Goal: Task Accomplishment & Management: Use online tool/utility

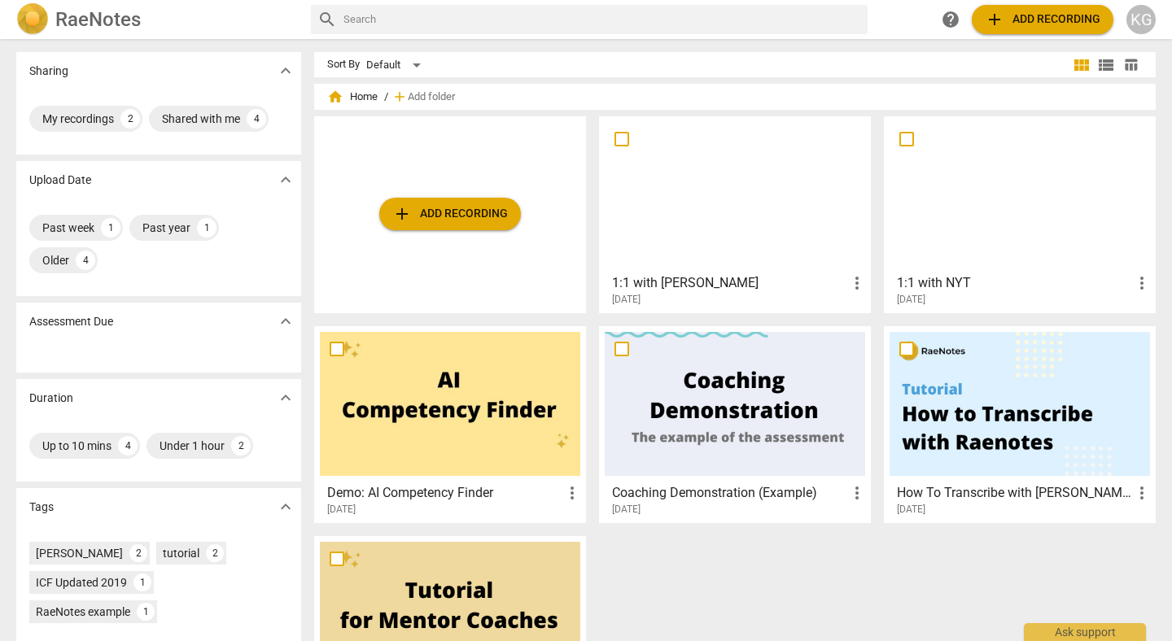
click at [768, 243] on div at bounding box center [735, 194] width 260 height 144
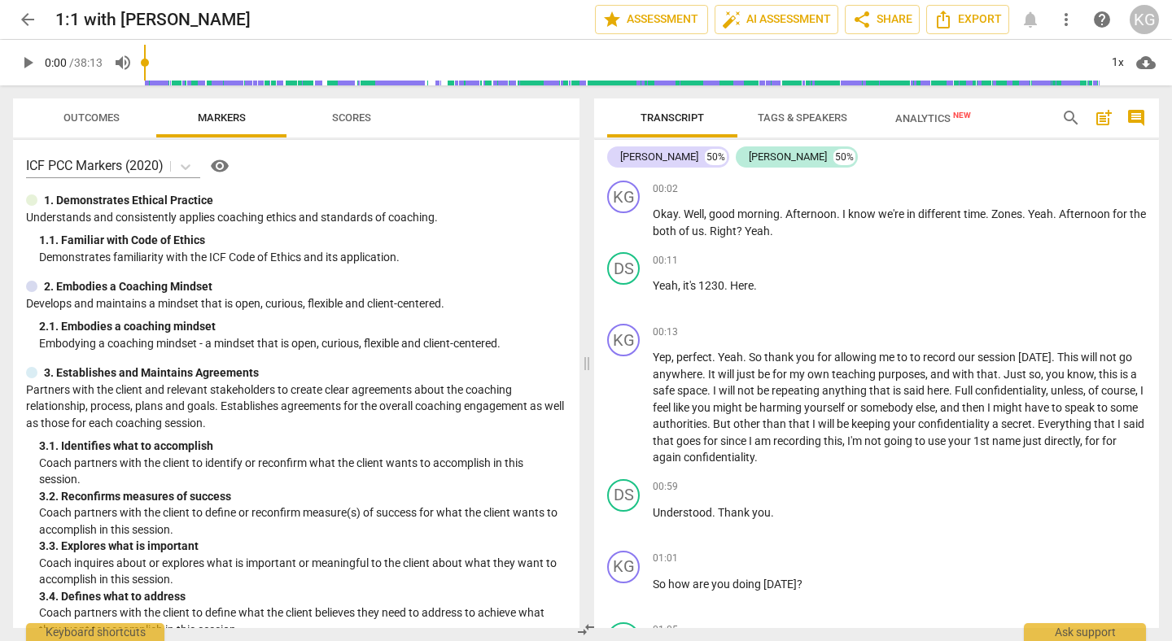
click at [105, 127] on span "Outcomes" at bounding box center [91, 118] width 95 height 22
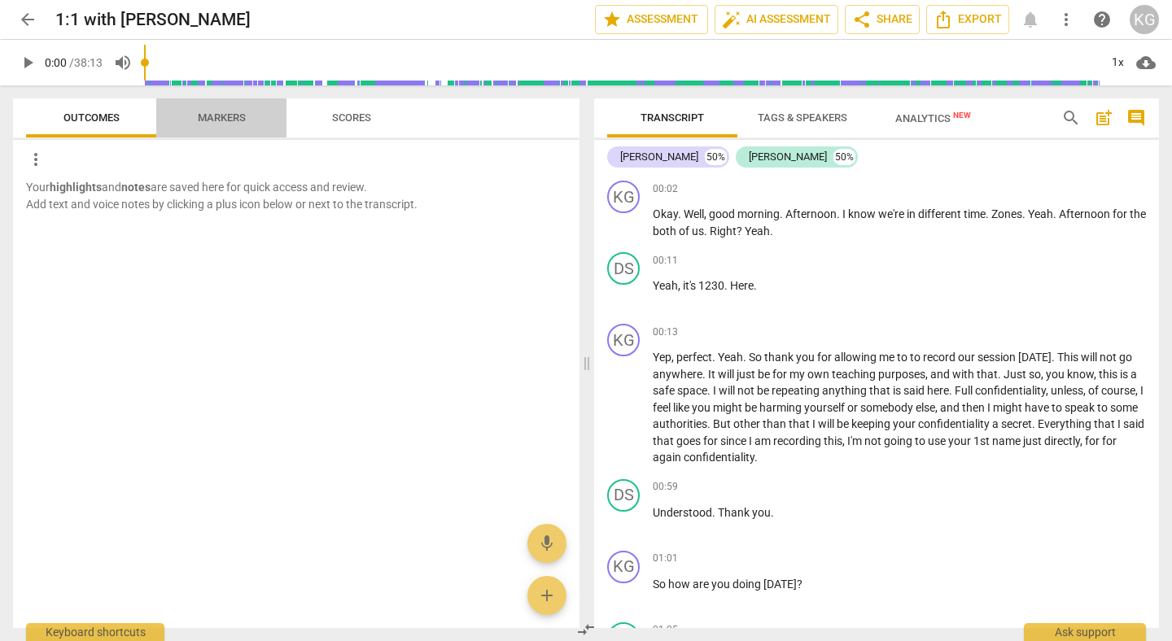
click at [218, 125] on span "Markers" at bounding box center [221, 118] width 87 height 22
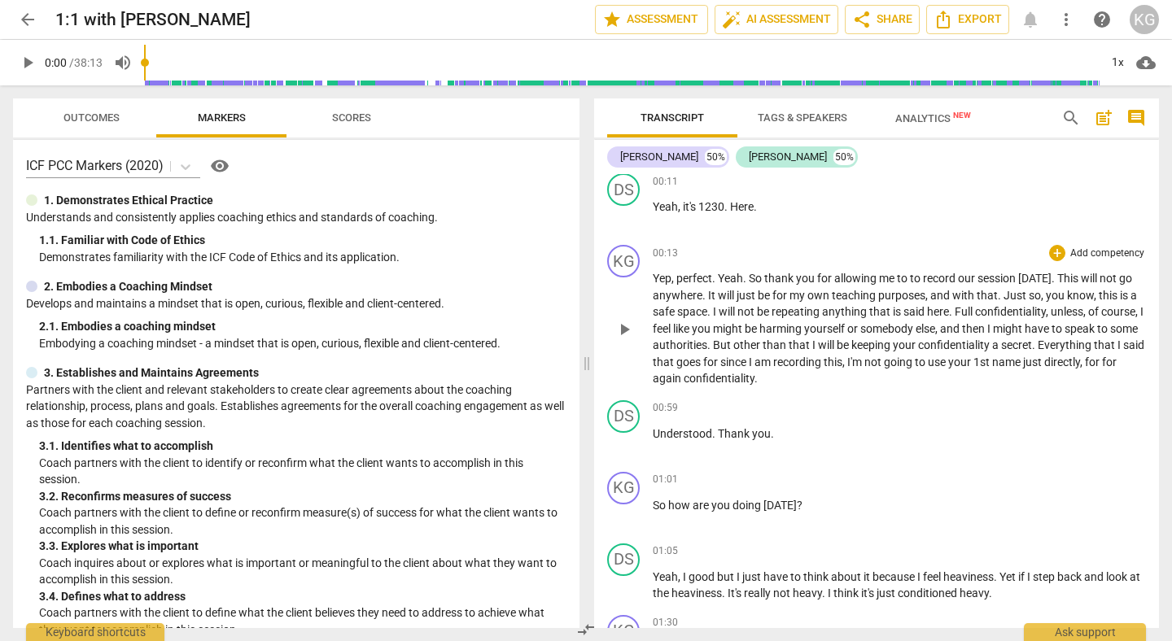
scroll to position [81, 0]
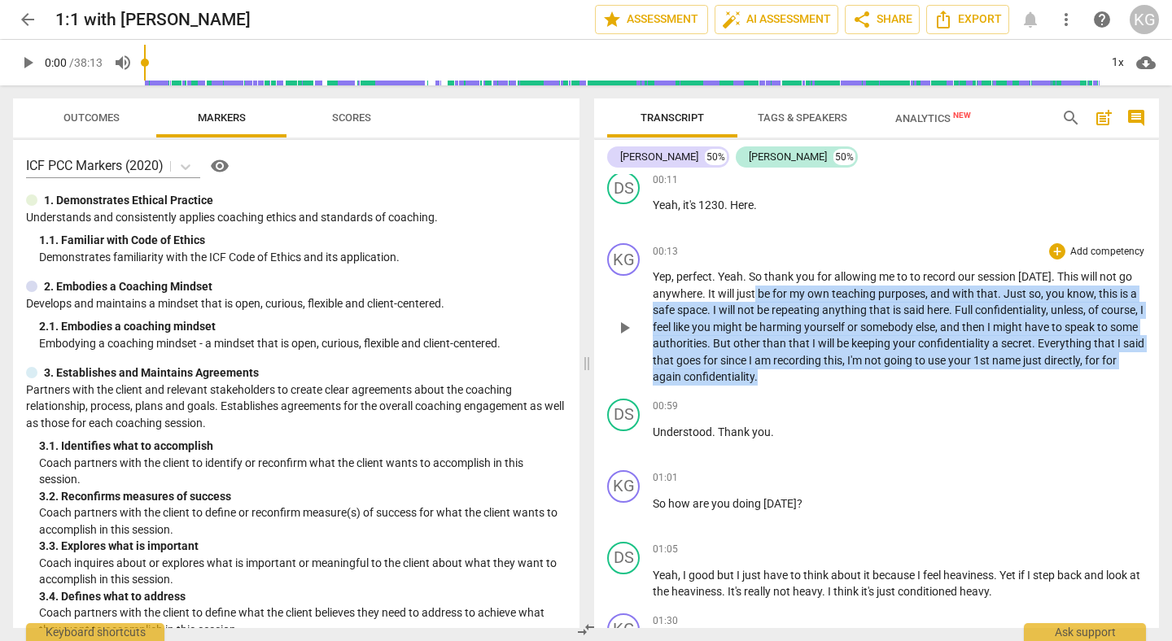
drag, startPoint x: 865, startPoint y: 379, endPoint x: 753, endPoint y: 301, distance: 136.4
click at [753, 301] on p "Yep , perfect . Yeah . So thank you for allowing me to to record our session [D…" at bounding box center [899, 327] width 493 height 117
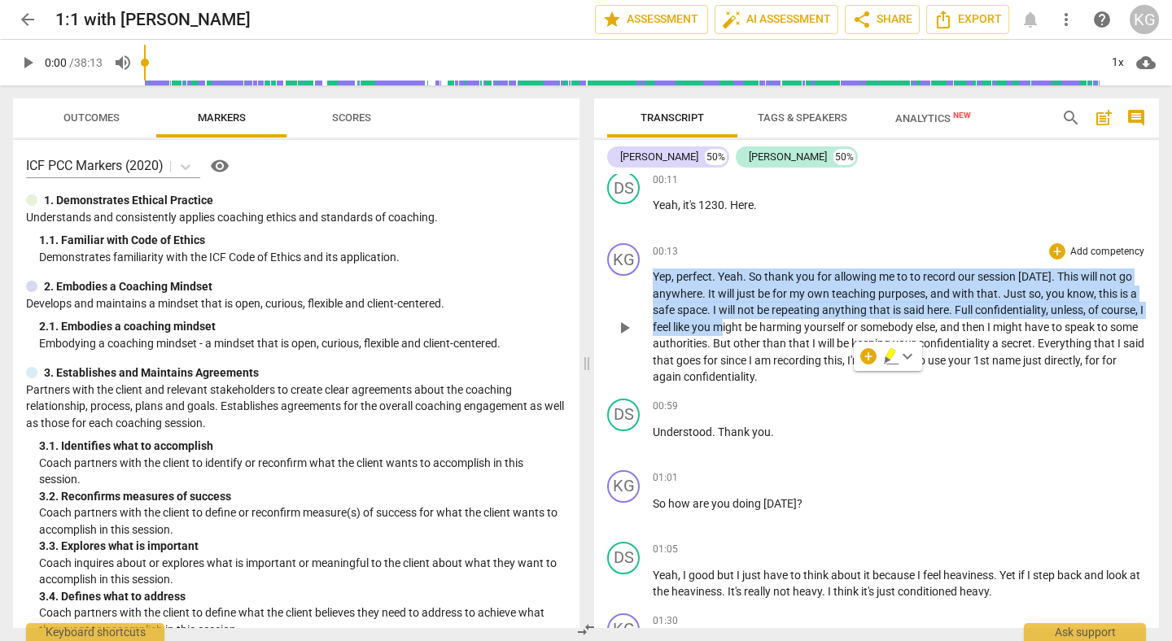
drag, startPoint x: 653, startPoint y: 276, endPoint x: 767, endPoint y: 321, distance: 122.4
click at [767, 321] on p "Yep , perfect . Yeah . So thank you for allowing me to to record our session [D…" at bounding box center [899, 327] width 493 height 117
click at [745, 321] on span "might" at bounding box center [729, 327] width 32 height 13
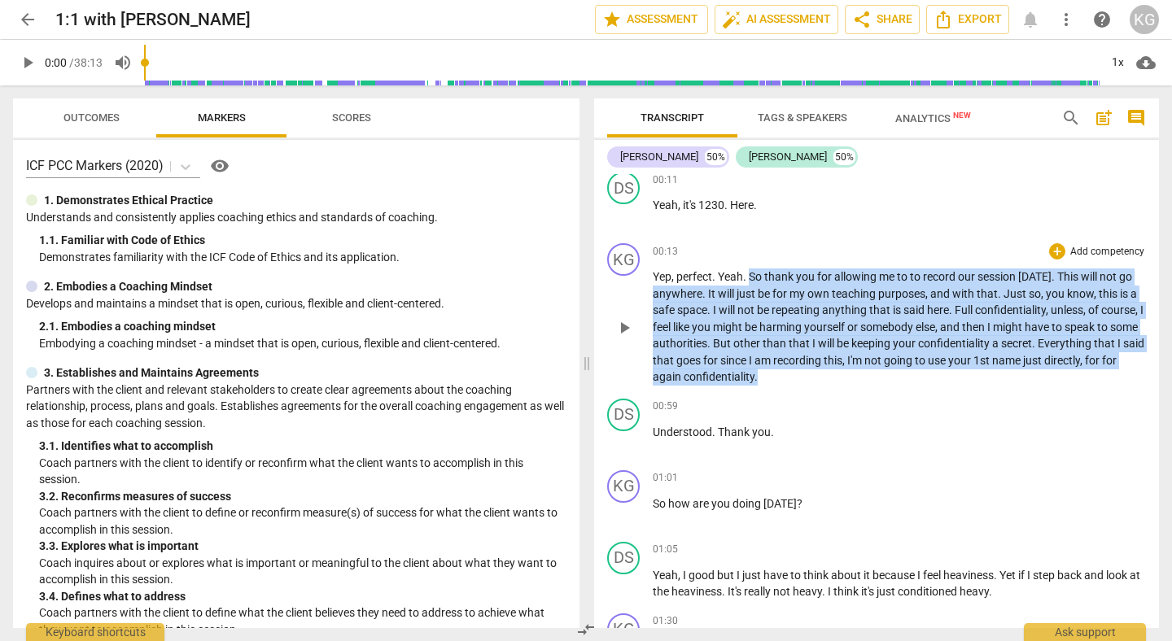
drag, startPoint x: 750, startPoint y: 282, endPoint x: 854, endPoint y: 374, distance: 139.0
click at [854, 374] on p "Yep , perfect . Yeah . So thank you for allowing me to to record our session to…" at bounding box center [899, 327] width 493 height 117
click at [904, 360] on span "keyboard_arrow_down" at bounding box center [908, 357] width 20 height 20
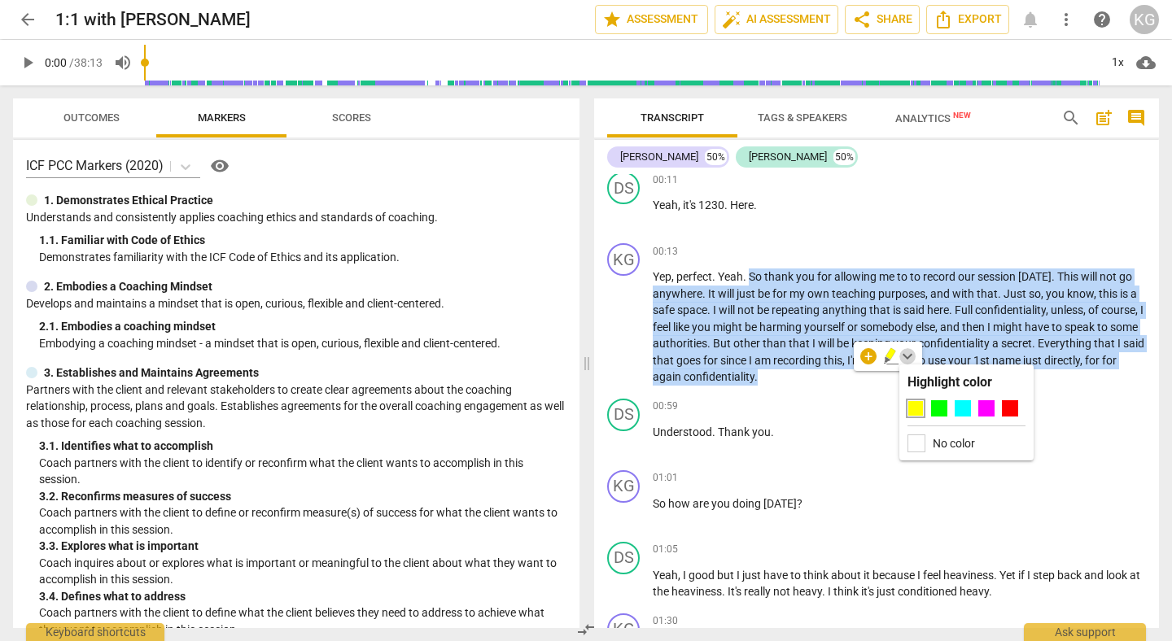
click at [904, 360] on span "keyboard_arrow_down" at bounding box center [908, 357] width 20 height 20
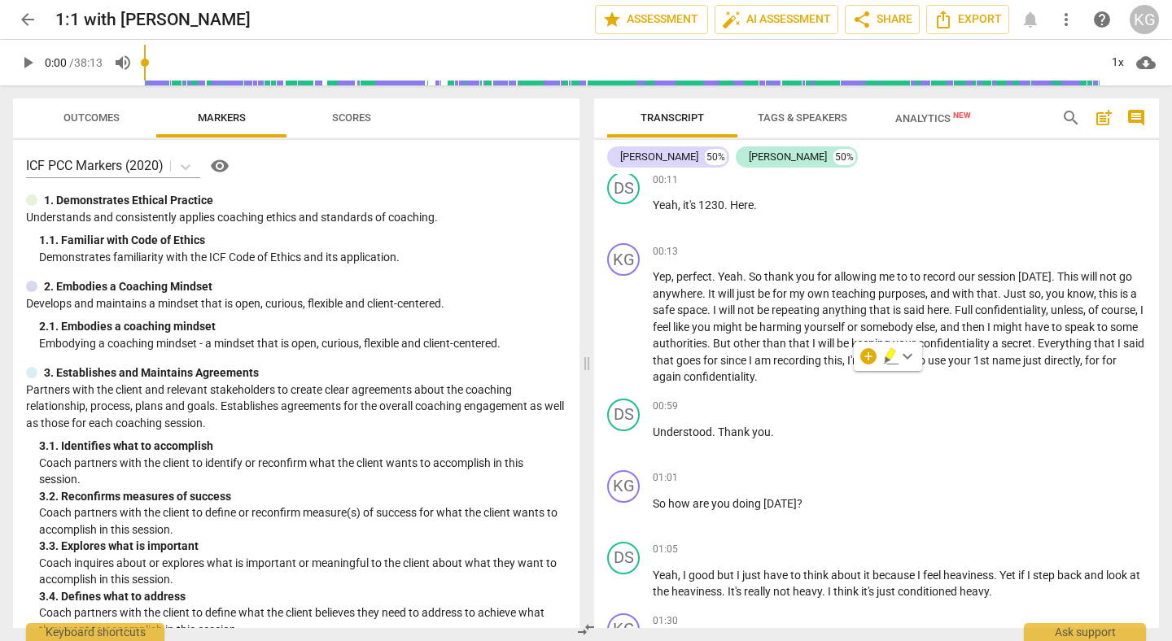
click at [854, 359] on div "+ keyboard_arrow_down" at bounding box center [888, 356] width 68 height 29
click at [866, 359] on div "+" at bounding box center [868, 356] width 16 height 16
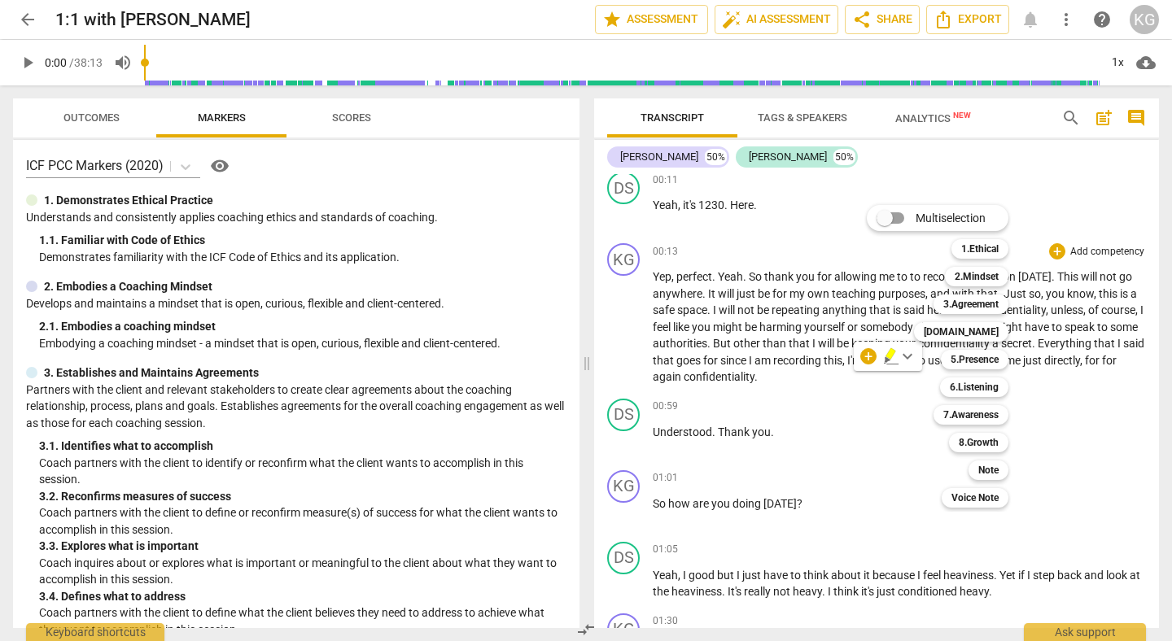
click at [851, 383] on div at bounding box center [586, 320] width 1172 height 641
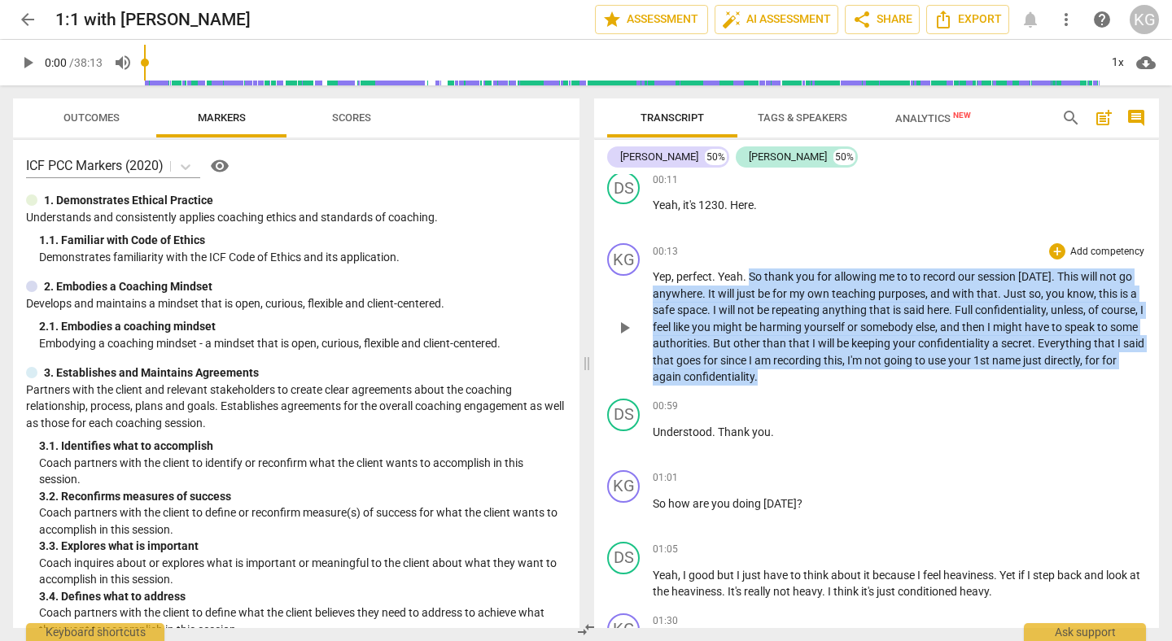
drag, startPoint x: 856, startPoint y: 379, endPoint x: 748, endPoint y: 280, distance: 146.3
click at [748, 280] on p "Yep , perfect . Yeah . So thank you for allowing me to to record our session to…" at bounding box center [899, 327] width 493 height 117
click at [874, 356] on div "+" at bounding box center [868, 356] width 16 height 16
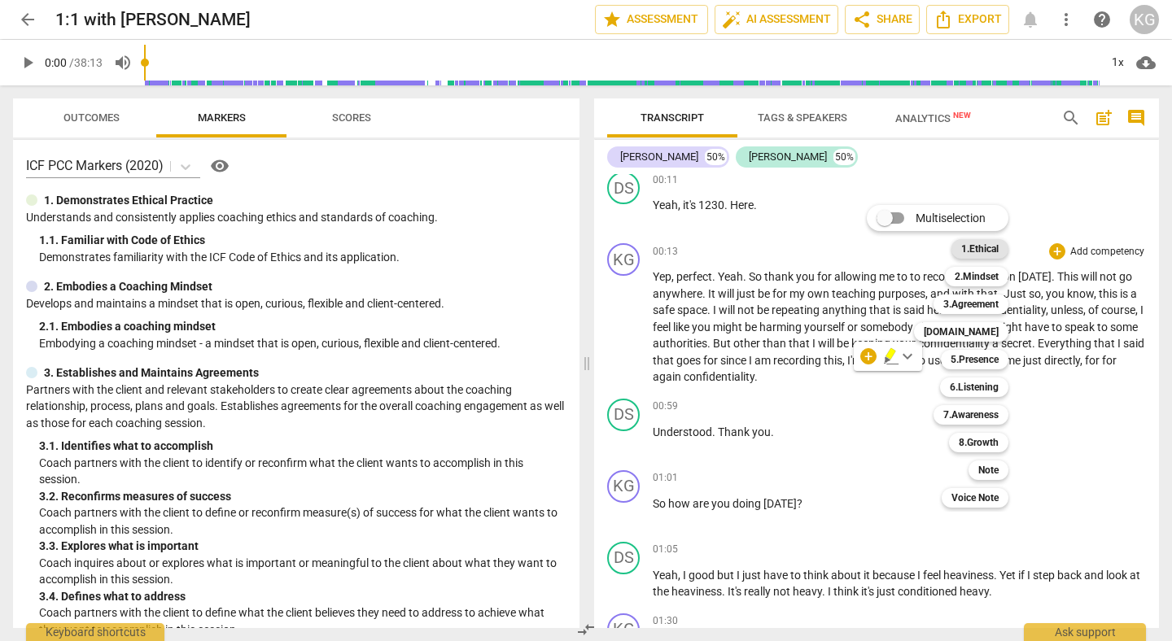
click at [982, 241] on b "1.Ethical" at bounding box center [979, 249] width 37 height 20
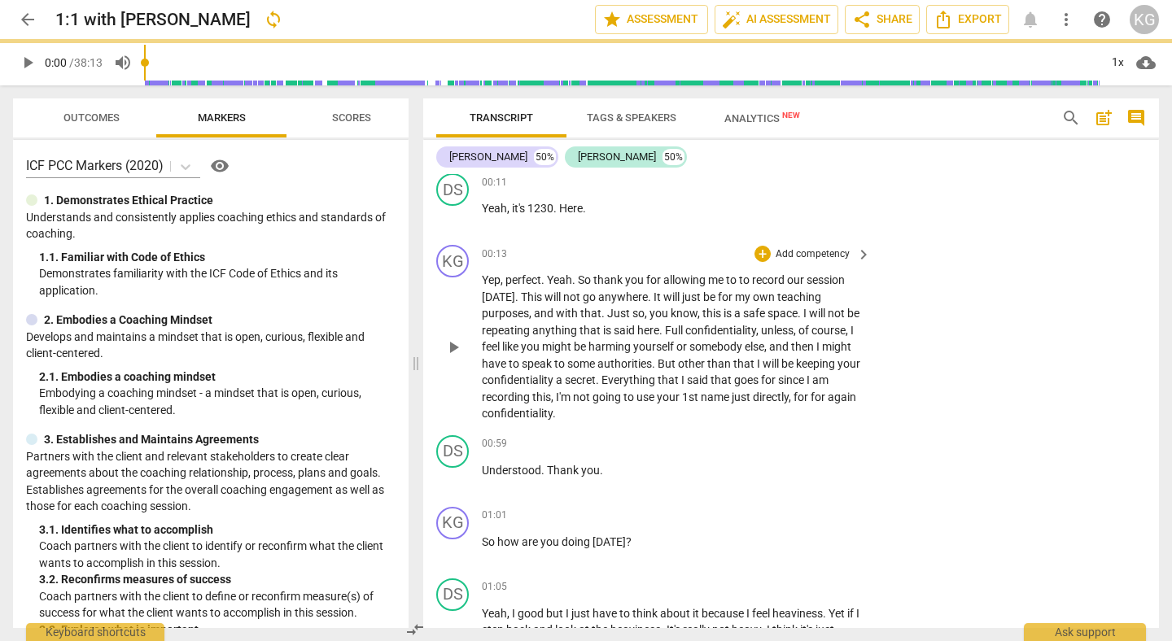
scroll to position [82, 0]
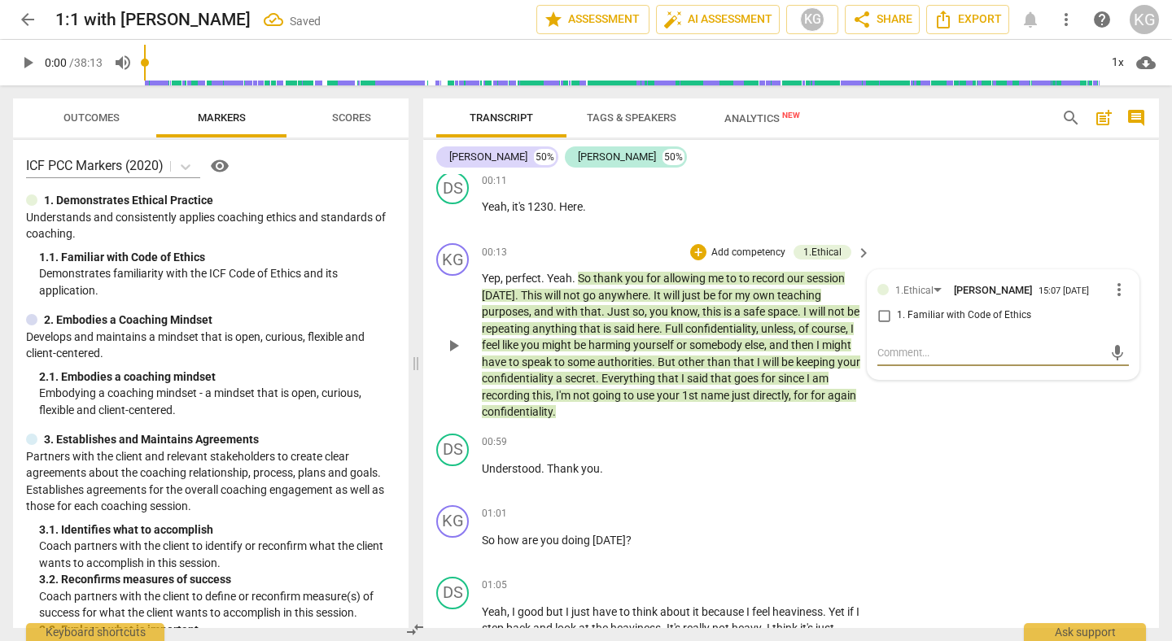
type textarea "d"
type textarea "de"
type textarea "def"
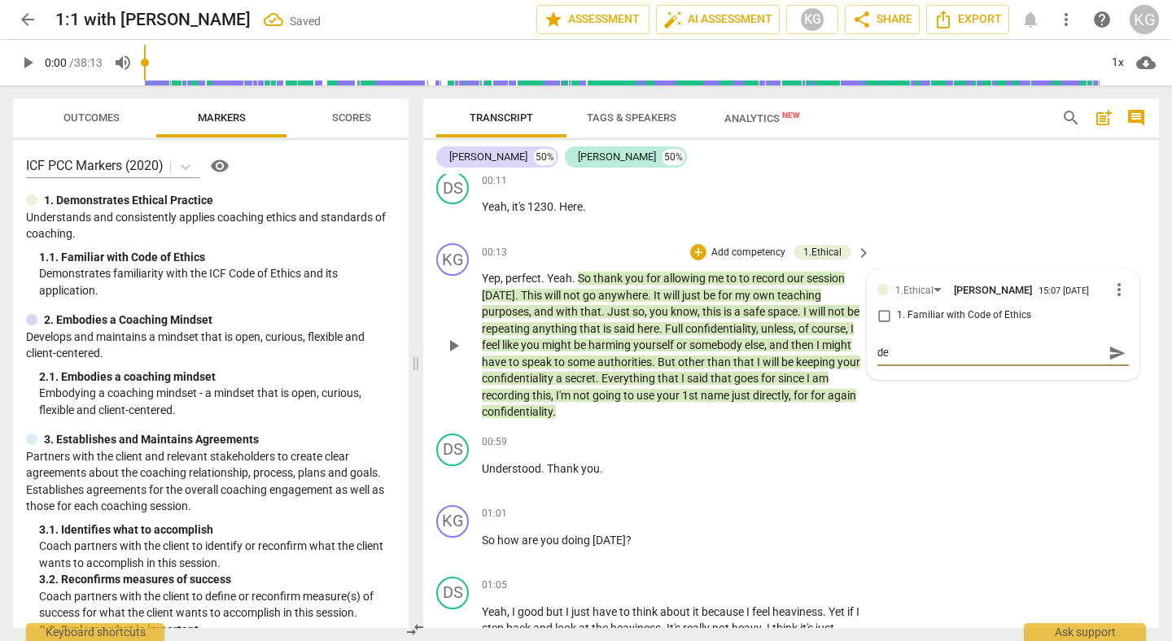
type textarea "def"
type textarea "defi"
type textarea "def"
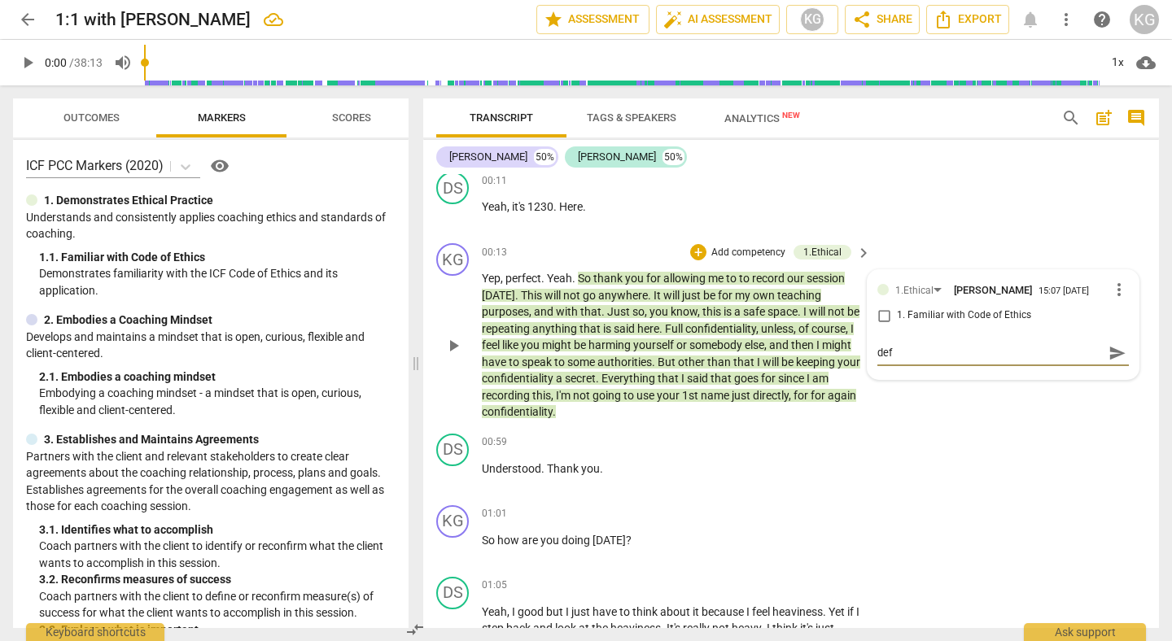
type textarea "de"
type textarea "d"
type textarea "i"
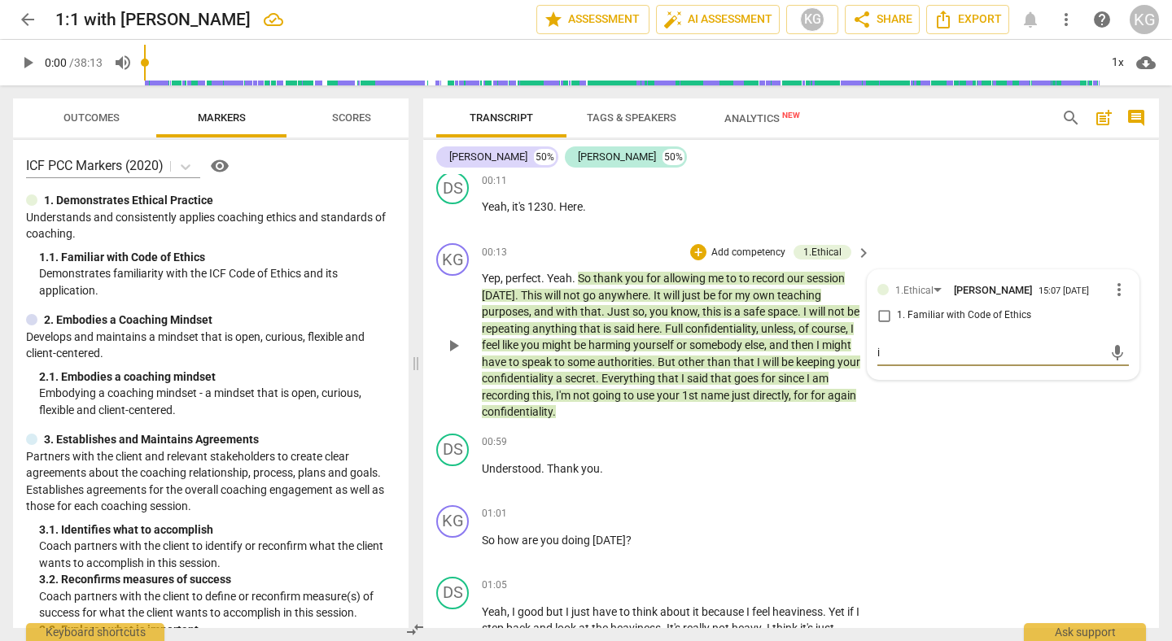
type textarea "i"
type textarea "I"
type textarea "I k"
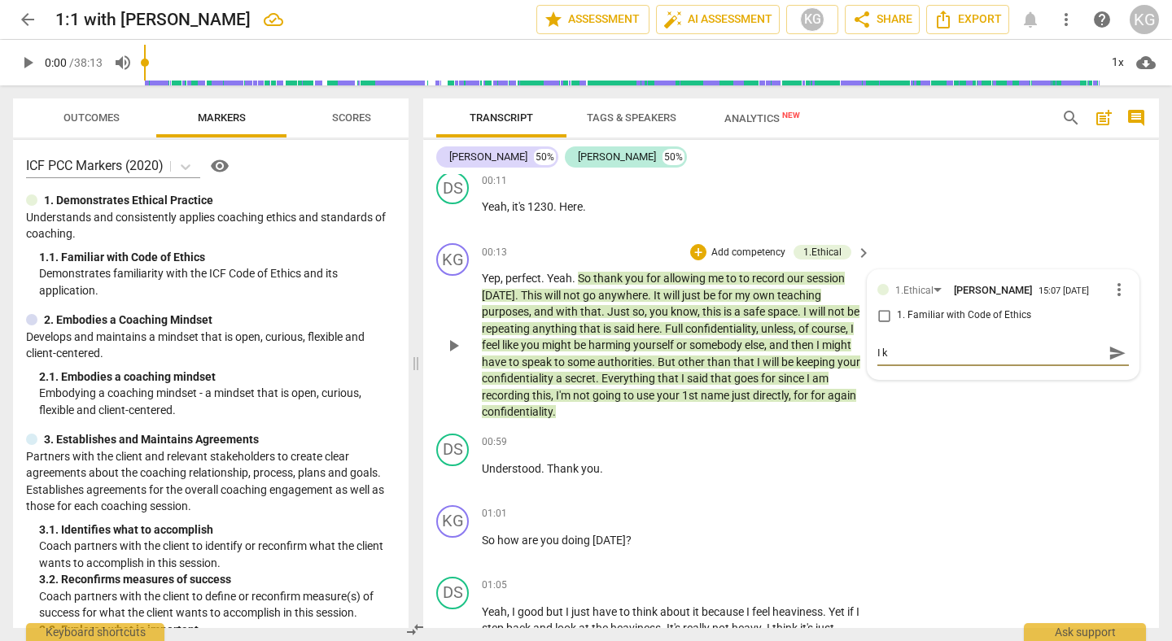
type textarea "I kn"
type textarea "I kno"
type textarea "I know"
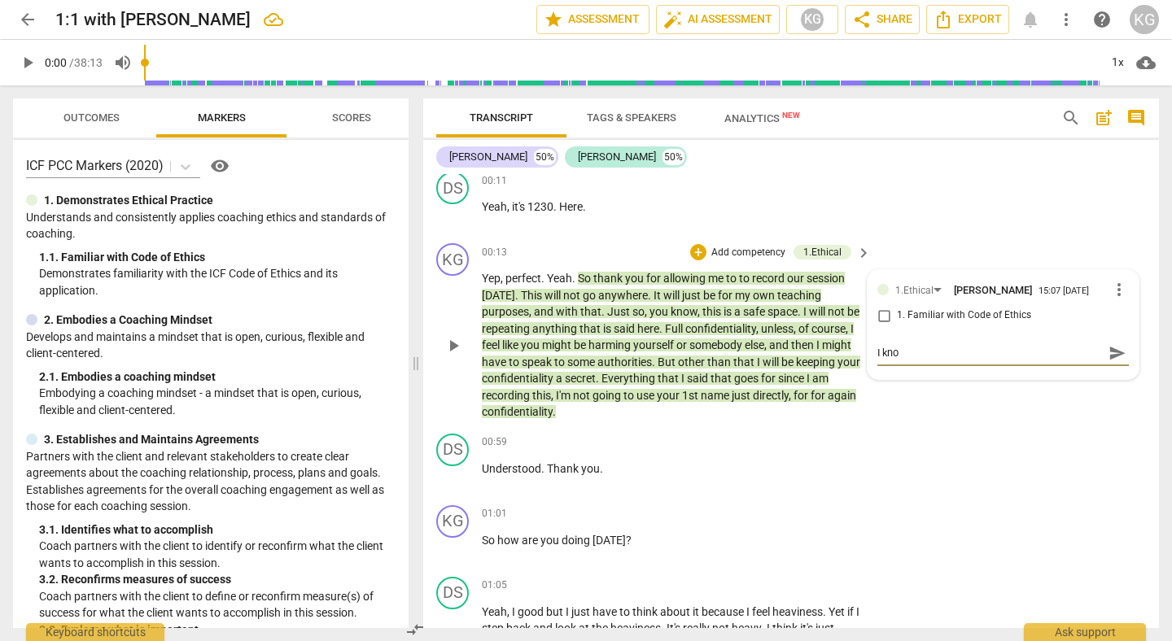
type textarea "I know"
type textarea "I know i"
type textarea "I know I"
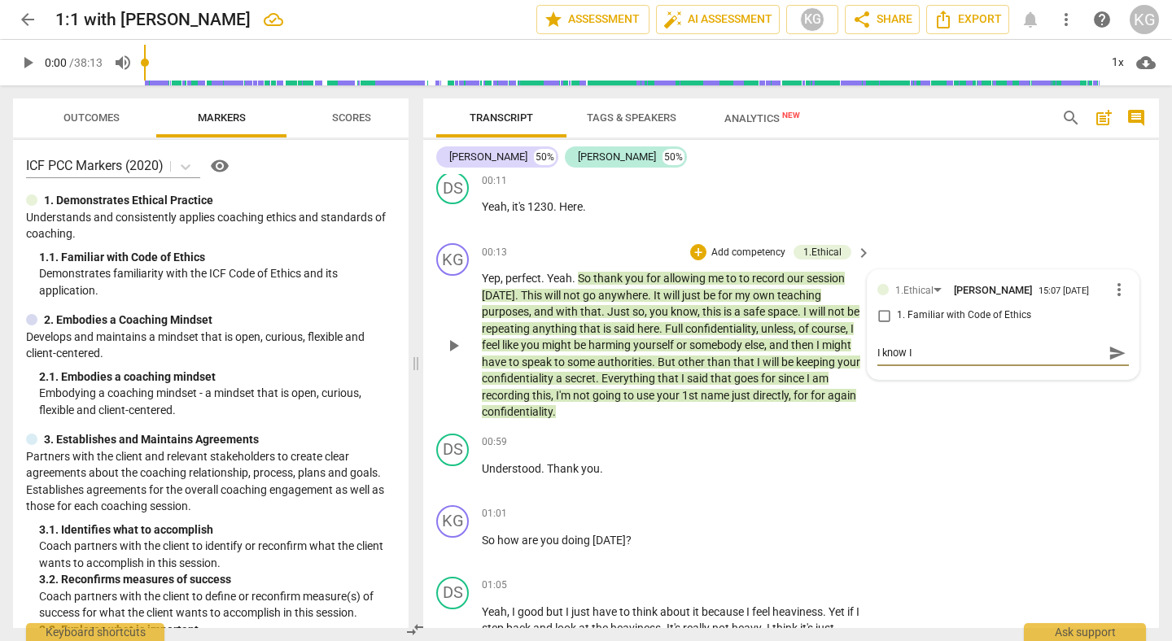
type textarea "I know I c"
type textarea "I know I ca"
type textarea "I know I can"
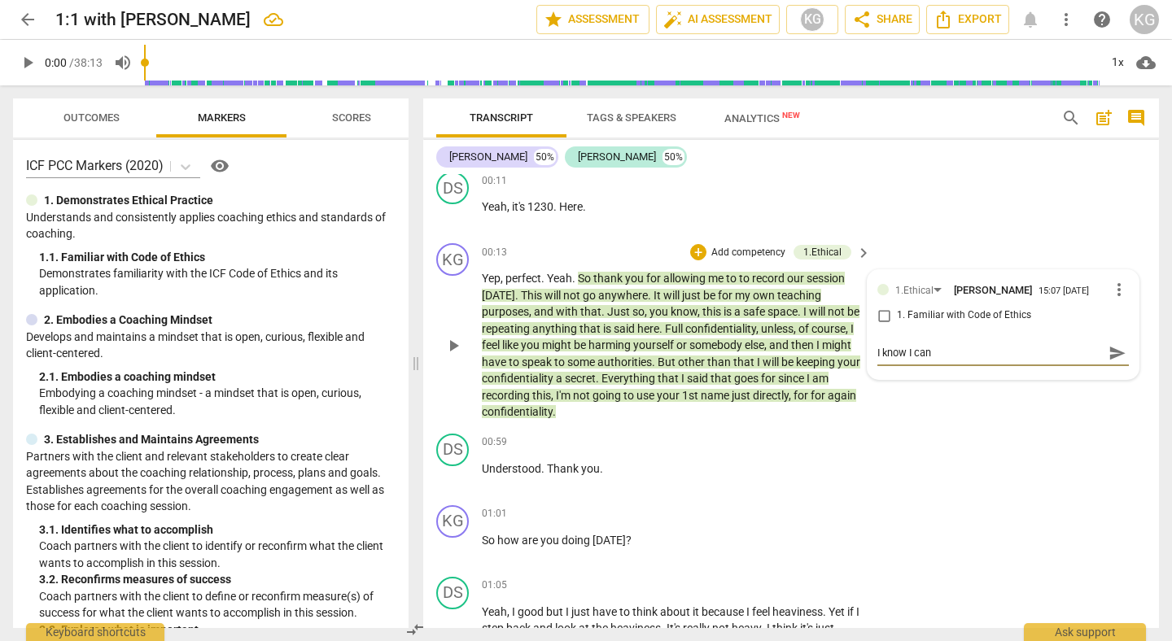
type textarea "I know I can"
type textarea "I know I can s"
type textarea "I know I can"
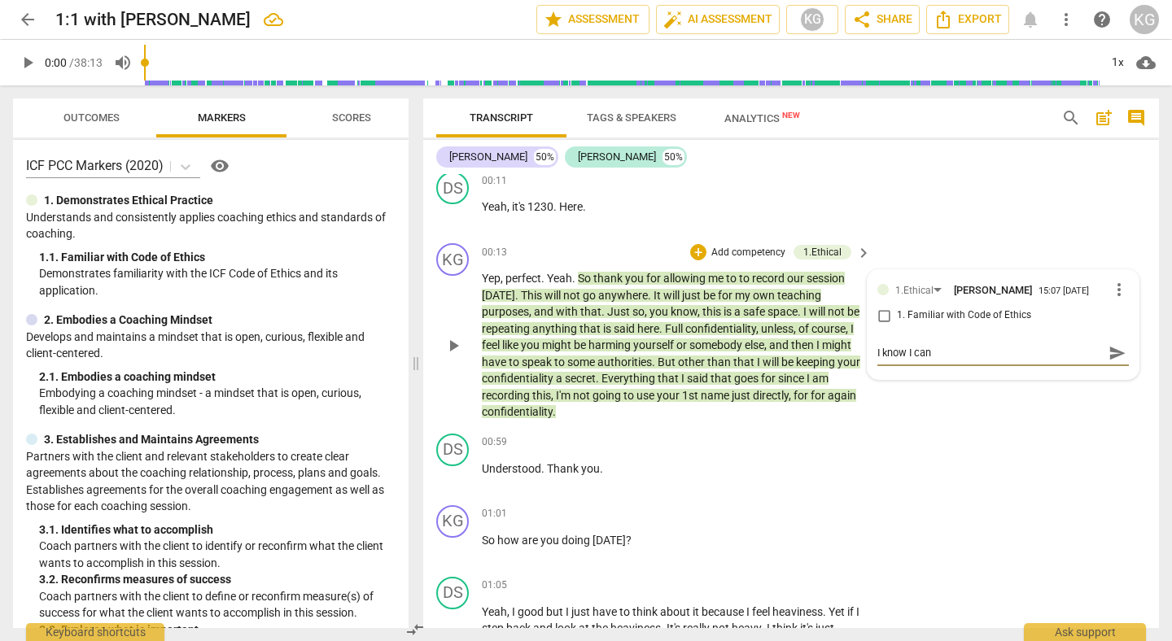
type textarea "I know I can"
type textarea "I know I ca"
type textarea "I know I c"
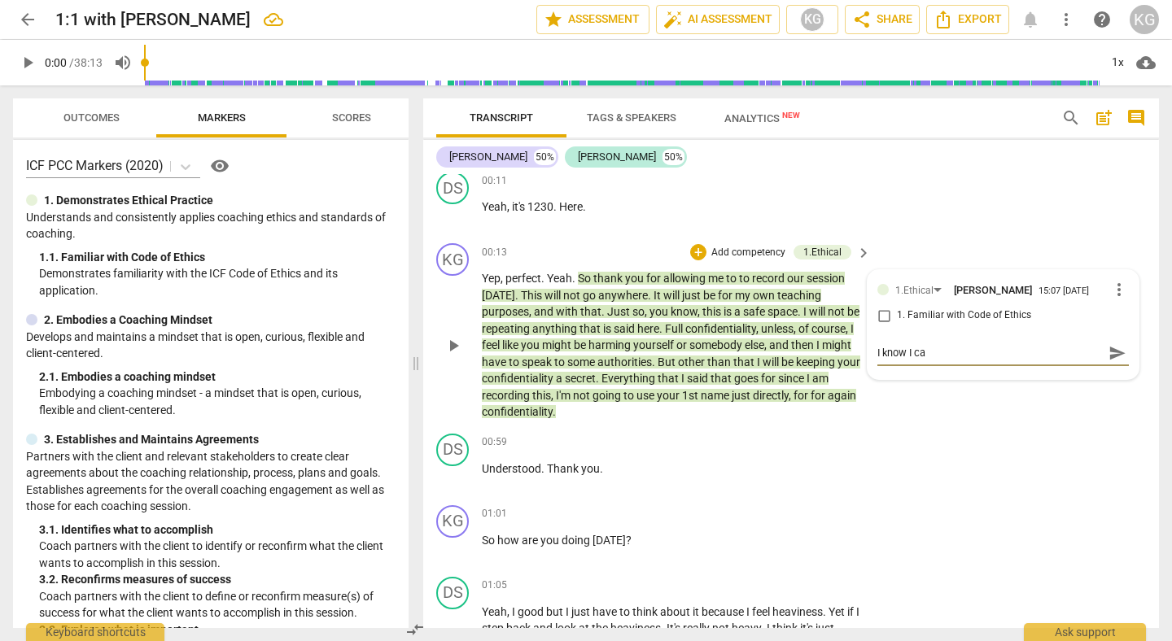
type textarea "I know I c"
type textarea "I know I"
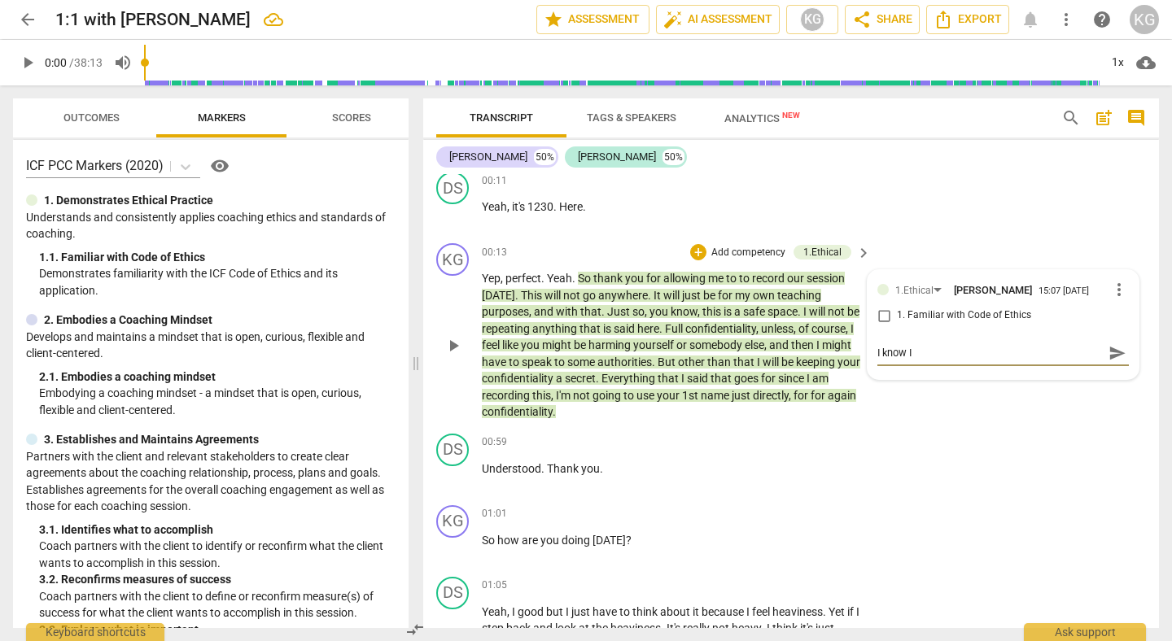
type textarea "I know"
type textarea "I kno"
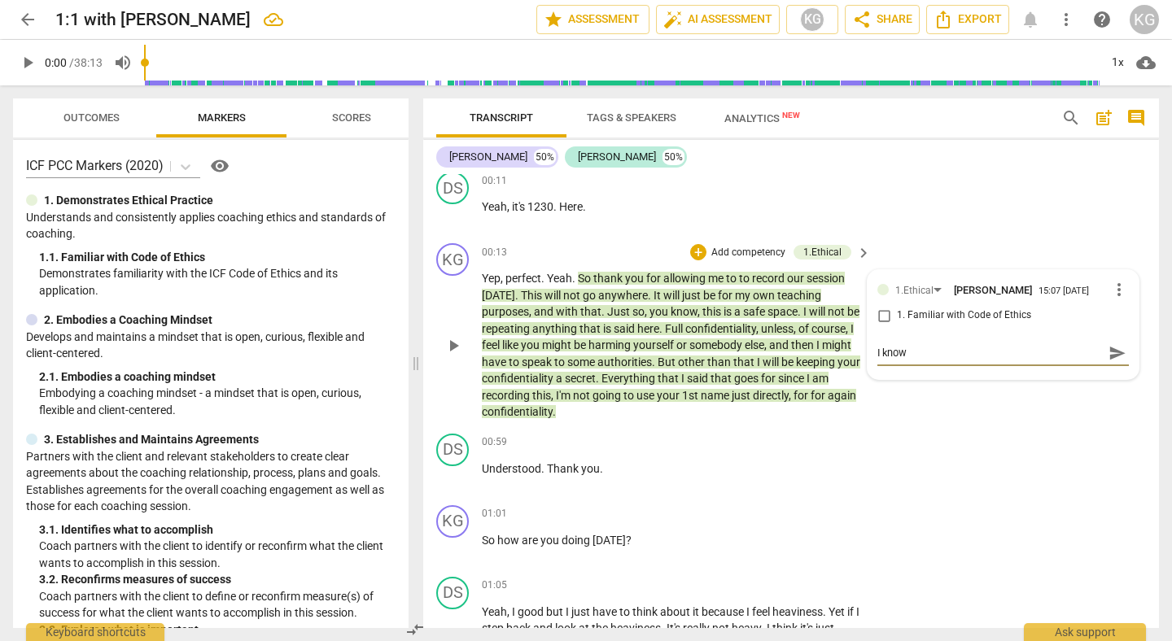
type textarea "I kno"
type textarea "I kn"
type textarea "I k"
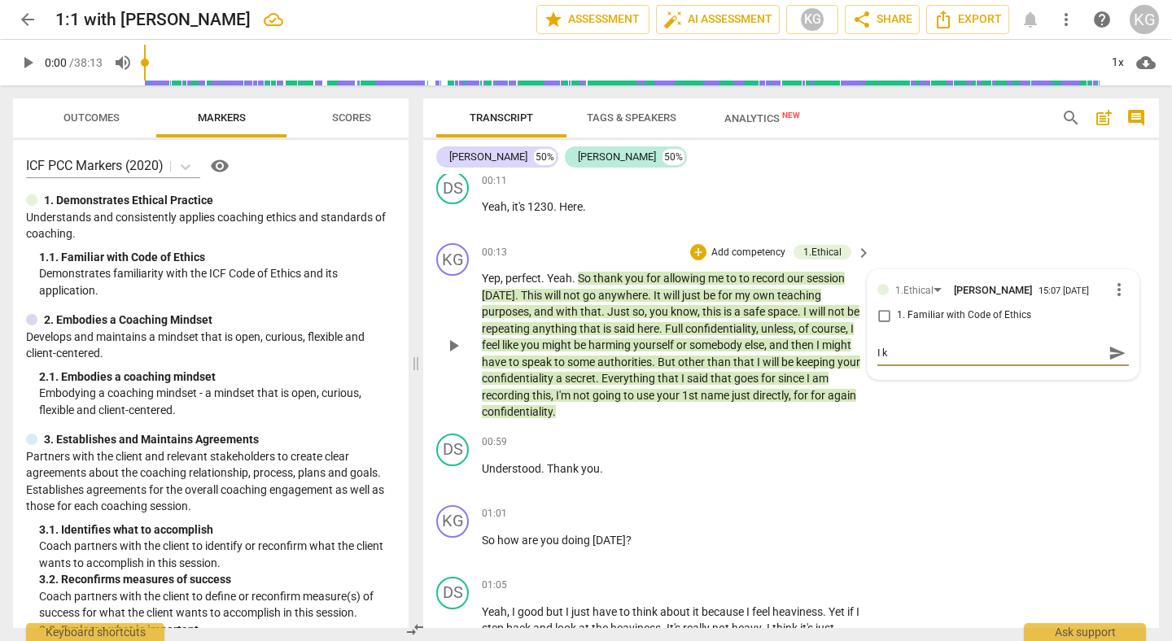
type textarea "I"
type textarea "s"
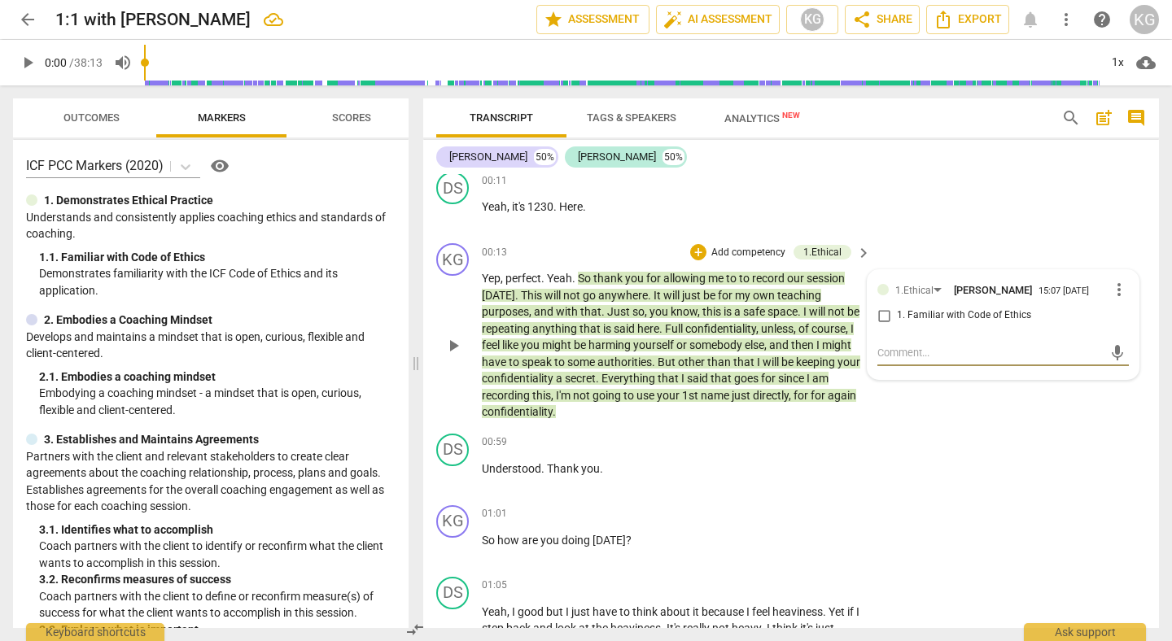
type textarea "s"
type textarea "sh"
type textarea "sho"
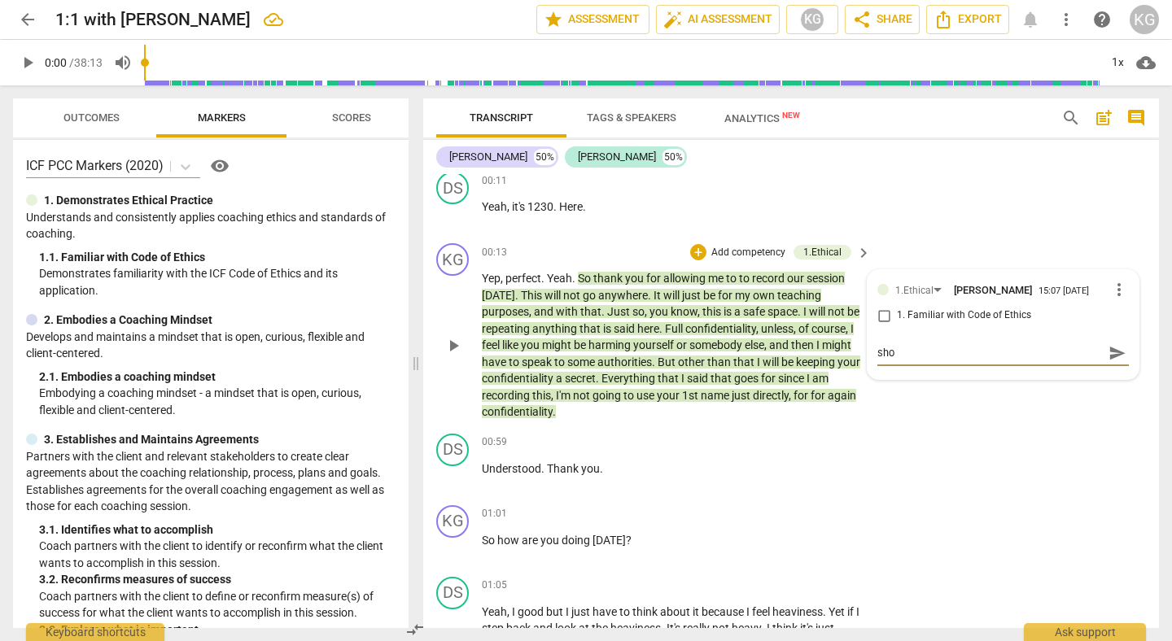
type textarea "shor"
type textarea "shore"
type textarea "shor"
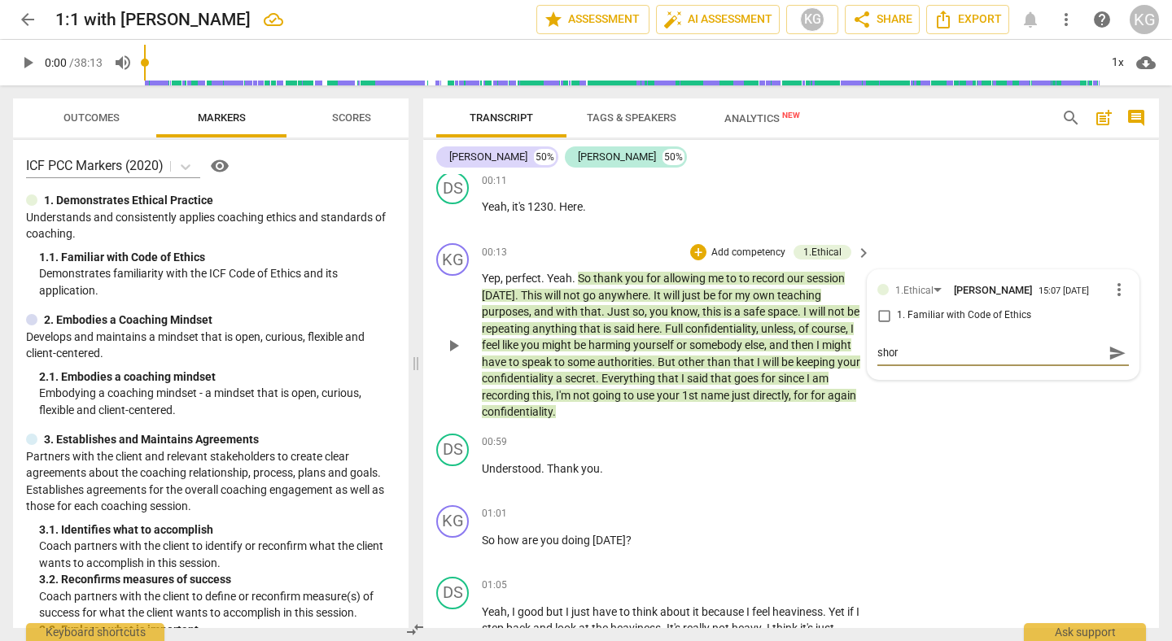
type textarea "short"
type textarea "shorte"
type textarea "shorten"
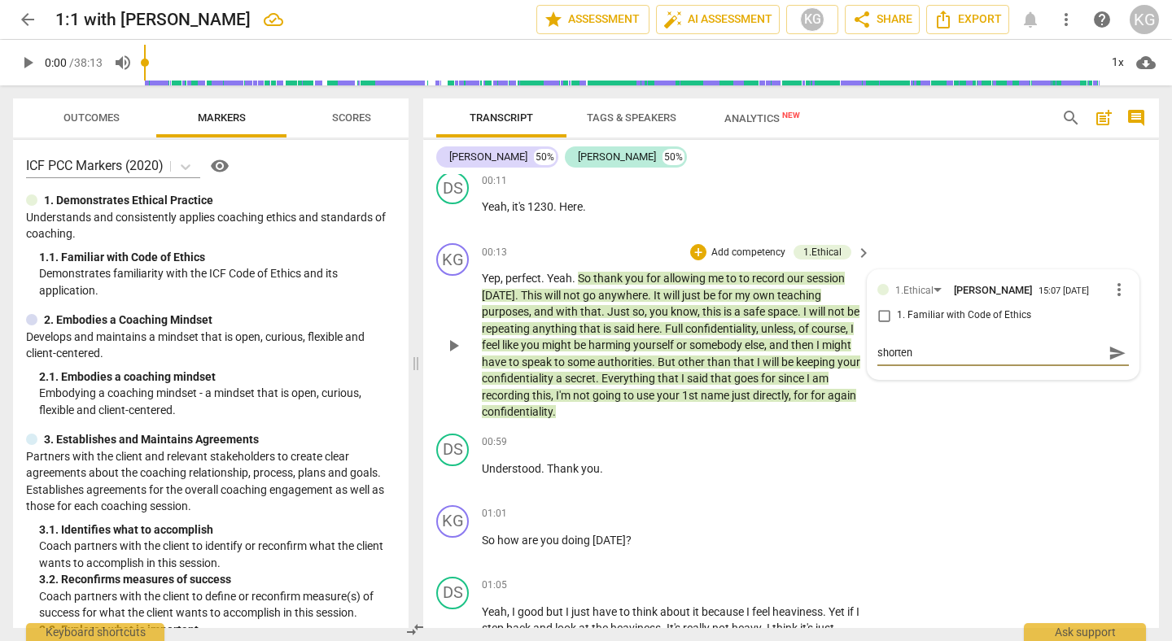
type textarea "shorten"
type textarea "shorten t"
type textarea "shorten th"
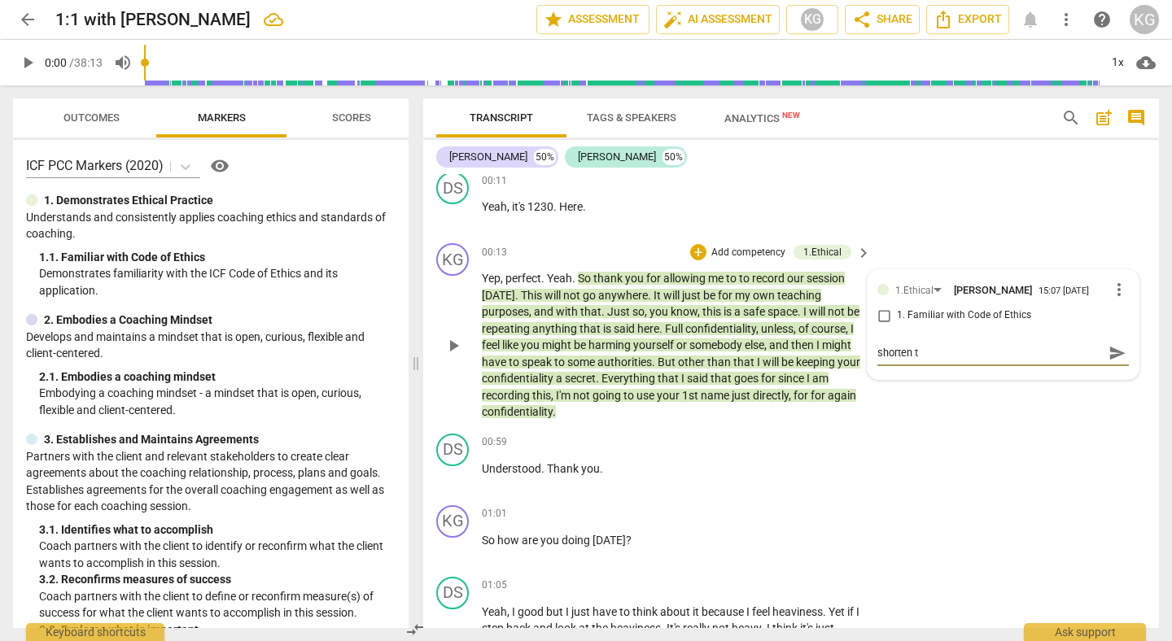
type textarea "shorten th"
type textarea "shorten thi"
type textarea "shorten this"
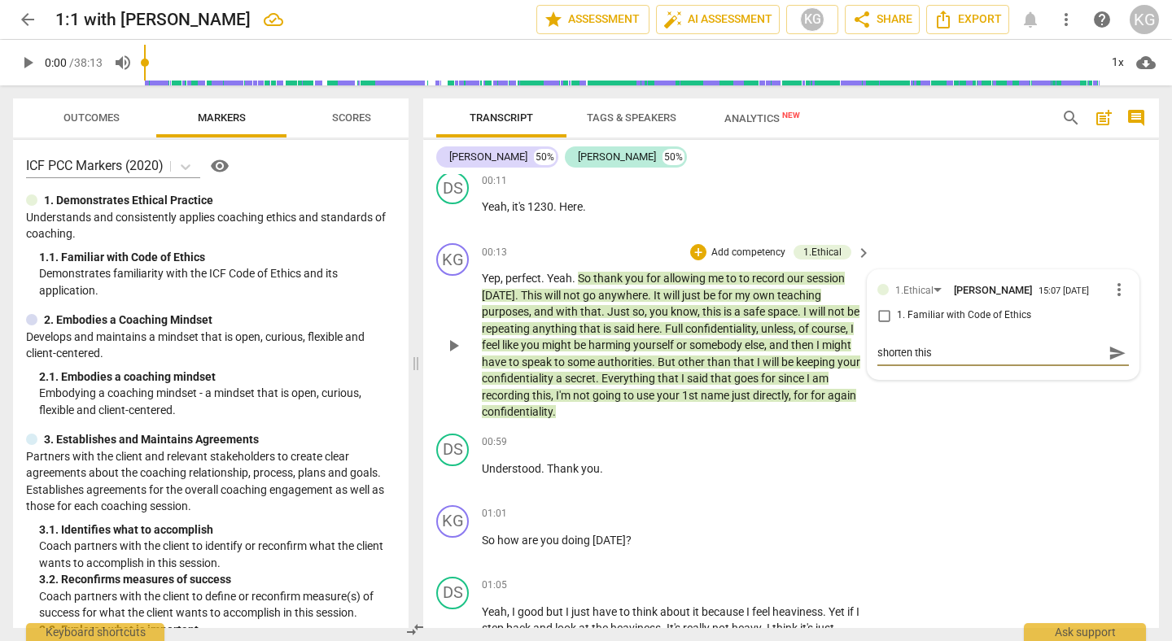
type textarea "shorten this!"
click at [870, 482] on div "DS play_arrow pause 00:59 + Add competency keyboard_arrow_right Understood . Th…" at bounding box center [791, 463] width 736 height 72
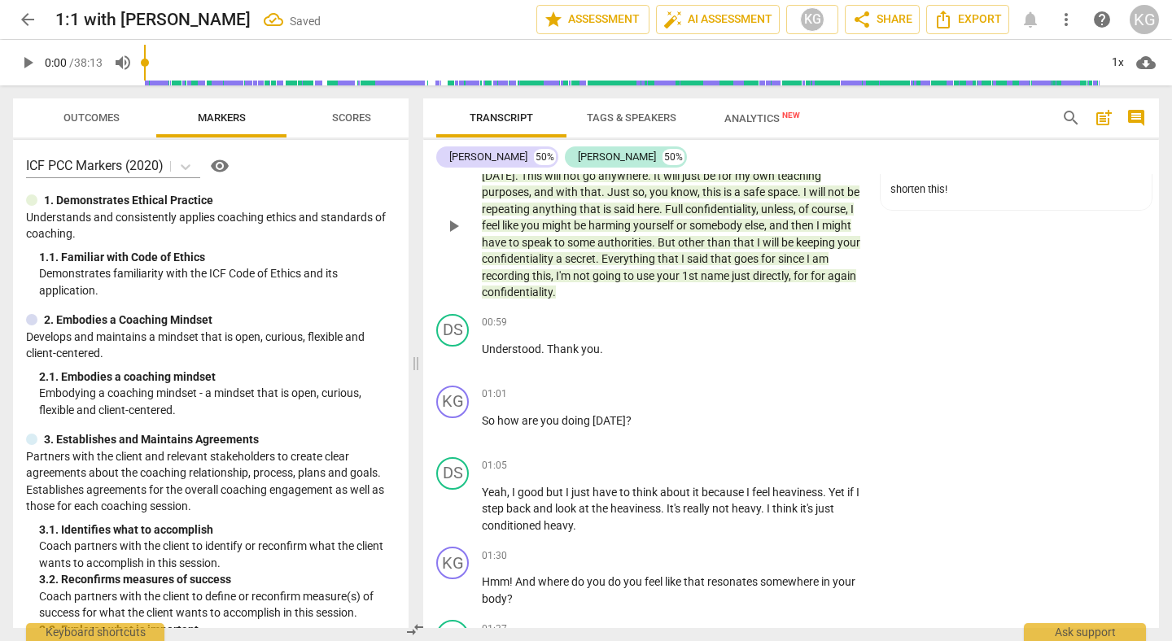
scroll to position [204, 0]
click at [28, 65] on span "play_arrow" at bounding box center [28, 63] width 20 height 20
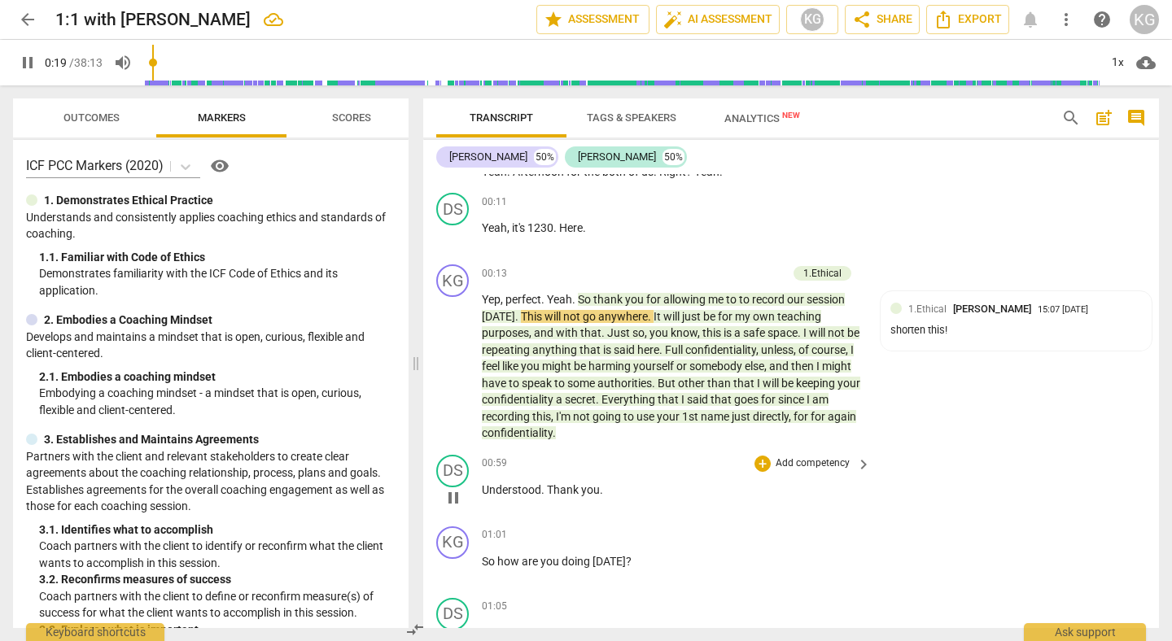
scroll to position [69, 0]
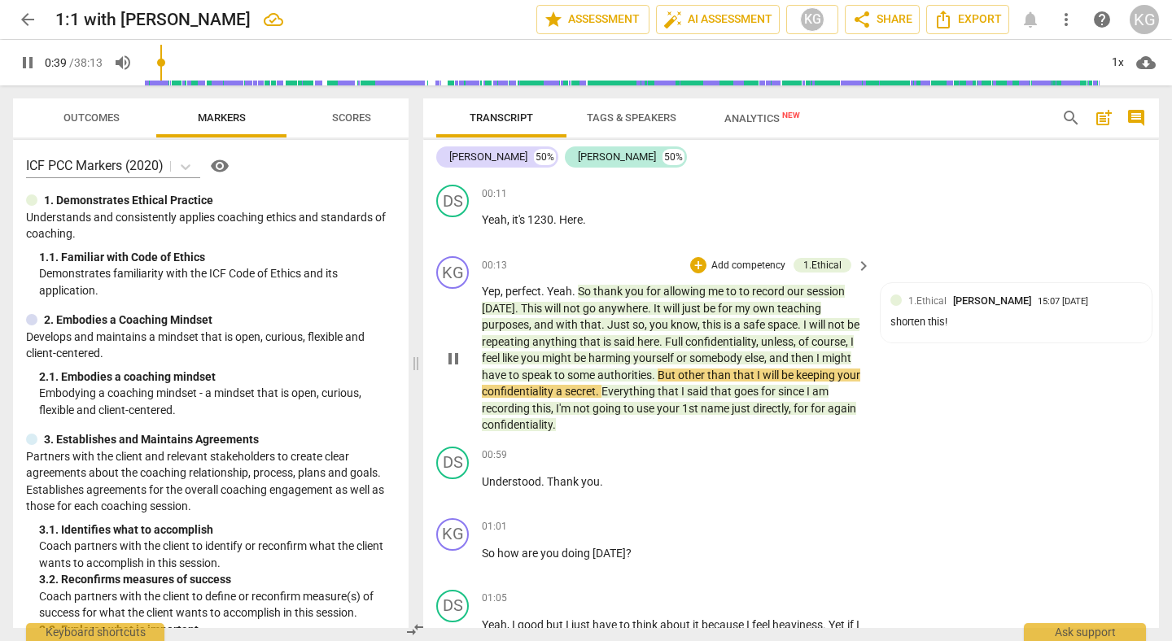
click at [698, 326] on span "," at bounding box center [700, 324] width 5 height 13
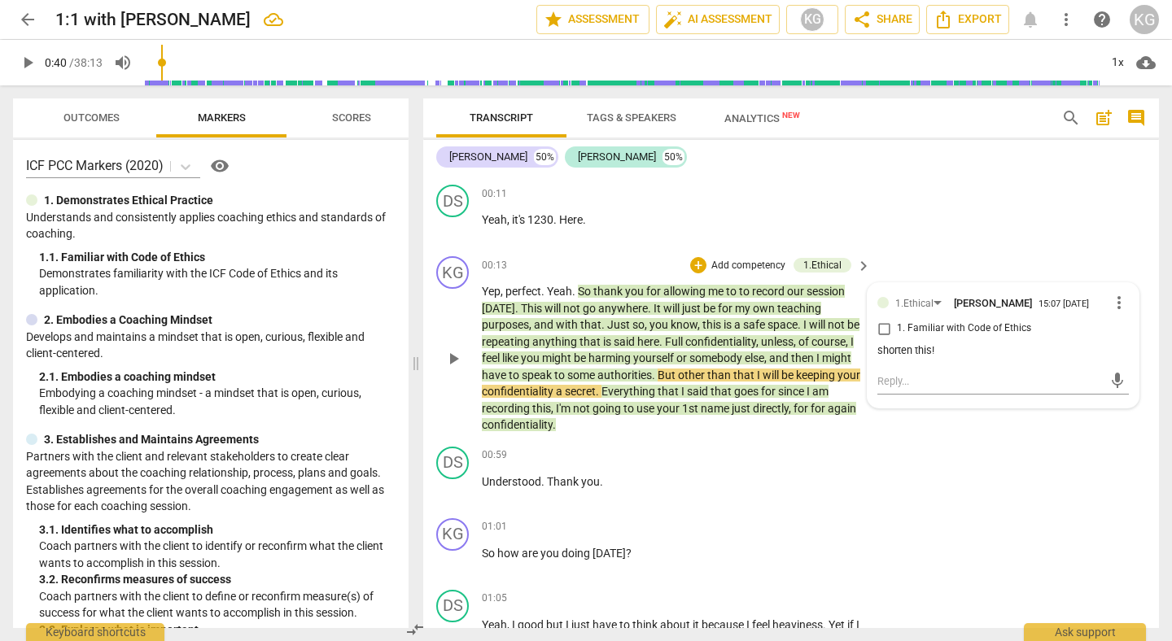
click at [768, 329] on span "space" at bounding box center [783, 324] width 30 height 13
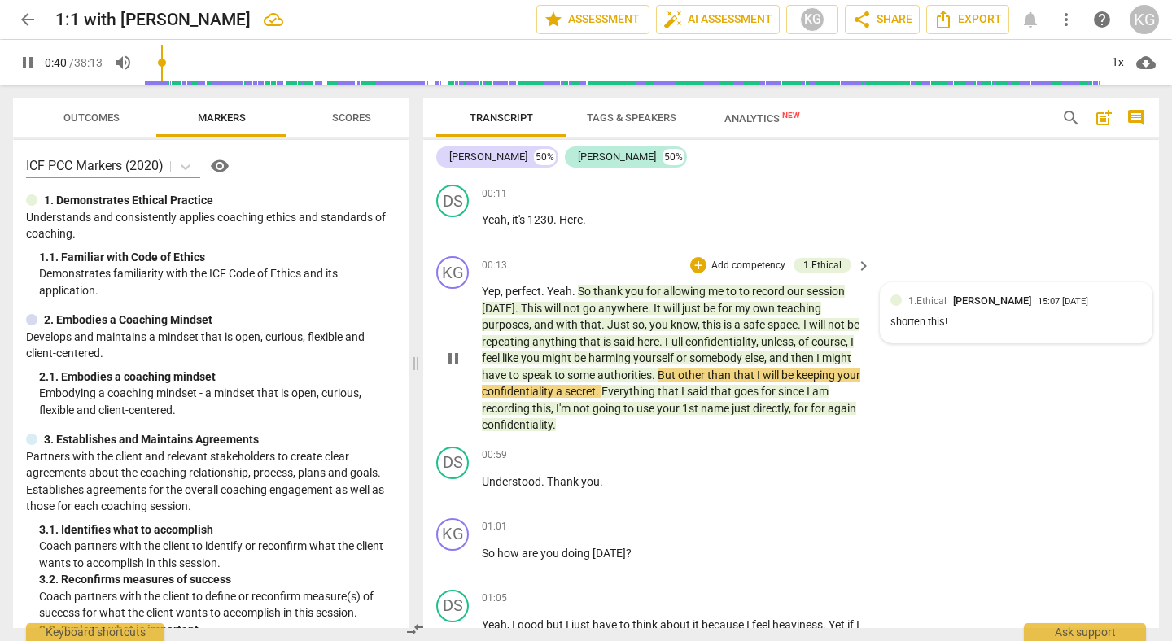
click at [917, 303] on span "1.Ethical" at bounding box center [927, 300] width 38 height 11
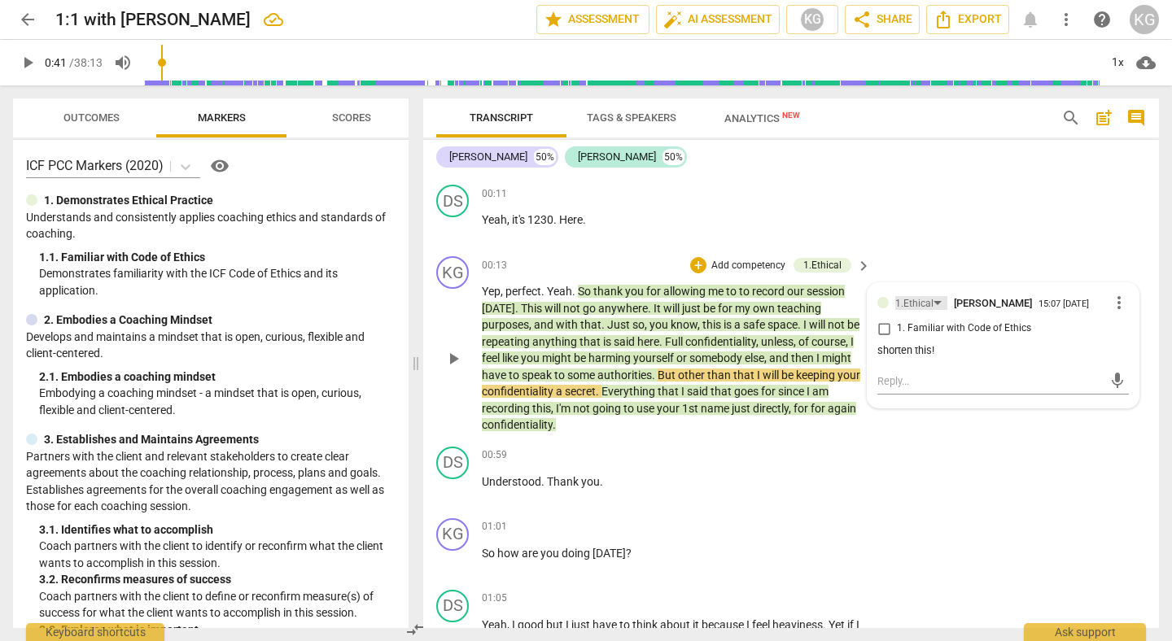
click at [914, 305] on div "1.Ethical" at bounding box center [914, 303] width 38 height 15
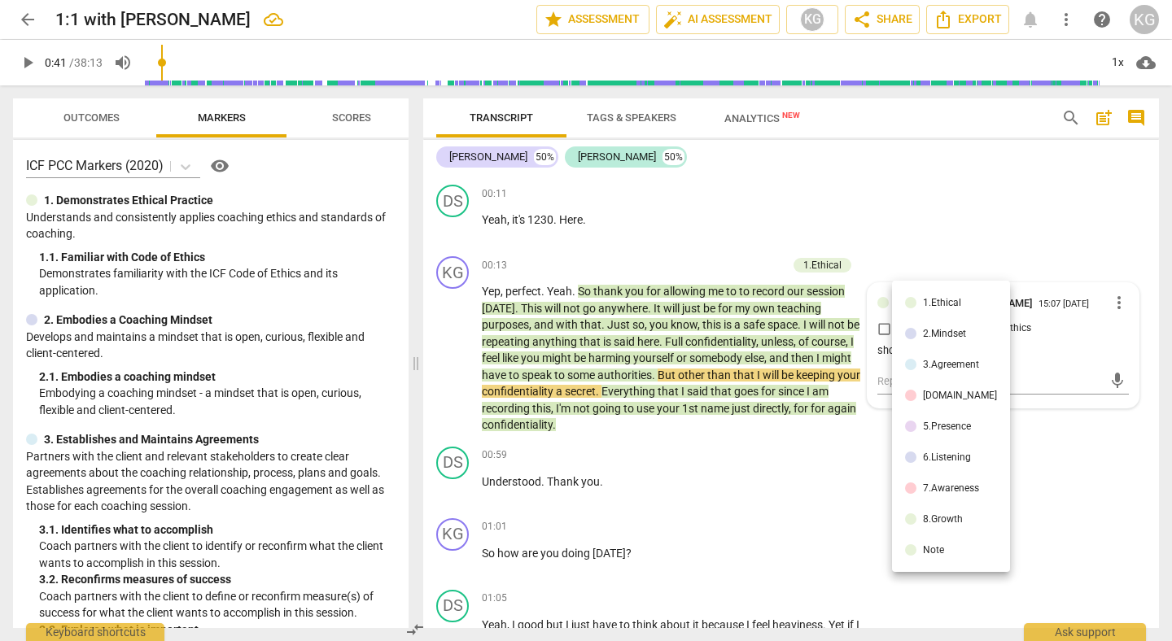
click at [911, 312] on li "1.Ethical" at bounding box center [951, 302] width 118 height 31
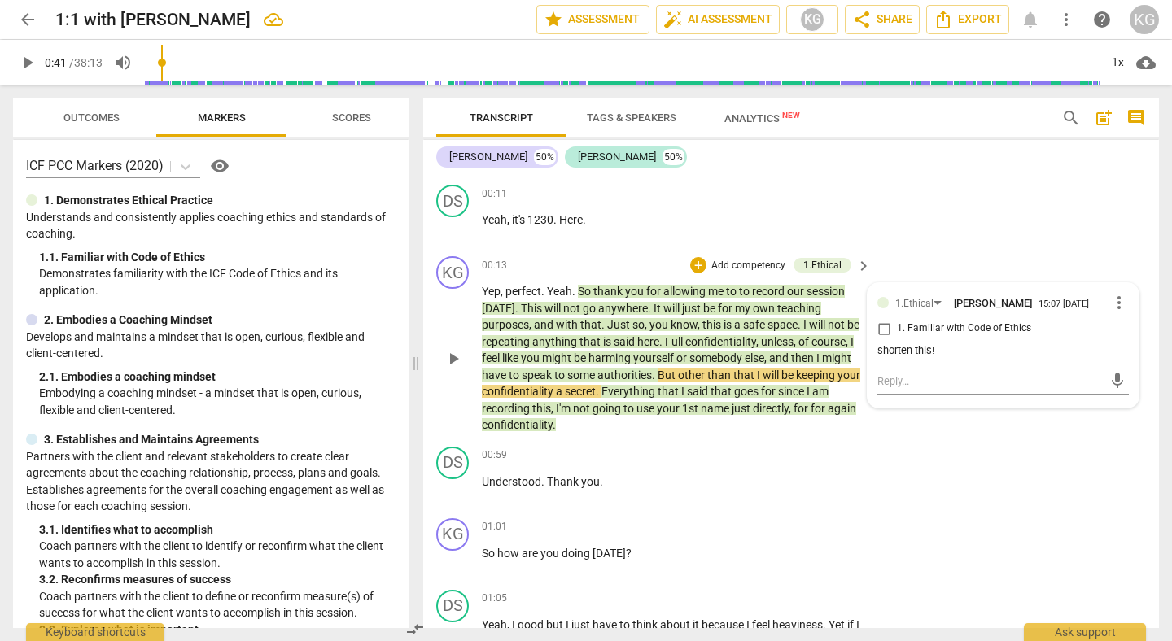
click at [1113, 303] on span "more_vert" at bounding box center [1120, 303] width 20 height 20
click at [1115, 341] on li "Delete" at bounding box center [1130, 333] width 56 height 31
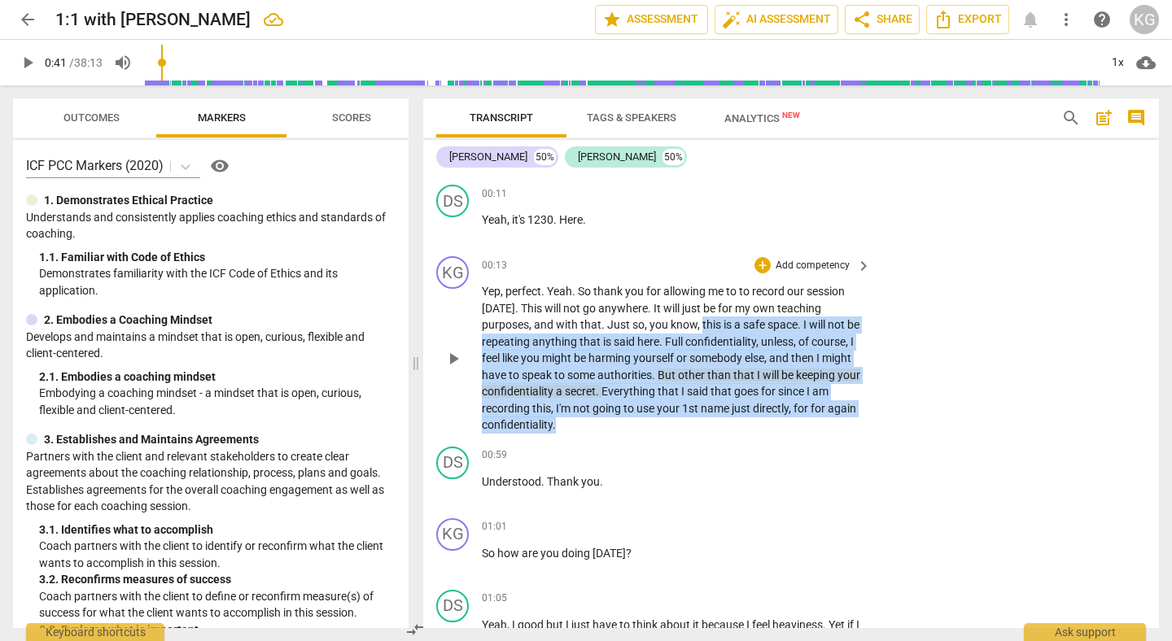
drag, startPoint x: 702, startPoint y: 327, endPoint x: 726, endPoint y: 427, distance: 102.3
click at [726, 427] on p "Yep , perfect . Yeah . So thank you for allowing me to to record our session to…" at bounding box center [672, 358] width 381 height 151
click at [639, 408] on div "+" at bounding box center [635, 404] width 16 height 16
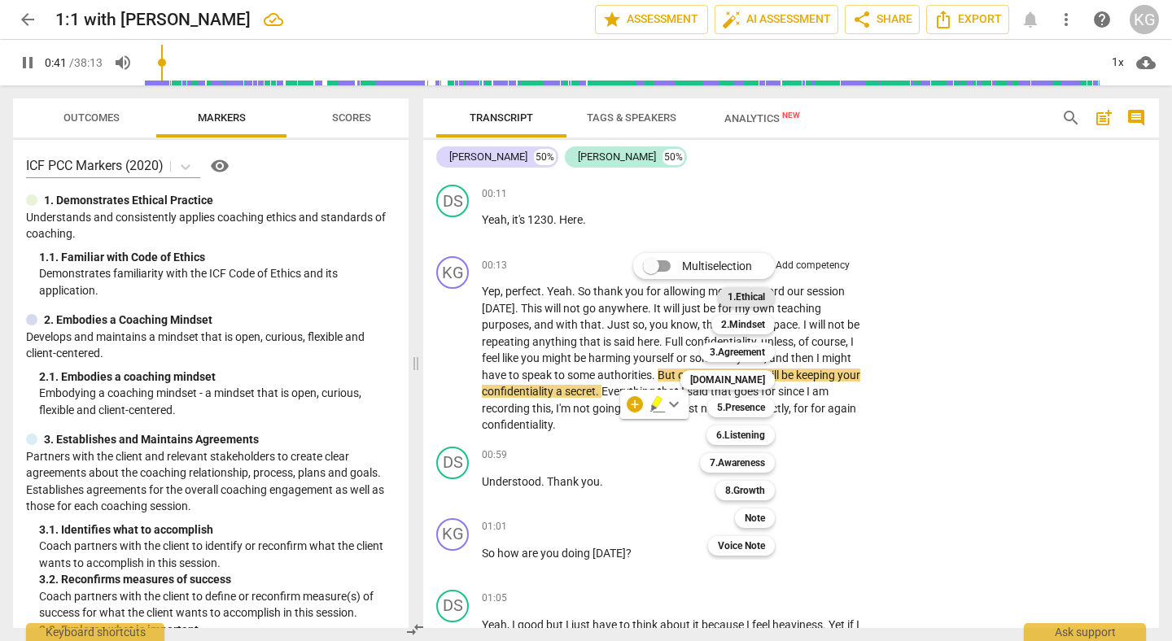
click at [747, 291] on b "1.Ethical" at bounding box center [746, 297] width 37 height 20
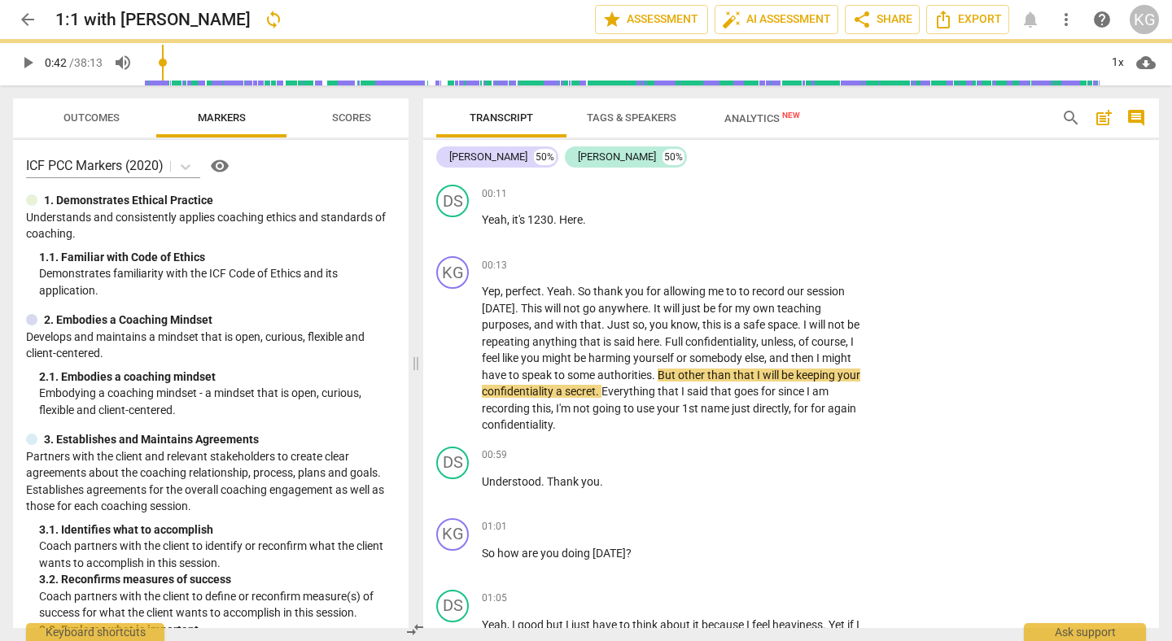
type input "42"
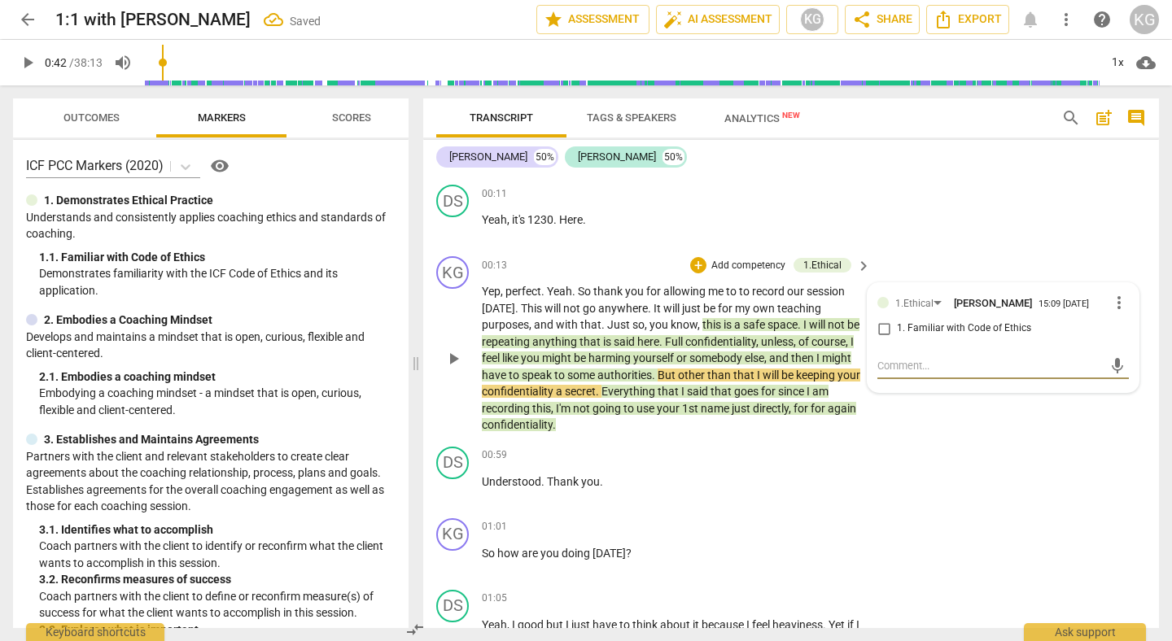
type textarea "s"
type textarea "sh"
type textarea "sho"
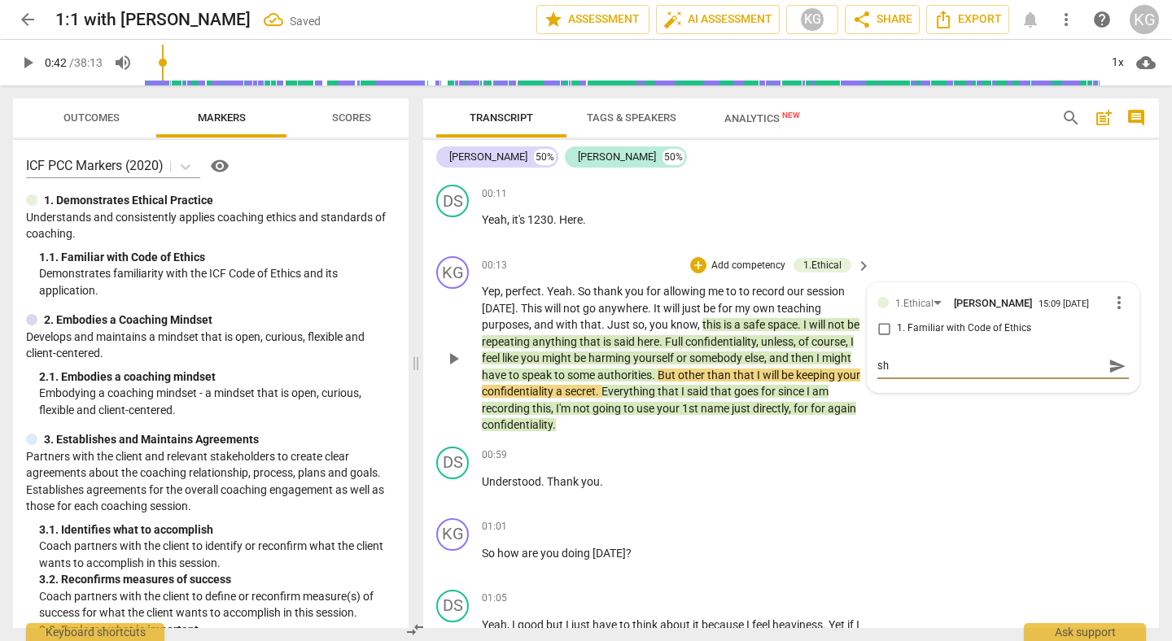
type textarea "sho"
type textarea "shor"
type textarea "short"
type textarea "shorte"
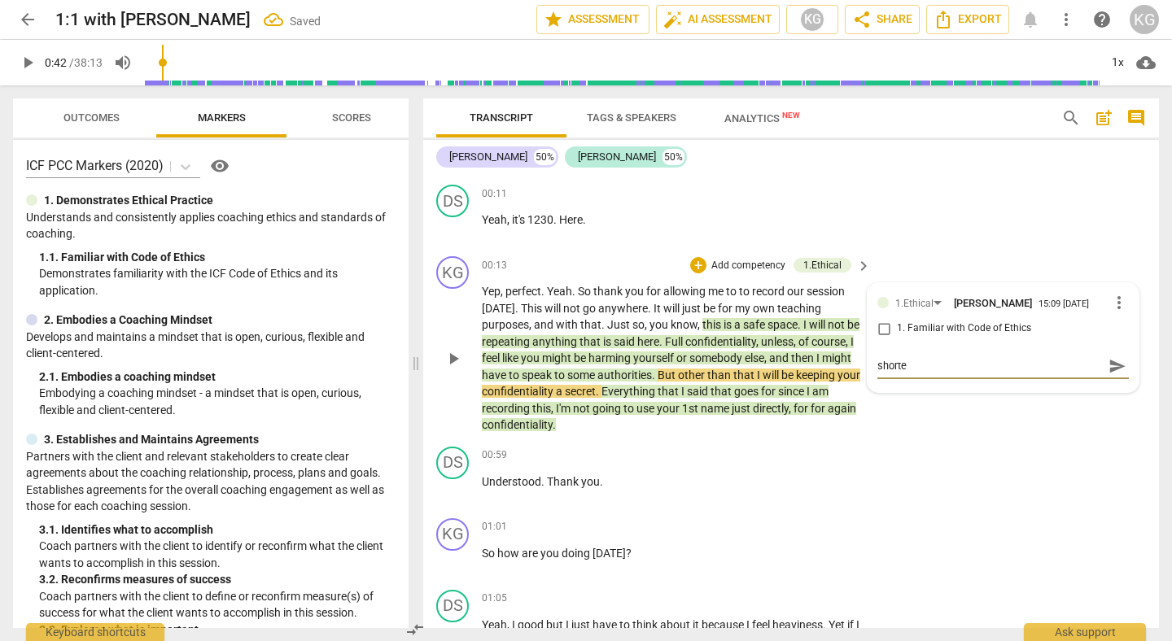
type textarea "shorten"
type textarea "shorten t"
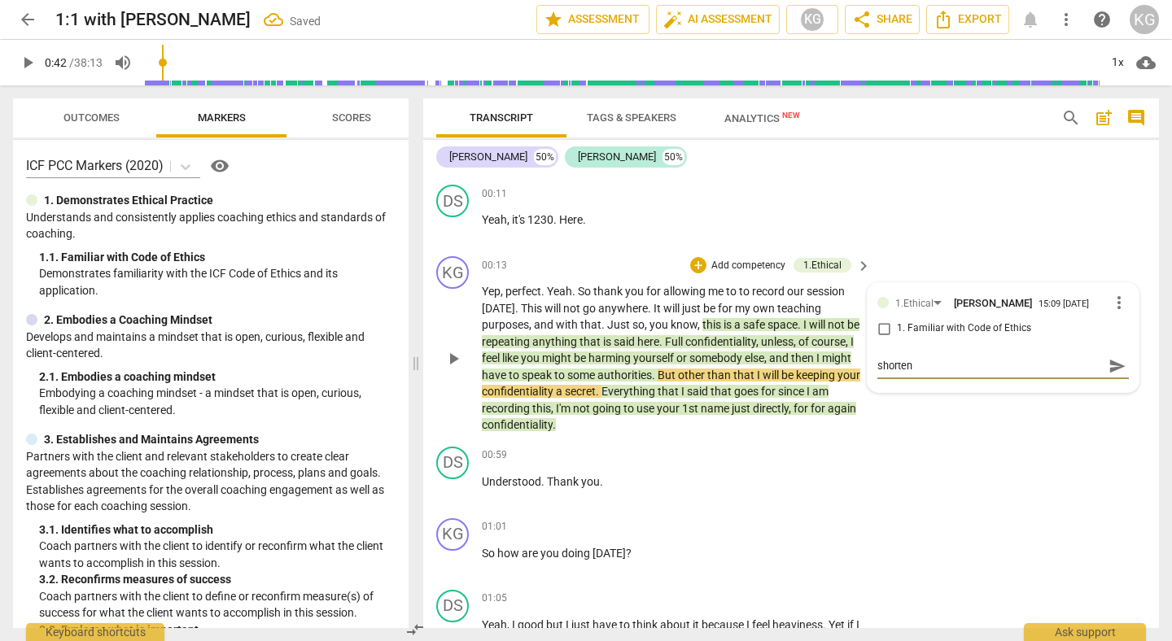
type textarea "shorten t"
type textarea "shorten th"
type textarea "shorten ths"
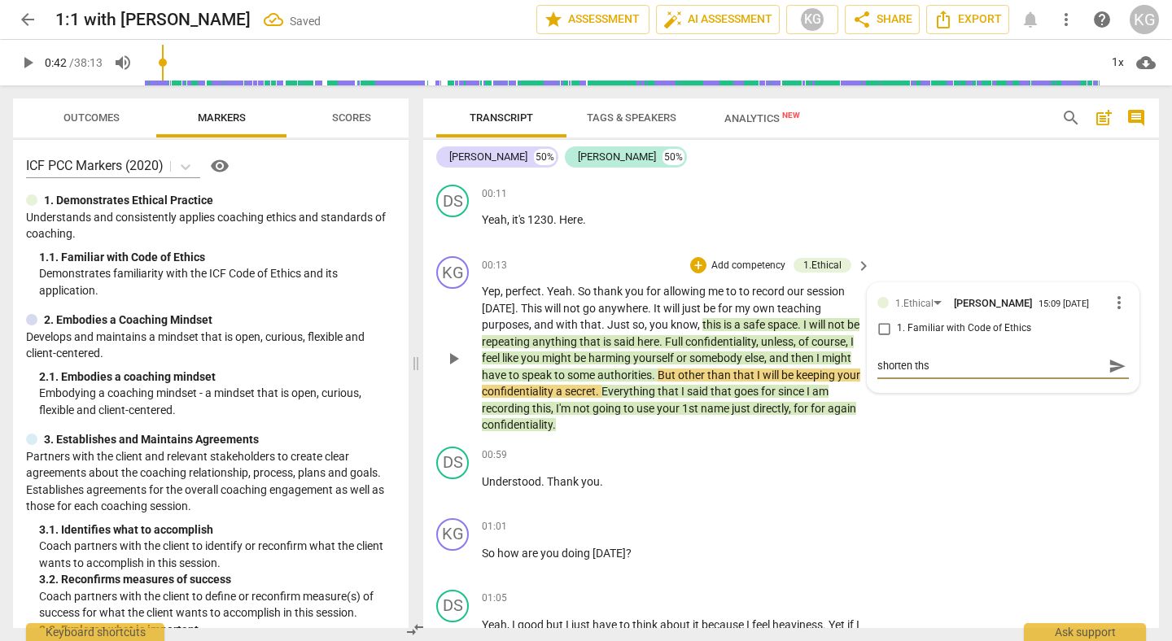
type textarea "shorten thsi"
type textarea "shorten ths"
type textarea "shorten th"
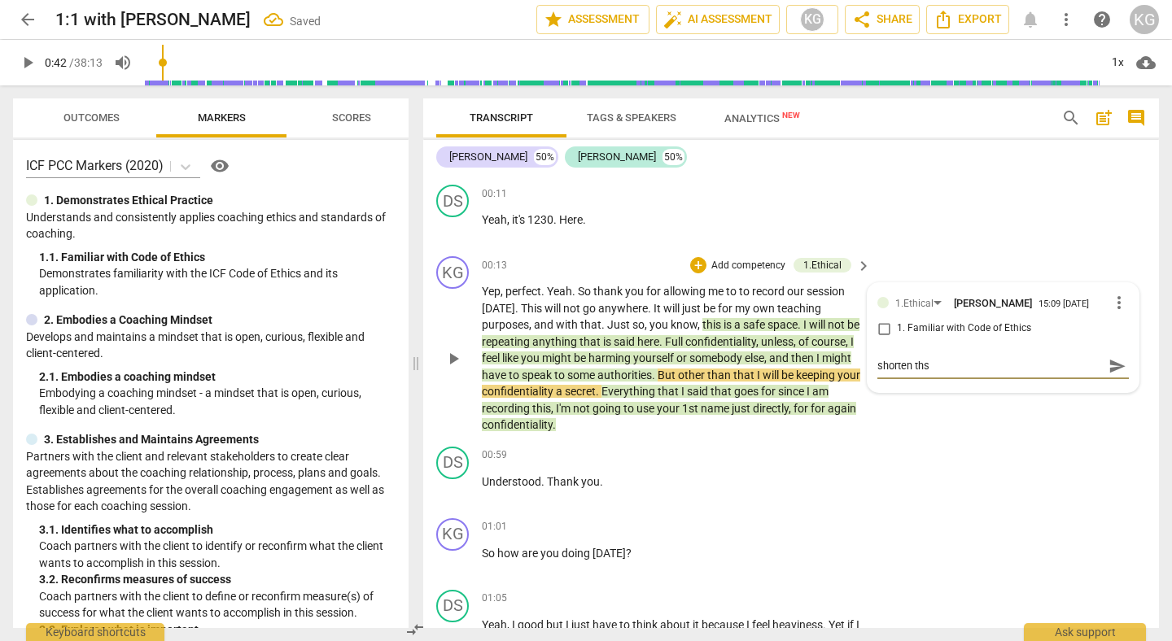
type textarea "shorten th"
type textarea "shorten thi"
type textarea "shorten this"
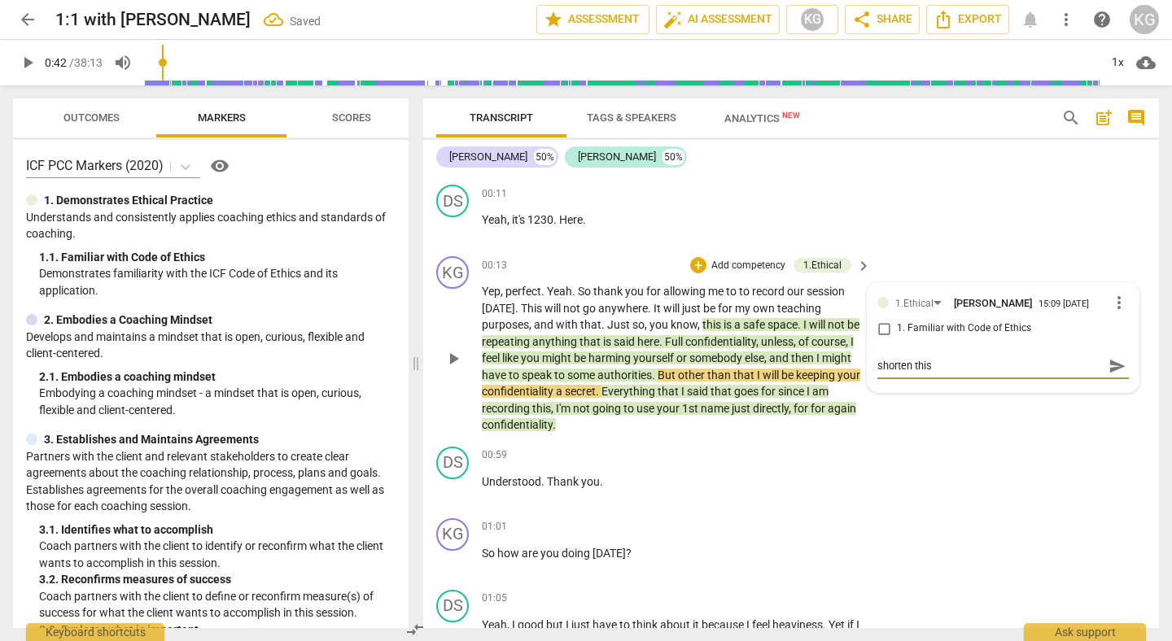
type textarea "shorten this"
click at [1115, 363] on span "send" at bounding box center [1118, 366] width 18 height 18
click at [780, 428] on p "Yep , perfect . Yeah . So thank you for allowing me to to record our session to…" at bounding box center [672, 358] width 381 height 151
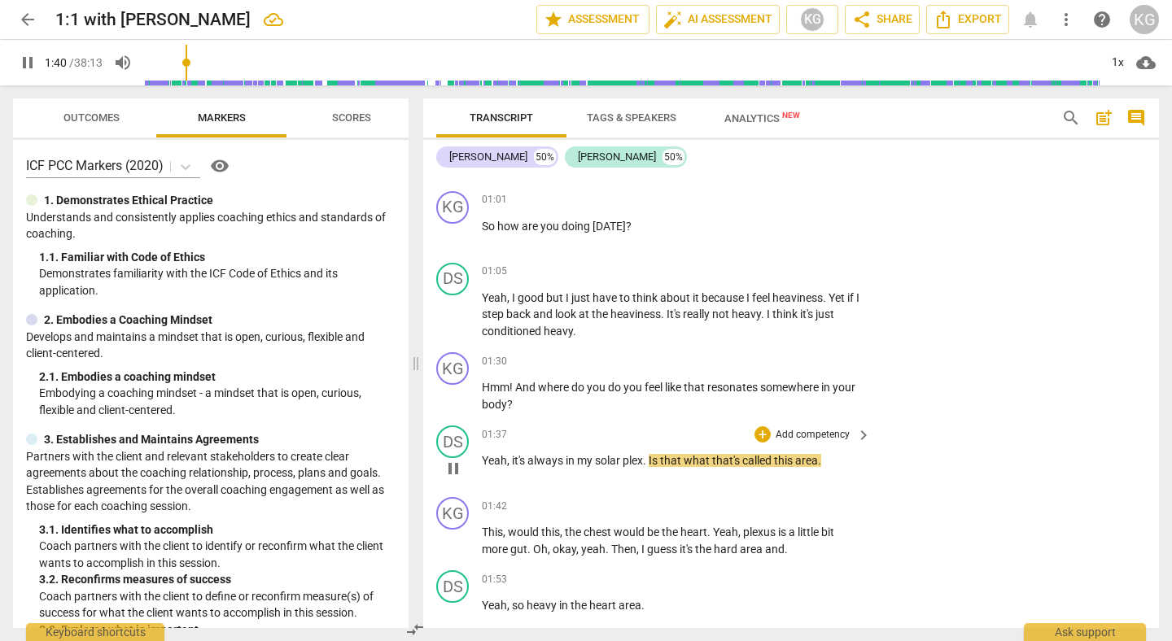
scroll to position [398, 0]
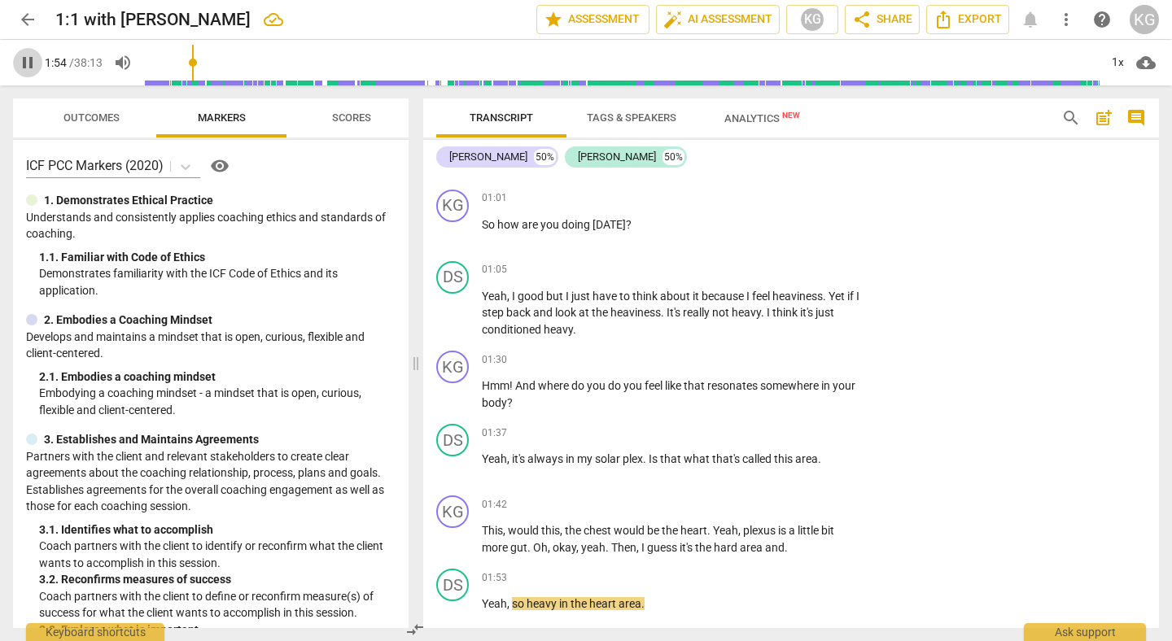
click at [28, 65] on span "pause" at bounding box center [28, 63] width 20 height 20
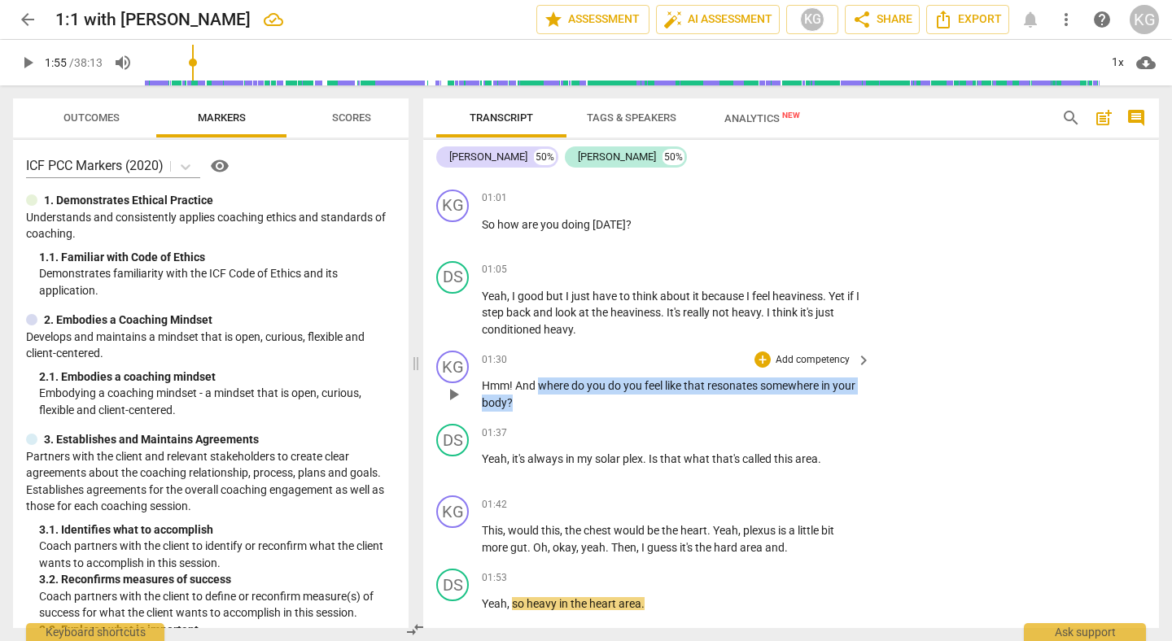
drag, startPoint x: 539, startPoint y: 388, endPoint x: 545, endPoint y: 410, distance: 22.9
click at [545, 410] on p "Hmm ! And where do you do you feel like that resonates somewhere in your body ?" at bounding box center [672, 394] width 381 height 33
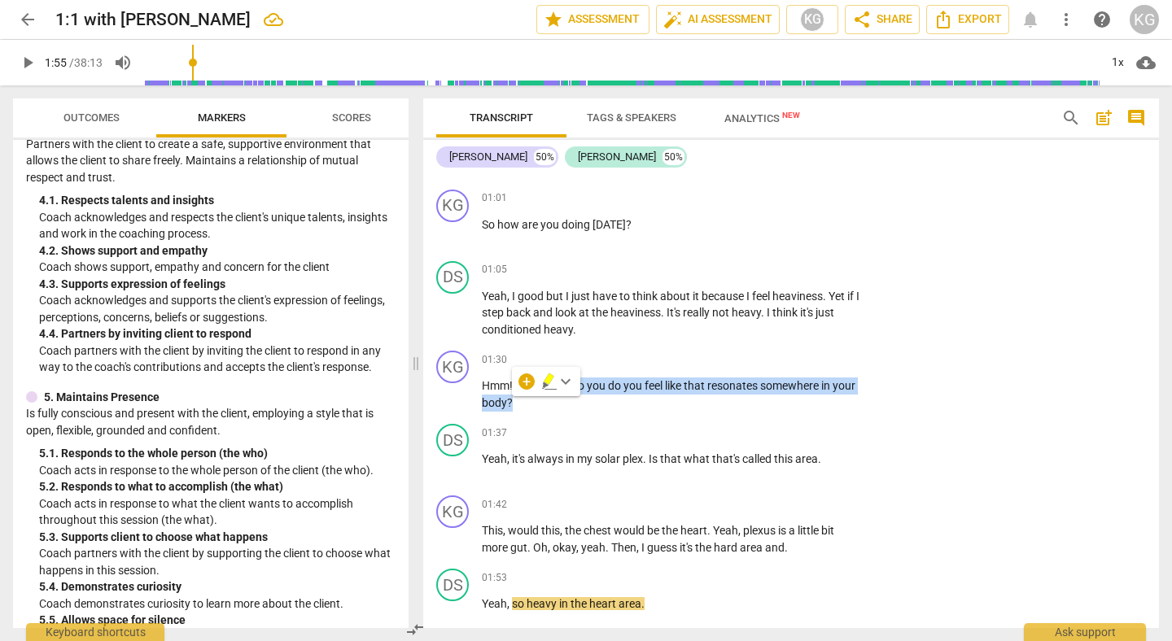
scroll to position [633, 0]
click at [524, 381] on div "+" at bounding box center [527, 382] width 16 height 16
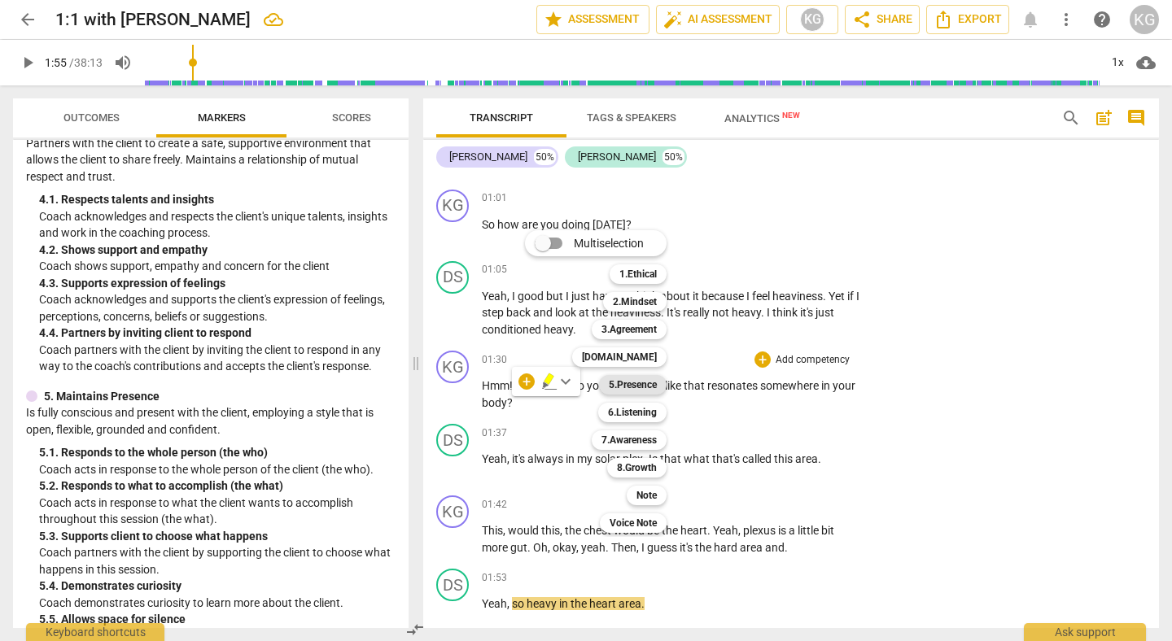
click at [627, 391] on b "5.Presence" at bounding box center [633, 385] width 48 height 20
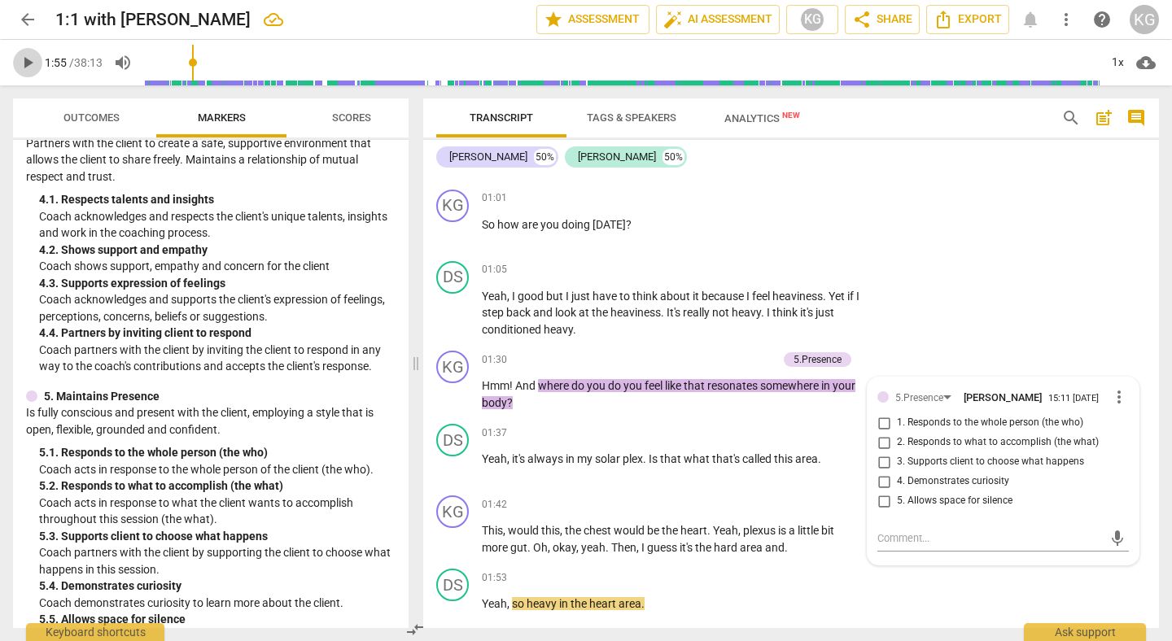
click at [24, 66] on span "play_arrow" at bounding box center [28, 63] width 20 height 20
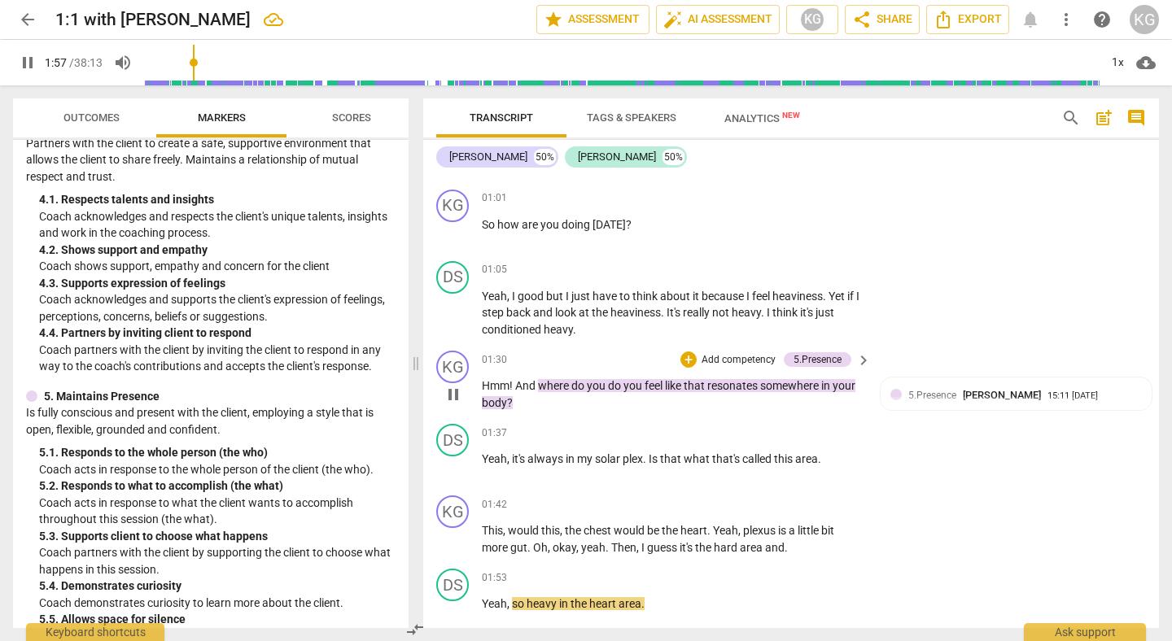
click at [508, 383] on span "Hmm" at bounding box center [496, 385] width 28 height 13
click at [187, 64] on input "range" at bounding box center [621, 63] width 955 height 52
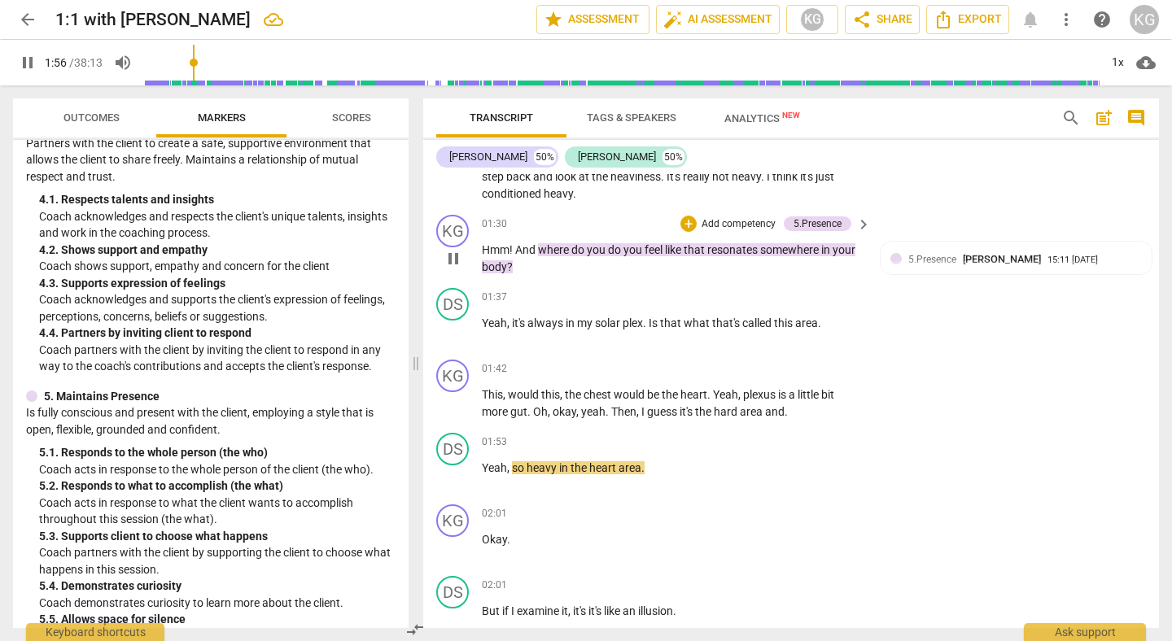
scroll to position [485, 0]
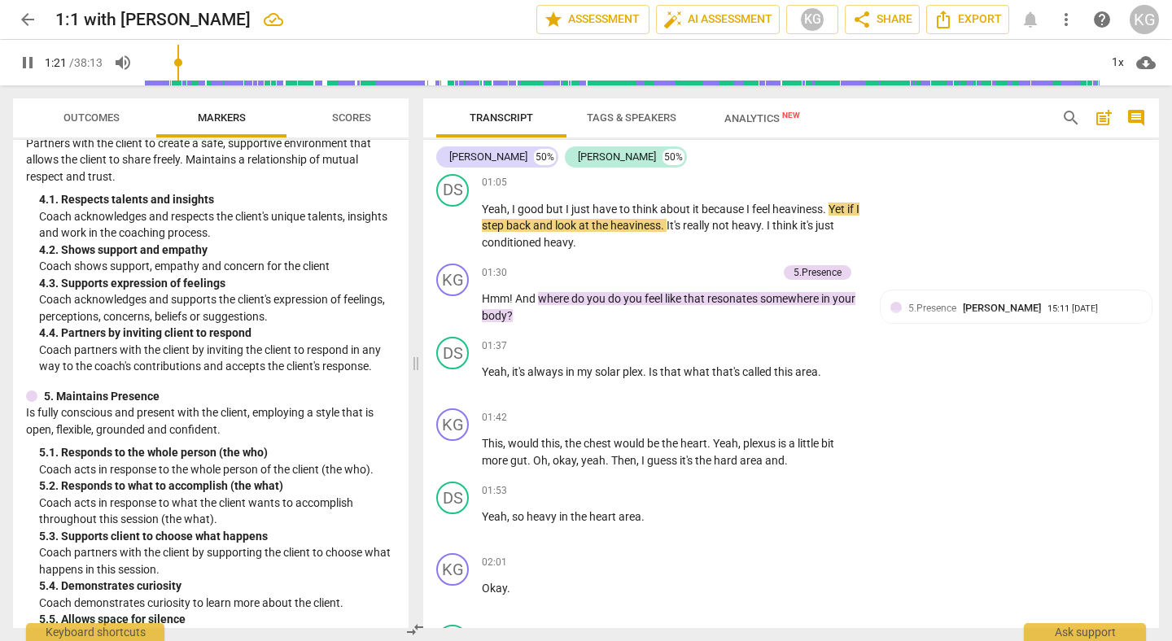
click at [181, 62] on input "range" at bounding box center [621, 63] width 955 height 52
click at [28, 67] on span "pause" at bounding box center [28, 63] width 20 height 20
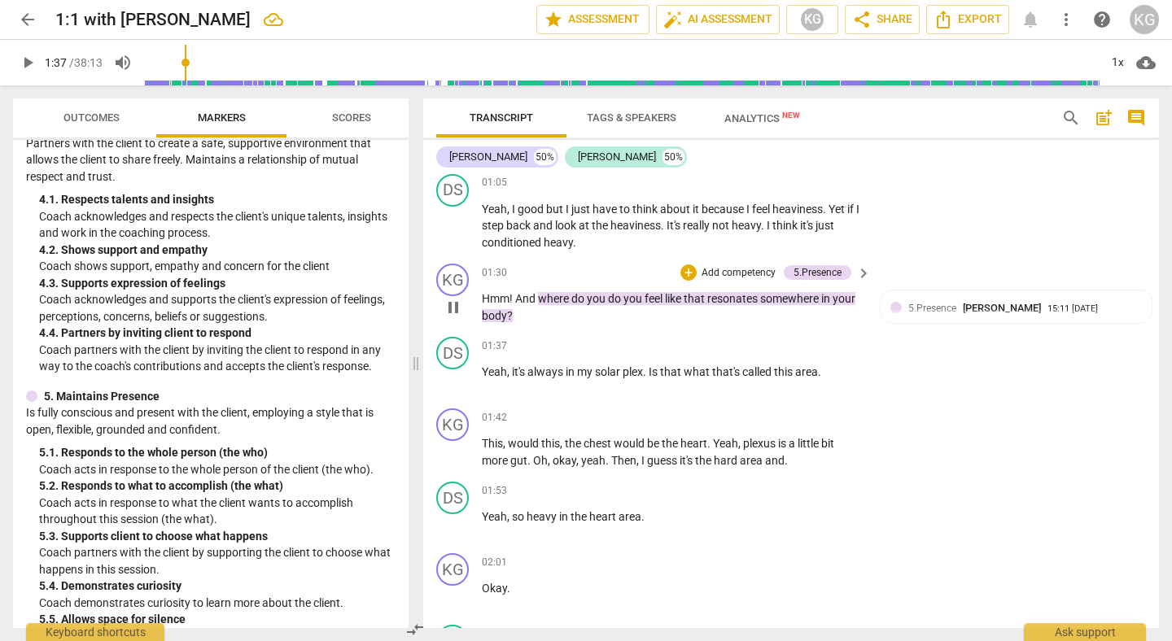
type input "98"
click at [953, 319] on div "5.Presence Karly Grieve 15:11 08-18-2025" at bounding box center [1017, 312] width 252 height 25
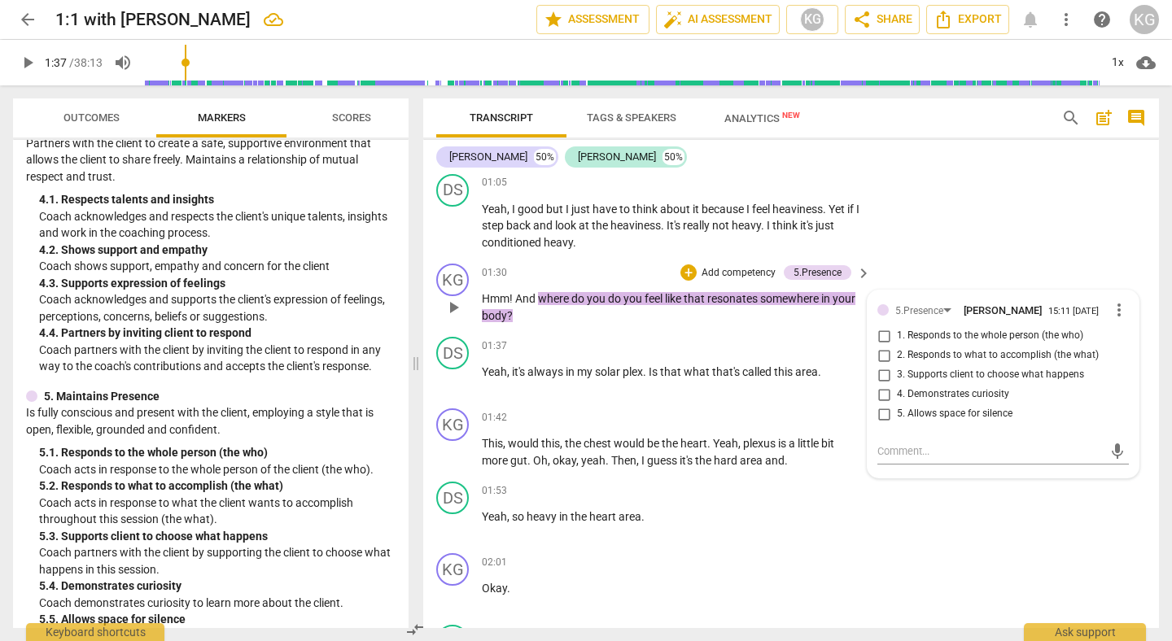
drag, startPoint x: 882, startPoint y: 334, endPoint x: 904, endPoint y: 357, distance: 32.8
click at [904, 357] on div "1. Responds to the whole person (the who) 2. Responds to what to accomplish (th…" at bounding box center [1004, 375] width 252 height 98
click at [880, 334] on input "1. Responds to the whole person (the who)" at bounding box center [884, 336] width 26 height 20
checkbox input "true"
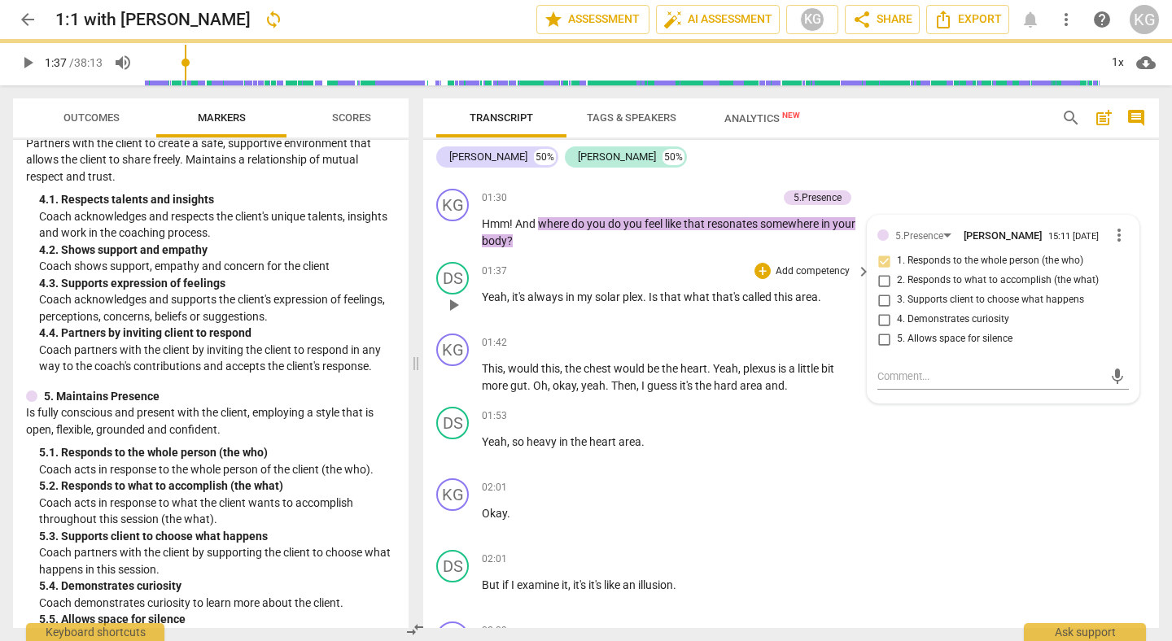
scroll to position [593, 0]
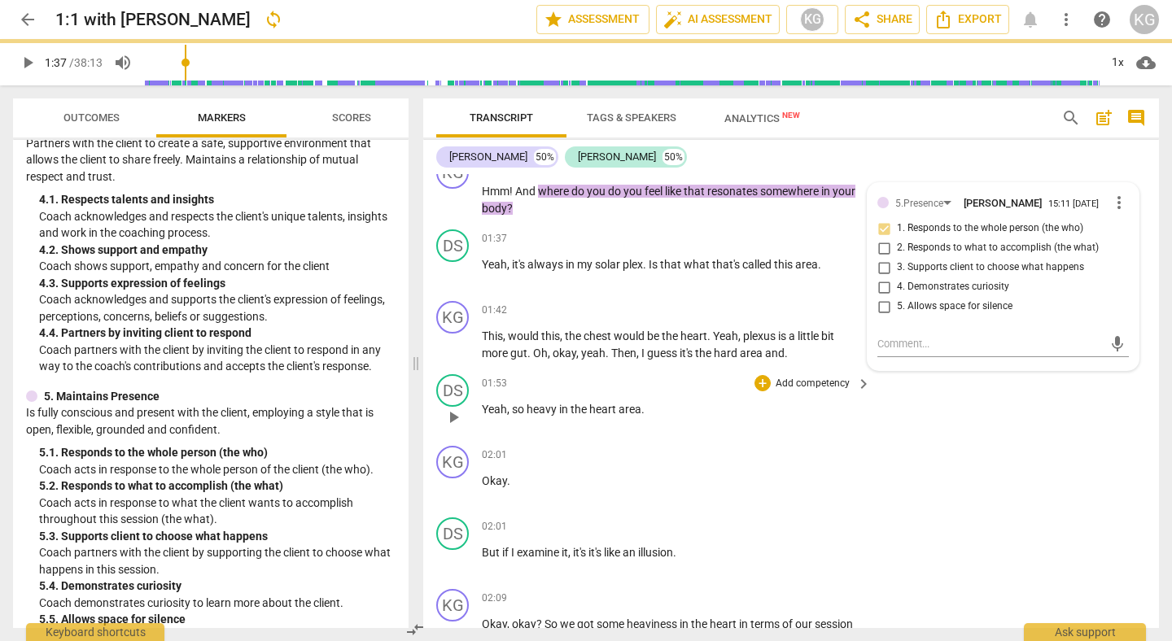
click at [445, 419] on span "play_arrow" at bounding box center [454, 418] width 20 height 20
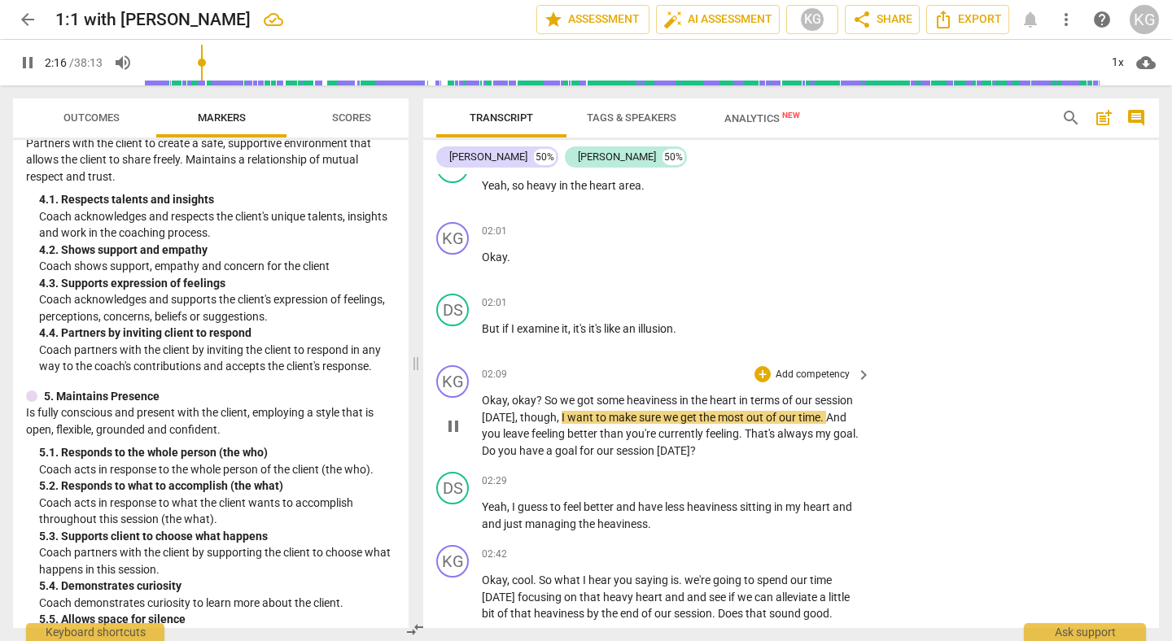
scroll to position [880, 0]
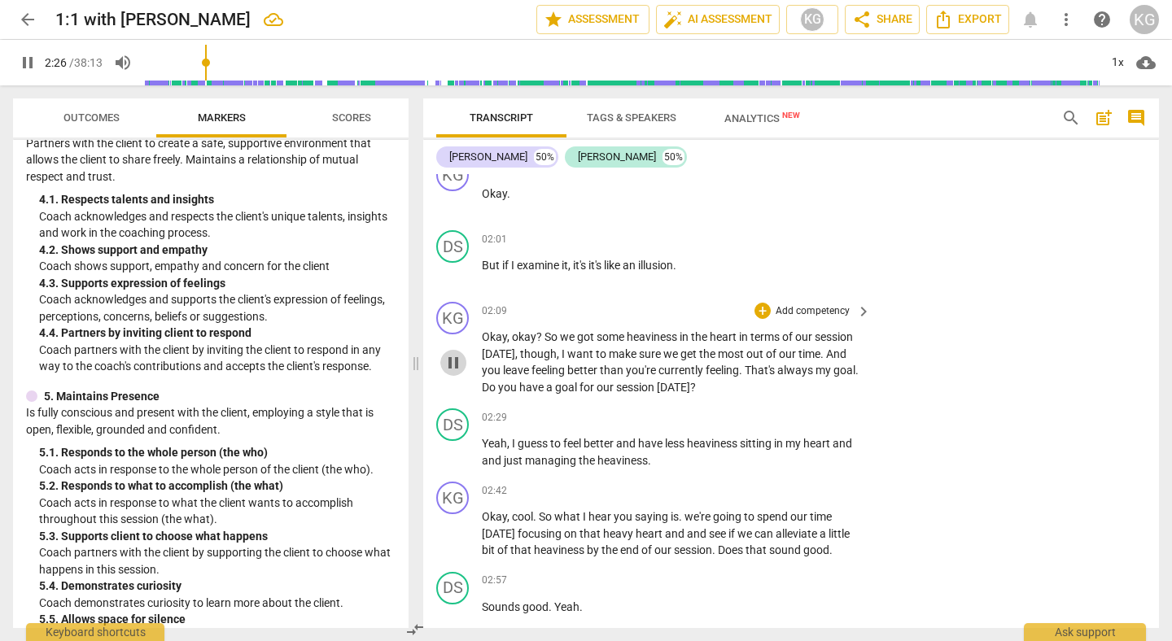
click at [457, 364] on span "pause" at bounding box center [454, 363] width 20 height 20
type input "147"
drag, startPoint x: 511, startPoint y: 383, endPoint x: 727, endPoint y: 386, distance: 215.7
click at [727, 386] on p "Okay , okay ? So we got some heaviness in the heart in terms of our session tod…" at bounding box center [672, 362] width 381 height 67
click at [734, 372] on div "+" at bounding box center [734, 366] width 16 height 16
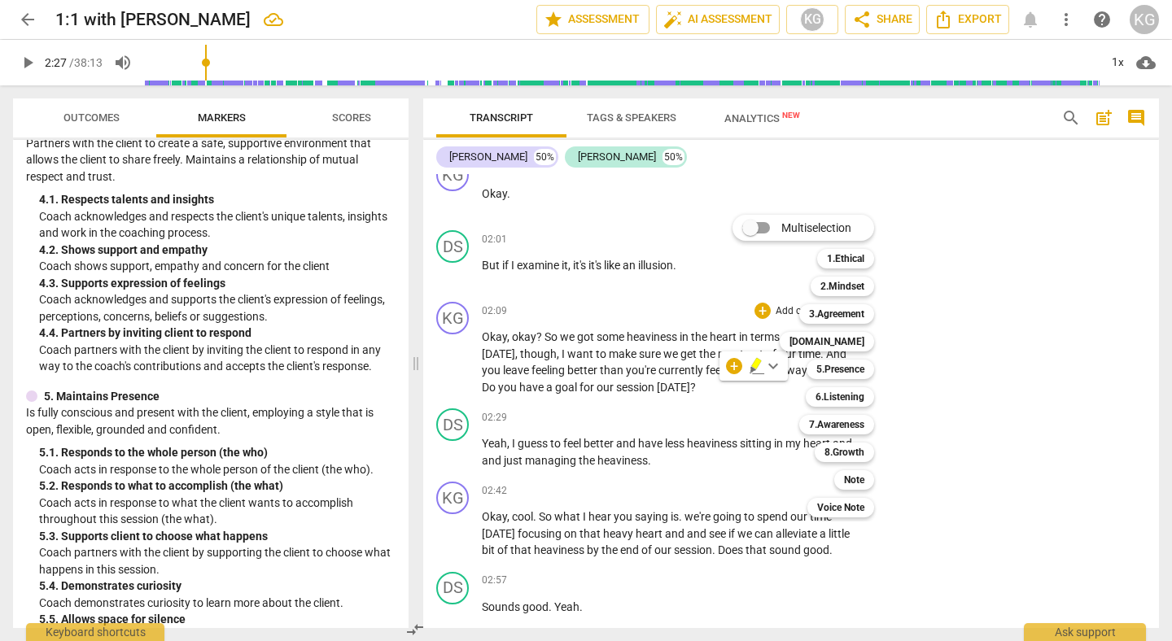
click at [170, 403] on div at bounding box center [586, 320] width 1172 height 641
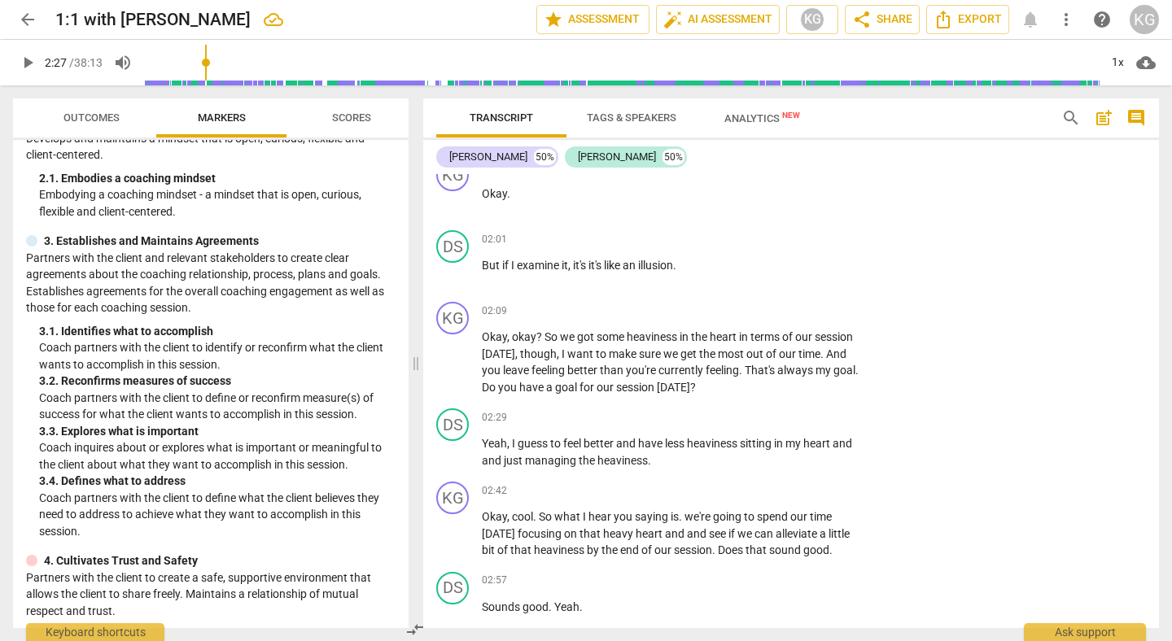
scroll to position [218, 0]
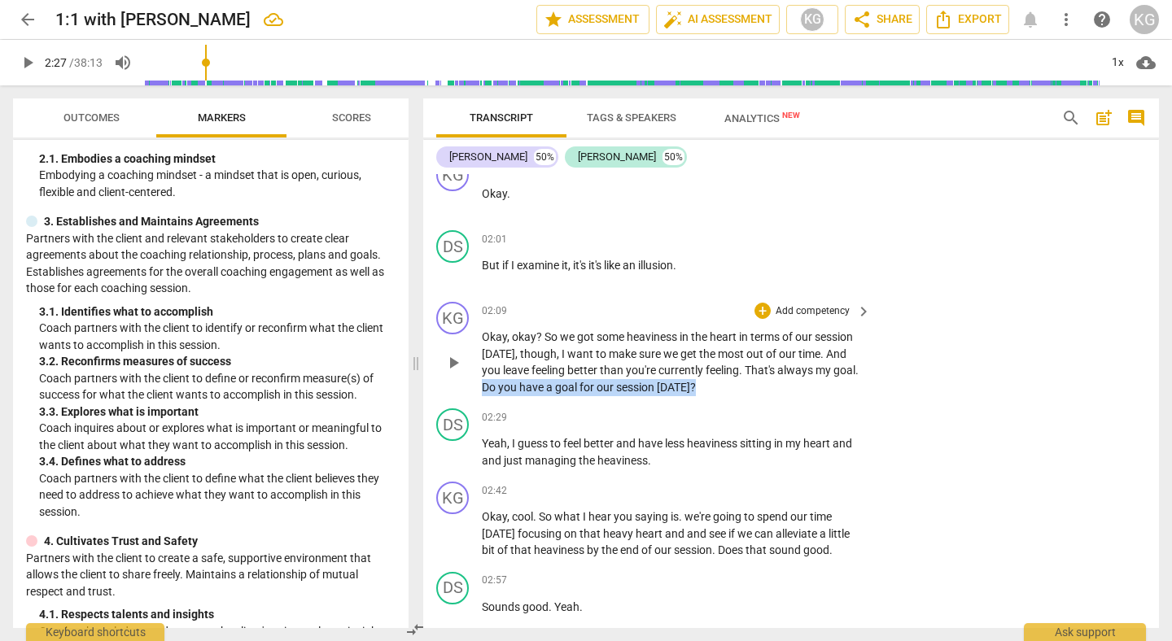
drag, startPoint x: 513, startPoint y: 386, endPoint x: 727, endPoint y: 391, distance: 214.1
click at [727, 391] on p "Okay , okay ? So we got some heaviness in the heart in terms of our session tod…" at bounding box center [672, 362] width 381 height 67
click at [728, 368] on div "+" at bounding box center [734, 366] width 16 height 16
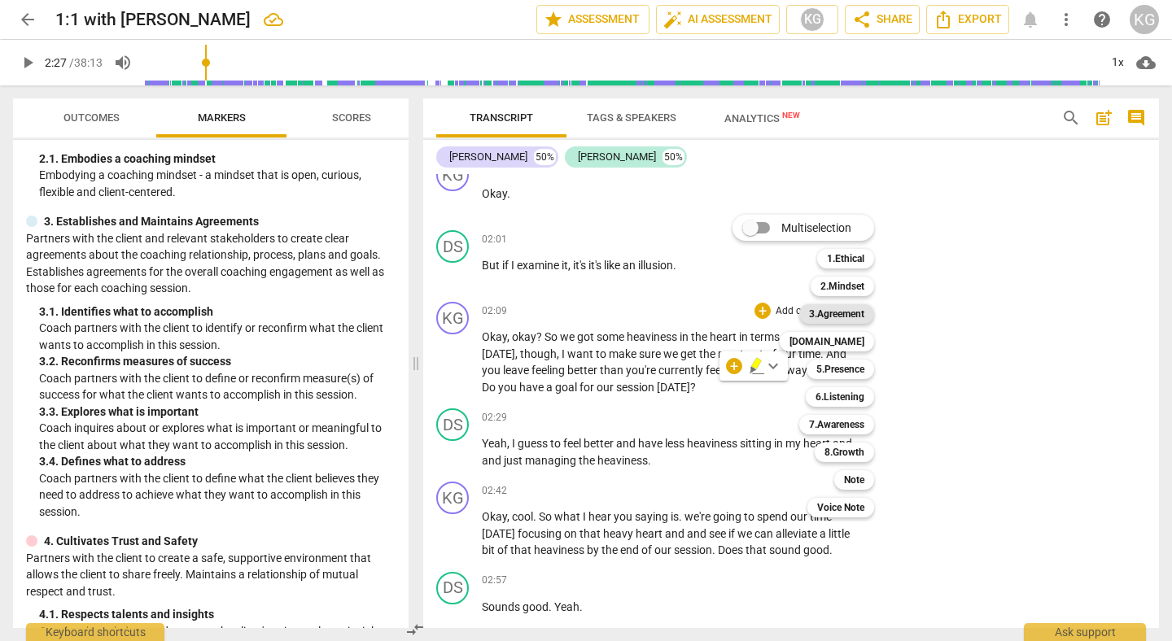
click at [824, 314] on b "3.Agreement" at bounding box center [836, 314] width 55 height 20
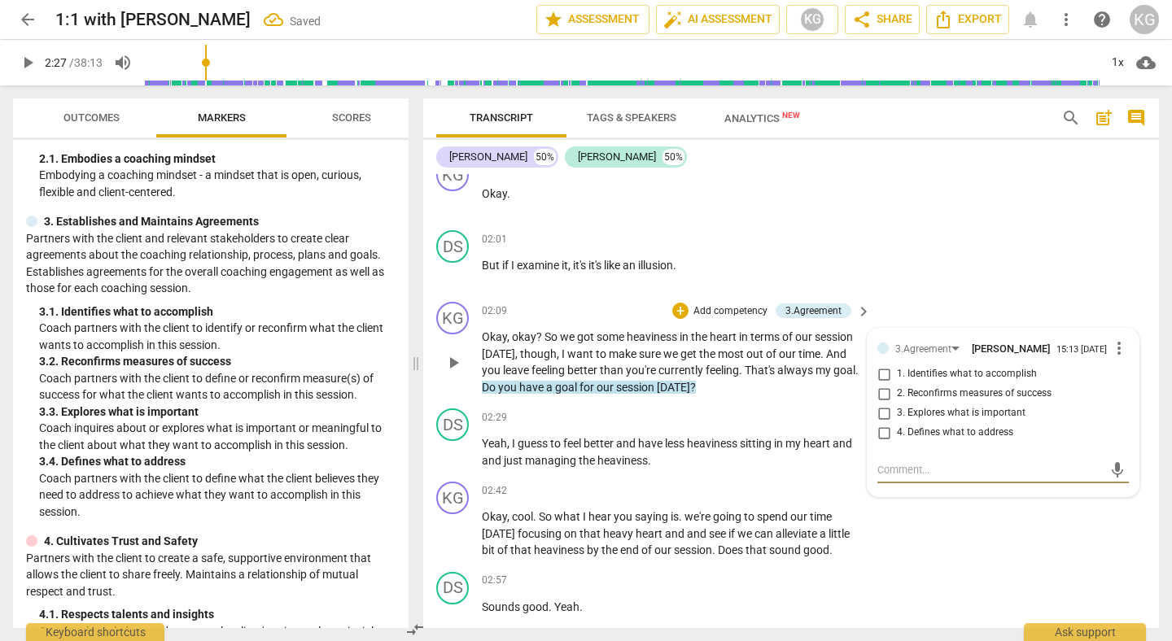
type textarea "i"
type textarea "I"
type textarea "I a"
type textarea "I"
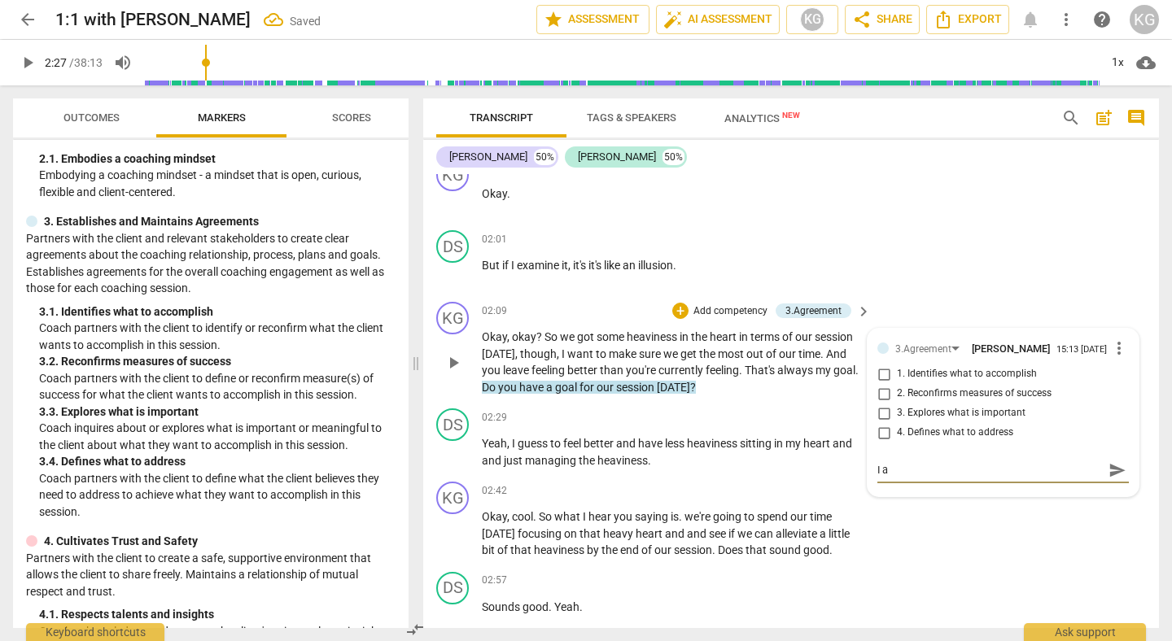
type textarea "I"
type textarea "I c"
type textarea "I co"
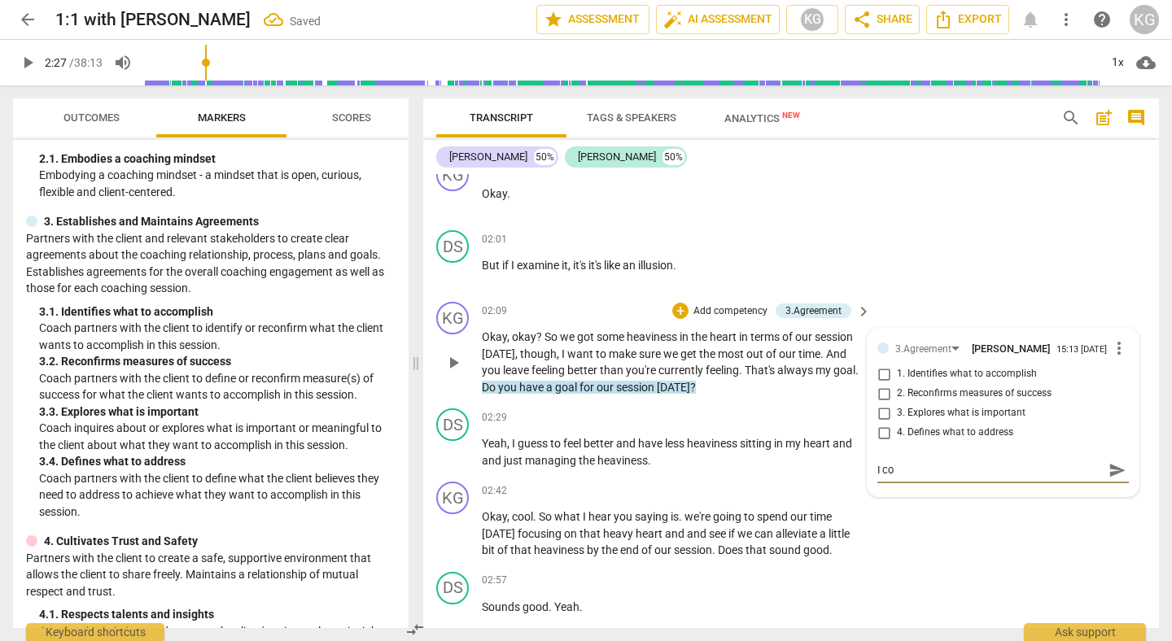
type textarea "I cou"
type textarea "I coul"
type textarea "I could"
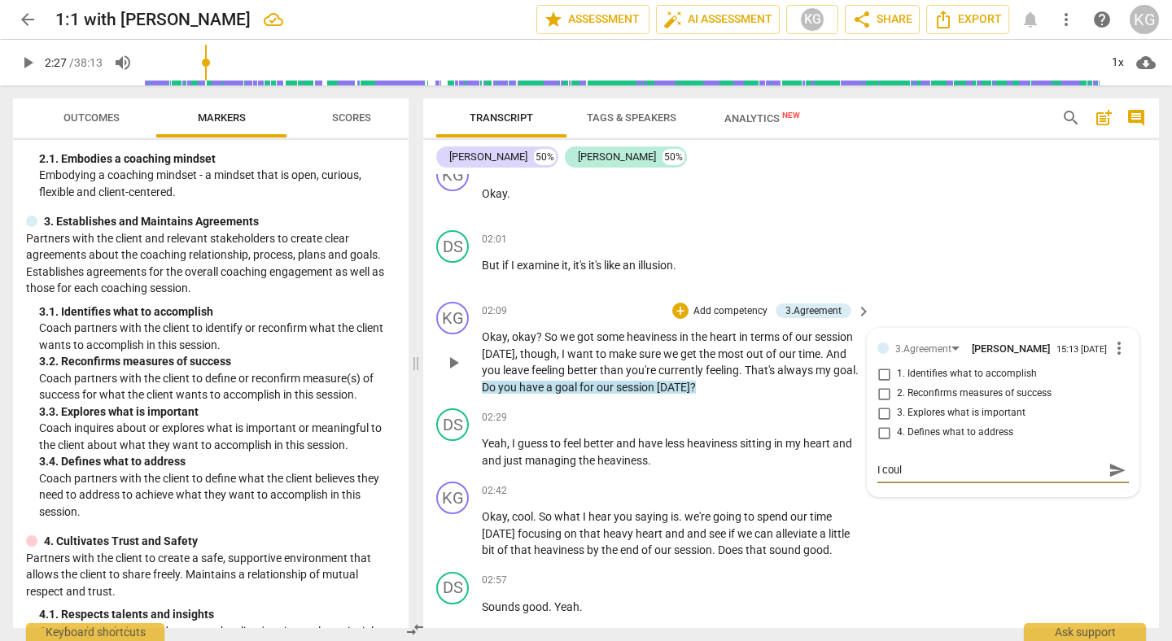
type textarea "I could"
type textarea "I could h"
type textarea "I could ha"
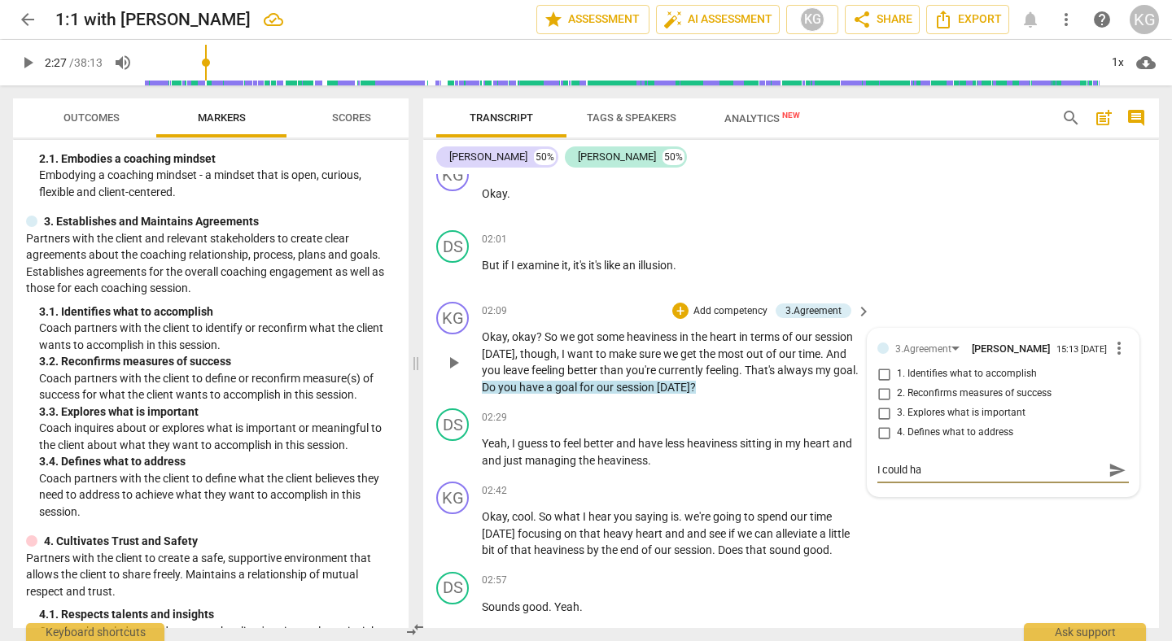
type textarea "I could hae"
type textarea "I could ha"
type textarea "I could hav"
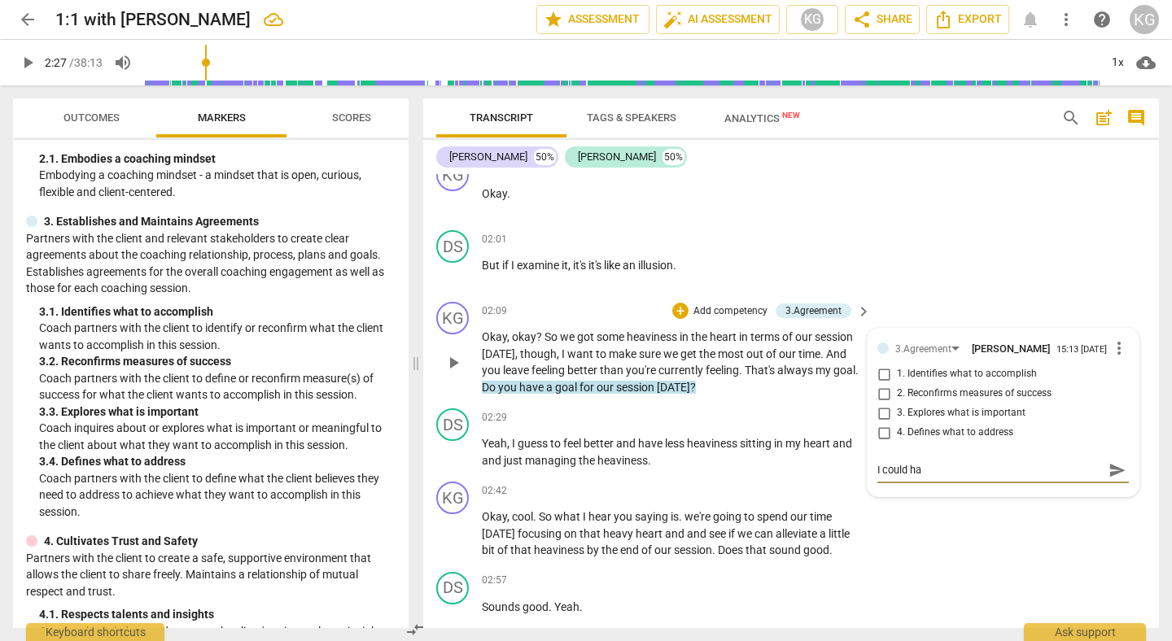
type textarea "I could hav"
type textarea "I could have"
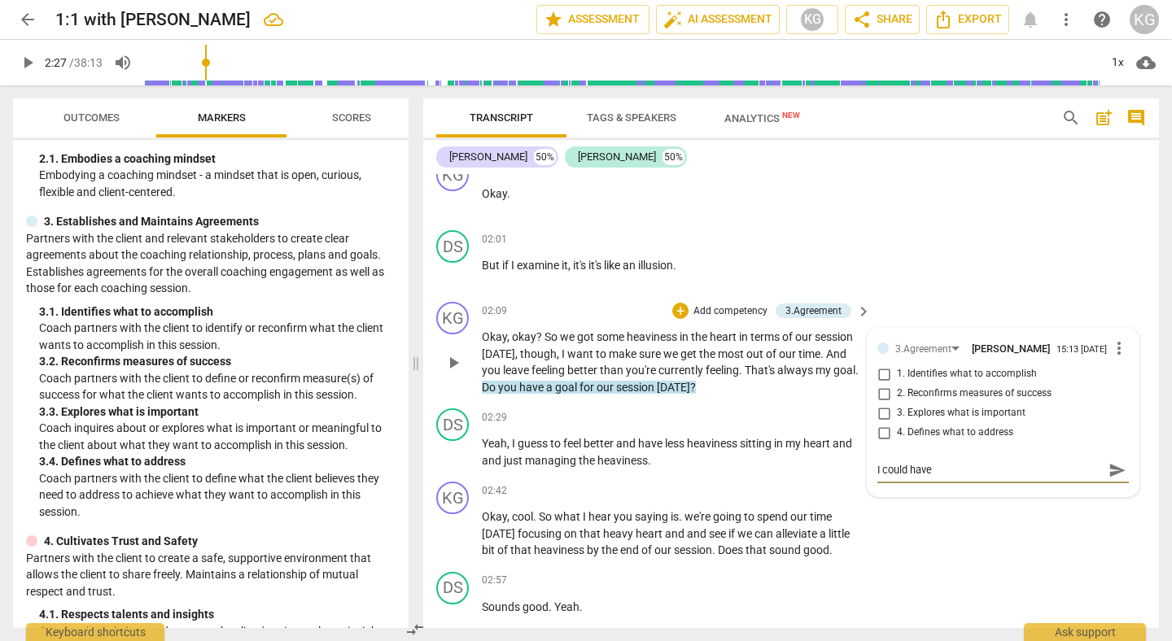
type textarea "I could have a"
type textarea "I could have as"
type textarea "I could have ask"
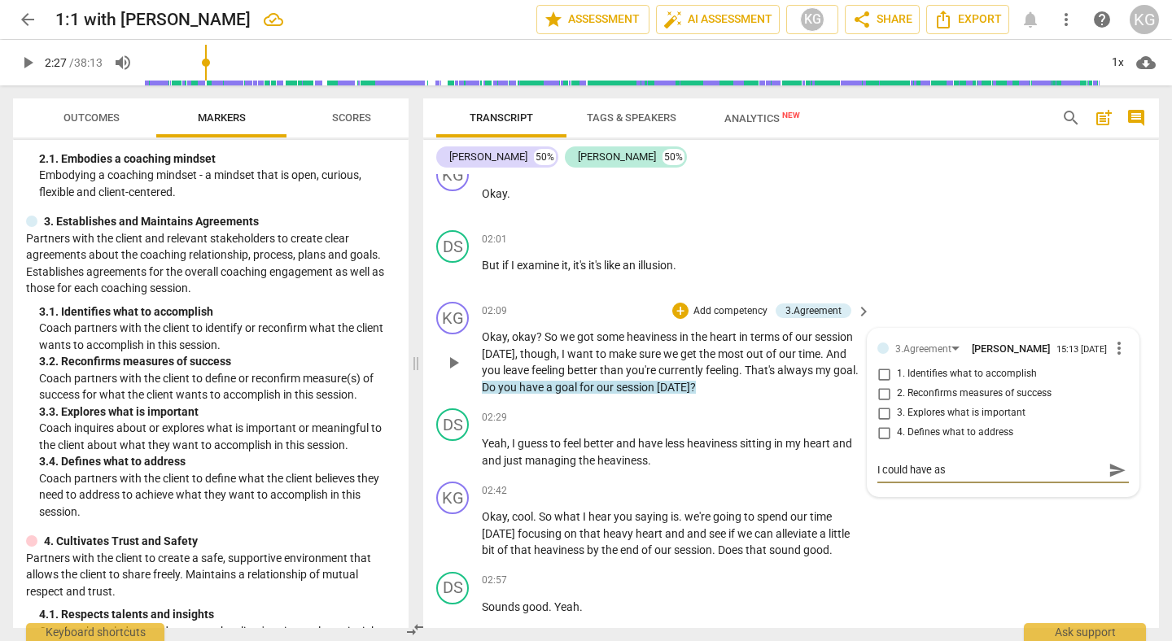
type textarea "I could have ask"
type textarea "I could have ask t"
type textarea "I could have ask th"
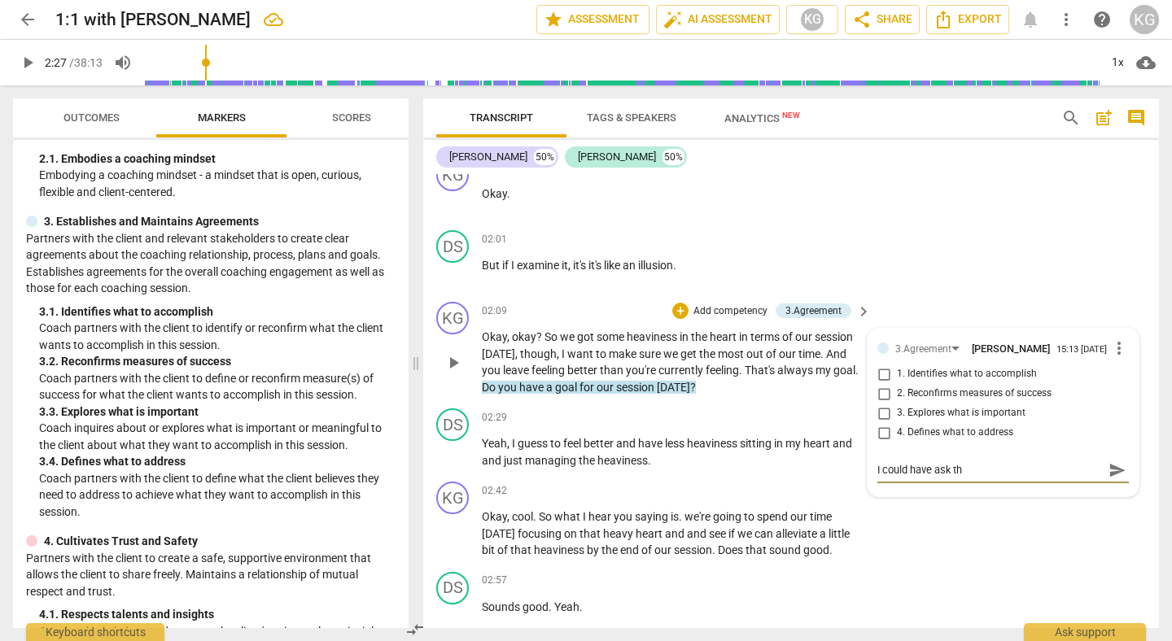
type textarea "I could have ask thi"
type textarea "I could have ask this"
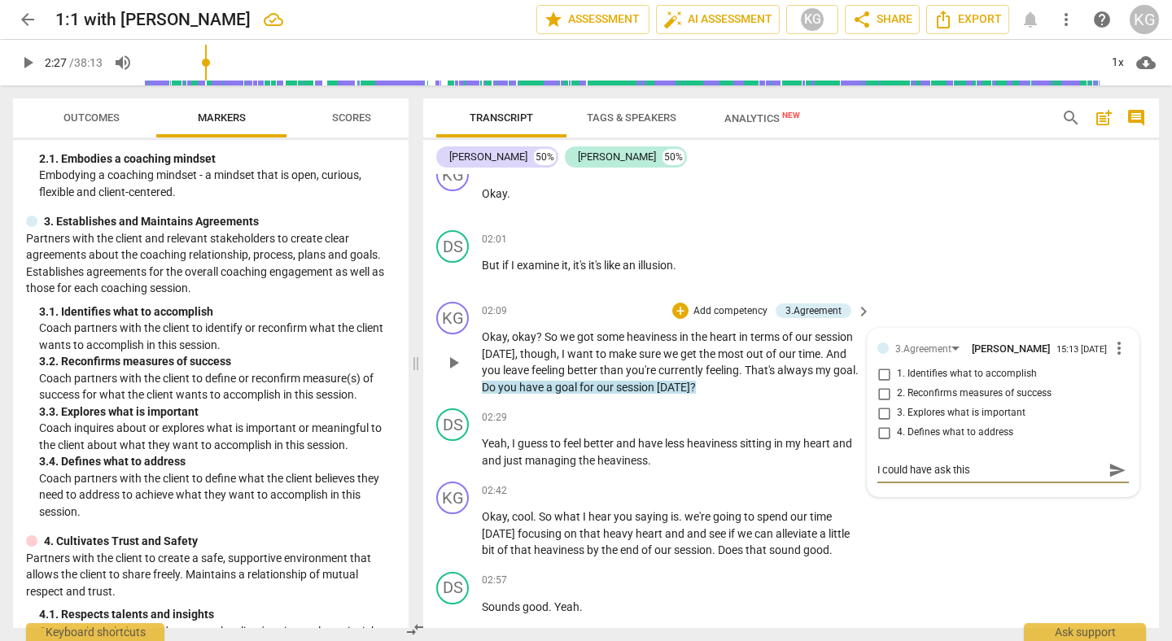
type textarea "I could have ask this"
type textarea "I could have ask this b"
type textarea "I could have ask this be"
type textarea "I could have ask this bet"
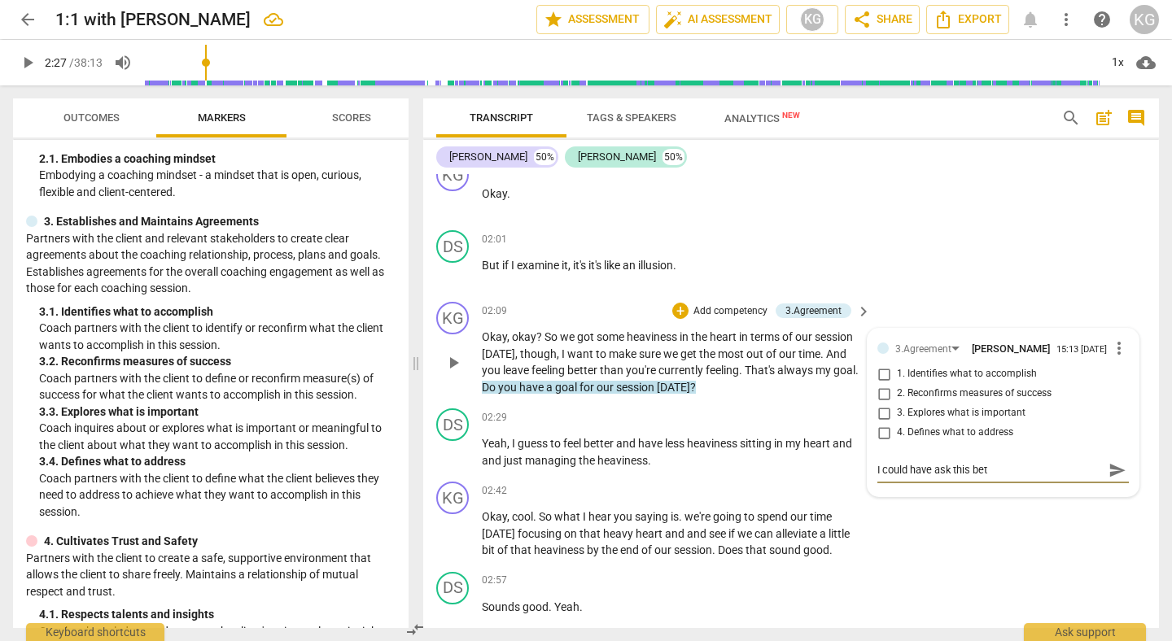
type textarea "I could have ask this bett"
type textarea "I could have ask this bette"
type textarea "I could have ask this better"
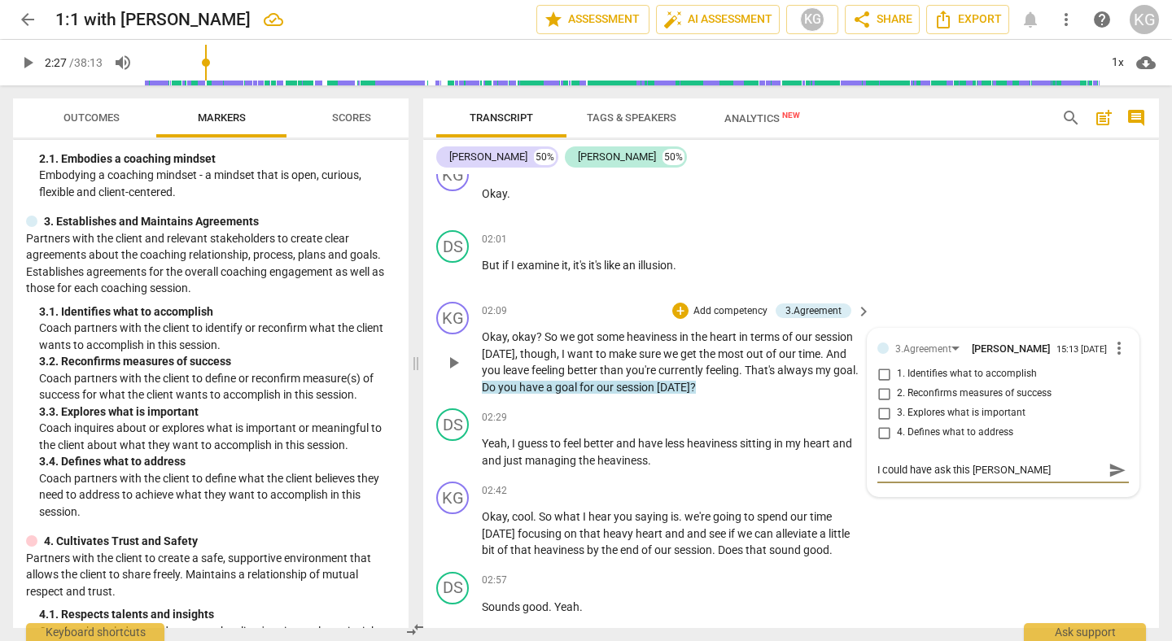
type textarea "I could have ask this better"
type textarea "I could have ask this better i"
type textarea "I could have ask this better is"
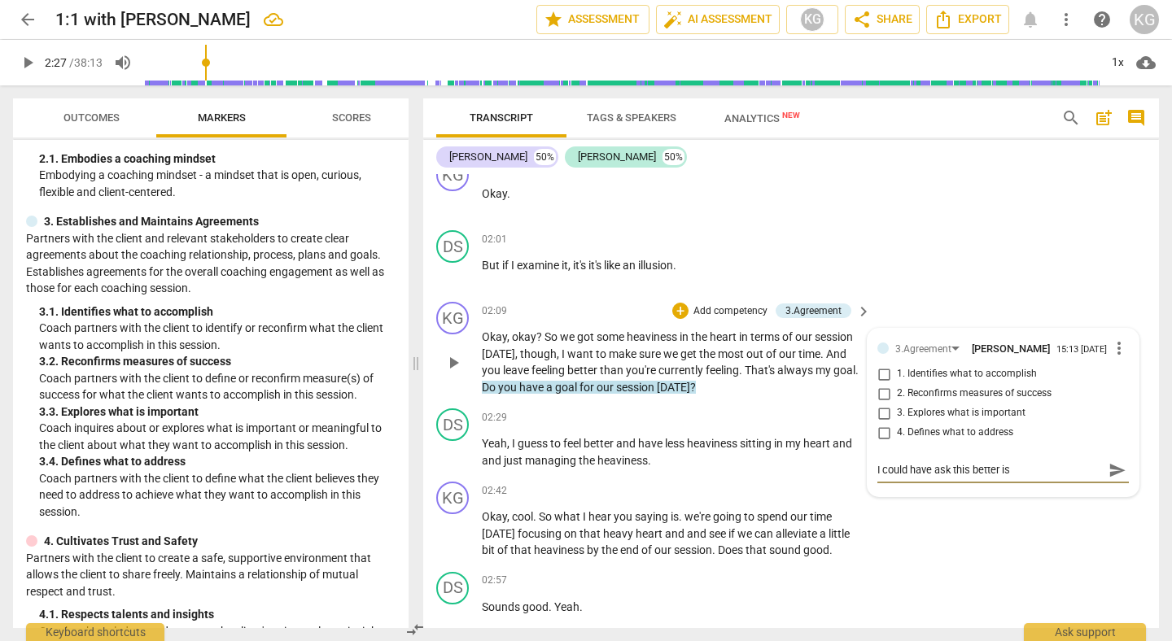
type textarea "I could have ask this better is"
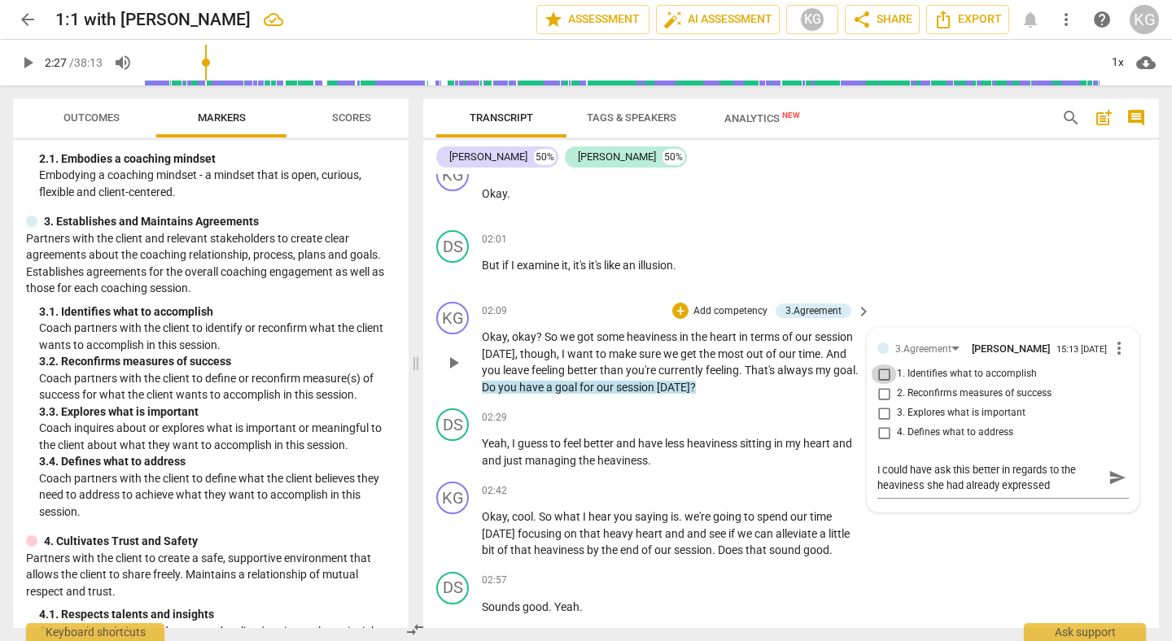
click at [880, 376] on input "1. Identifies what to accomplish" at bounding box center [884, 375] width 26 height 20
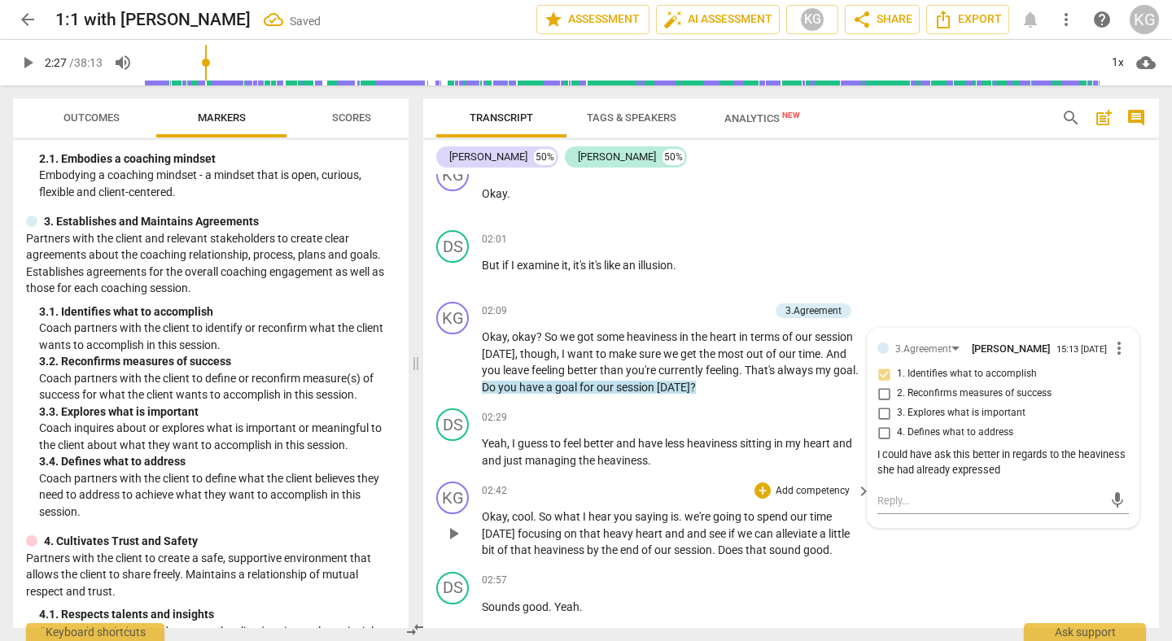
click at [1074, 549] on div "KG play_arrow pause 02:42 + Add competency keyboard_arrow_right Okay , cool . S…" at bounding box center [791, 520] width 736 height 90
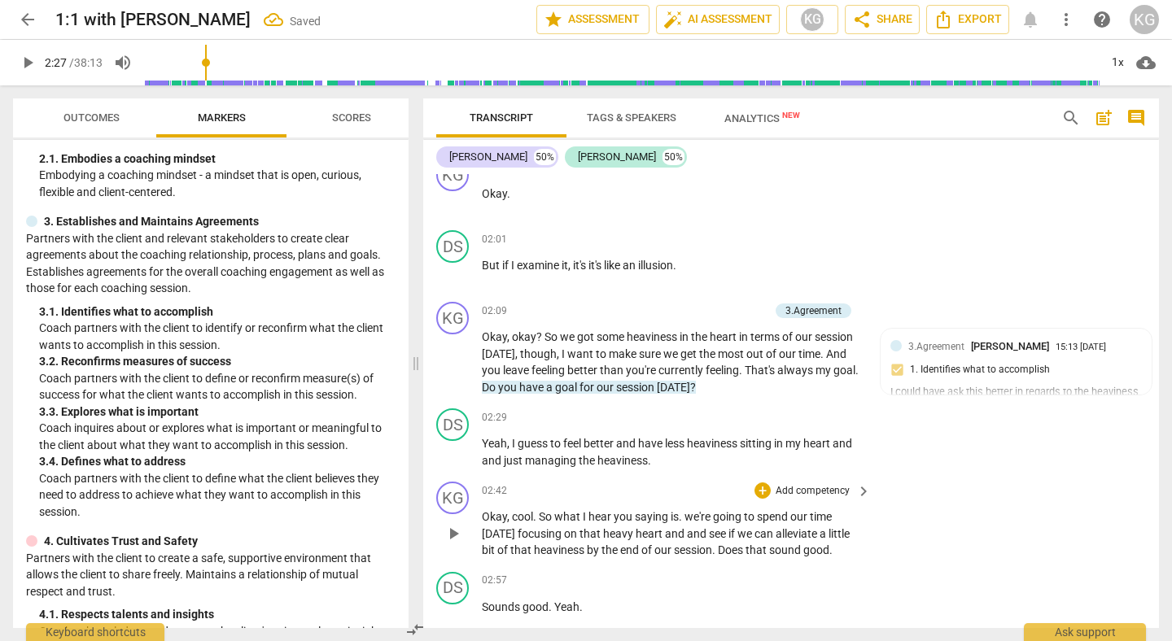
scroll to position [919, 0]
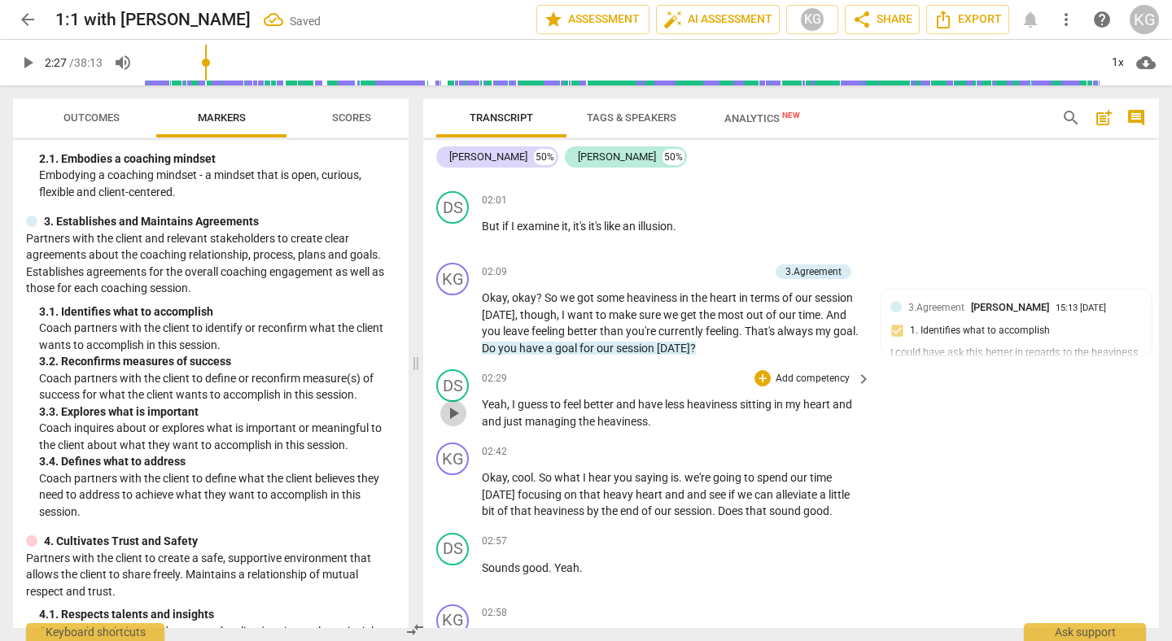
click at [457, 424] on button "play_arrow" at bounding box center [453, 413] width 26 height 26
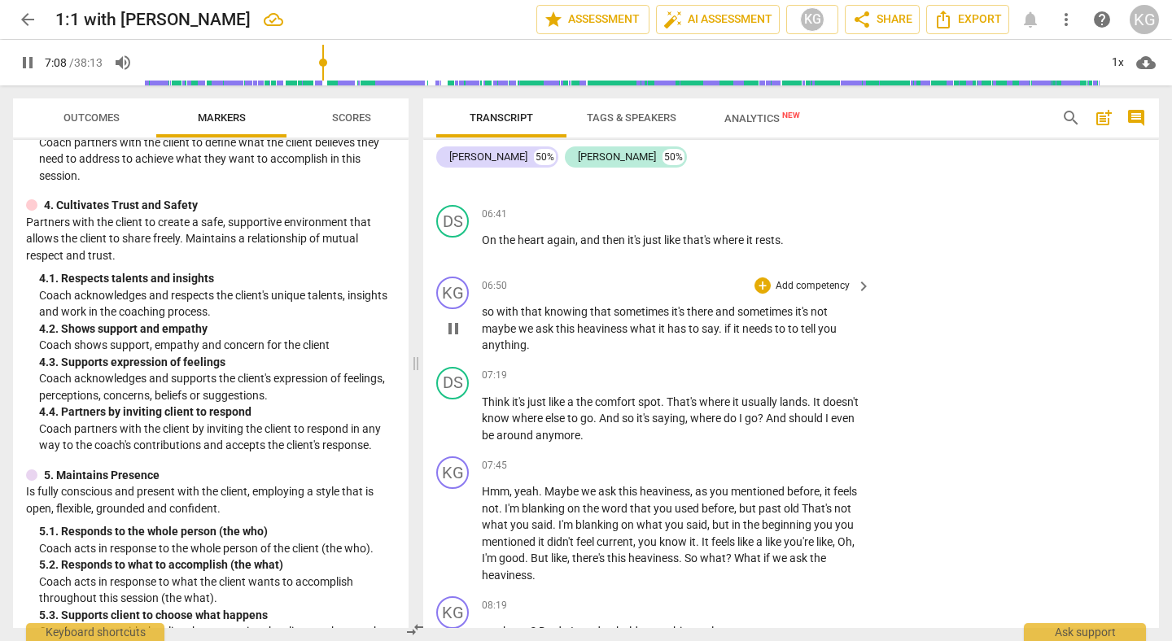
scroll to position [2700, 0]
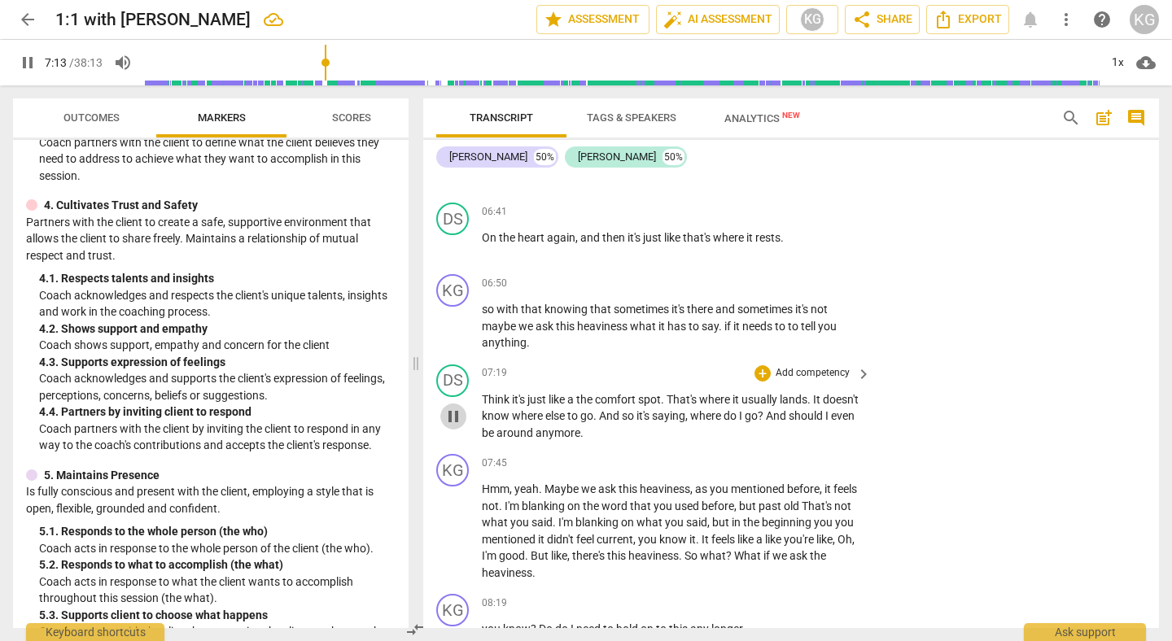
click at [448, 412] on span "pause" at bounding box center [454, 417] width 20 height 20
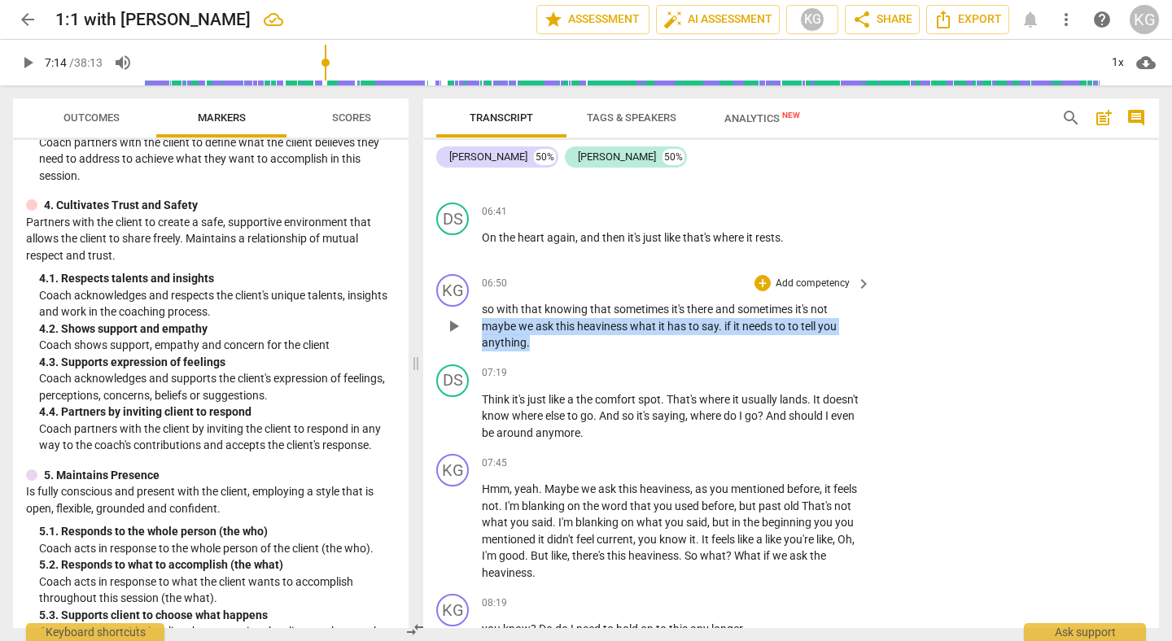
drag, startPoint x: 483, startPoint y: 326, endPoint x: 532, endPoint y: 342, distance: 52.3
click at [532, 342] on p "so with that knowing that sometimes it's there and sometimes it's not maybe we …" at bounding box center [672, 326] width 381 height 50
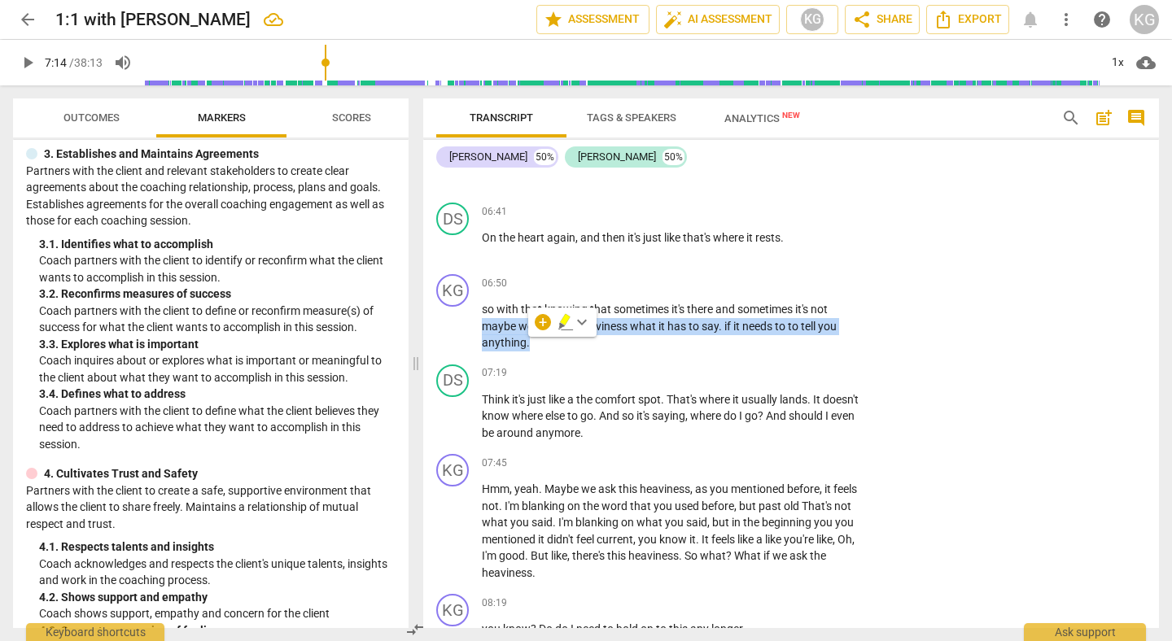
scroll to position [287, 0]
click at [618, 370] on div "07:19 + Add competency keyboard_arrow_right" at bounding box center [677, 374] width 391 height 18
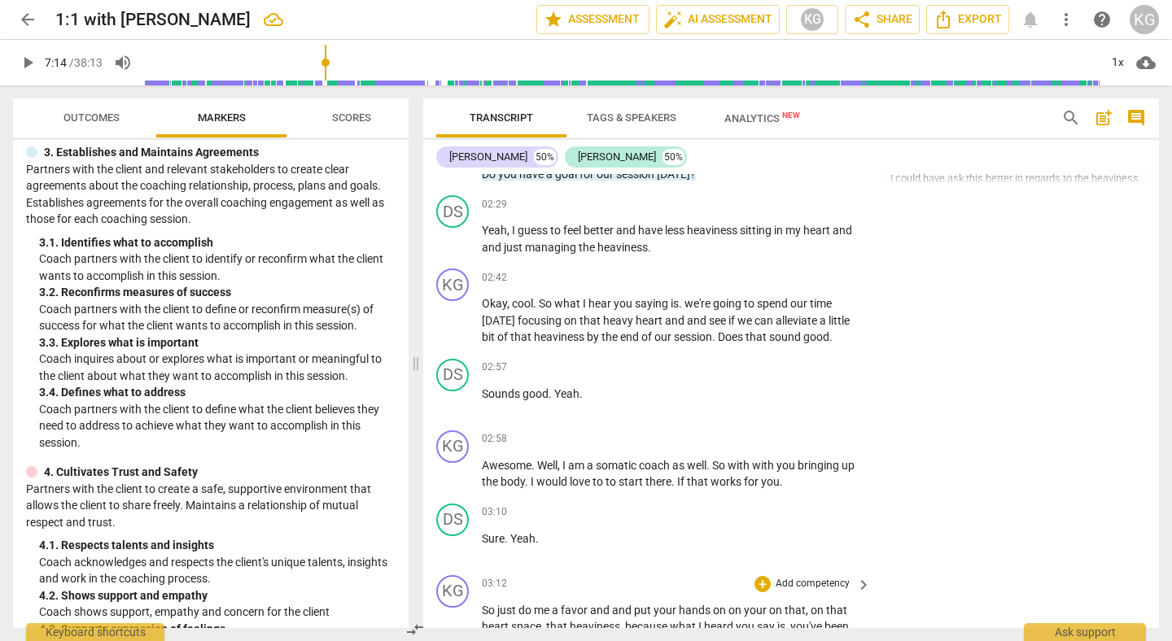
scroll to position [1078, 0]
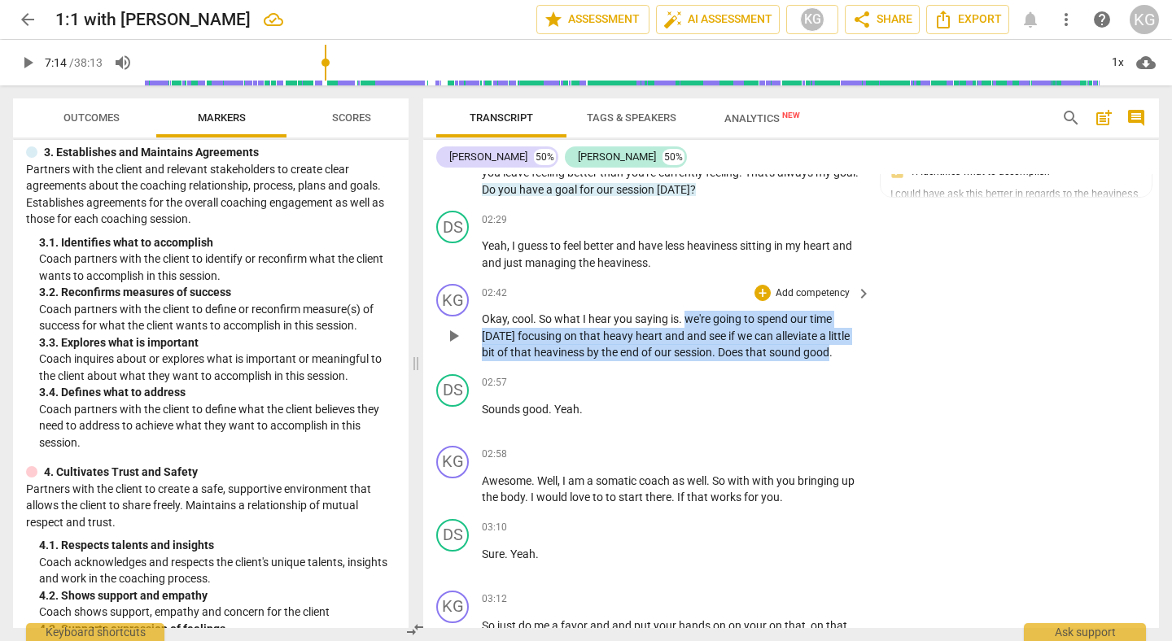
drag, startPoint x: 688, startPoint y: 318, endPoint x: 829, endPoint y: 361, distance: 147.8
click at [829, 361] on p "Okay , cool . So what I hear you saying is . we're going to spend our time toda…" at bounding box center [672, 336] width 381 height 50
click at [847, 324] on div "+" at bounding box center [846, 332] width 16 height 16
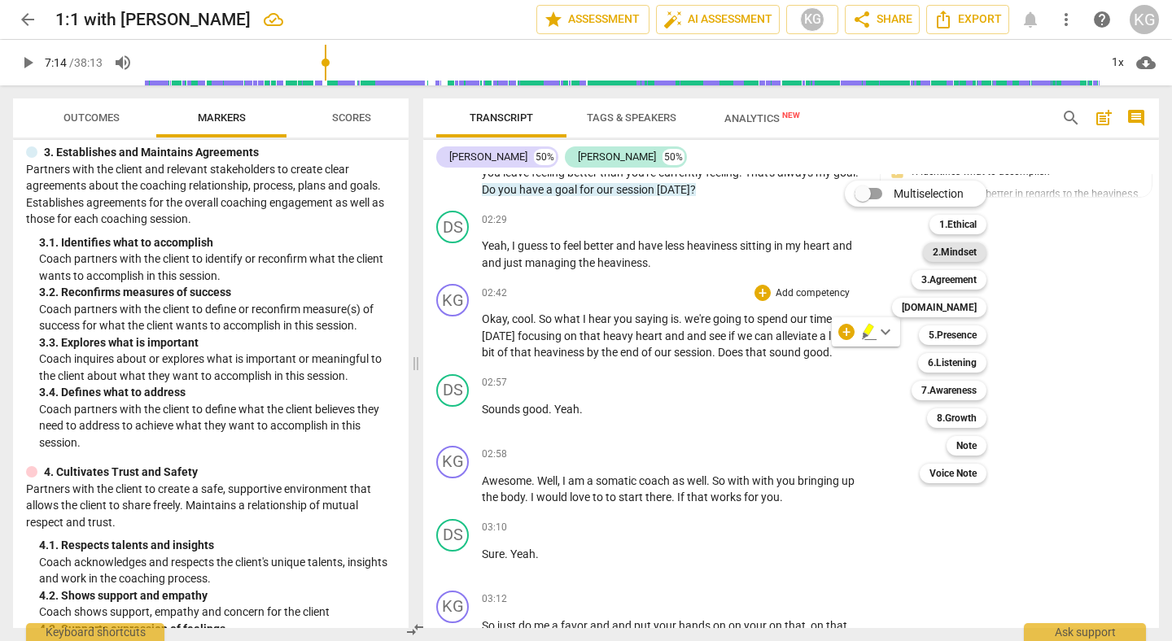
click at [949, 259] on b "2.Mindset" at bounding box center [955, 253] width 44 height 20
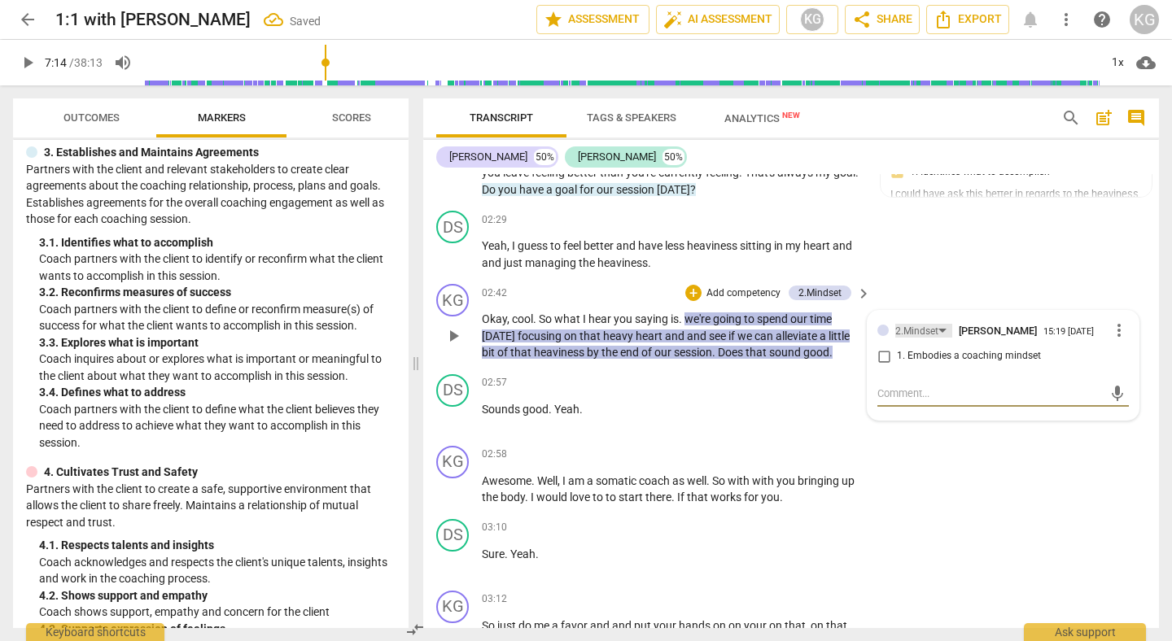
click at [900, 327] on div "2.Mindset" at bounding box center [916, 331] width 43 height 15
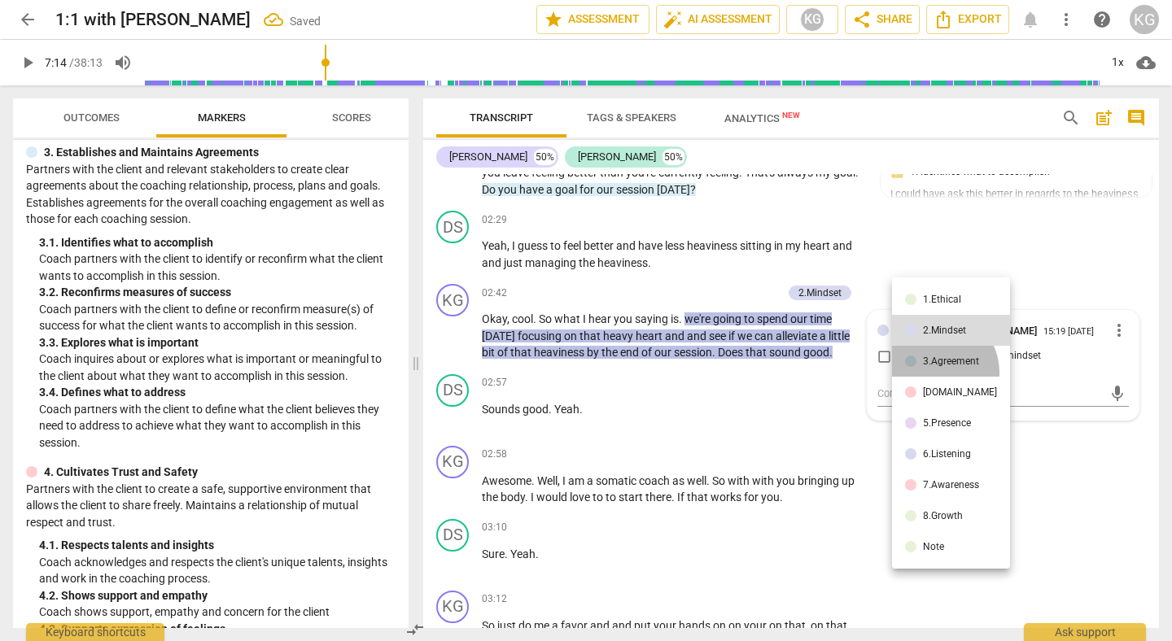
click at [936, 373] on li "3.Agreement" at bounding box center [951, 361] width 118 height 31
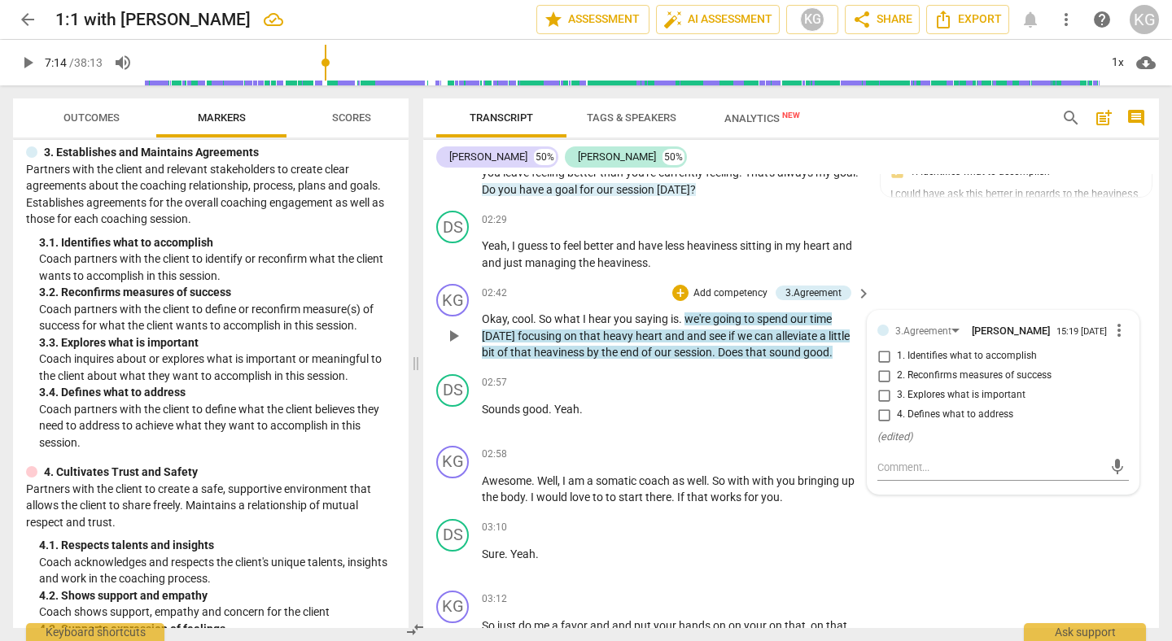
click at [912, 419] on span "4. Defines what to address" at bounding box center [955, 415] width 116 height 15
click at [897, 419] on input "4. Defines what to address" at bounding box center [884, 415] width 26 height 20
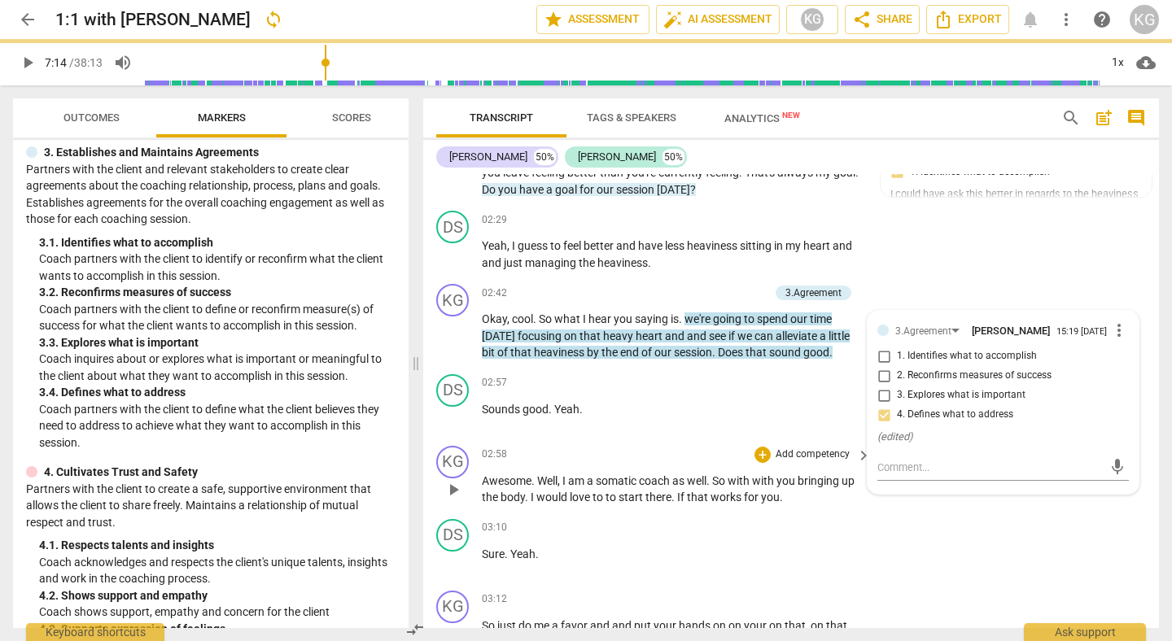
click at [880, 501] on div "KG play_arrow pause 02:58 + Add competency keyboard_arrow_right Awesome . Well …" at bounding box center [791, 476] width 736 height 73
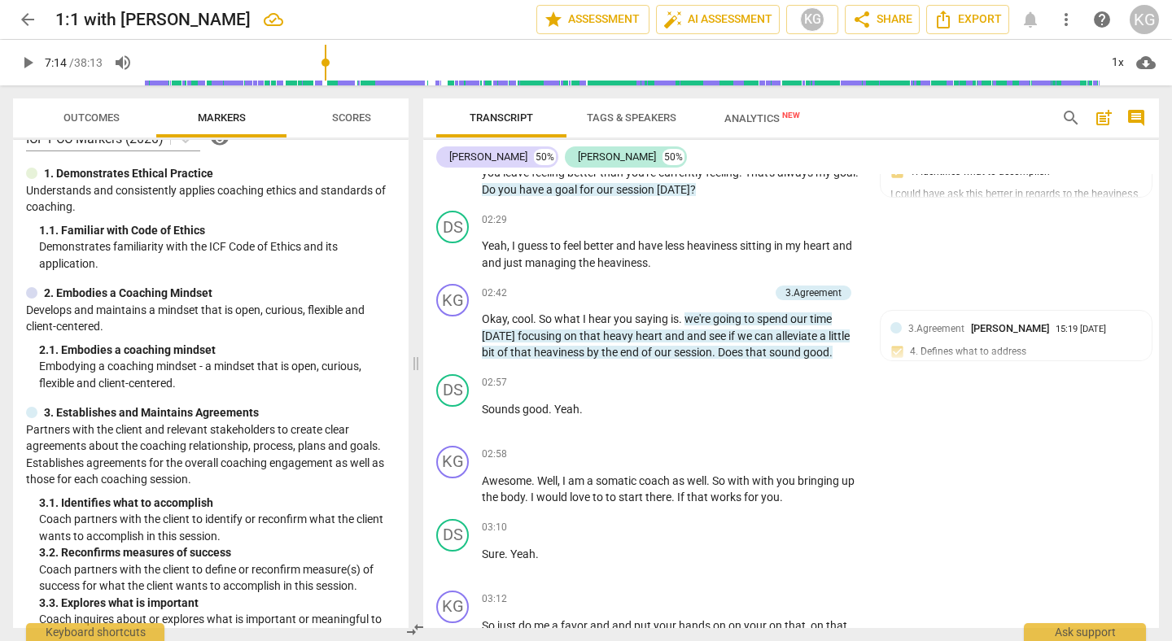
scroll to position [0, 0]
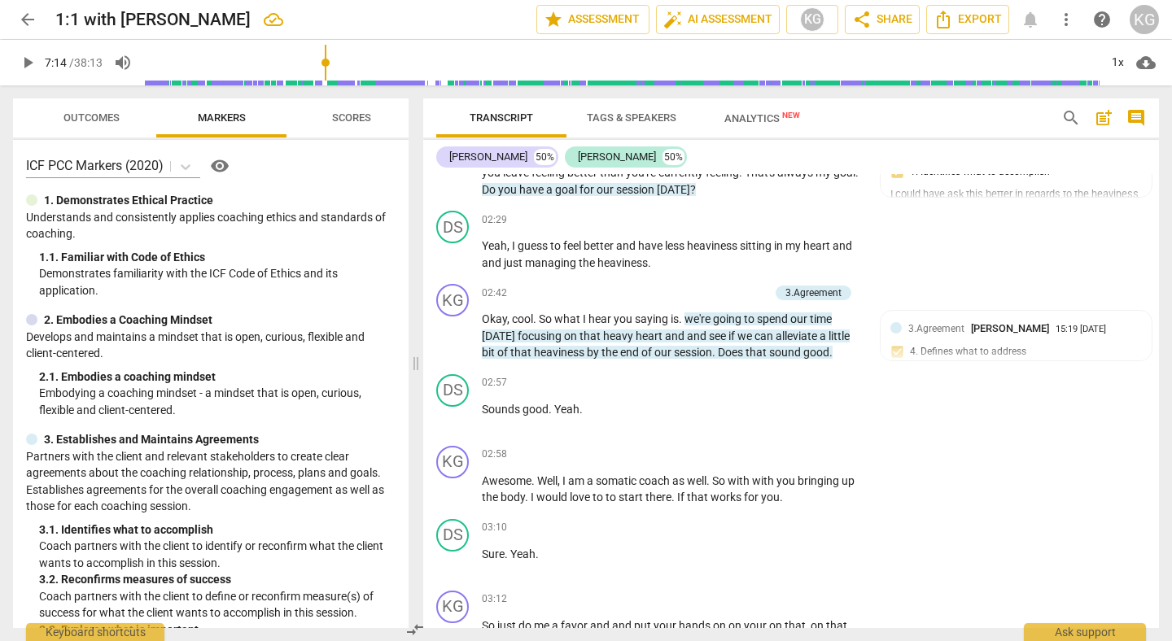
click at [188, 300] on div "ICF PCC Markers (2020) visibility 1. Demonstrates Ethical Practice Understands …" at bounding box center [211, 384] width 396 height 488
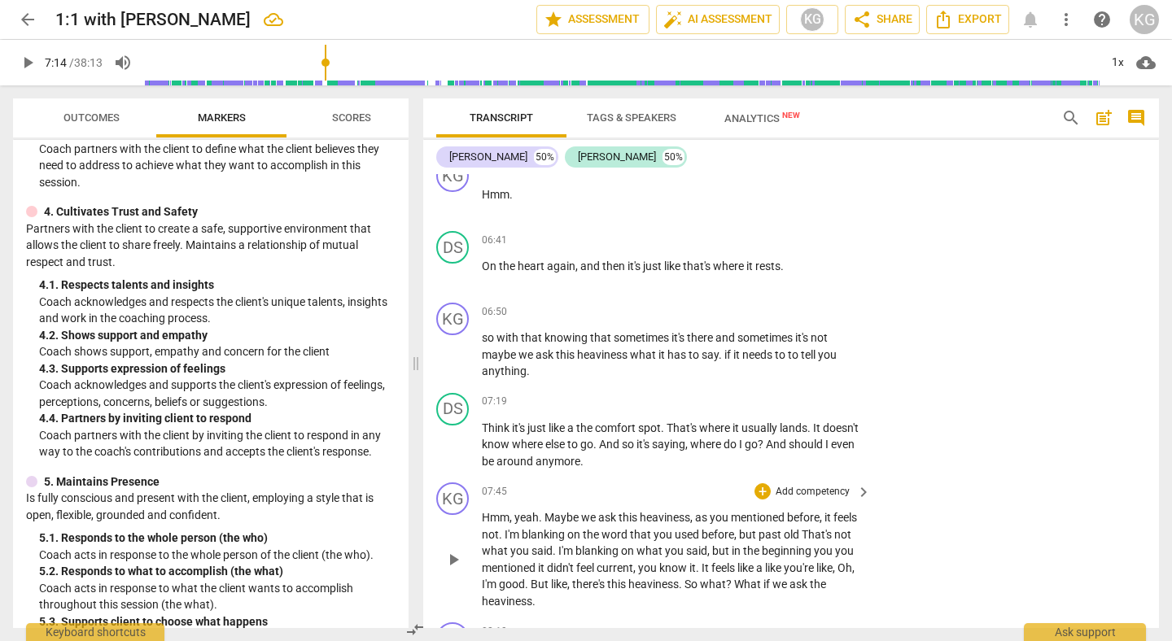
scroll to position [2665, 0]
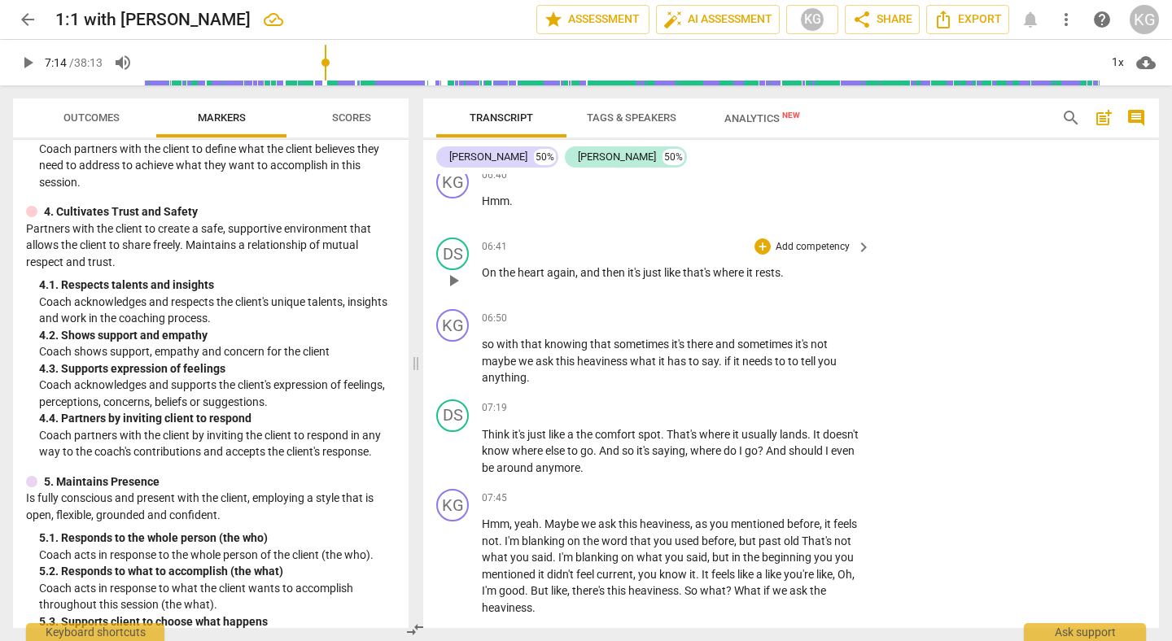
click at [449, 277] on span "play_arrow" at bounding box center [454, 281] width 20 height 20
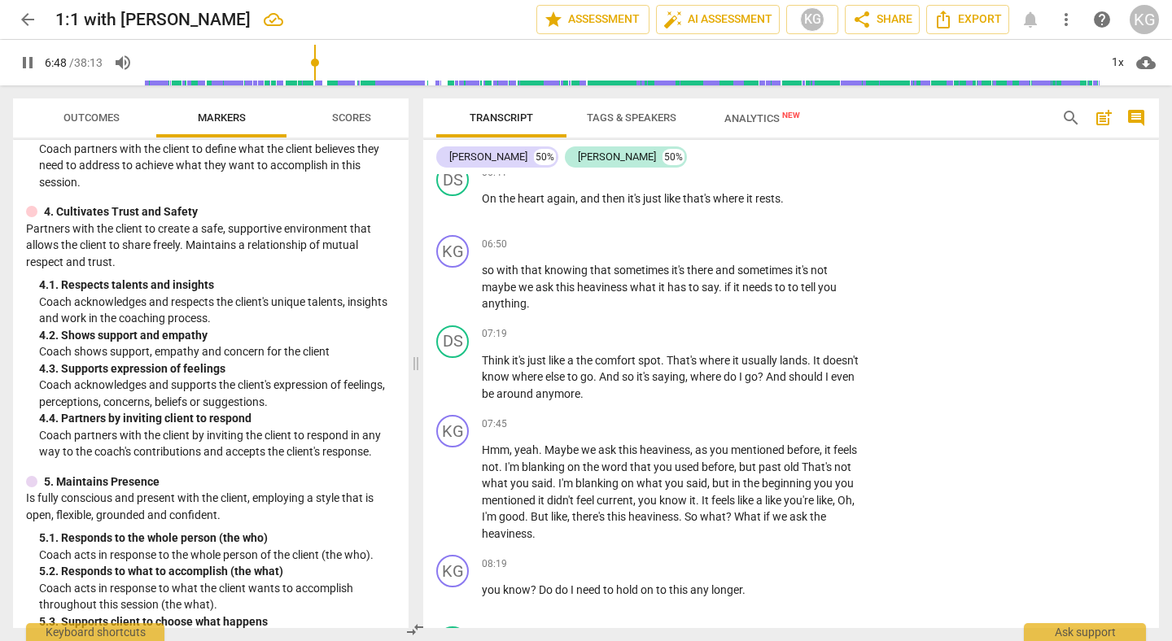
scroll to position [2746, 0]
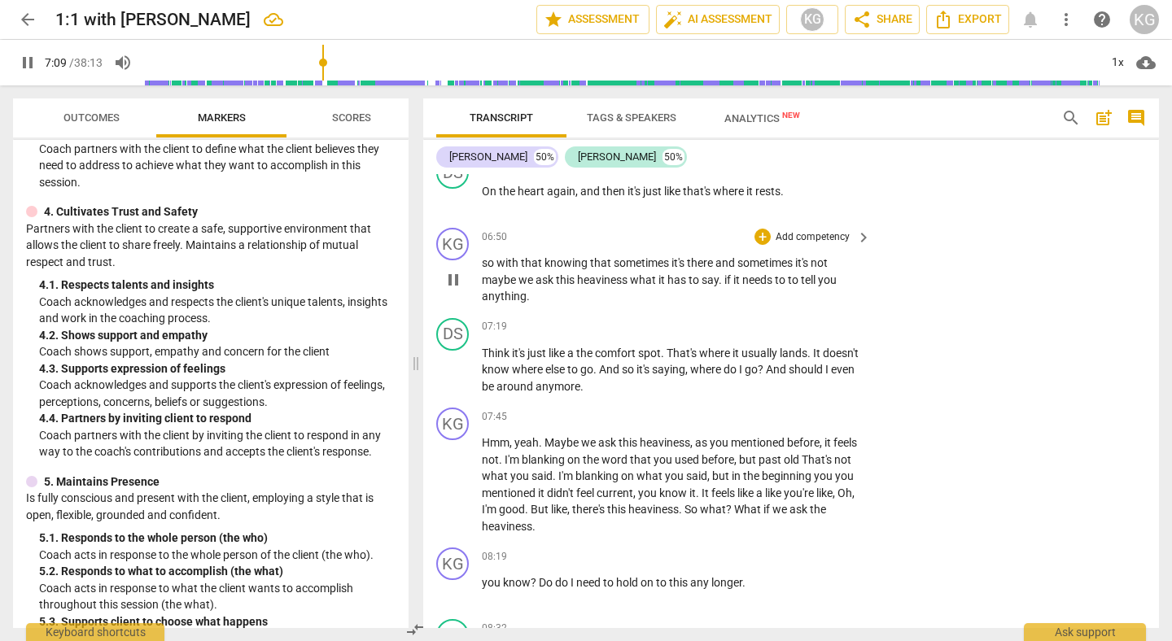
drag, startPoint x: 478, startPoint y: 282, endPoint x: 541, endPoint y: 299, distance: 65.0
click at [541, 299] on div "KG play_arrow pause 06:50 + Add competency keyboard_arrow_right so with that kn…" at bounding box center [791, 266] width 736 height 90
click at [447, 284] on span "pause" at bounding box center [454, 280] width 20 height 20
drag, startPoint x: 527, startPoint y: 300, endPoint x: 479, endPoint y: 285, distance: 50.2
click at [479, 285] on div "KG play_arrow pause 06:50 + Add competency keyboard_arrow_right so with that kn…" at bounding box center [791, 266] width 736 height 90
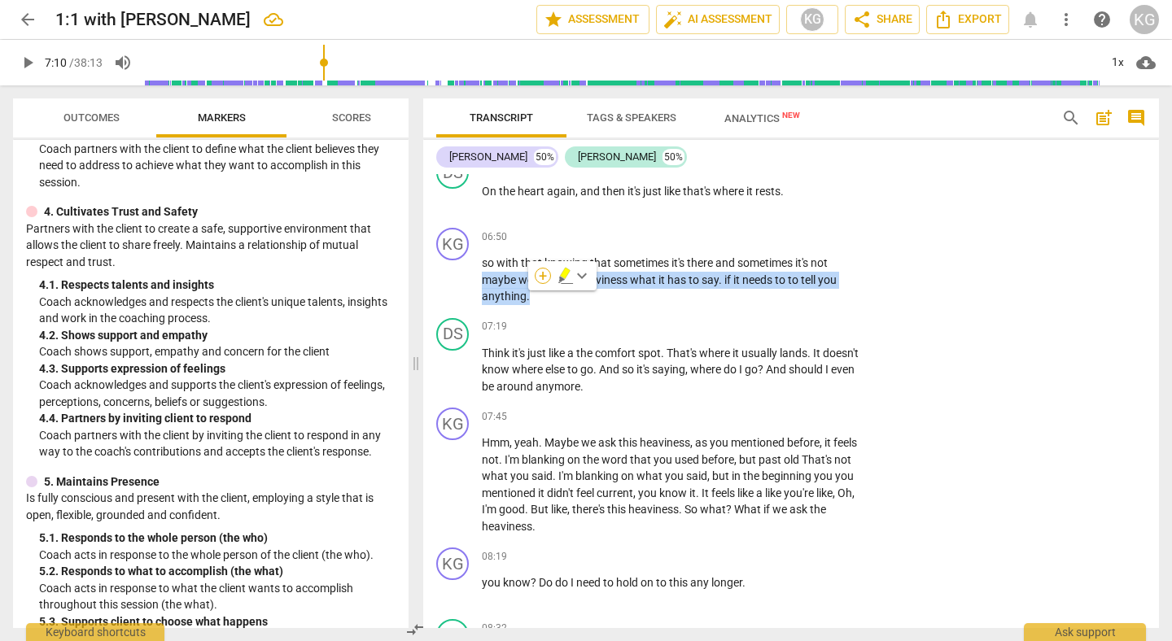
click at [543, 280] on div "+" at bounding box center [543, 276] width 16 height 16
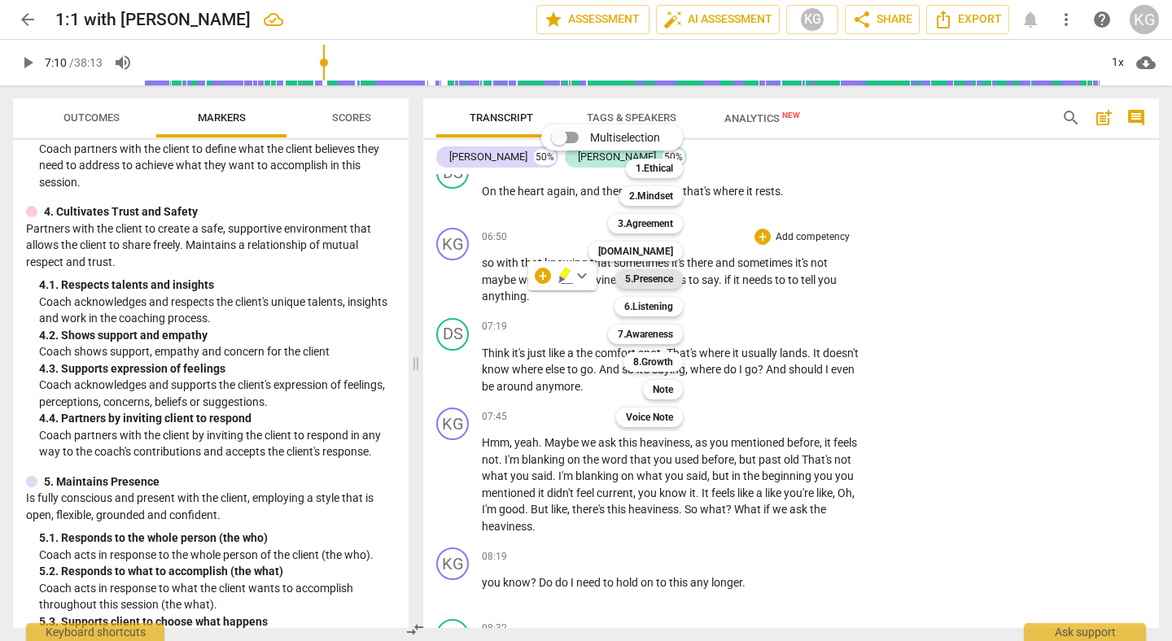
click at [662, 278] on b "5.Presence" at bounding box center [649, 279] width 48 height 20
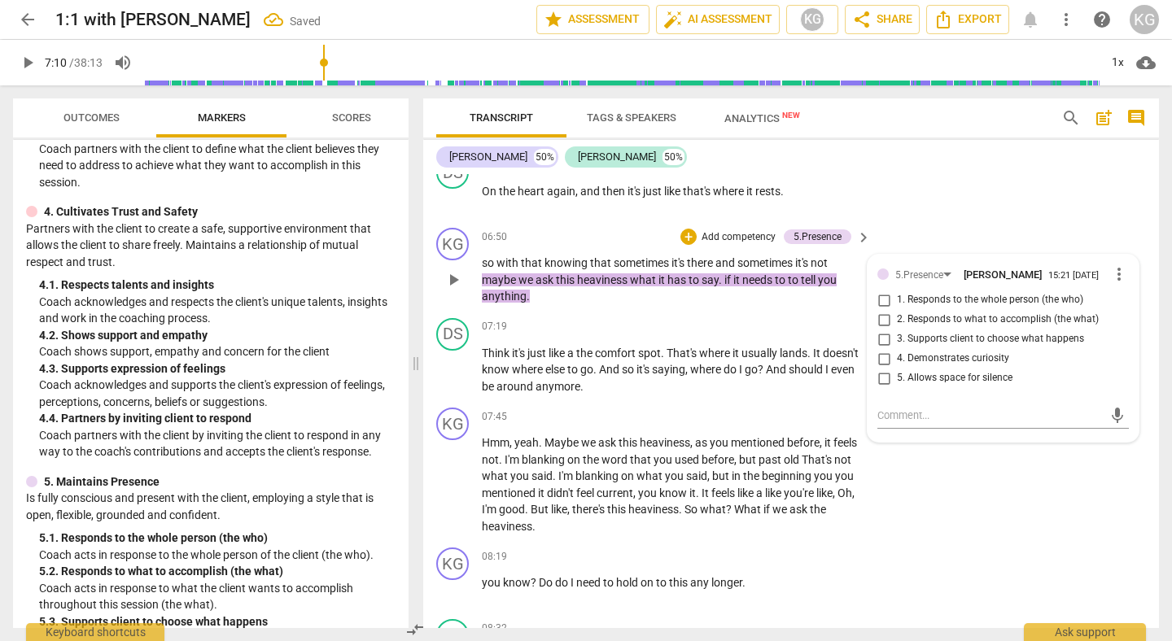
click at [962, 317] on span "2. Responds to what to accomplish (the what)" at bounding box center [998, 320] width 202 height 15
click at [897, 317] on input "2. Responds to what to accomplish (the what)" at bounding box center [884, 320] width 26 height 20
click at [934, 408] on textarea at bounding box center [990, 415] width 225 height 15
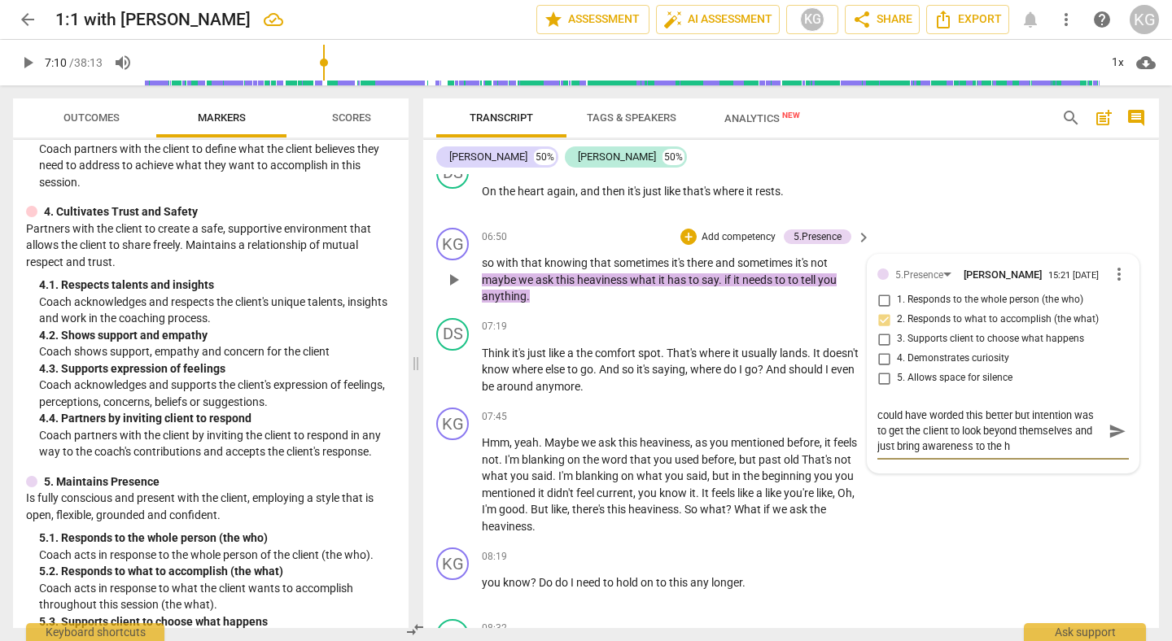
drag, startPoint x: 1039, startPoint y: 441, endPoint x: 865, endPoint y: 442, distance: 173.4
click at [868, 442] on div "5.Presence Karly Grieve 15:21 08-18-2025 more_vert 1. Responds to the whole per…" at bounding box center [1003, 364] width 271 height 218
click at [1113, 432] on span "send" at bounding box center [1118, 431] width 18 height 18
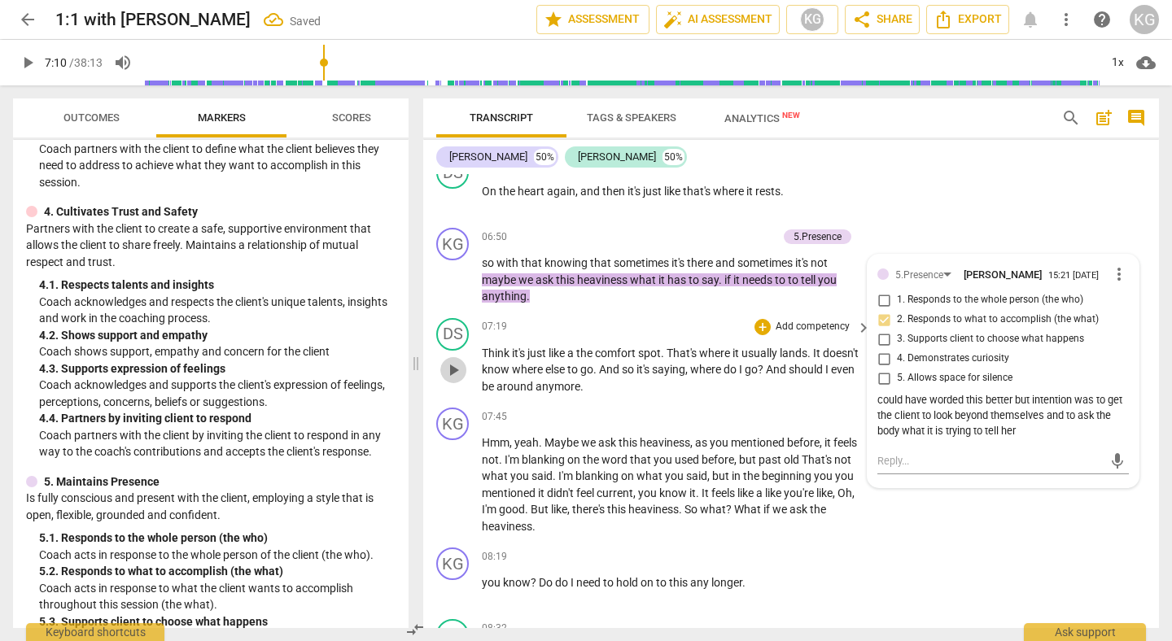
click at [453, 365] on span "play_arrow" at bounding box center [454, 371] width 20 height 20
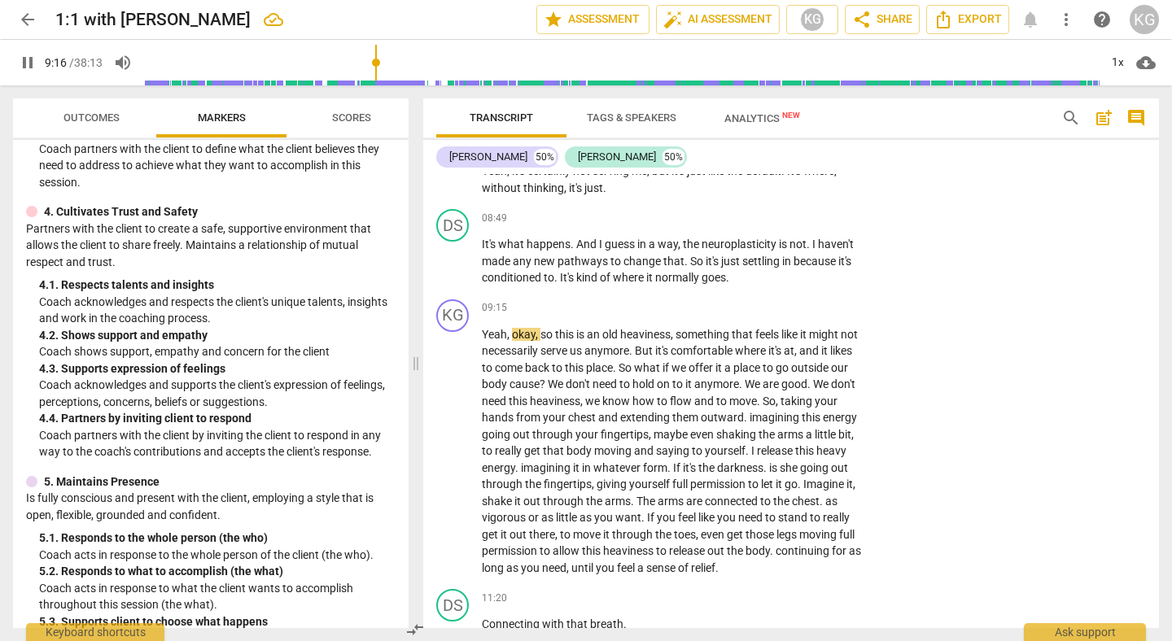
scroll to position [3374, 0]
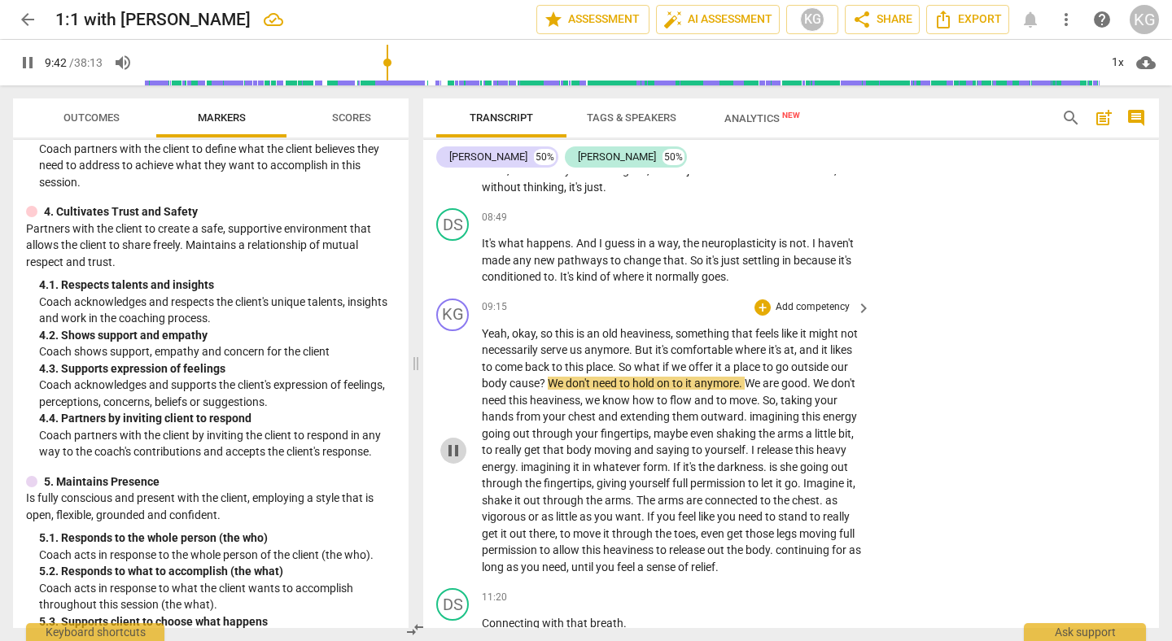
click at [452, 461] on span "pause" at bounding box center [454, 451] width 20 height 20
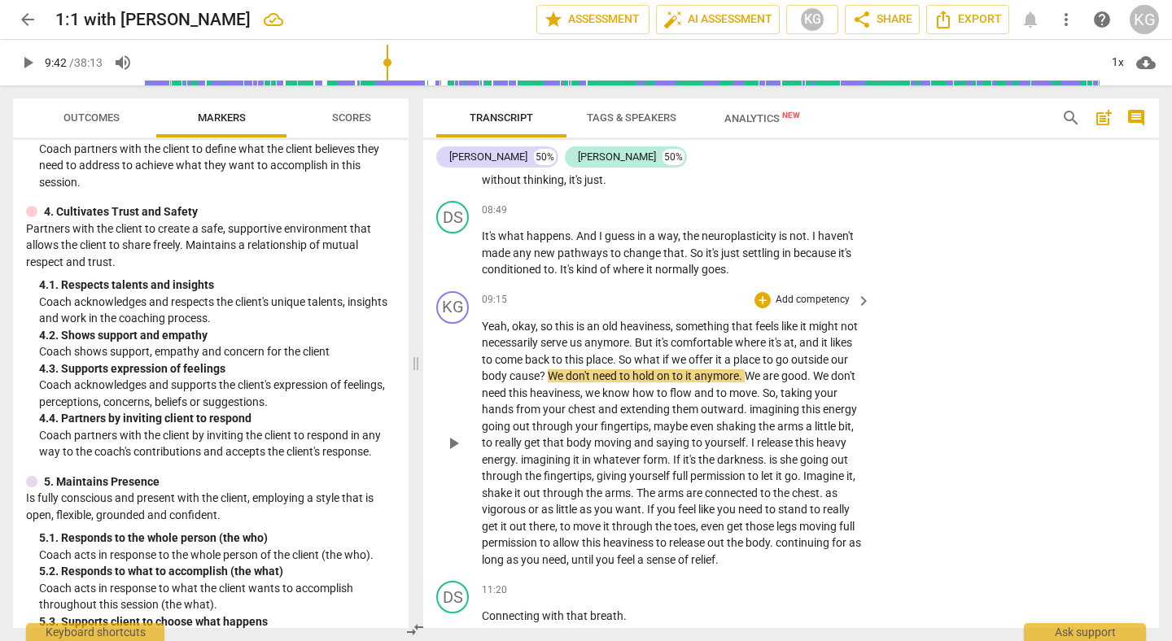
click at [454, 453] on span "play_arrow" at bounding box center [454, 444] width 20 height 20
click at [457, 453] on span "pause" at bounding box center [454, 444] width 20 height 20
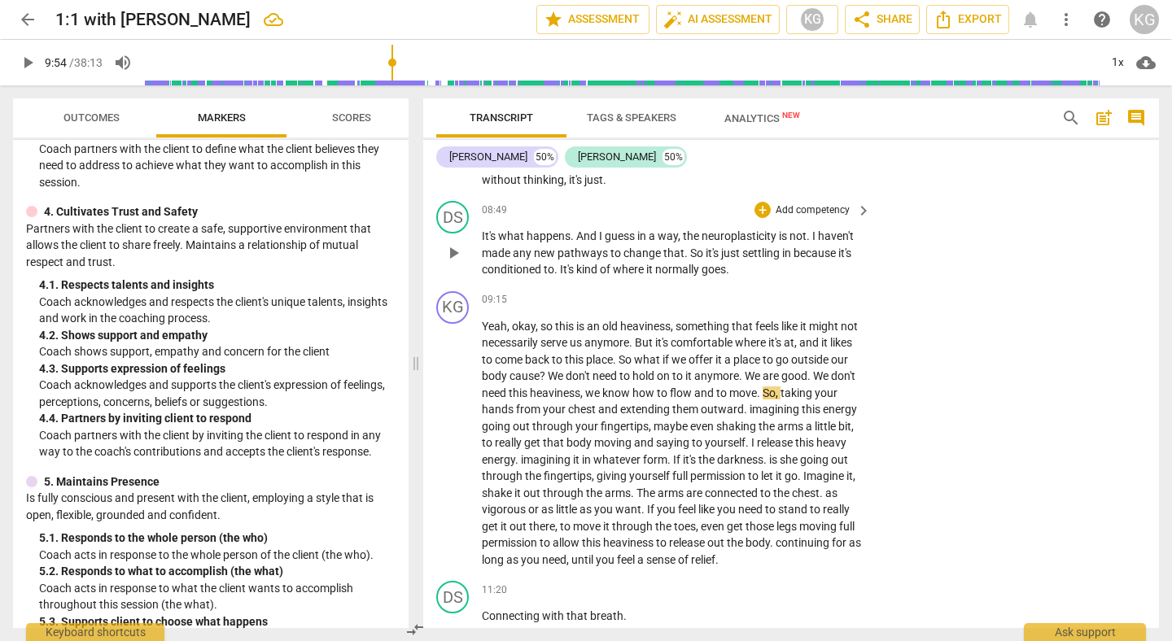
scroll to position [3412, 0]
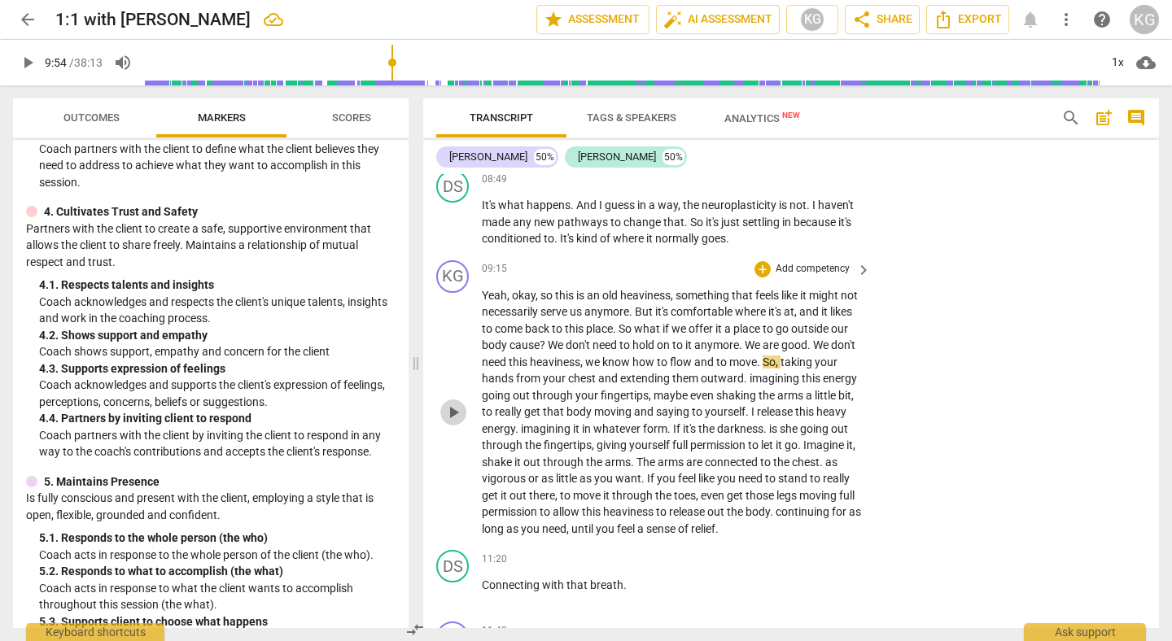
click at [449, 422] on span "play_arrow" at bounding box center [454, 413] width 20 height 20
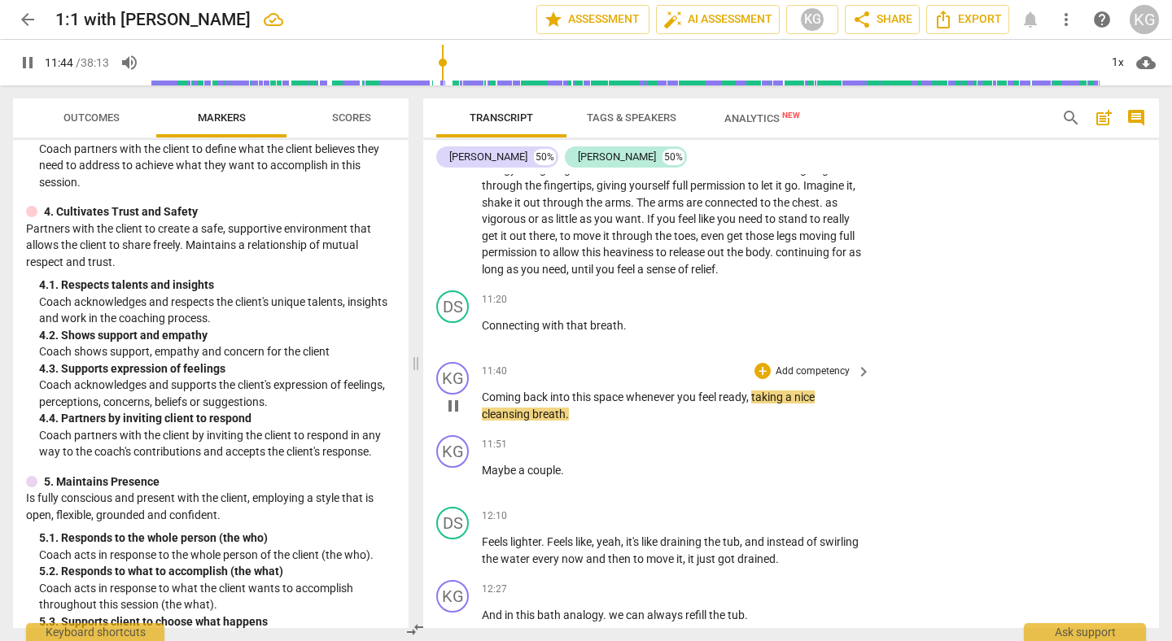
scroll to position [3674, 0]
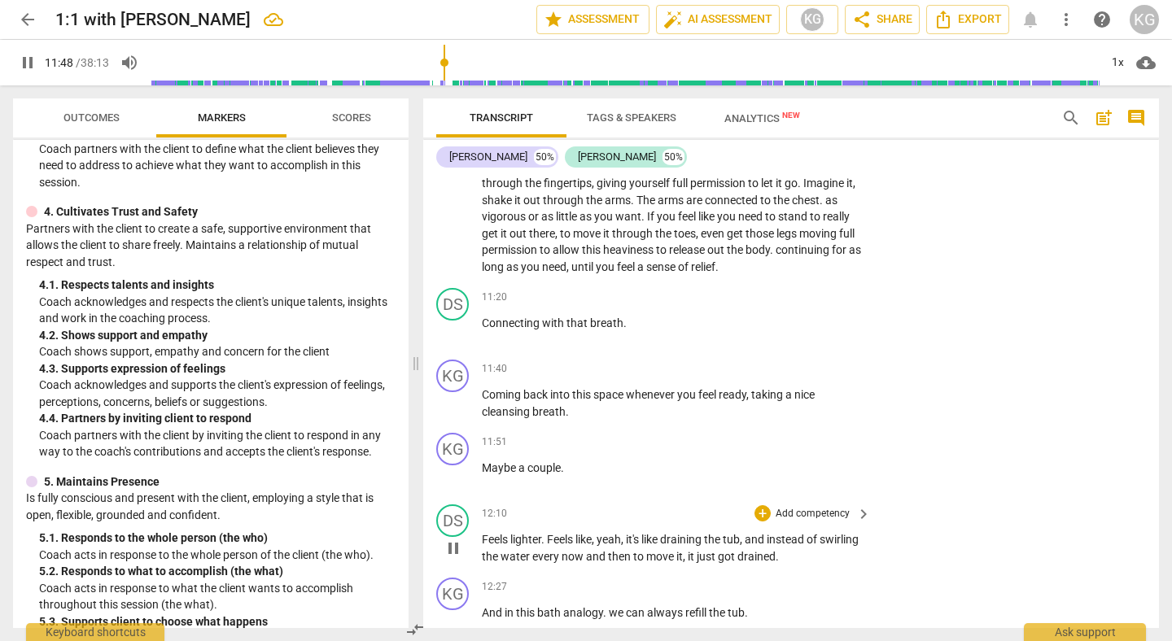
click at [455, 558] on span "pause" at bounding box center [454, 549] width 20 height 20
click at [462, 414] on span "play_arrow" at bounding box center [454, 404] width 20 height 20
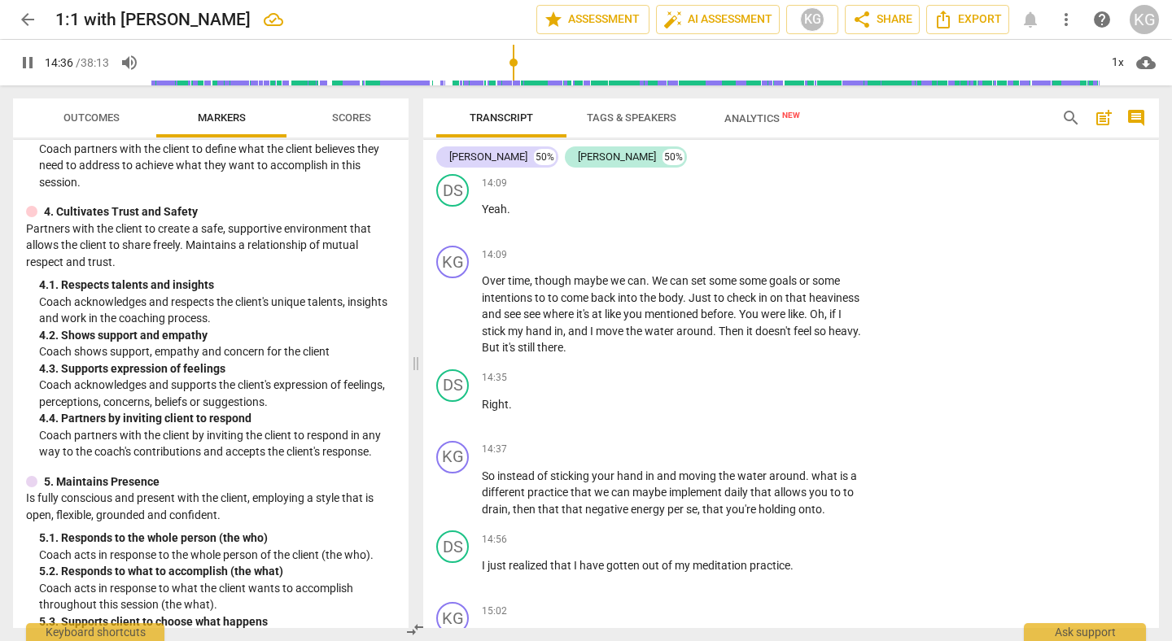
scroll to position [4803, 0]
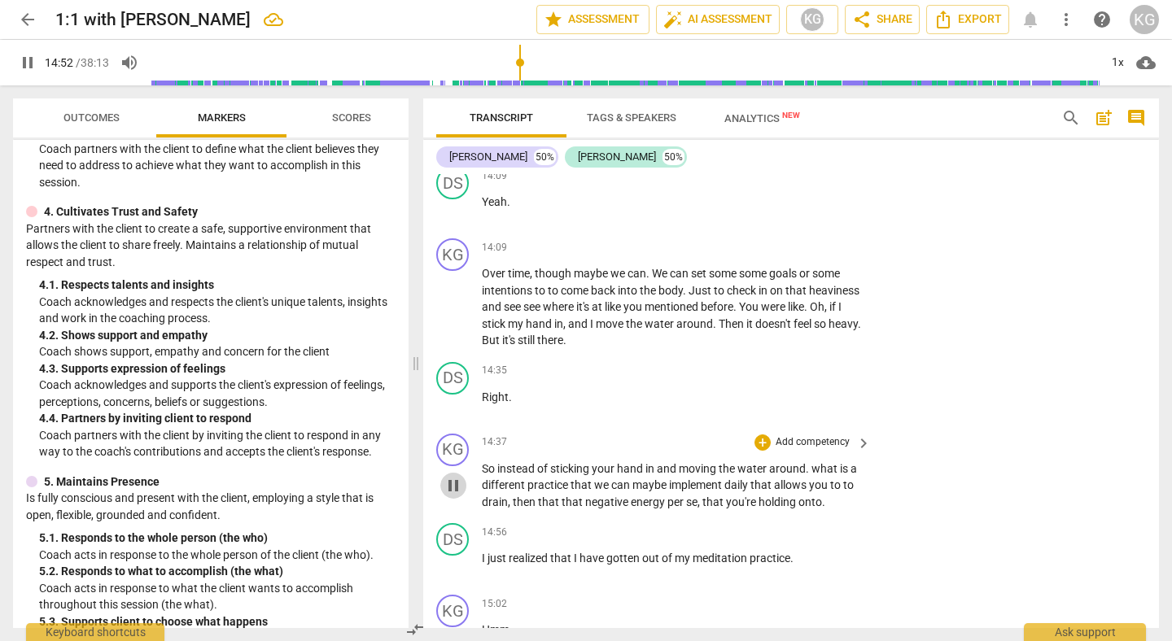
click at [453, 496] on span "pause" at bounding box center [454, 486] width 20 height 20
click at [579, 492] on span "that" at bounding box center [583, 485] width 24 height 13
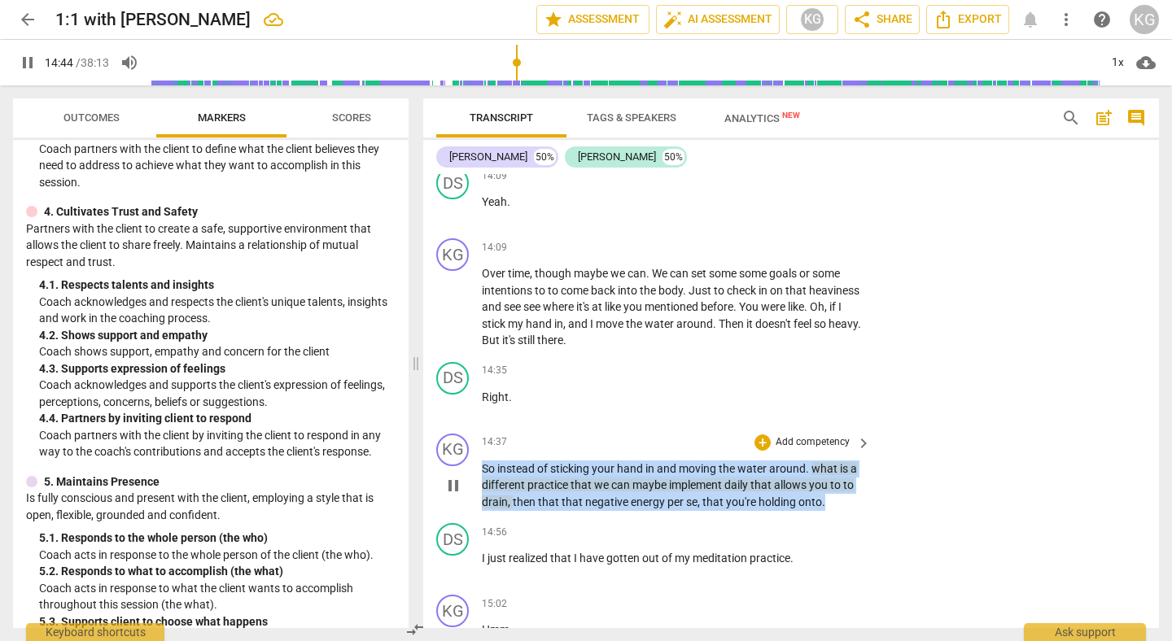
click at [440, 496] on span "pause" at bounding box center [453, 486] width 26 height 20
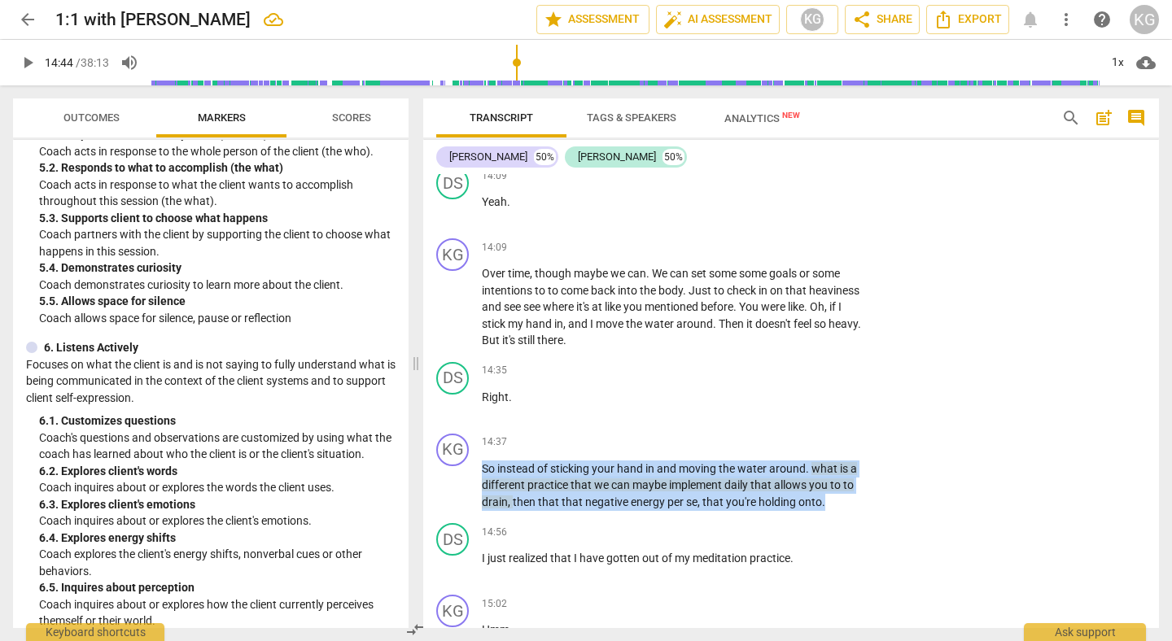
scroll to position [986, 0]
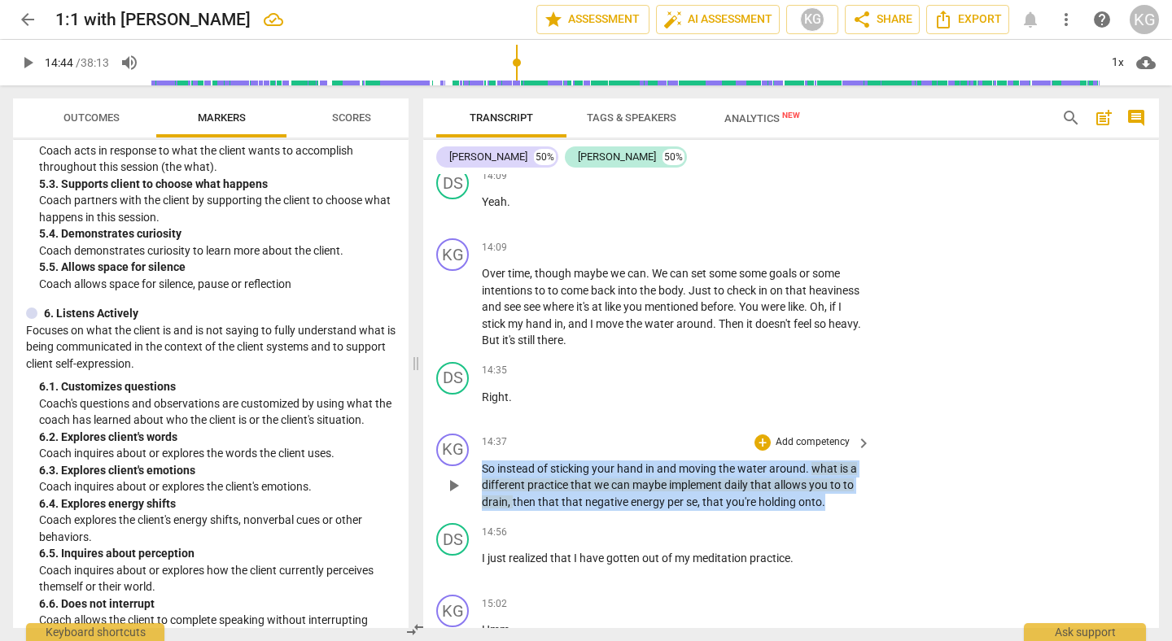
click at [766, 452] on div "+ Add competency keyboard_arrow_right" at bounding box center [811, 443] width 121 height 18
click at [764, 451] on div "+" at bounding box center [763, 443] width 16 height 16
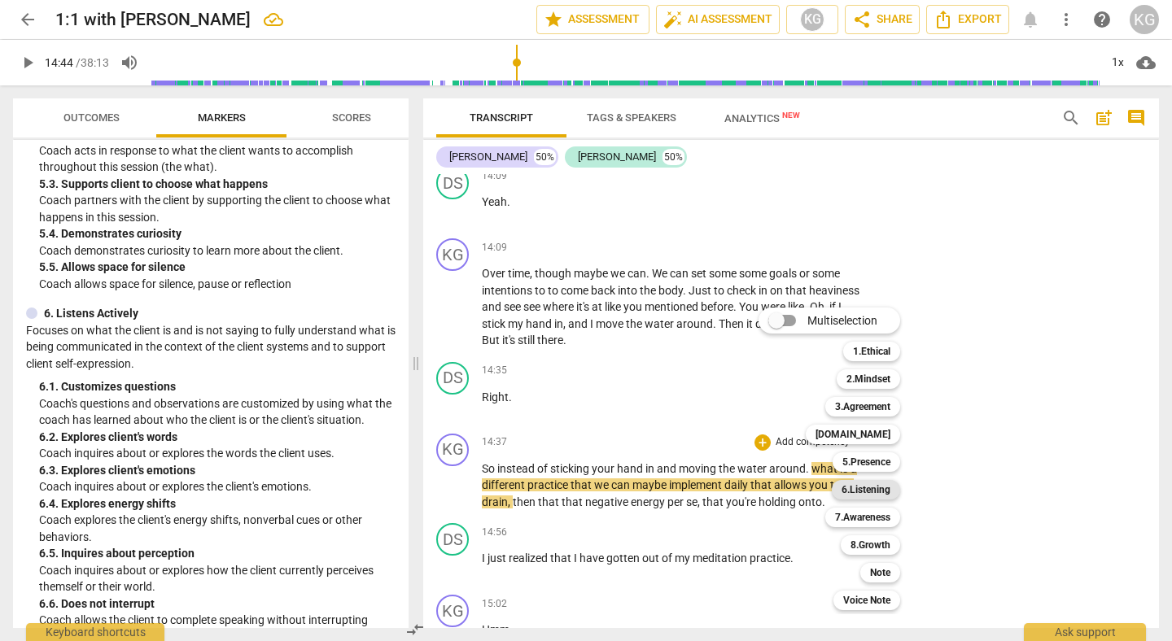
click at [870, 492] on b "6.Listening" at bounding box center [866, 490] width 49 height 20
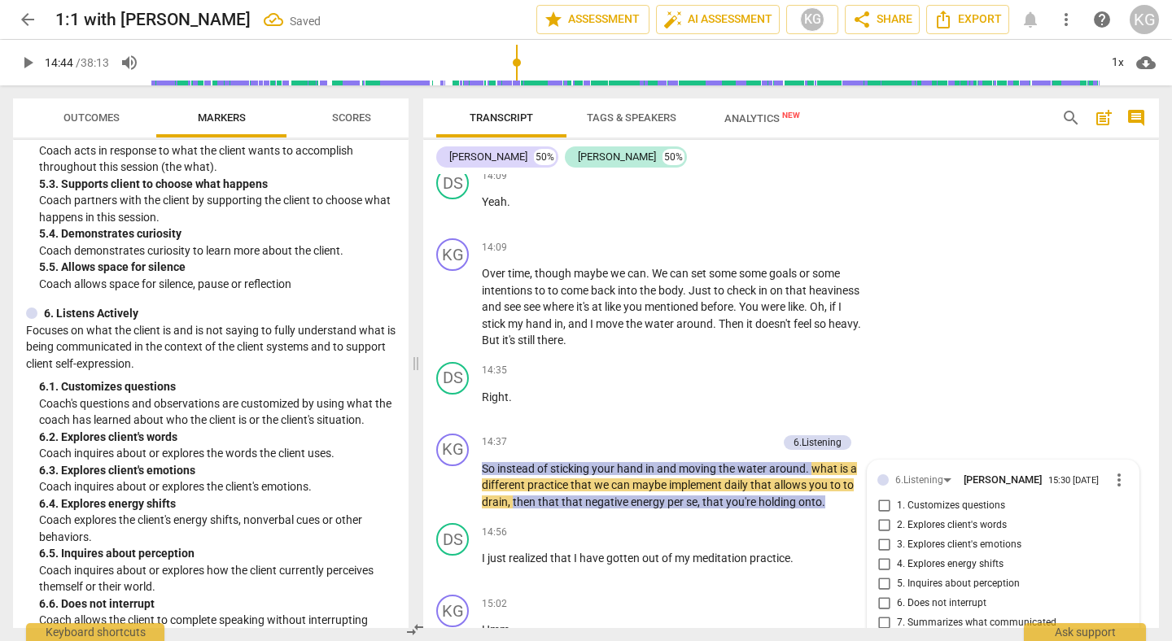
scroll to position [5079, 0]
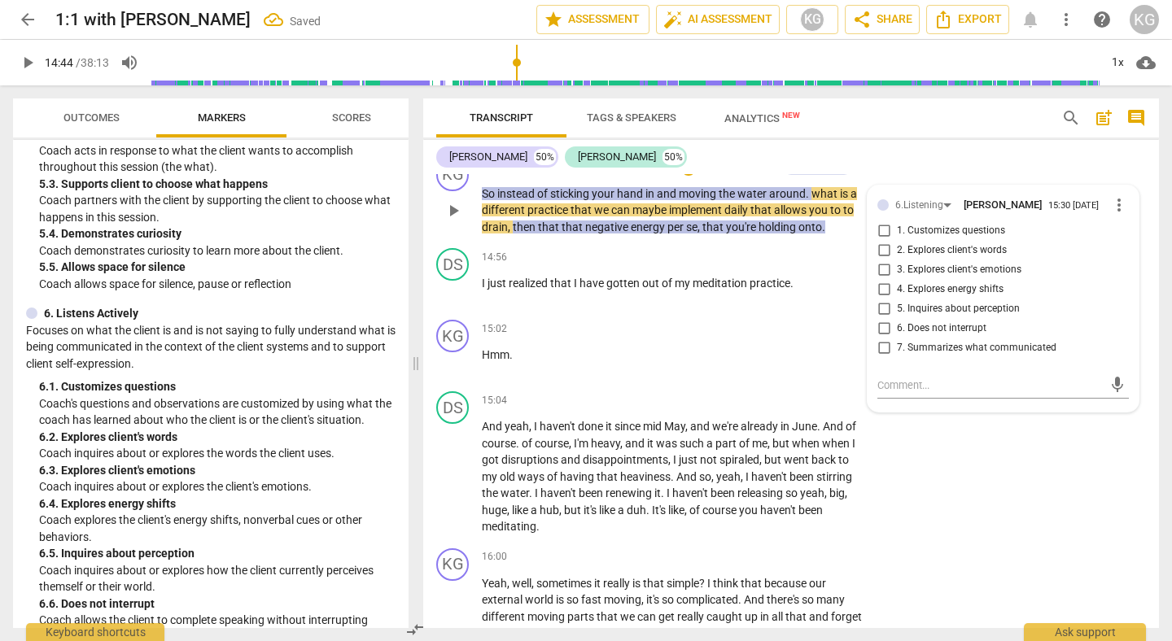
click at [927, 239] on span "1. Customizes questions" at bounding box center [951, 231] width 108 height 15
click at [897, 241] on input "1. Customizes questions" at bounding box center [884, 231] width 26 height 20
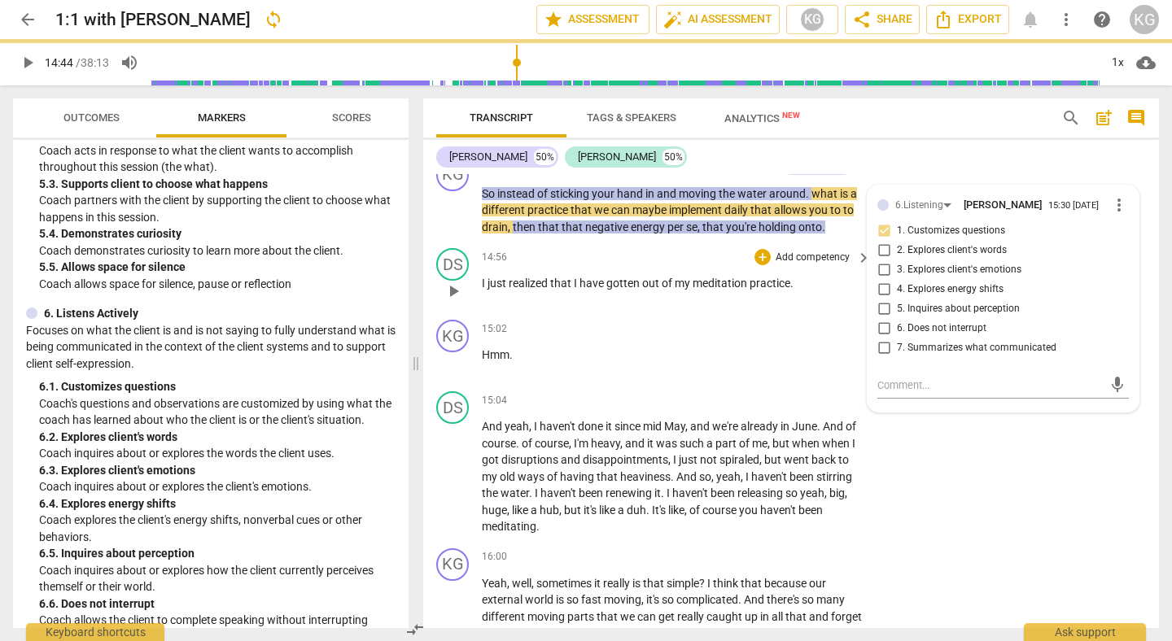
click at [455, 301] on span "play_arrow" at bounding box center [454, 292] width 20 height 20
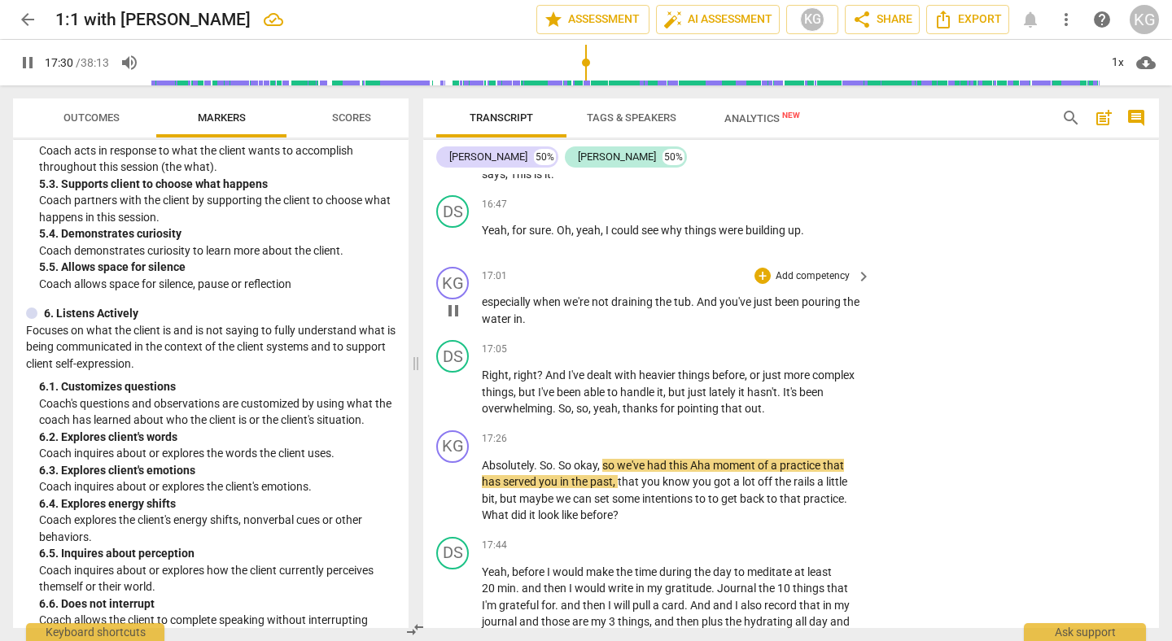
scroll to position [5740, 0]
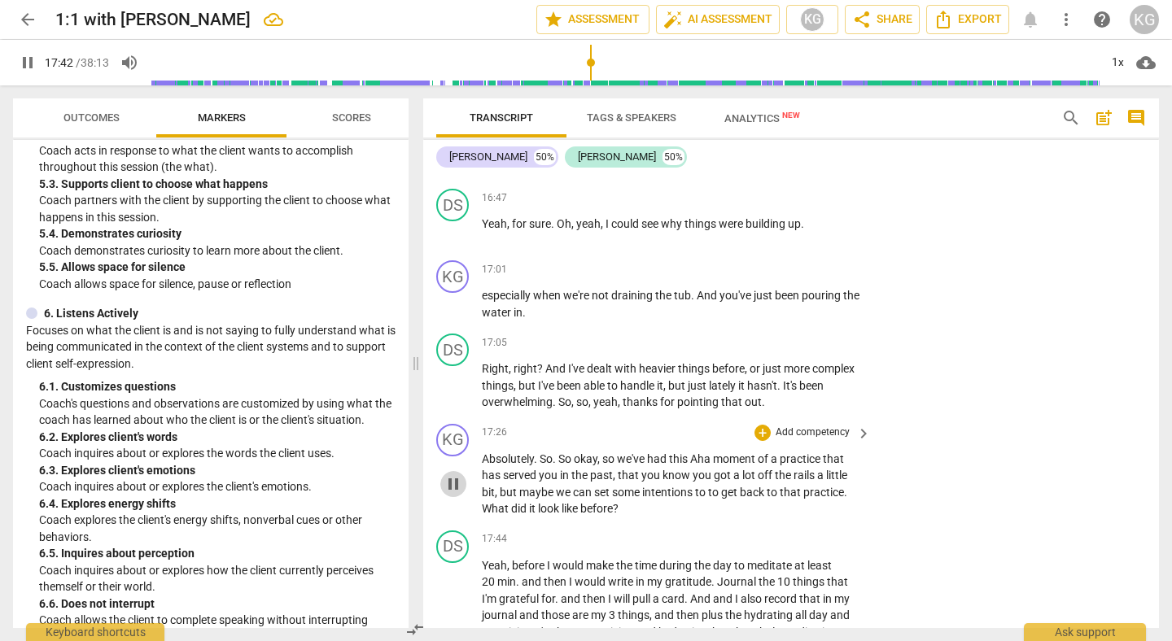
click at [446, 494] on span "pause" at bounding box center [454, 485] width 20 height 20
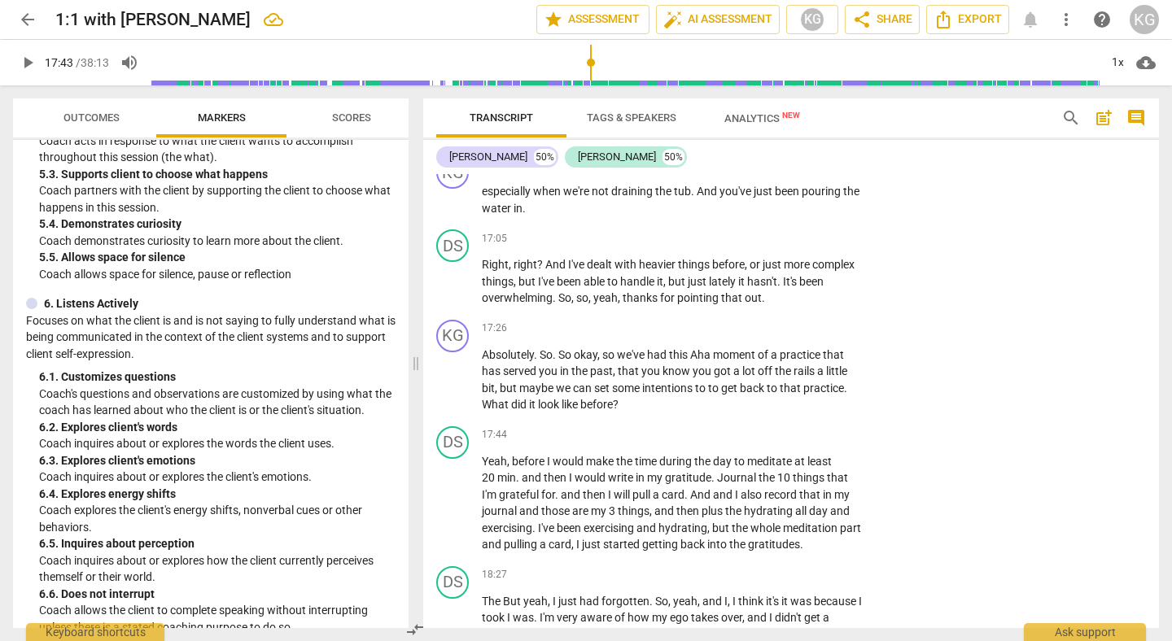
scroll to position [975, 0]
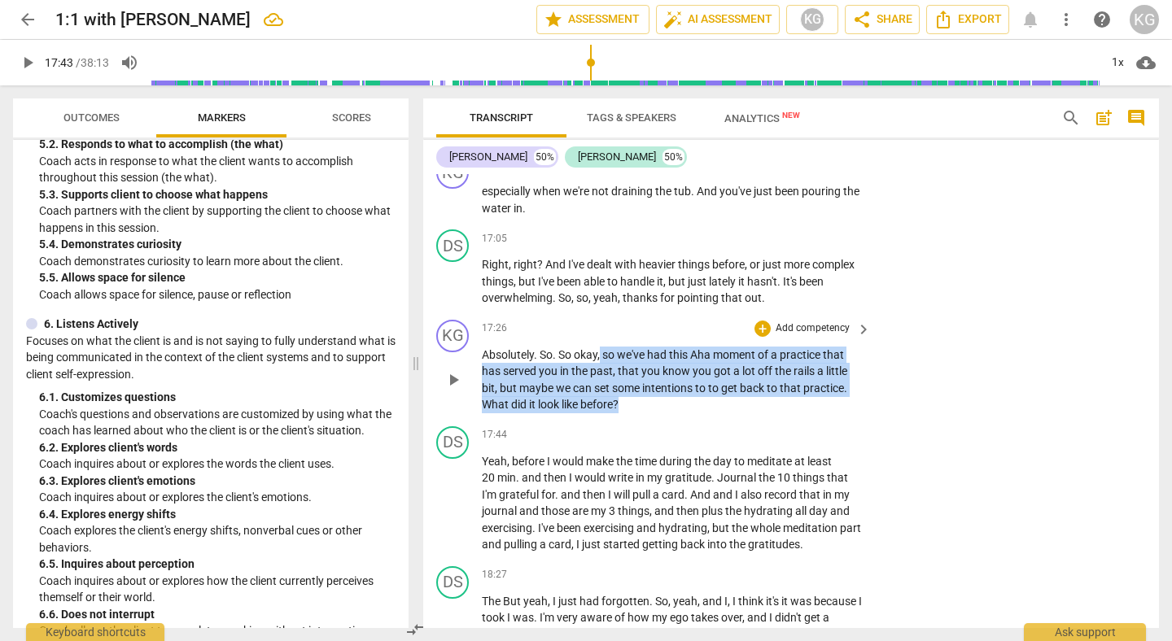
drag, startPoint x: 632, startPoint y: 427, endPoint x: 600, endPoint y: 377, distance: 60.1
click at [601, 377] on p "Absolutely . So . So okay , so we've had this Aha moment of a practice that has…" at bounding box center [672, 380] width 381 height 67
click at [637, 406] on div "+" at bounding box center [636, 400] width 16 height 16
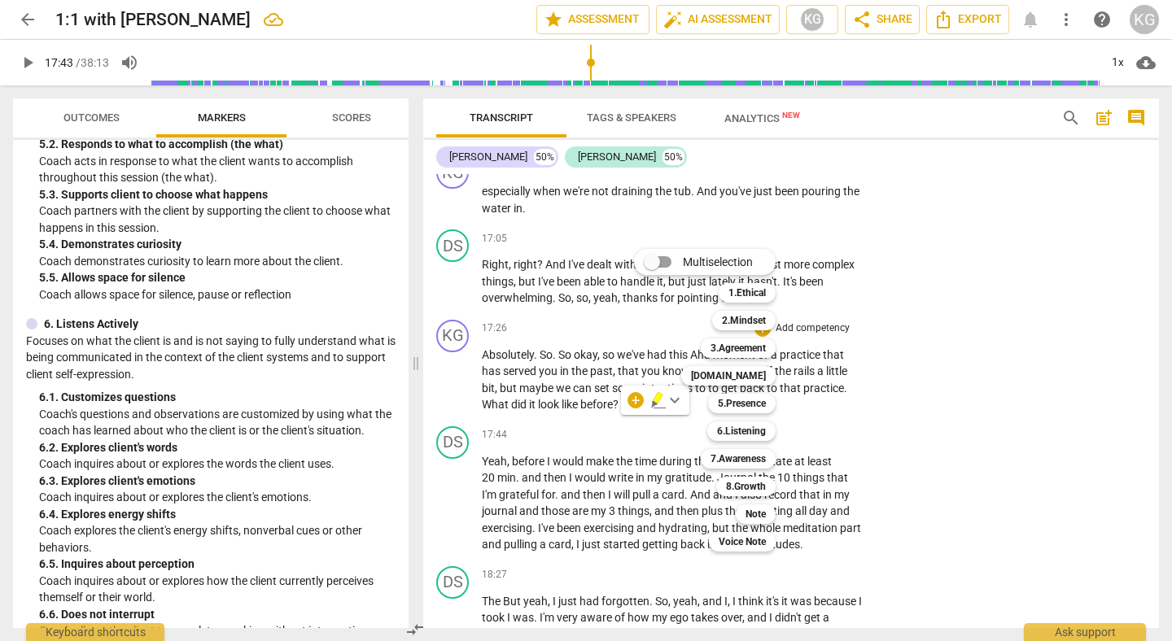
click at [757, 414] on div "5.Presence 5" at bounding box center [751, 404] width 98 height 28
click at [757, 405] on b "5.Presence" at bounding box center [742, 404] width 48 height 20
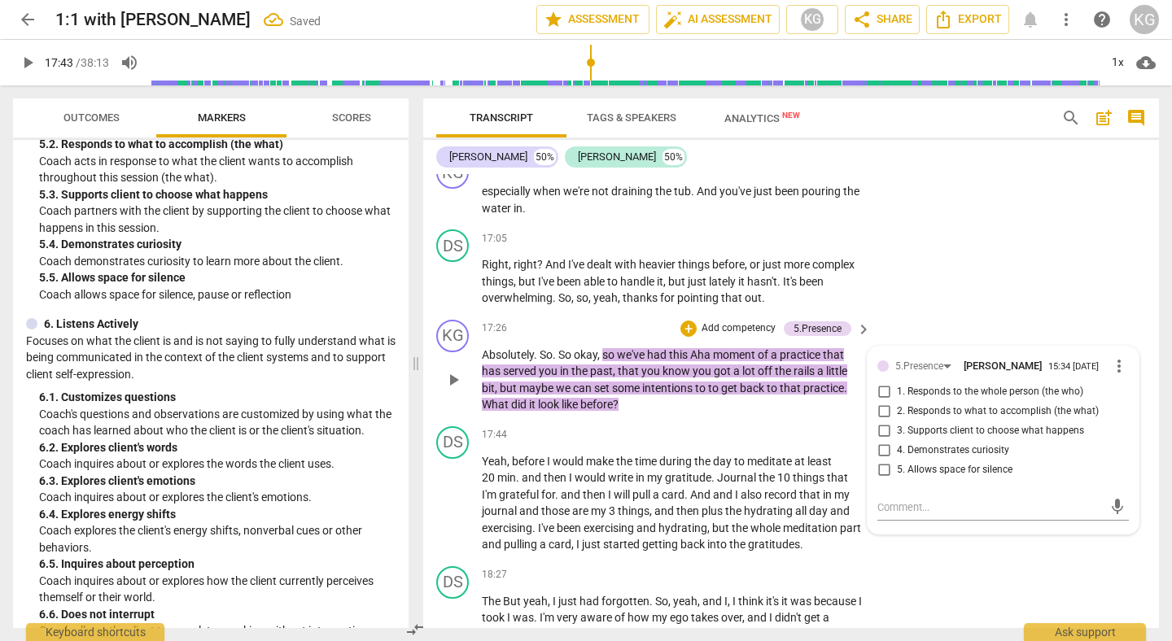
click at [912, 458] on span "4. Demonstrates curiosity" at bounding box center [953, 451] width 112 height 15
click at [897, 461] on input "4. Demonstrates curiosity" at bounding box center [884, 451] width 26 height 20
click at [900, 374] on div "5.Presence" at bounding box center [919, 366] width 48 height 15
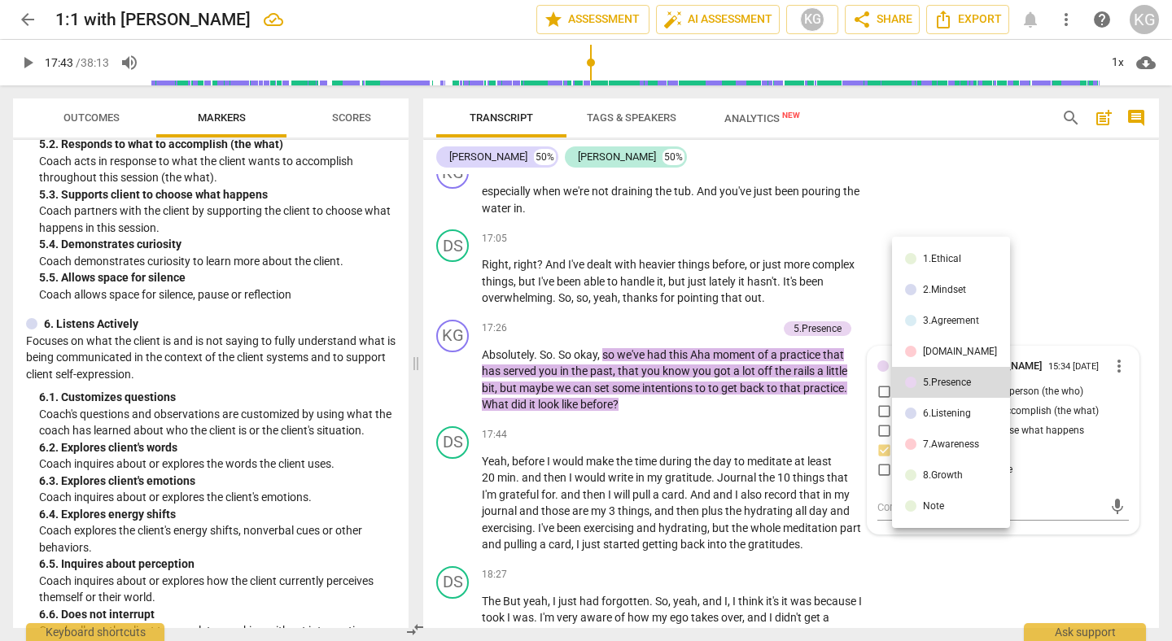
click at [911, 408] on div at bounding box center [910, 413] width 11 height 11
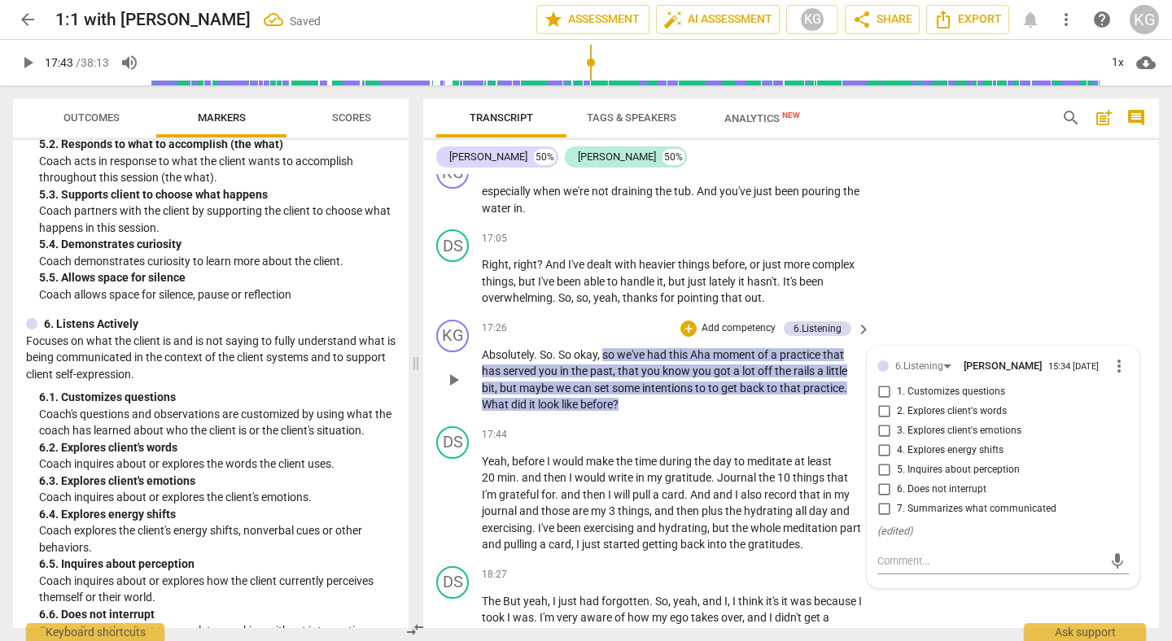
click at [921, 478] on span "5. Inquires about perception" at bounding box center [958, 470] width 123 height 15
click at [897, 480] on input "5. Inquires about perception" at bounding box center [884, 471] width 26 height 20
click at [725, 414] on p "Absolutely . So . So okay , so we've had this Aha moment of a practice that has…" at bounding box center [672, 380] width 381 height 67
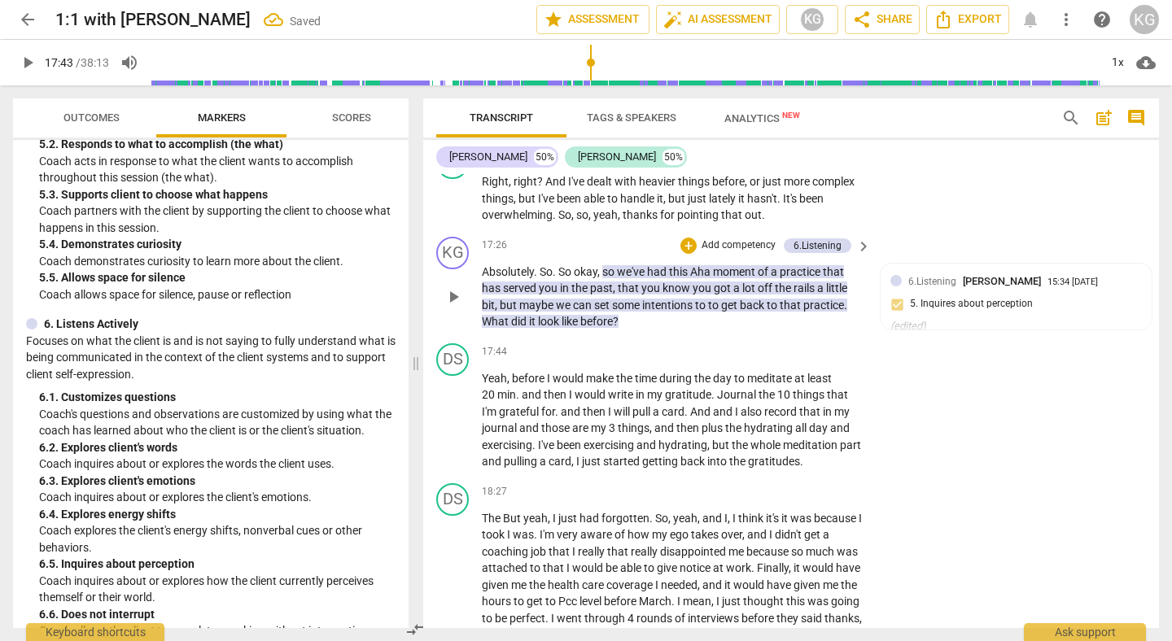
scroll to position [5974, 0]
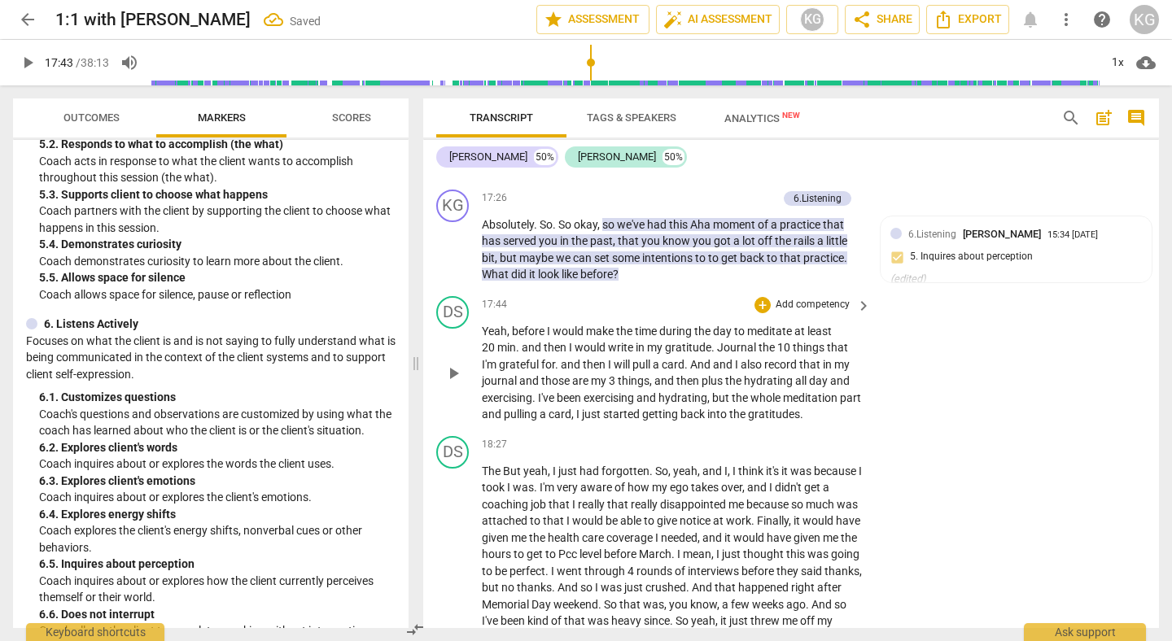
click at [477, 383] on div "play_arrow pause" at bounding box center [461, 374] width 42 height 90
click at [442, 383] on span "play_arrow" at bounding box center [453, 374] width 26 height 20
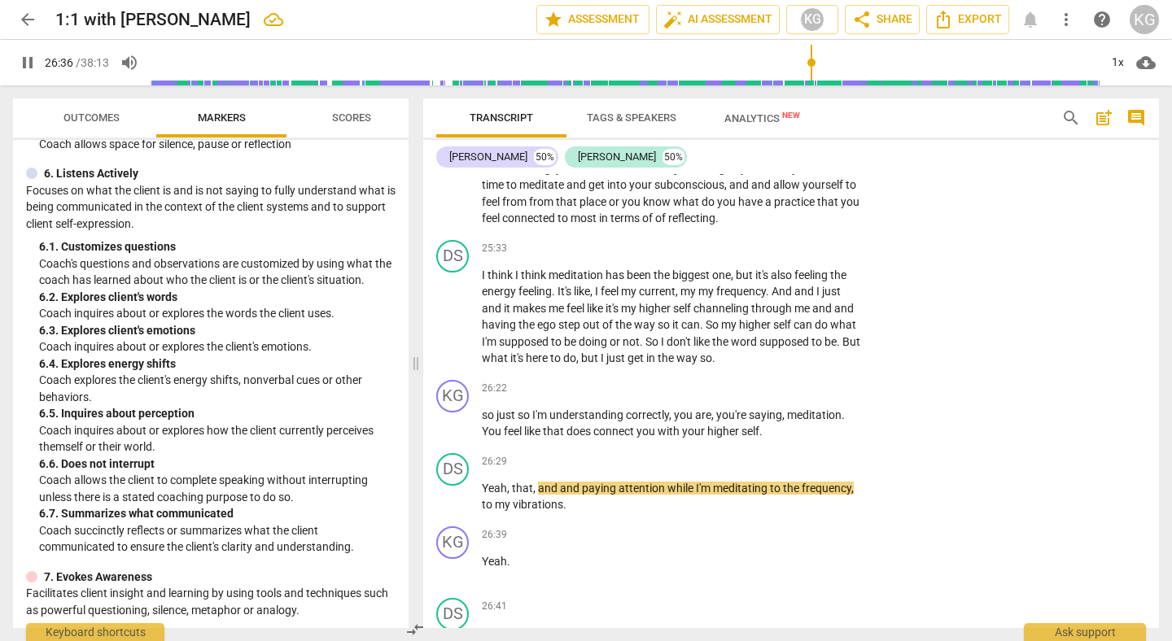
scroll to position [1127, 0]
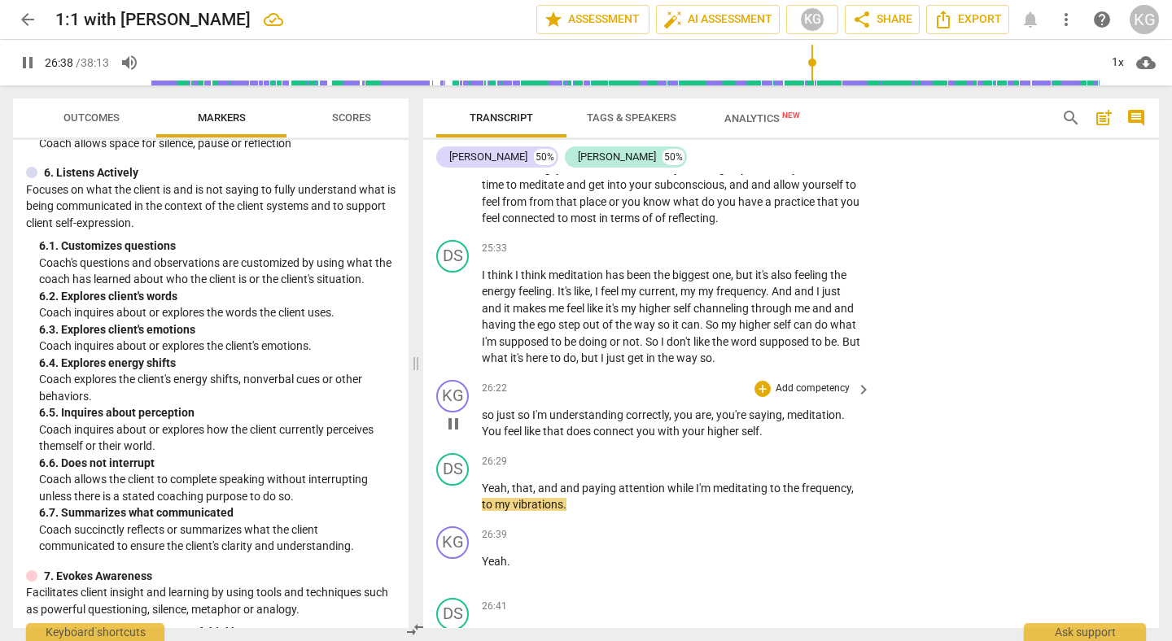
click at [570, 438] on span "does" at bounding box center [580, 431] width 27 height 13
click at [458, 434] on span "pause" at bounding box center [454, 424] width 20 height 20
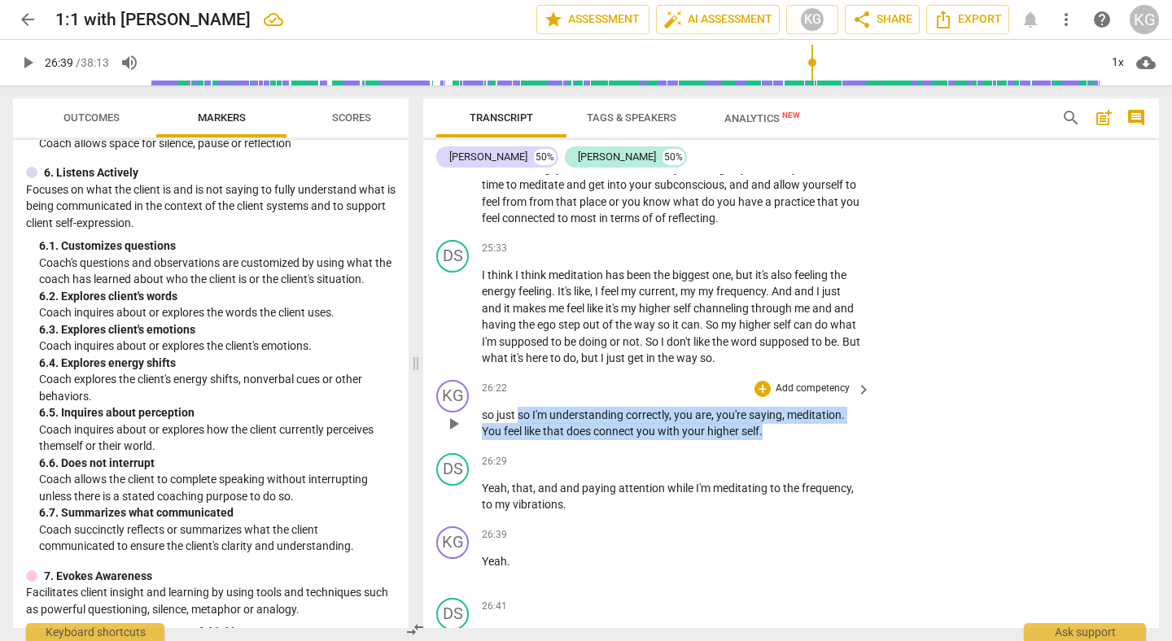
drag, startPoint x: 521, startPoint y: 449, endPoint x: 767, endPoint y: 473, distance: 247.0
click at [767, 447] on div "KG play_arrow pause 26:22 + Add competency keyboard_arrow_right so just so I'm …" at bounding box center [791, 410] width 736 height 73
click at [777, 446] on div "+" at bounding box center [780, 443] width 16 height 16
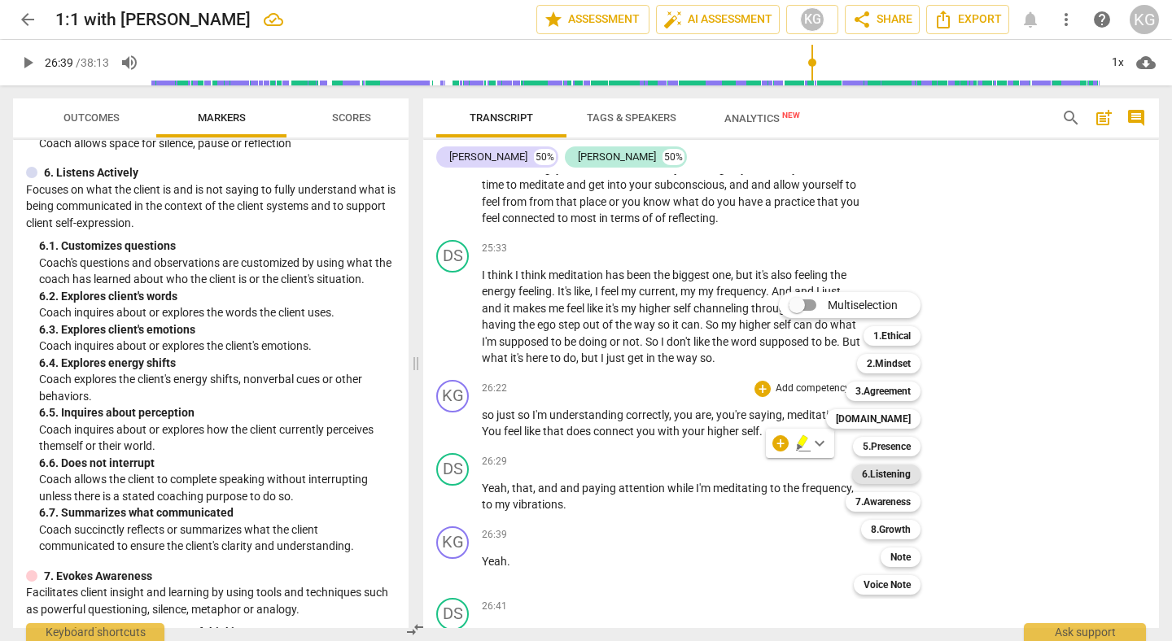
click at [887, 481] on b "6.Listening" at bounding box center [886, 475] width 49 height 20
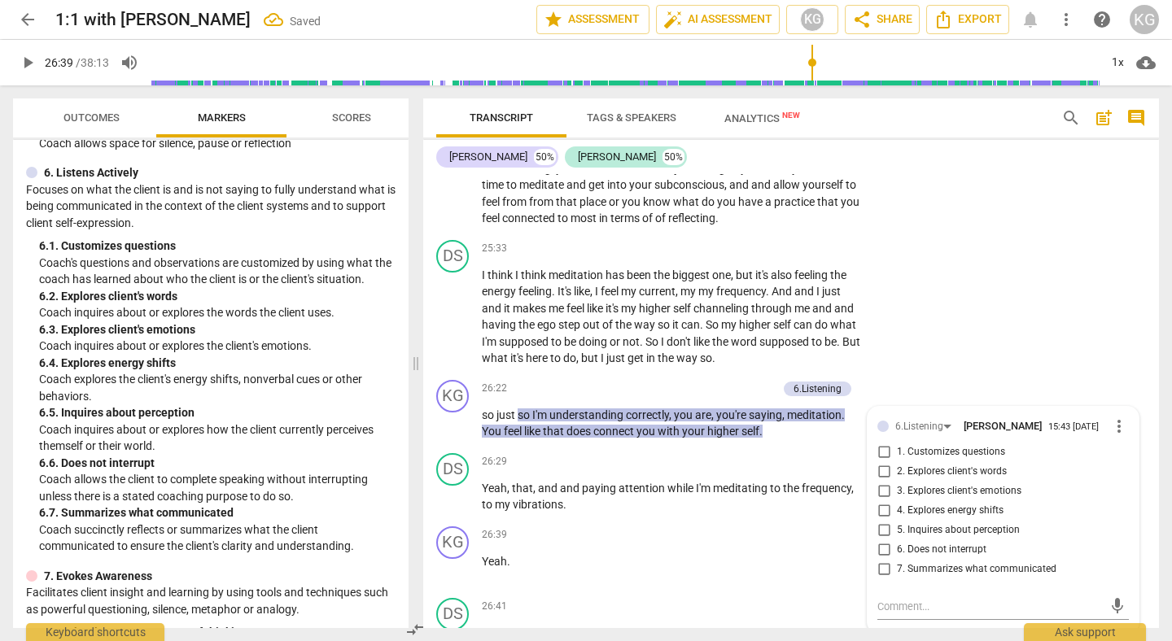
scroll to position [8996, 0]
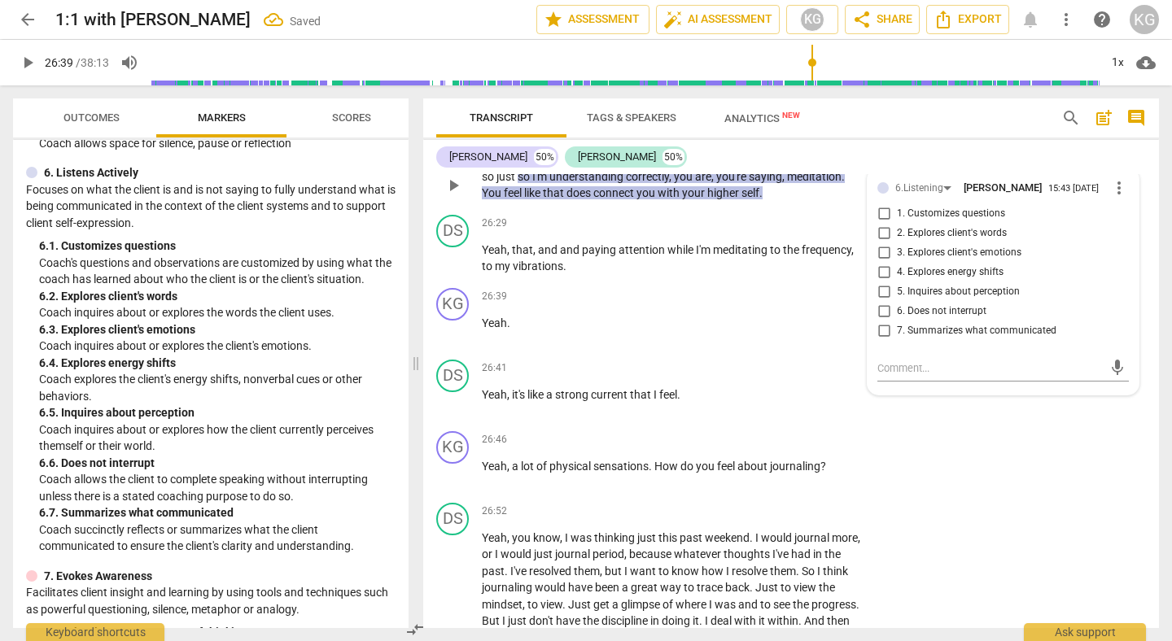
click at [959, 241] on span "2. Explores client's words" at bounding box center [952, 233] width 110 height 15
click at [897, 243] on input "2. Explores client's words" at bounding box center [884, 234] width 26 height 20
click at [882, 376] on textarea at bounding box center [990, 368] width 225 height 15
click at [1114, 385] on span "send" at bounding box center [1118, 376] width 18 height 18
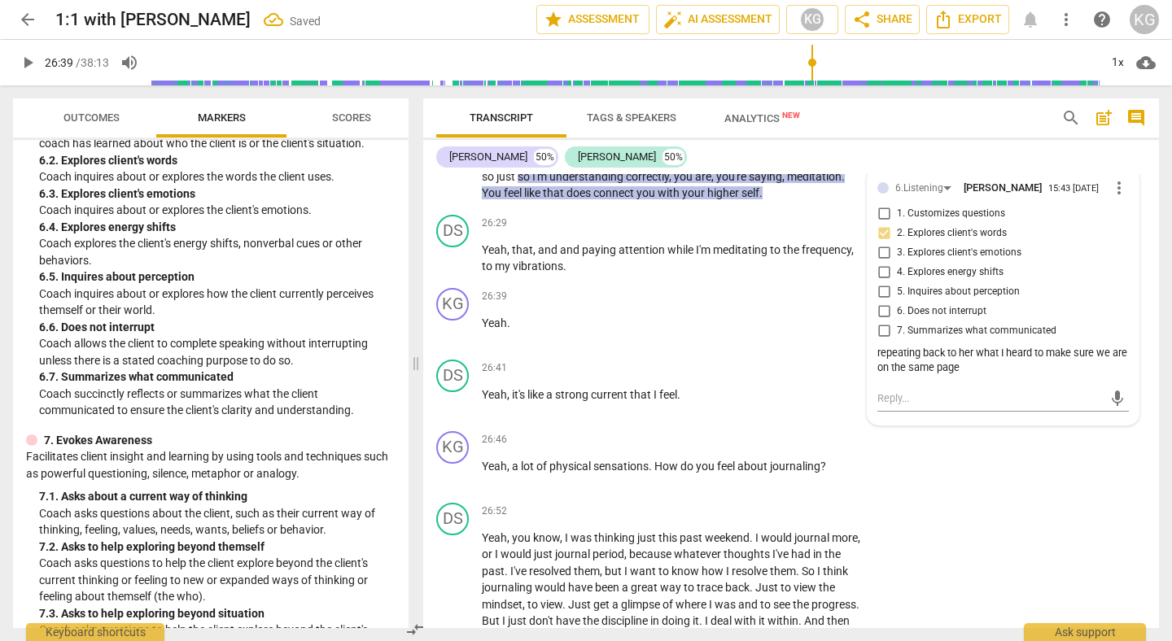
scroll to position [1419, 0]
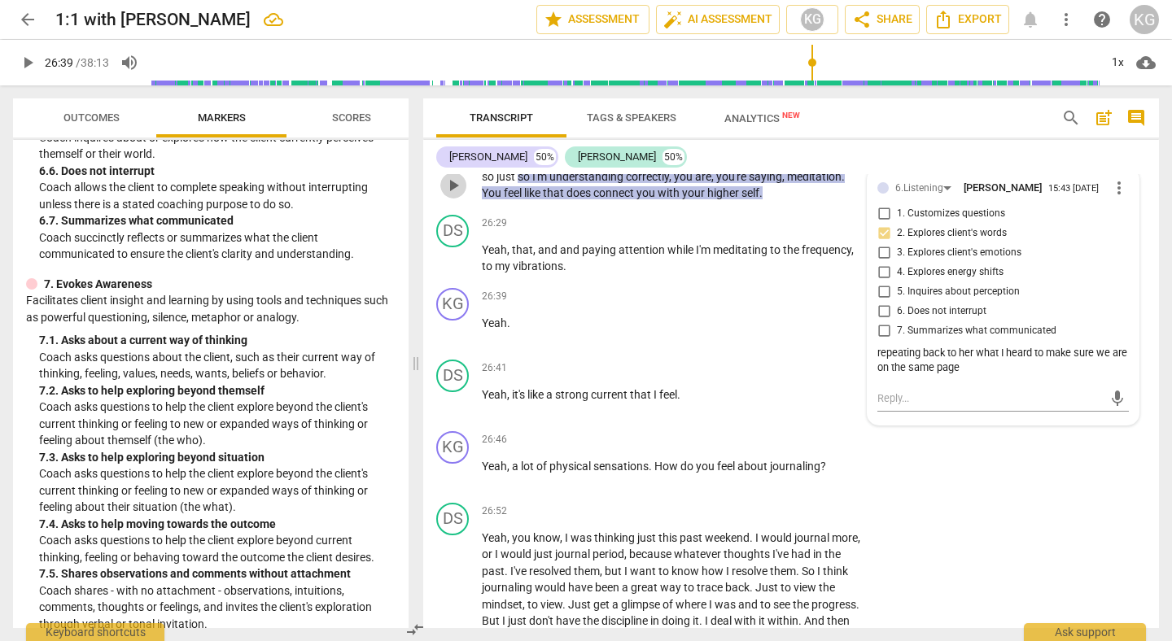
click at [462, 195] on span "play_arrow" at bounding box center [454, 186] width 20 height 20
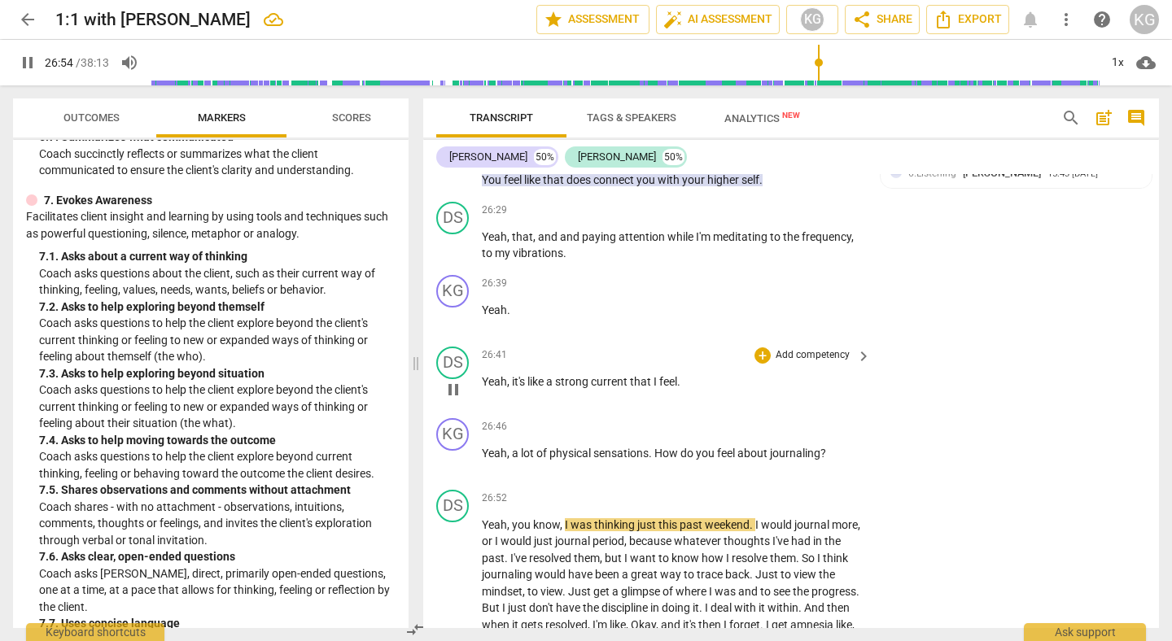
scroll to position [9012, 0]
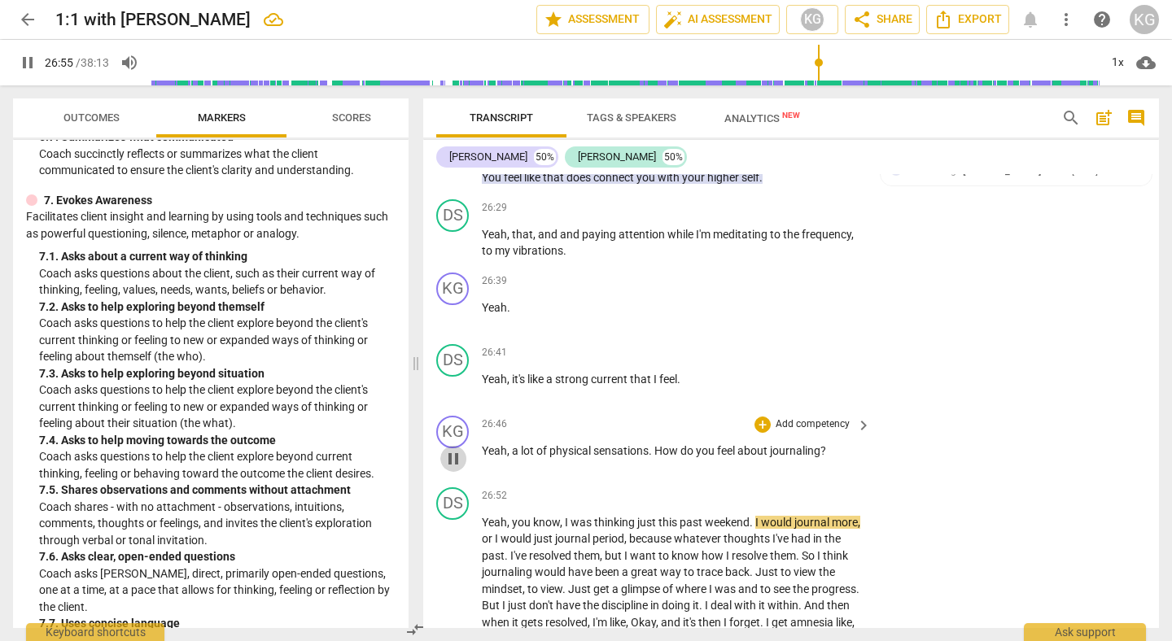
click at [453, 469] on span "pause" at bounding box center [454, 459] width 20 height 20
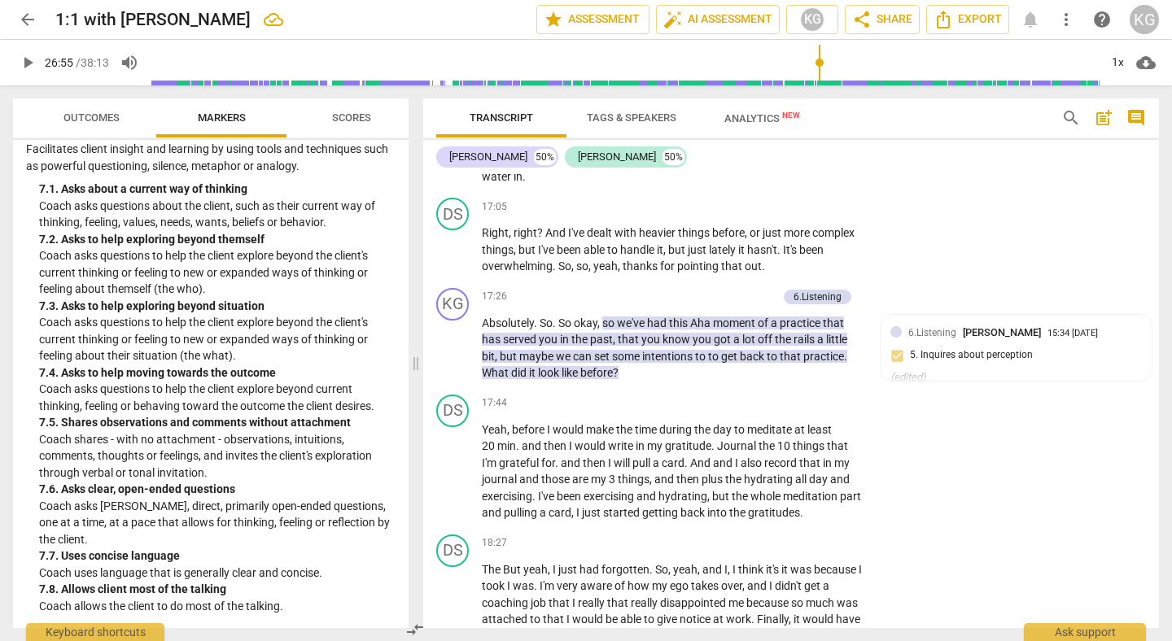
scroll to position [5856, 0]
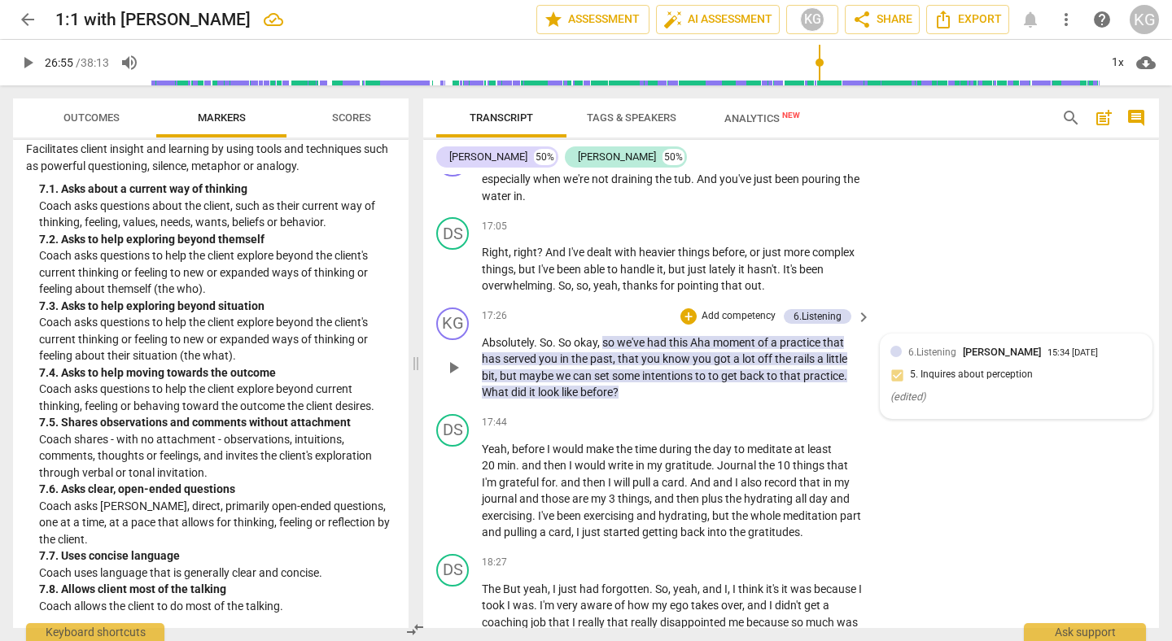
click at [976, 382] on div "6.Listening Karly Grieve 15:34 08-18-2025 5. Inquires about perception ( edited…" at bounding box center [1017, 376] width 252 height 64
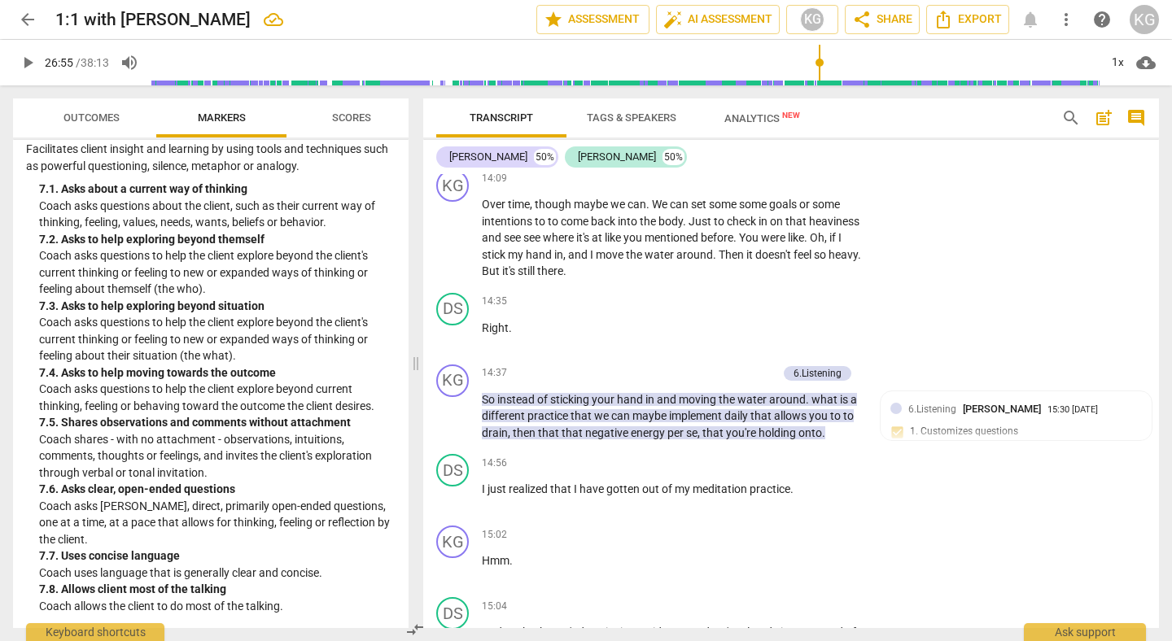
scroll to position [4888, 0]
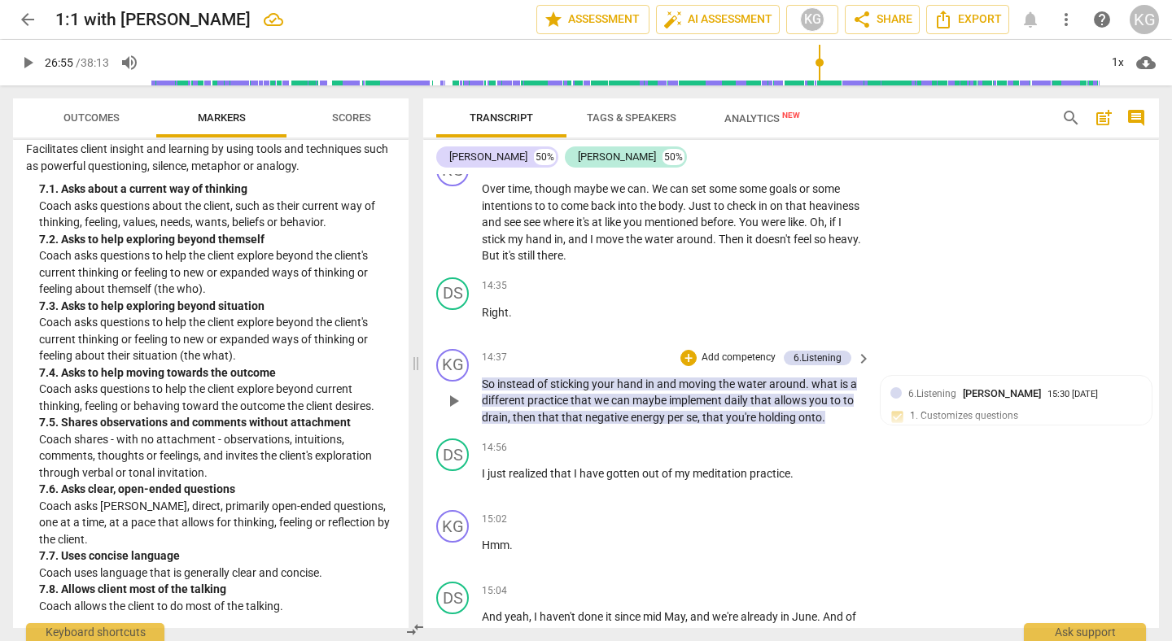
click at [698, 407] on span "implement" at bounding box center [696, 400] width 55 height 13
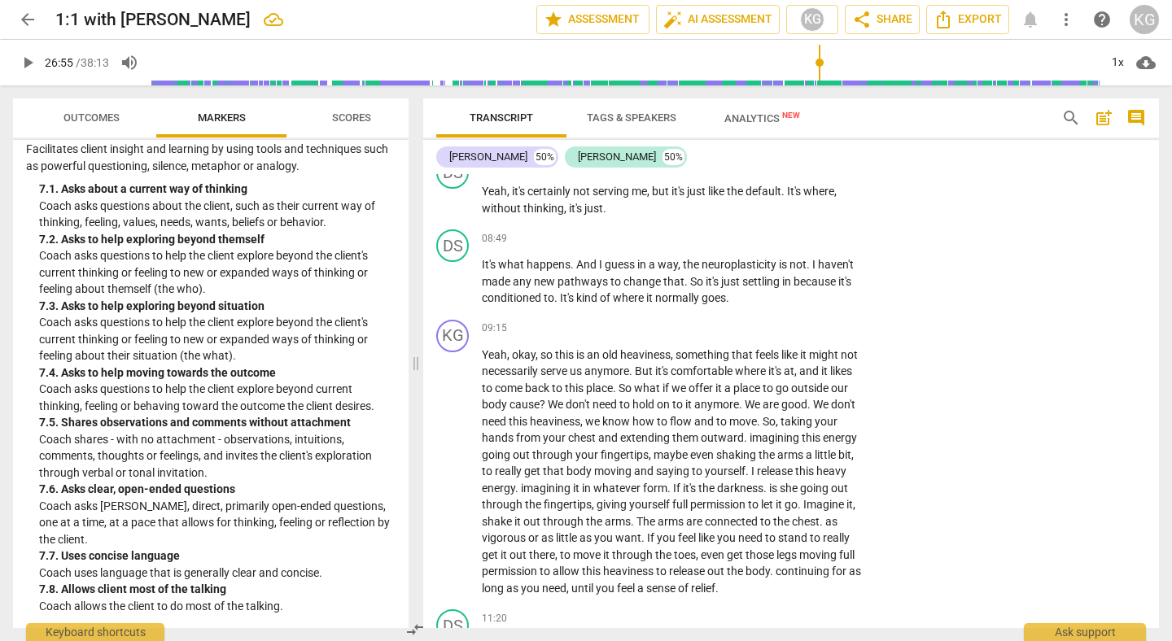
scroll to position [3334, 0]
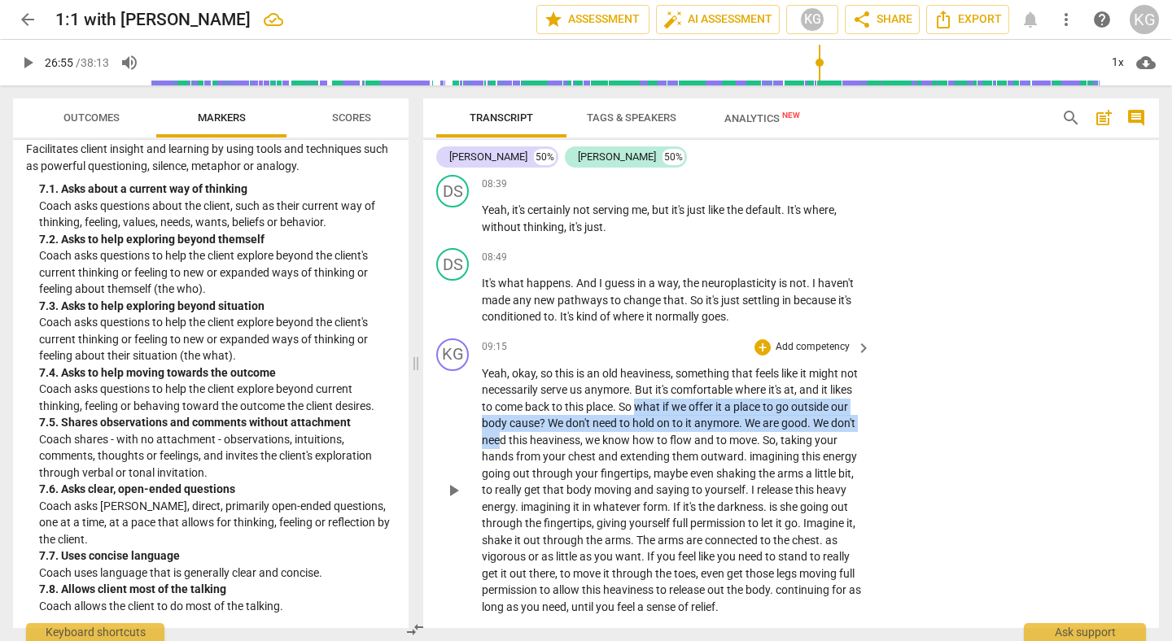
drag, startPoint x: 663, startPoint y: 408, endPoint x: 579, endPoint y: 431, distance: 87.1
click at [579, 431] on p "Yeah , okay , so this is an old heaviness , something that feels like it might …" at bounding box center [672, 490] width 381 height 251
click at [716, 408] on span "offer" at bounding box center [702, 406] width 27 height 13
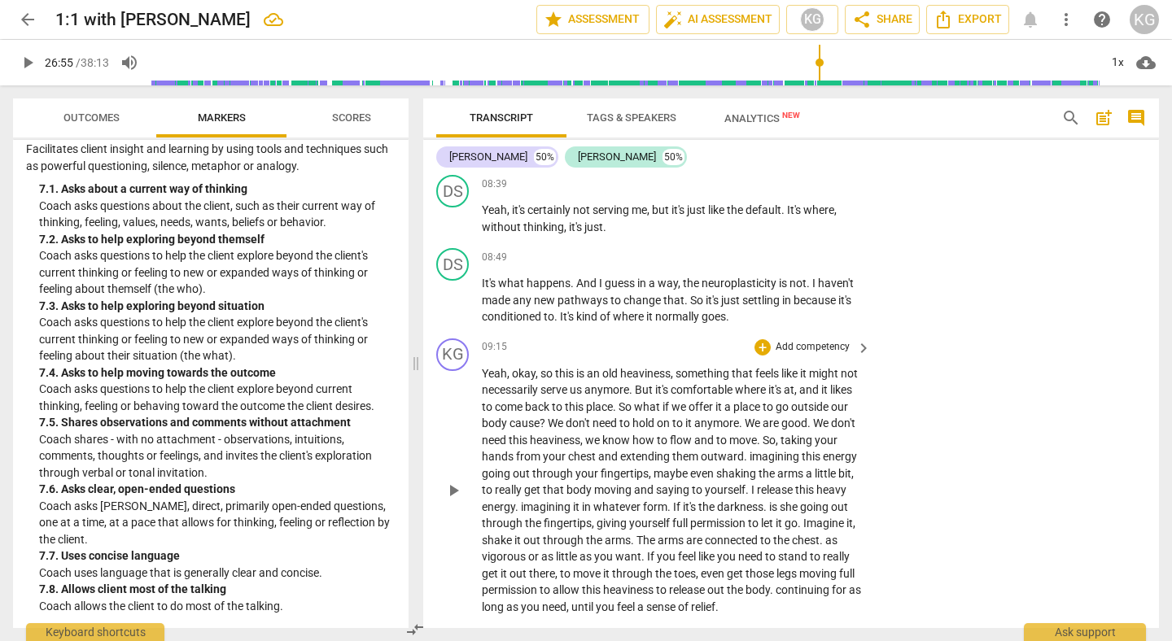
click at [634, 404] on span "So" at bounding box center [626, 406] width 15 height 13
drag, startPoint x: 650, startPoint y: 404, endPoint x: 606, endPoint y: 417, distance: 46.6
click at [606, 417] on p "Yeah , okay , so this is an old heaviness , something that feels like it might …" at bounding box center [672, 490] width 381 height 251
click at [721, 414] on p "Yeah , okay , so this is an old heaviness , something that feels like it might …" at bounding box center [672, 490] width 381 height 251
drag, startPoint x: 646, startPoint y: 407, endPoint x: 604, endPoint y: 423, distance: 45.4
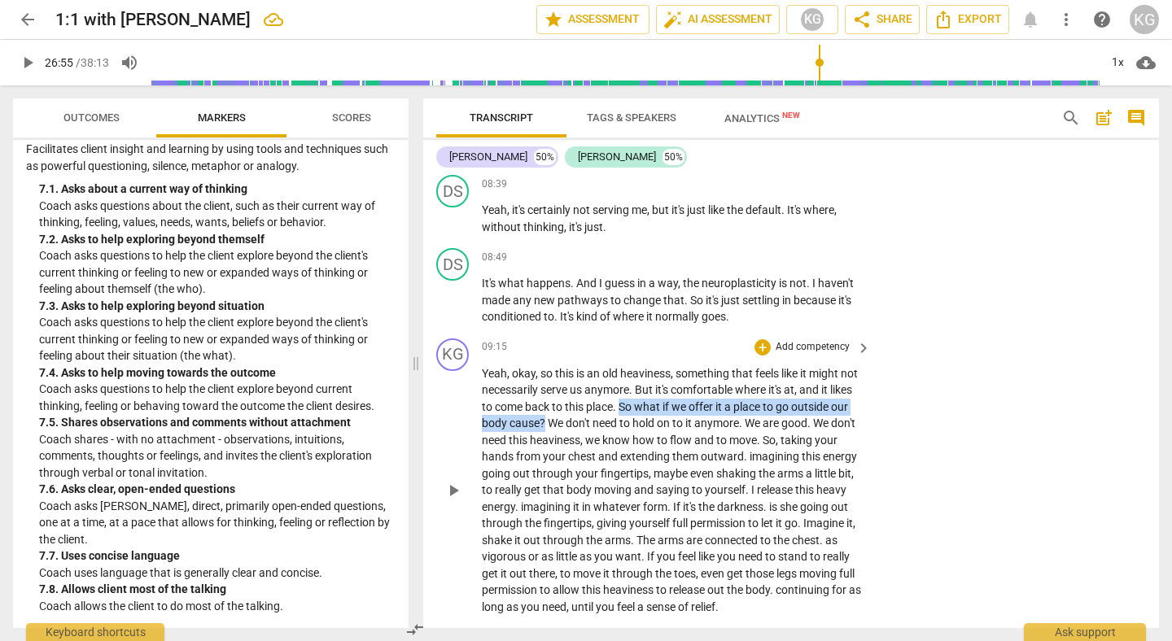
click at [604, 423] on p "Yeah , okay , so this is an old heaviness , something that feels like it might …" at bounding box center [672, 490] width 381 height 251
click at [623, 405] on div "+" at bounding box center [623, 403] width 16 height 16
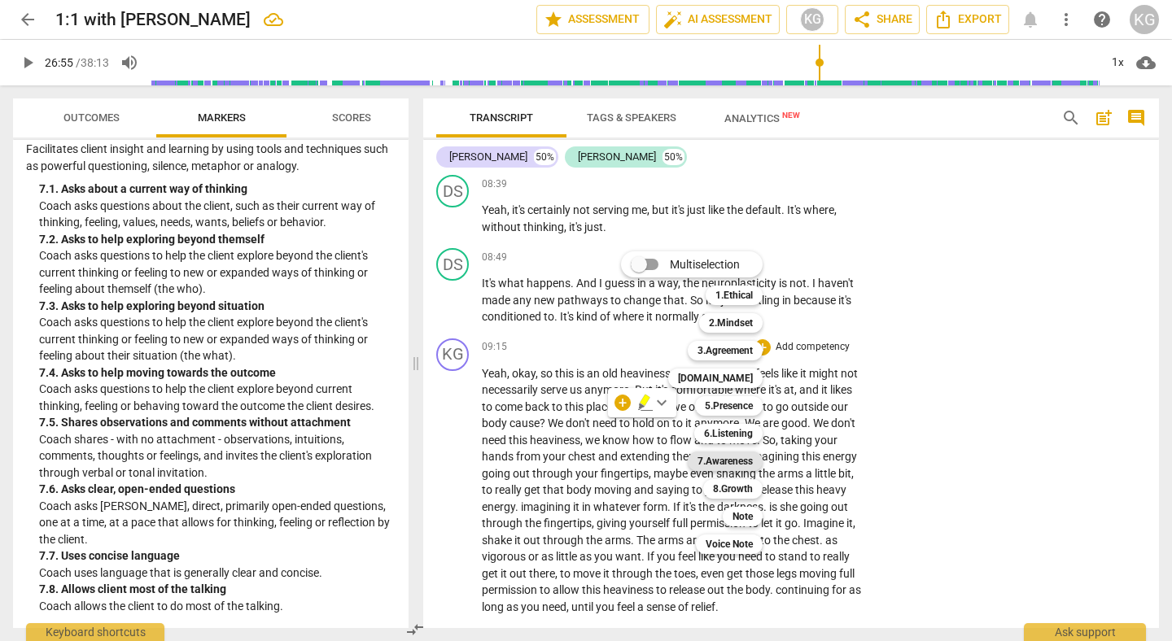
click at [727, 466] on b "7.Awareness" at bounding box center [725, 462] width 55 height 20
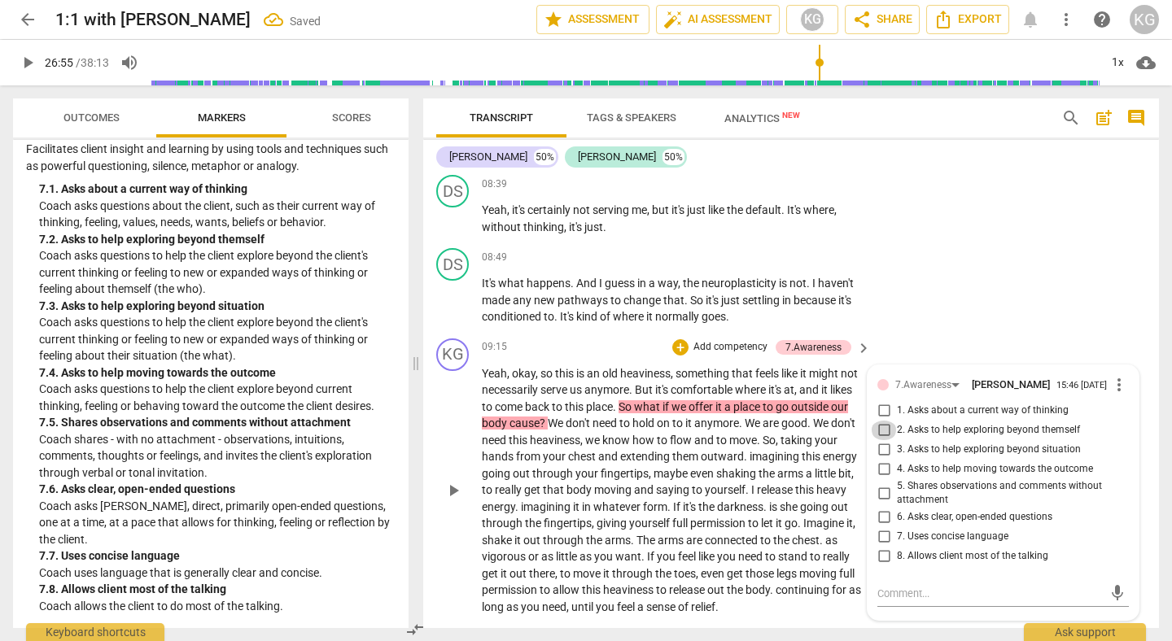
click at [887, 434] on input "2. Asks to help exploring beyond themself" at bounding box center [884, 431] width 26 height 20
click at [885, 444] on input "3. Asks to help exploring beyond situation" at bounding box center [884, 450] width 26 height 20
click at [885, 450] on input "3. Asks to help exploring beyond situation" at bounding box center [884, 450] width 26 height 20
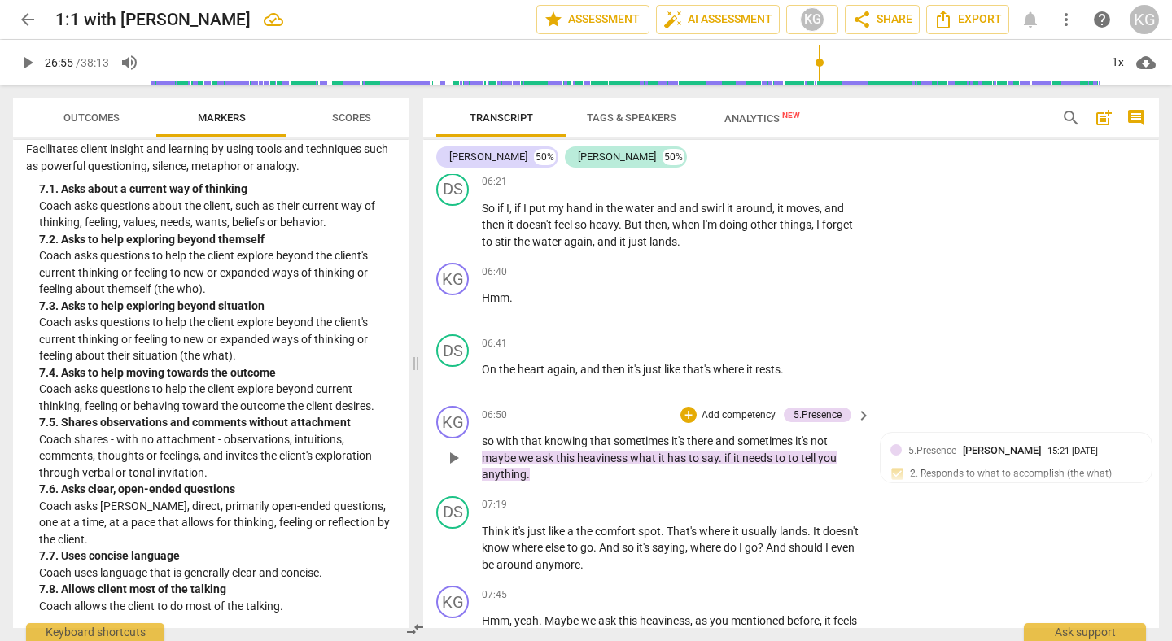
scroll to position [2563, 0]
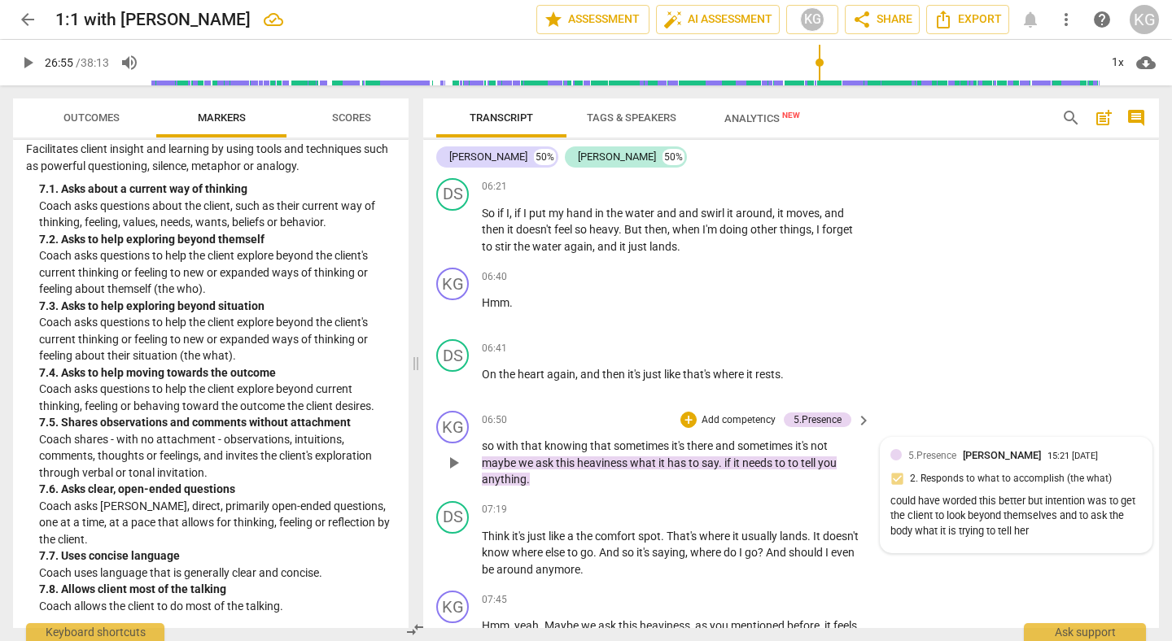
click at [1048, 457] on div "15:21 08-18-2025" at bounding box center [1073, 457] width 50 height 11
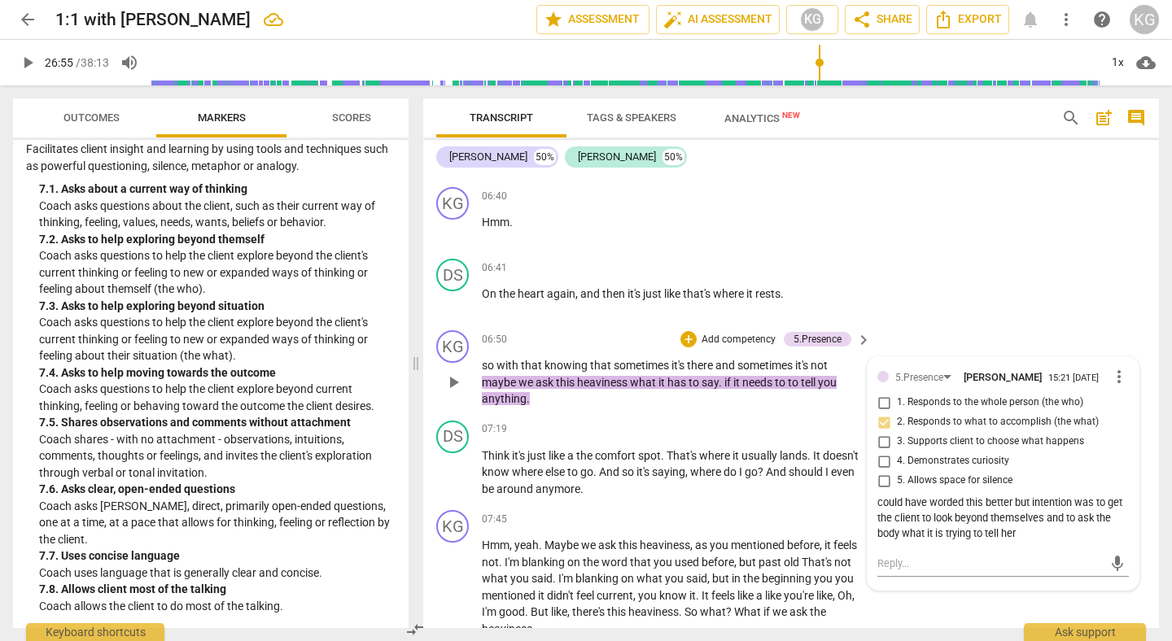
scroll to position [2646, 0]
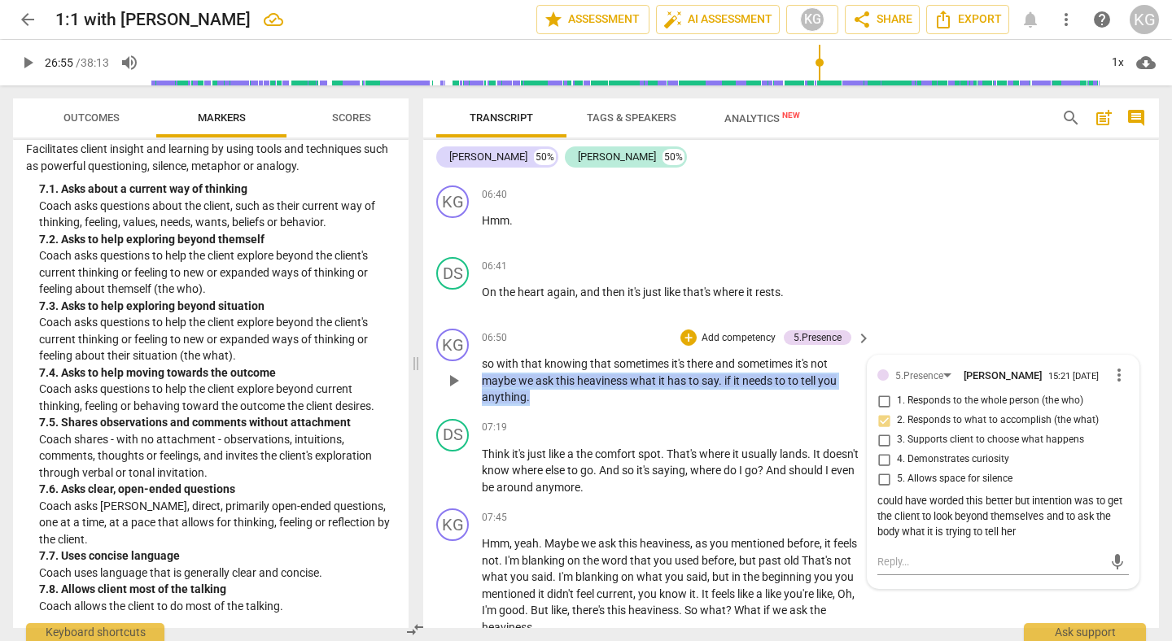
drag, startPoint x: 532, startPoint y: 400, endPoint x: 476, endPoint y: 380, distance: 59.5
click at [476, 380] on div "KG play_arrow pause 06:50 + Add competency 5.Presence keyboard_arrow_right so w…" at bounding box center [791, 367] width 736 height 90
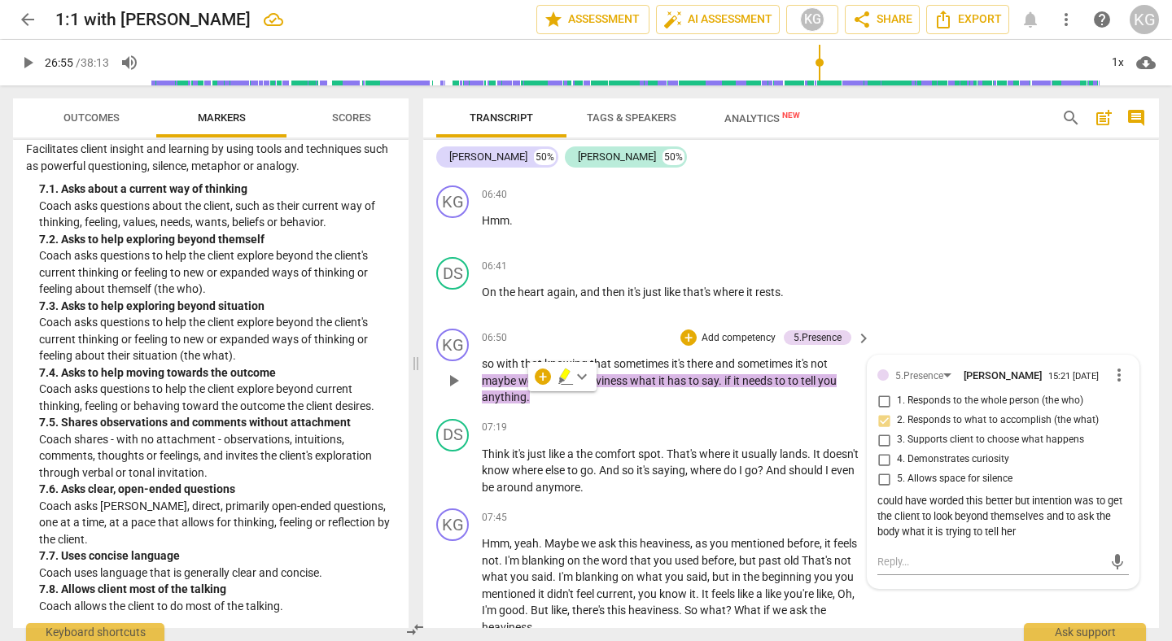
click at [916, 385] on div "5.Presence Karly Grieve 15:21 08-18-2025 more_vert 1. Responds to the whole per…" at bounding box center [1004, 453] width 252 height 177
click at [916, 382] on div "5.Presence" at bounding box center [919, 376] width 48 height 15
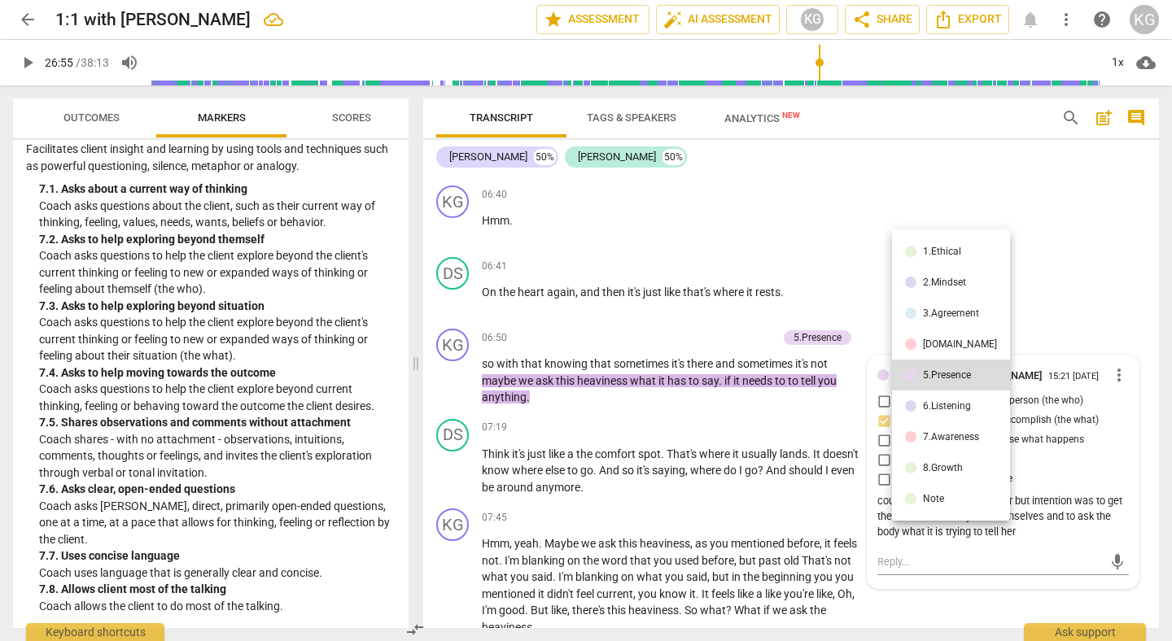
click at [931, 438] on div "7.Awareness" at bounding box center [951, 437] width 56 height 10
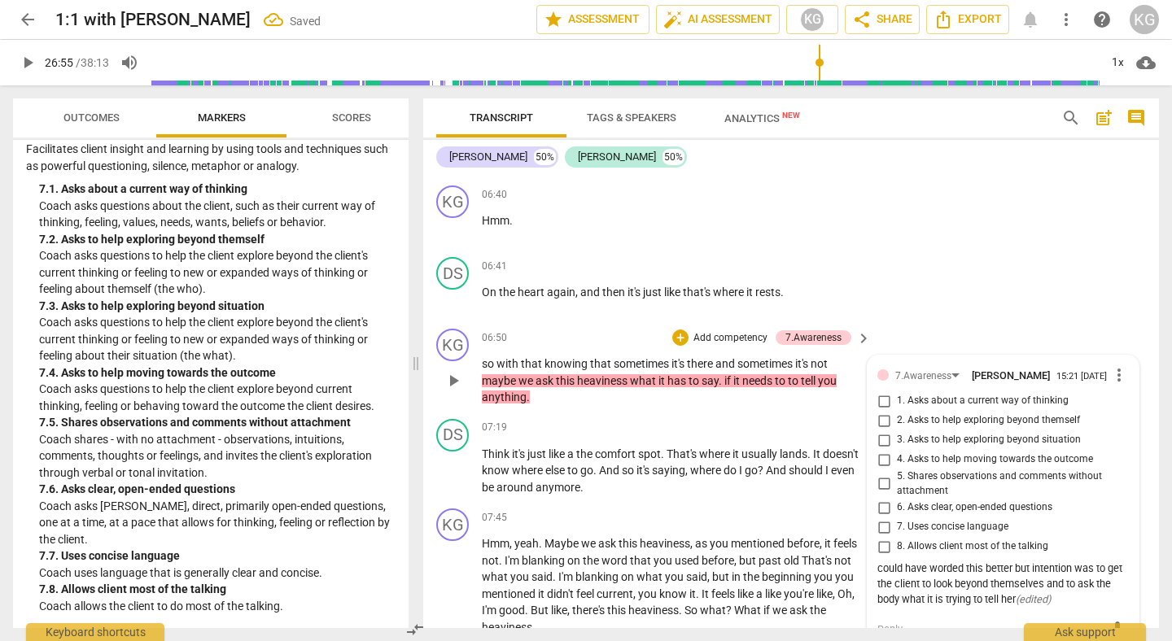
click at [926, 422] on span "2. Asks to help exploring beyond themself" at bounding box center [988, 421] width 183 height 15
click at [897, 422] on input "2. Asks to help exploring beyond themself" at bounding box center [884, 421] width 26 height 20
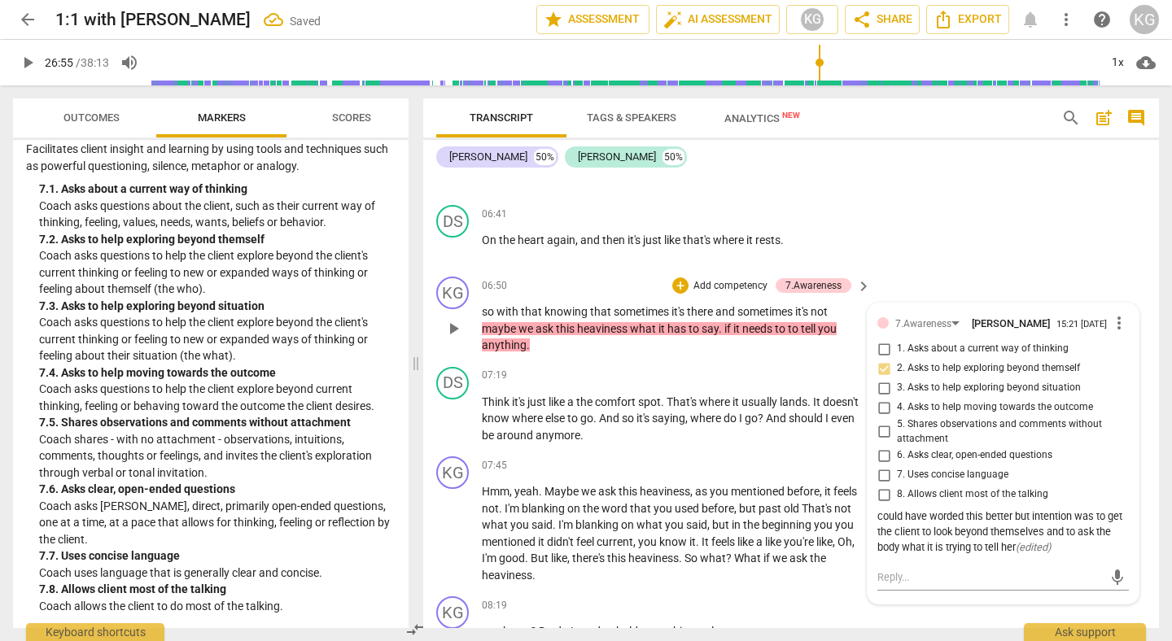
scroll to position [2699, 0]
click at [934, 284] on div "KG play_arrow pause 06:50 + Add competency 7.Awareness keyboard_arrow_right so …" at bounding box center [791, 314] width 736 height 90
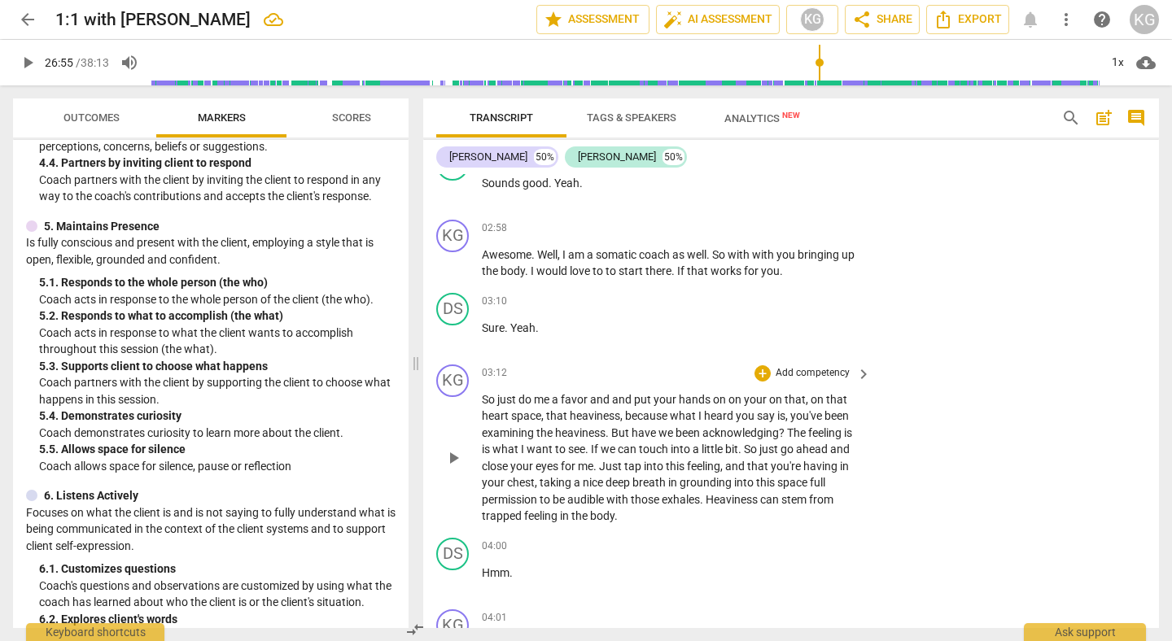
scroll to position [1306, 0]
drag, startPoint x: 480, startPoint y: 396, endPoint x: 553, endPoint y: 440, distance: 85.2
click at [553, 440] on div "KG play_arrow pause 03:12 + Add competency keyboard_arrow_right So just do me a…" at bounding box center [791, 442] width 736 height 173
drag, startPoint x: 479, startPoint y: 396, endPoint x: 525, endPoint y: 440, distance: 63.3
click at [525, 440] on div "KG play_arrow pause 03:12 + Add competency keyboard_arrow_right So just do me a…" at bounding box center [791, 442] width 736 height 173
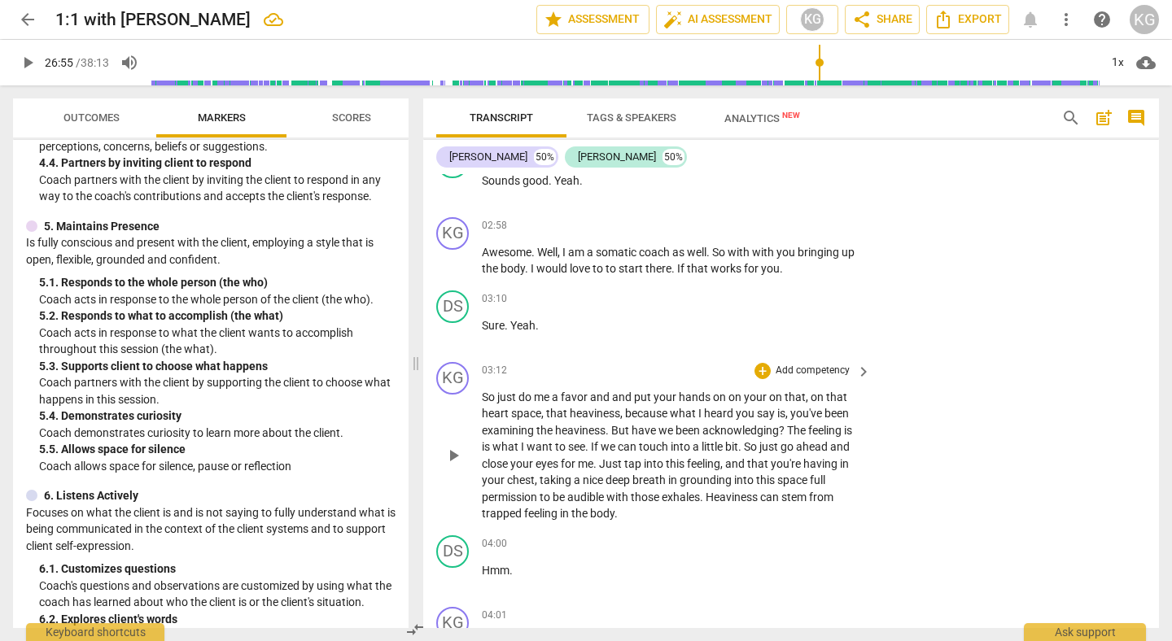
click at [586, 444] on span "." at bounding box center [588, 446] width 6 height 13
click at [592, 448] on span "If" at bounding box center [596, 446] width 10 height 13
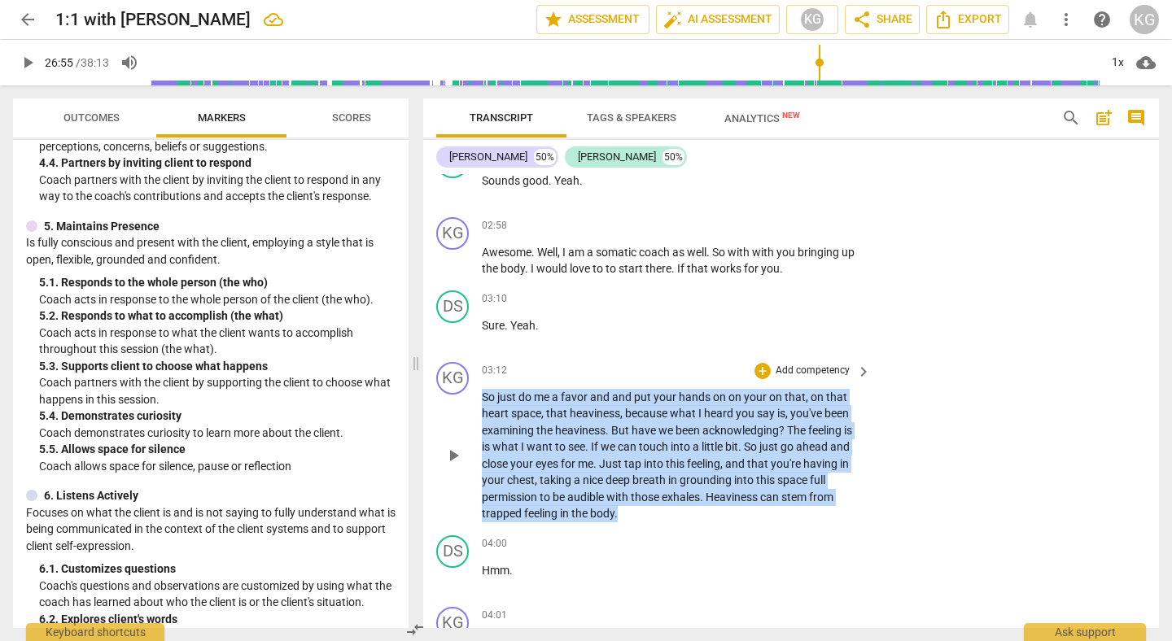
drag, startPoint x: 484, startPoint y: 396, endPoint x: 642, endPoint y: 512, distance: 196.4
click at [642, 512] on p "So just do me a favor and and put your hands on on your on that , on that heart…" at bounding box center [672, 455] width 381 height 133
click at [637, 488] on div "+" at bounding box center [633, 493] width 16 height 16
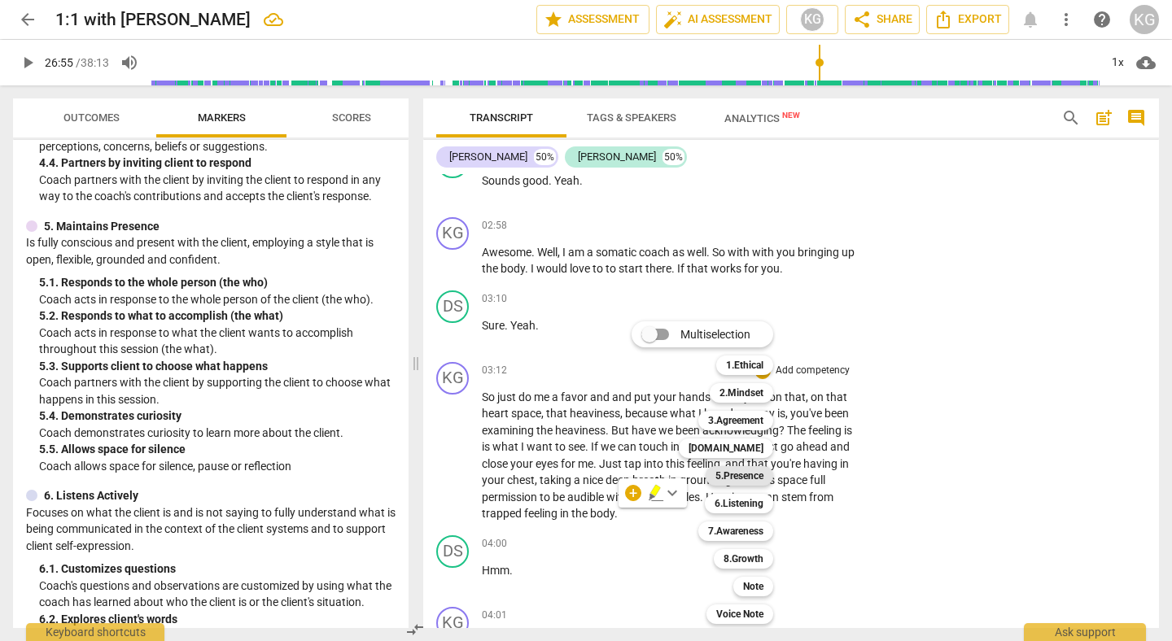
click at [737, 475] on b "5.Presence" at bounding box center [740, 476] width 48 height 20
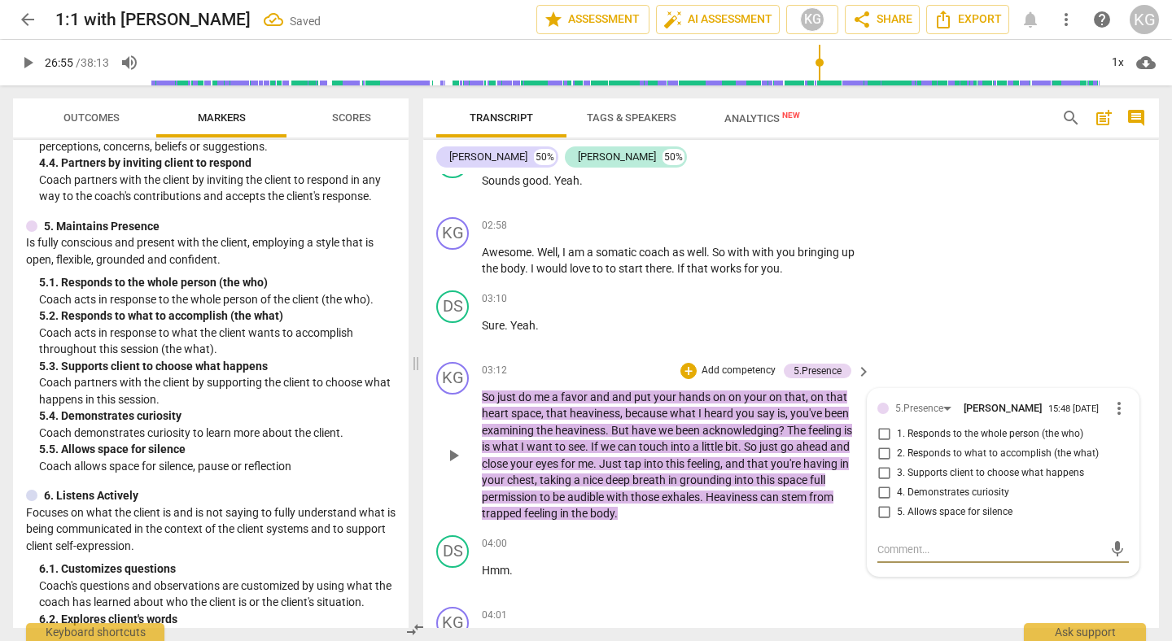
click at [878, 435] on input "1. Responds to the whole person (the who)" at bounding box center [884, 435] width 26 height 20
click at [878, 461] on input "2. Responds to what to accomplish (the what)" at bounding box center [884, 454] width 26 height 20
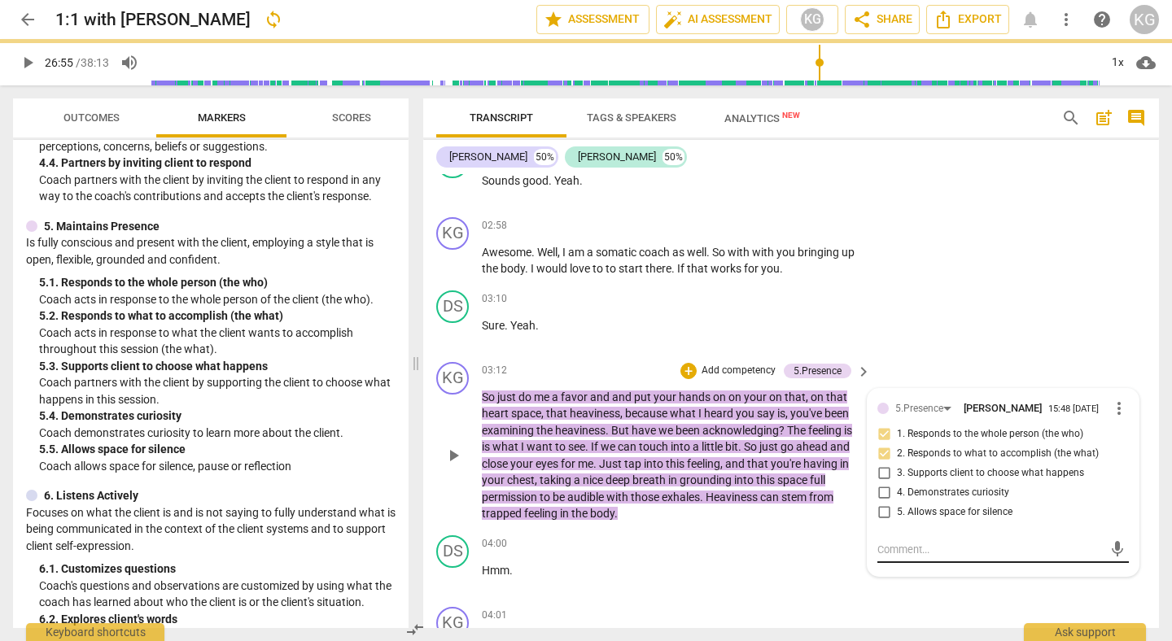
click at [890, 551] on textarea at bounding box center [990, 549] width 225 height 15
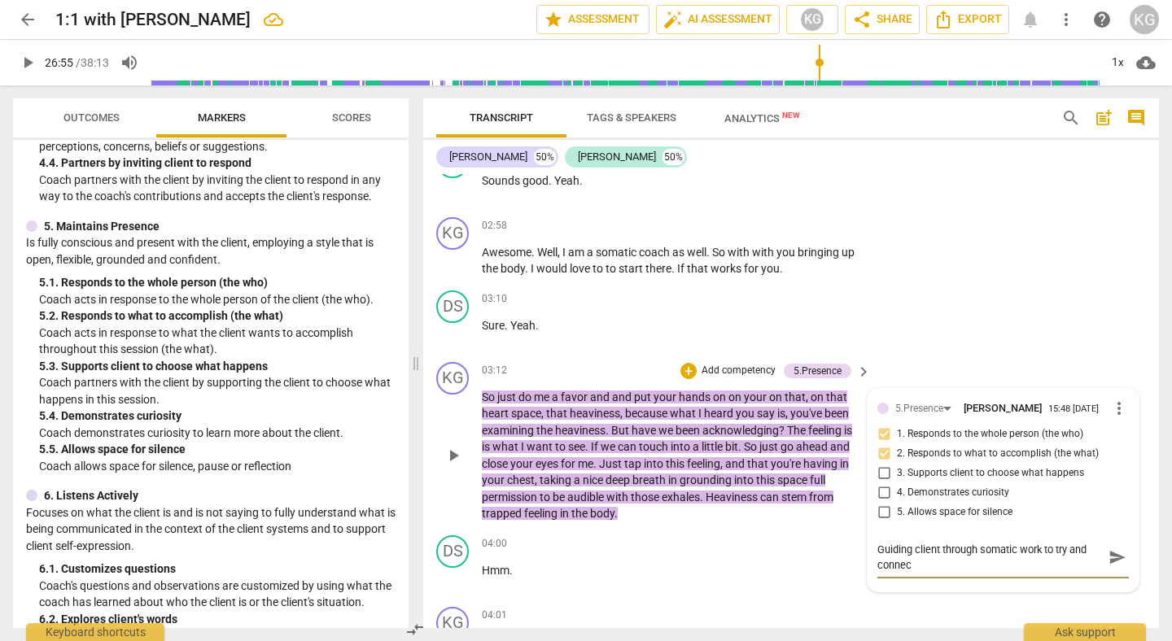
scroll to position [0, 0]
click at [1114, 549] on span "send" at bounding box center [1118, 558] width 18 height 18
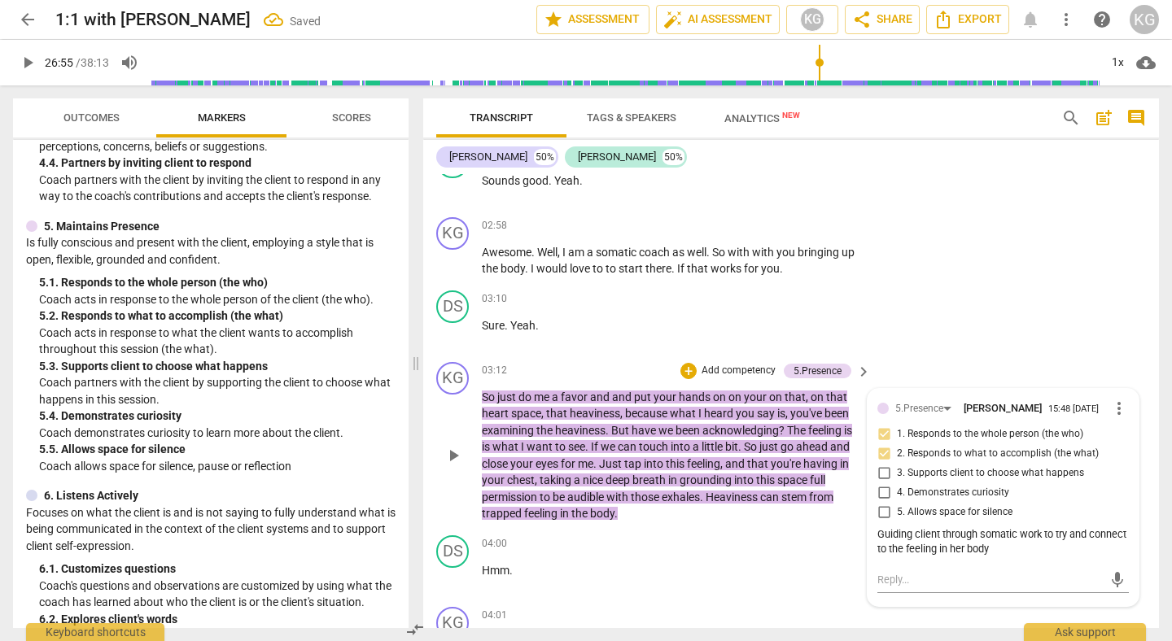
click at [637, 516] on p "So just do me a favor and and put your hands on on your on that , on that heart…" at bounding box center [672, 455] width 381 height 133
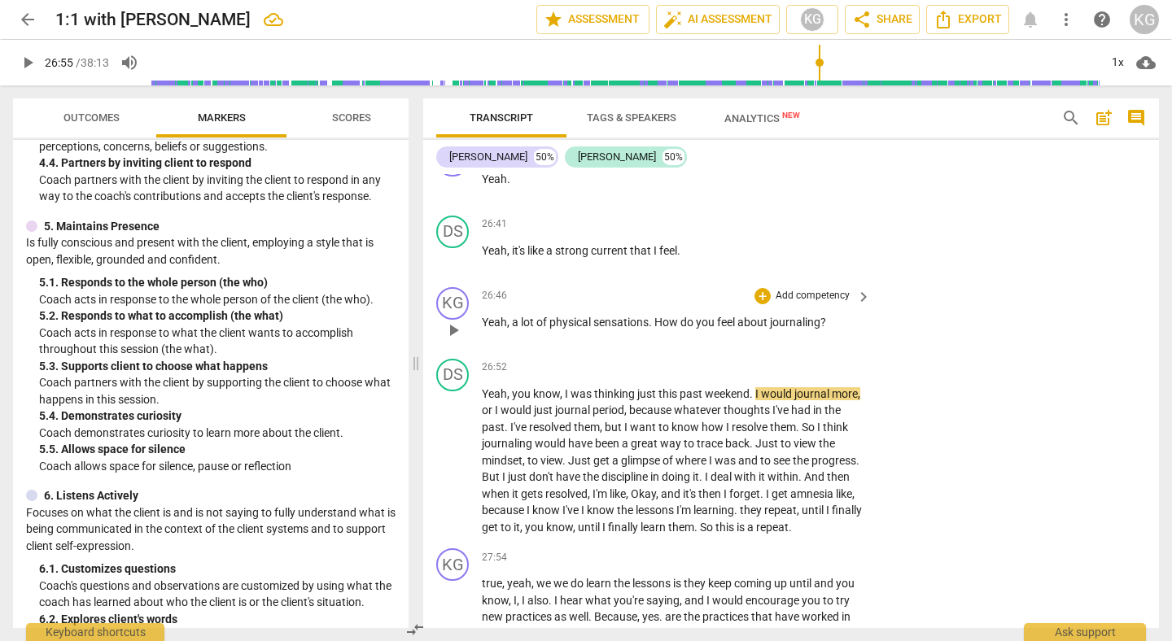
scroll to position [9128, 0]
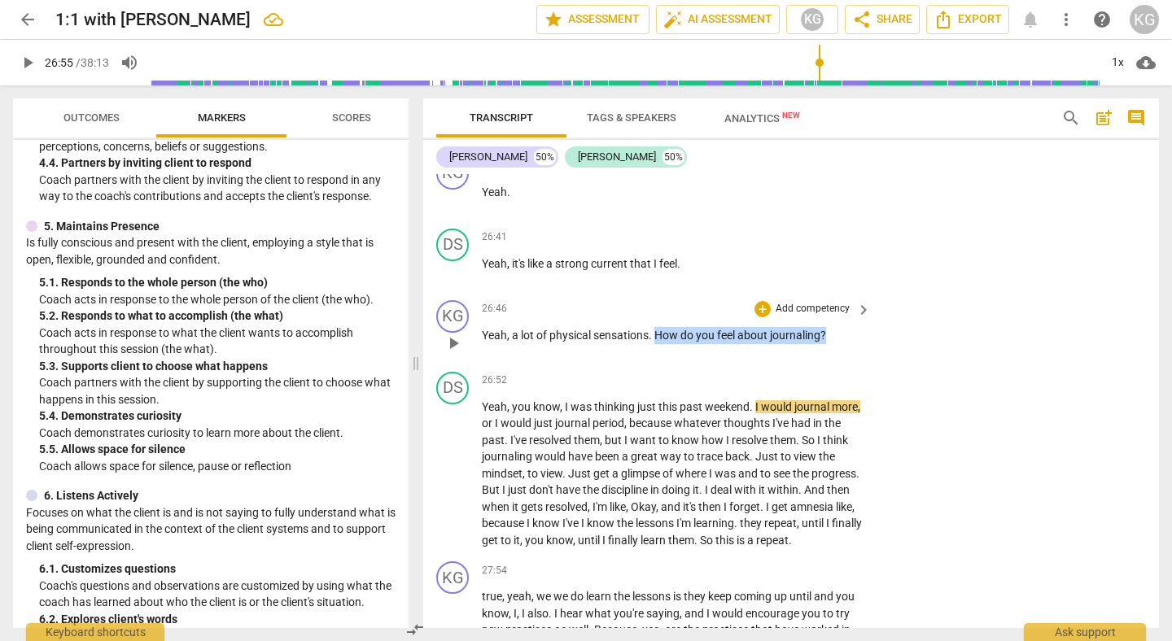
drag, startPoint x: 658, startPoint y: 370, endPoint x: 827, endPoint y: 379, distance: 169.6
click at [827, 359] on div "26:46 + Add competency keyboard_arrow_right Yeah , a lot of physical sensations…" at bounding box center [677, 329] width 391 height 59
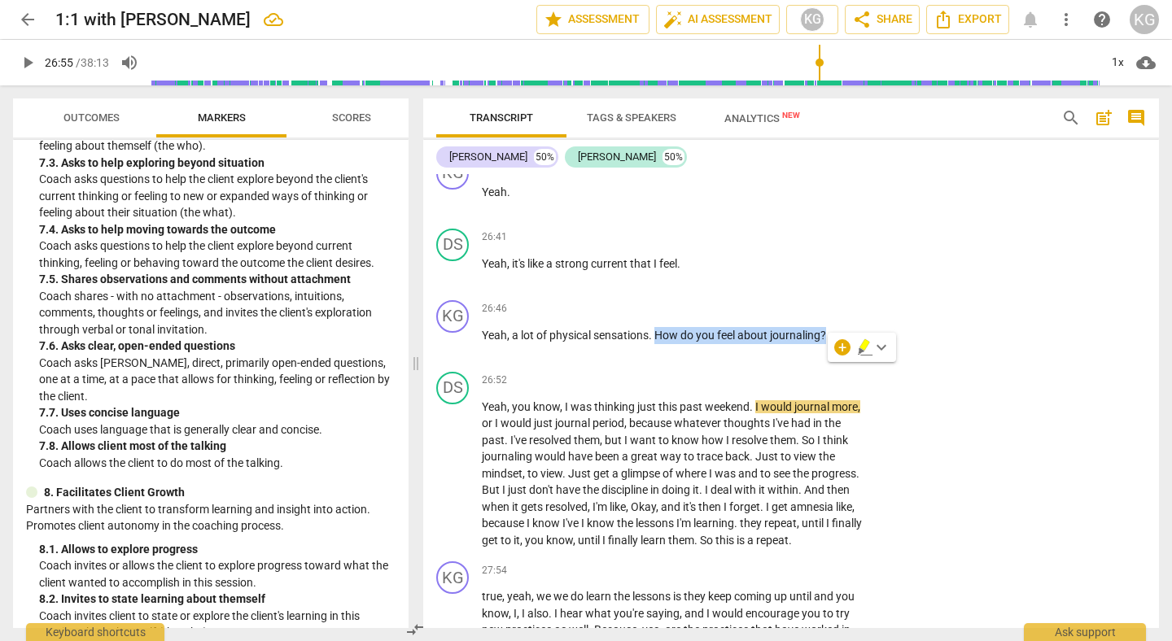
scroll to position [1700, 0]
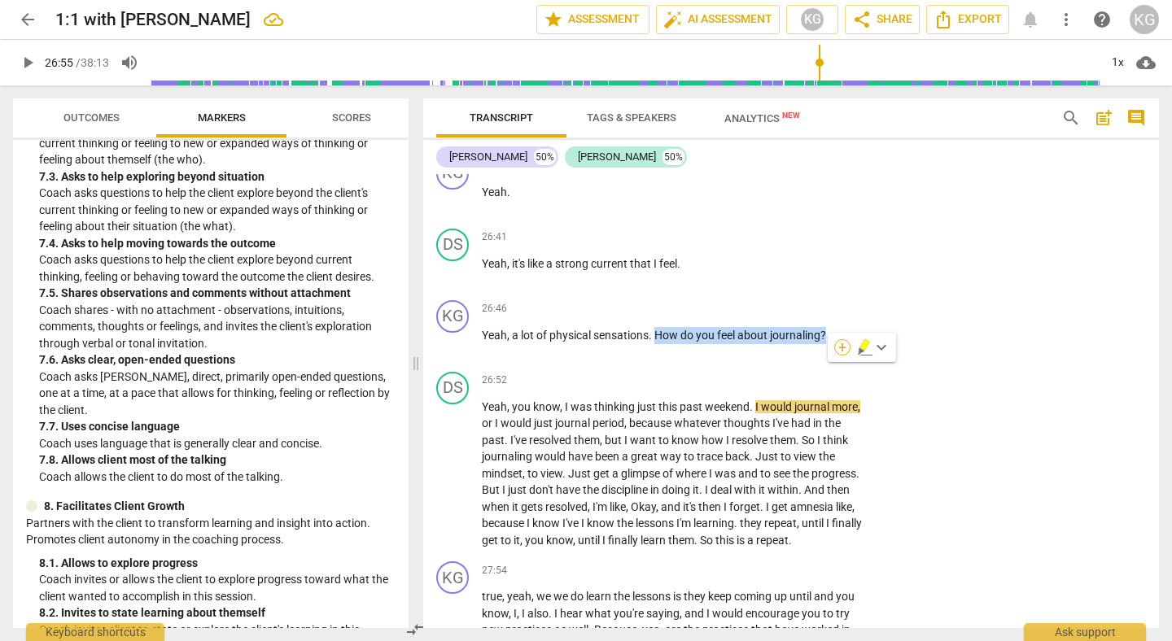
click at [840, 352] on div "+" at bounding box center [842, 347] width 16 height 16
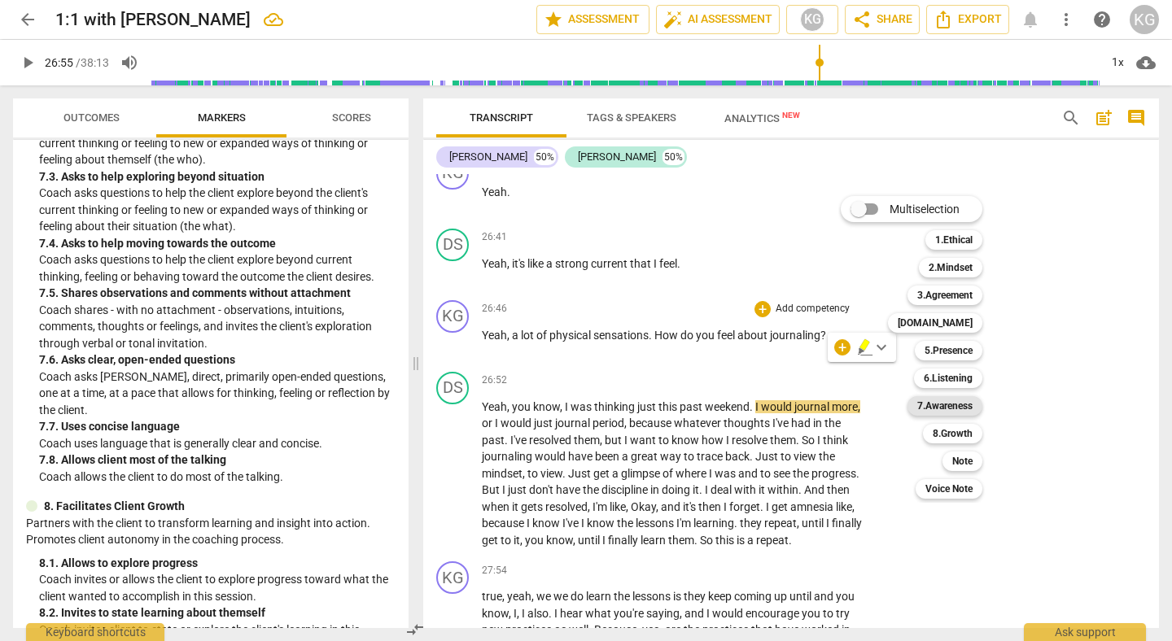
click at [956, 411] on b "7.Awareness" at bounding box center [944, 406] width 55 height 20
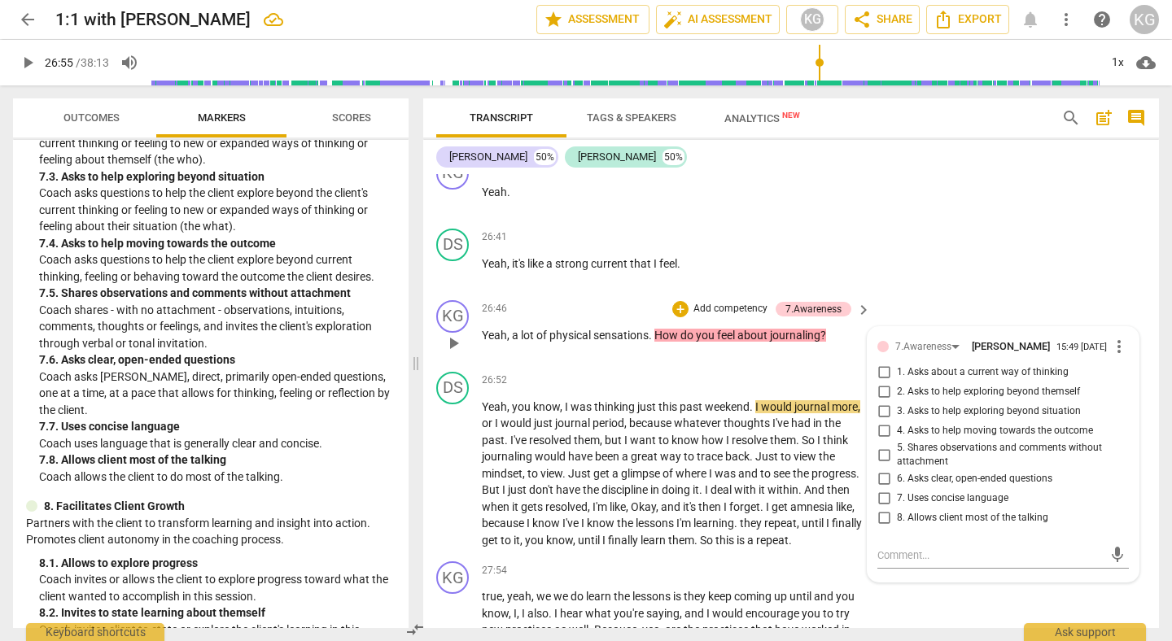
click at [939, 487] on span "6. Asks clear, open-ended questions" at bounding box center [974, 479] width 155 height 15
click at [897, 489] on input "6. Asks clear, open-ended questions" at bounding box center [884, 480] width 26 height 20
click at [926, 563] on textarea at bounding box center [990, 555] width 225 height 15
click at [1114, 572] on span "send" at bounding box center [1118, 563] width 18 height 18
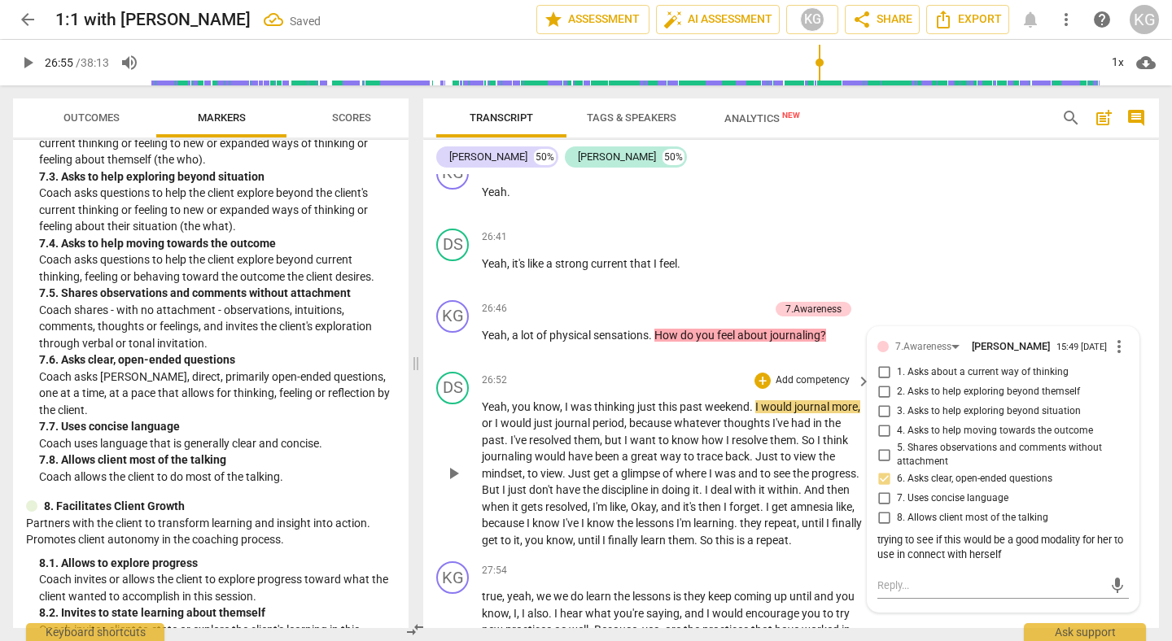
click at [457, 487] on button "play_arrow" at bounding box center [453, 474] width 26 height 26
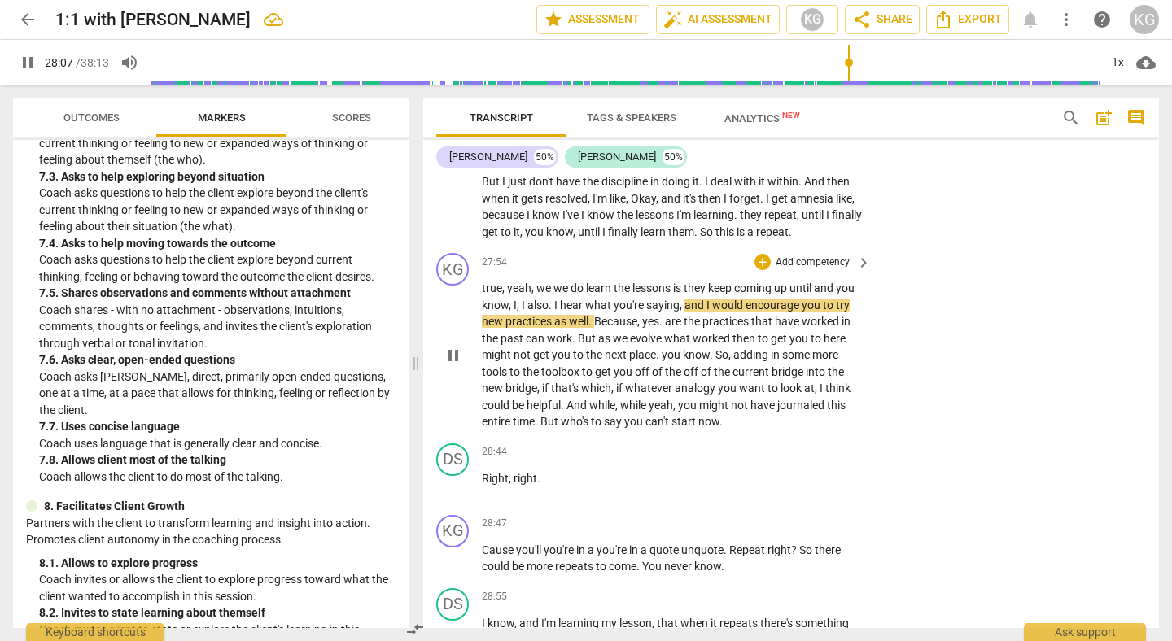
scroll to position [9438, 0]
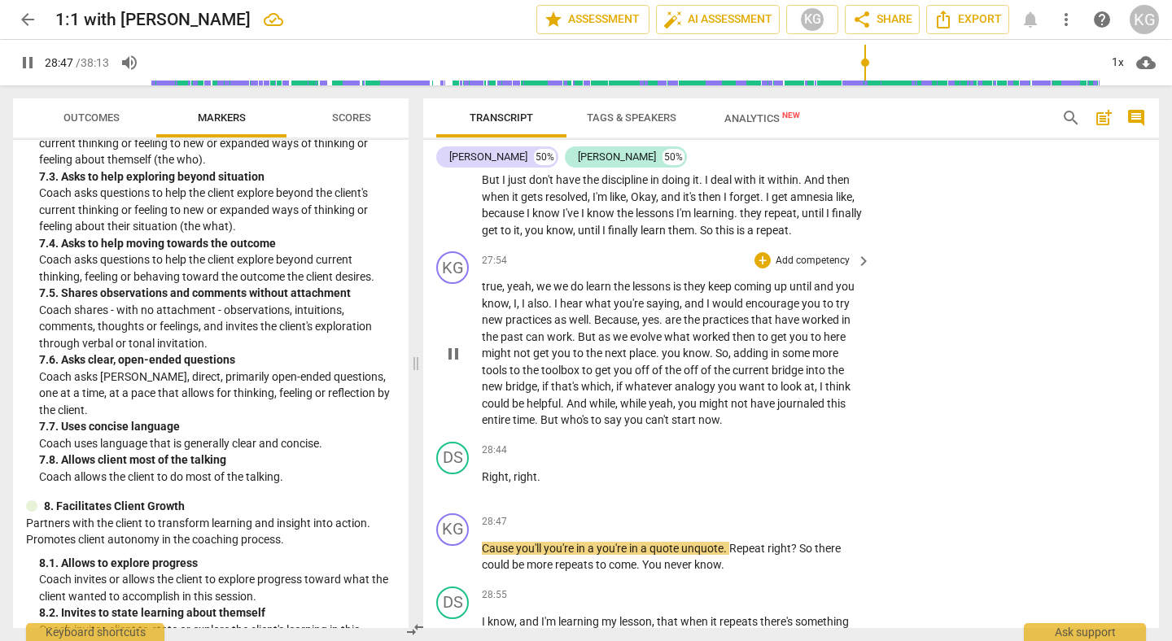
click at [453, 364] on span "pause" at bounding box center [454, 354] width 20 height 20
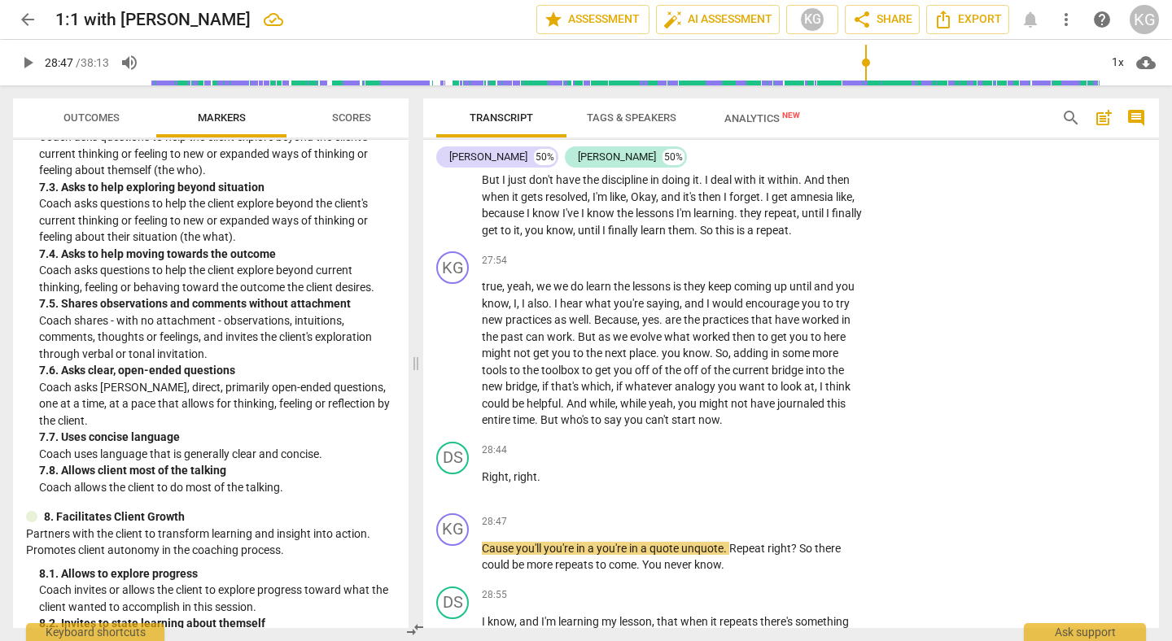
scroll to position [1687, 0]
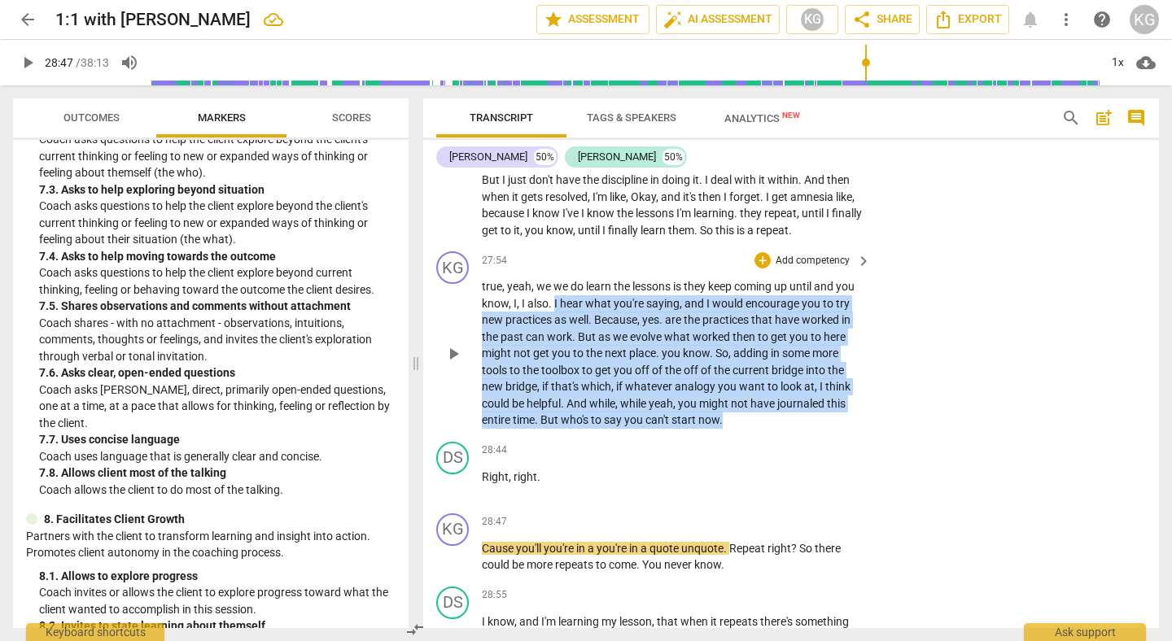
drag, startPoint x: 554, startPoint y: 352, endPoint x: 756, endPoint y: 475, distance: 237.0
click at [756, 429] on p "true , yeah , we we do learn the lessons is they keep coming up until and you k…" at bounding box center [672, 353] width 381 height 151
click at [739, 448] on div "+" at bounding box center [737, 449] width 16 height 16
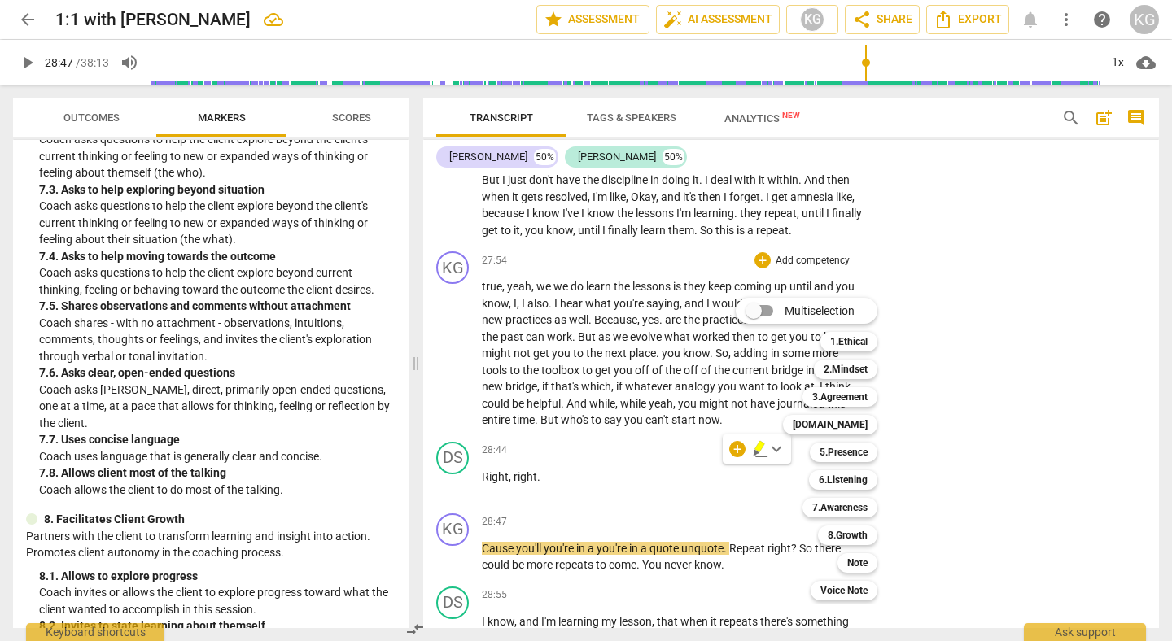
click at [406, 491] on div at bounding box center [586, 320] width 1172 height 641
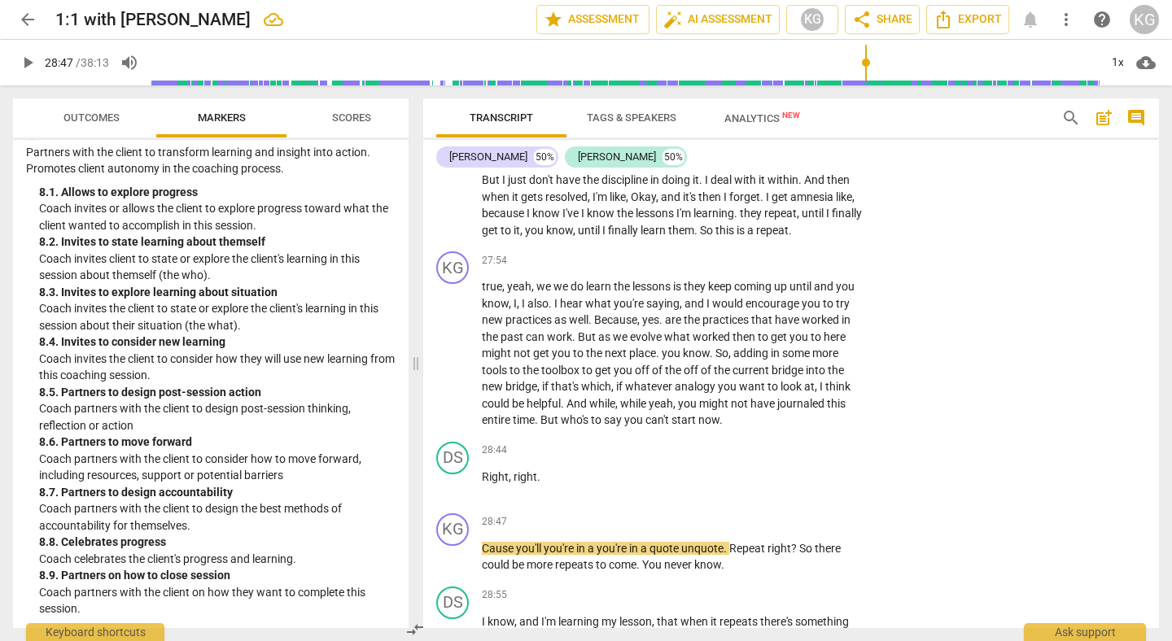
scroll to position [2072, 0]
click at [633, 393] on span "whatever" at bounding box center [650, 386] width 50 height 13
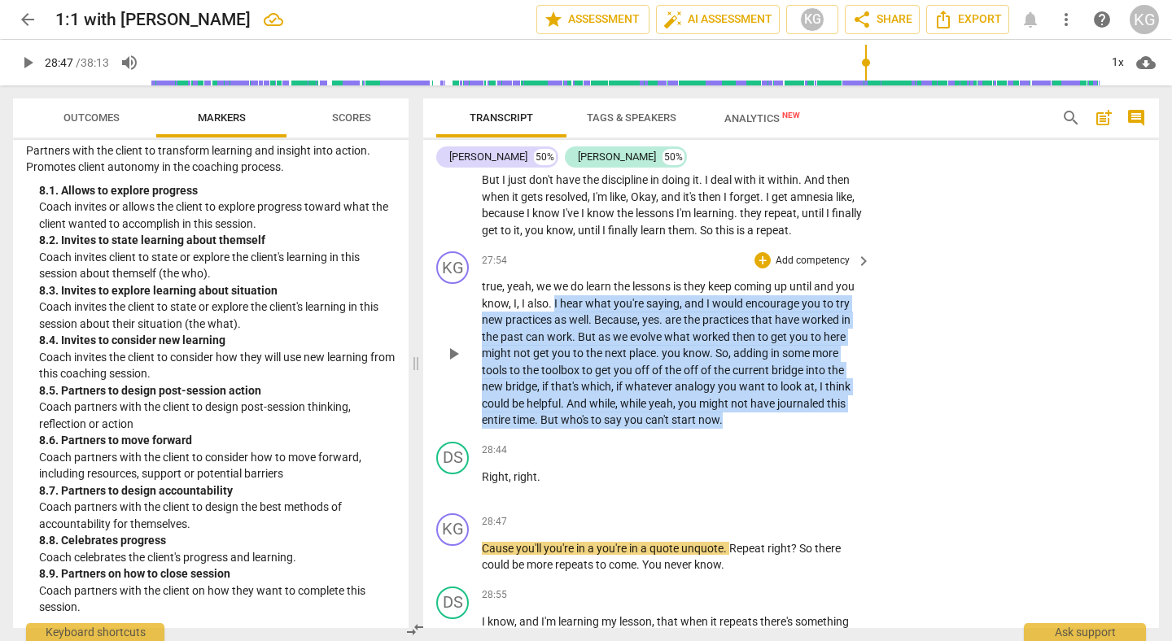
drag, startPoint x: 554, startPoint y: 355, endPoint x: 727, endPoint y: 474, distance: 210.2
click at [727, 429] on p "true , yeah , we we do learn the lessons is they keep coming up until and you k…" at bounding box center [672, 353] width 381 height 151
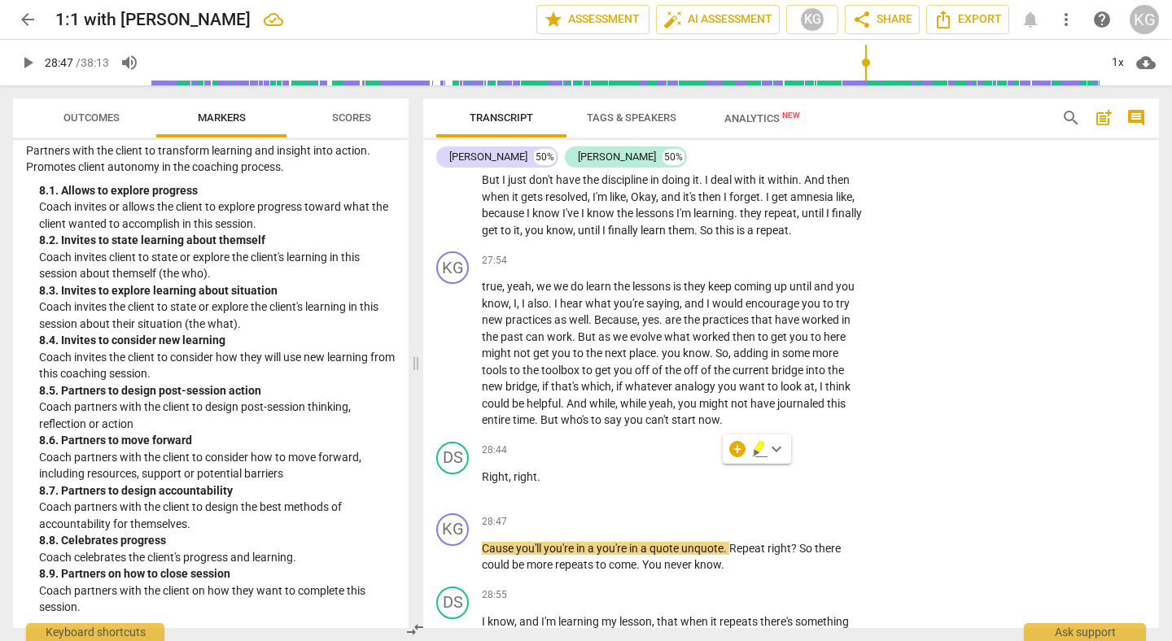
click at [731, 455] on div "+" at bounding box center [737, 449] width 16 height 16
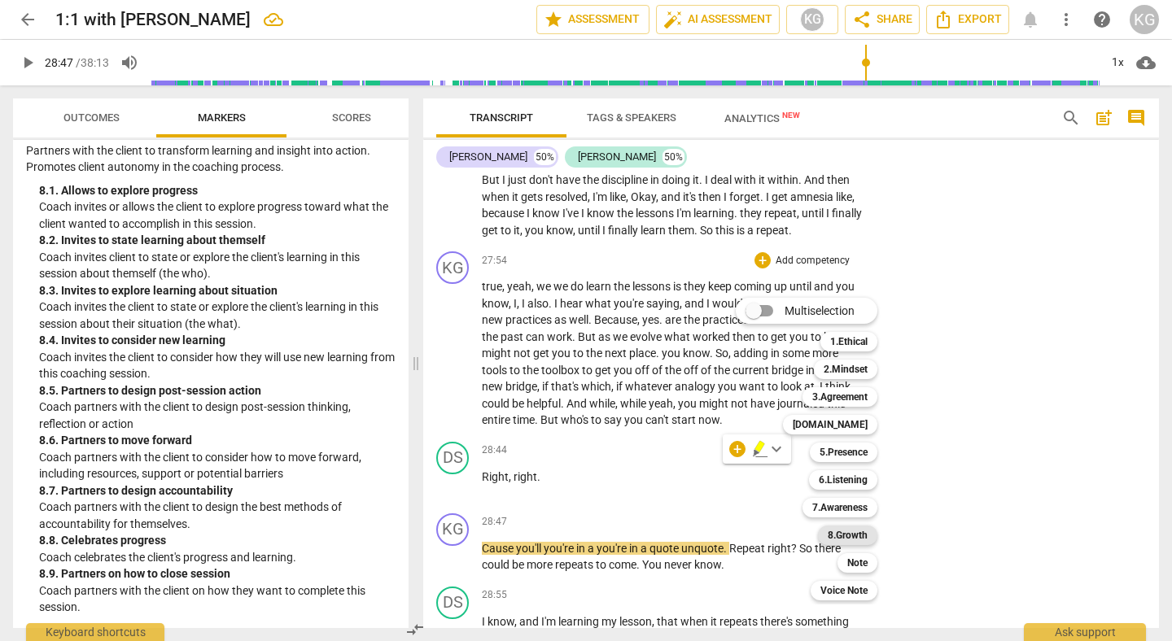
click at [852, 534] on b "8.Growth" at bounding box center [848, 536] width 40 height 20
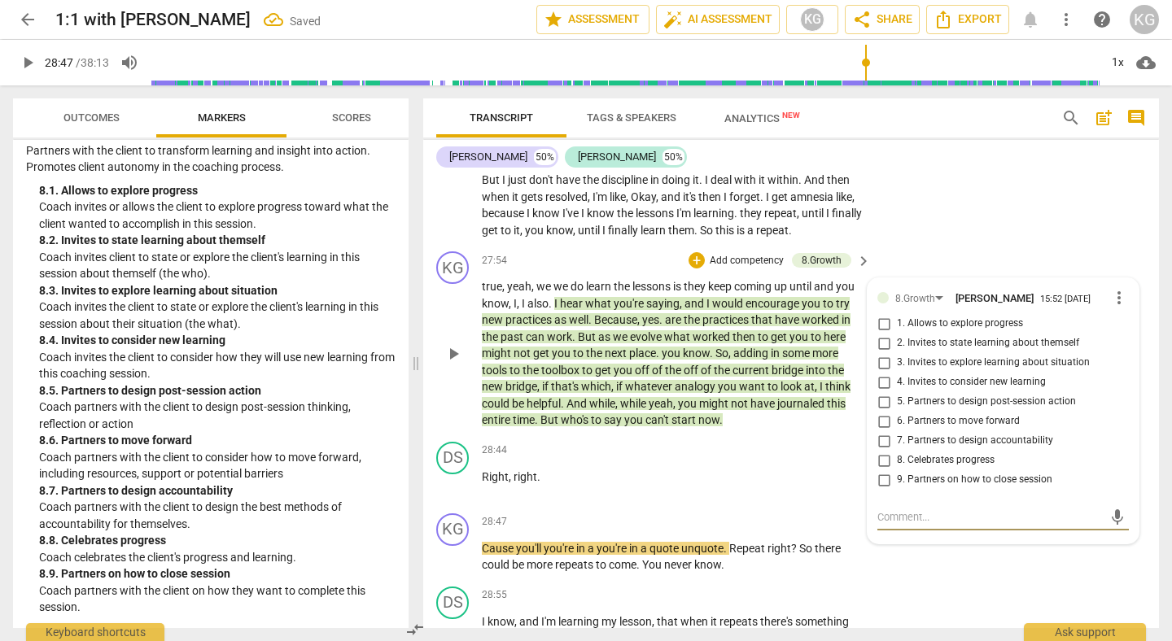
click at [915, 390] on span "4. Invites to consider new learning" at bounding box center [971, 382] width 149 height 15
click at [897, 392] on input "4. Invites to consider new learning" at bounding box center [884, 383] width 26 height 20
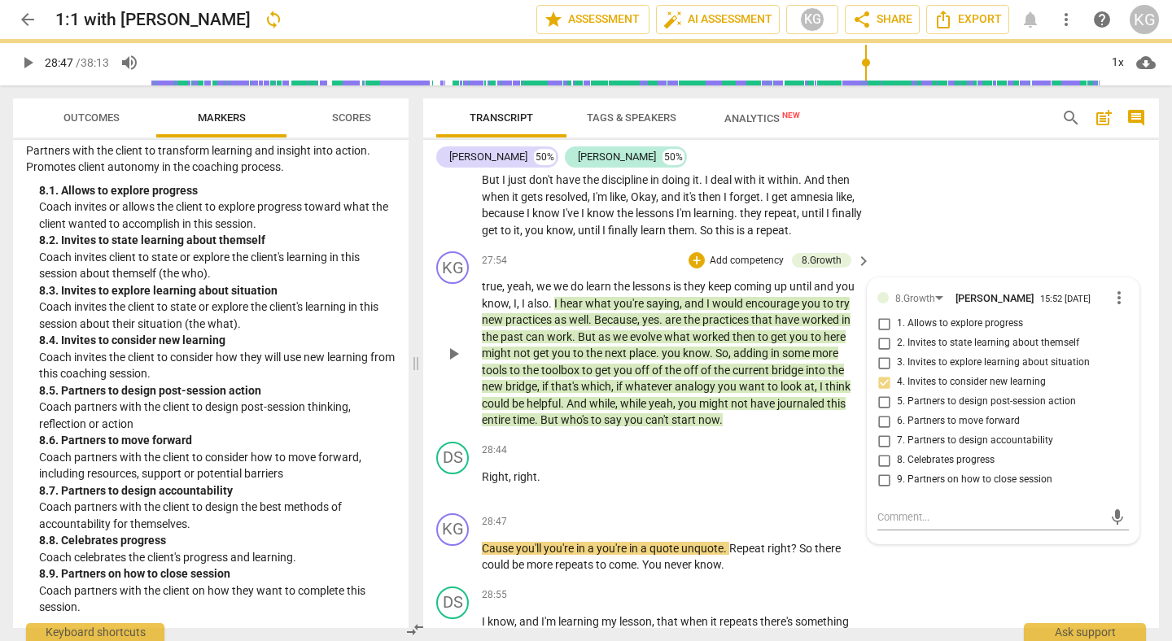
click at [813, 429] on p "true , yeah , we we do learn the lessons is they keep coming up until and you k…" at bounding box center [672, 353] width 381 height 151
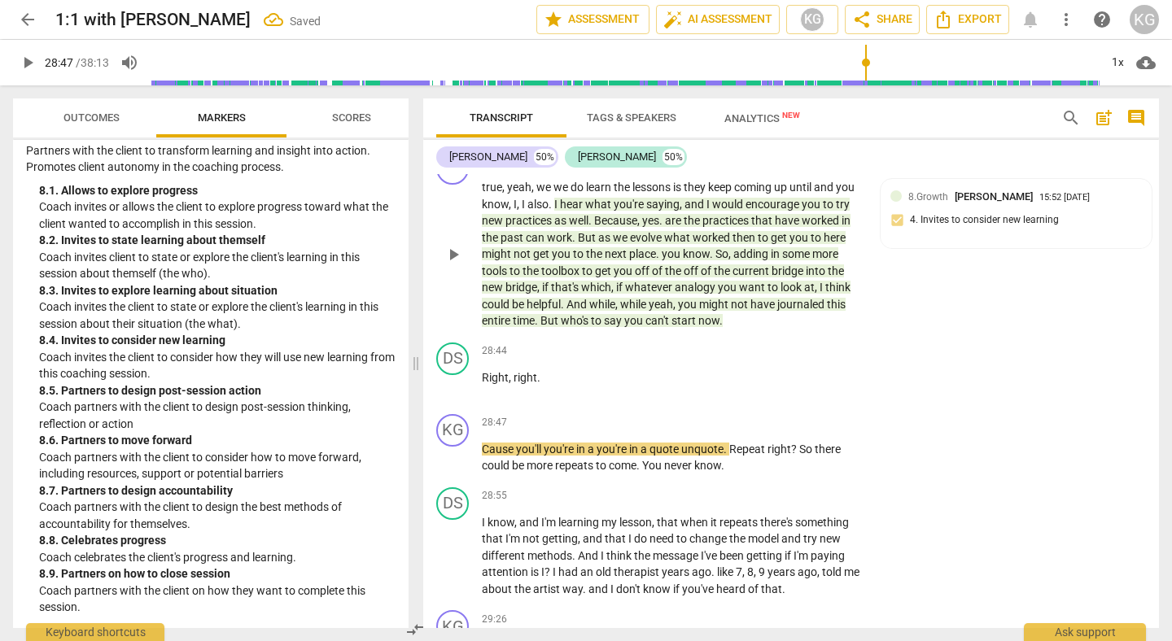
scroll to position [9592, 0]
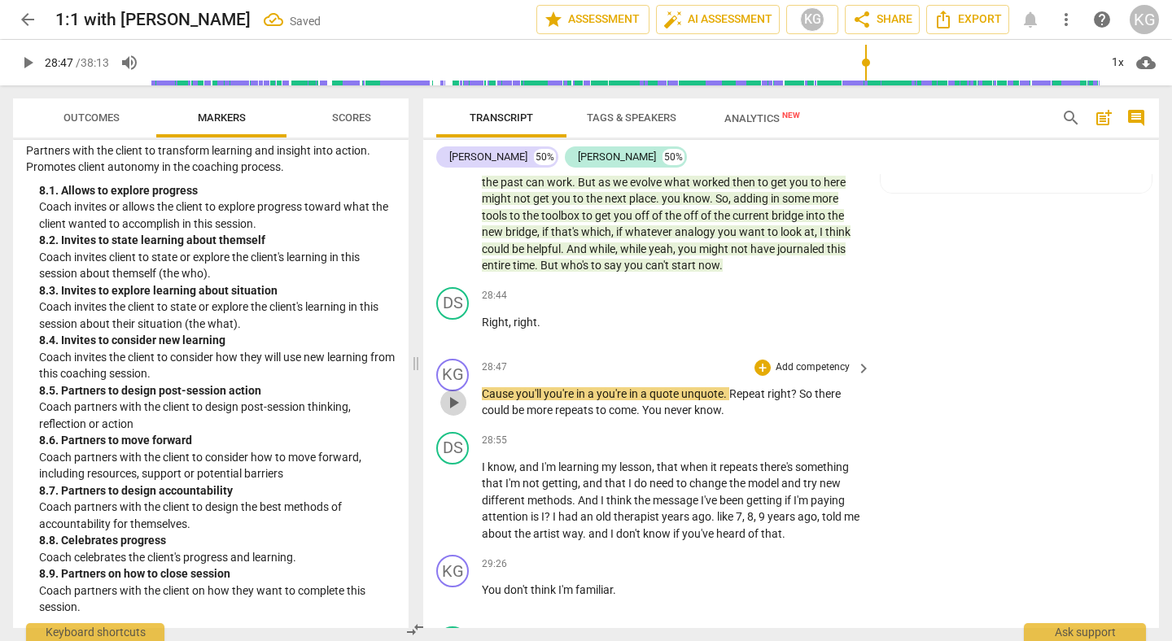
click at [449, 413] on span "play_arrow" at bounding box center [454, 403] width 20 height 20
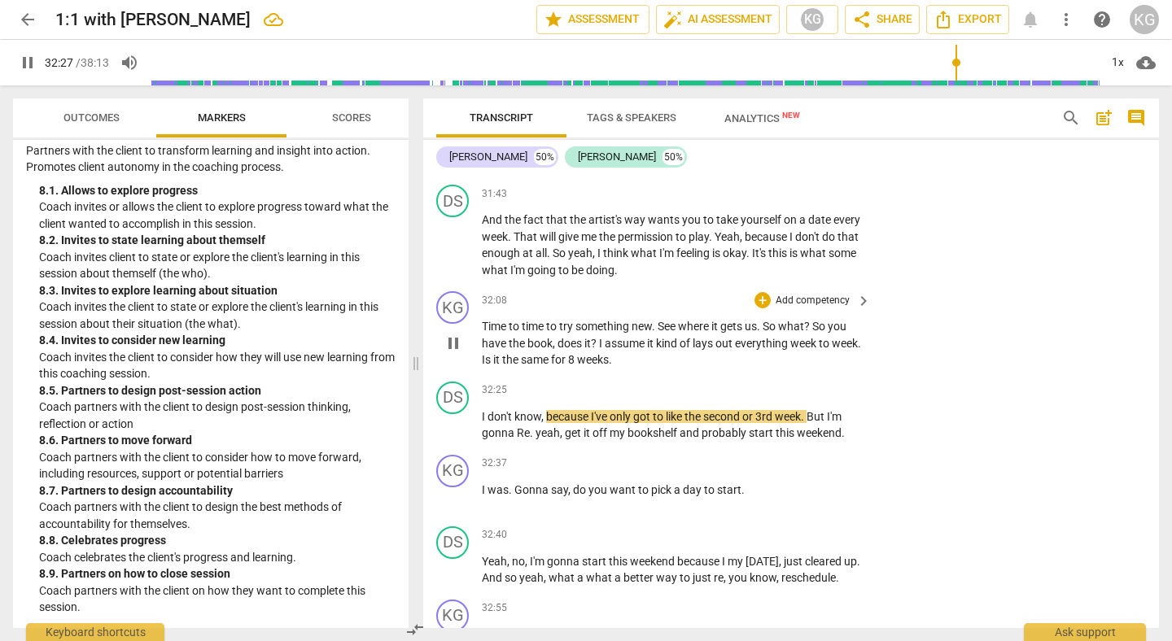
scroll to position [10886, 0]
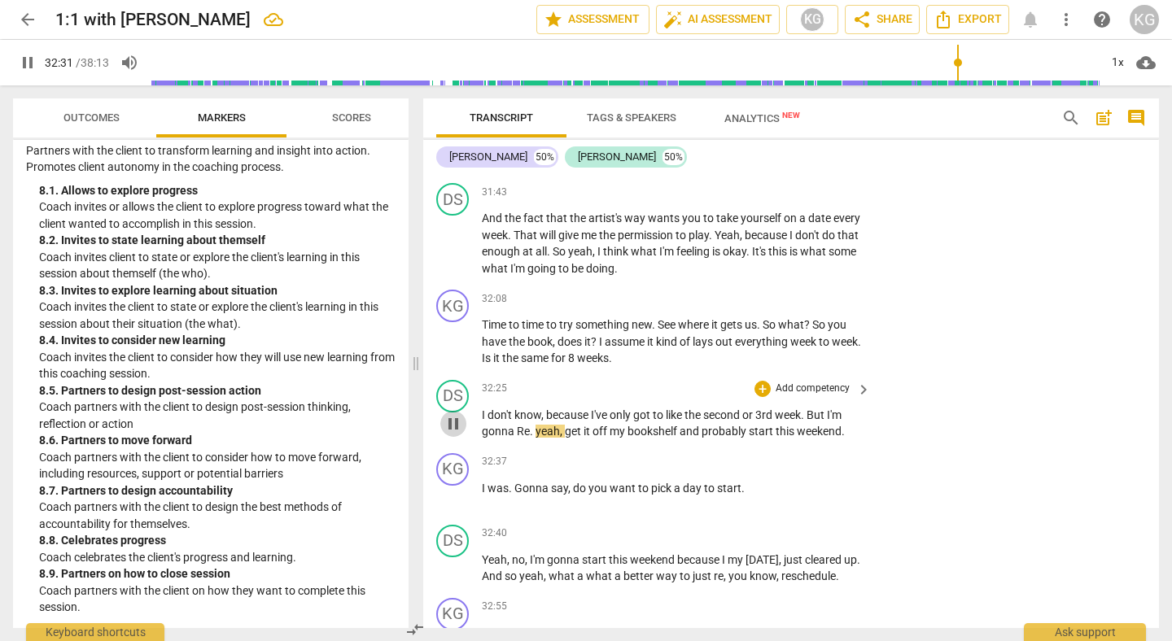
click at [461, 434] on span "pause" at bounding box center [454, 424] width 20 height 20
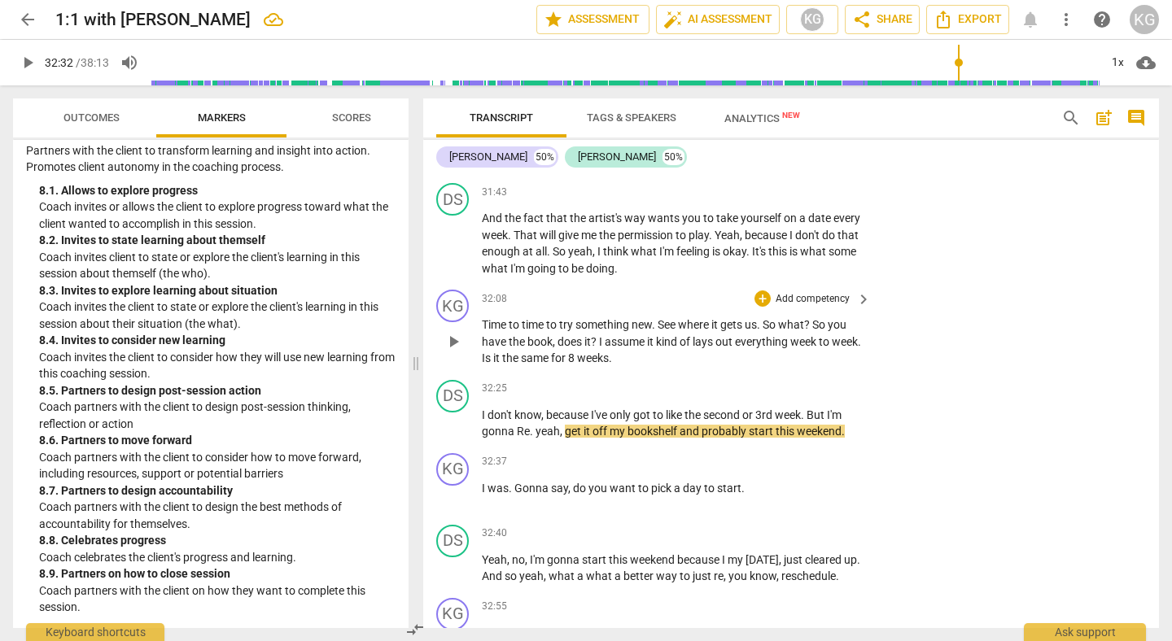
click at [768, 331] on span "So" at bounding box center [770, 324] width 15 height 13
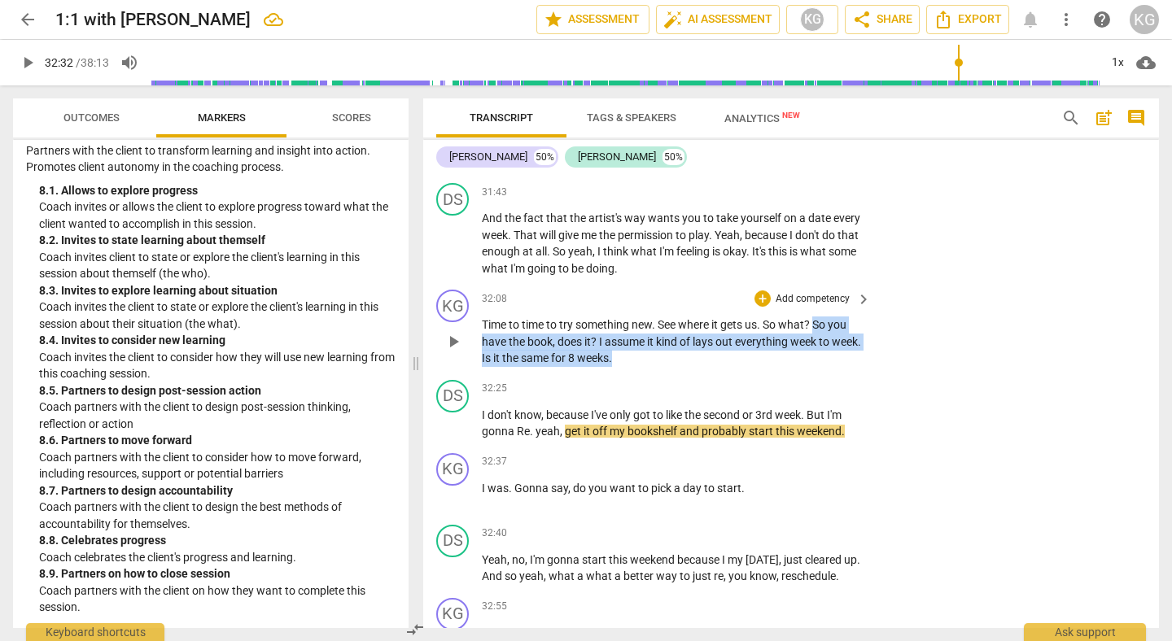
drag, startPoint x: 817, startPoint y: 376, endPoint x: 821, endPoint y: 417, distance: 40.9
click at [821, 374] on div "KG play_arrow pause 32:08 + Add competency keyboard_arrow_right Time to time to…" at bounding box center [791, 328] width 736 height 90
click at [662, 387] on div "+" at bounding box center [662, 387] width 16 height 16
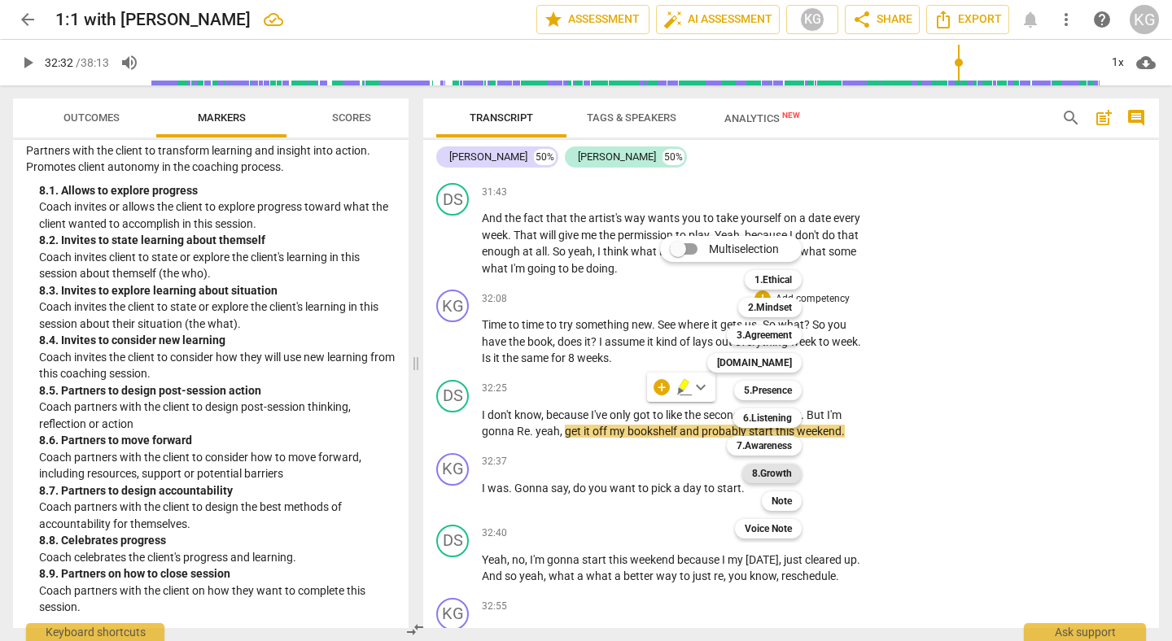
click at [768, 472] on b "8.Growth" at bounding box center [772, 474] width 40 height 20
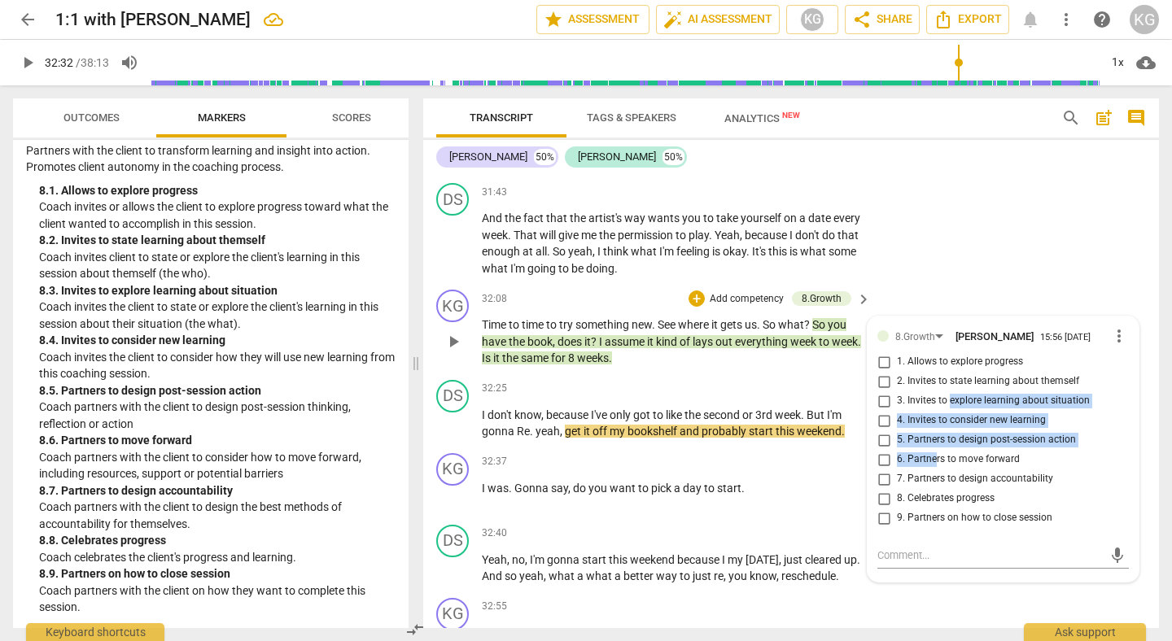
drag, startPoint x: 946, startPoint y: 455, endPoint x: 933, endPoint y: 504, distance: 50.5
click at [933, 504] on div "1. Allows to explore progress 2. Invites to state learning about themself 3. In…" at bounding box center [1004, 440] width 252 height 176
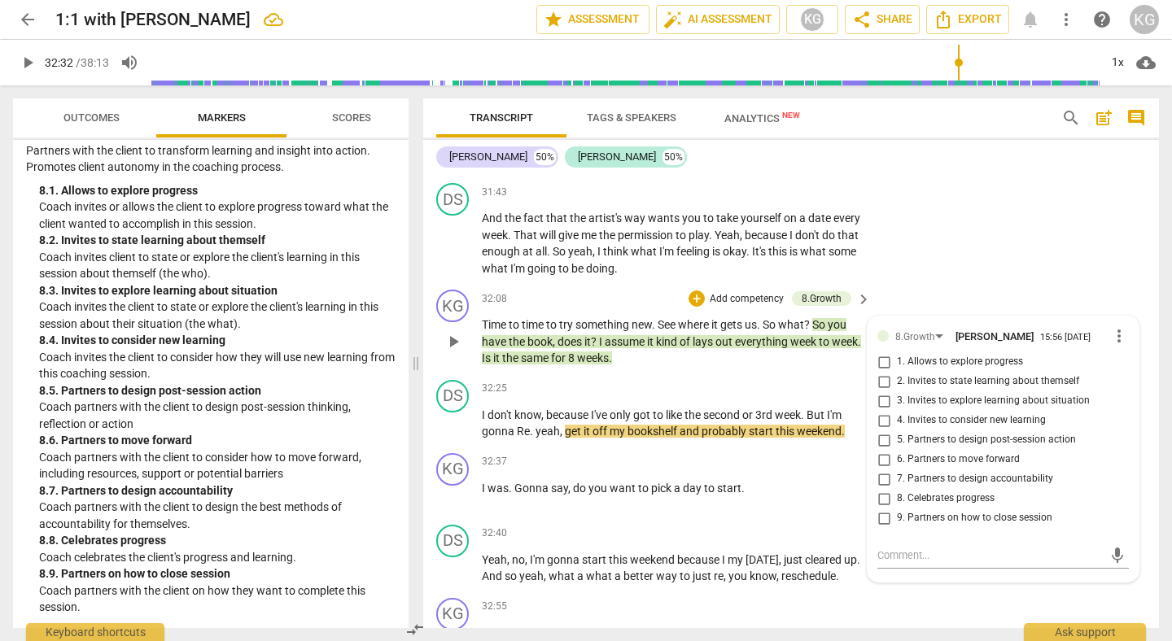
click at [935, 467] on span "6. Partners to move forward" at bounding box center [958, 460] width 123 height 15
click at [897, 470] on input "6. Partners to move forward" at bounding box center [884, 460] width 26 height 20
click at [919, 563] on textarea at bounding box center [990, 555] width 225 height 15
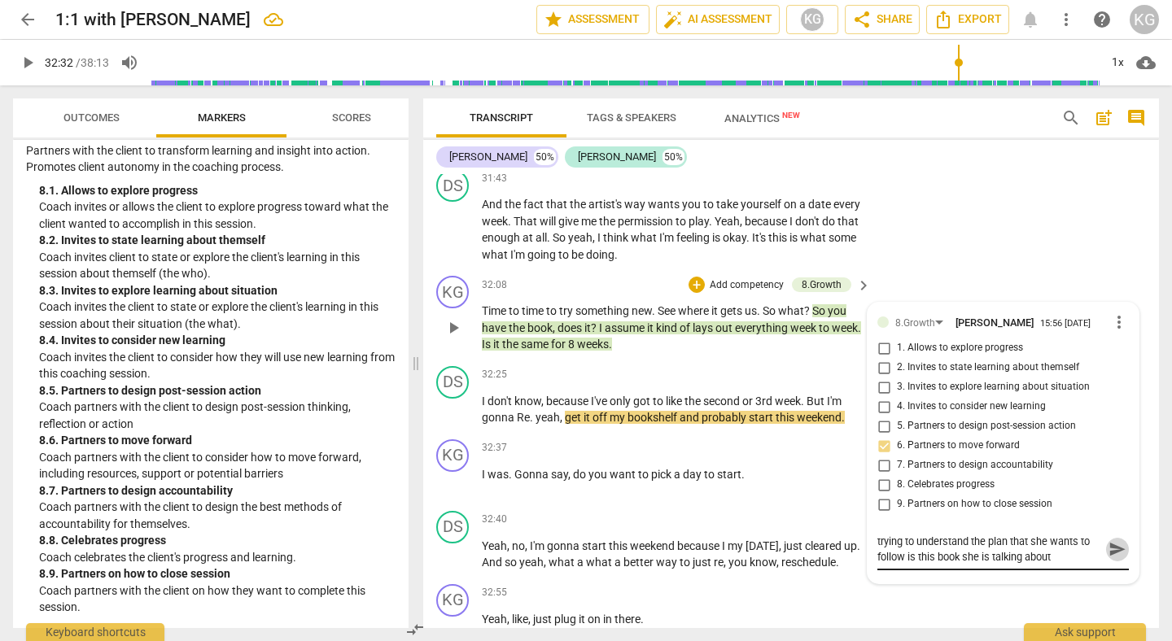
click at [1109, 558] on span "send" at bounding box center [1118, 550] width 18 height 18
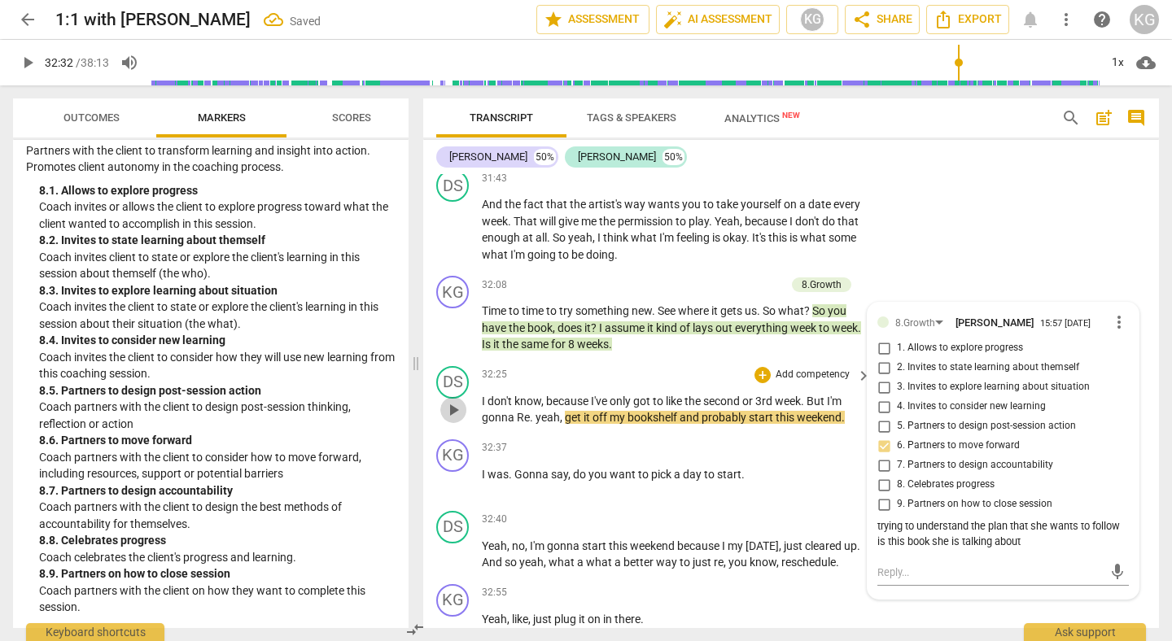
click at [448, 420] on span "play_arrow" at bounding box center [454, 410] width 20 height 20
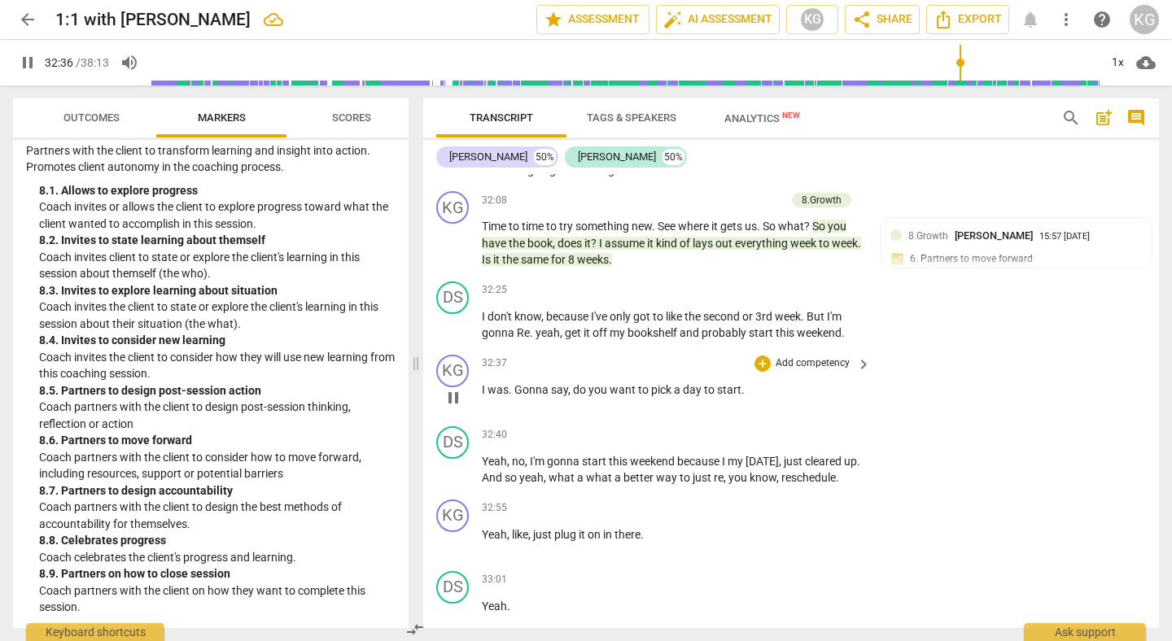
scroll to position [10990, 0]
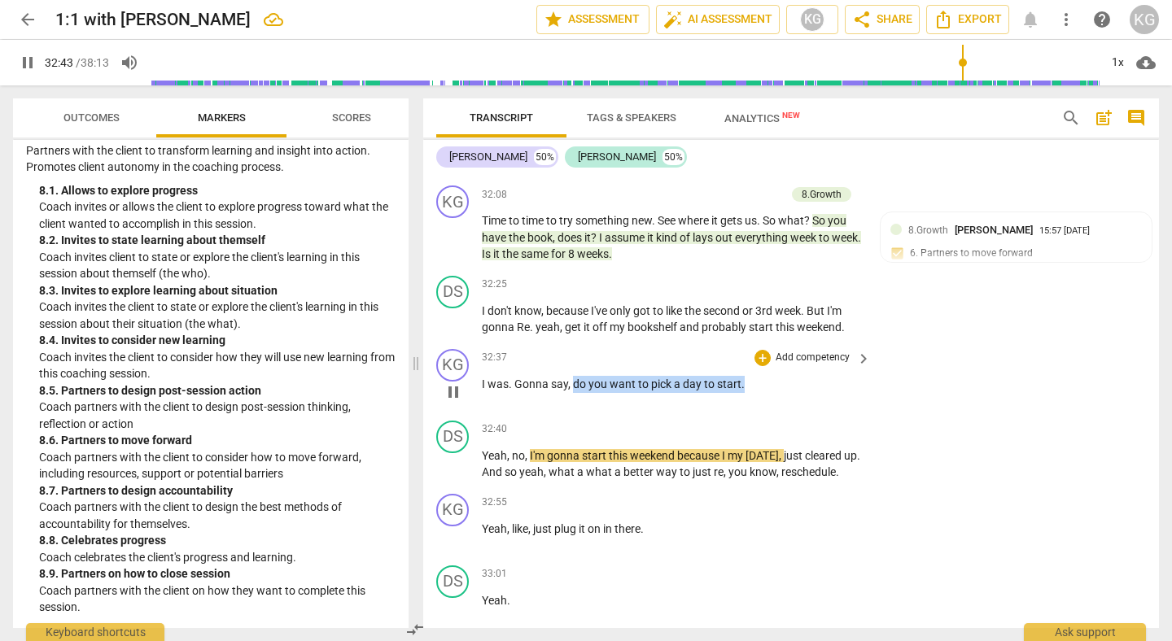
drag, startPoint x: 574, startPoint y: 435, endPoint x: 742, endPoint y: 442, distance: 167.8
click at [742, 408] on div "32:37 + Add competency keyboard_arrow_right I was . Gonna say , do you want to …" at bounding box center [677, 378] width 391 height 59
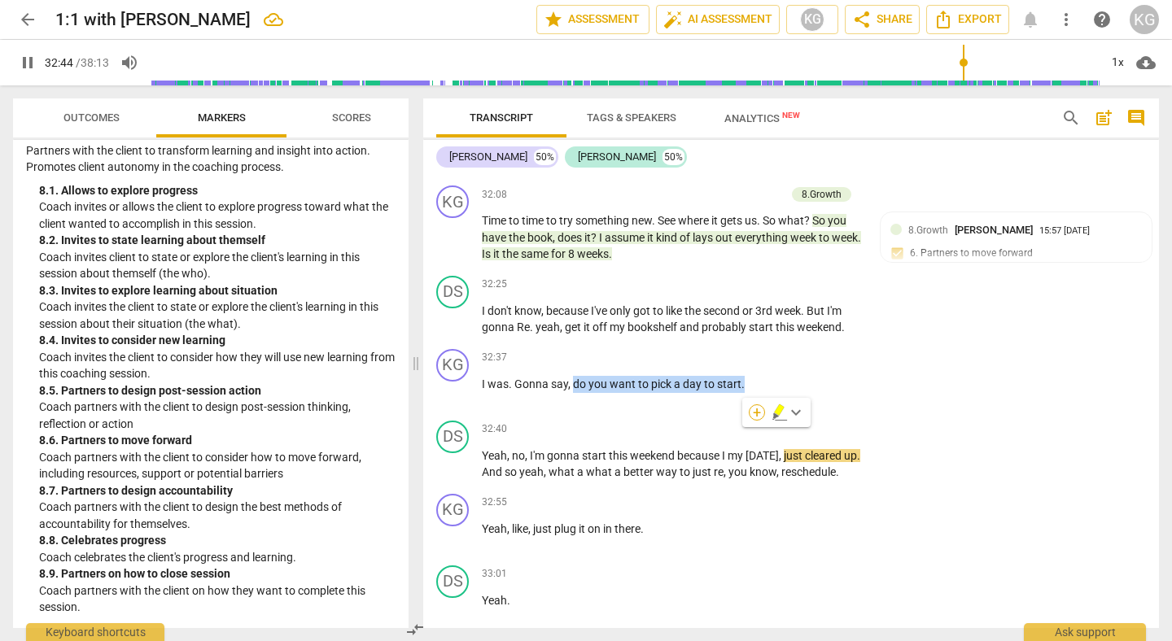
click at [756, 420] on div "+" at bounding box center [757, 413] width 16 height 16
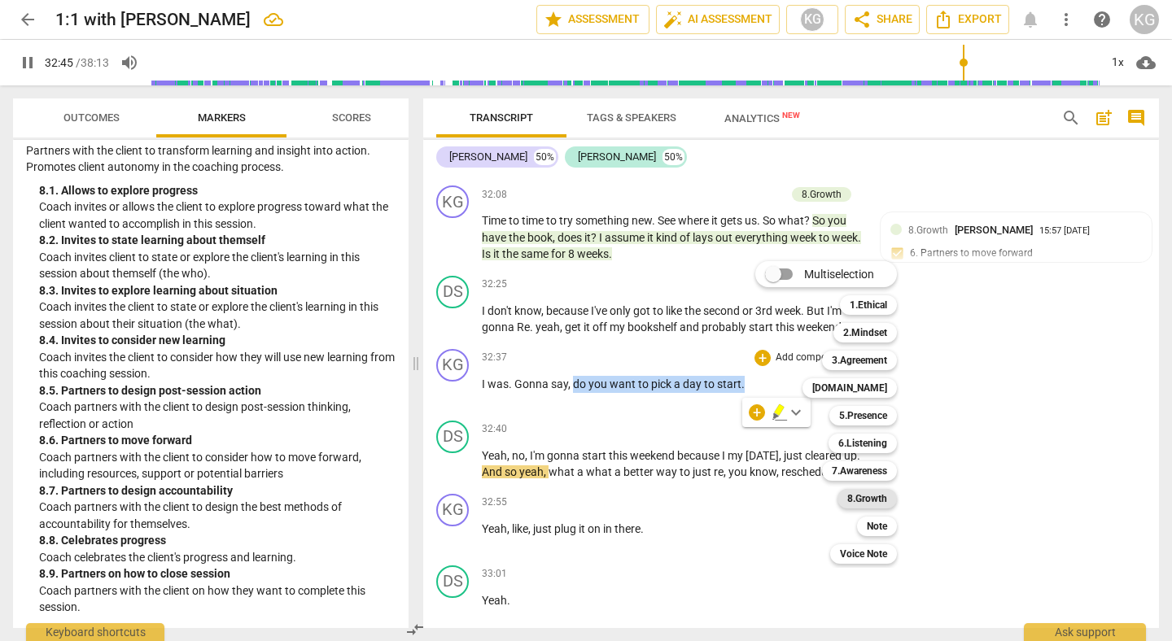
click at [871, 498] on b "8.Growth" at bounding box center [867, 499] width 40 height 20
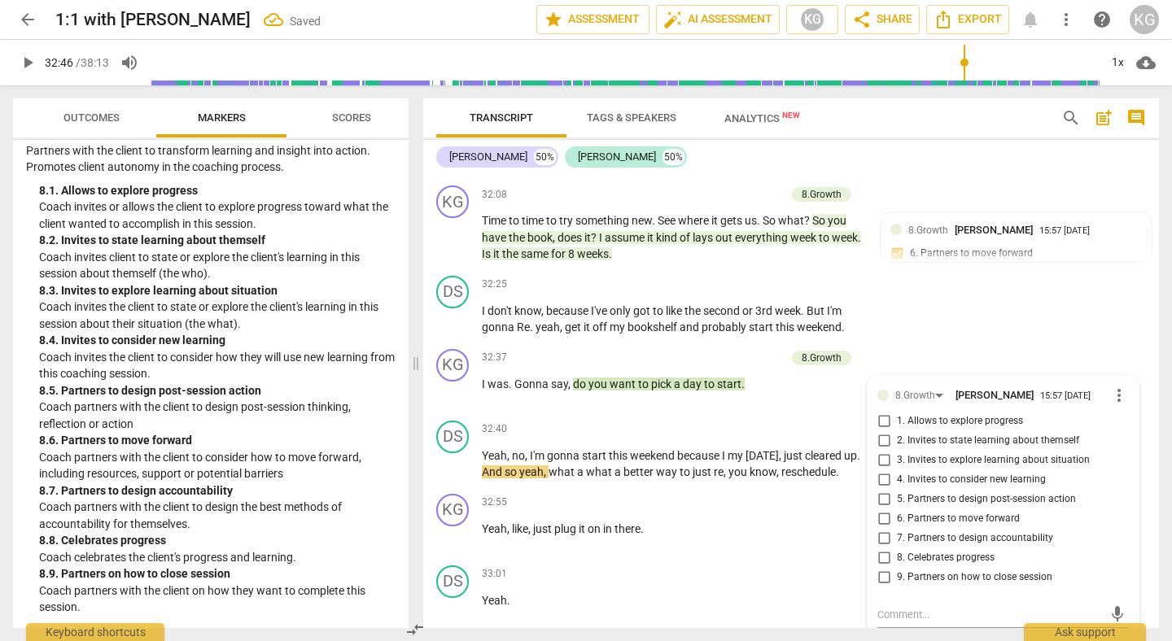
scroll to position [11253, 0]
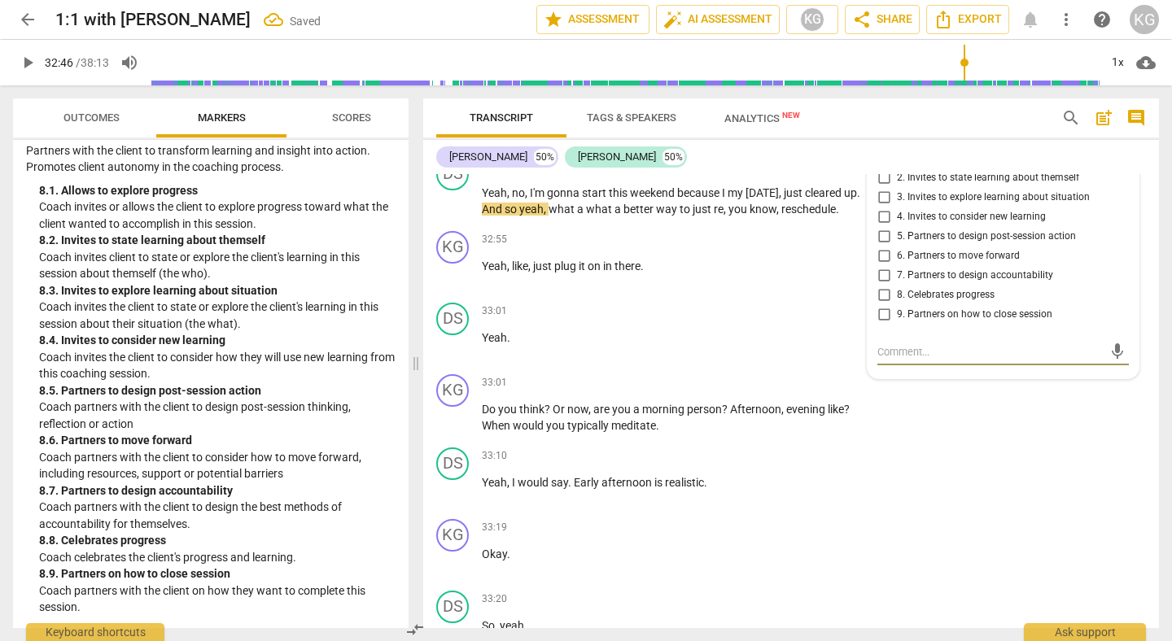
click at [948, 283] on span "7. Partners to design accountability" at bounding box center [975, 276] width 156 height 15
click at [897, 286] on input "7. Partners to design accountability" at bounding box center [884, 276] width 26 height 20
click at [989, 497] on div "DS play_arrow pause 33:10 + Add competency keyboard_arrow_right Yeah , I would …" at bounding box center [791, 477] width 736 height 72
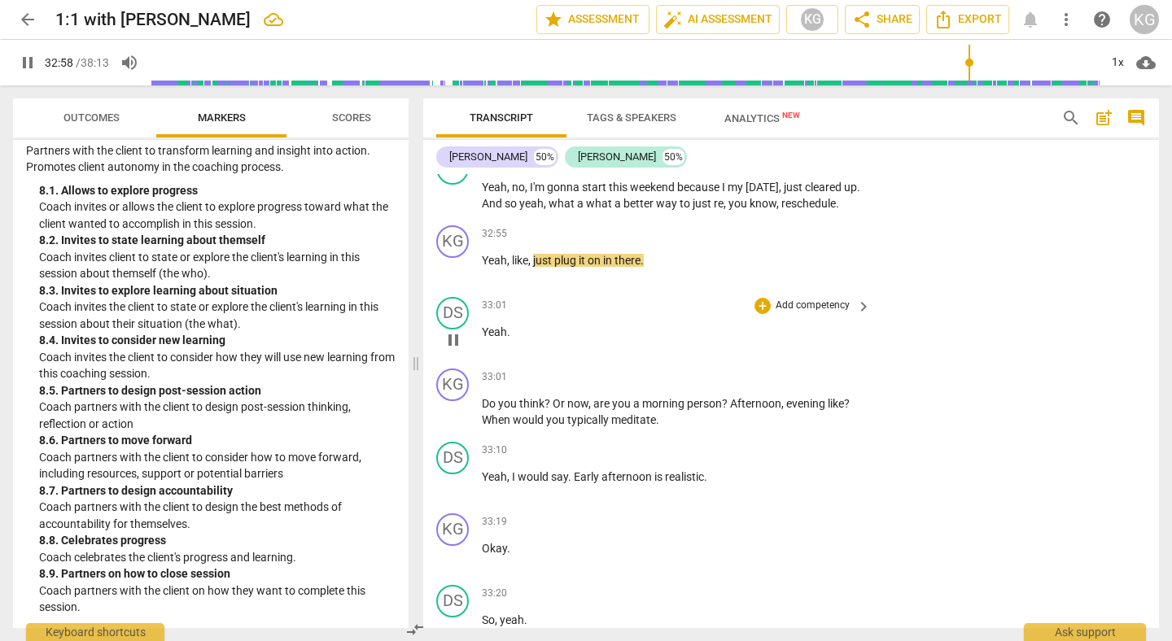
scroll to position [11259, 0]
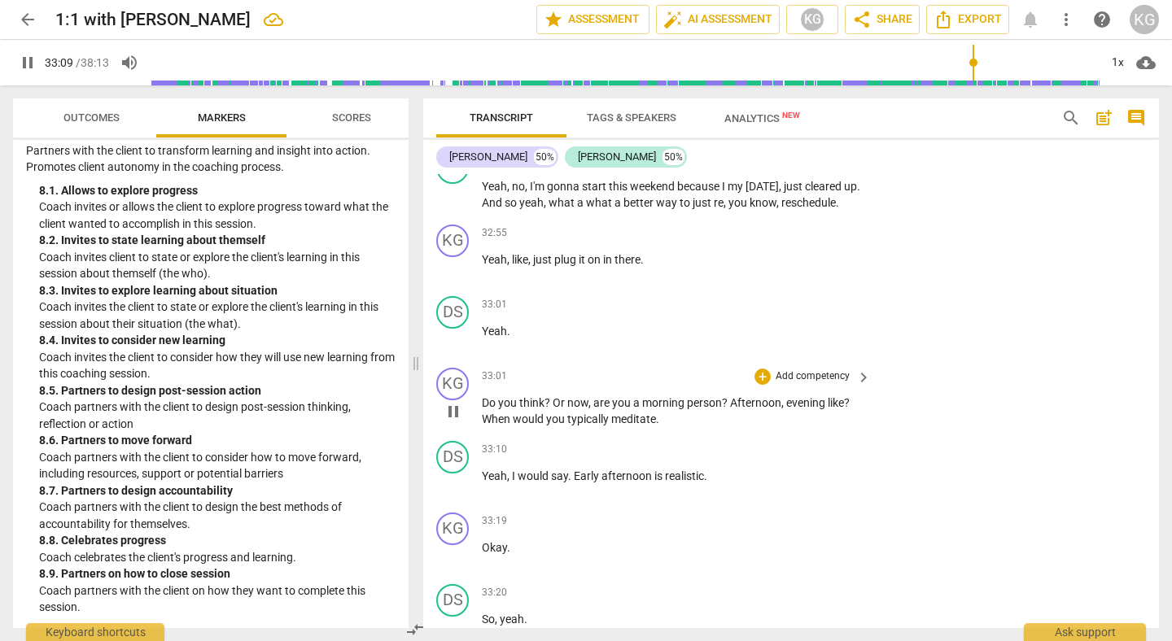
click at [668, 428] on p "Do you think ? Or now , are you a morning person ? Afternoon , evening like ? W…" at bounding box center [672, 411] width 381 height 33
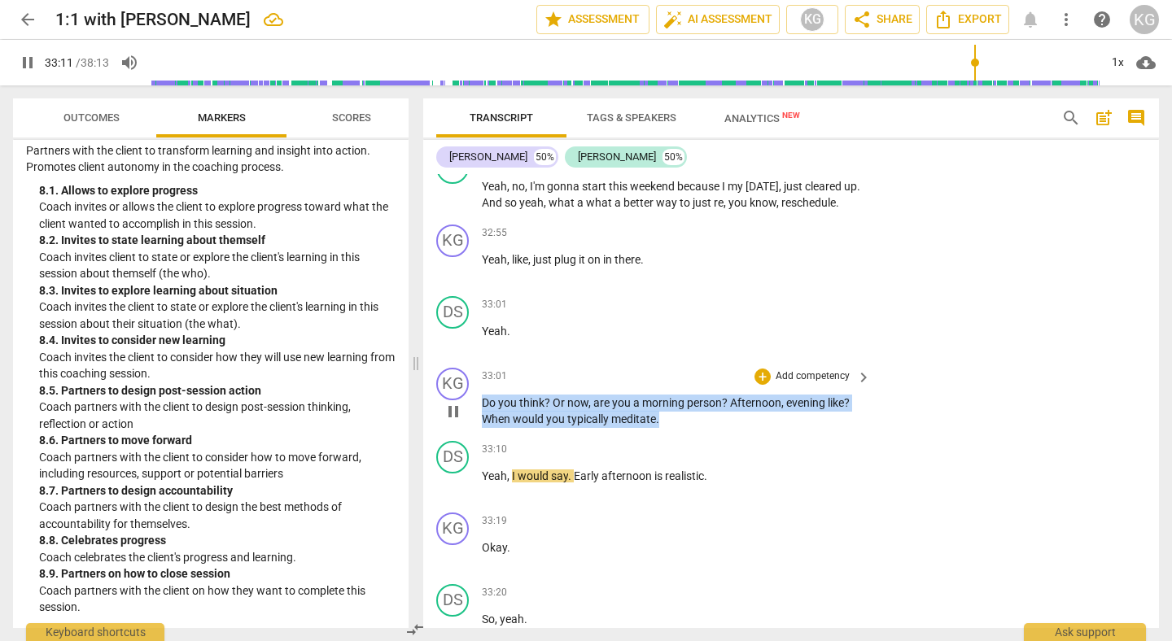
drag, startPoint x: 664, startPoint y: 471, endPoint x: 473, endPoint y: 449, distance: 192.6
click at [473, 435] on div "KG play_arrow pause 33:01 + Add competency keyboard_arrow_right Do you think ? …" at bounding box center [791, 397] width 736 height 73
click at [854, 387] on span "keyboard_arrow_right" at bounding box center [864, 378] width 20 height 20
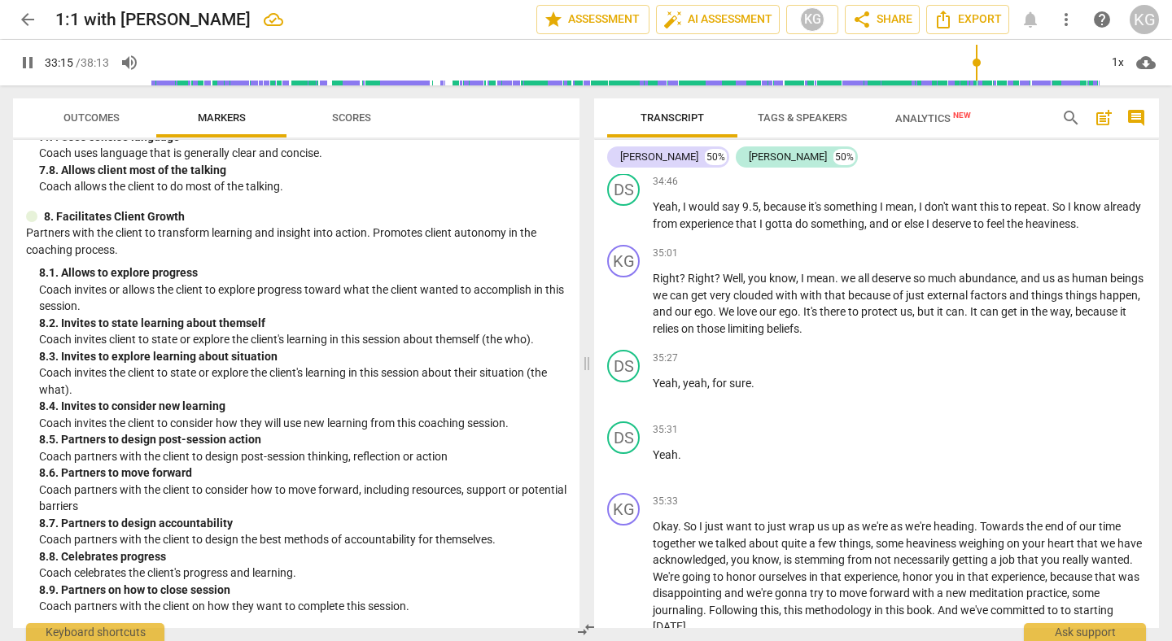
scroll to position [1722, 0]
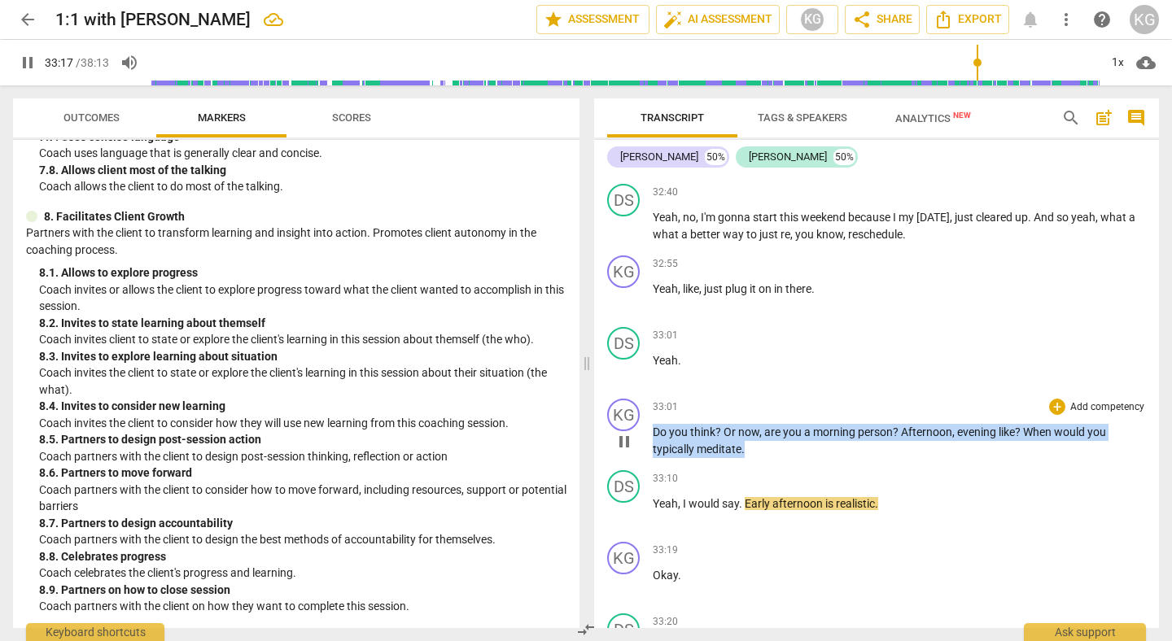
click at [821, 457] on p "Do you think ? Or now , are you a morning person ? Afternoon , evening like ? W…" at bounding box center [899, 440] width 493 height 33
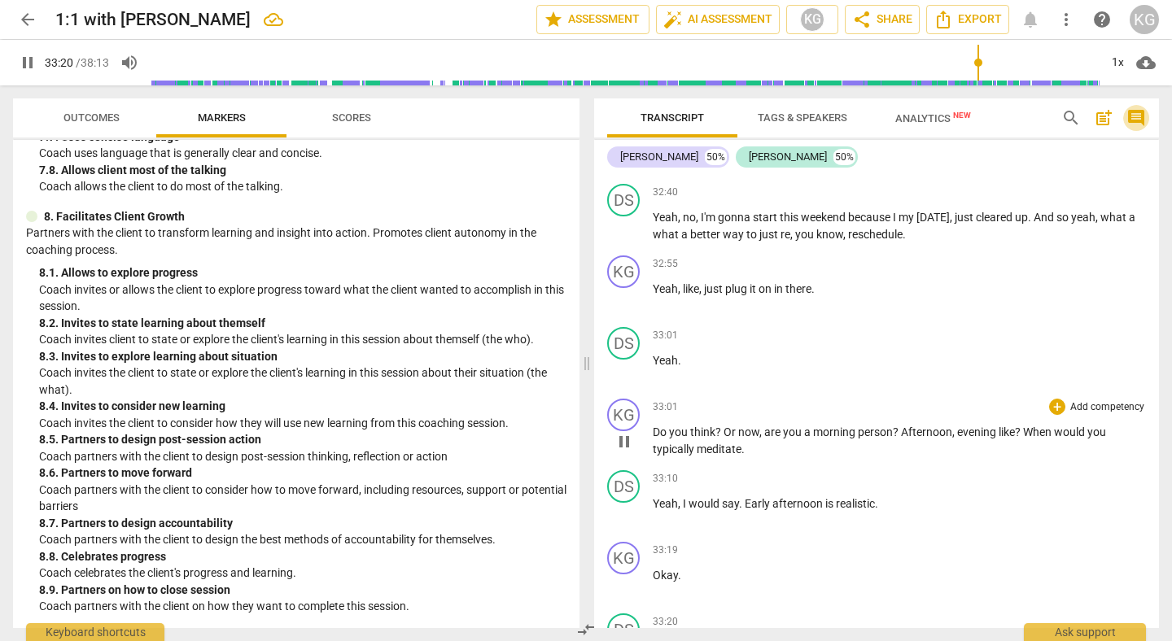
click at [1145, 122] on span "comment" at bounding box center [1137, 118] width 20 height 20
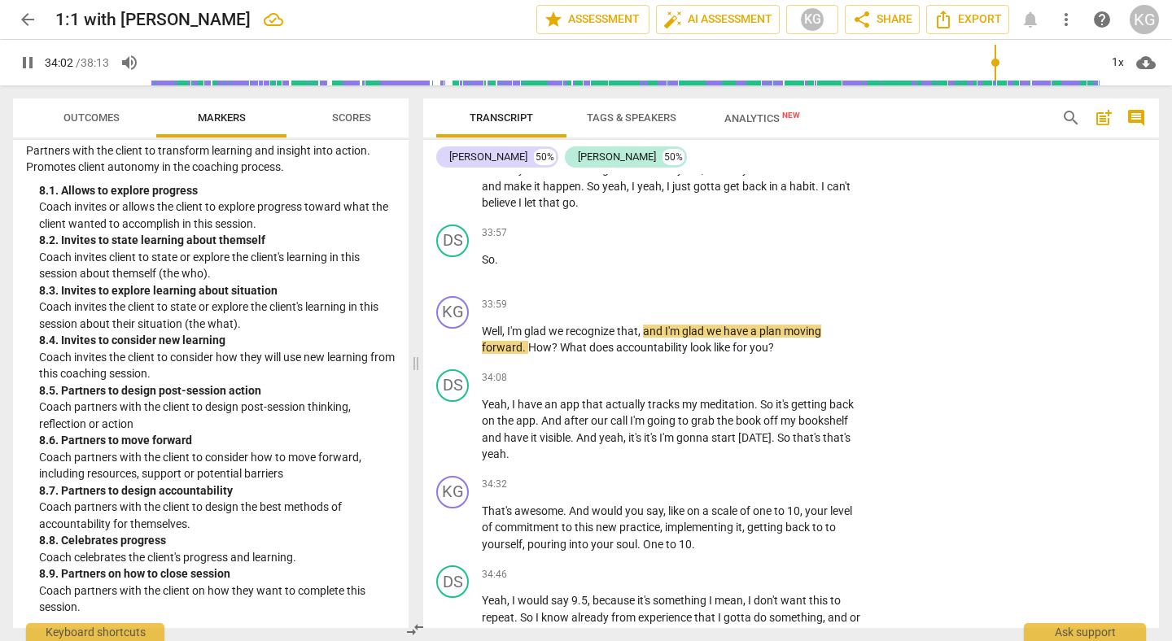
scroll to position [11870, 0]
click at [454, 351] on span "pause" at bounding box center [454, 341] width 20 height 20
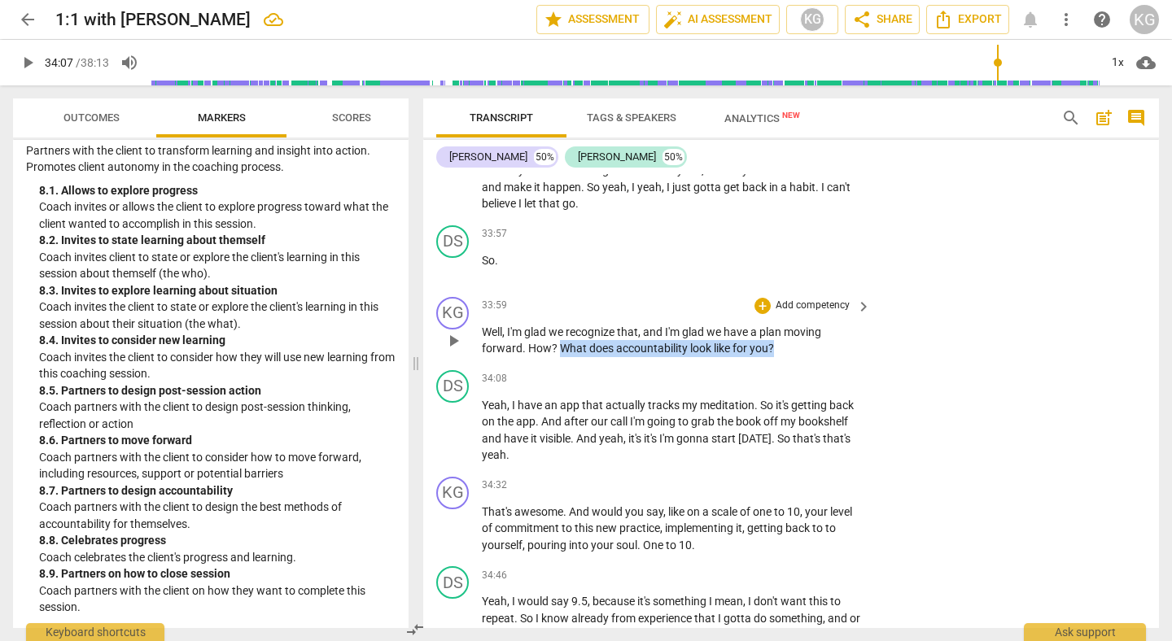
drag, startPoint x: 562, startPoint y: 400, endPoint x: 781, endPoint y: 404, distance: 218.2
click at [781, 357] on p "Well , I'm glad we recognize that , and I'm glad we have a plan moving forward …" at bounding box center [672, 340] width 381 height 33
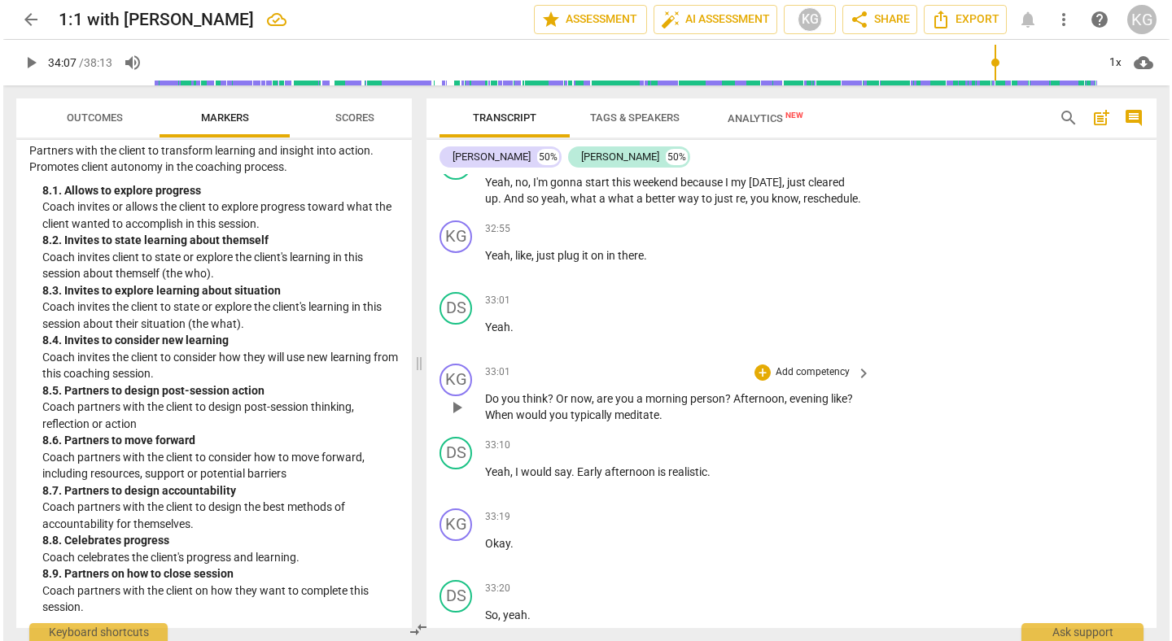
scroll to position [11175, 0]
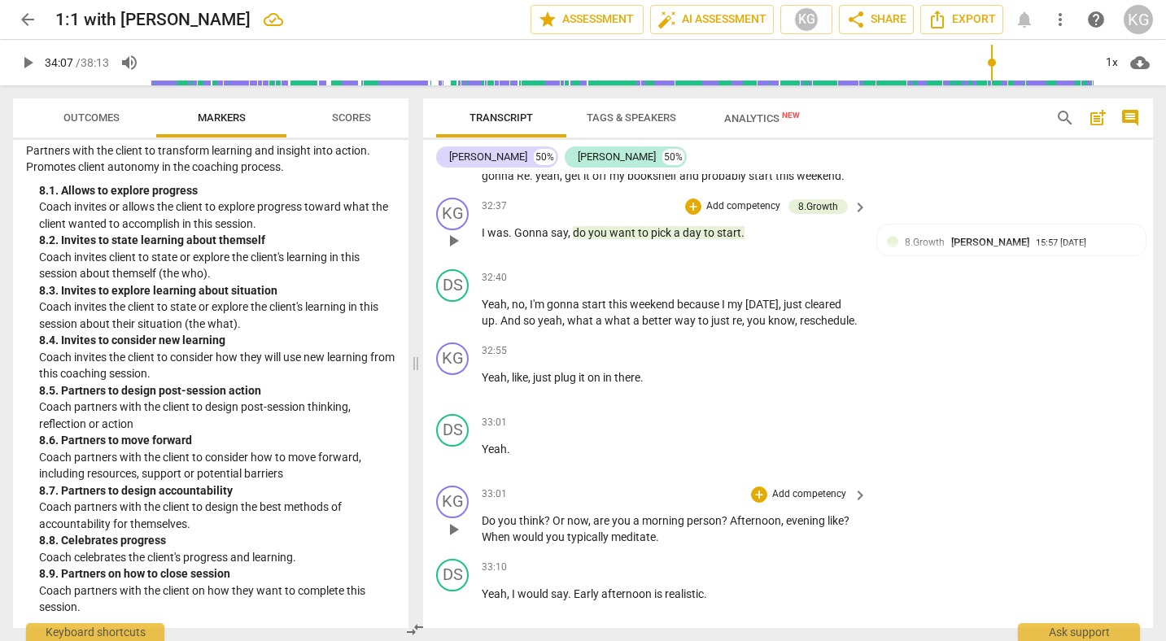
click at [656, 239] on span "pick" at bounding box center [662, 232] width 23 height 13
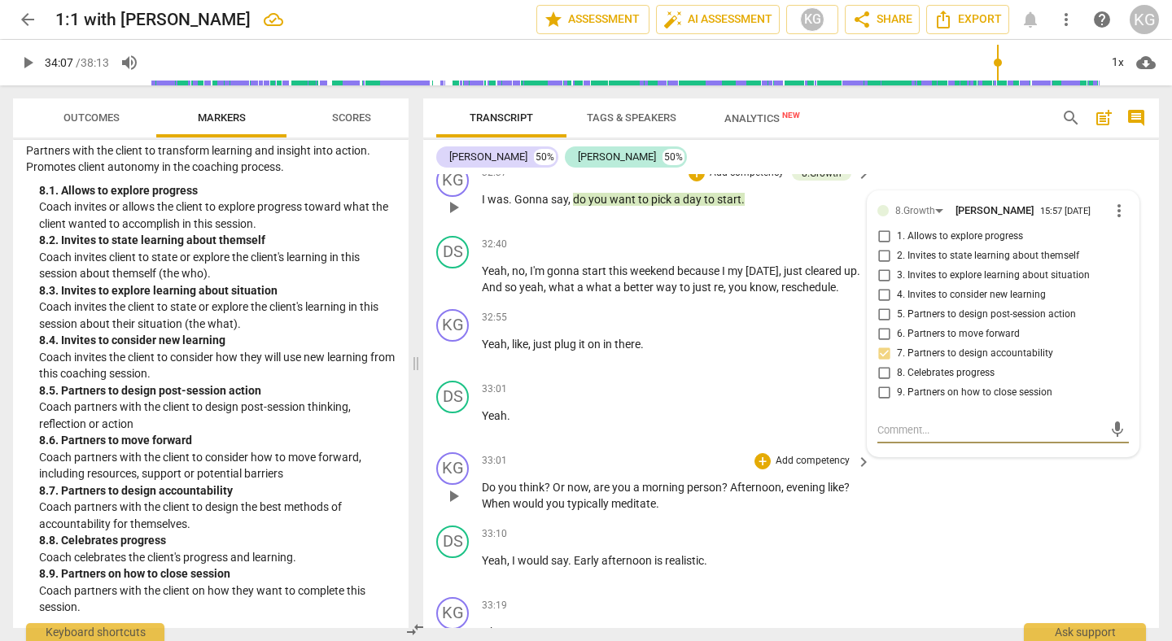
scroll to position [11159, 0]
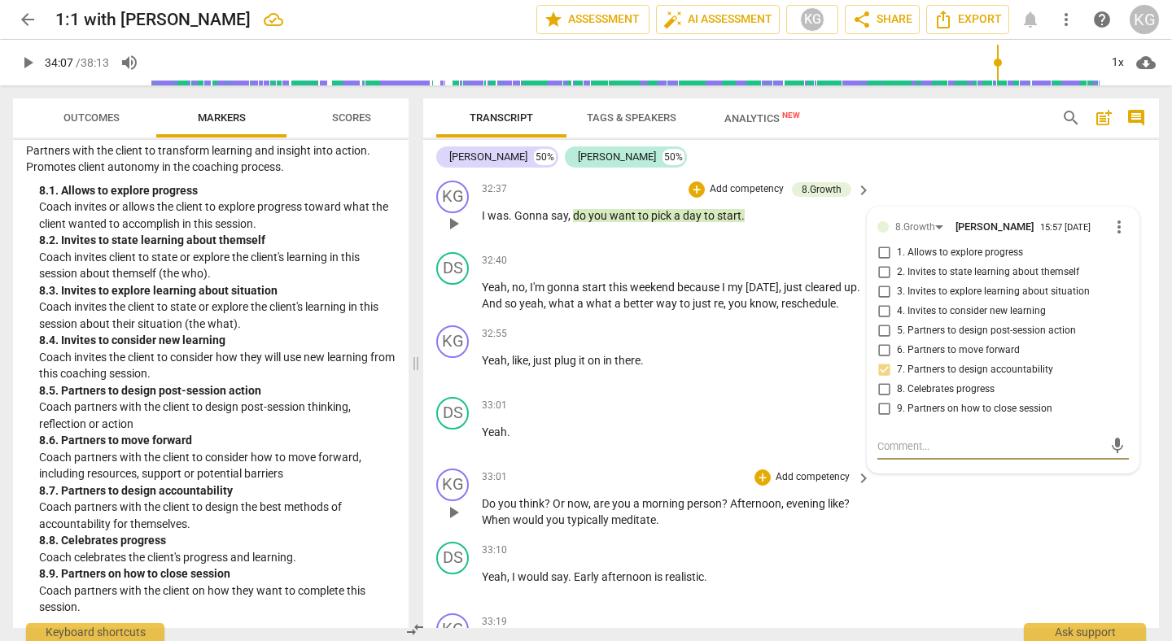
click at [921, 358] on span "6. Partners to move forward" at bounding box center [958, 351] width 123 height 15
click at [897, 361] on input "6. Partners to move forward" at bounding box center [884, 351] width 26 height 20
click at [883, 380] on input "7. Partners to design accountability" at bounding box center [884, 371] width 26 height 20
click at [735, 344] on div "32:55 + Add competency keyboard_arrow_right" at bounding box center [677, 335] width 391 height 18
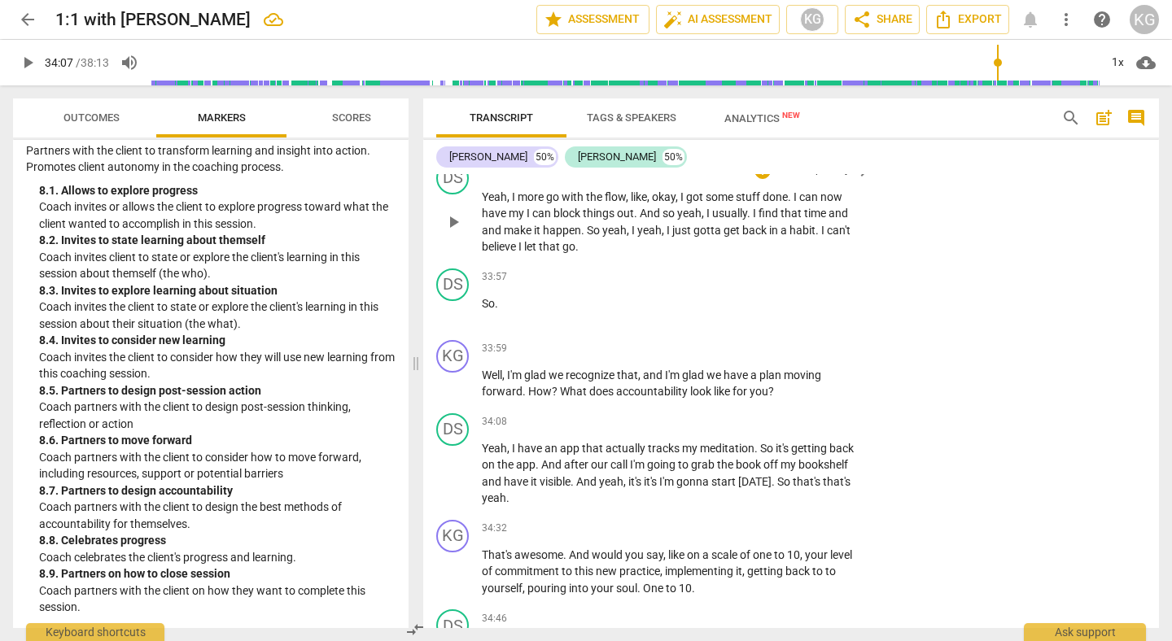
scroll to position [11829, 0]
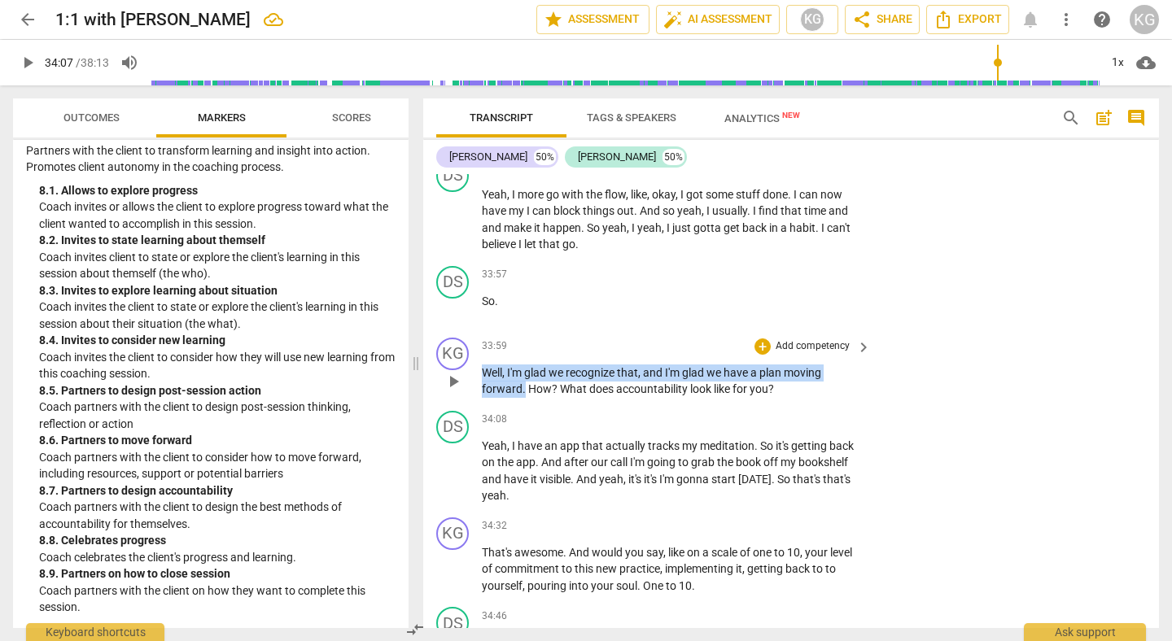
drag, startPoint x: 524, startPoint y: 442, endPoint x: 480, endPoint y: 419, distance: 49.5
click at [480, 405] on div "KG play_arrow pause 33:59 + Add competency keyboard_arrow_right Well , I'm glad…" at bounding box center [791, 367] width 736 height 73
click at [676, 396] on span "accountability" at bounding box center [653, 389] width 74 height 13
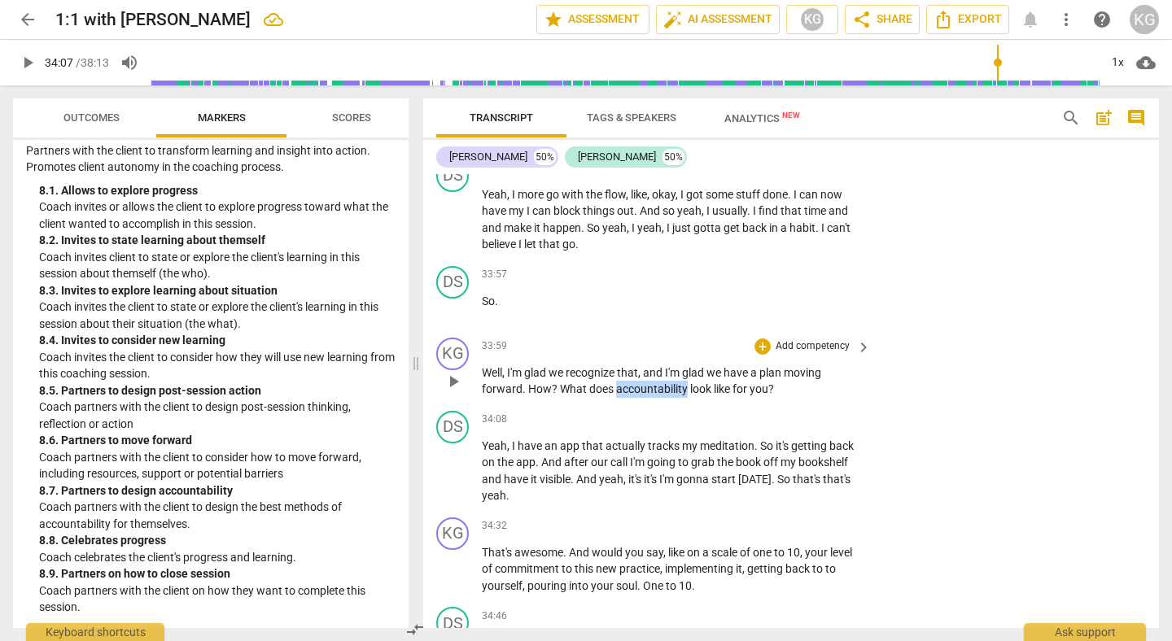
click at [676, 396] on span "accountability" at bounding box center [653, 389] width 74 height 13
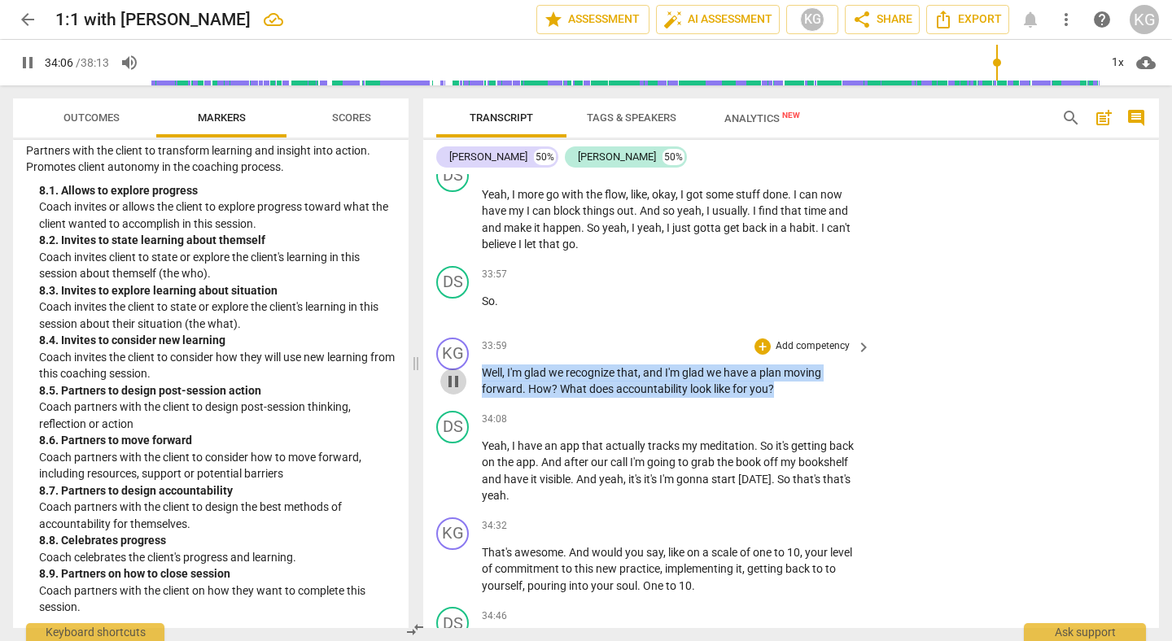
click at [455, 392] on span "pause" at bounding box center [454, 382] width 20 height 20
click at [790, 355] on div "+ Add competency" at bounding box center [803, 347] width 97 height 16
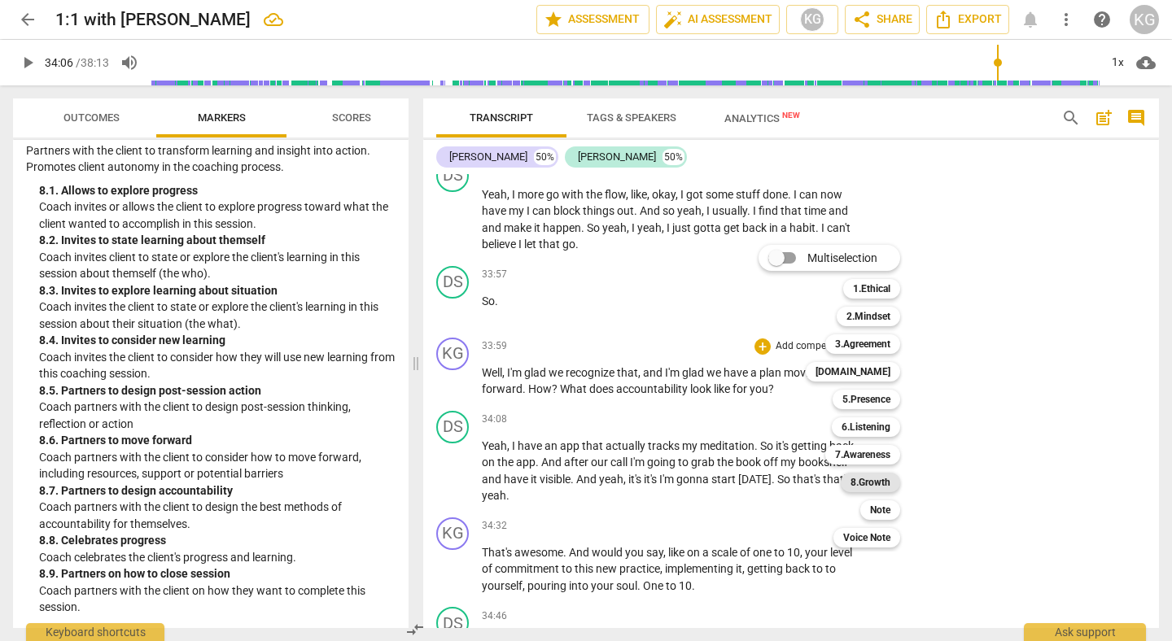
click at [860, 490] on b "8.Growth" at bounding box center [871, 483] width 40 height 20
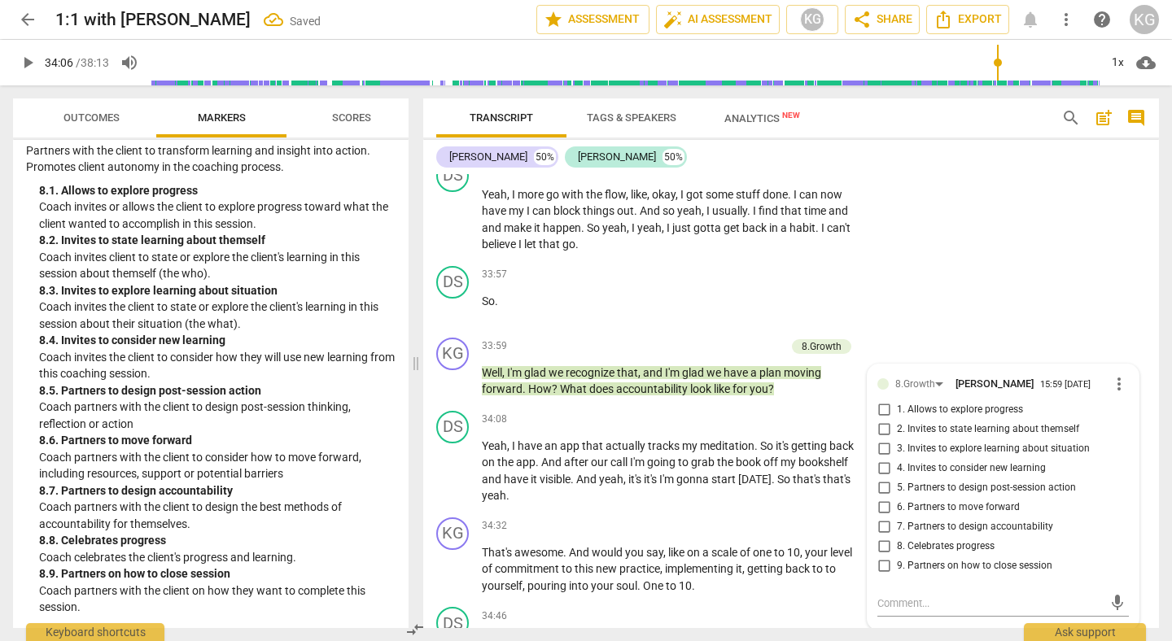
scroll to position [12081, 0]
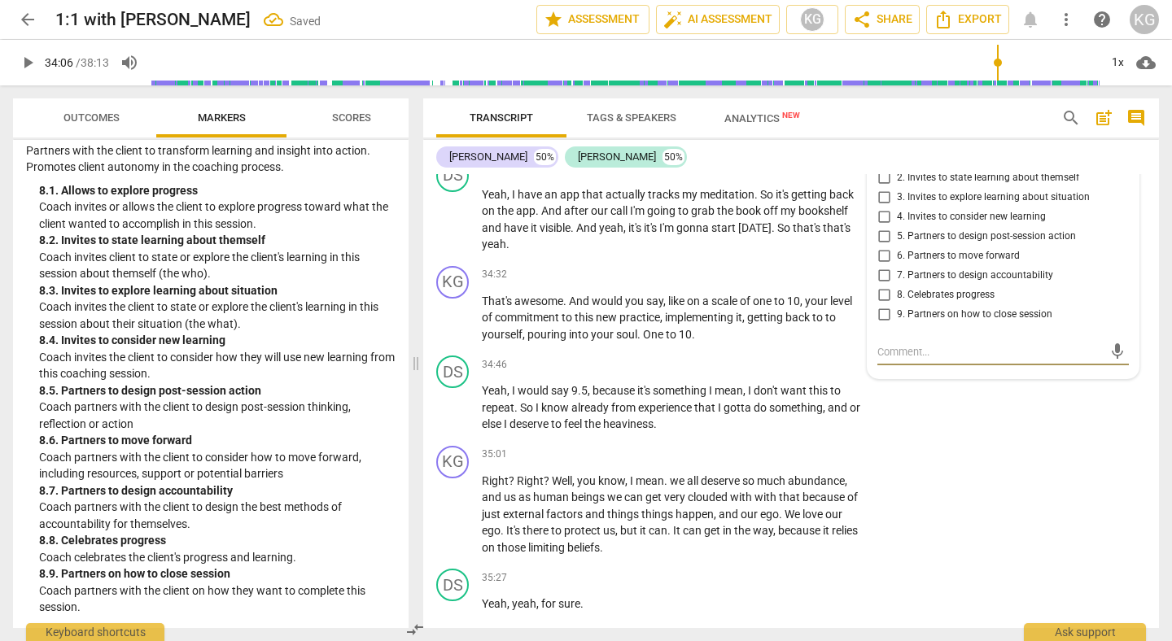
click at [910, 283] on span "7. Partners to design accountability" at bounding box center [975, 276] width 156 height 15
click at [897, 286] on input "7. Partners to design accountability" at bounding box center [884, 276] width 26 height 20
click at [891, 440] on div "DS play_arrow pause 34:46 + Add competency keyboard_arrow_right Yeah , I would …" at bounding box center [791, 394] width 736 height 90
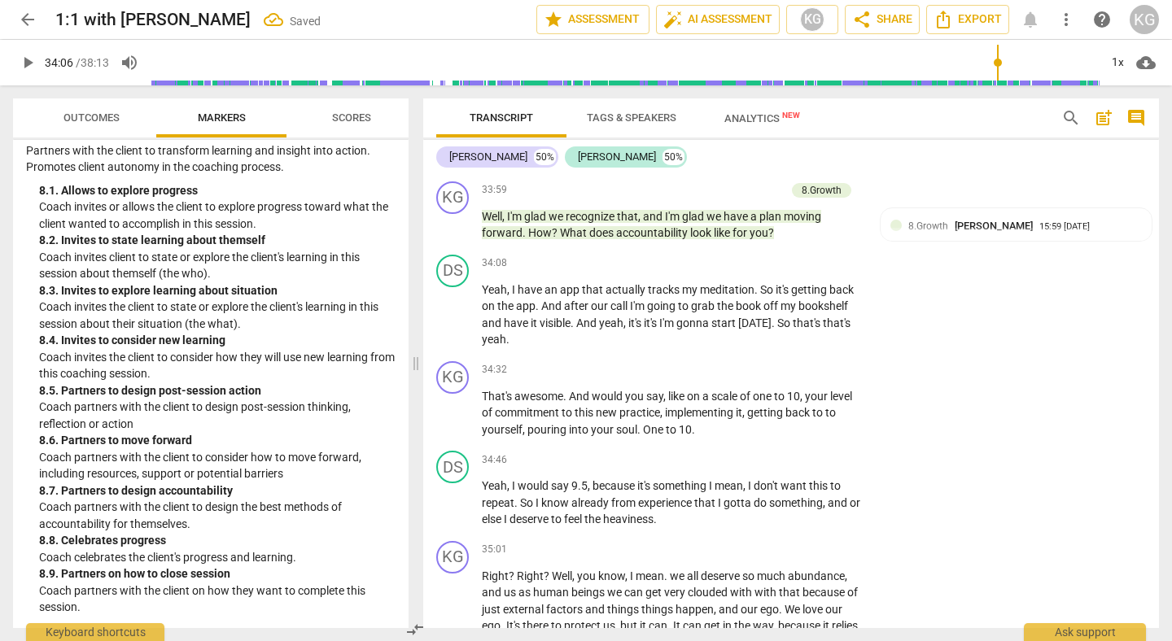
scroll to position [11986, 0]
click at [451, 324] on span "play_arrow" at bounding box center [454, 314] width 20 height 20
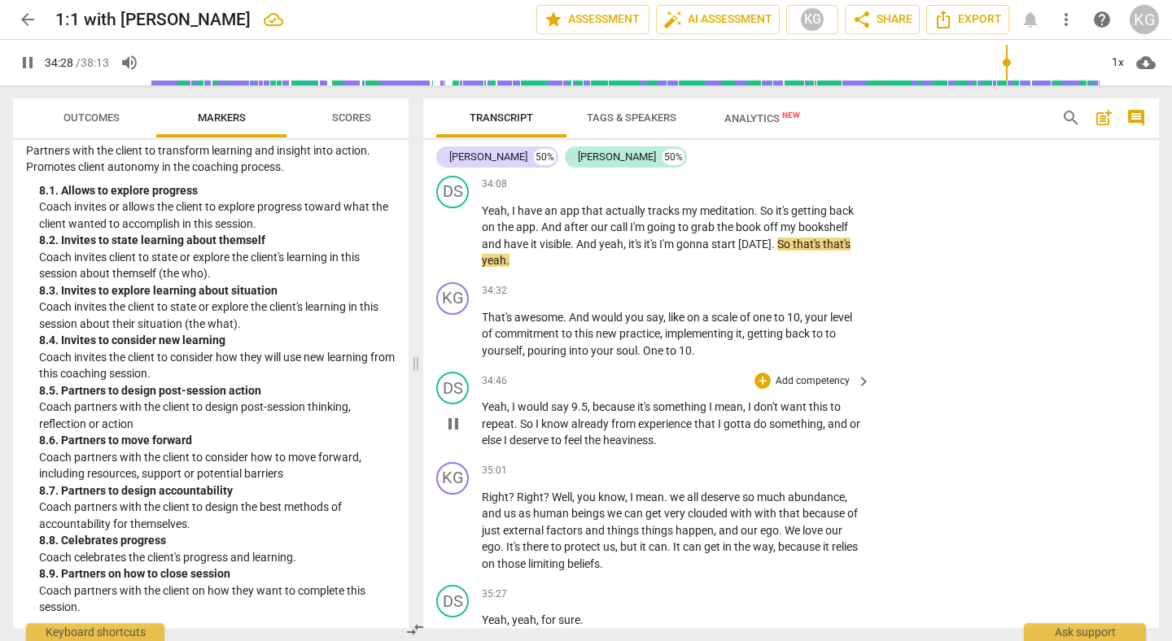
scroll to position [12109, 0]
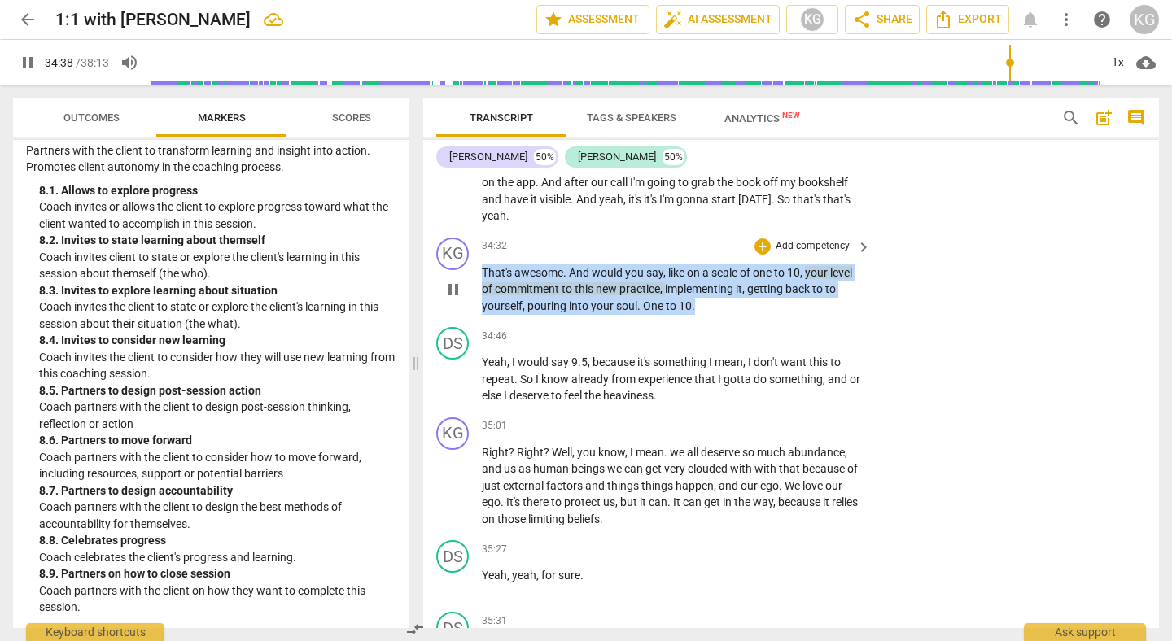
drag, startPoint x: 699, startPoint y: 357, endPoint x: 482, endPoint y: 323, distance: 219.9
click at [482, 315] on p "That's awesome . And would you say , like on a scale of one to 10 , your level …" at bounding box center [672, 290] width 381 height 50
click at [708, 338] on div "+" at bounding box center [710, 334] width 16 height 16
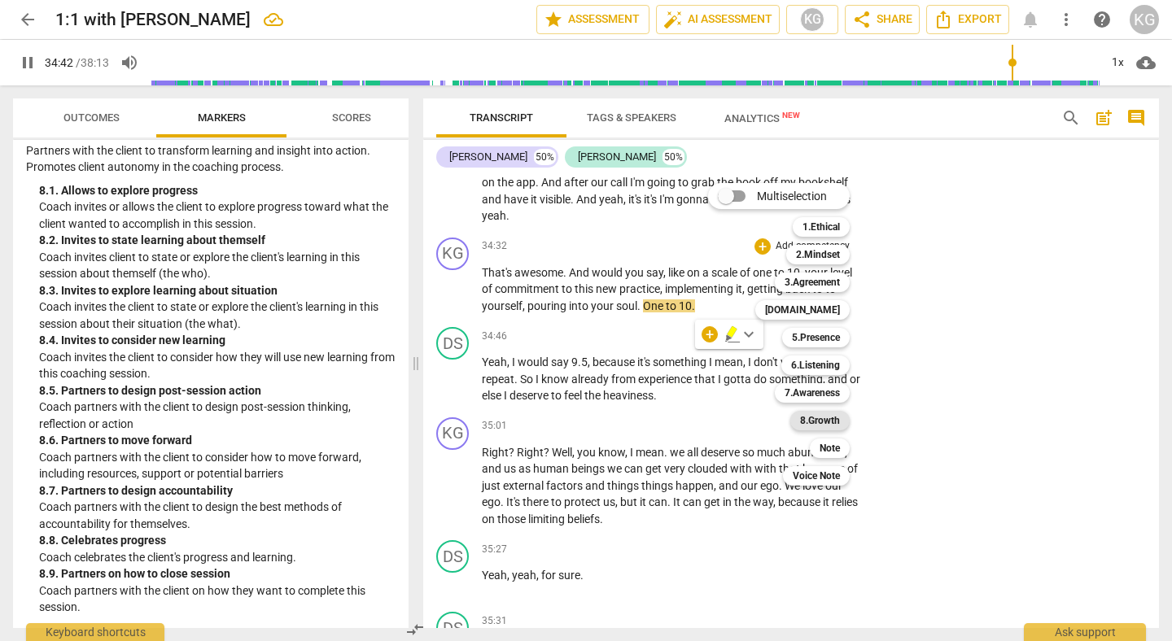
click at [812, 428] on b "8.Growth" at bounding box center [820, 421] width 40 height 20
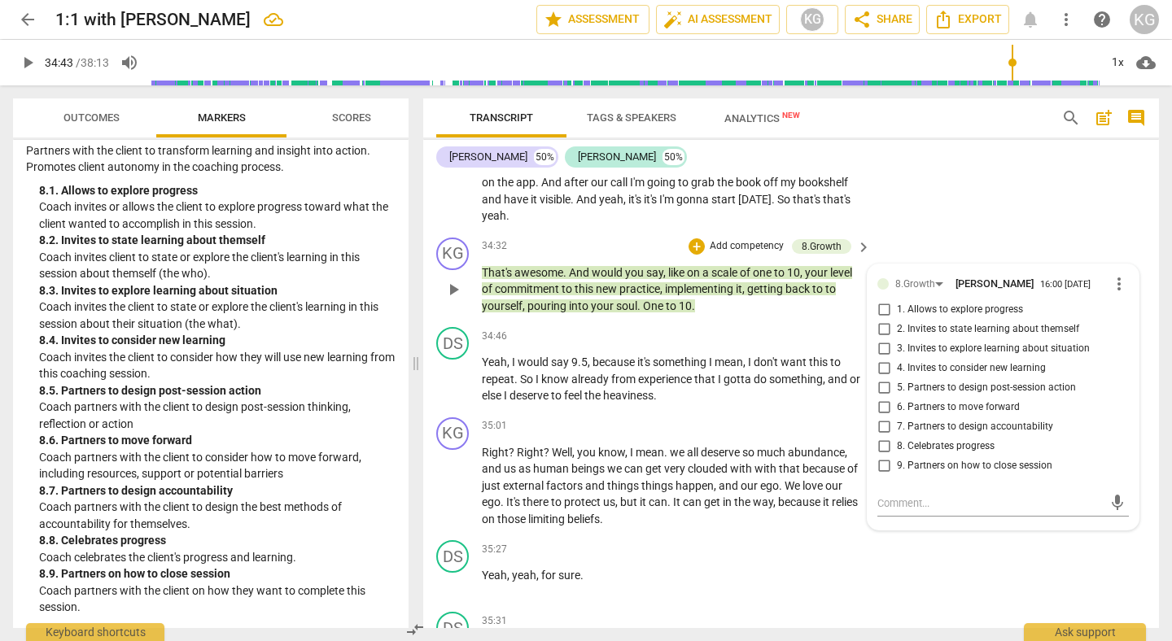
click at [926, 435] on span "7. Partners to design accountability" at bounding box center [975, 427] width 156 height 15
click at [897, 437] on input "7. Partners to design accountability" at bounding box center [884, 428] width 26 height 20
click at [911, 308] on div "KG play_arrow pause 34:32 + Add competency 8.Growth keyboard_arrow_right That's…" at bounding box center [791, 276] width 736 height 90
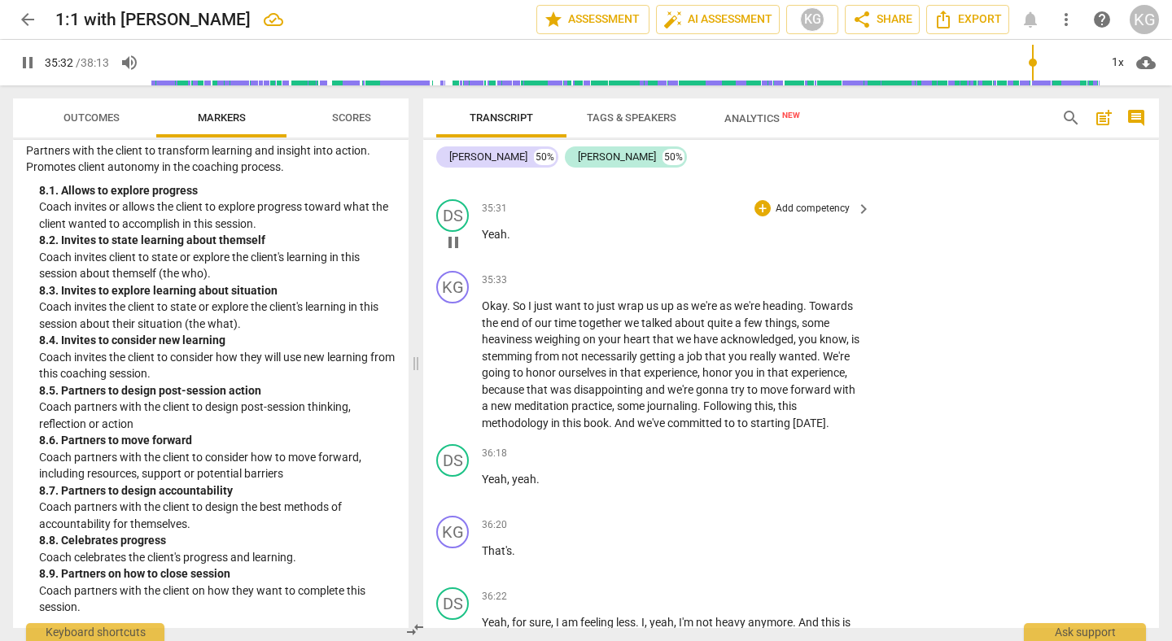
scroll to position [12552, 0]
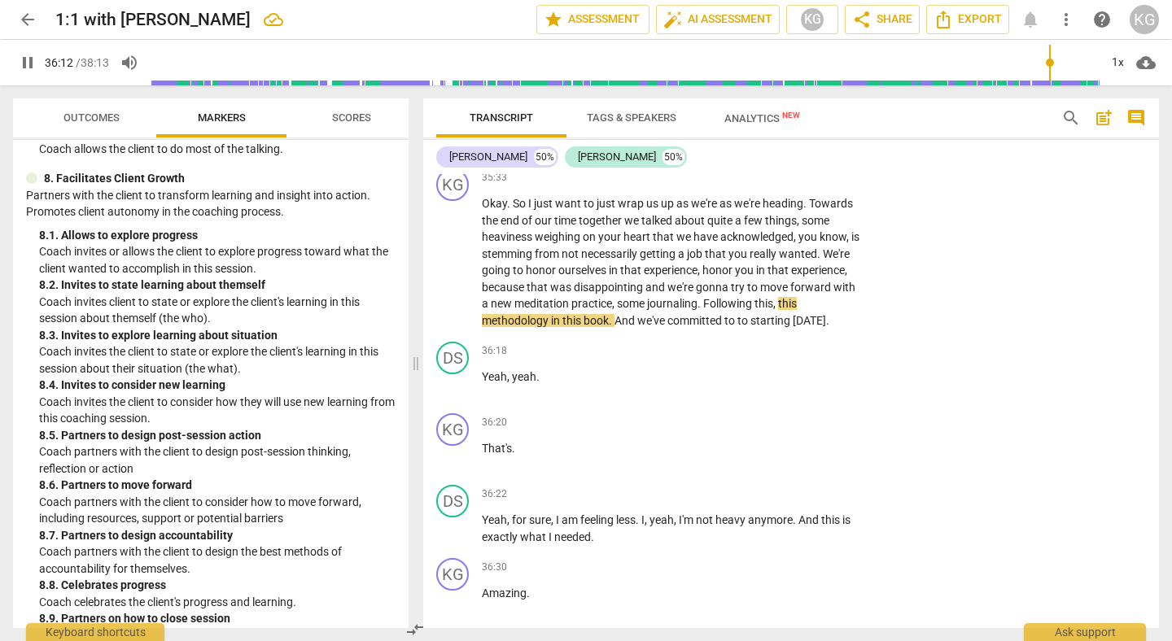
scroll to position [2029, 0]
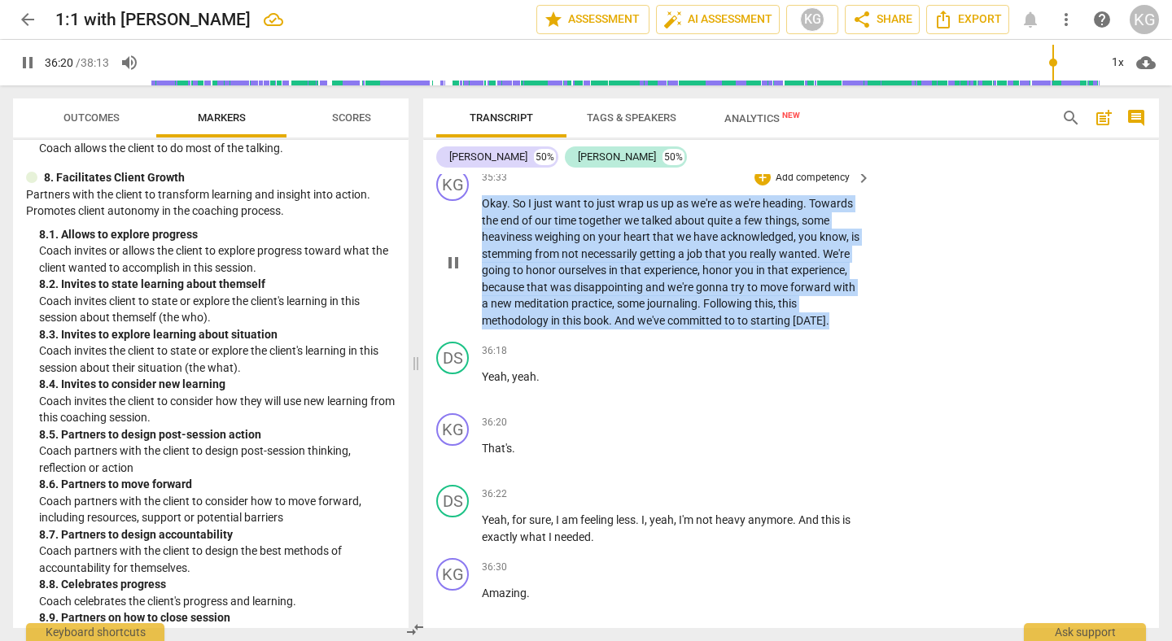
drag, startPoint x: 549, startPoint y: 389, endPoint x: 471, endPoint y: 248, distance: 160.7
click at [471, 248] on div "KG play_arrow pause 35:33 + Add competency keyboard_arrow_right Okay . So I jus…" at bounding box center [791, 248] width 736 height 173
click at [552, 366] on div "+" at bounding box center [548, 366] width 16 height 16
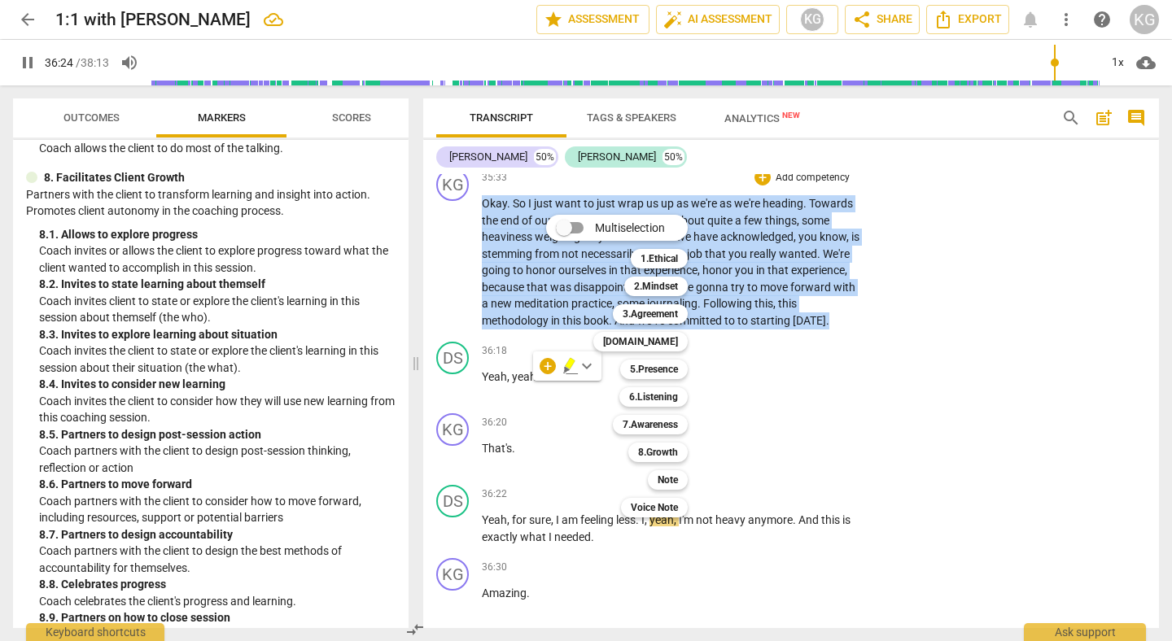
click at [759, 418] on div at bounding box center [586, 320] width 1172 height 641
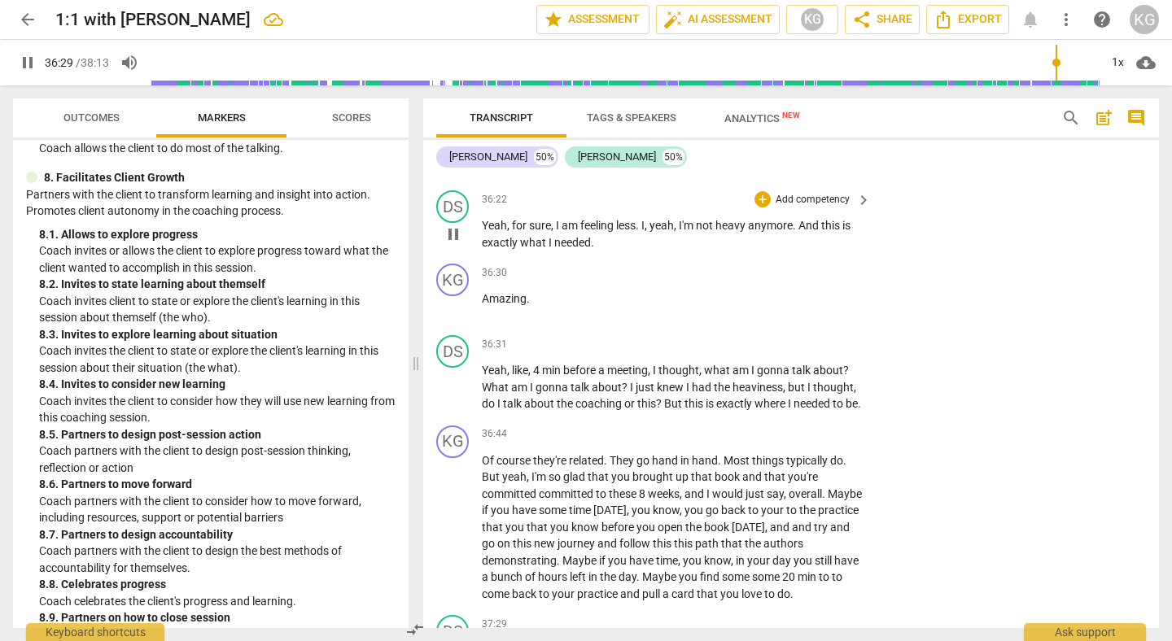
scroll to position [12923, 0]
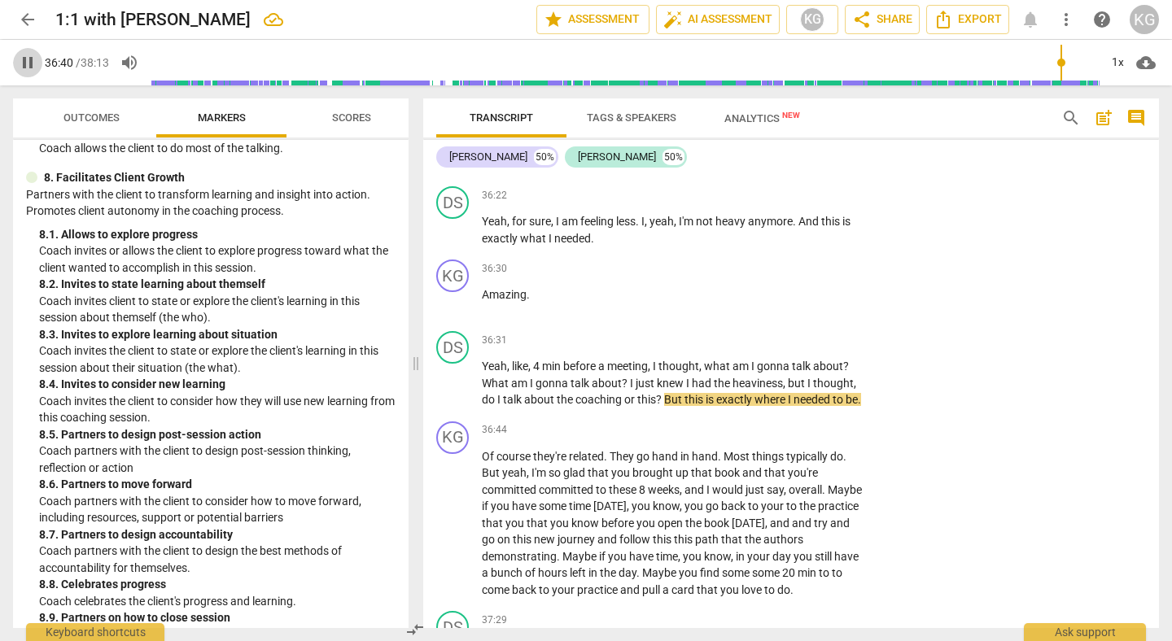
click at [29, 63] on span "pause" at bounding box center [28, 63] width 20 height 20
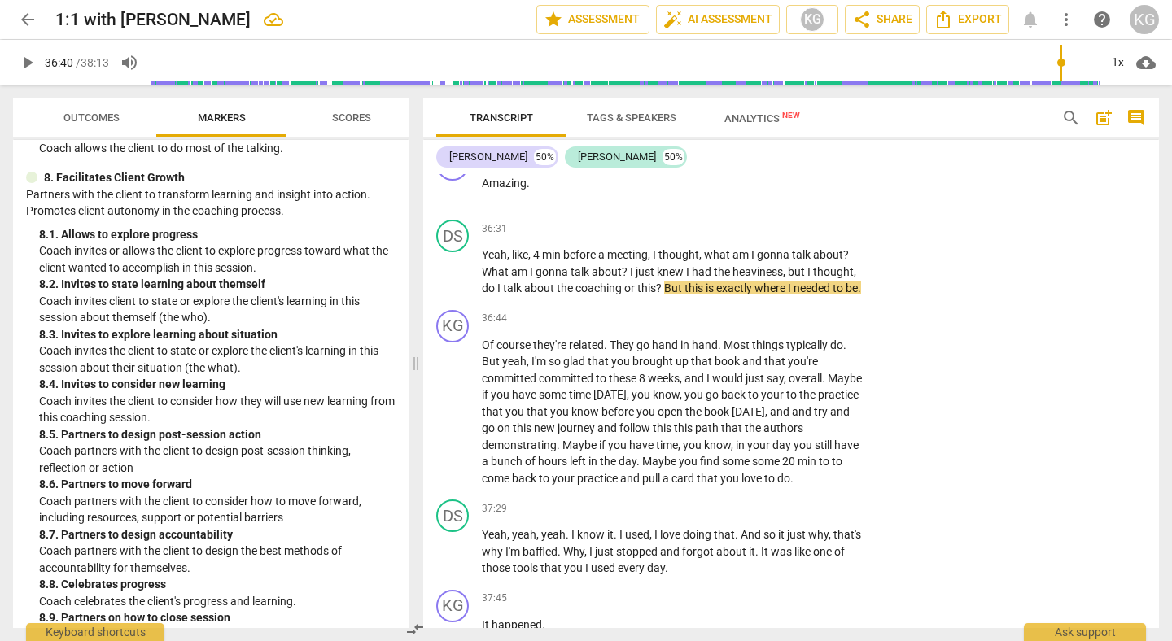
scroll to position [13038, 0]
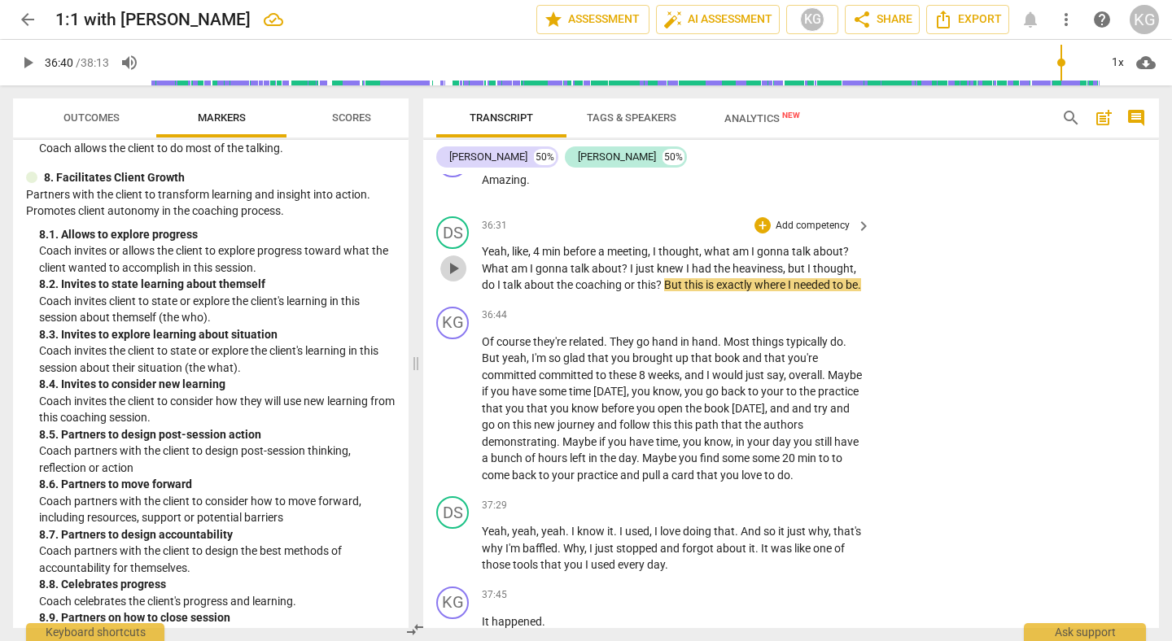
click at [455, 278] on span "play_arrow" at bounding box center [454, 269] width 20 height 20
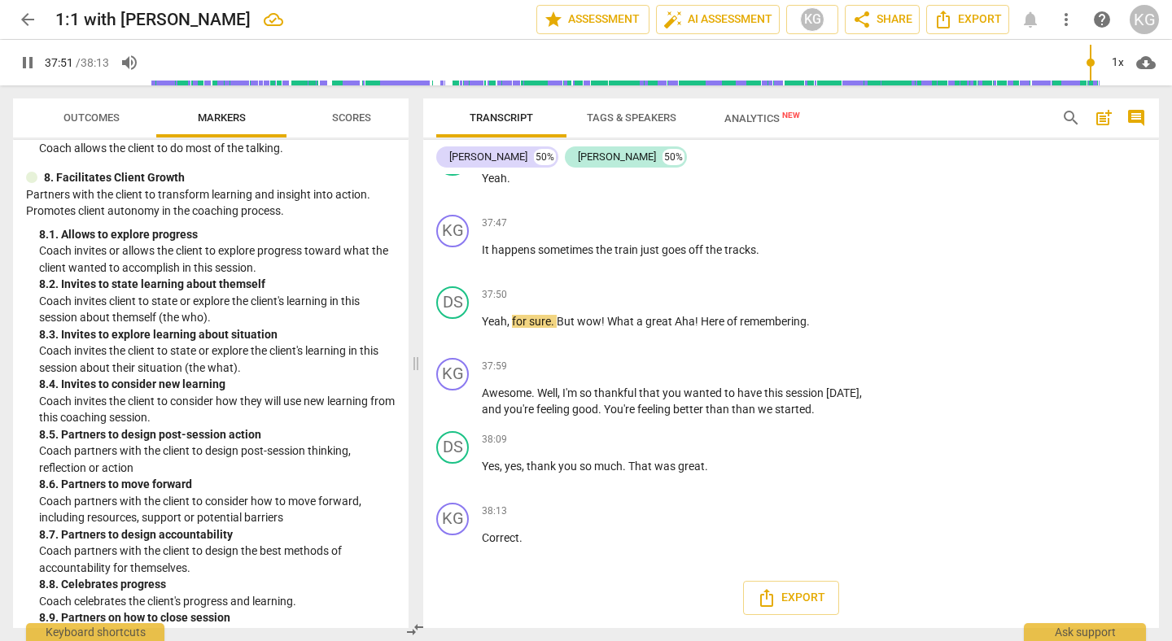
scroll to position [13636, 0]
click at [457, 402] on span "pause" at bounding box center [454, 402] width 20 height 20
click at [457, 402] on span "play_arrow" at bounding box center [454, 402] width 20 height 20
click at [457, 402] on span "pause" at bounding box center [454, 402] width 20 height 20
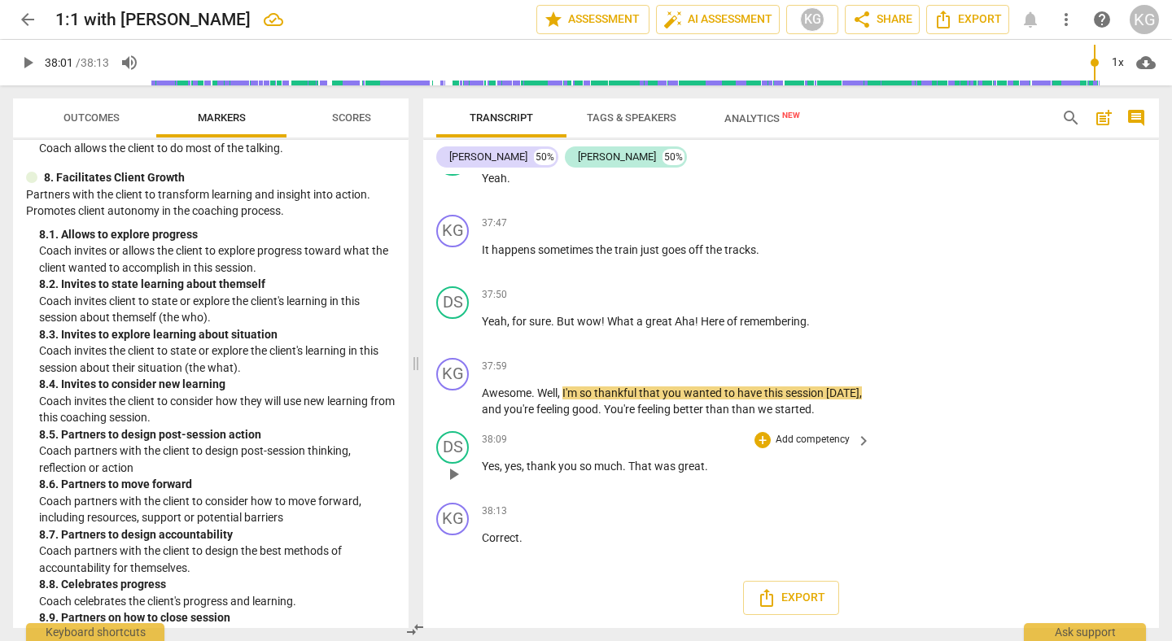
click at [453, 475] on span "play_arrow" at bounding box center [454, 475] width 20 height 20
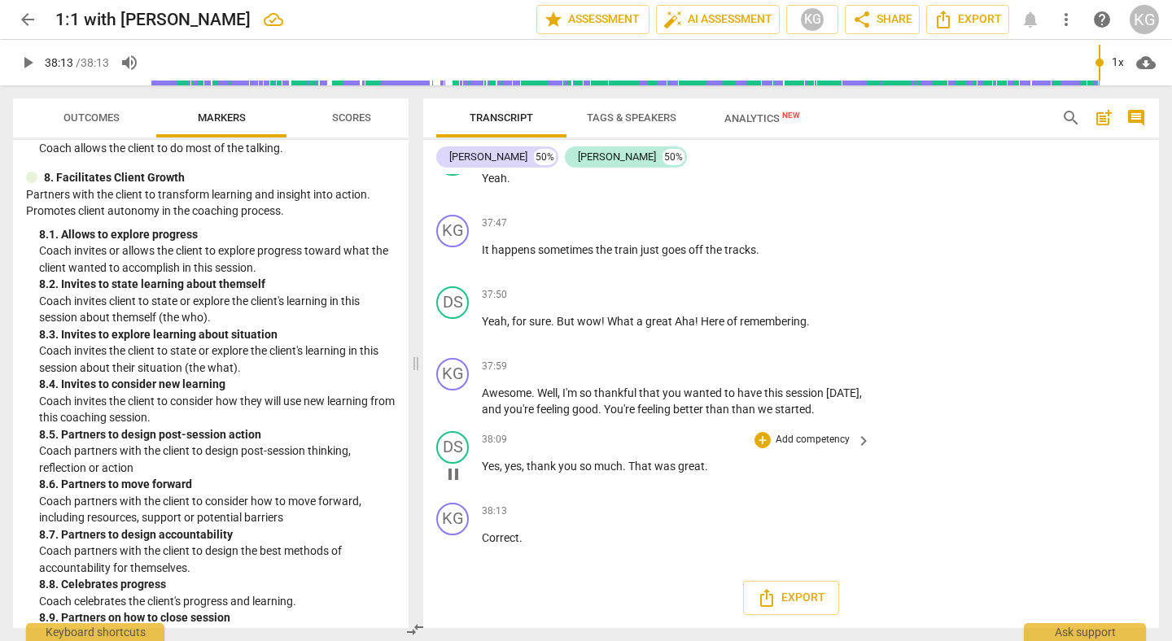
click at [453, 475] on div "play_arrow pause" at bounding box center [461, 474] width 42 height 21
type input "2293"
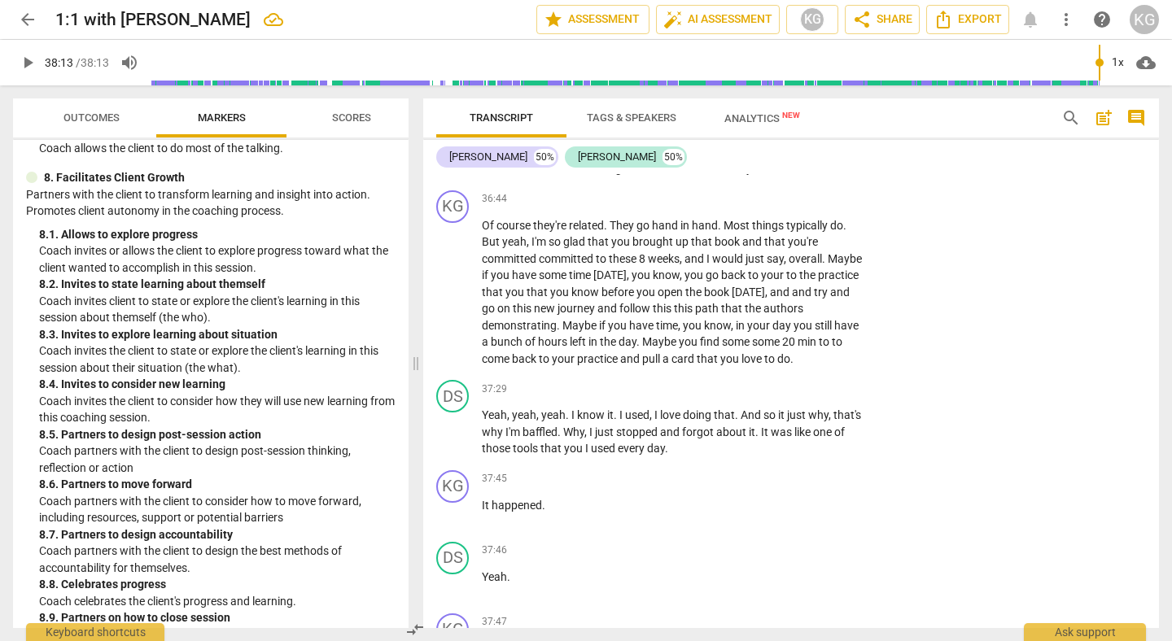
scroll to position [13149, 0]
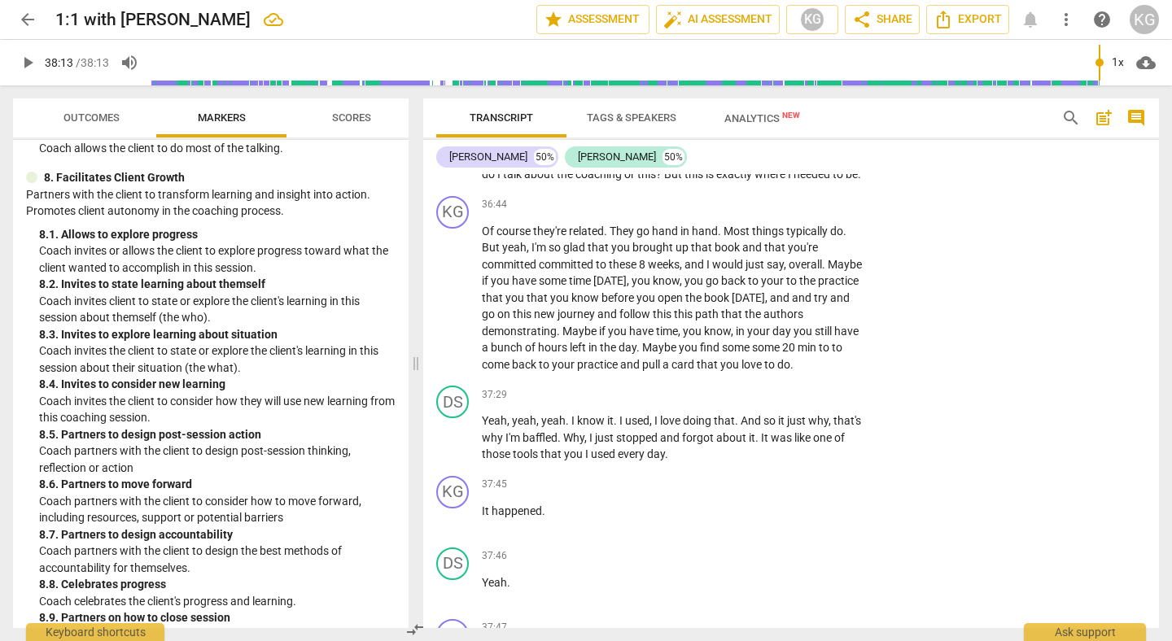
click at [224, 112] on span "Markers" at bounding box center [222, 118] width 48 height 12
click at [112, 112] on span "Outcomes" at bounding box center [91, 118] width 56 height 12
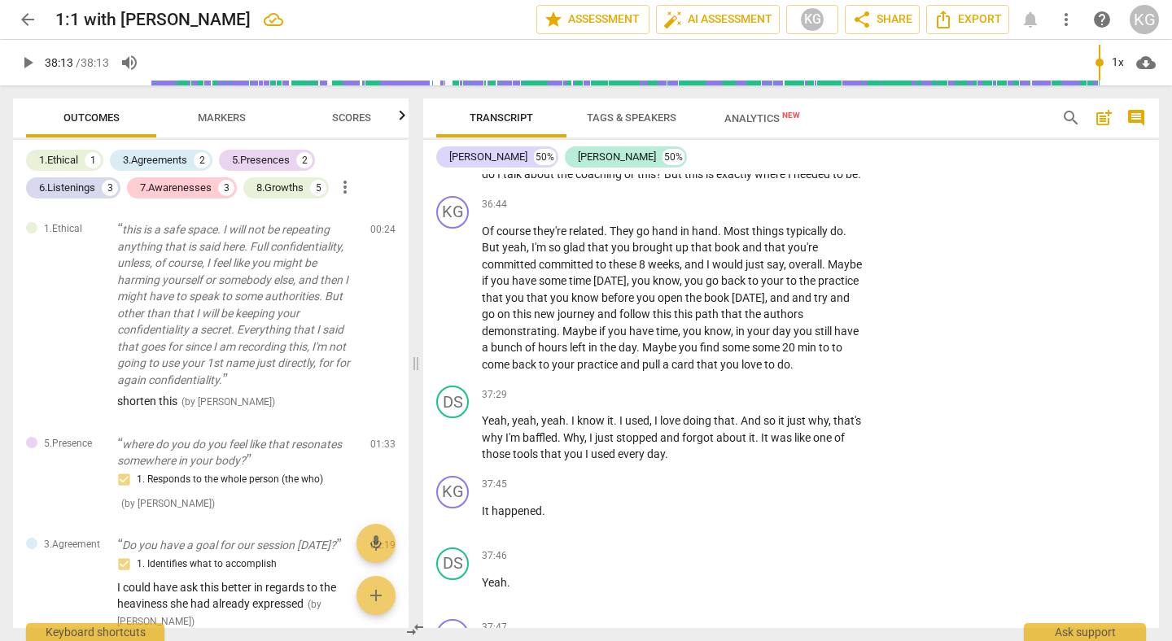
click at [228, 126] on span "Markers" at bounding box center [221, 118] width 87 height 22
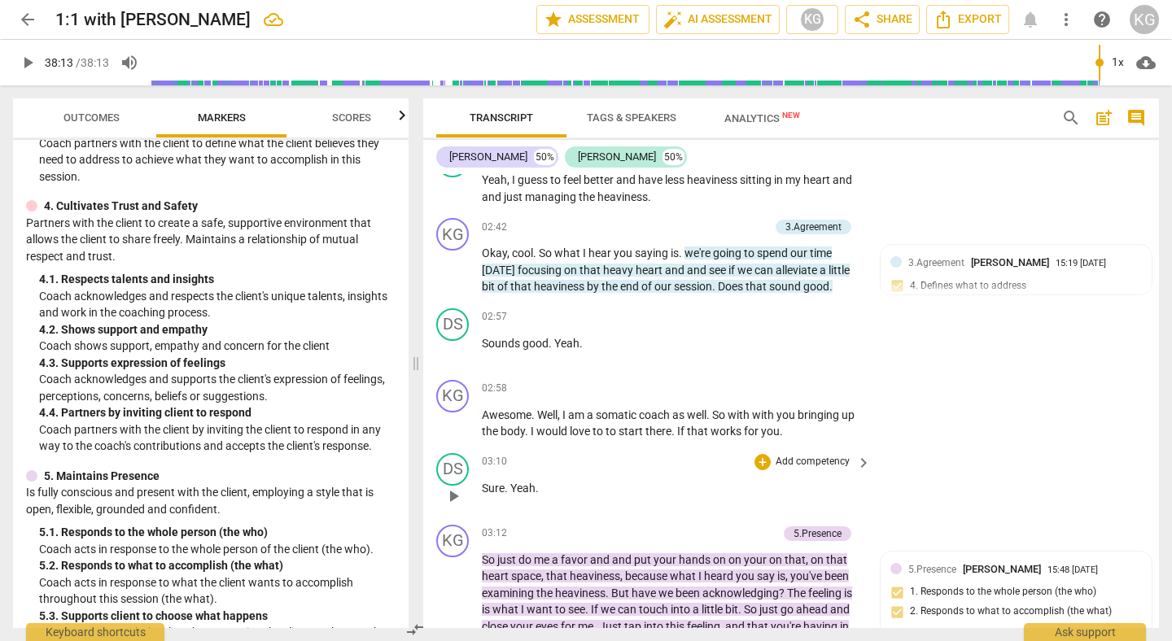
scroll to position [1143, 0]
click at [757, 434] on span "for" at bounding box center [752, 432] width 17 height 13
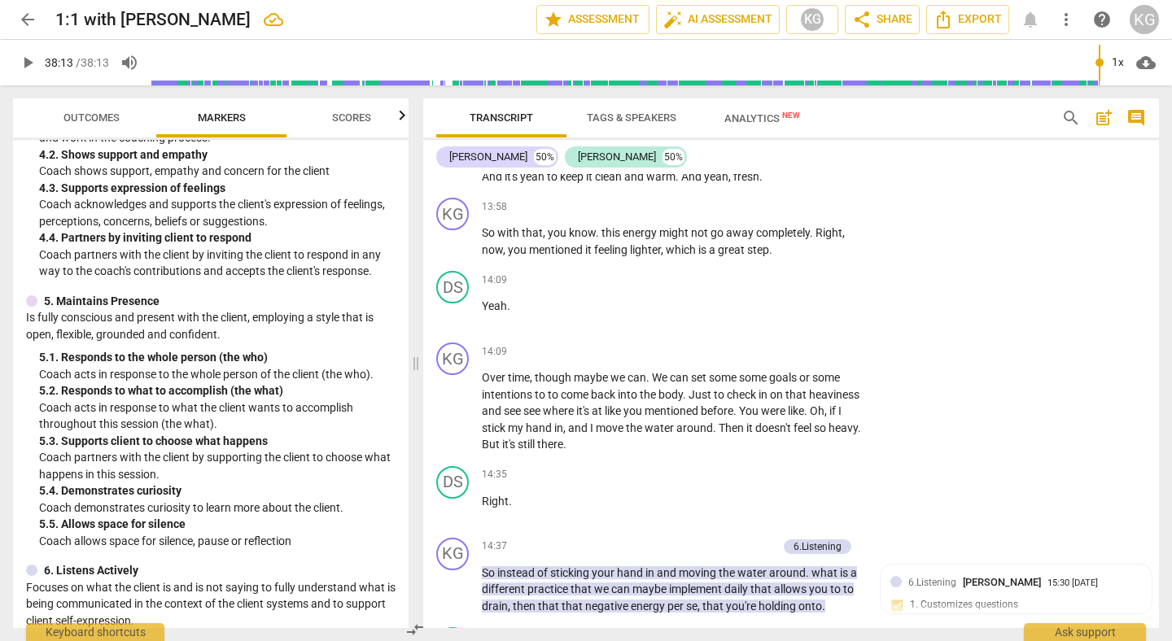
scroll to position [4716, 0]
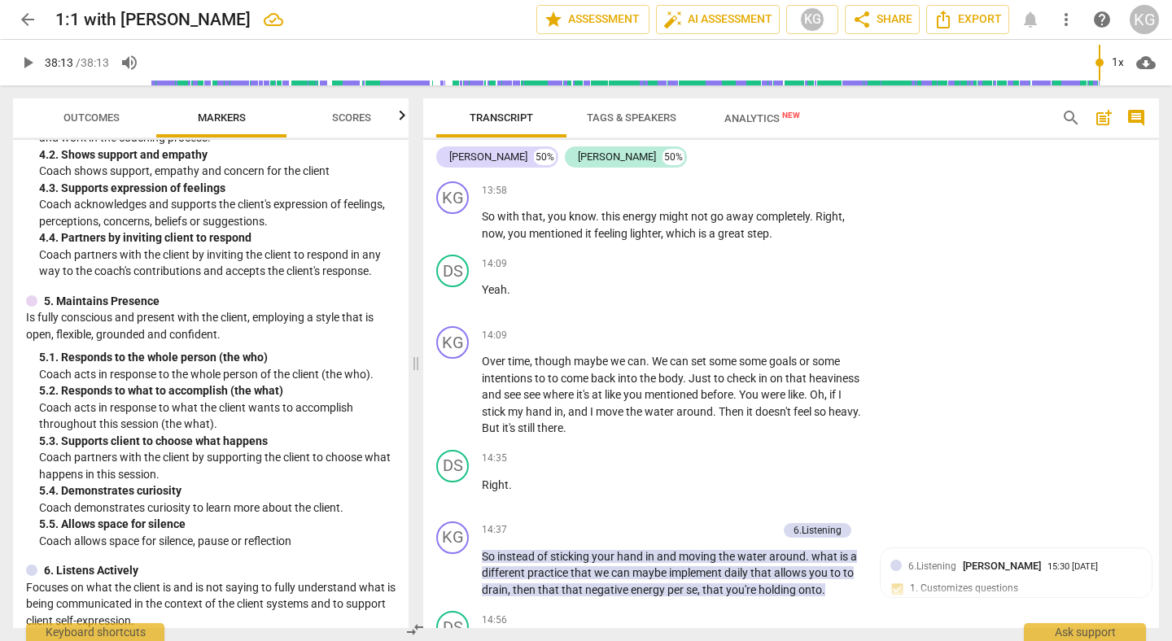
click at [217, 101] on button "Markers" at bounding box center [221, 117] width 130 height 39
click at [77, 133] on button "Outcomes" at bounding box center [91, 117] width 130 height 39
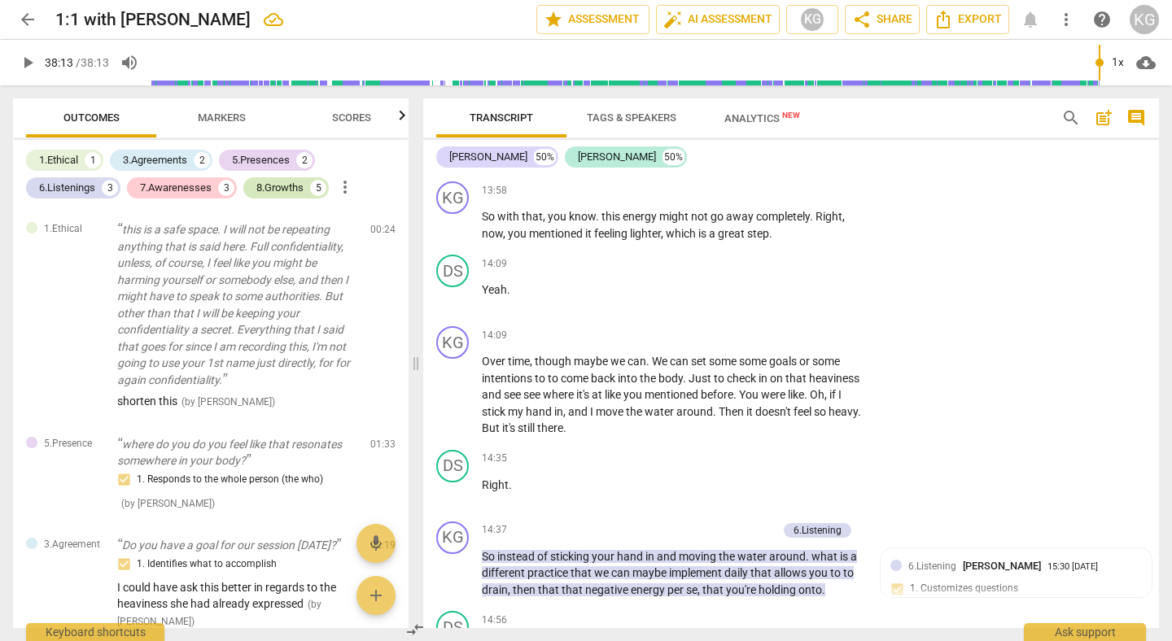
click at [290, 195] on div "8.Growths" at bounding box center [279, 188] width 47 height 16
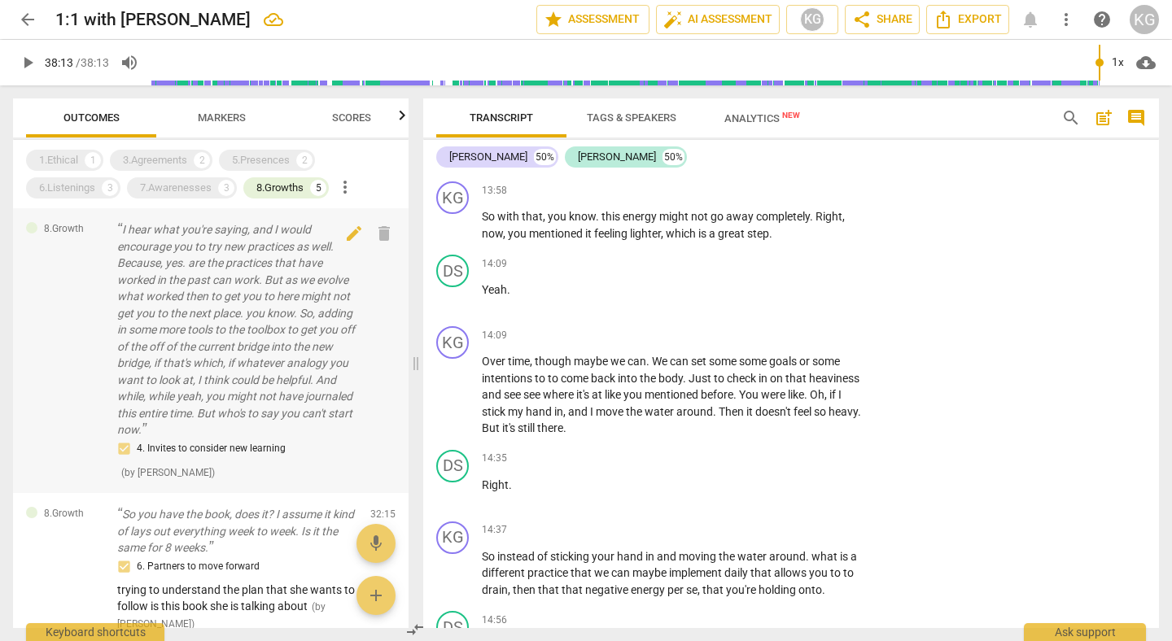
click at [298, 354] on p "I hear what you're saying, and I would encourage you to try new practices as we…" at bounding box center [237, 329] width 240 height 217
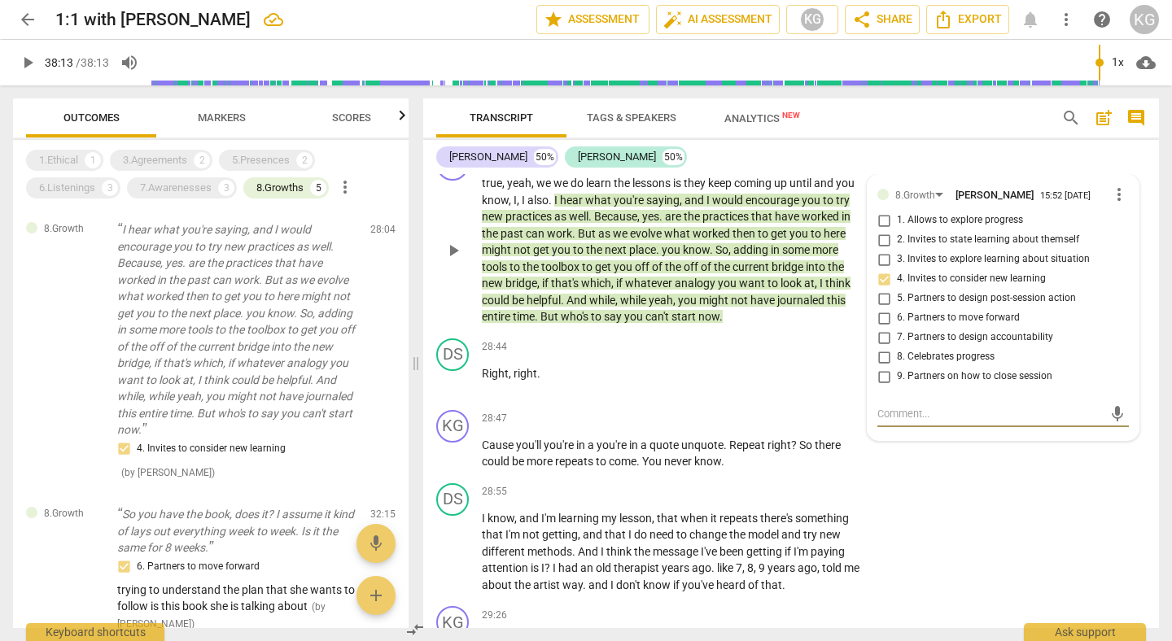
scroll to position [9540, 0]
click at [992, 287] on span "4. Invites to consider new learning" at bounding box center [971, 280] width 149 height 15
click at [897, 290] on input "4. Invites to consider new learning" at bounding box center [884, 280] width 26 height 20
checkbox input "true"
click at [379, 238] on span "delete" at bounding box center [384, 234] width 20 height 20
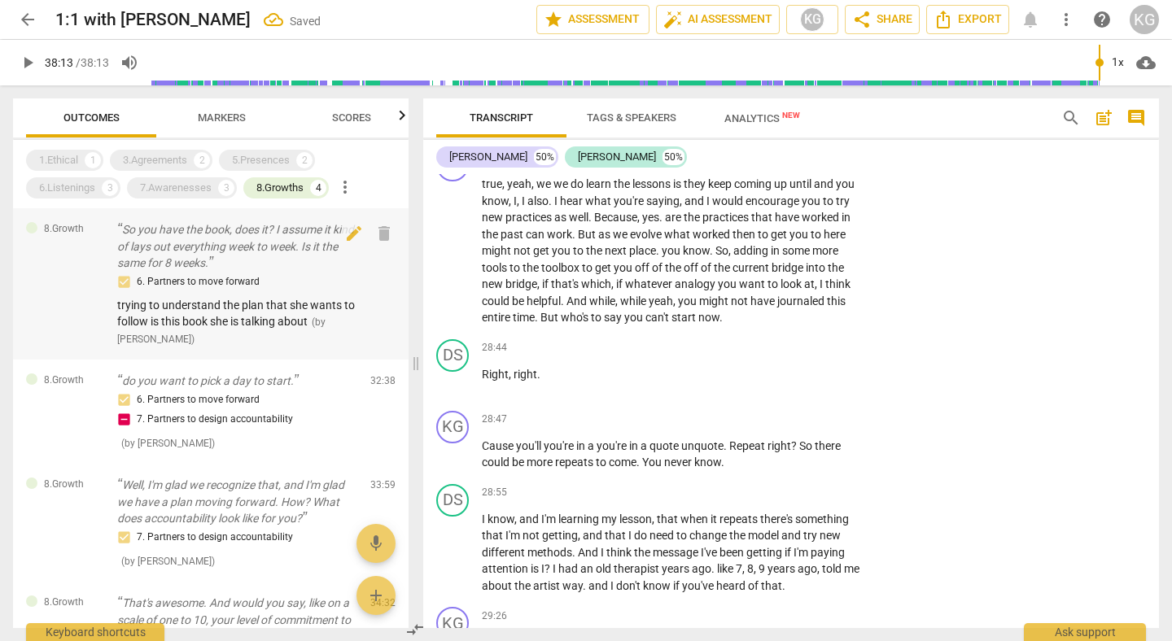
click at [225, 319] on span "trying to understand the plan that she wants to follow is this book she is talk…" at bounding box center [236, 314] width 238 height 30
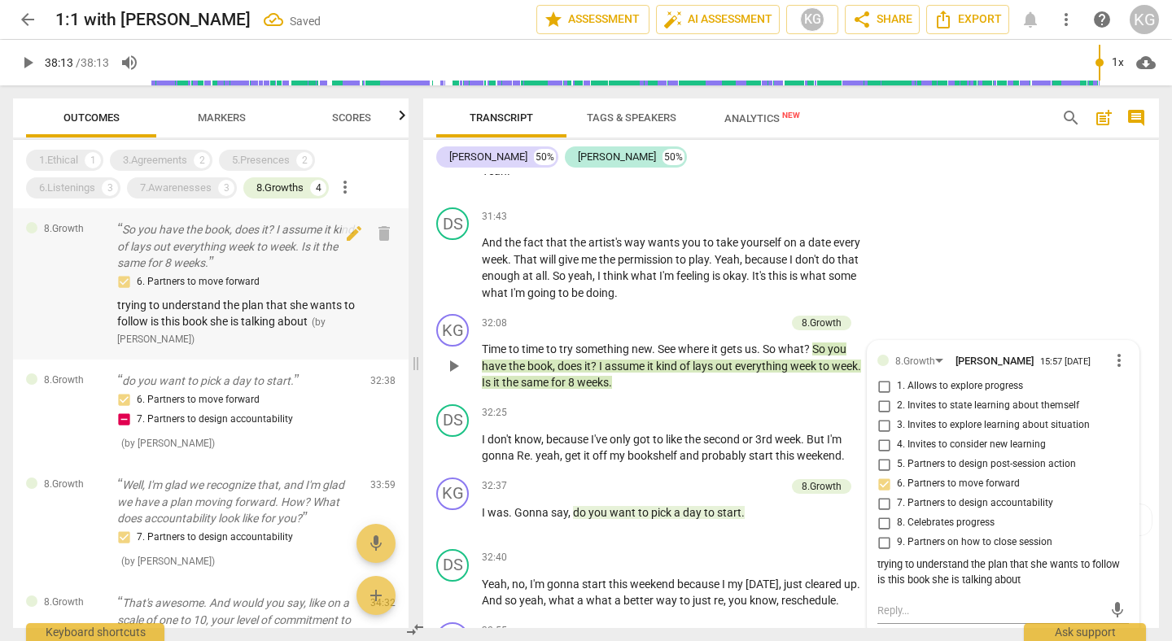
scroll to position [10863, 0]
click at [225, 407] on div "6. Partners to move forward 7. Partners to design accountability" at bounding box center [237, 410] width 240 height 39
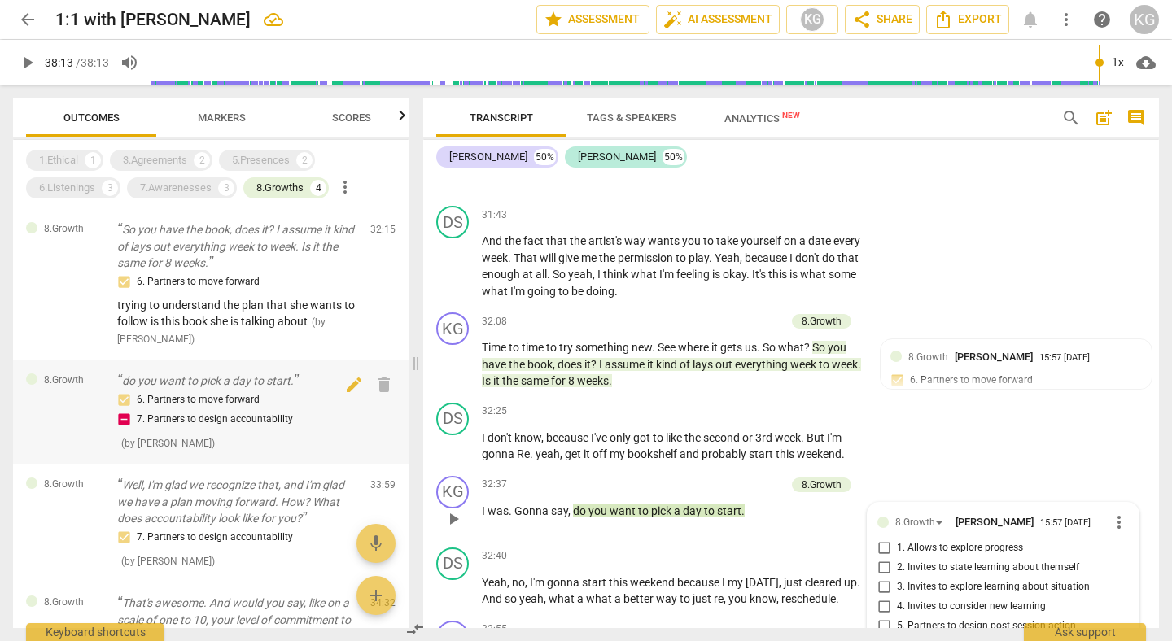
scroll to position [11253, 0]
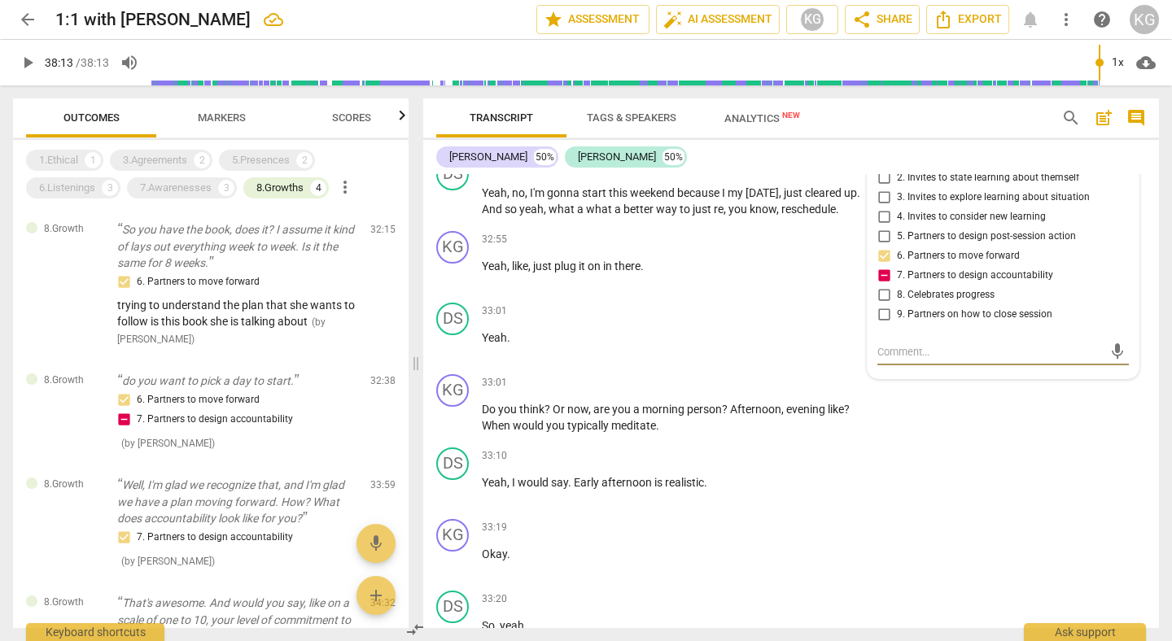
click at [882, 286] on input "7. Partners to design accountability" at bounding box center [884, 276] width 26 height 20
checkbox input "false"
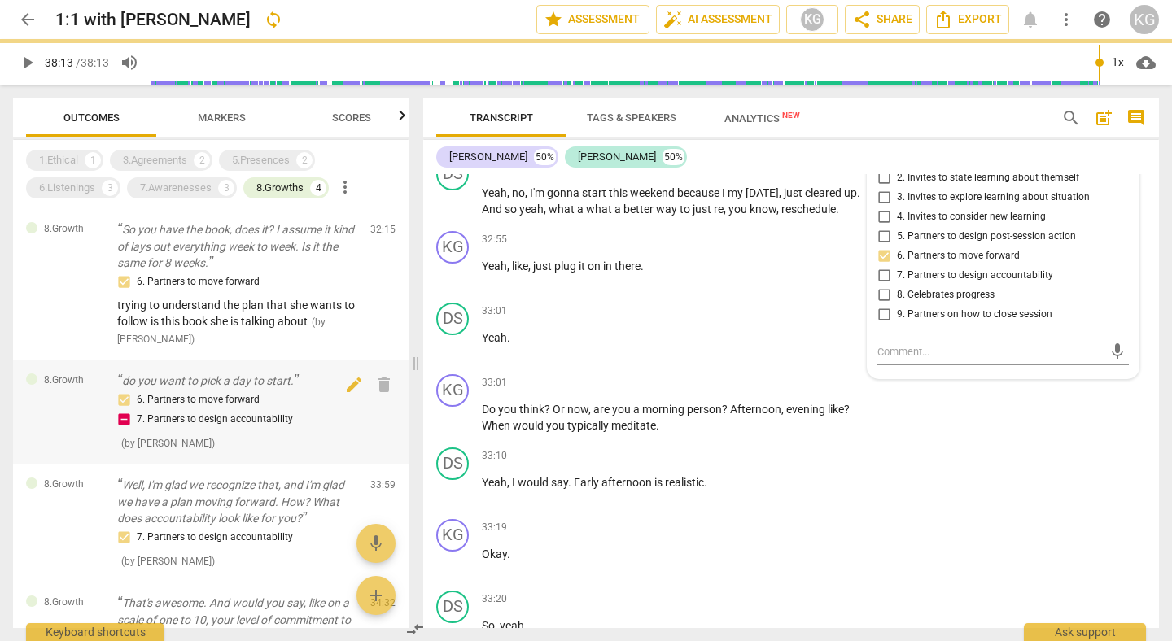
scroll to position [31, 0]
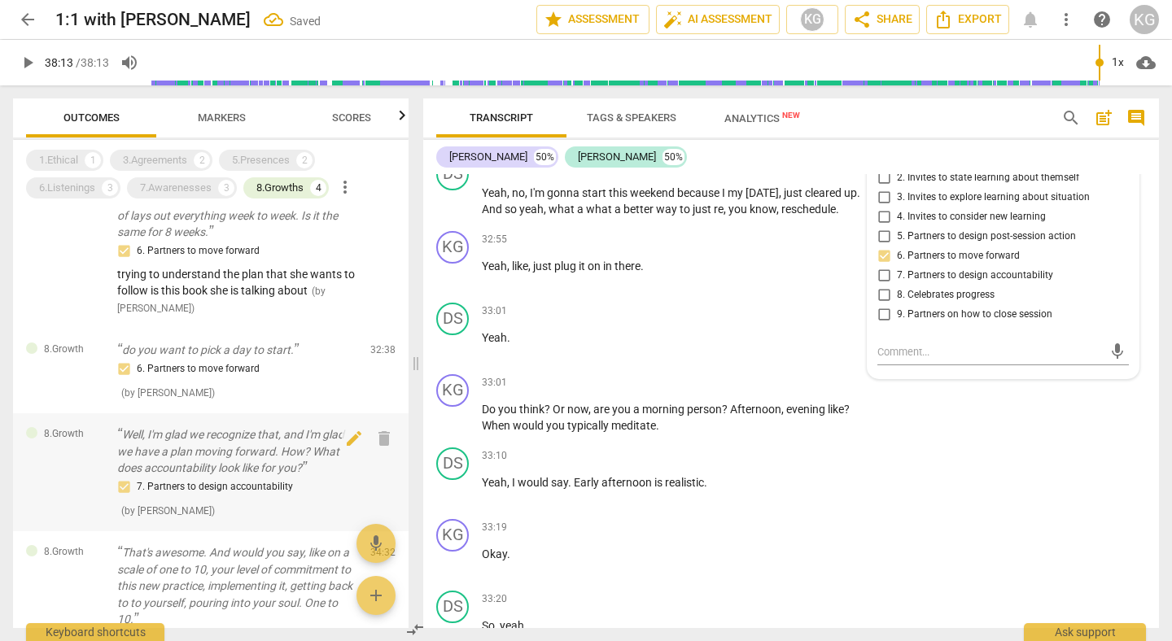
click at [245, 492] on div "7. Partners to design accountability" at bounding box center [237, 488] width 240 height 20
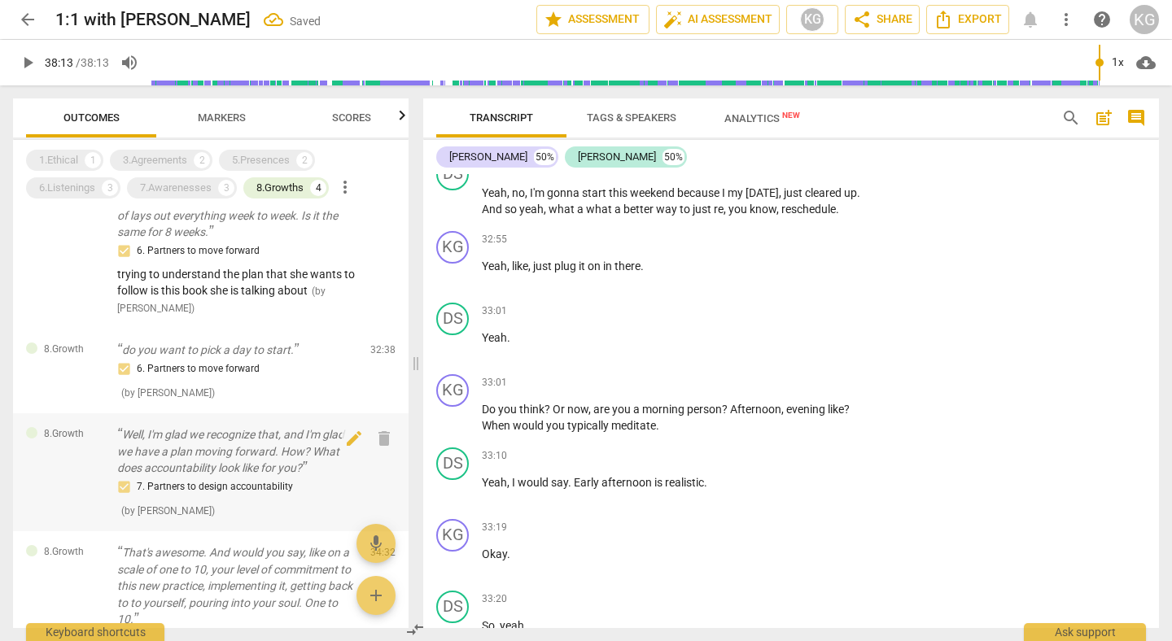
scroll to position [12081, 0]
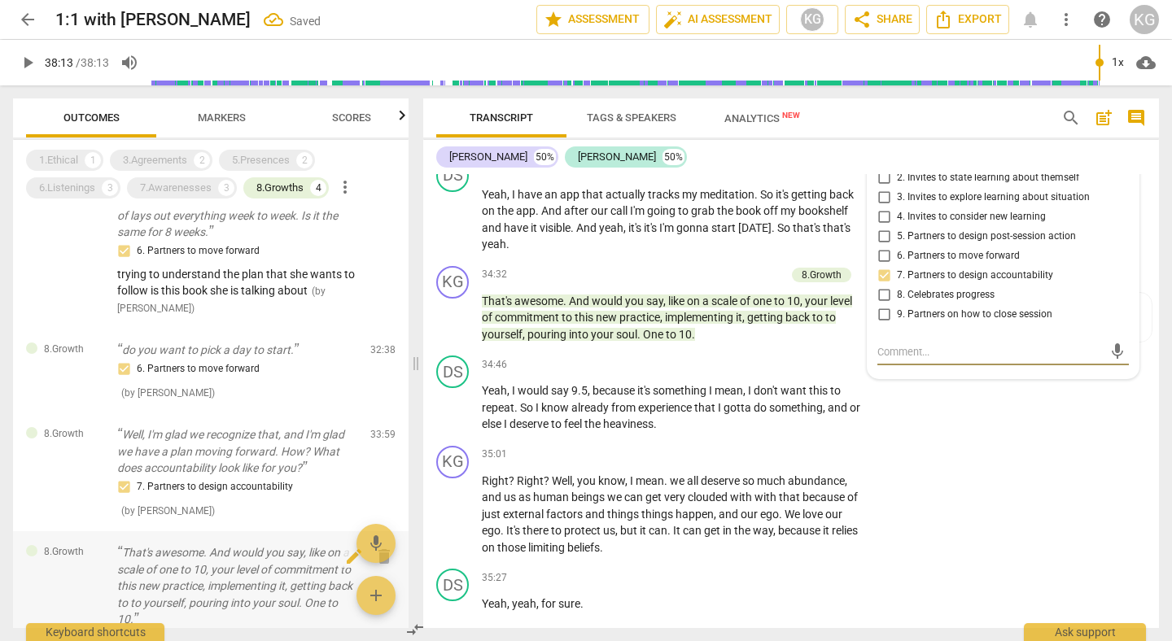
click at [244, 554] on p "That's awesome. And would you say, like on a scale of one to 10, your level of …" at bounding box center [237, 587] width 240 height 84
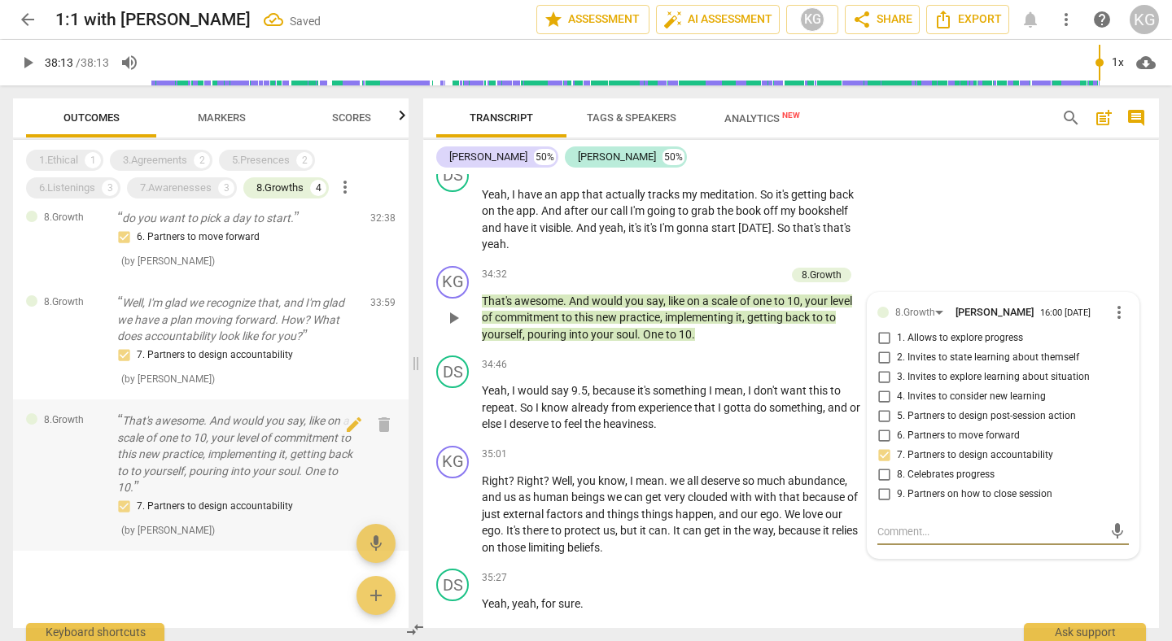
scroll to position [0, 0]
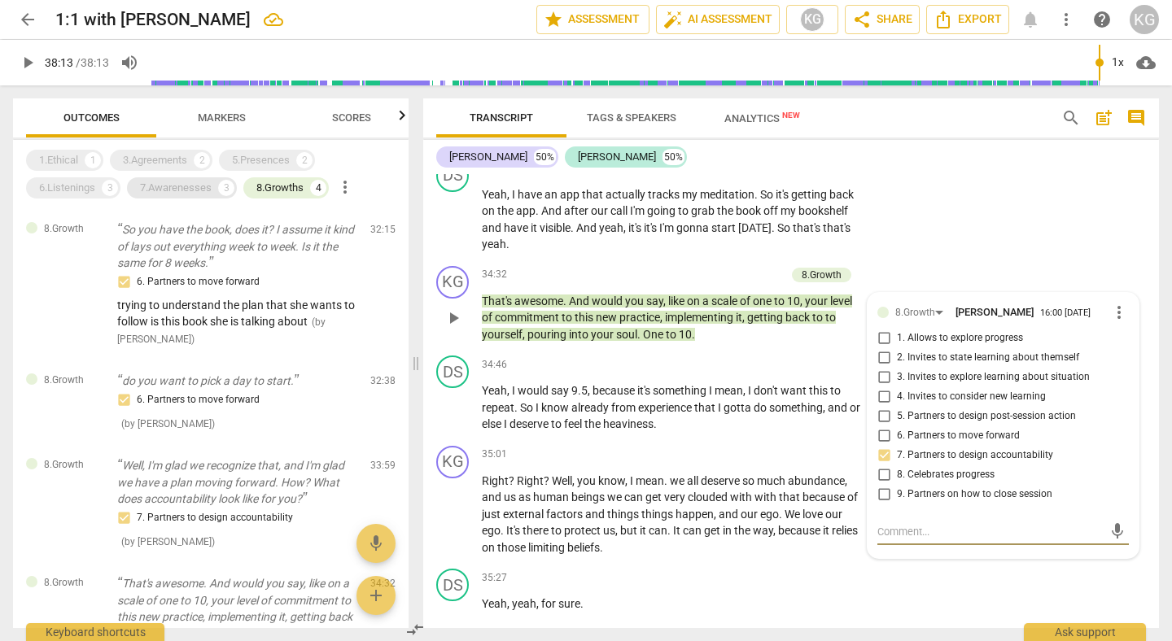
click at [190, 182] on div "7.Awarenesses" at bounding box center [176, 188] width 72 height 16
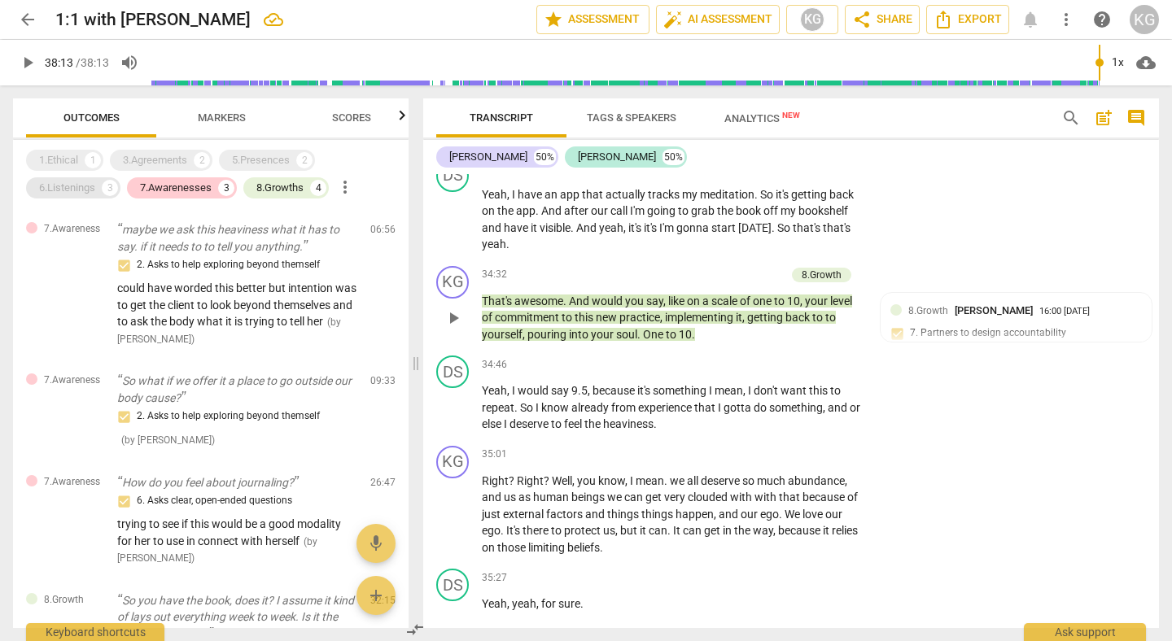
click at [76, 186] on div "6.Listenings" at bounding box center [67, 188] width 56 height 16
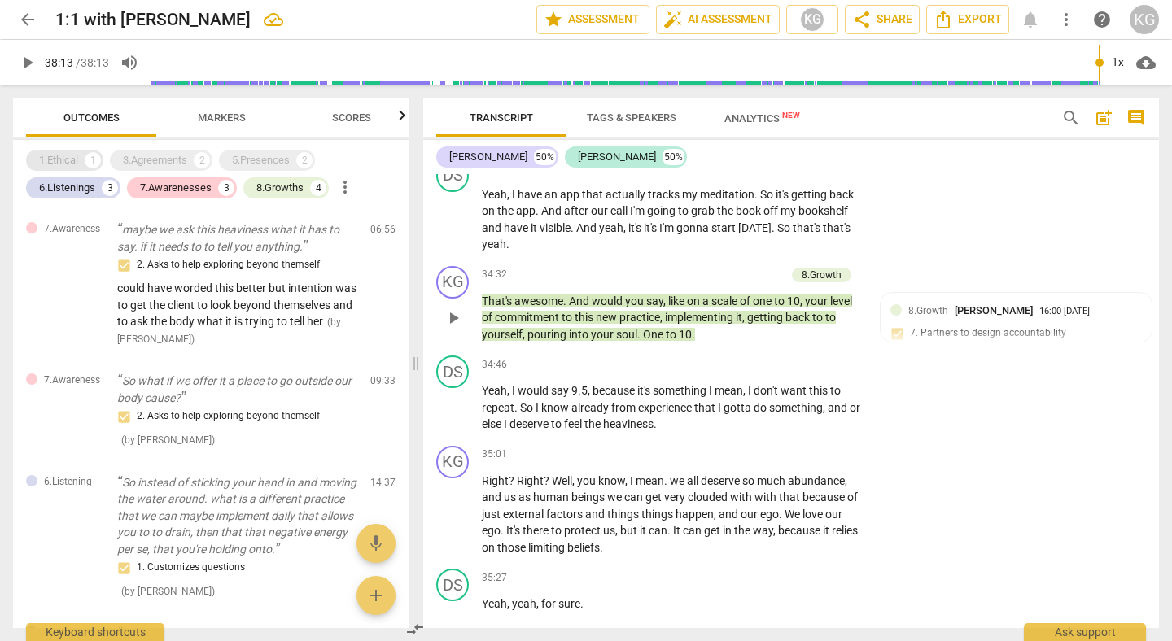
click at [74, 160] on div "1.Ethical" at bounding box center [58, 160] width 39 height 16
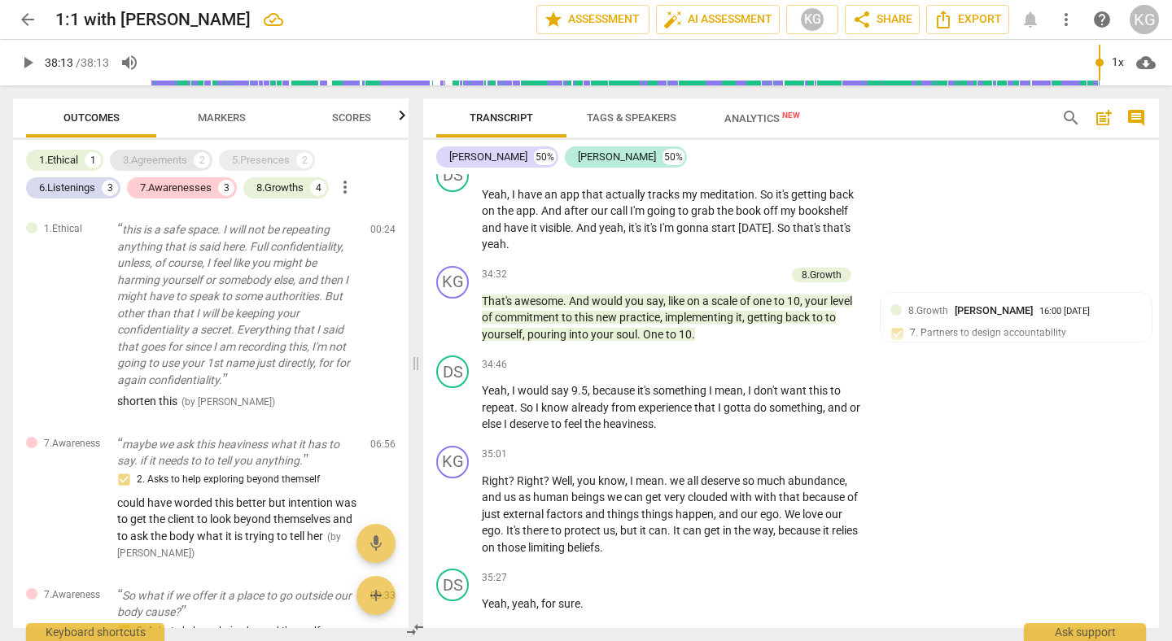
click at [160, 167] on div "3.Agreements" at bounding box center [155, 160] width 64 height 16
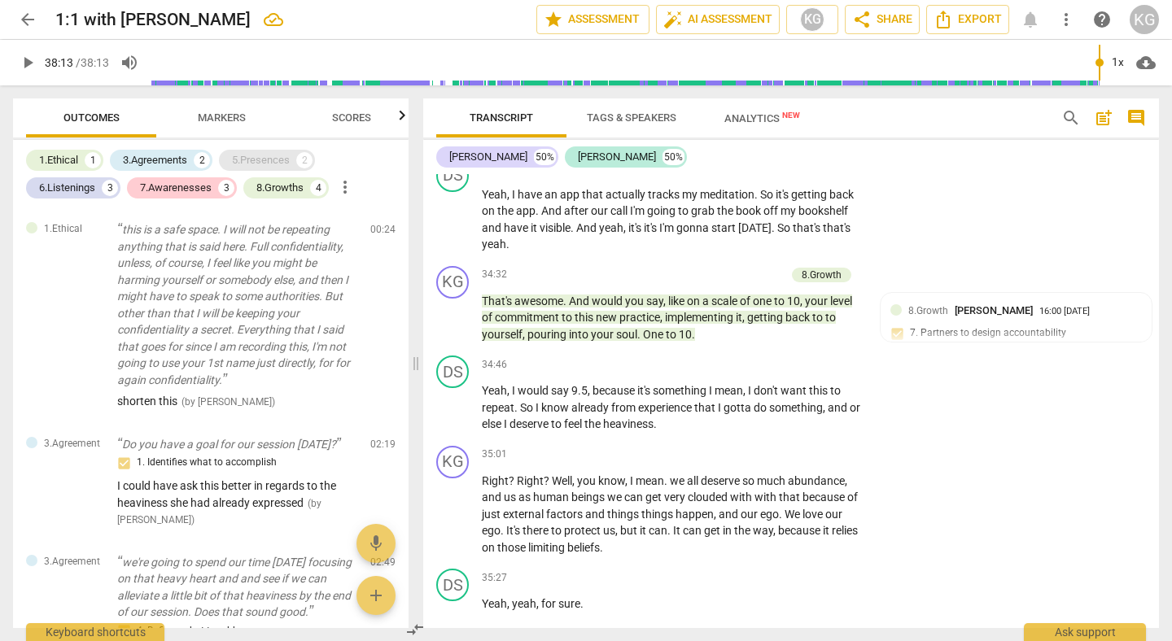
click at [247, 166] on div "5.Presences" at bounding box center [261, 160] width 58 height 16
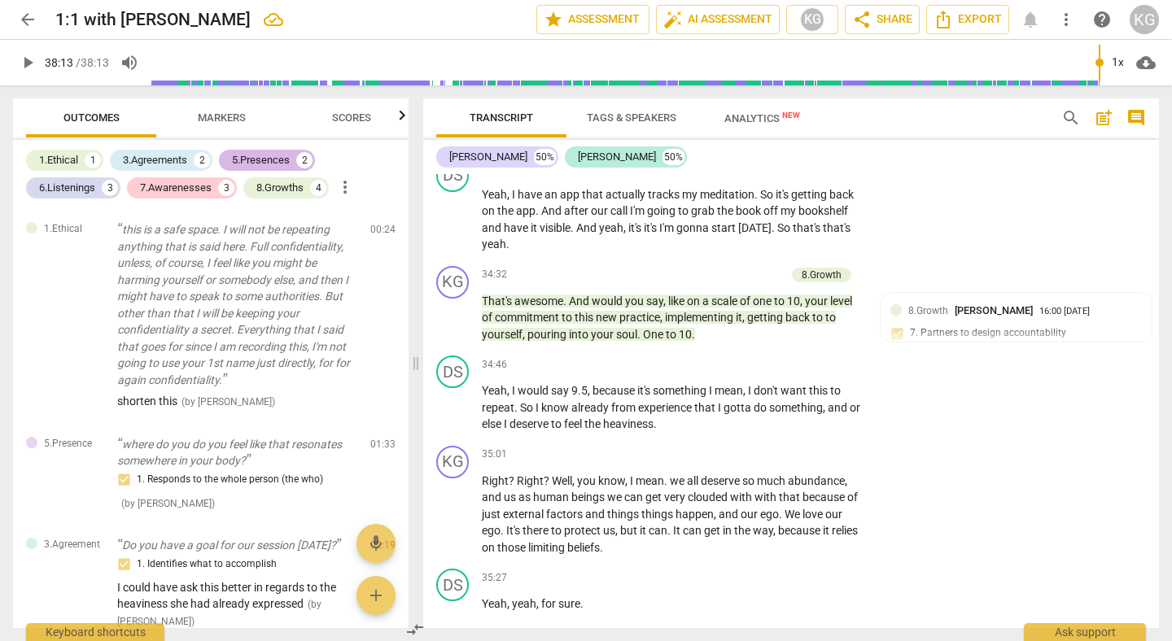
click at [247, 166] on div "5.Presences" at bounding box center [261, 160] width 58 height 16
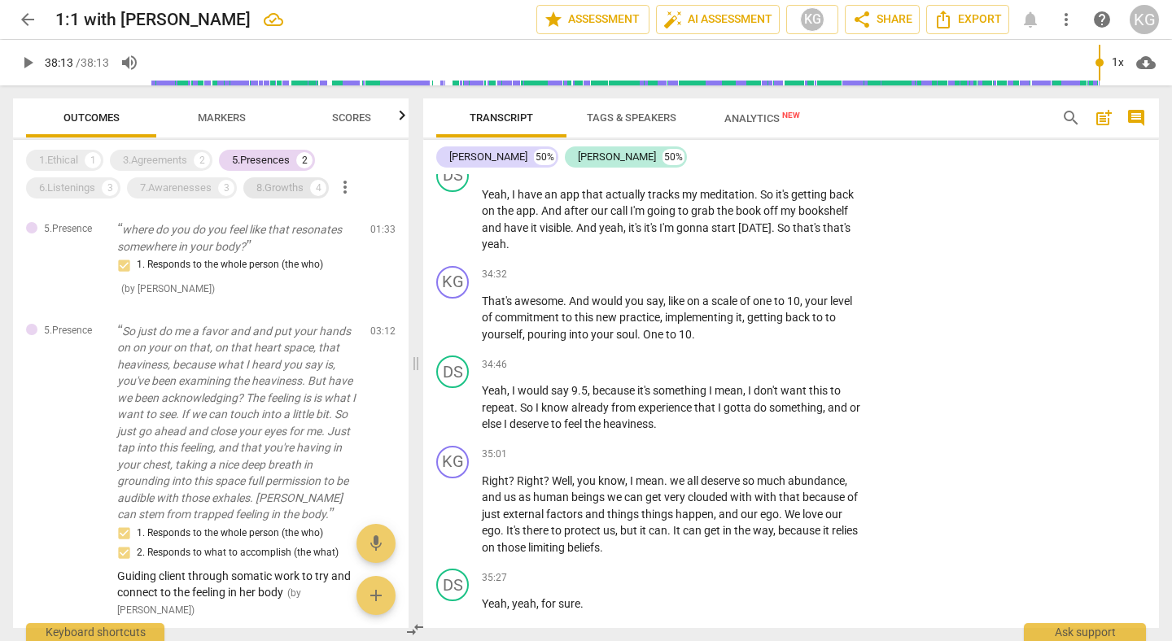
click at [266, 192] on div "8.Growths" at bounding box center [279, 188] width 47 height 16
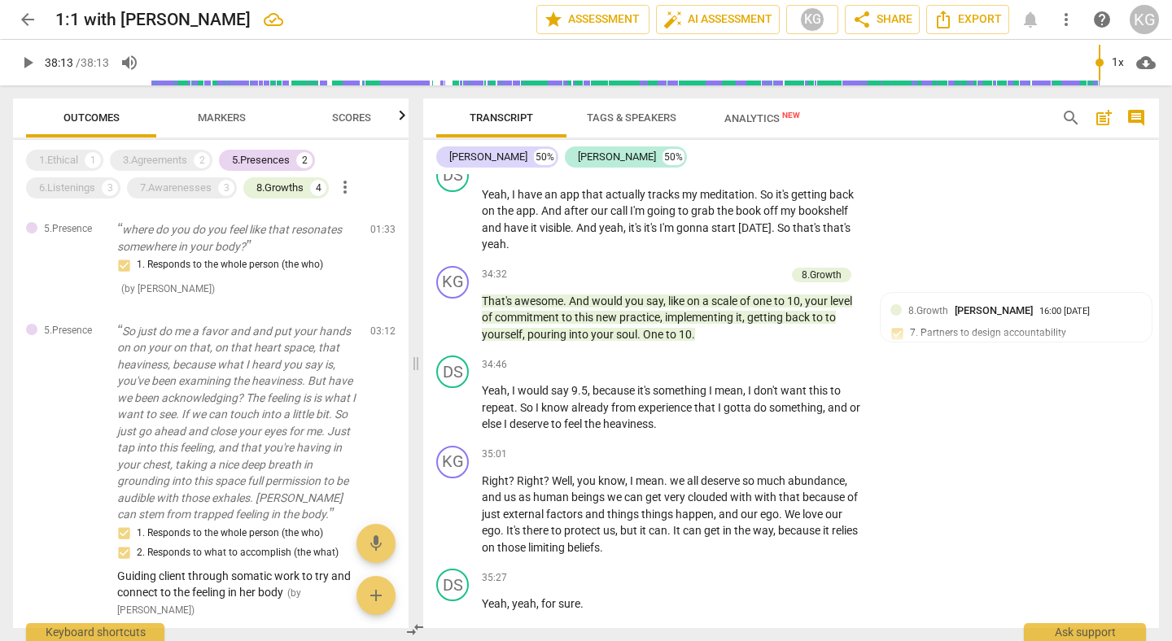
click at [267, 200] on div "1.Ethical 1 3.Agreements 2 5.Presences 2 6.Listenings 3 7.Awarenesses 3 8.Growt…" at bounding box center [217, 174] width 383 height 55
click at [267, 193] on div "8.Growths" at bounding box center [279, 188] width 47 height 16
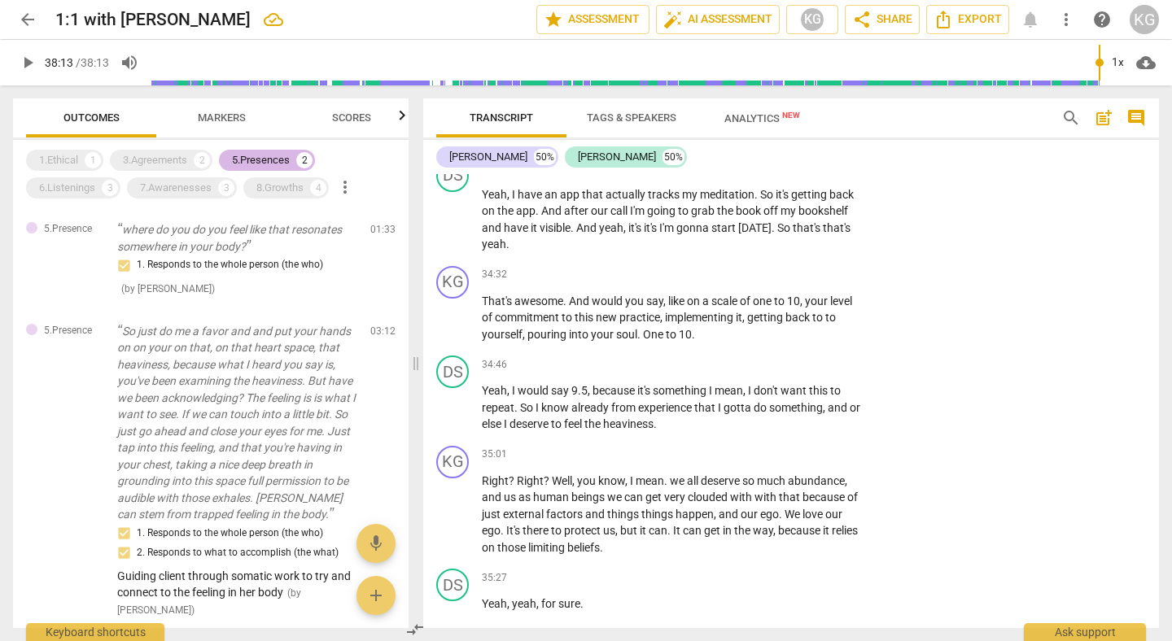
click at [265, 161] on div "5.Presences" at bounding box center [261, 160] width 58 height 16
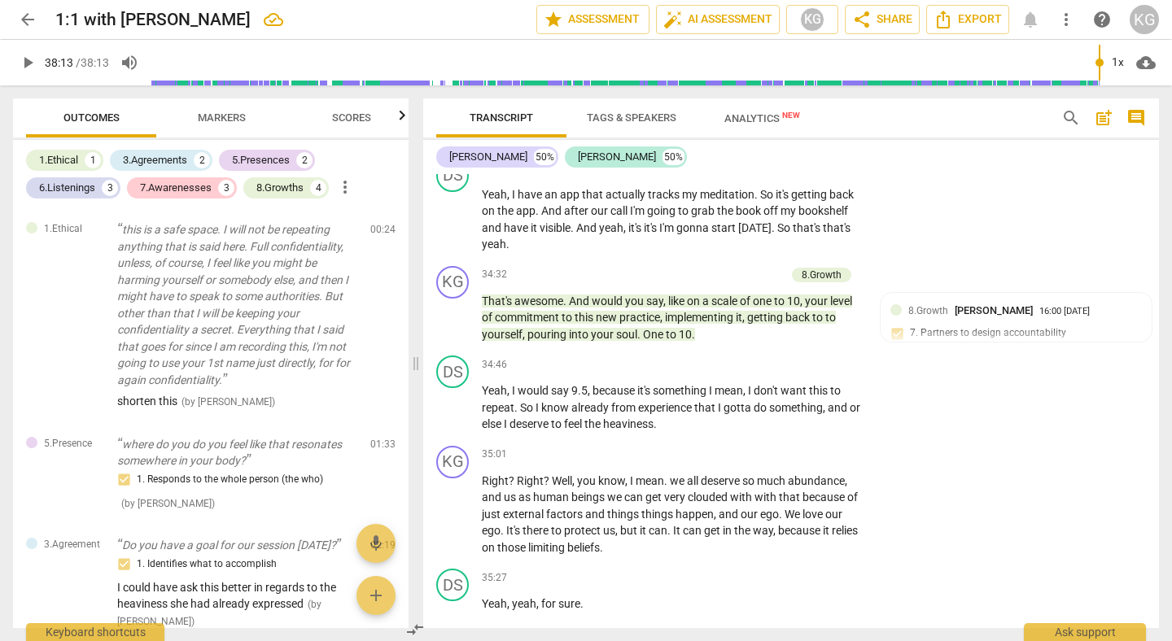
click at [605, 125] on span "Tags & Speakers" at bounding box center [631, 118] width 129 height 22
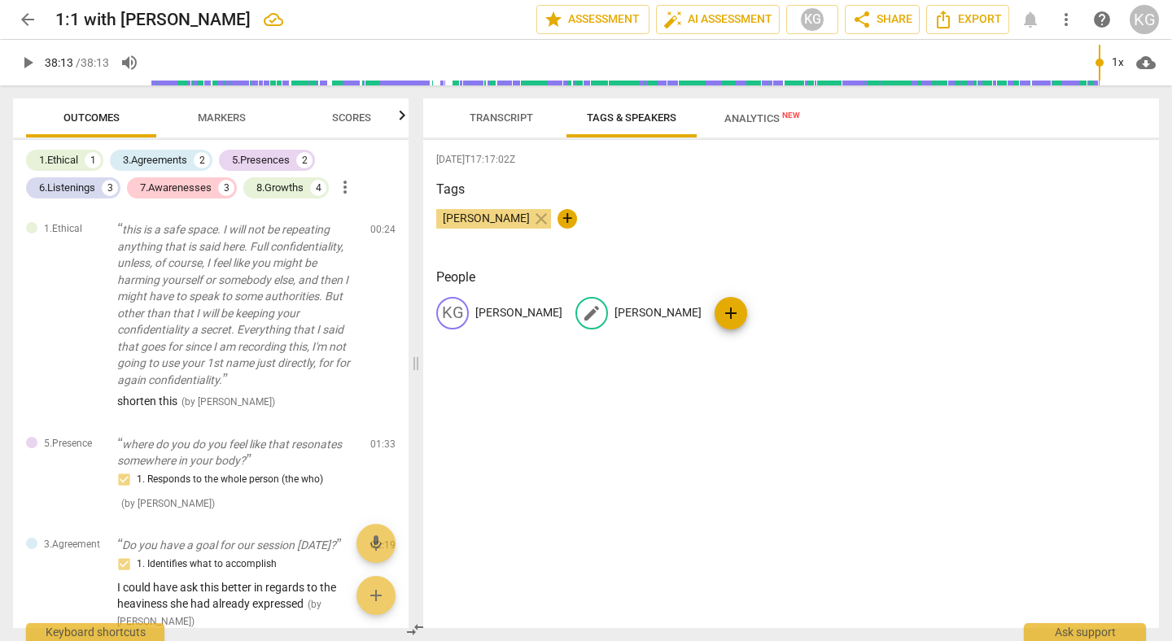
click at [628, 322] on div "edit Dinah Slattery" at bounding box center [639, 313] width 126 height 33
type input "c"
type input "Client"
click at [737, 445] on div "2025-08-18T17:17:02Z Tags Karly Grieve close + People KG Karly Grieve edit Clie…" at bounding box center [791, 384] width 736 height 488
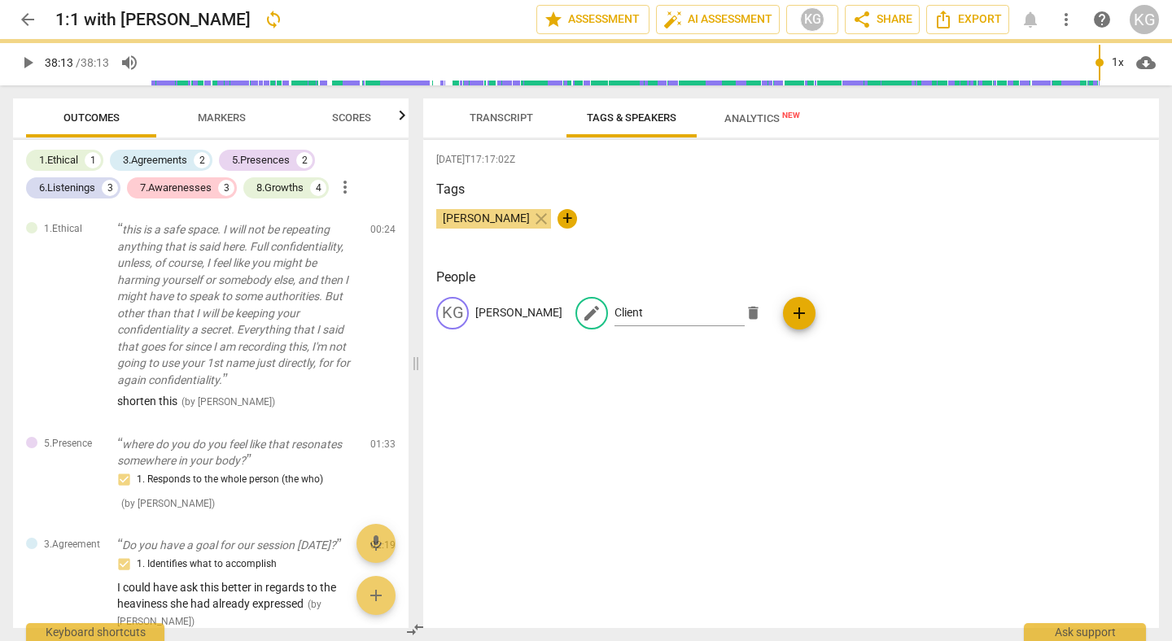
click at [730, 120] on span "Analytics New" at bounding box center [762, 118] width 76 height 12
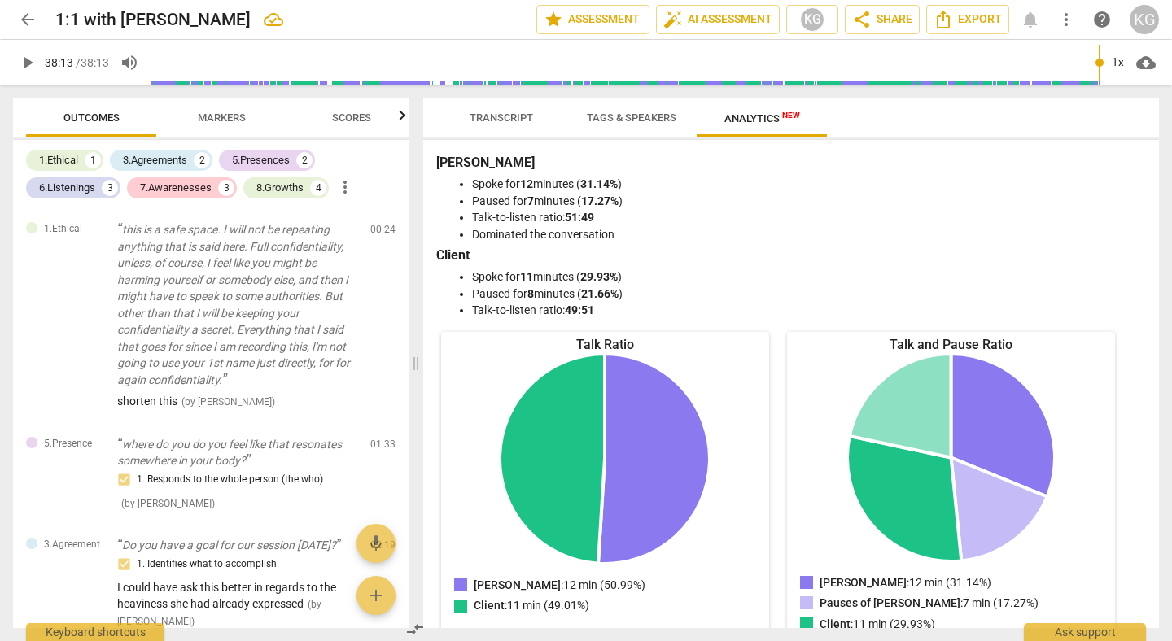
click at [21, 27] on span "arrow_back" at bounding box center [28, 20] width 20 height 20
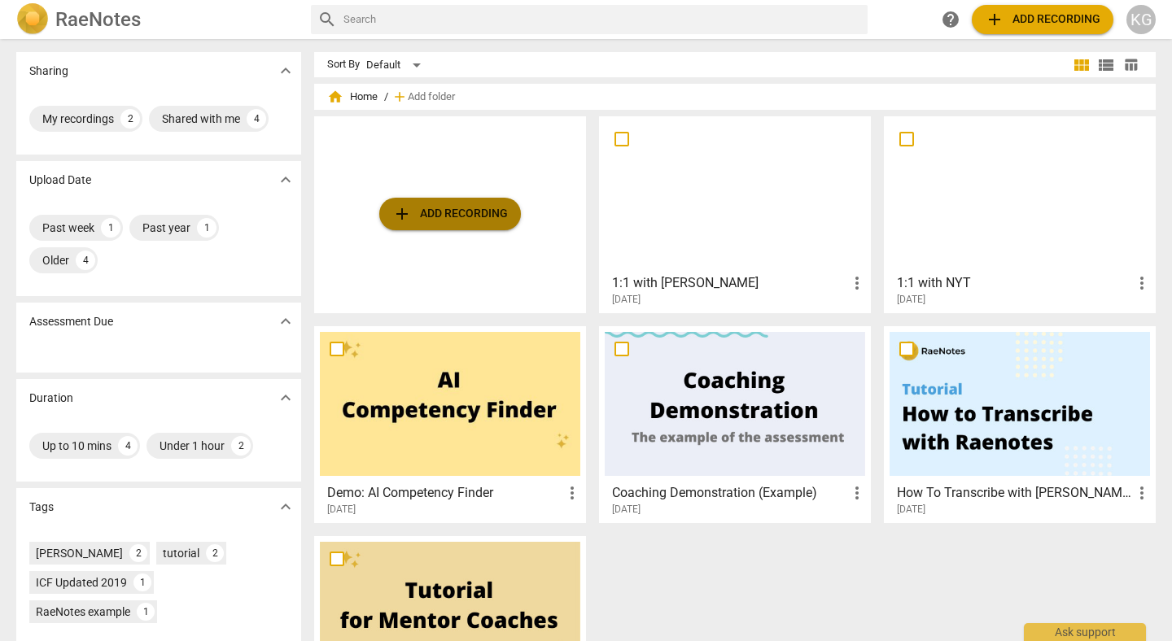
click at [465, 219] on span "add Add recording" at bounding box center [450, 214] width 116 height 20
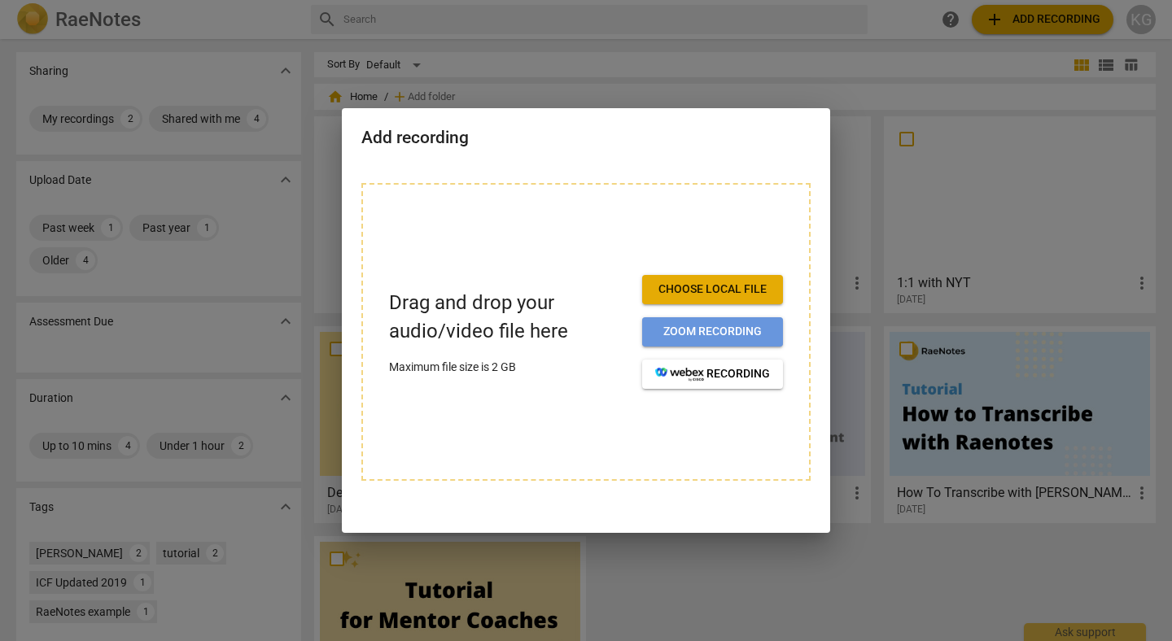
click at [706, 339] on span "Zoom recording" at bounding box center [712, 332] width 115 height 16
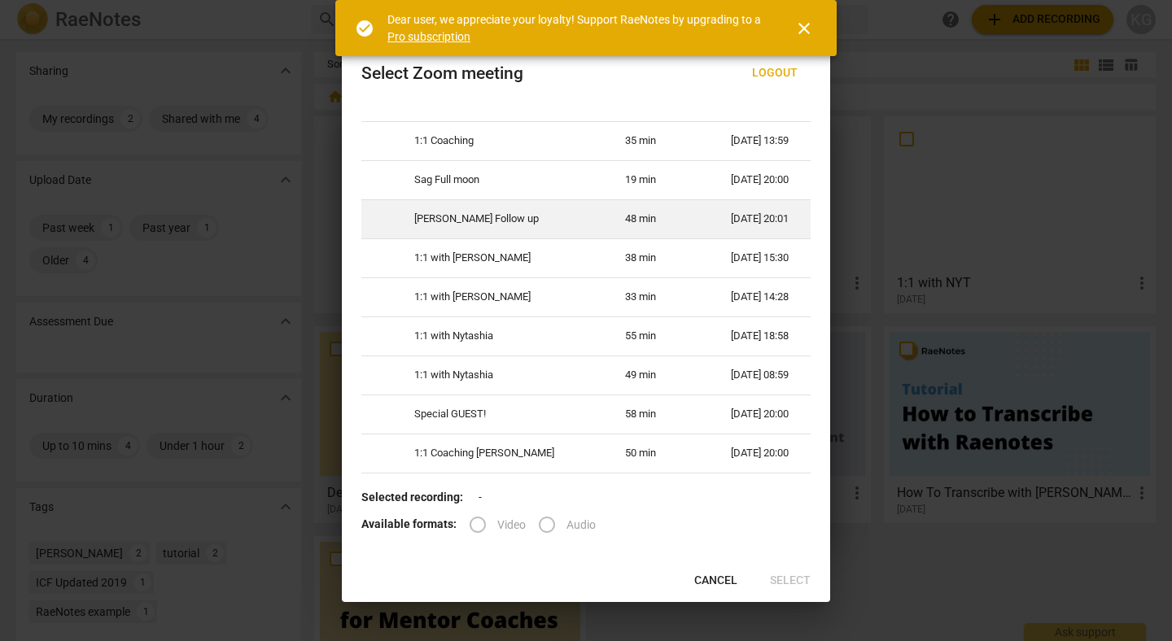
scroll to position [36, 0]
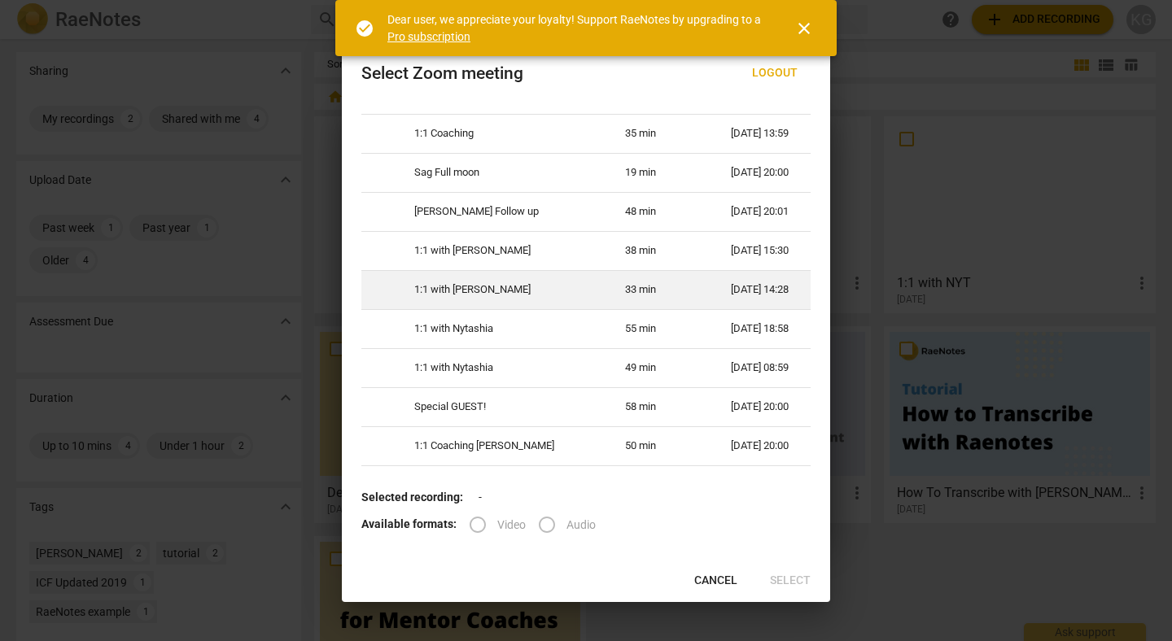
click at [669, 291] on td "33 min" at bounding box center [659, 289] width 106 height 39
radio input "true"
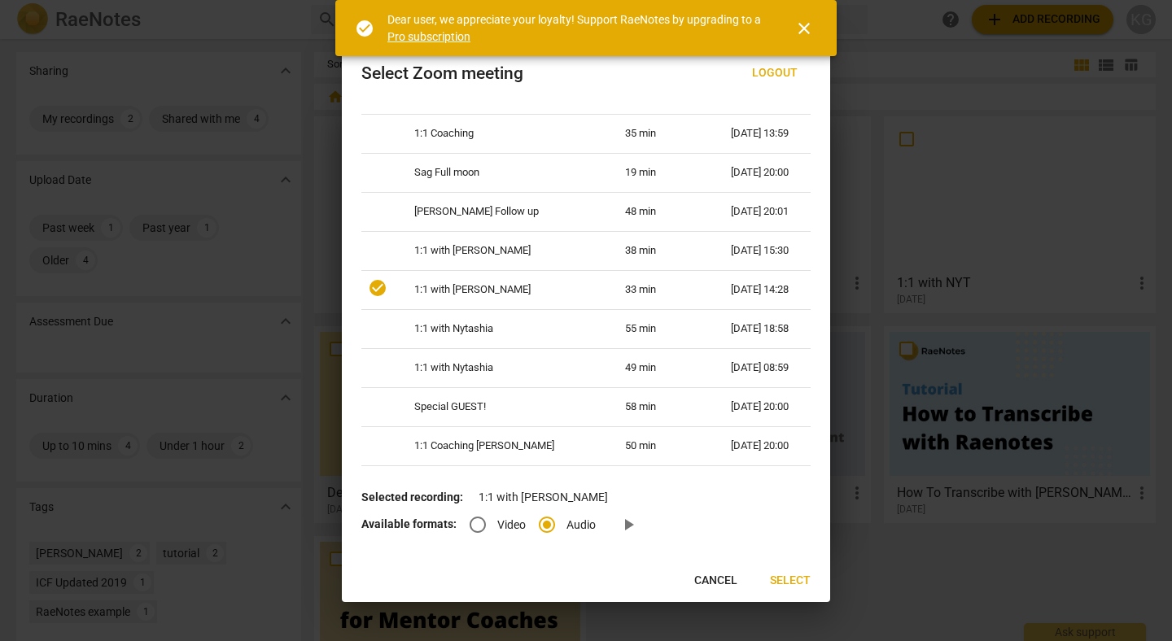
click at [784, 584] on span "Select" at bounding box center [790, 581] width 41 height 16
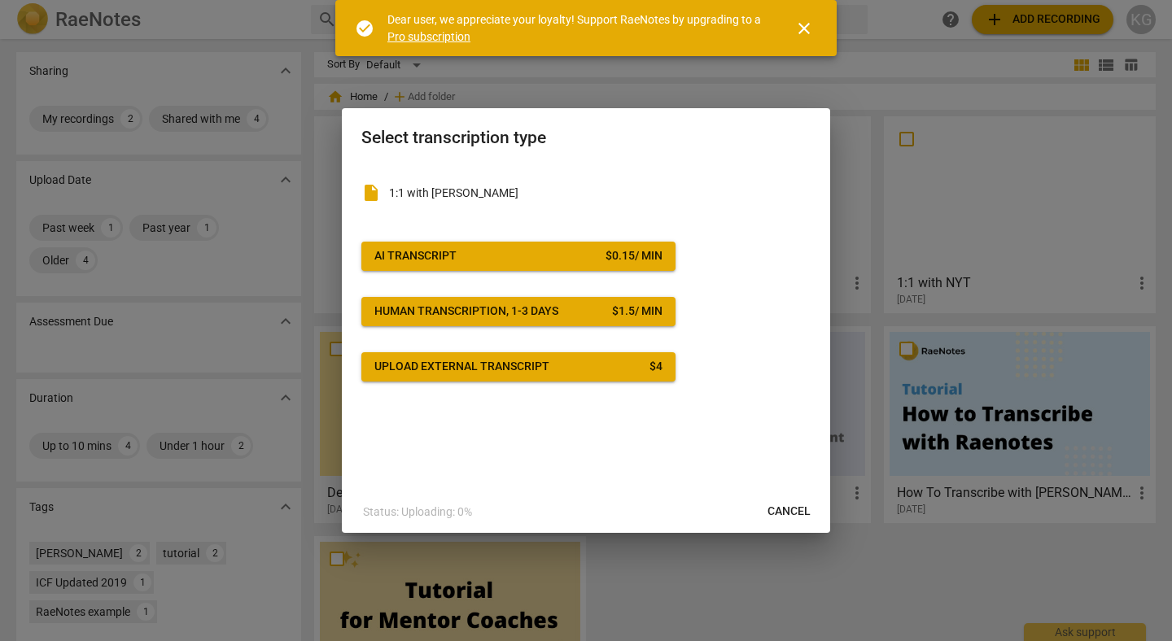
click at [449, 370] on div "Upload external transcript" at bounding box center [461, 367] width 175 height 16
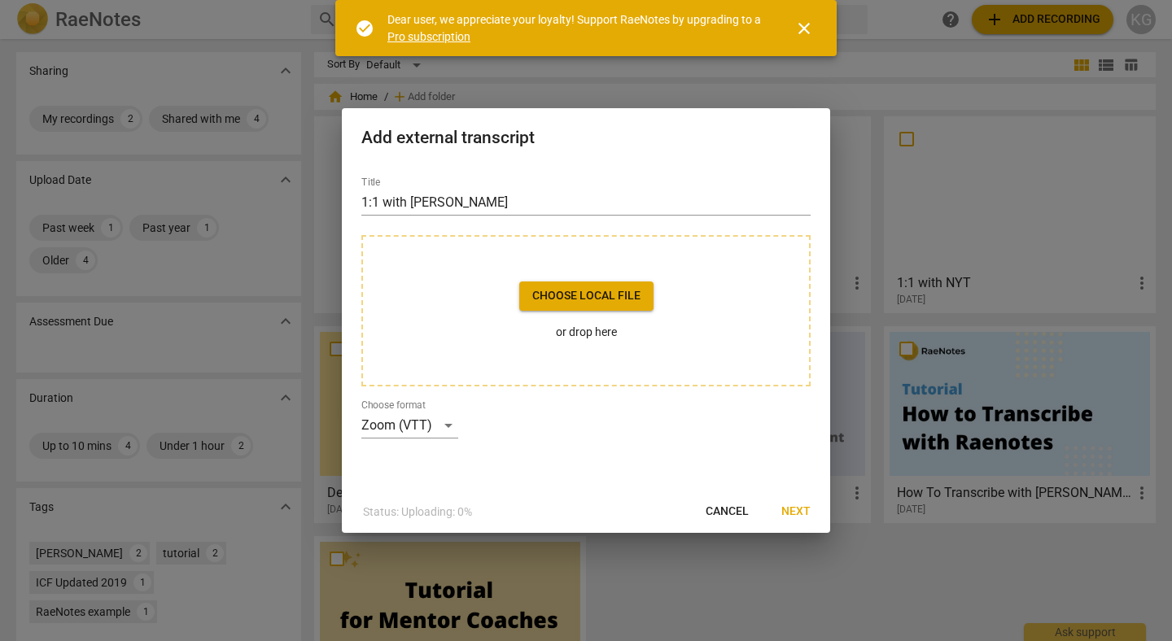
click at [552, 295] on span "Choose local file" at bounding box center [586, 296] width 108 height 16
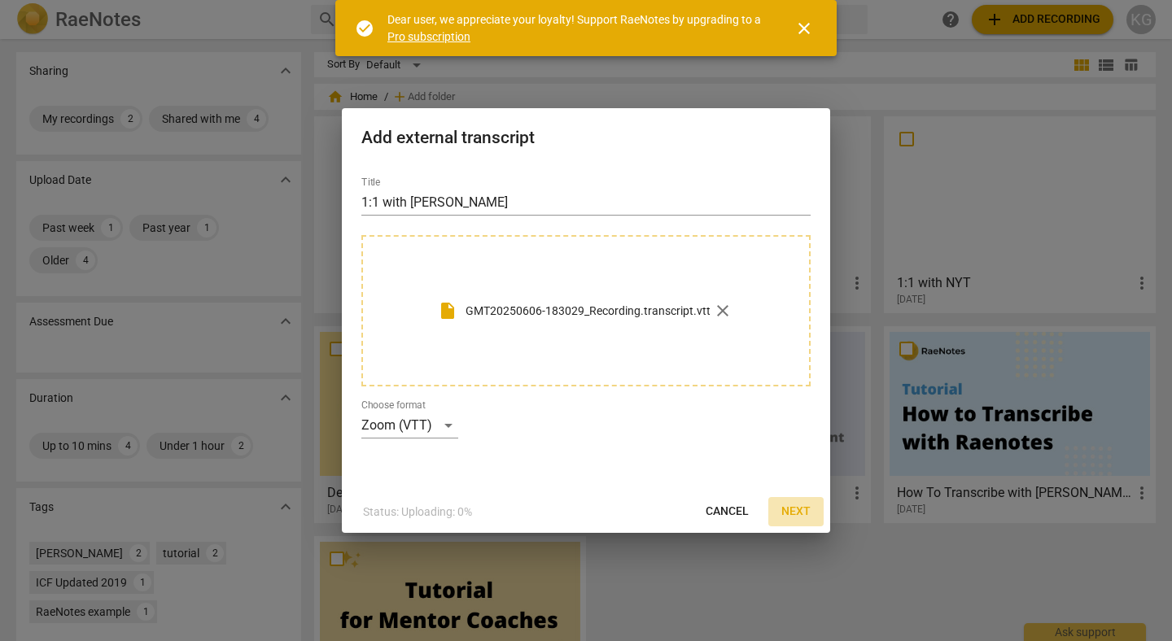
click at [806, 506] on span "Next" at bounding box center [795, 512] width 29 height 16
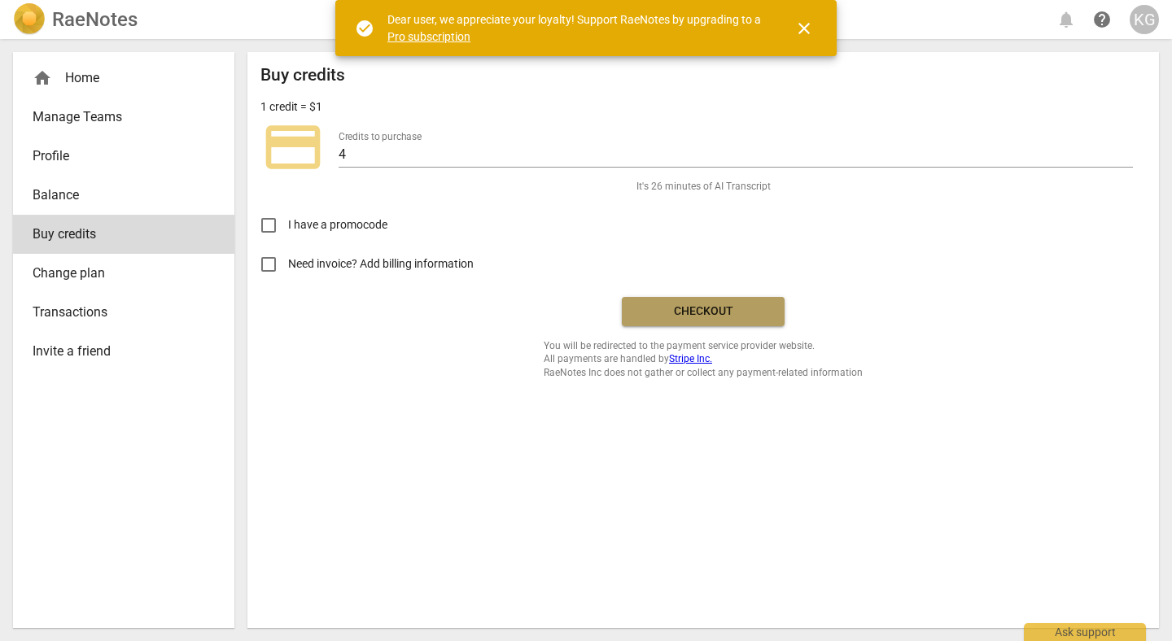
click at [759, 325] on button "Checkout" at bounding box center [703, 311] width 163 height 29
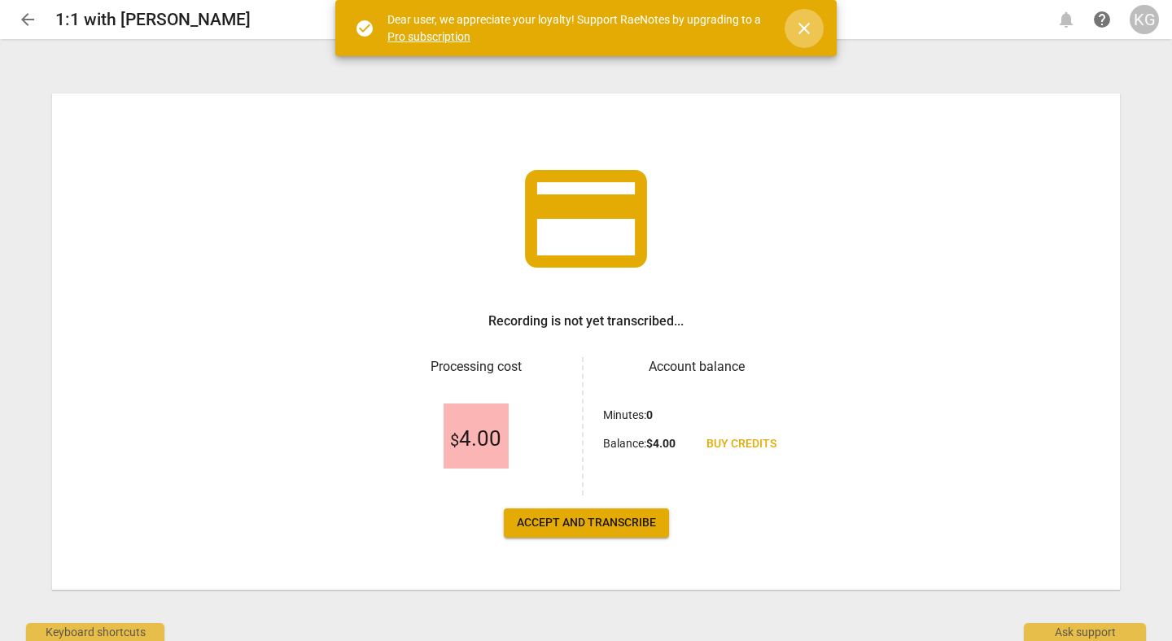
click at [806, 24] on span "close" at bounding box center [804, 29] width 20 height 20
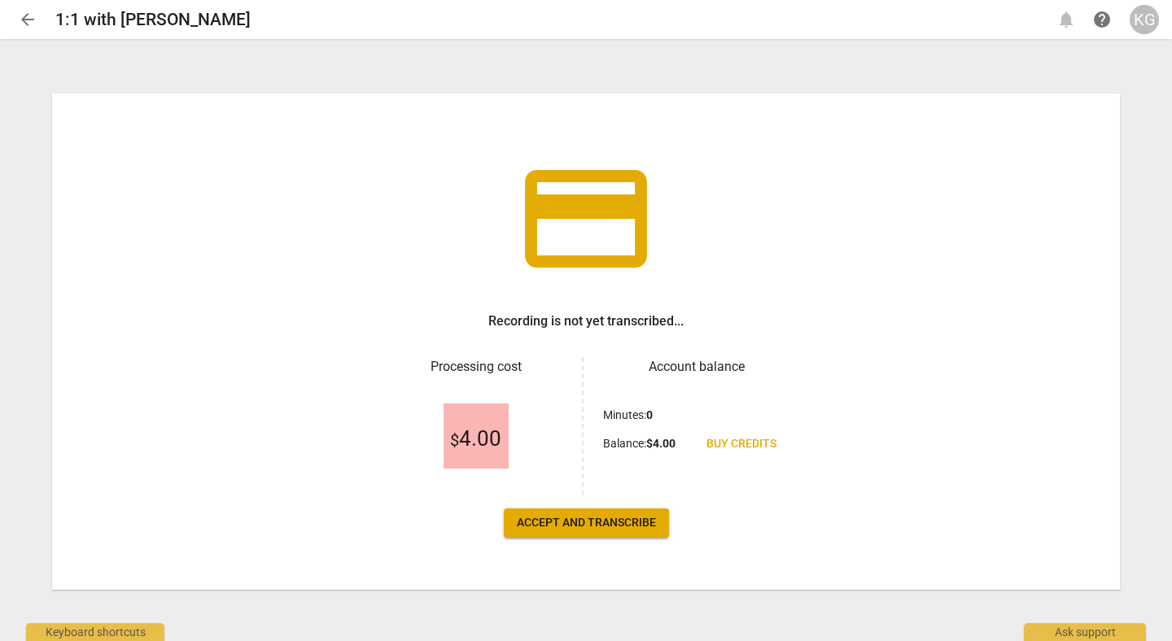
scroll to position [1, 0]
click at [573, 528] on span "Accept and transcribe" at bounding box center [586, 522] width 139 height 16
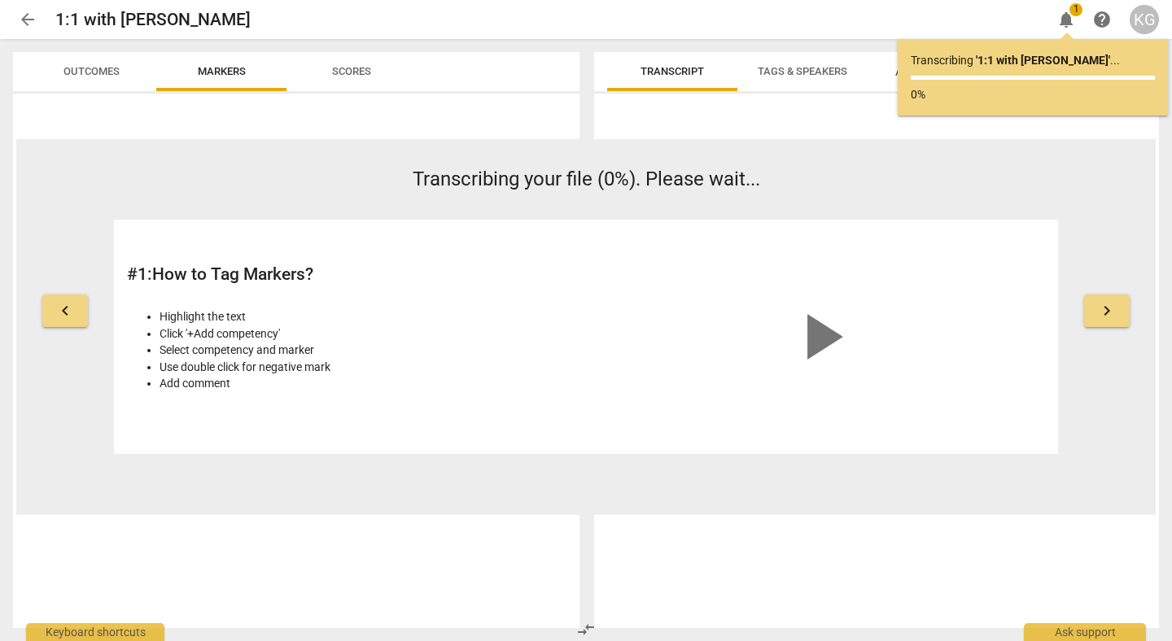
click at [49, 18] on div "arrow_back 1:1 with Suresh edit notifications 1 help KG" at bounding box center [586, 19] width 1146 height 29
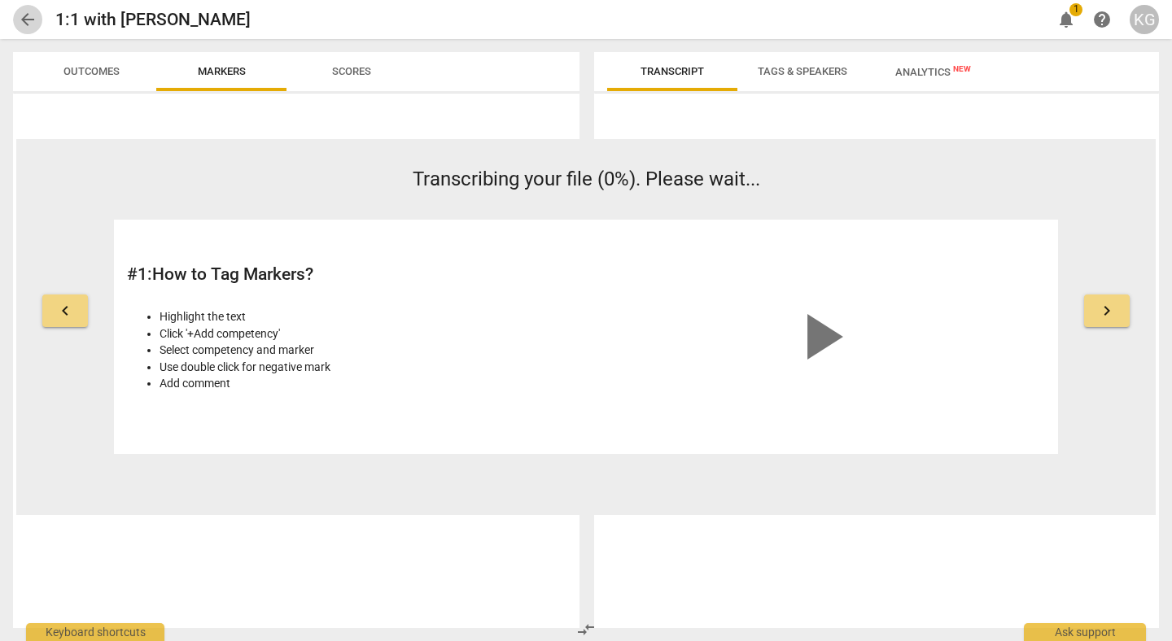
click at [34, 18] on span "arrow_back" at bounding box center [28, 20] width 20 height 20
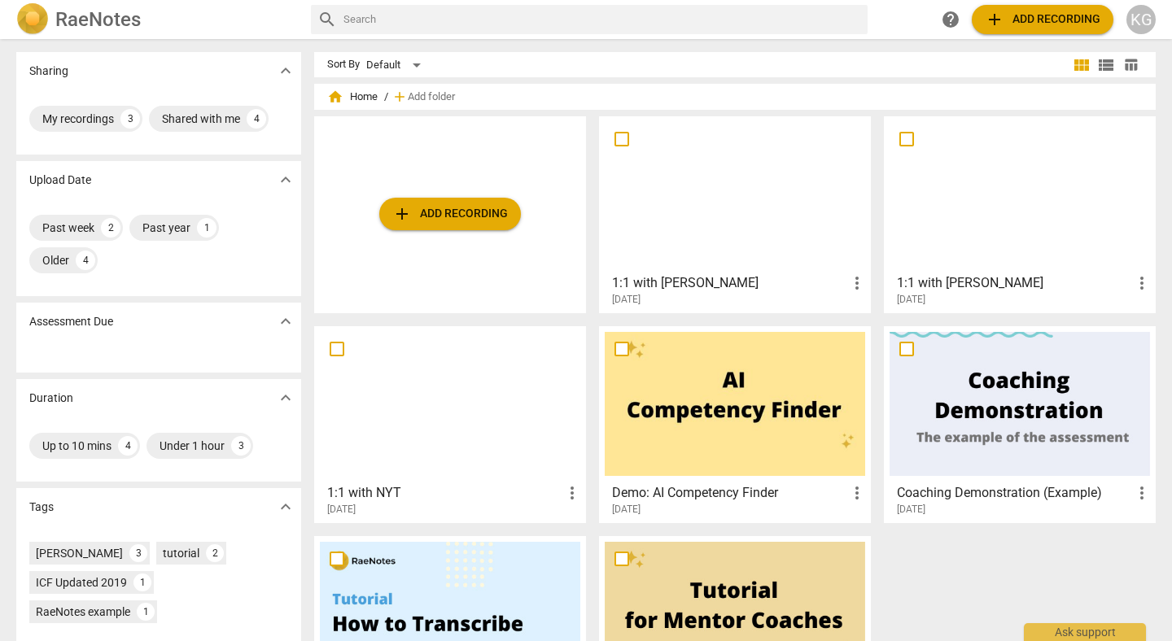
click at [983, 277] on h3 "1:1 with [PERSON_NAME]" at bounding box center [1014, 284] width 235 height 20
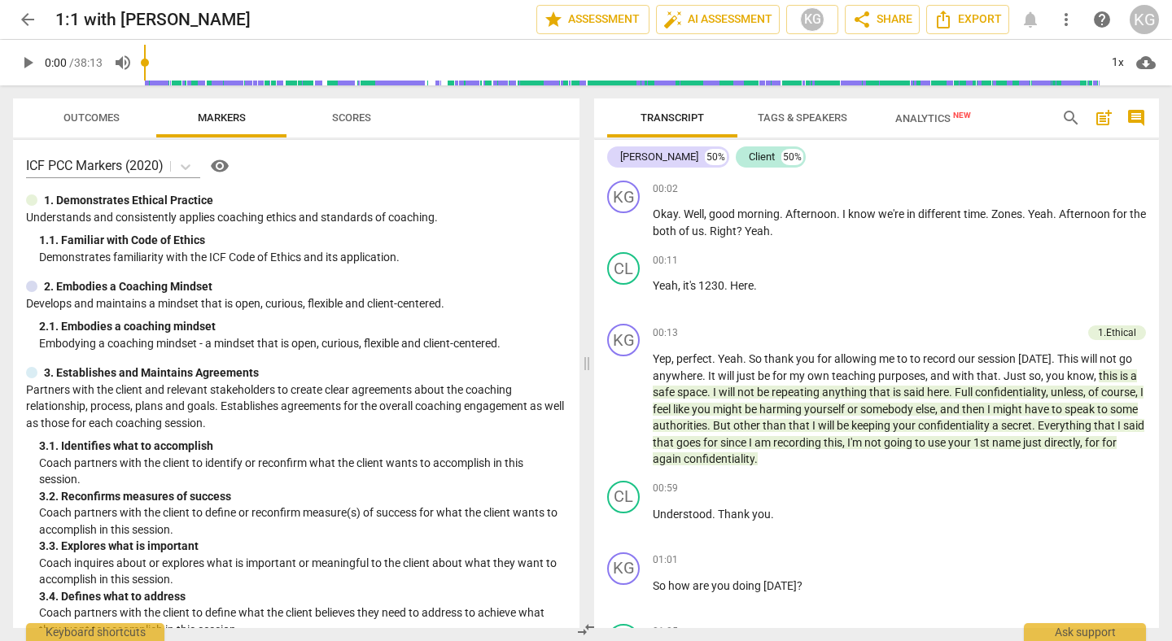
click at [28, 17] on span "arrow_back" at bounding box center [28, 20] width 20 height 20
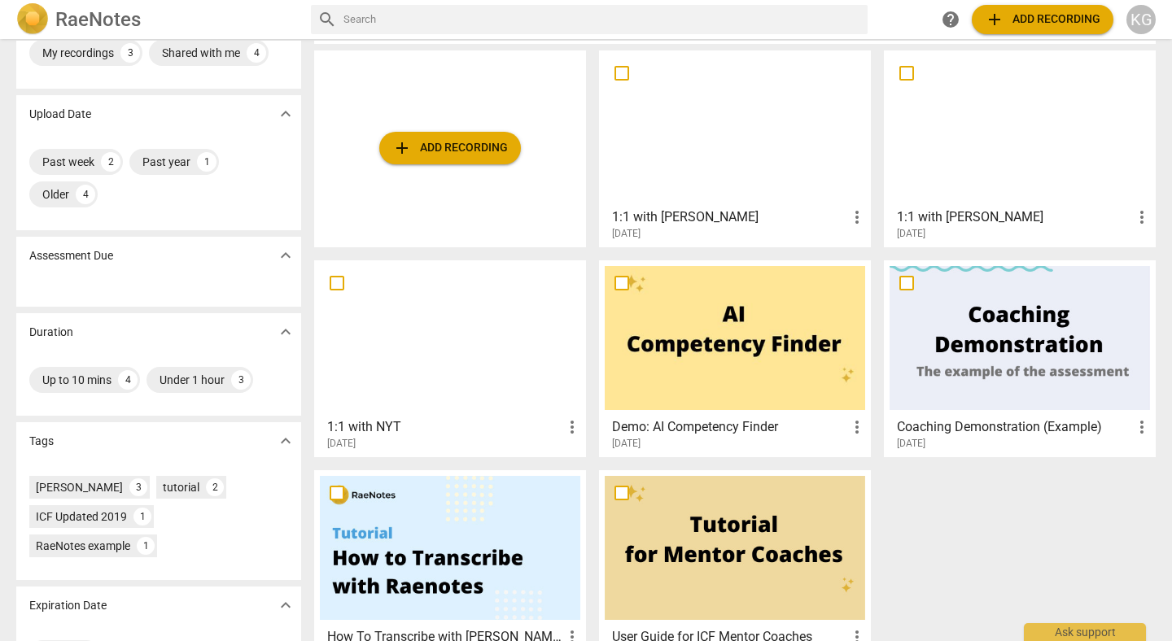
scroll to position [120, 0]
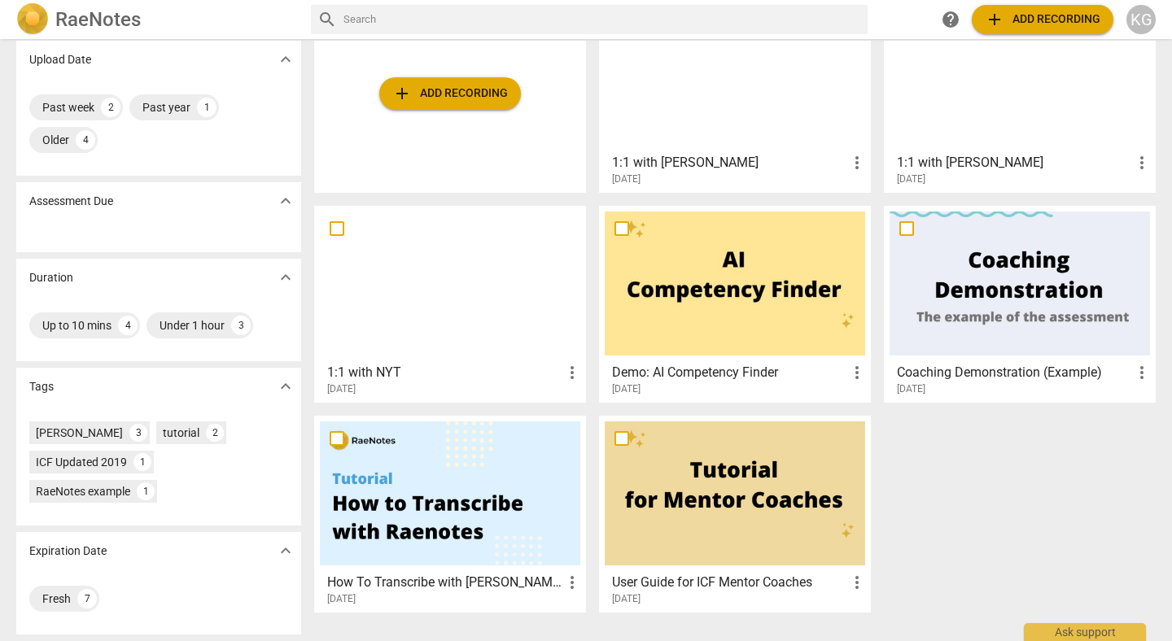
click at [567, 589] on span "more_vert" at bounding box center [572, 583] width 20 height 20
click at [594, 604] on li "Delete" at bounding box center [590, 602] width 62 height 39
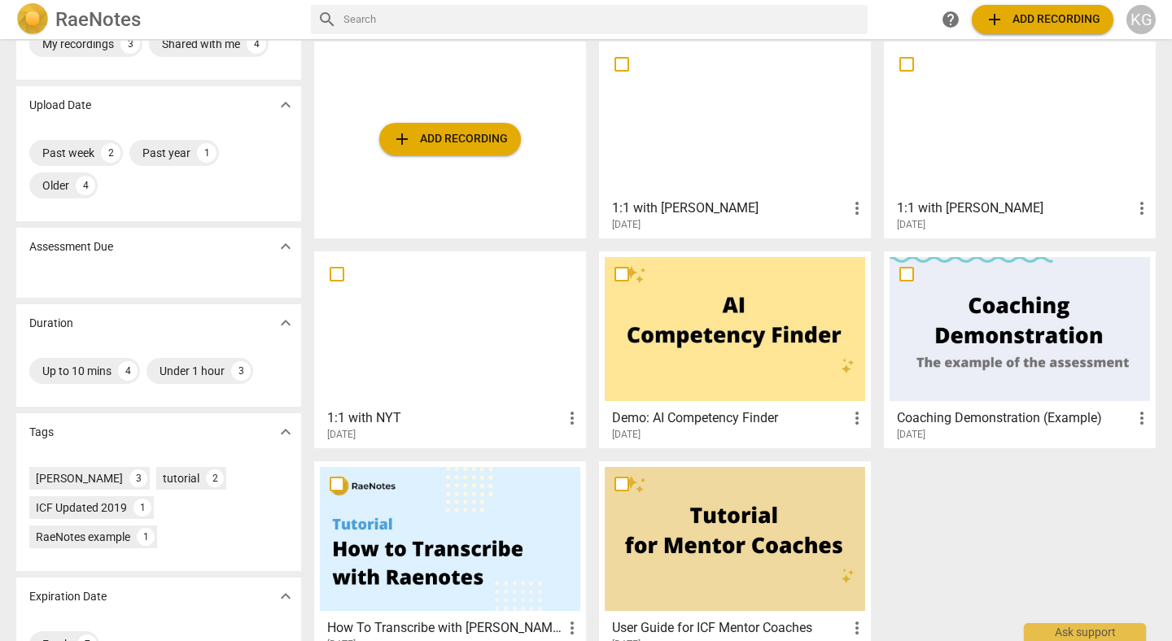
scroll to position [0, 0]
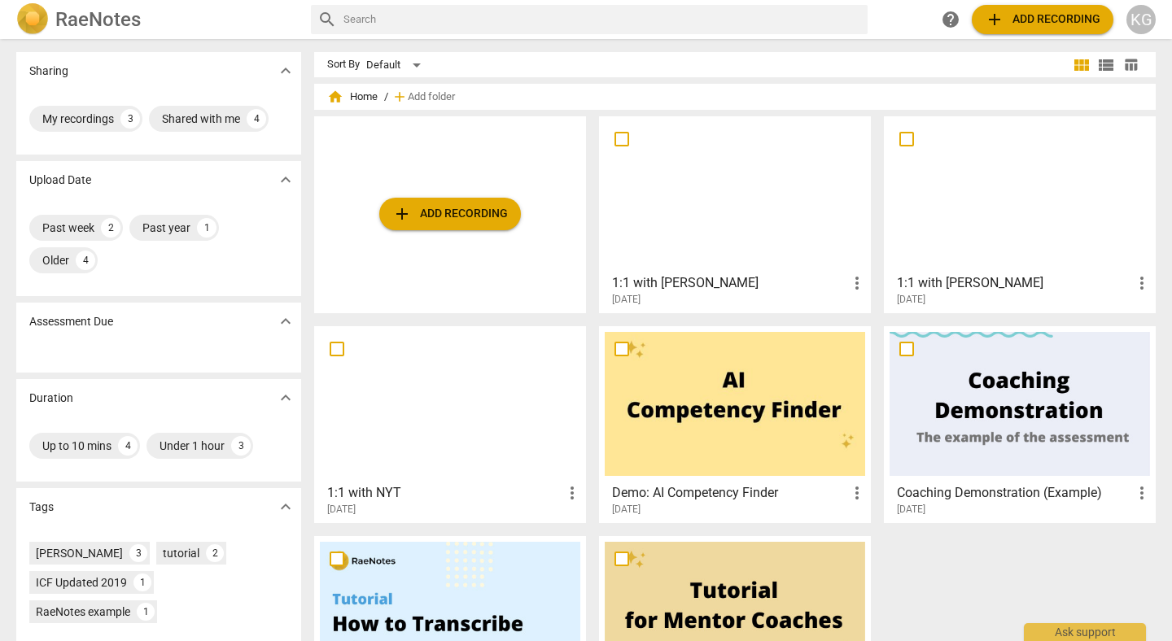
click at [973, 283] on h3 "1:1 with [PERSON_NAME]" at bounding box center [1014, 284] width 235 height 20
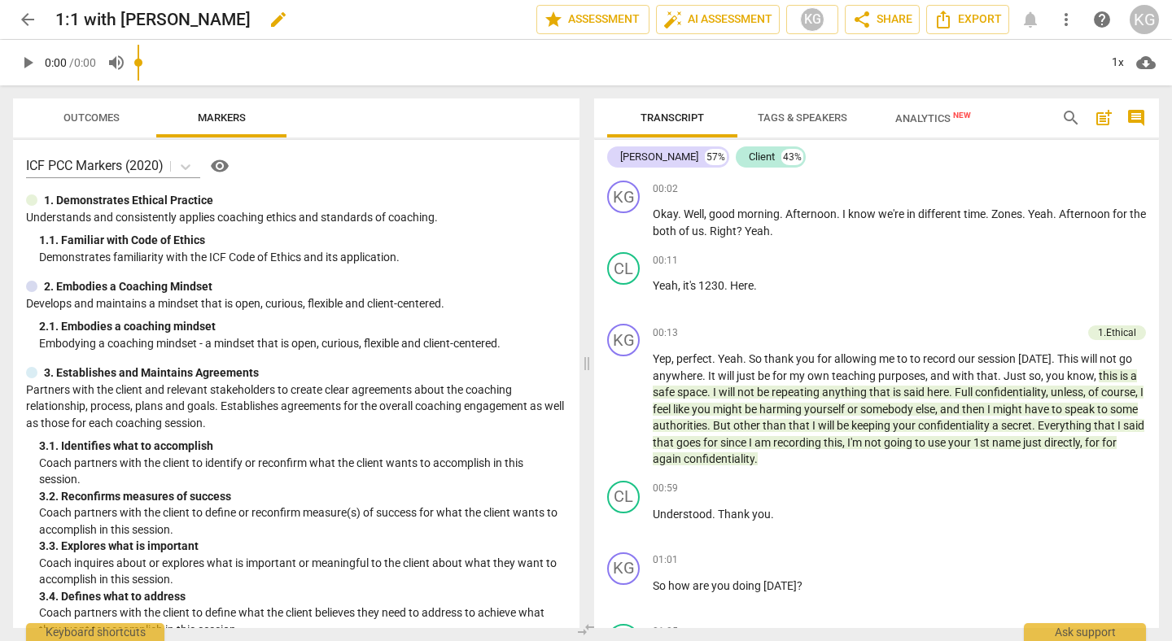
click at [152, 10] on h2 "1:1 with [PERSON_NAME]" at bounding box center [152, 20] width 195 height 20
click at [151, 24] on h2 "1:1 with [PERSON_NAME]" at bounding box center [152, 20] width 195 height 20
click at [269, 25] on span "edit" at bounding box center [279, 20] width 20 height 20
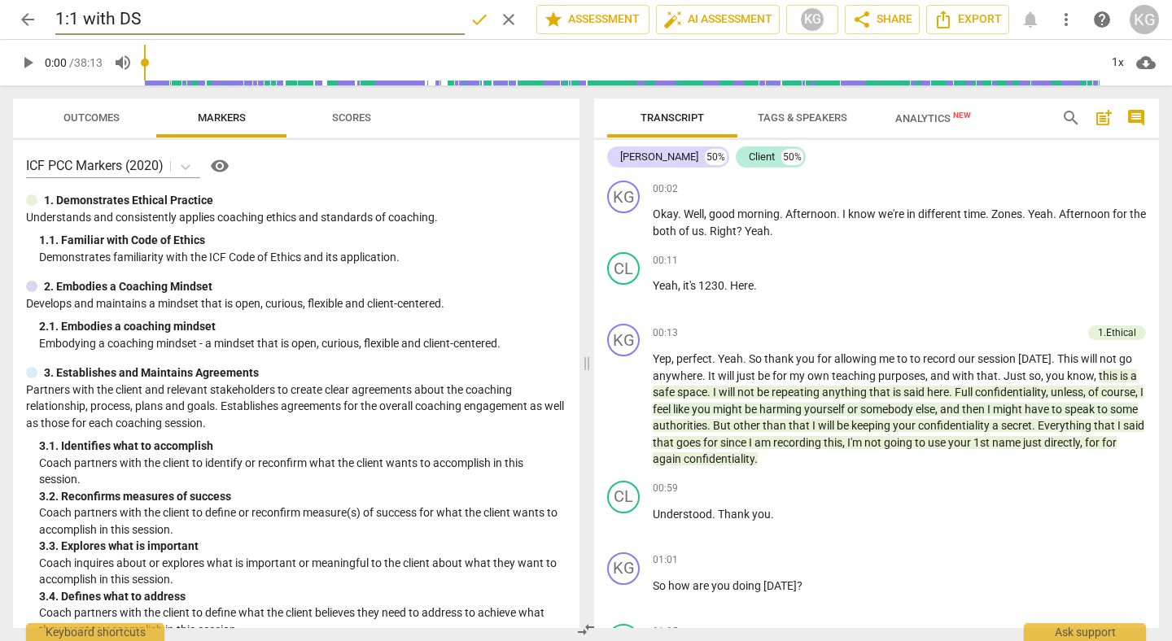
type input "1:1 with DS"
click at [25, 24] on span "arrow_back" at bounding box center [28, 20] width 20 height 20
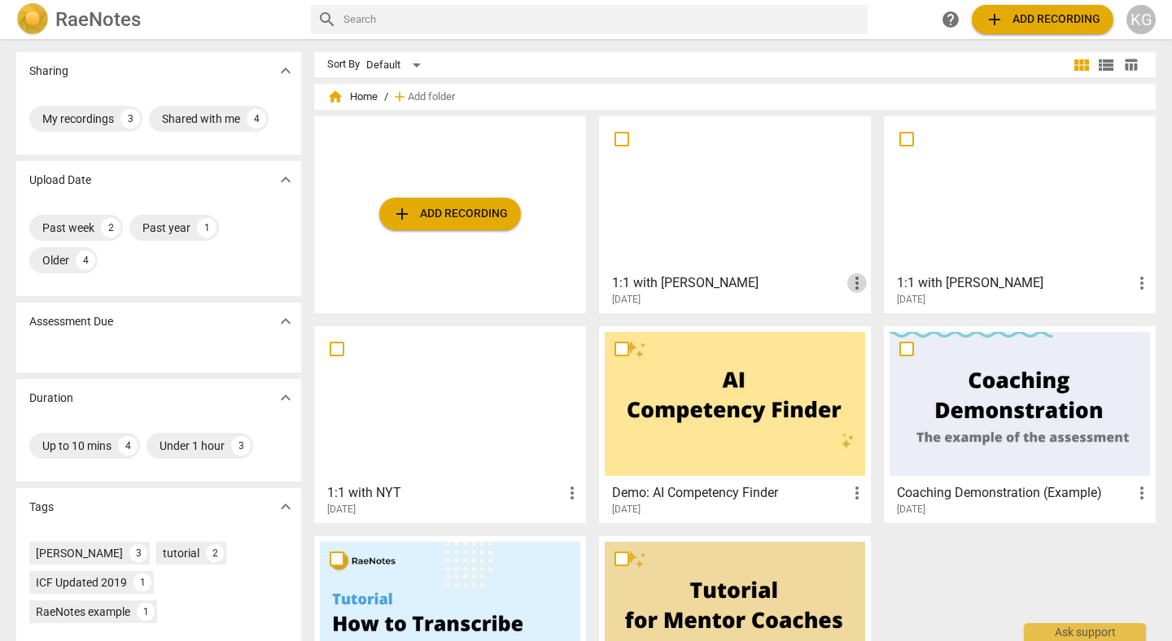
click at [854, 289] on span "more_vert" at bounding box center [857, 284] width 20 height 20
click at [755, 288] on div at bounding box center [586, 320] width 1172 height 641
click at [652, 288] on h3 "1:1 with Suresh" at bounding box center [729, 284] width 235 height 20
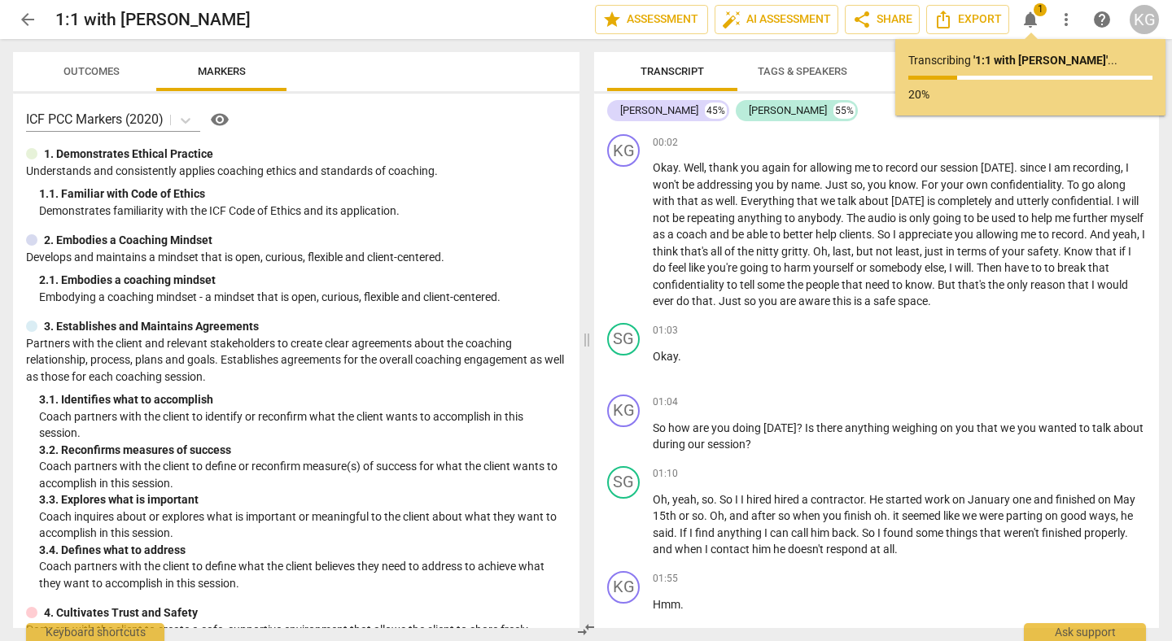
click at [31, 22] on span "arrow_back" at bounding box center [28, 20] width 20 height 20
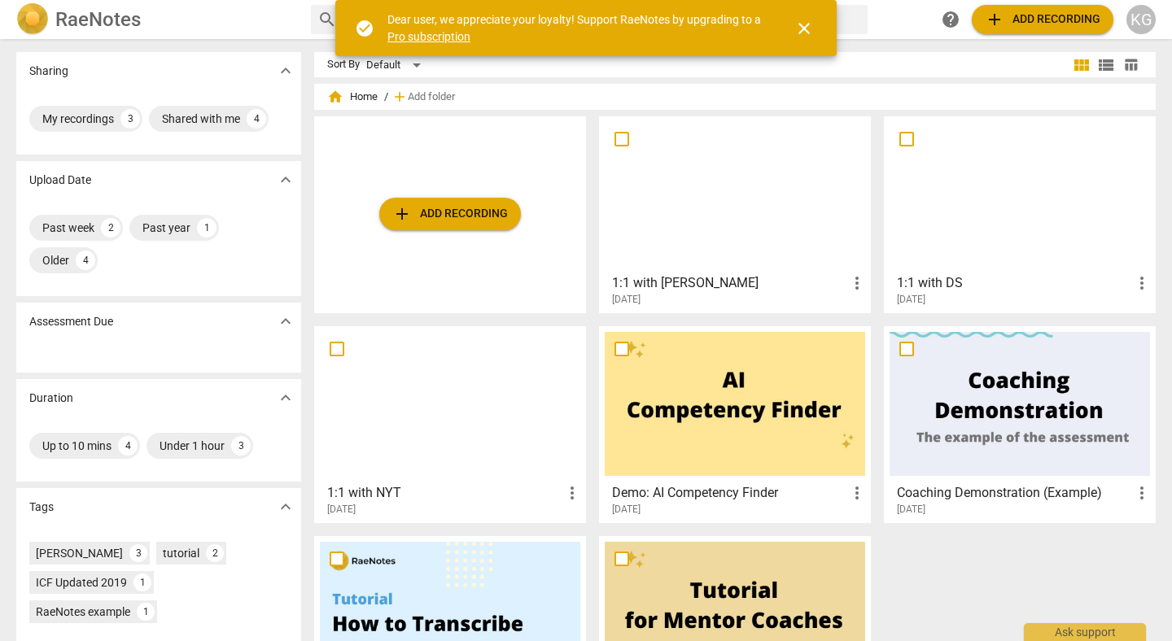
click at [717, 234] on div at bounding box center [735, 194] width 260 height 144
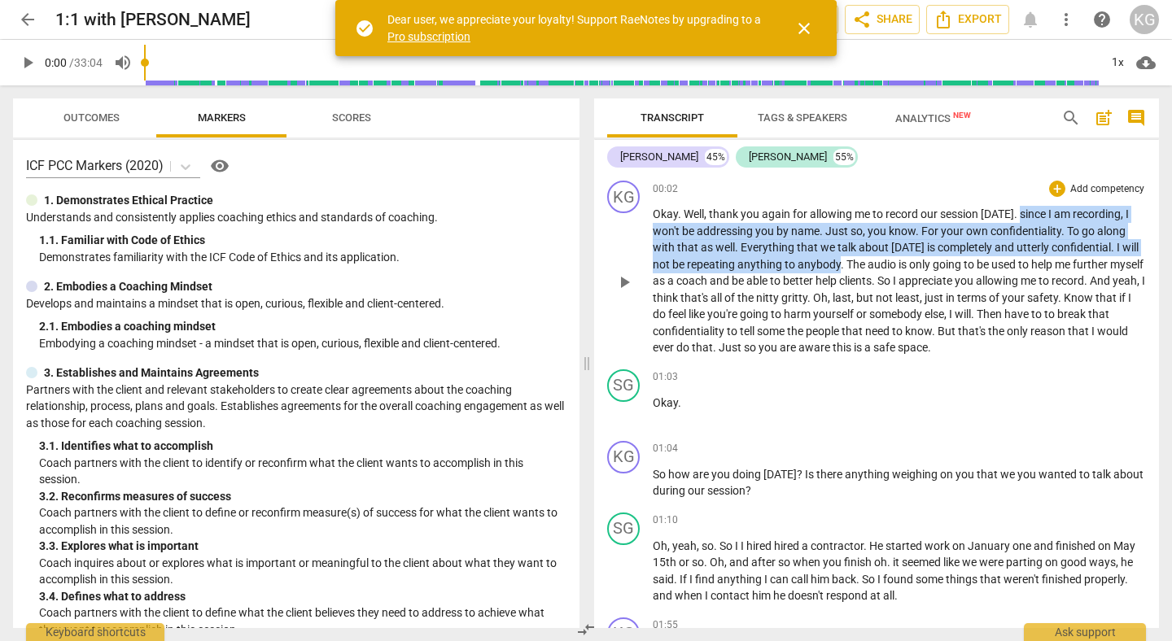
drag, startPoint x: 1016, startPoint y: 215, endPoint x: 840, endPoint y: 260, distance: 181.6
click at [840, 260] on p "Okay . Well , thank you again for allowing me to record our session [DATE] . si…" at bounding box center [899, 281] width 493 height 151
click at [854, 247] on div "+" at bounding box center [854, 243] width 16 height 16
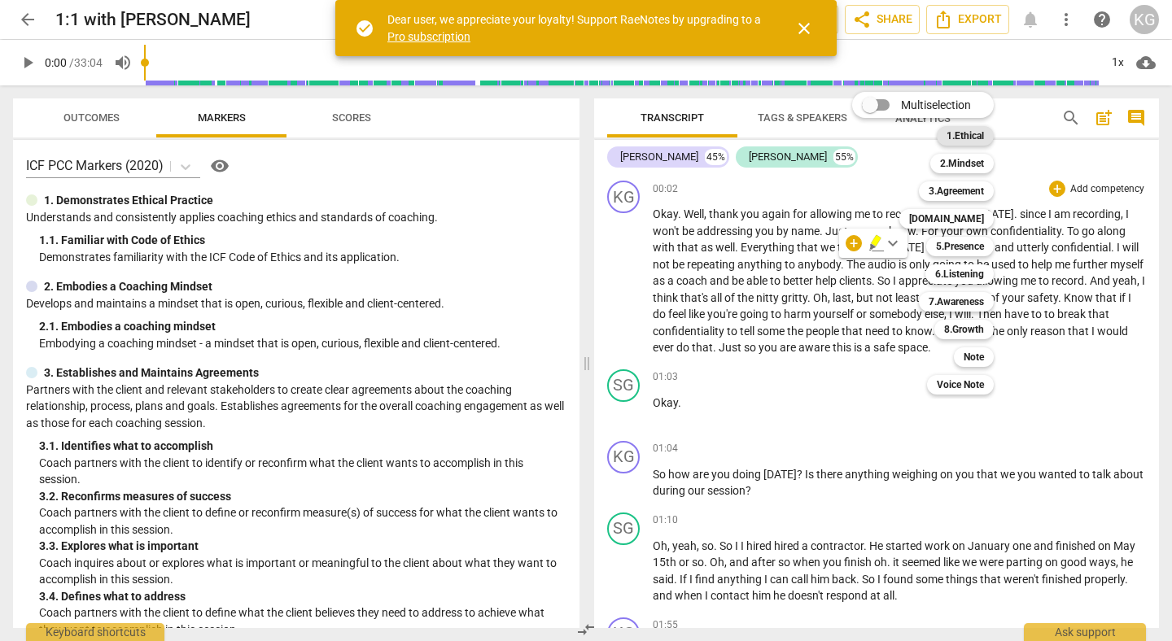
click at [978, 144] on b "1.Ethical" at bounding box center [965, 136] width 37 height 20
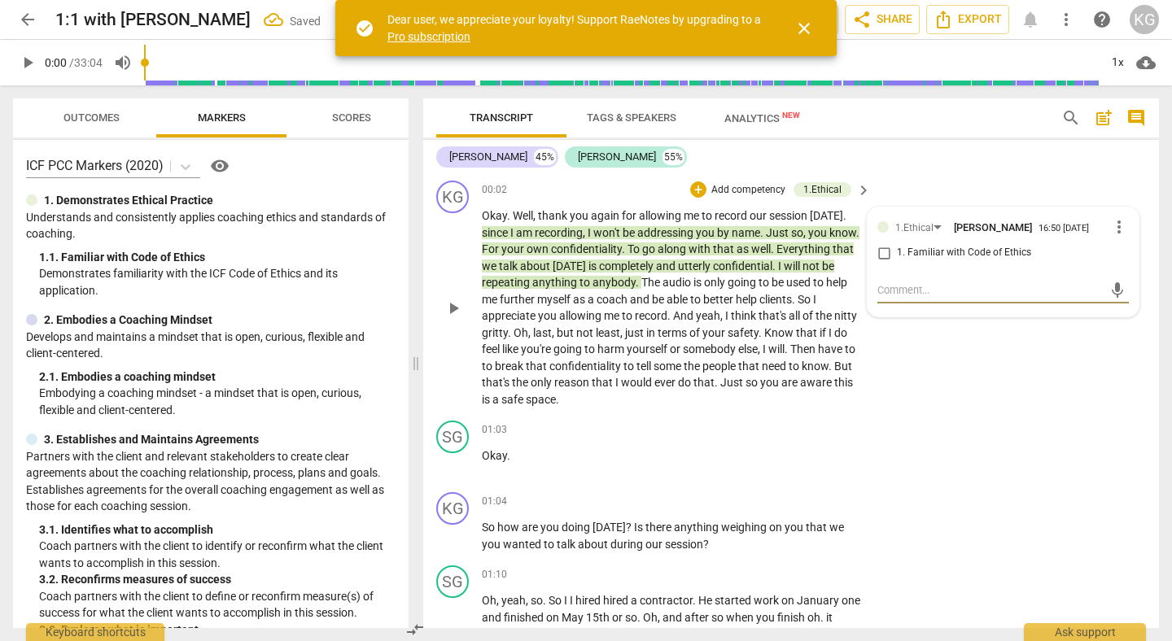
type textarea "h"
type textarea "ho"
type textarea "how"
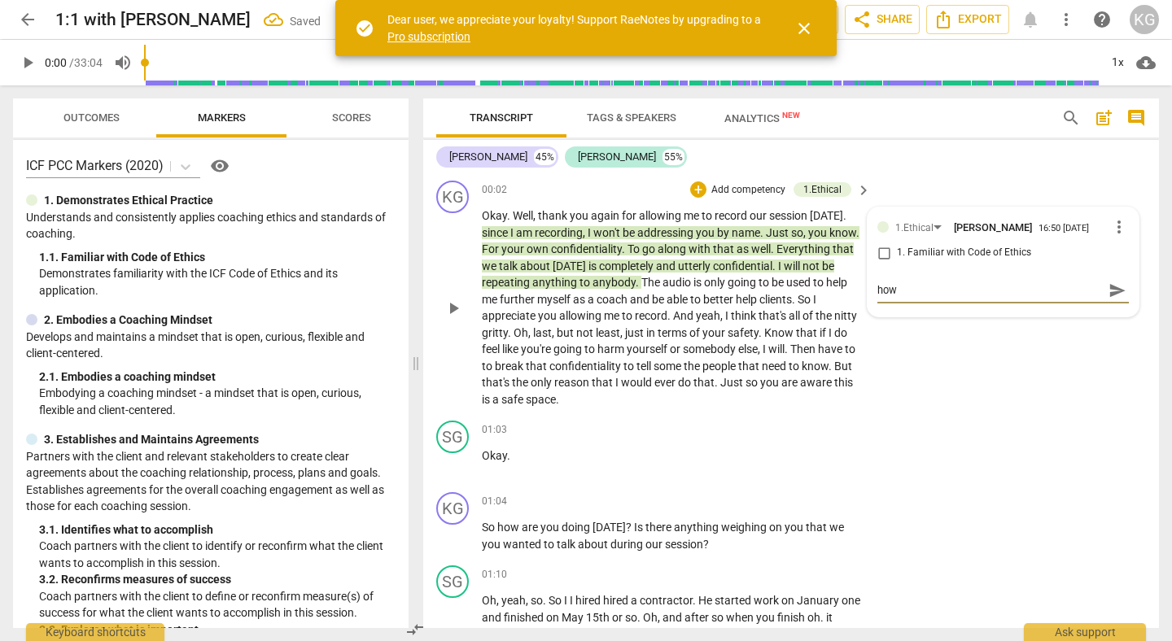
type textarea "how"
type textarea "how d"
type textarea "how do"
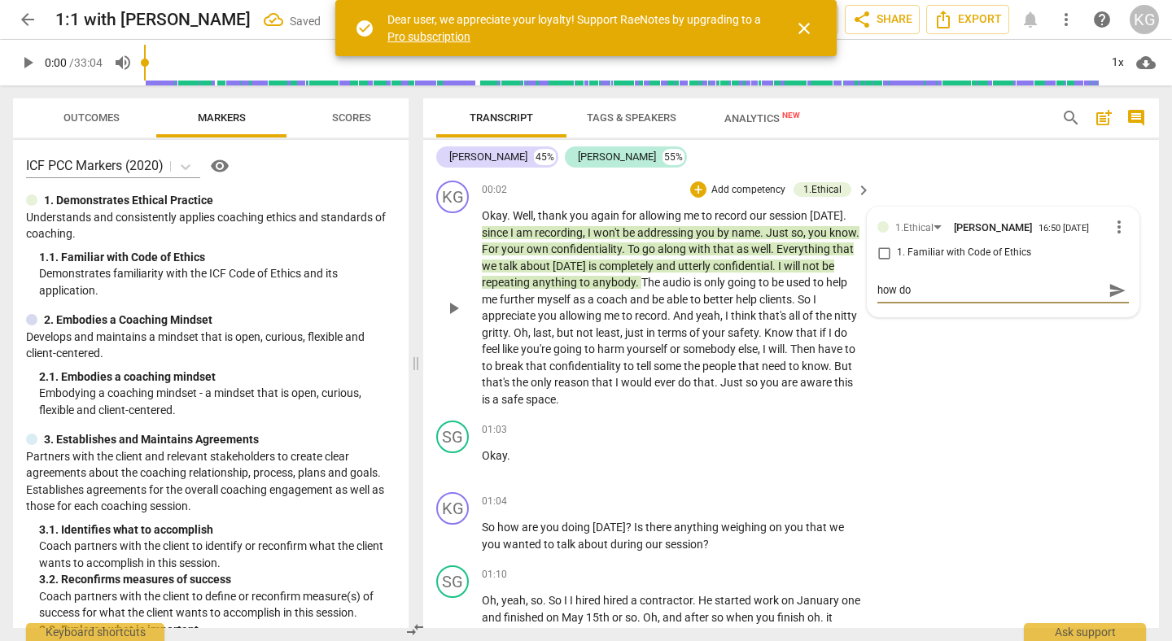
type textarea "how do"
type textarea "how do i"
type textarea "how do I"
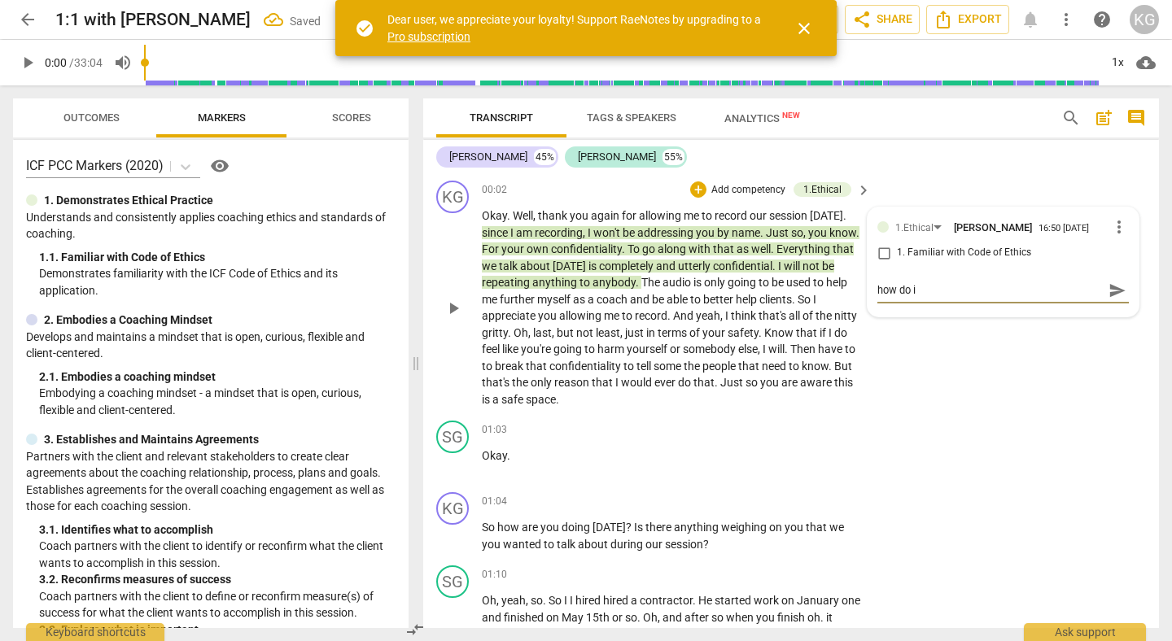
type textarea "how do I"
type textarea "how do I m"
type textarea "how do I ma"
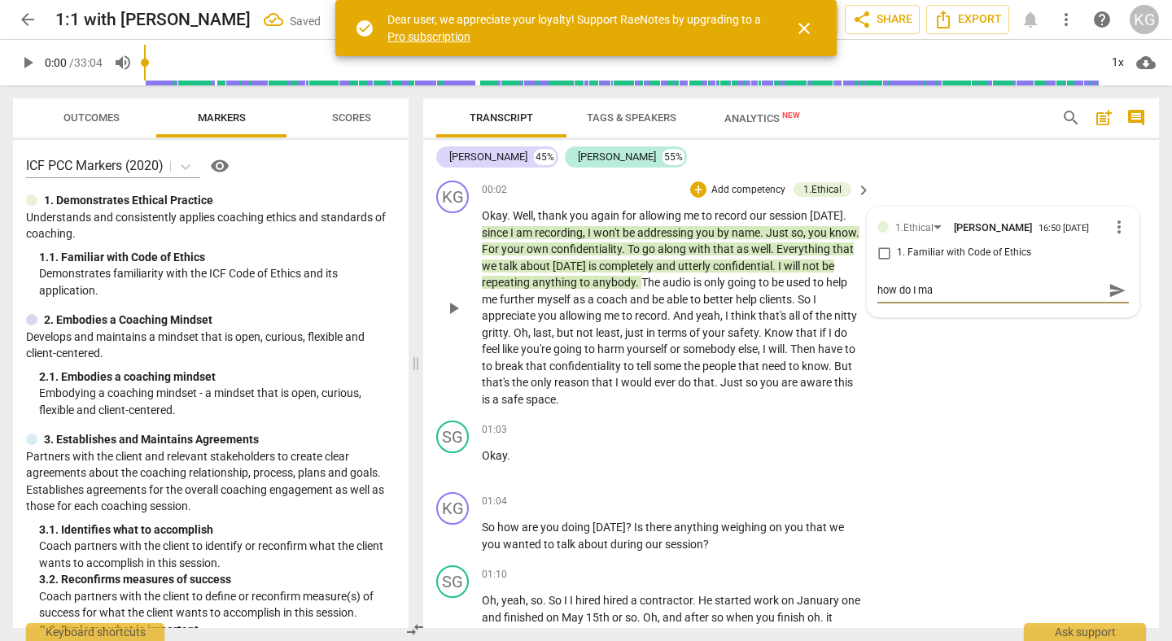
type textarea "how do I mak"
type textarea "how do I make"
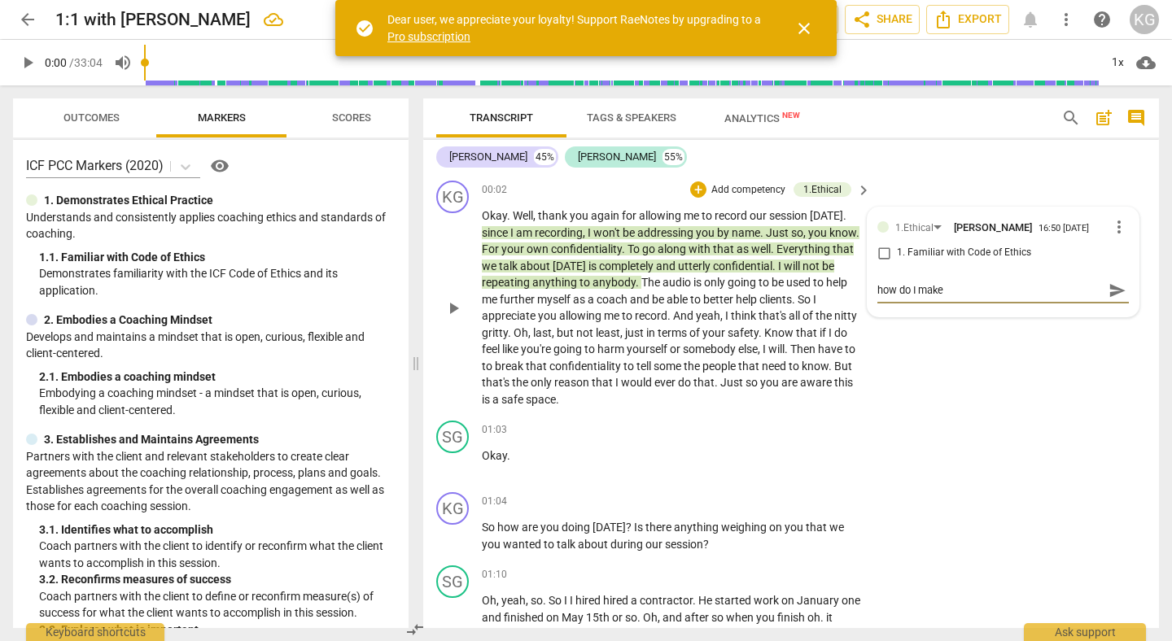
type textarea "how do I make"
type textarea "how do I make t"
type textarea "how do I make th"
type textarea "how do I make thi"
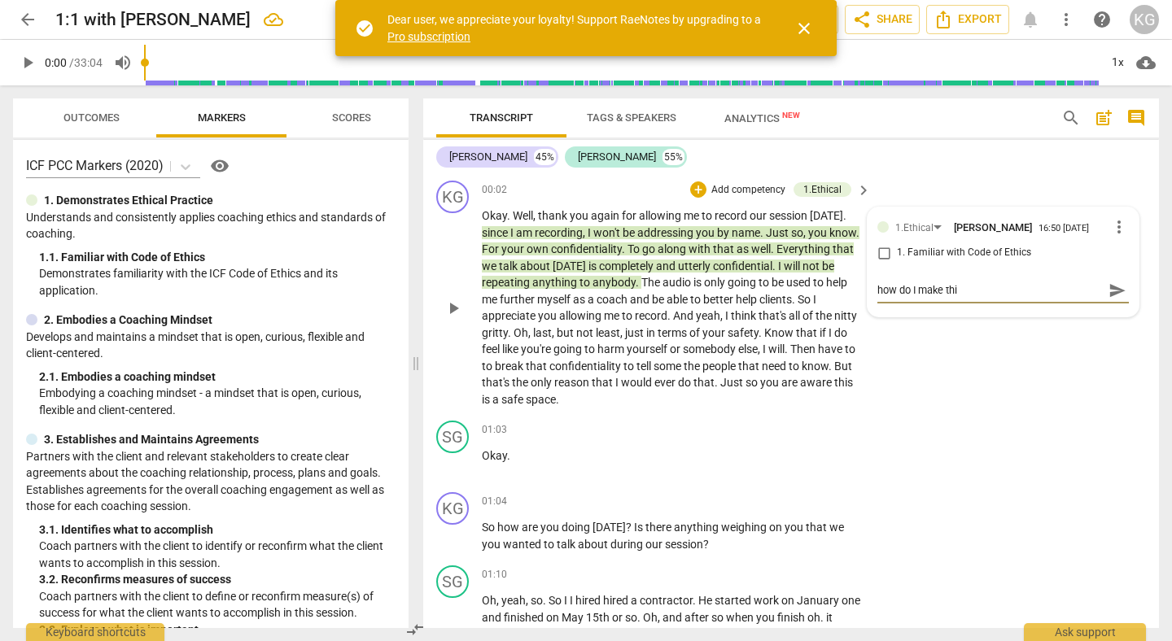
type textarea "how do I make this"
type textarea "how do I make this s"
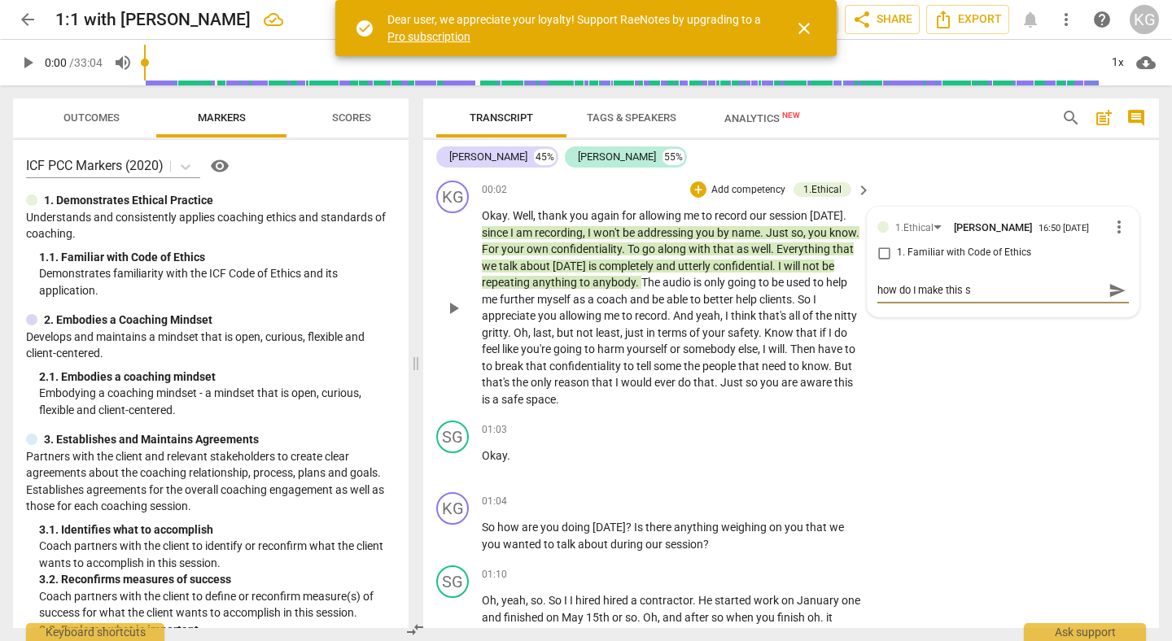
type textarea "how do I make this sh"
type textarea "how do I make this sho"
type textarea "how do I make this shor"
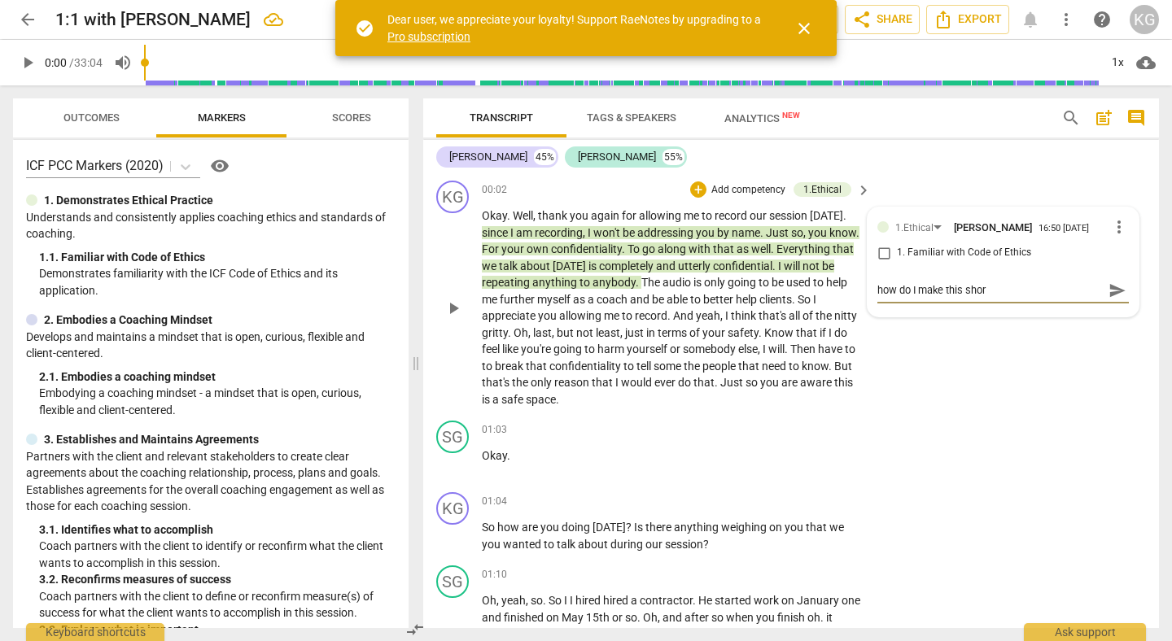
type textarea "how do I make this short"
type textarea "how do I make this shorte"
type textarea "how do I make this shorter"
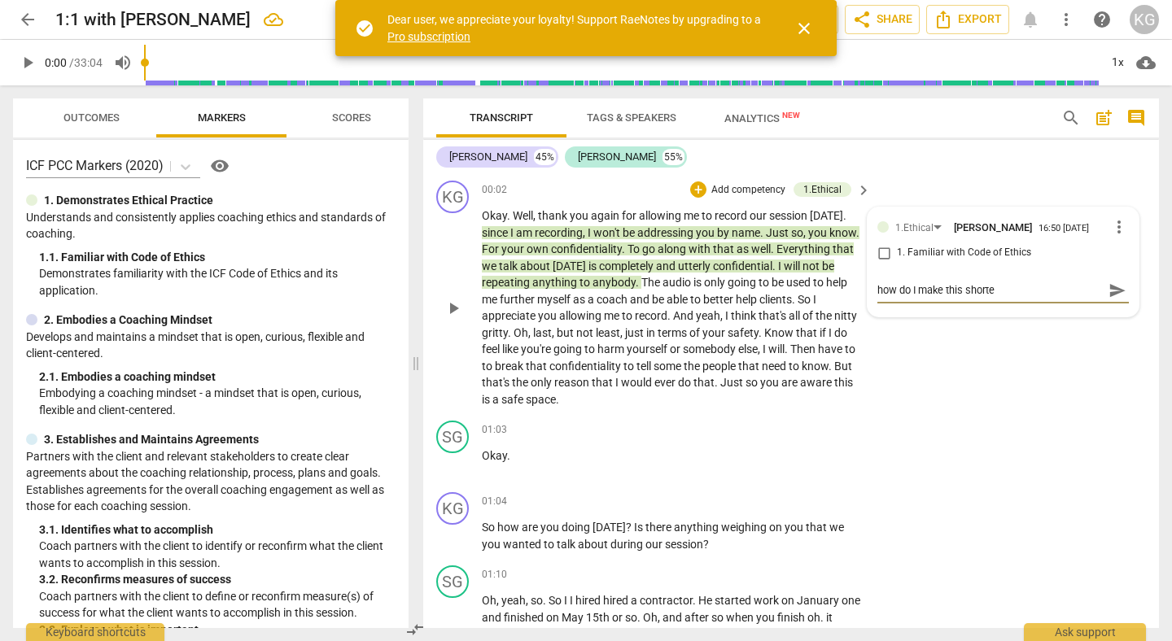
type textarea "how do I make this shorter"
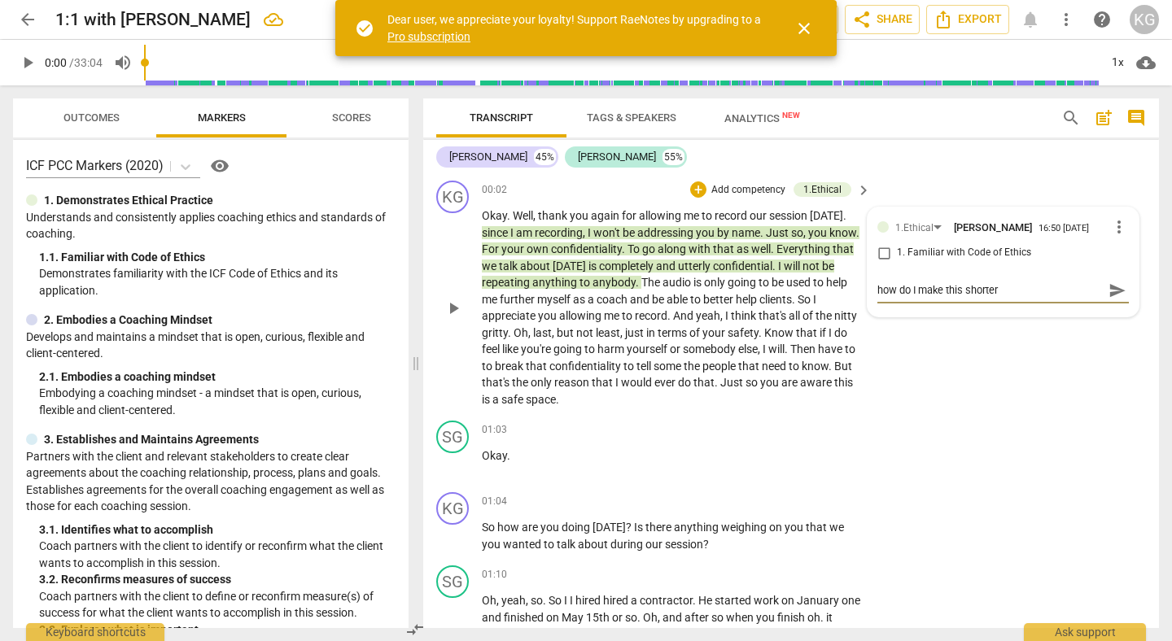
click at [1111, 282] on span "send" at bounding box center [1118, 291] width 18 height 18
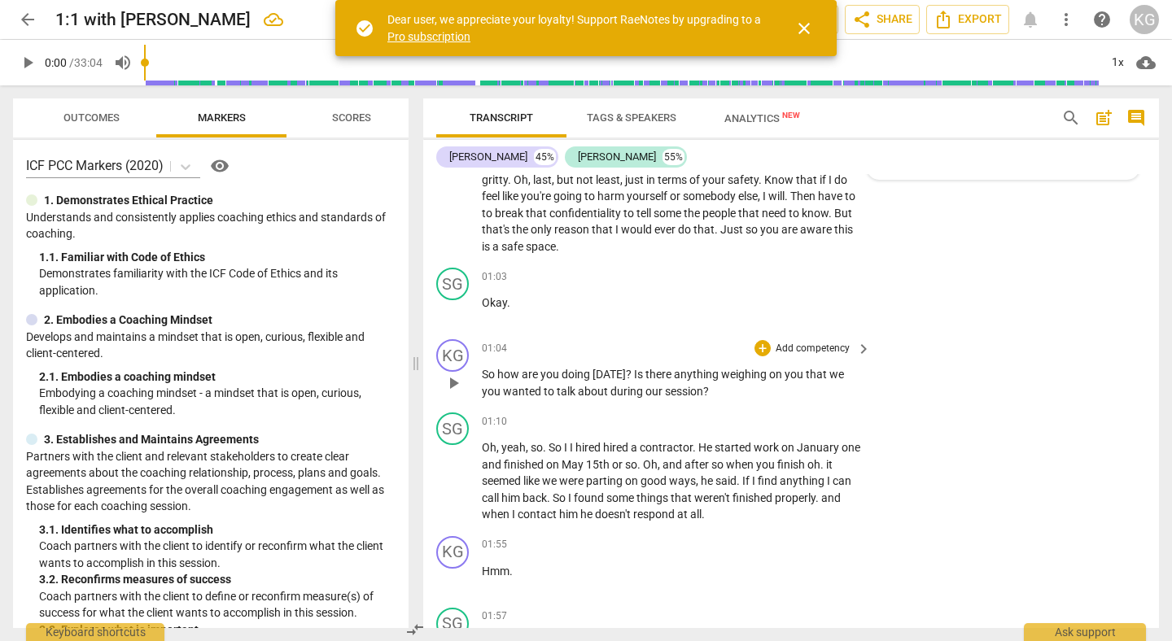
scroll to position [156, 0]
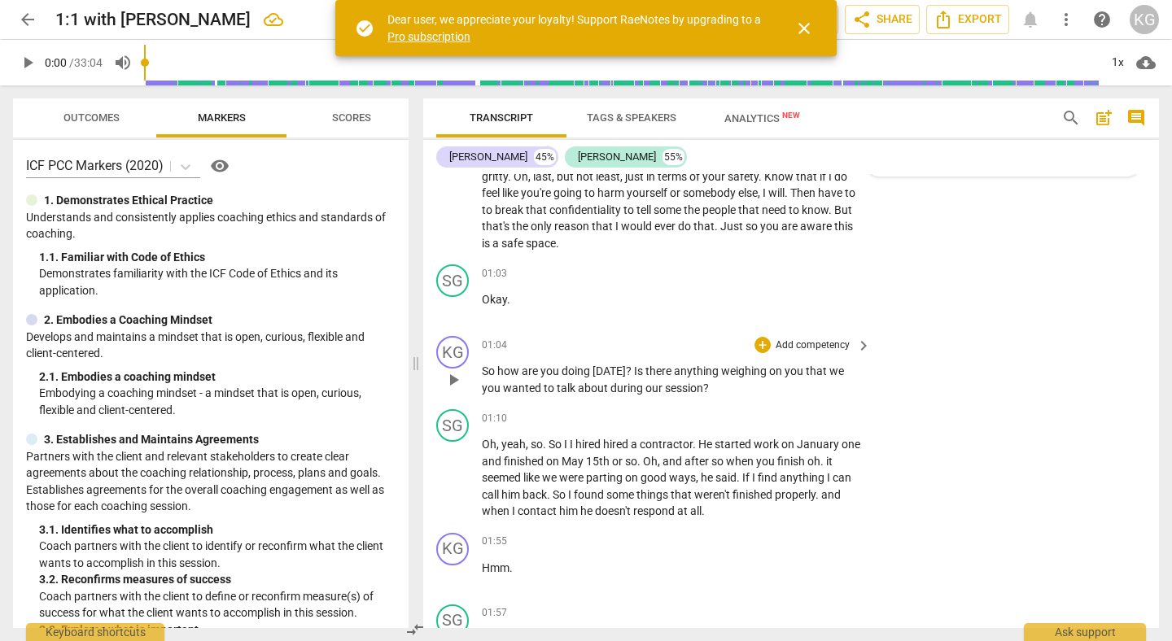
click at [532, 375] on span "are" at bounding box center [531, 371] width 19 height 13
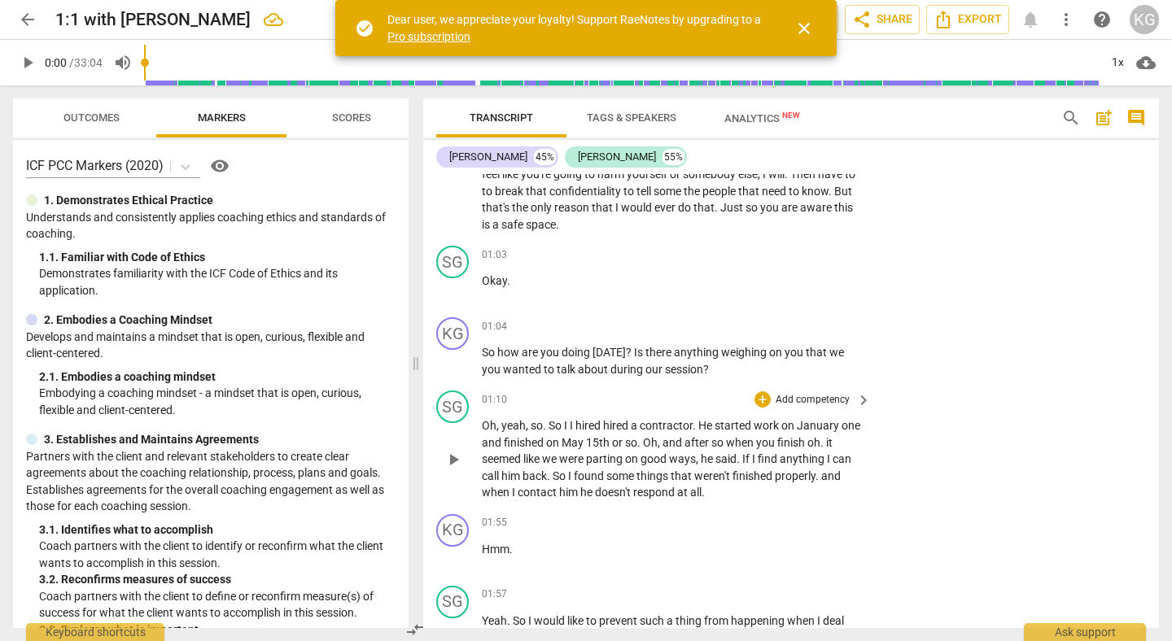
scroll to position [177, 0]
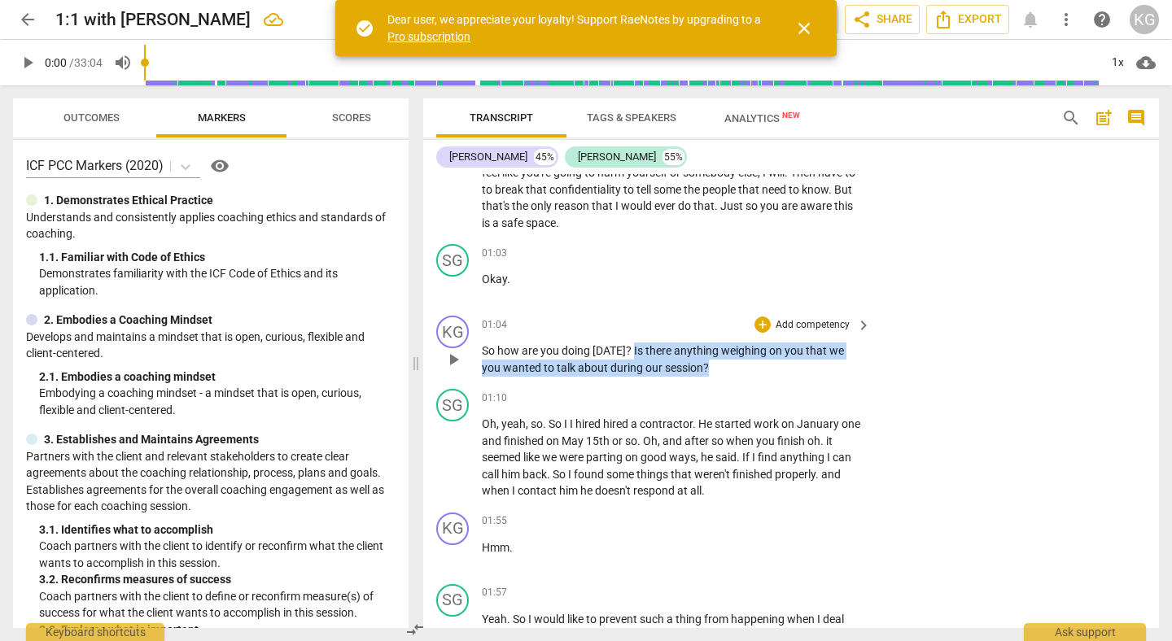
drag, startPoint x: 628, startPoint y: 353, endPoint x: 696, endPoint y: 370, distance: 69.5
click at [696, 370] on p "So how are you doing [DATE] ? Is there anything weighing on you that we you wan…" at bounding box center [672, 359] width 381 height 33
click at [702, 344] on div "+" at bounding box center [702, 347] width 16 height 16
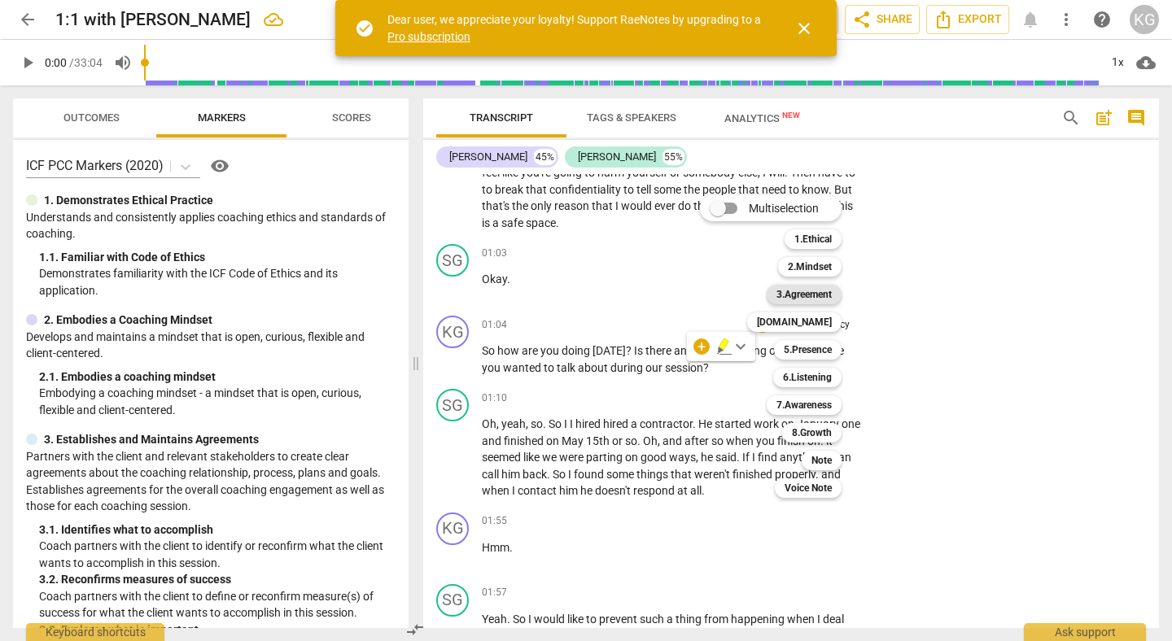
click at [816, 293] on b "3.Agreement" at bounding box center [804, 295] width 55 height 20
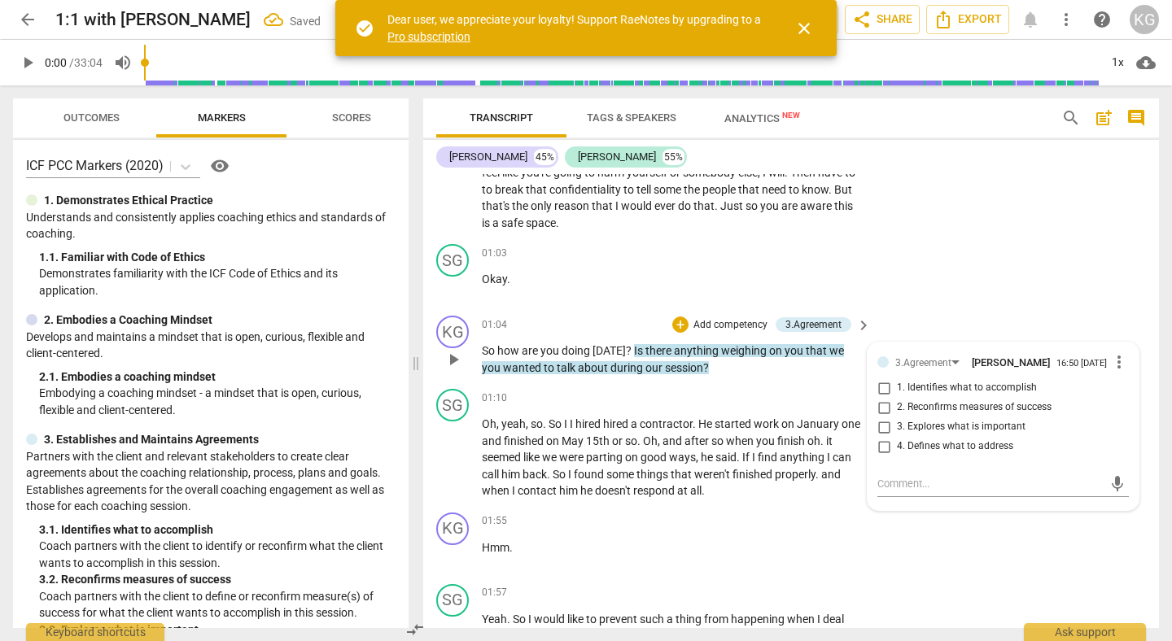
click at [903, 392] on span "1. Identifies what to accomplish" at bounding box center [967, 388] width 140 height 15
click at [897, 392] on input "1. Identifies what to accomplish" at bounding box center [884, 389] width 26 height 20
checkbox input "true"
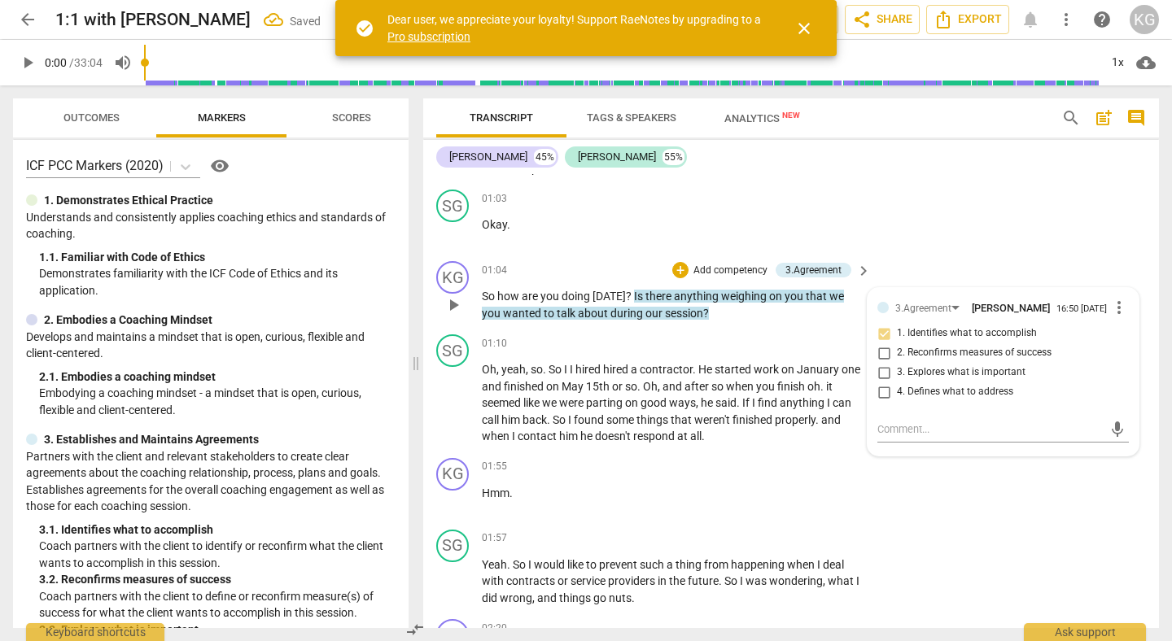
scroll to position [252, 0]
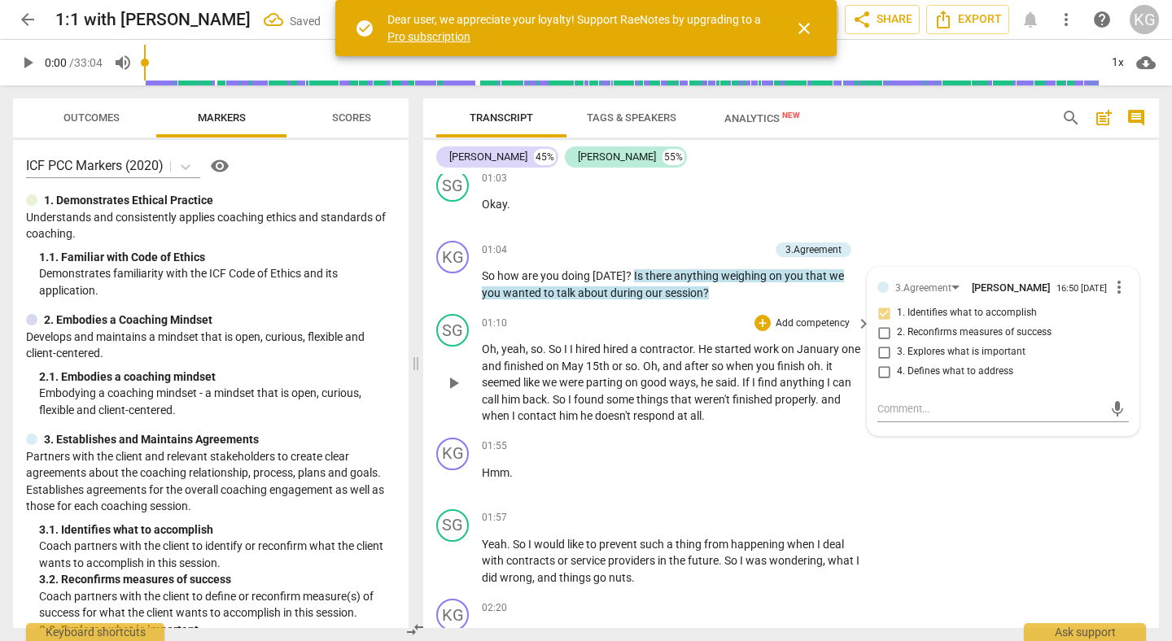
click at [685, 393] on span "that" at bounding box center [683, 399] width 24 height 13
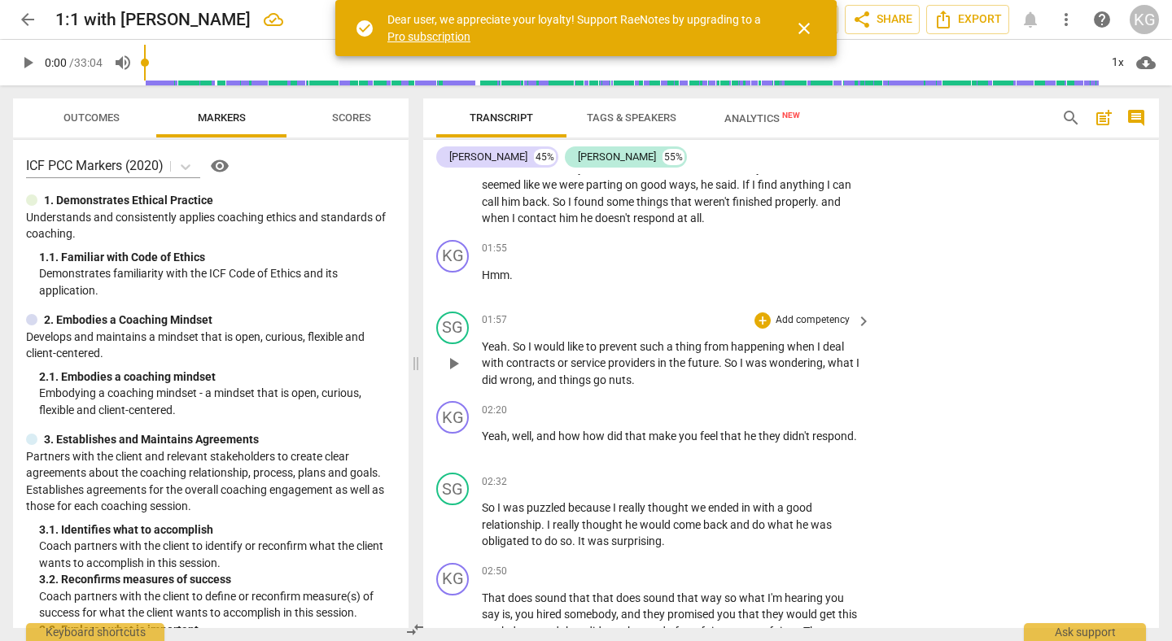
scroll to position [452, 0]
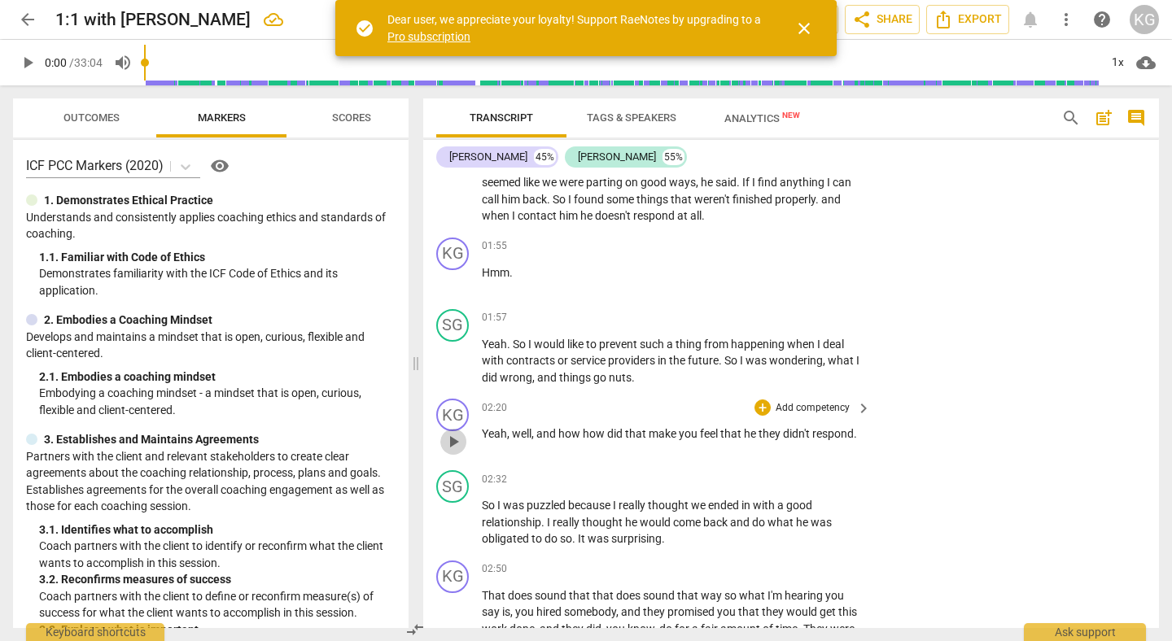
click at [459, 443] on span "play_arrow" at bounding box center [454, 442] width 20 height 20
click at [458, 441] on span "pause" at bounding box center [454, 442] width 20 height 20
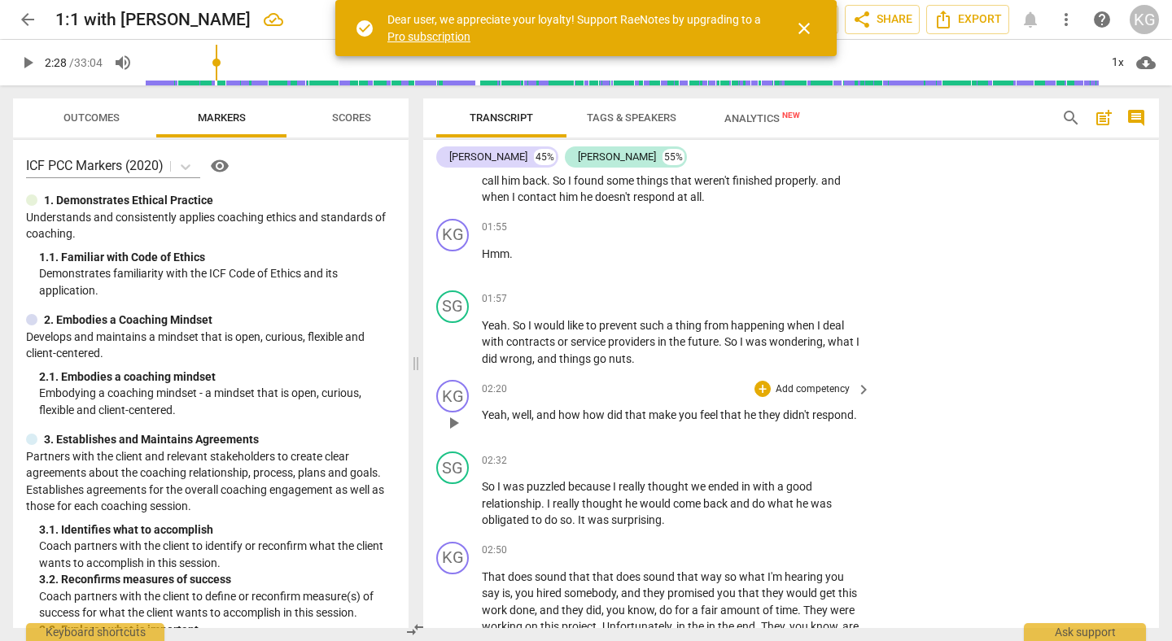
scroll to position [471, 0]
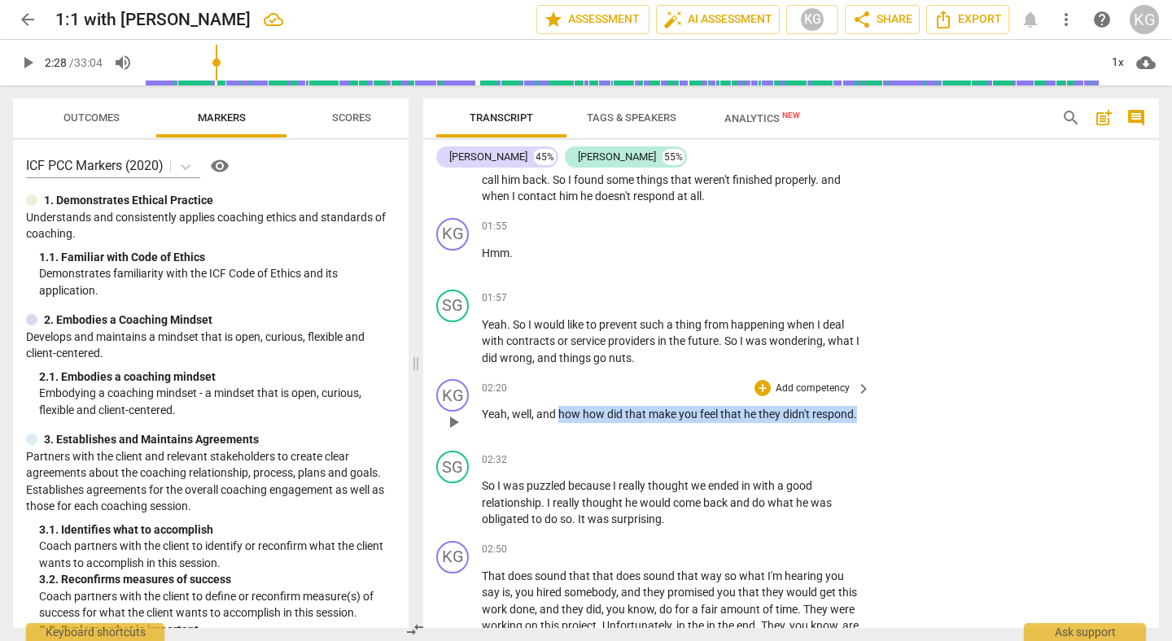
drag, startPoint x: 560, startPoint y: 417, endPoint x: 859, endPoint y: 423, distance: 298.8
click at [859, 423] on div "02:20 + Add competency keyboard_arrow_right Yeah , well , and how how did that …" at bounding box center [677, 408] width 391 height 59
click at [440, 345] on span "play_arrow" at bounding box center [453, 342] width 26 height 20
click at [459, 423] on span "pause" at bounding box center [454, 423] width 20 height 20
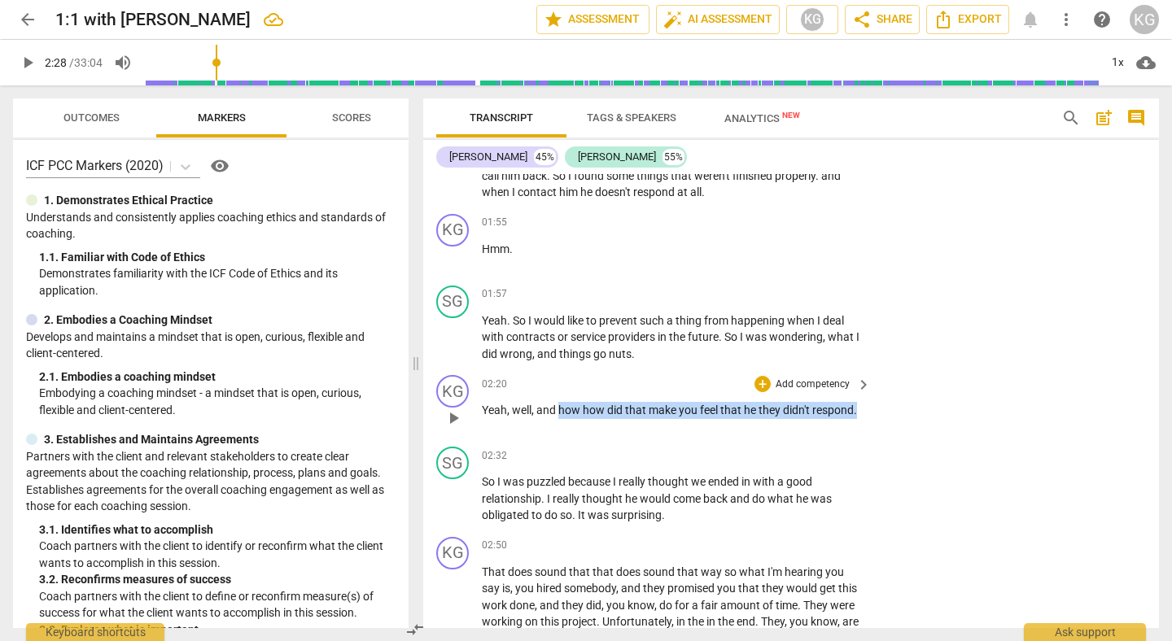
click at [845, 378] on p "Add competency" at bounding box center [812, 385] width 77 height 15
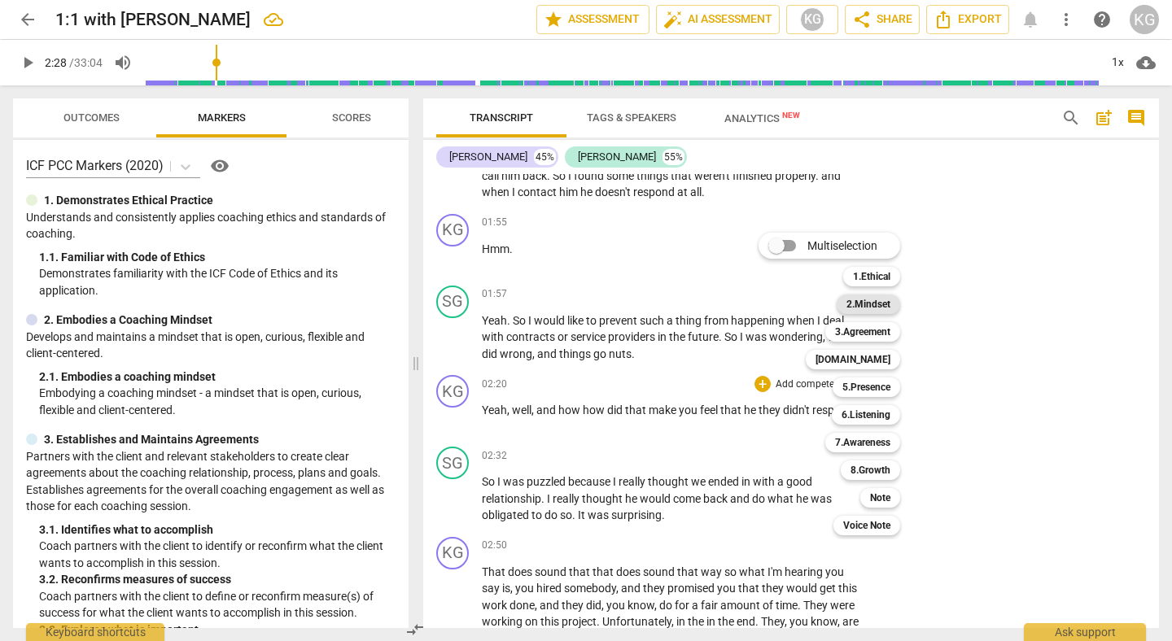
click at [884, 309] on b "2.Mindset" at bounding box center [869, 305] width 44 height 20
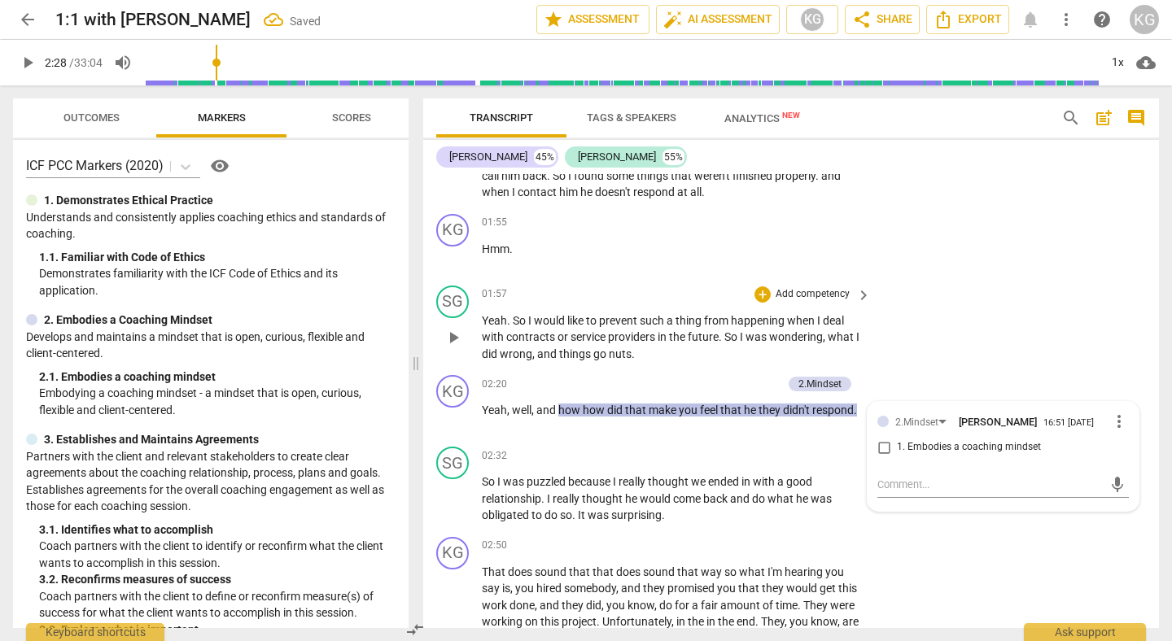
click at [954, 362] on div "SG play_arrow pause 01:57 + Add competency keyboard_arrow_right Yeah . So I wou…" at bounding box center [791, 324] width 736 height 90
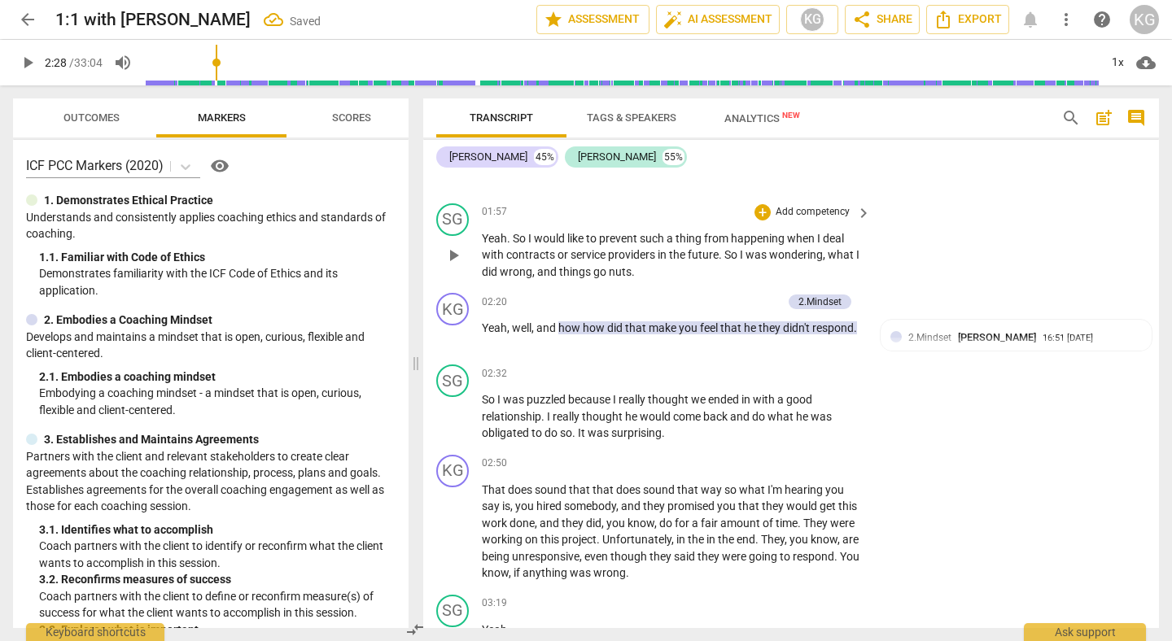
scroll to position [603, 0]
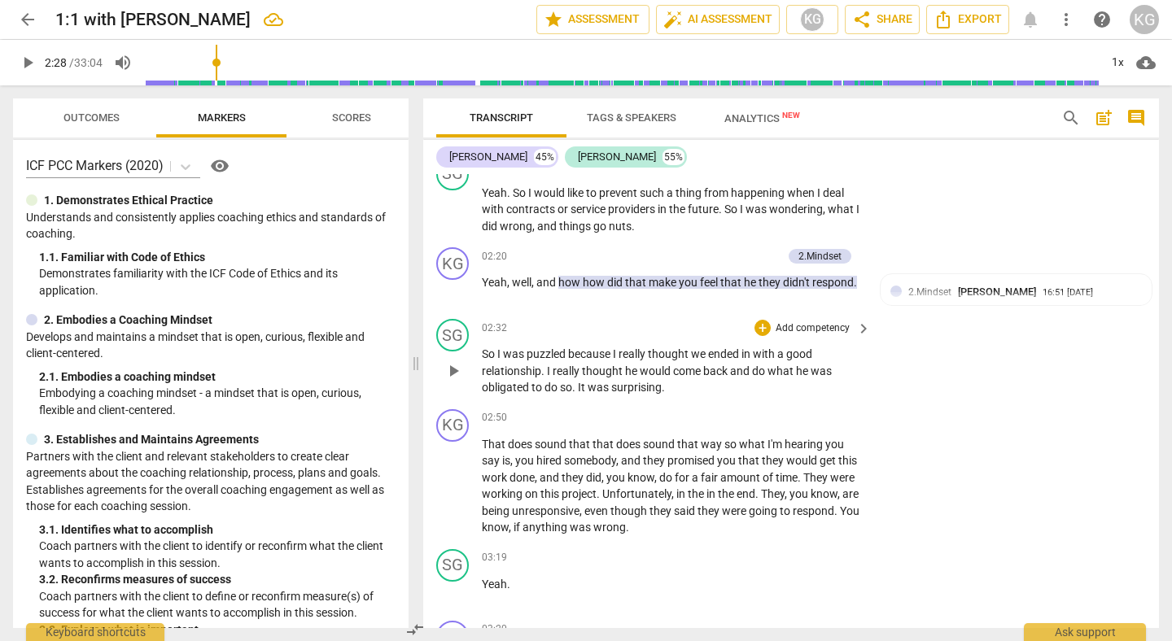
click at [454, 370] on span "play_arrow" at bounding box center [454, 371] width 20 height 20
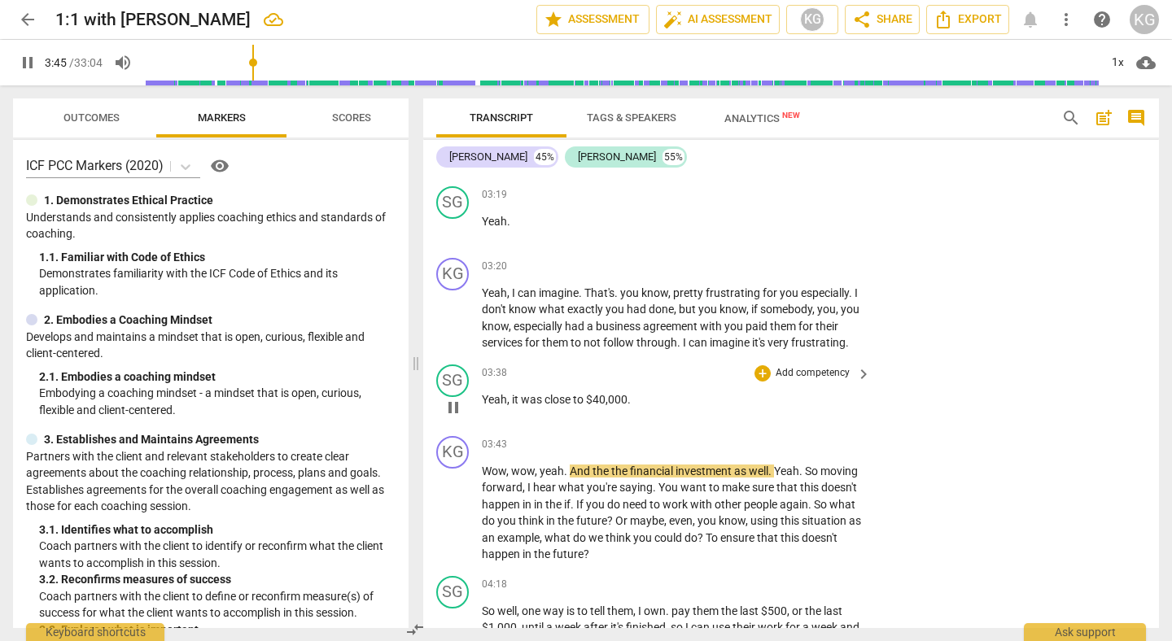
scroll to position [983, 0]
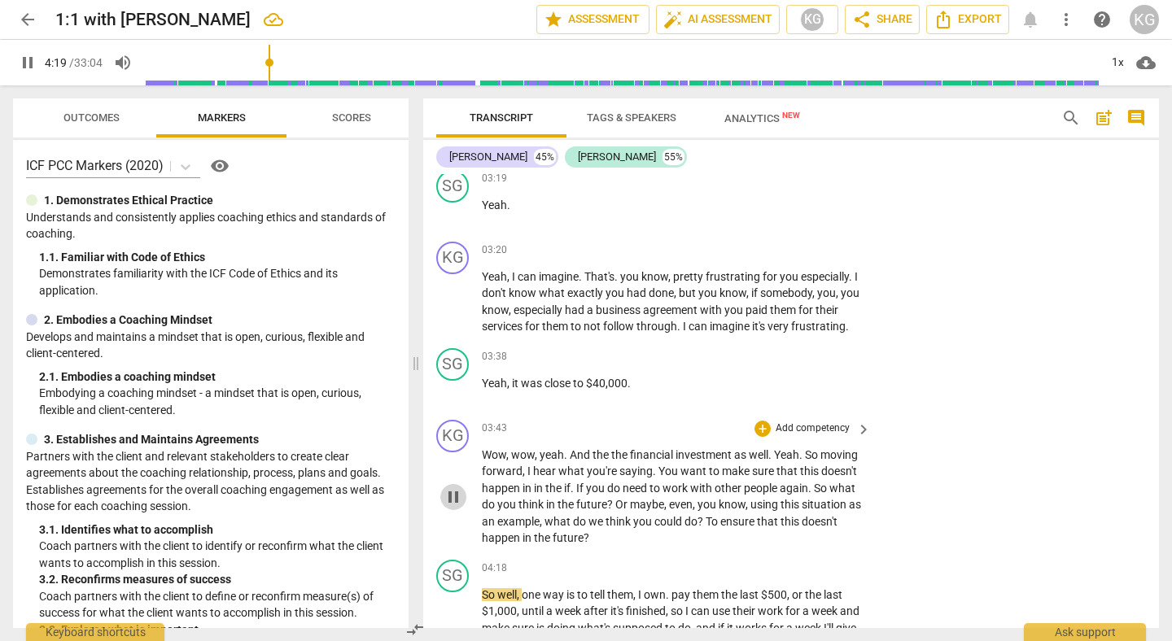
click at [454, 494] on span "pause" at bounding box center [454, 498] width 20 height 20
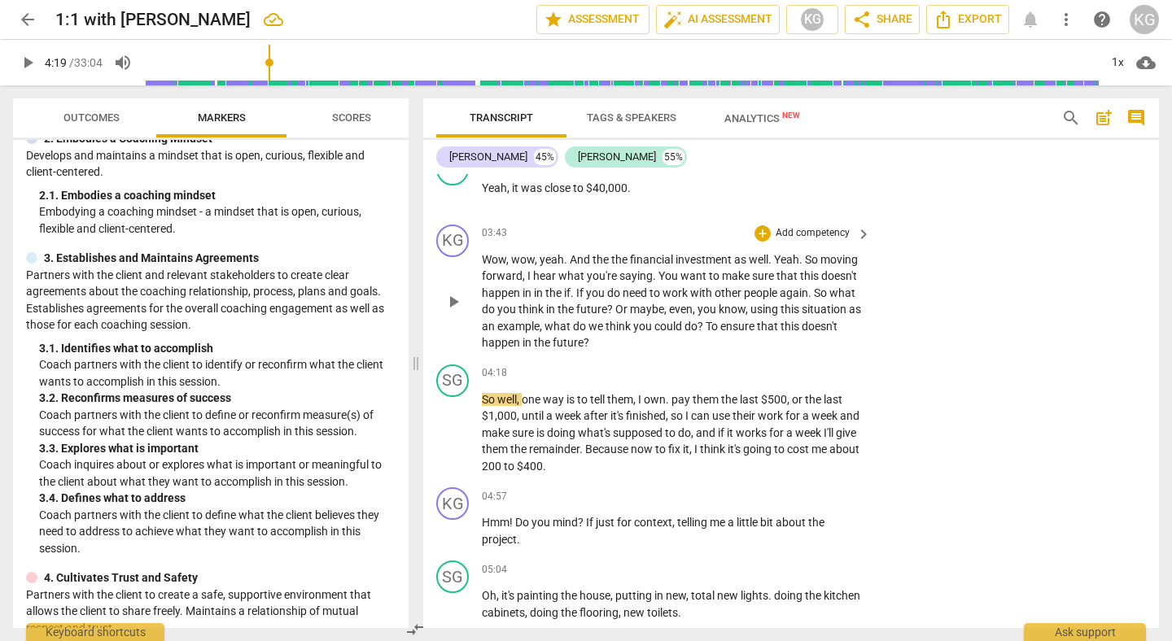
scroll to position [1172, 0]
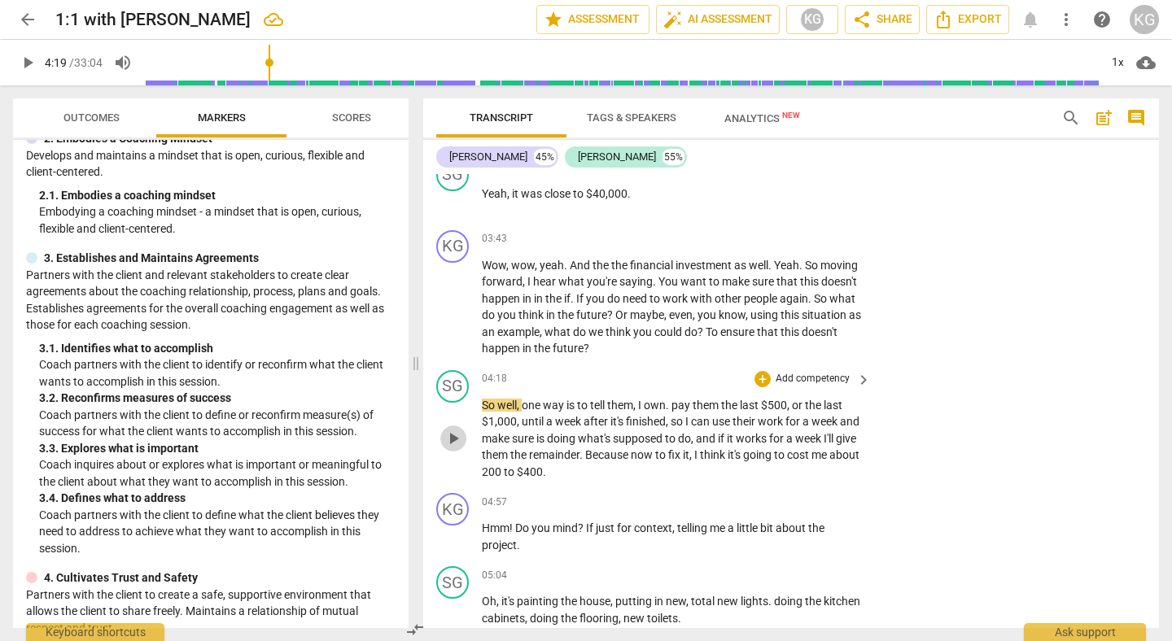
click at [457, 449] on button "play_arrow" at bounding box center [453, 439] width 26 height 26
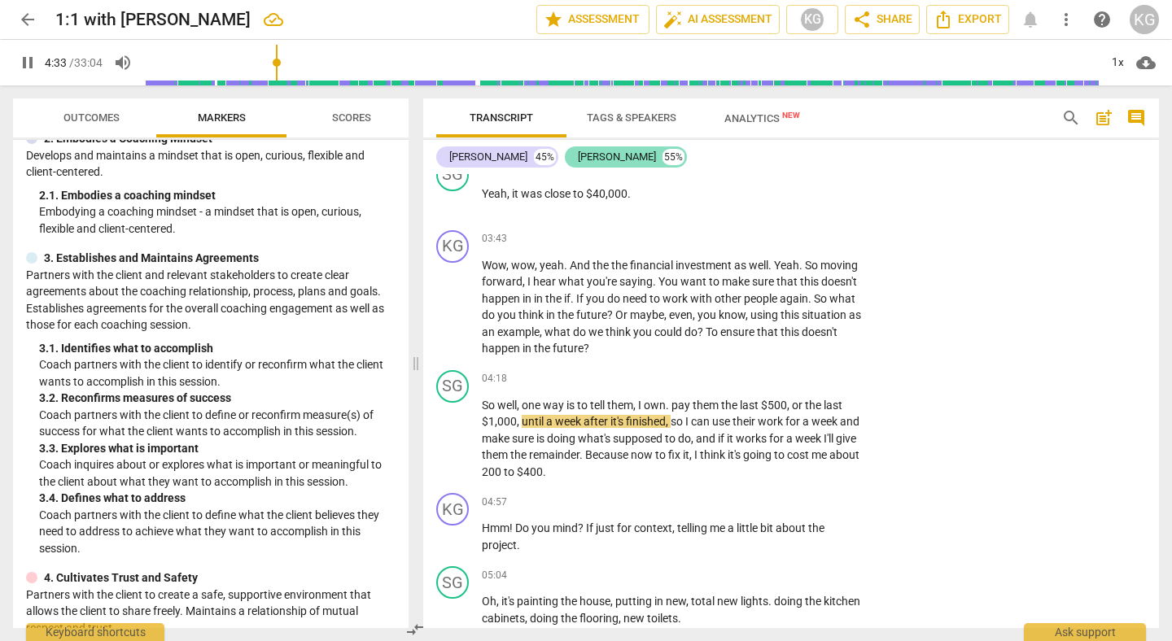
click at [612, 155] on div "[PERSON_NAME]" at bounding box center [617, 157] width 78 height 16
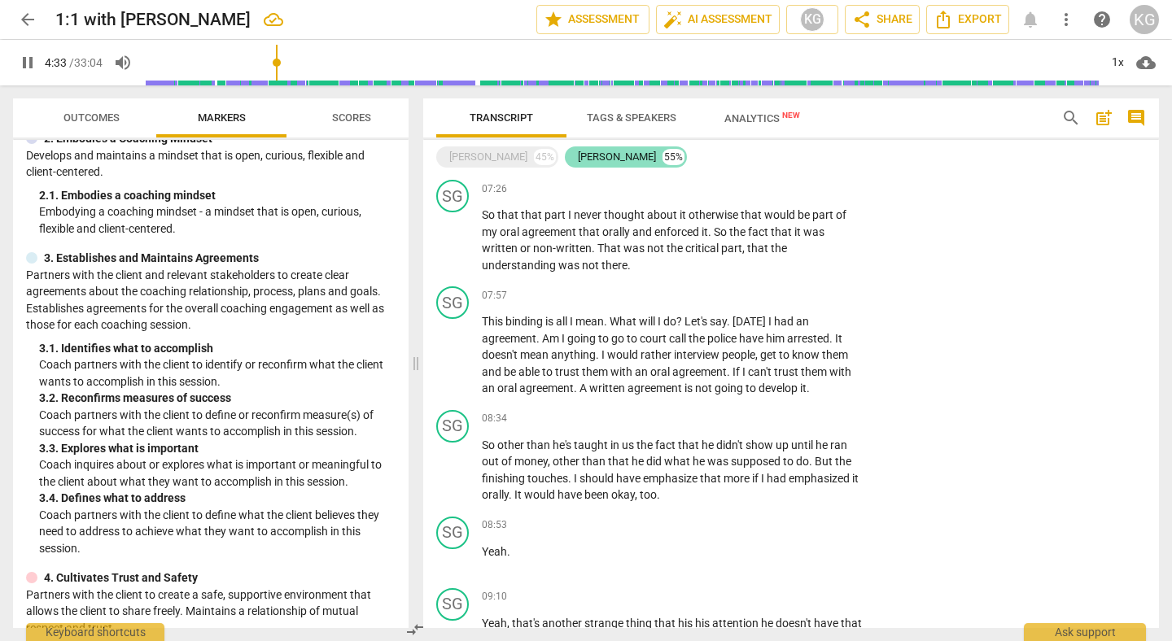
scroll to position [469, 0]
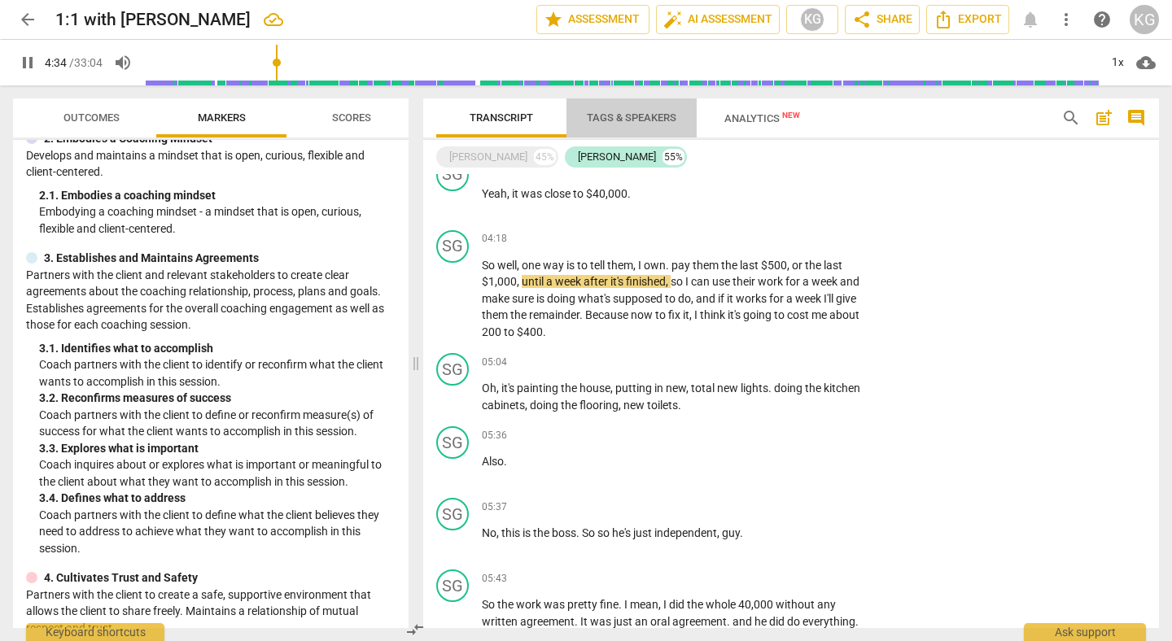
click at [622, 119] on span "Tags & Speakers" at bounding box center [632, 118] width 90 height 12
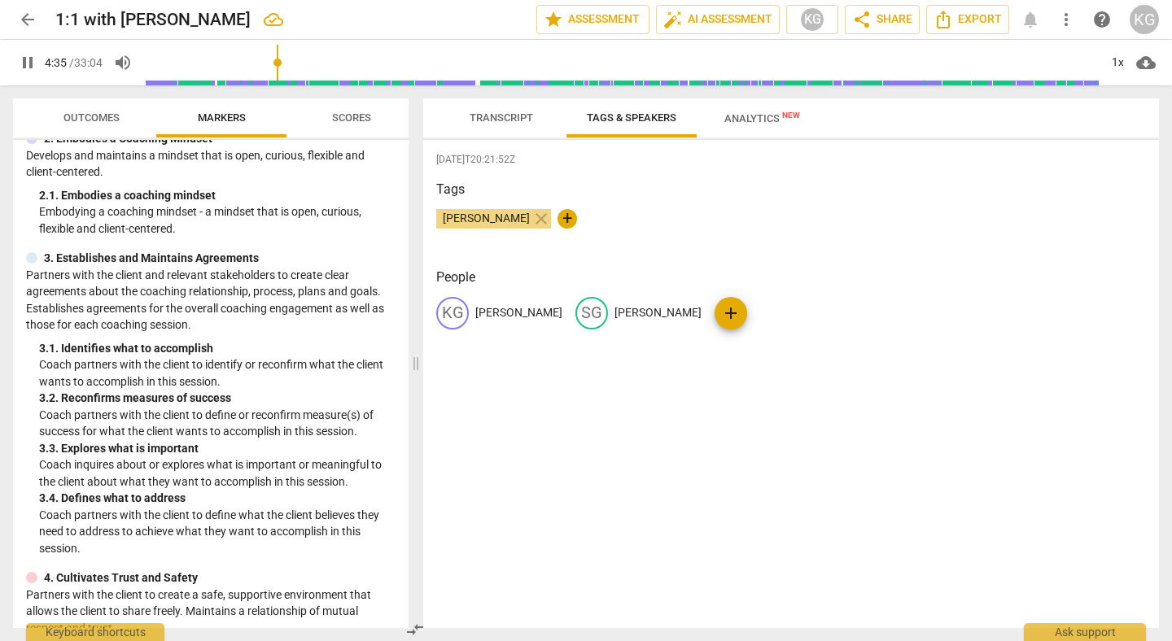
click at [597, 303] on div "SG [PERSON_NAME]" at bounding box center [639, 313] width 126 height 33
type input "278"
type input "Cl"
type input "278"
type input "Clie"
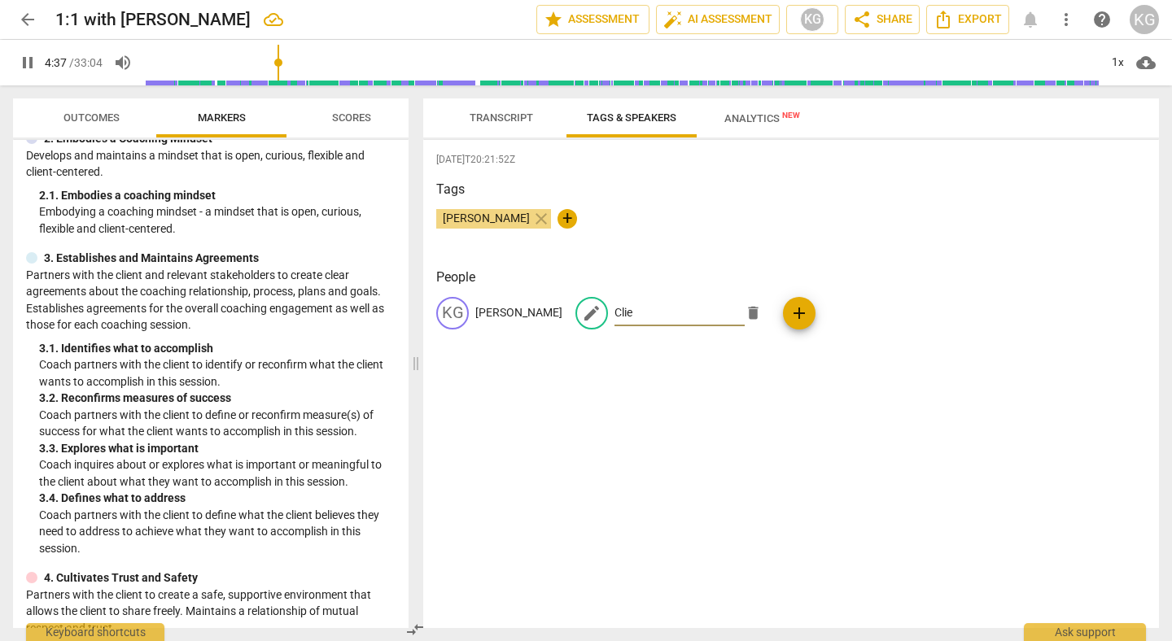
type input "278"
type input "Client"
type input "279"
type input "Client"
click at [620, 396] on div "[DATE]T20:21:52Z Tags [PERSON_NAME] close + People KG [PERSON_NAME] edit Client…" at bounding box center [791, 384] width 736 height 488
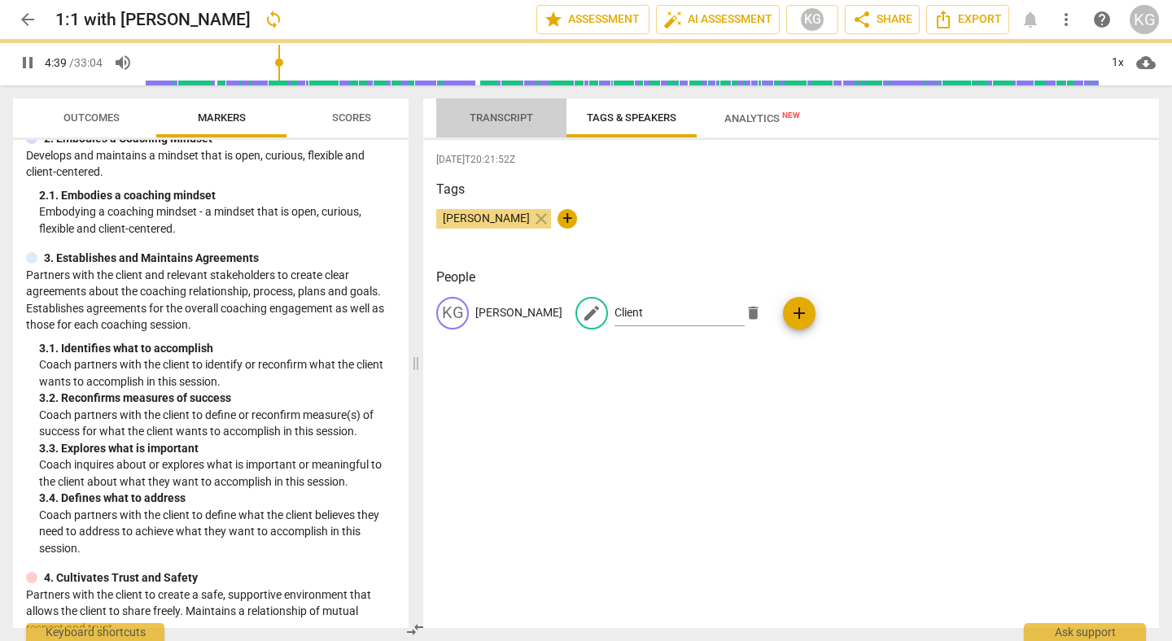
click at [533, 121] on span "Transcript" at bounding box center [501, 118] width 103 height 22
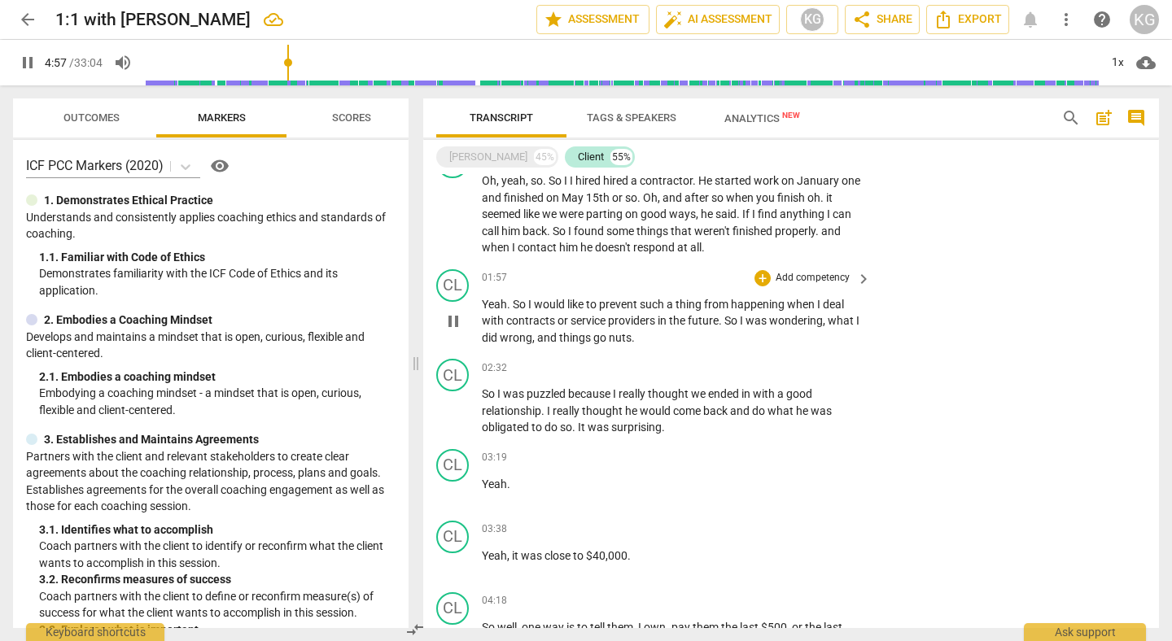
scroll to position [0, 0]
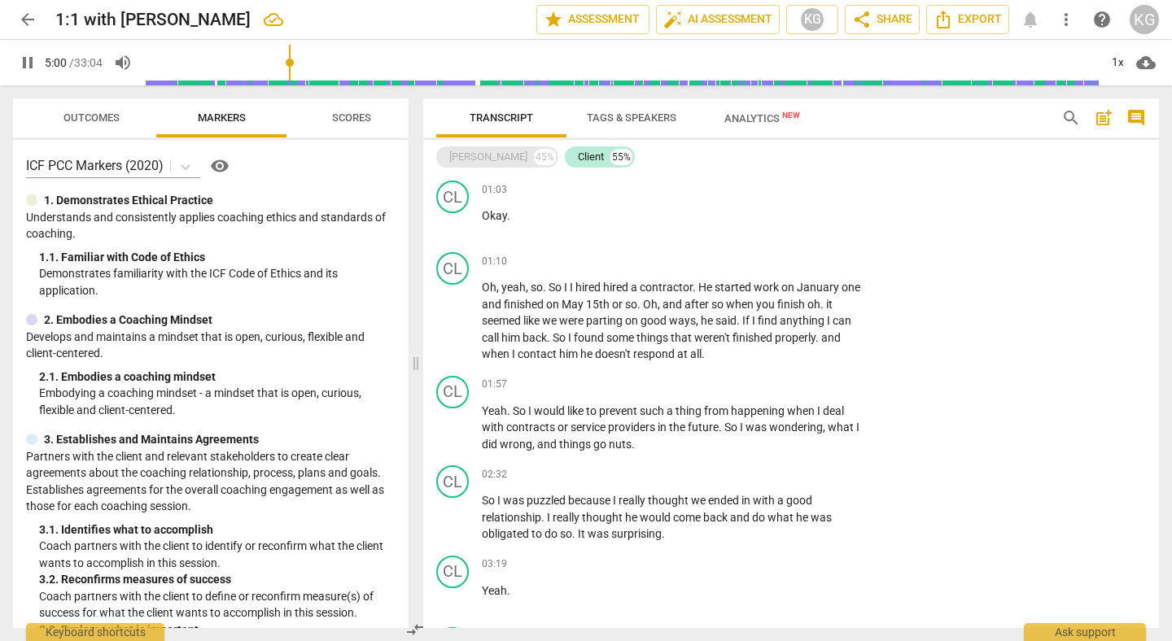
click at [490, 161] on div "[PERSON_NAME]" at bounding box center [488, 157] width 78 height 16
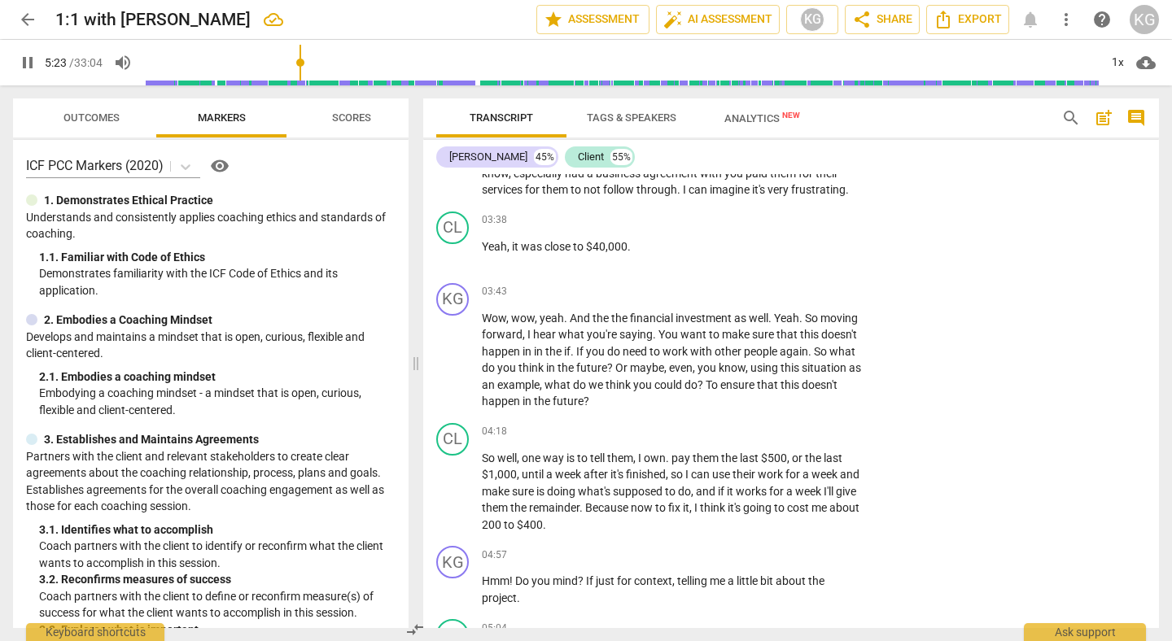
scroll to position [1120, 0]
click at [458, 366] on span "pause" at bounding box center [454, 360] width 20 height 20
type input "326"
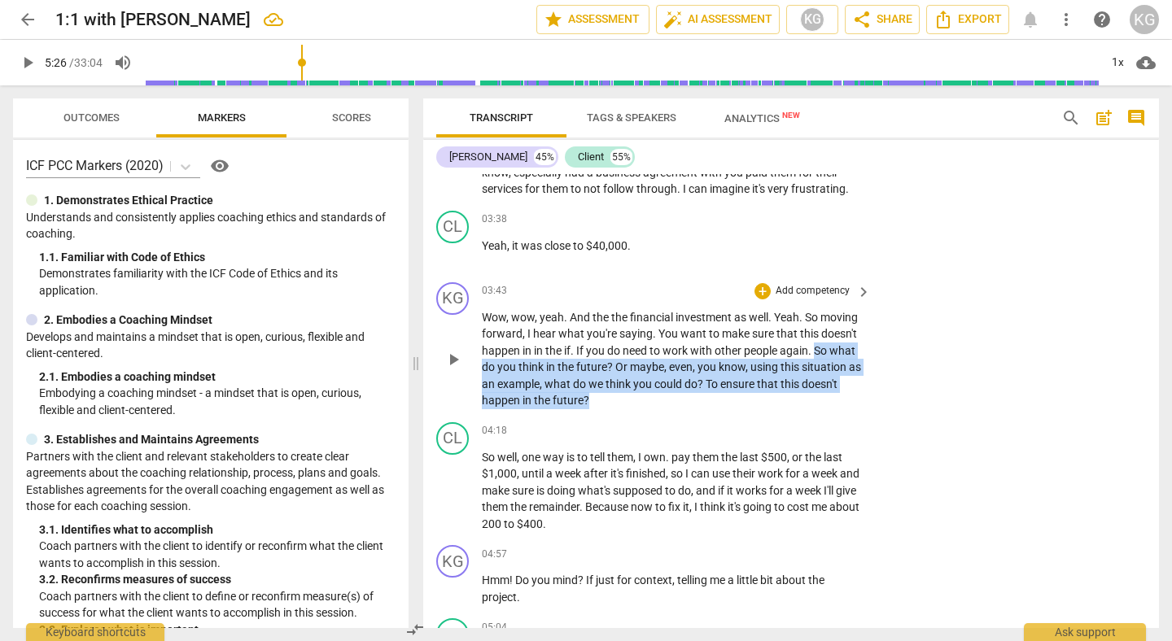
drag, startPoint x: 484, startPoint y: 369, endPoint x: 658, endPoint y: 400, distance: 177.1
click at [658, 400] on p "Wow , wow , yeah . And the the financial investment as well . Yeah . So moving …" at bounding box center [672, 359] width 381 height 100
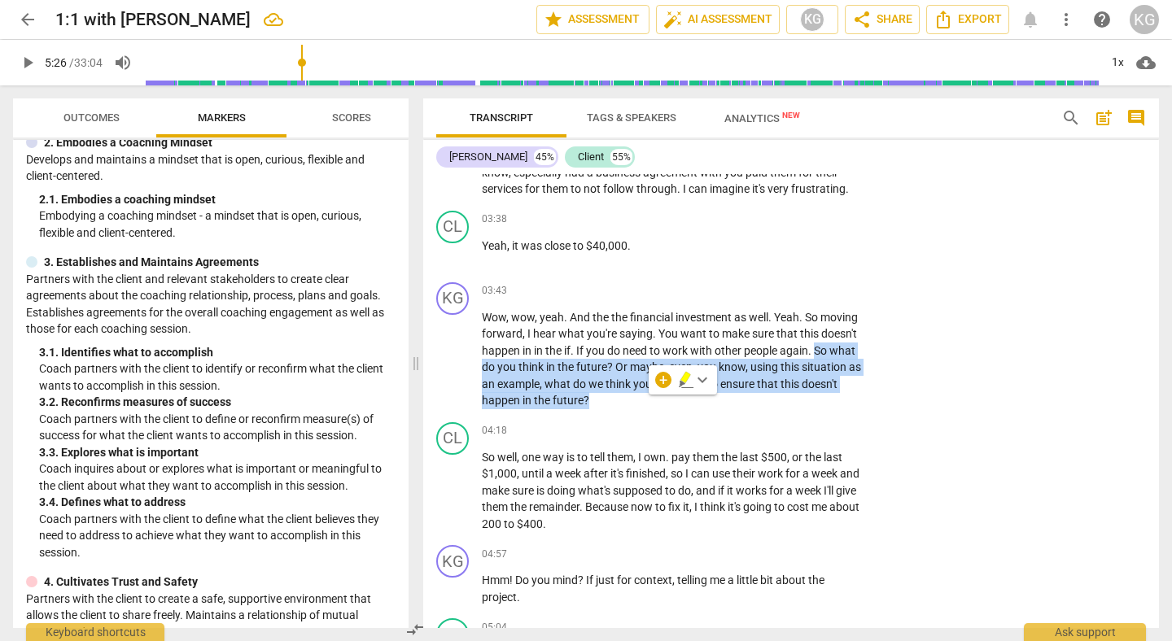
scroll to position [179, 0]
click at [666, 383] on div "+" at bounding box center [663, 380] width 16 height 16
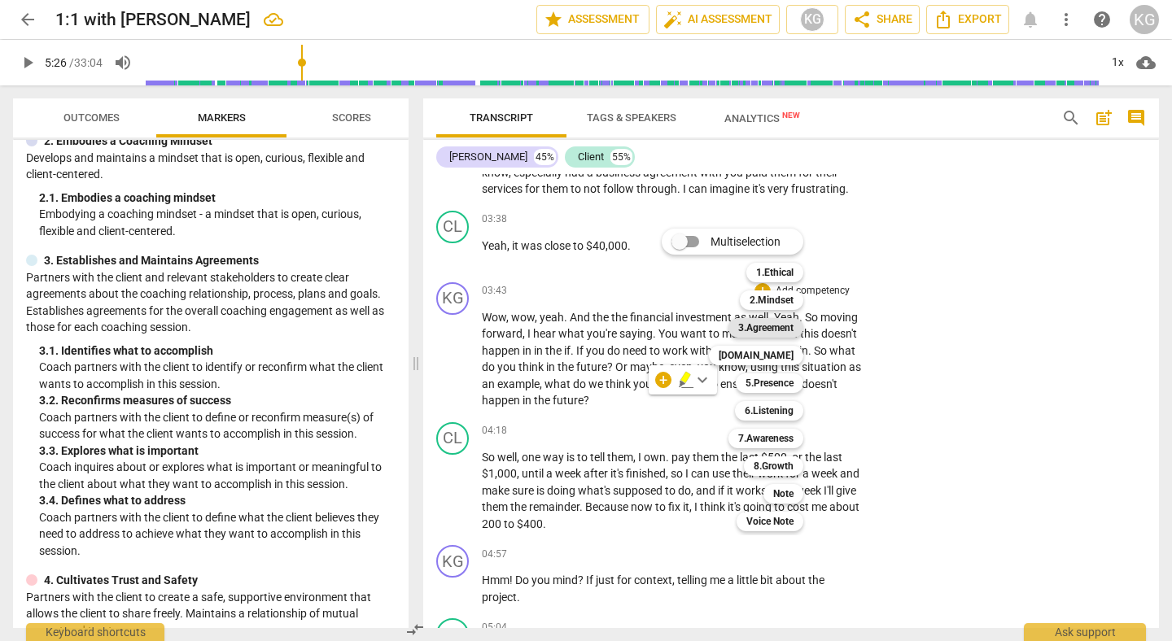
click at [763, 328] on b "3.Agreement" at bounding box center [765, 328] width 55 height 20
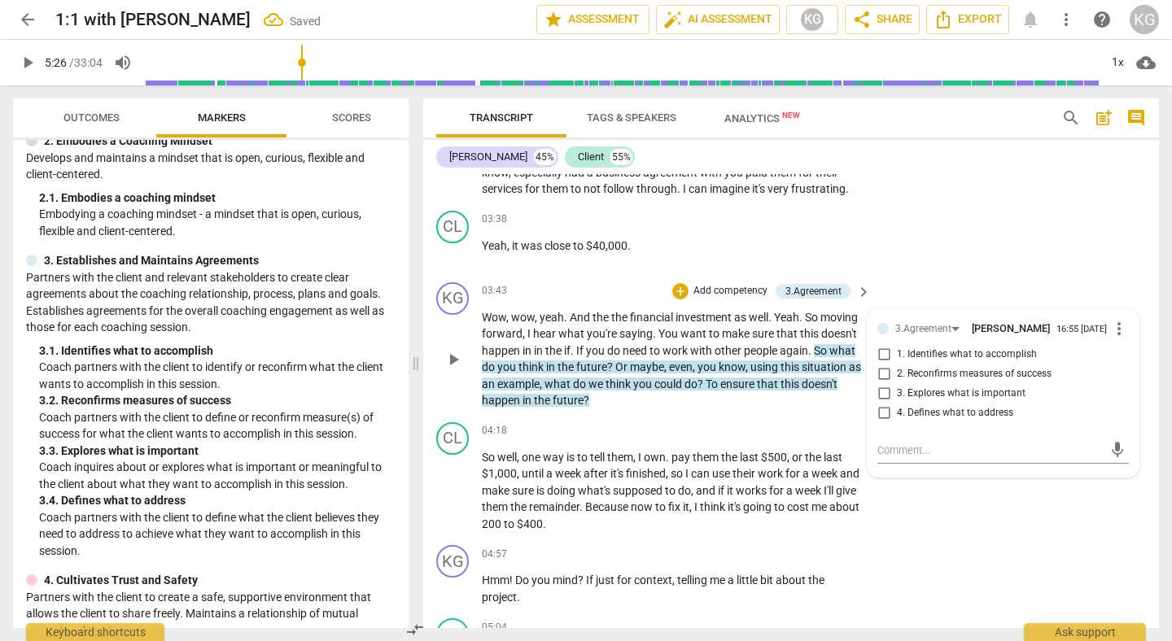
click at [931, 396] on span "3. Explores what is important" at bounding box center [961, 394] width 129 height 15
click at [897, 396] on input "3. Explores what is important" at bounding box center [884, 394] width 26 height 20
checkbox input "true"
click at [903, 456] on textarea at bounding box center [990, 450] width 225 height 15
type textarea "f"
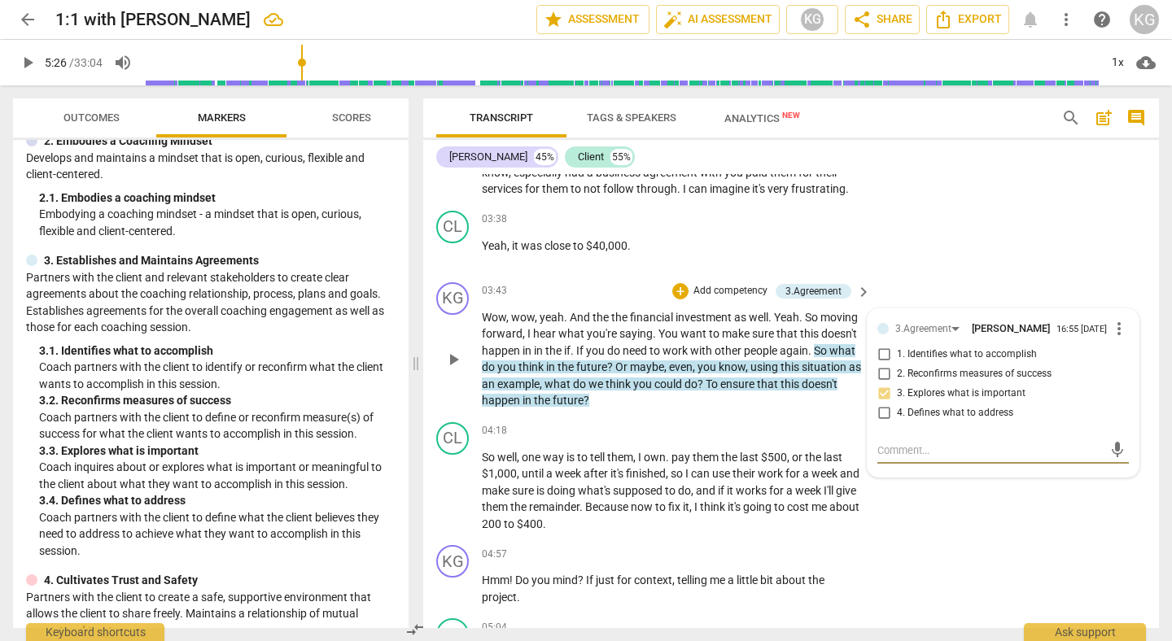
type textarea "f"
type textarea "fe"
type textarea "fee"
type textarea "feel"
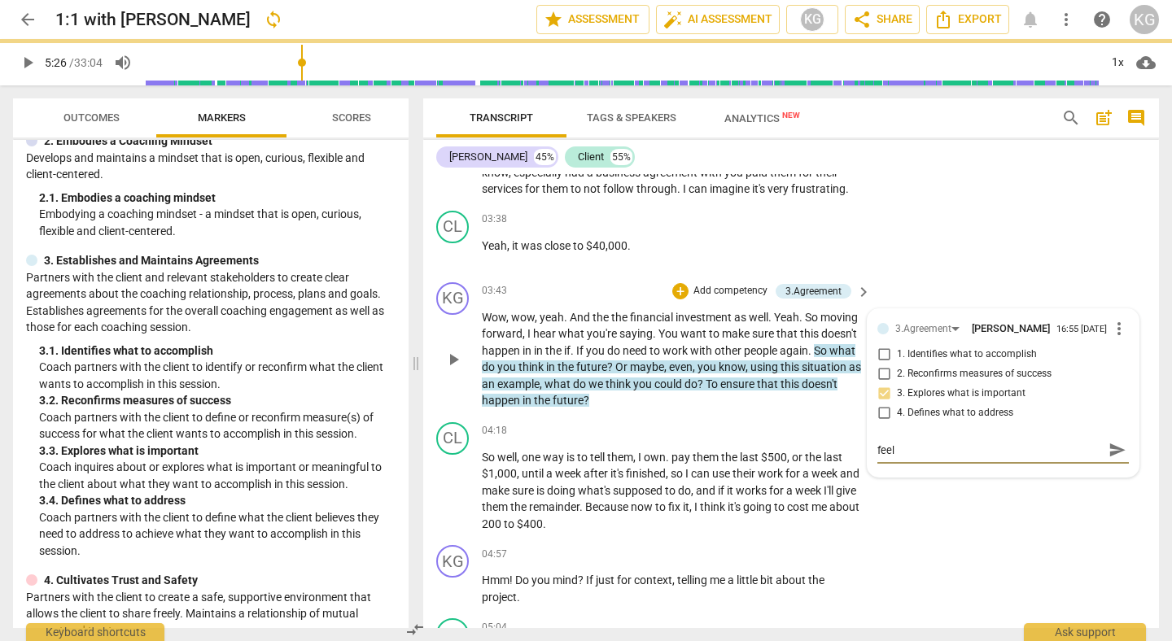
type textarea "feel i"
type textarea "feel"
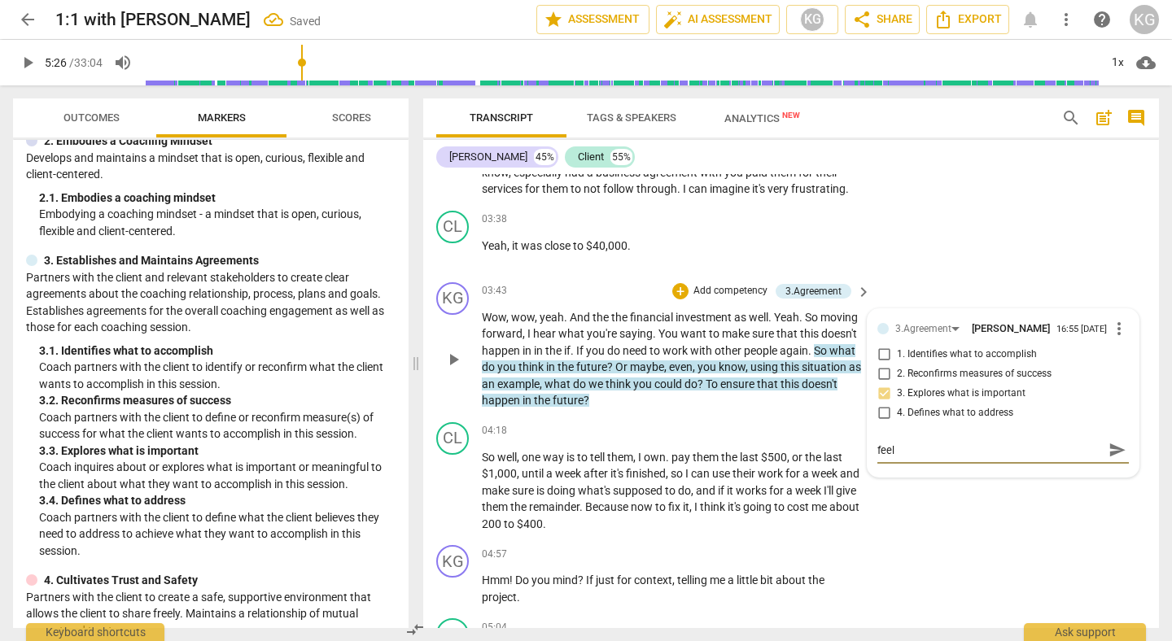
type textarea "feel"
type textarea "feel I"
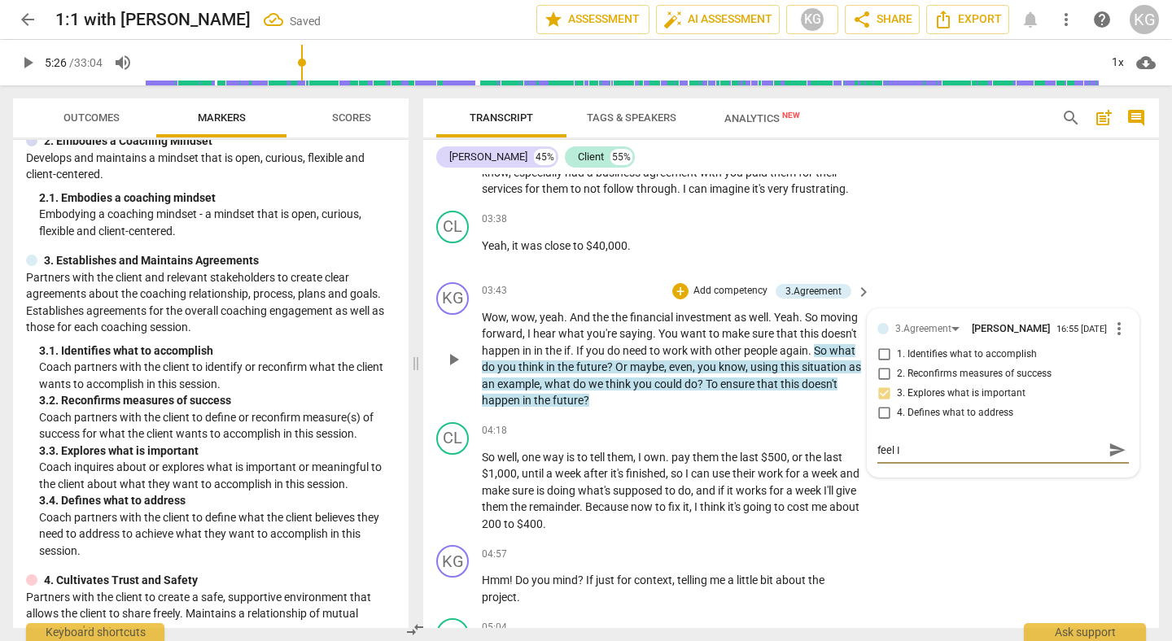
type textarea "feel I"
type textarea "feel I c"
type textarea "feel I co"
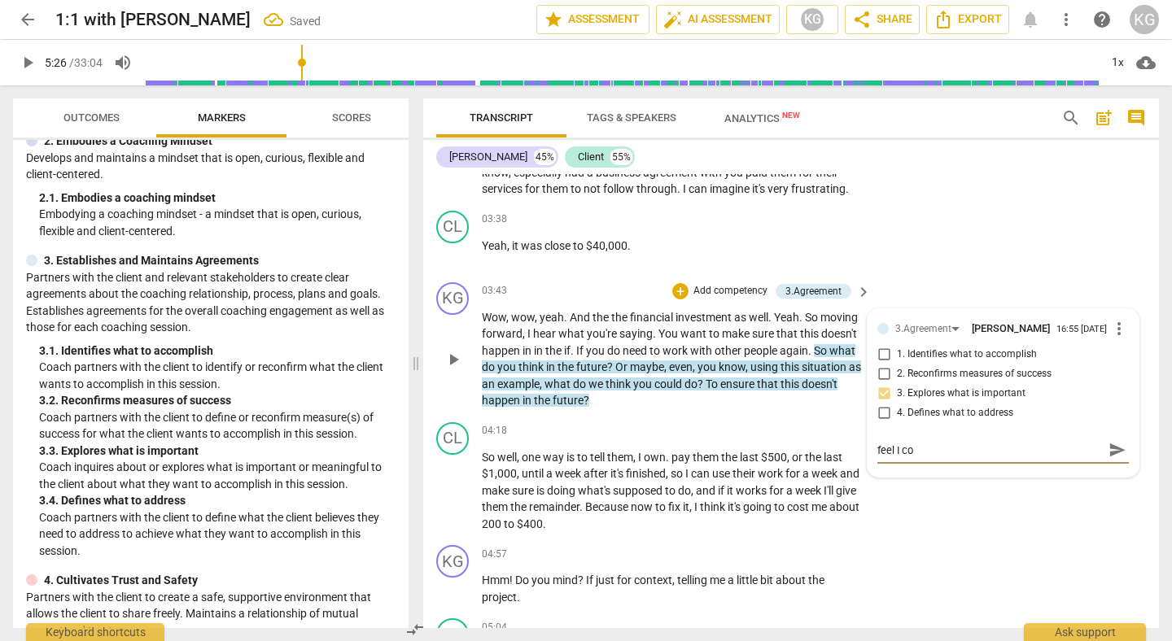
type textarea "feel I cou"
type textarea "feel I coul"
type textarea "feel I could"
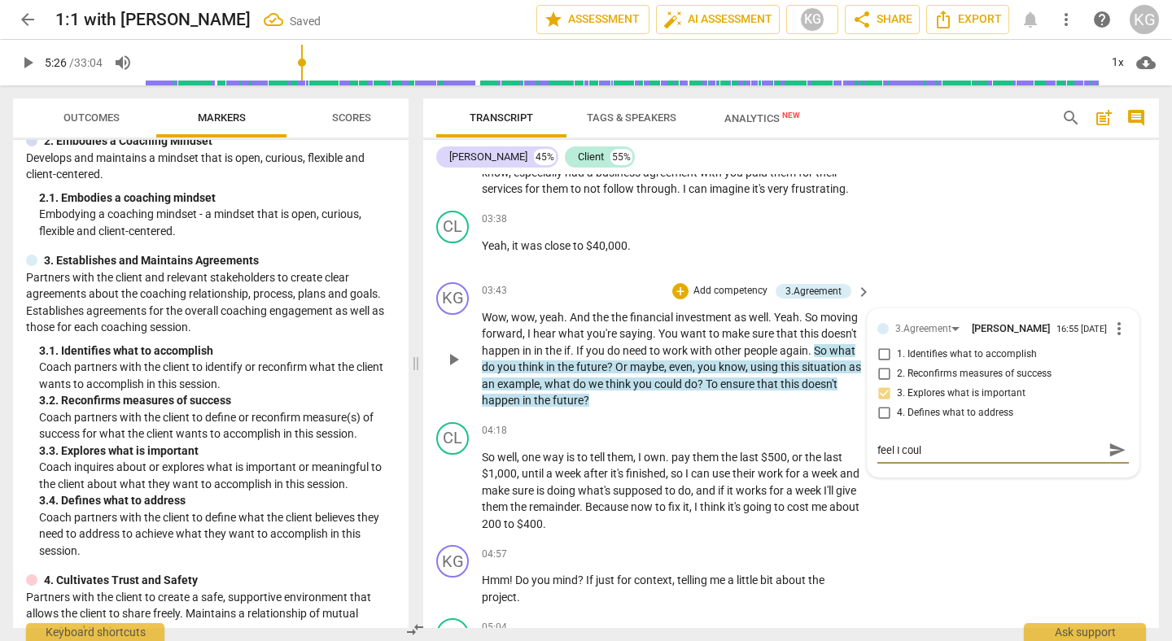
type textarea "feel I could"
type textarea "feel I could h"
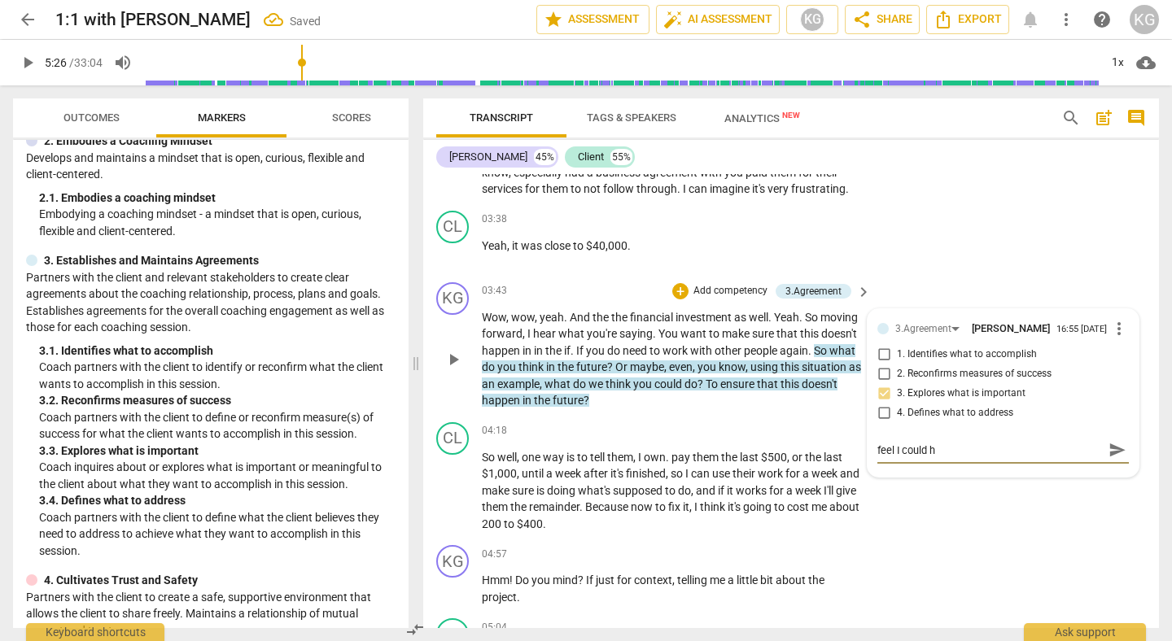
type textarea "feel I could ha"
type textarea "feel I could hav"
type textarea "feel I could have"
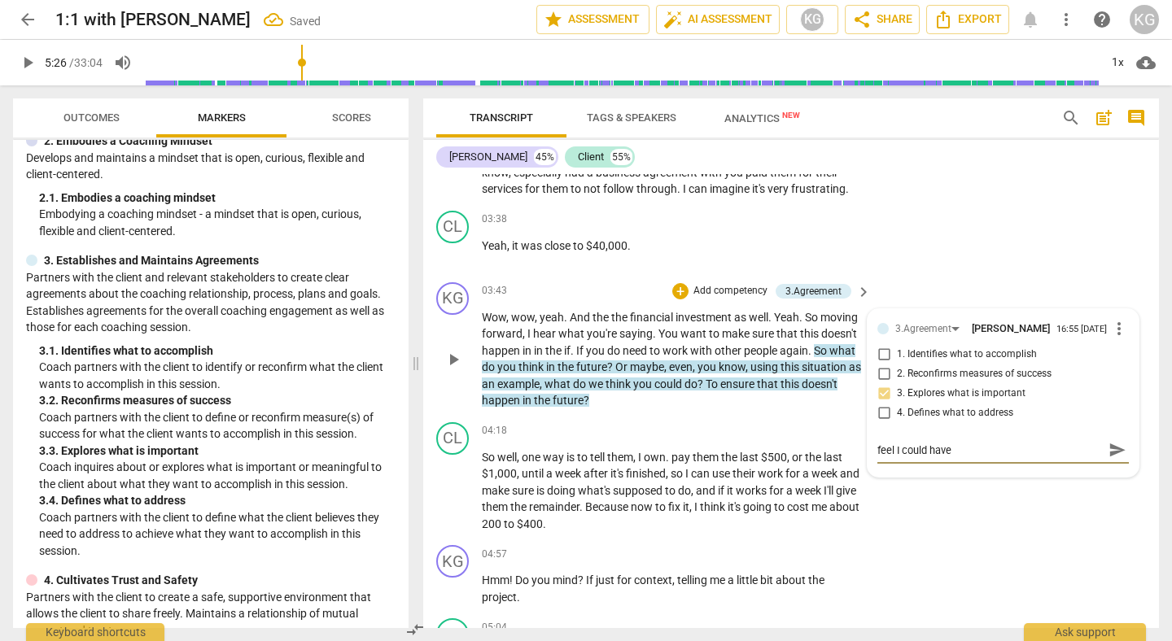
type textarea "feel I could have"
type textarea "feel I could have d"
type textarea "feel I could have do"
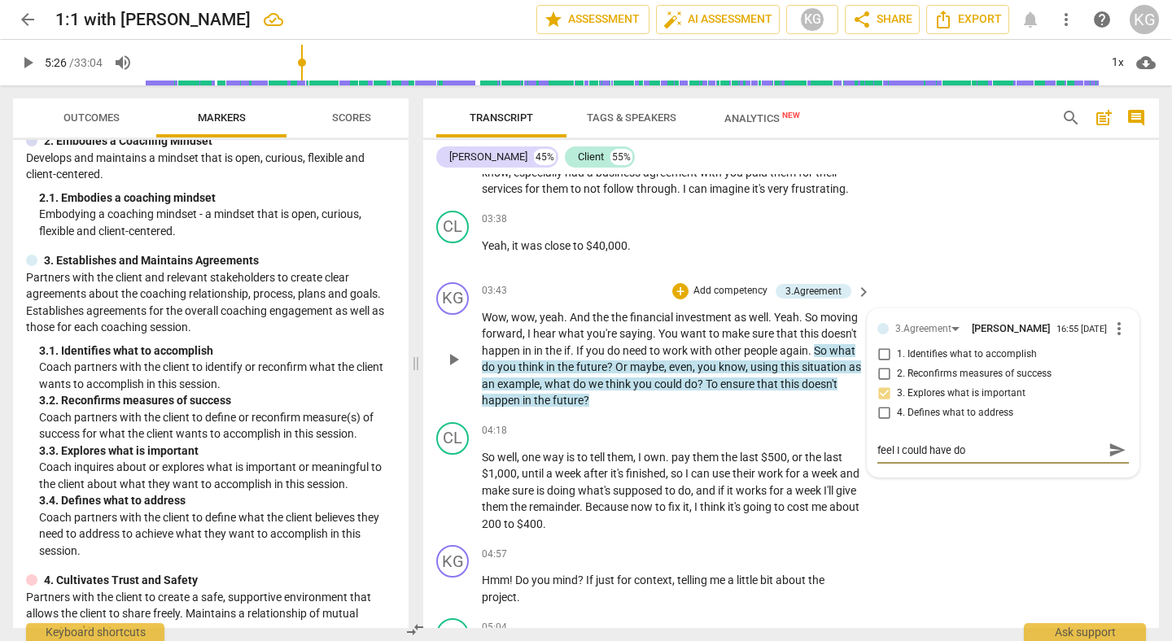
type textarea "feel I could have do"
type textarea "feel I could have don"
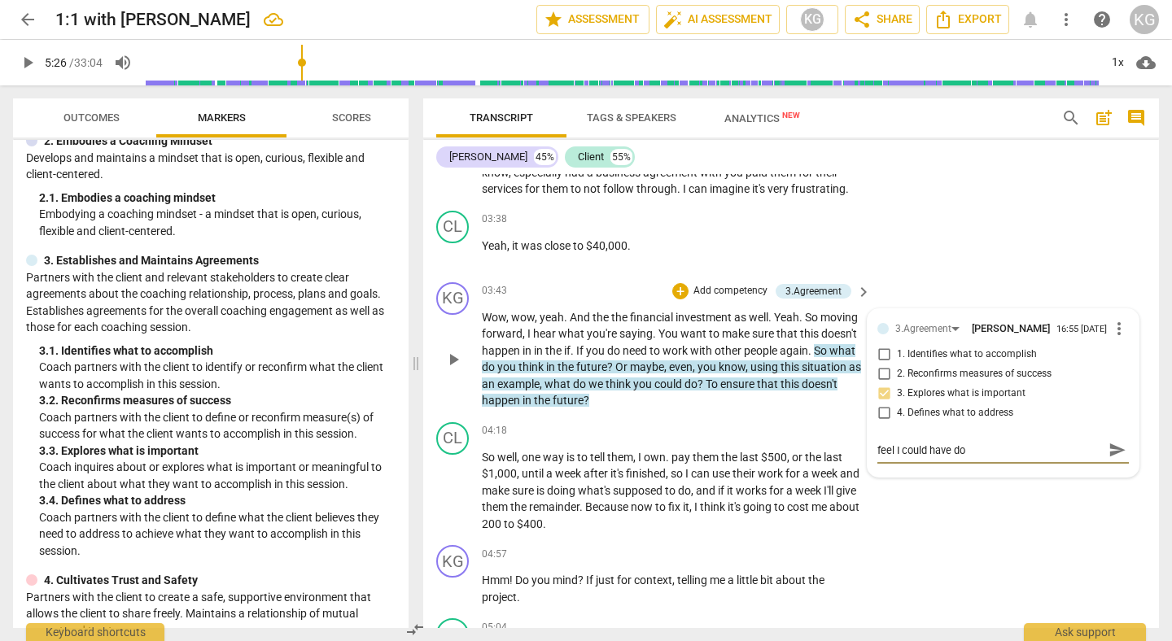
type textarea "feel I could have don"
type textarea "feel I could have done"
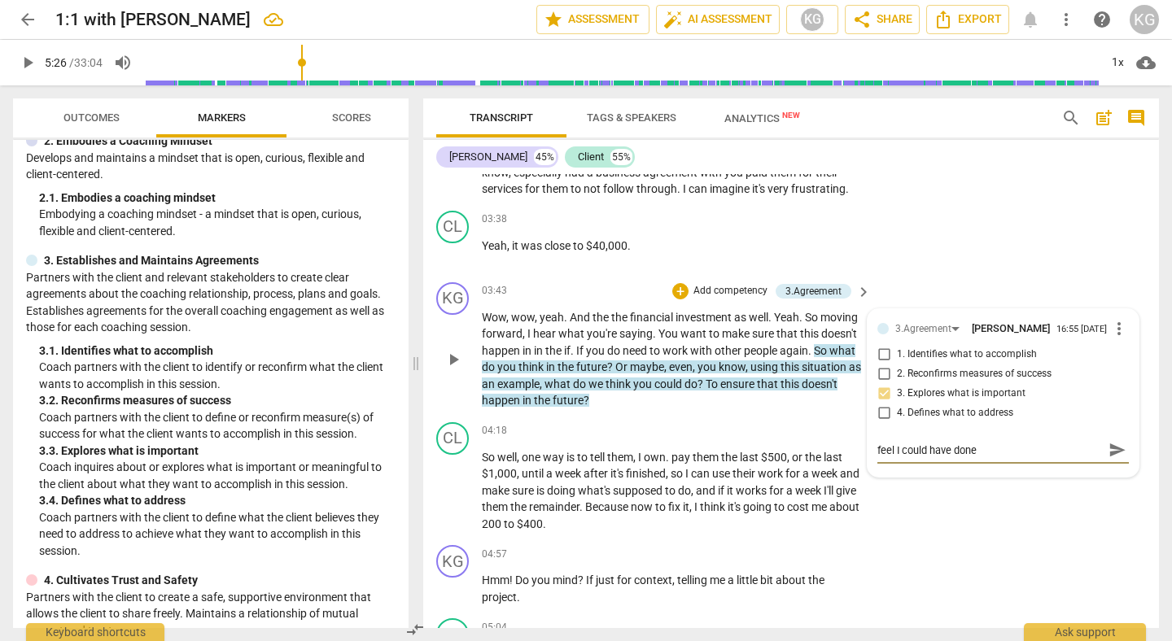
type textarea "feel I could have done t"
type textarea "feel I could have done th"
type textarea "feel I could have done thi"
type textarea "feel I could have done this"
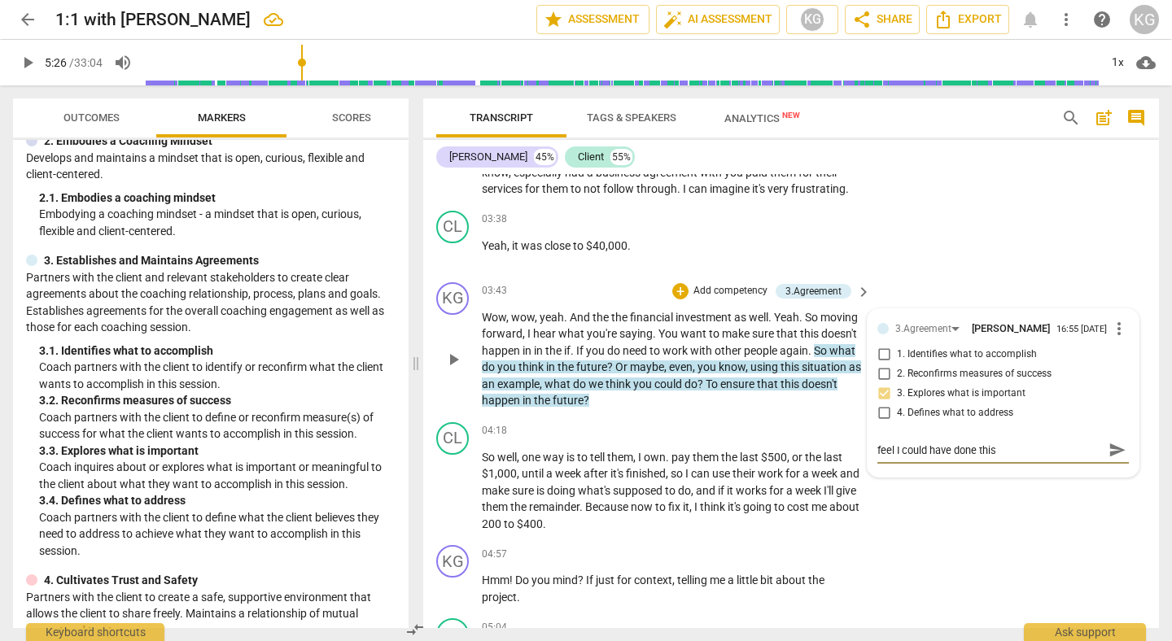
type textarea "feel I could have done this"
click at [908, 458] on div "feel I could have done this feel I could have done this send" at bounding box center [1004, 451] width 252 height 26
click at [914, 451] on textarea "feel I could have done this" at bounding box center [990, 450] width 225 height 15
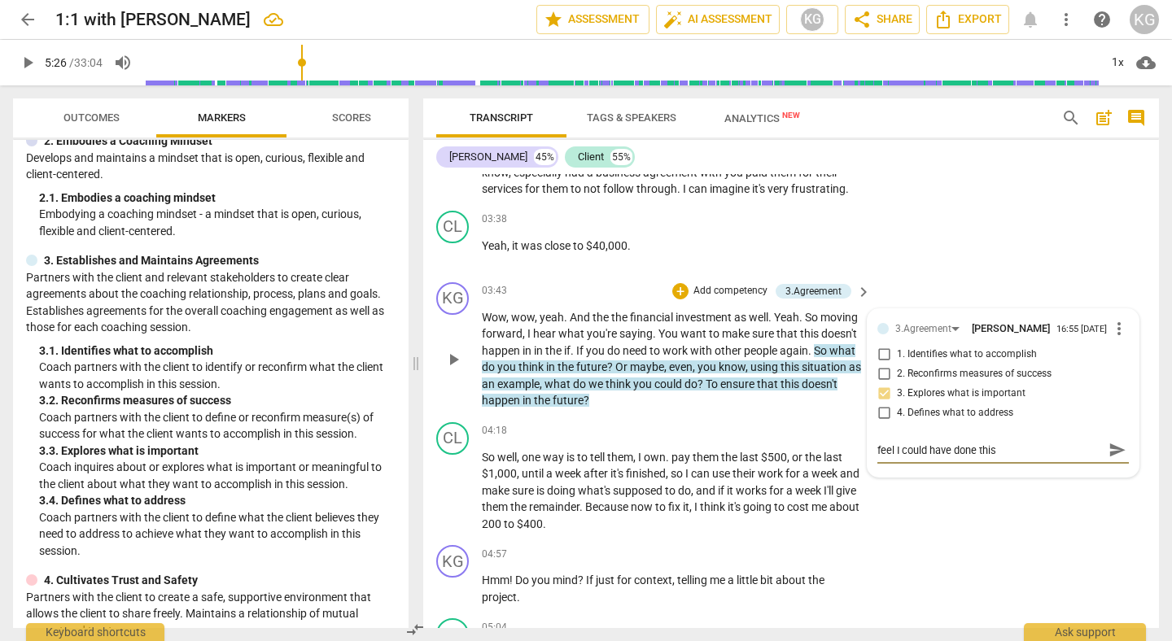
click at [914, 451] on textarea "feel I could have done this" at bounding box center [990, 450] width 225 height 15
type textarea "I"
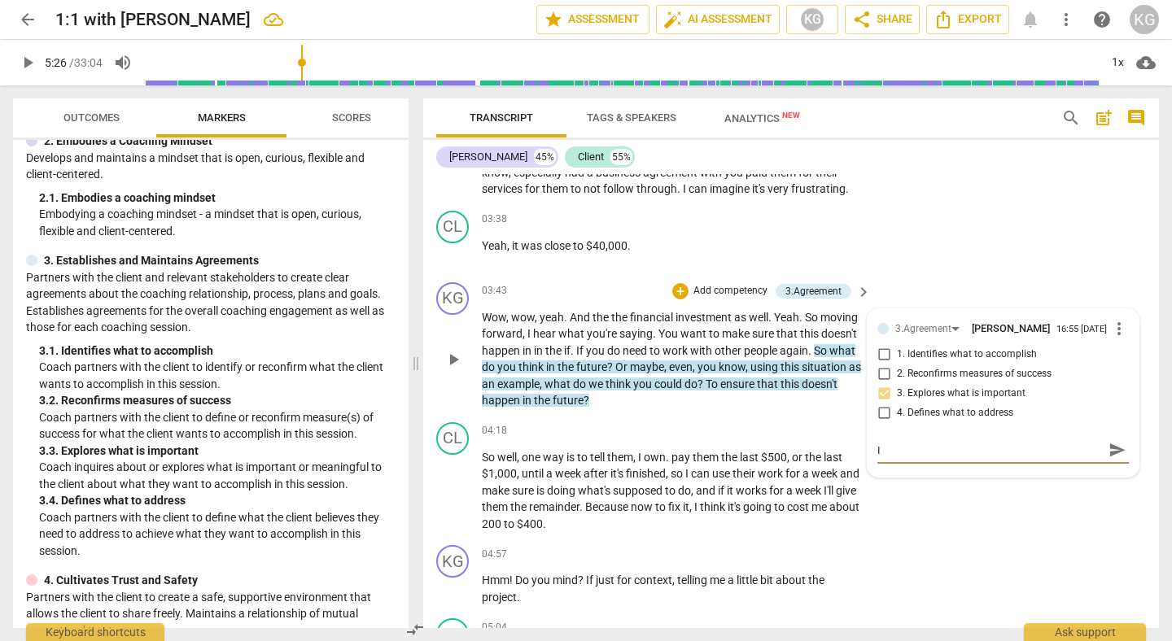
type textarea "I"
type textarea "I k"
type textarea "I kn"
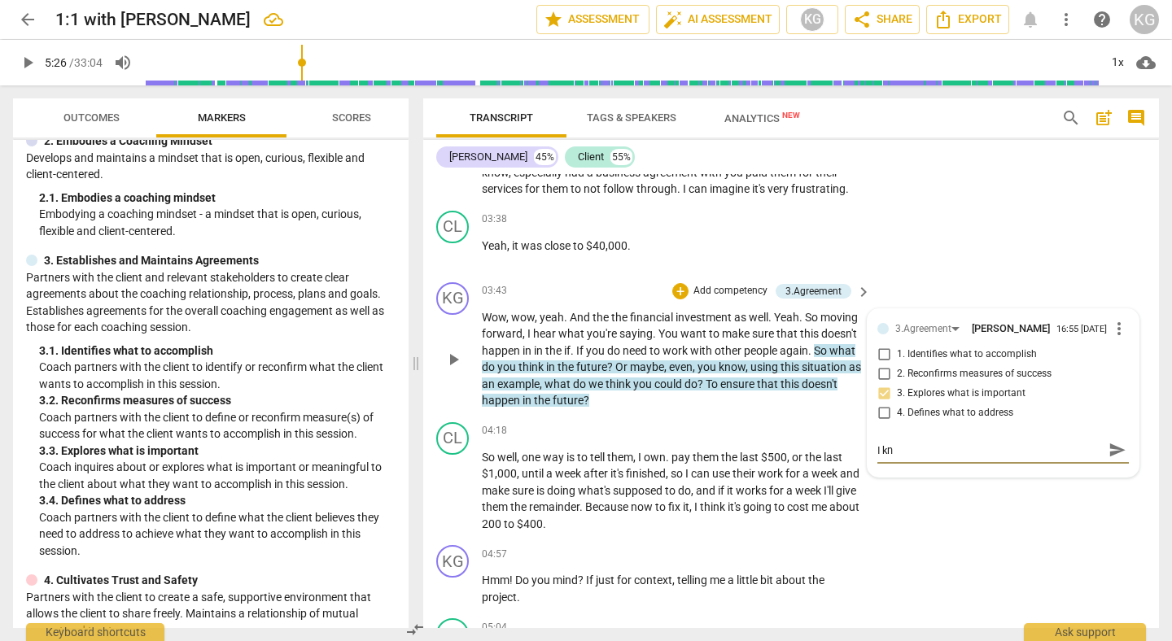
type textarea "I kno"
type textarea "I know"
type textarea "I know i"
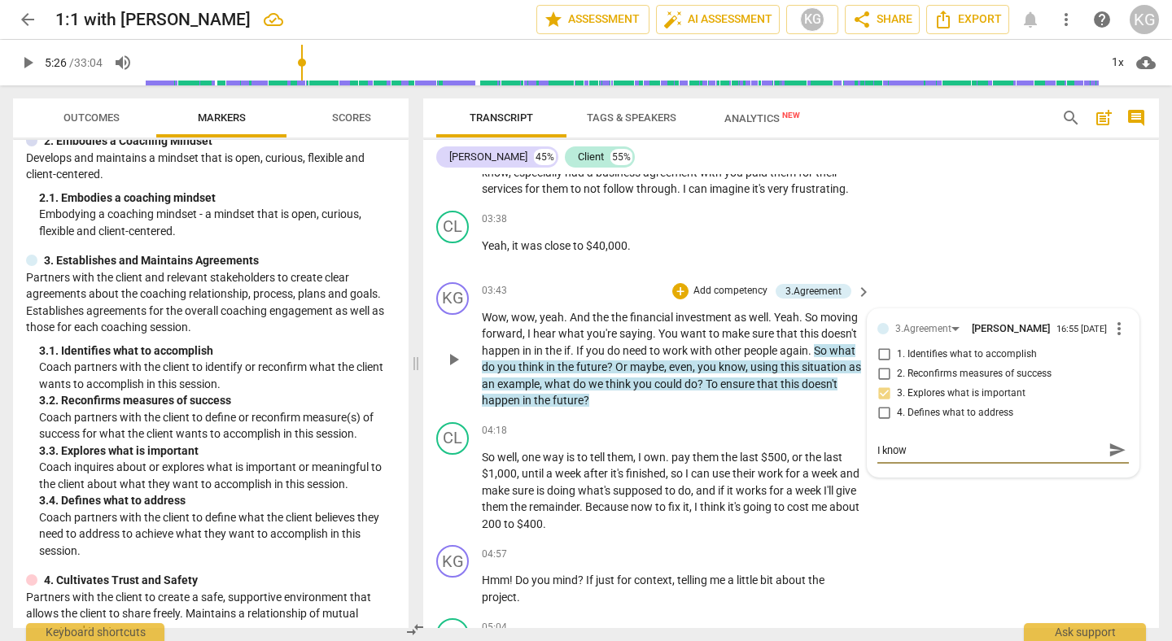
type textarea "I know i"
type textarea "I know I"
type textarea "I know I c"
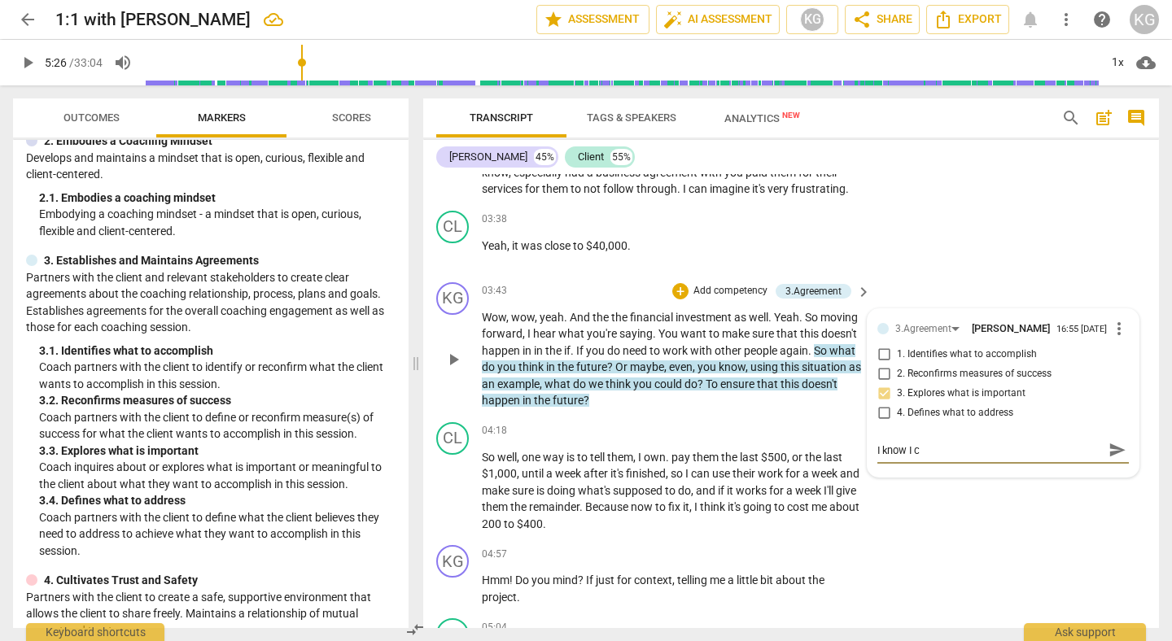
type textarea "I know I co"
type textarea "I know I cou"
type textarea "I know I coul"
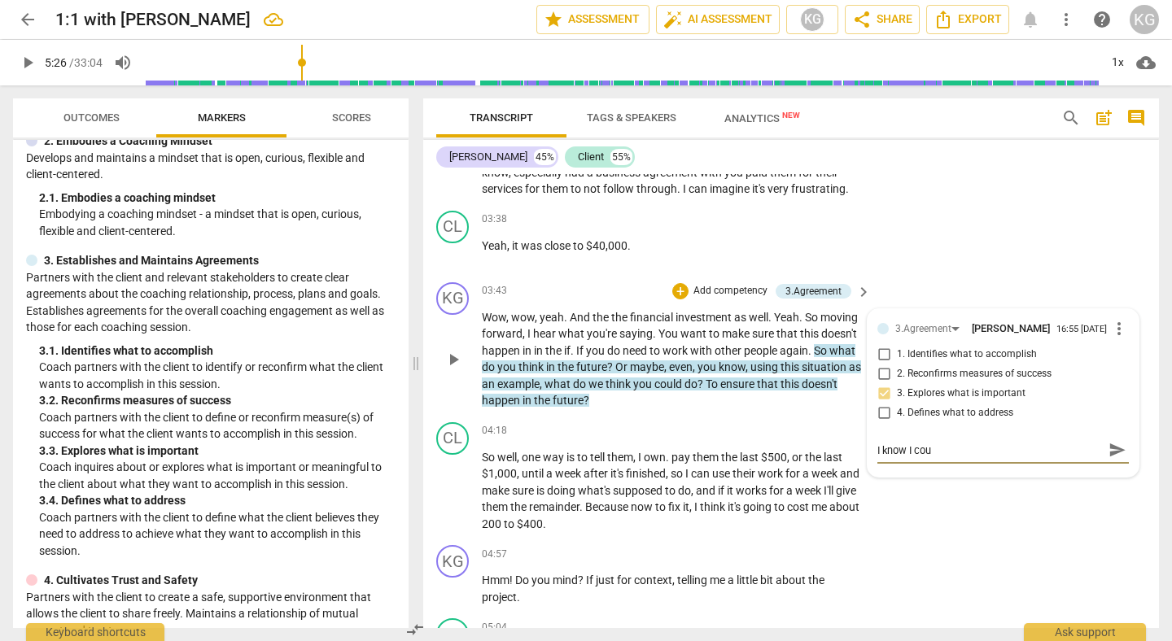
type textarea "I know I coul"
type textarea "I know I could"
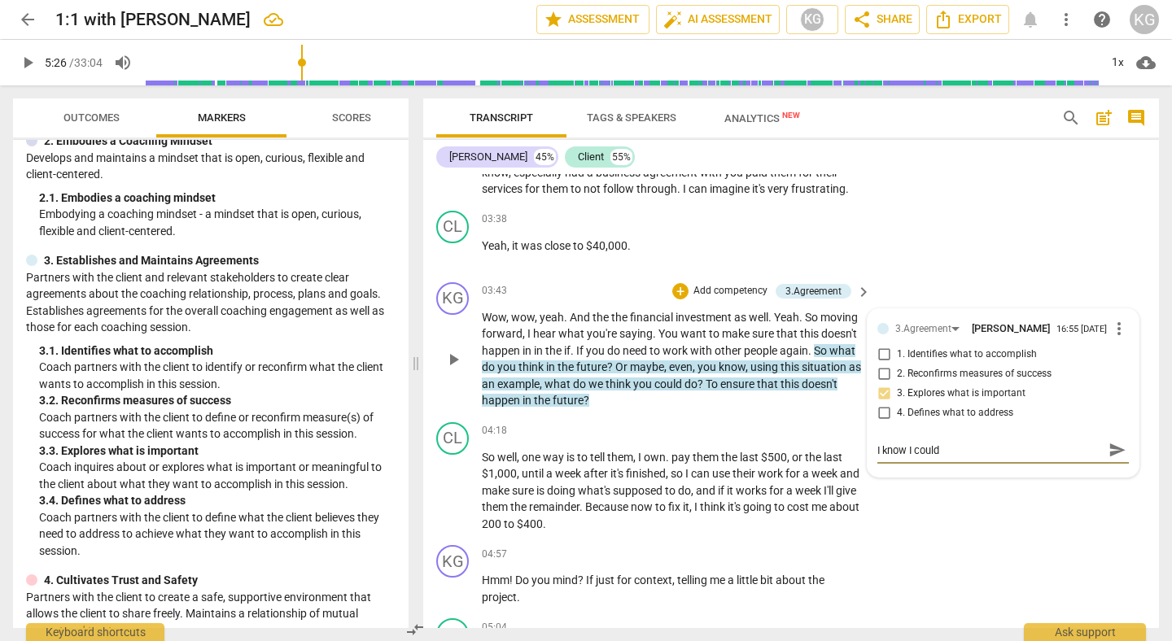
type textarea "I know I could h"
type textarea "I know I could ha"
type textarea "I know I could hae"
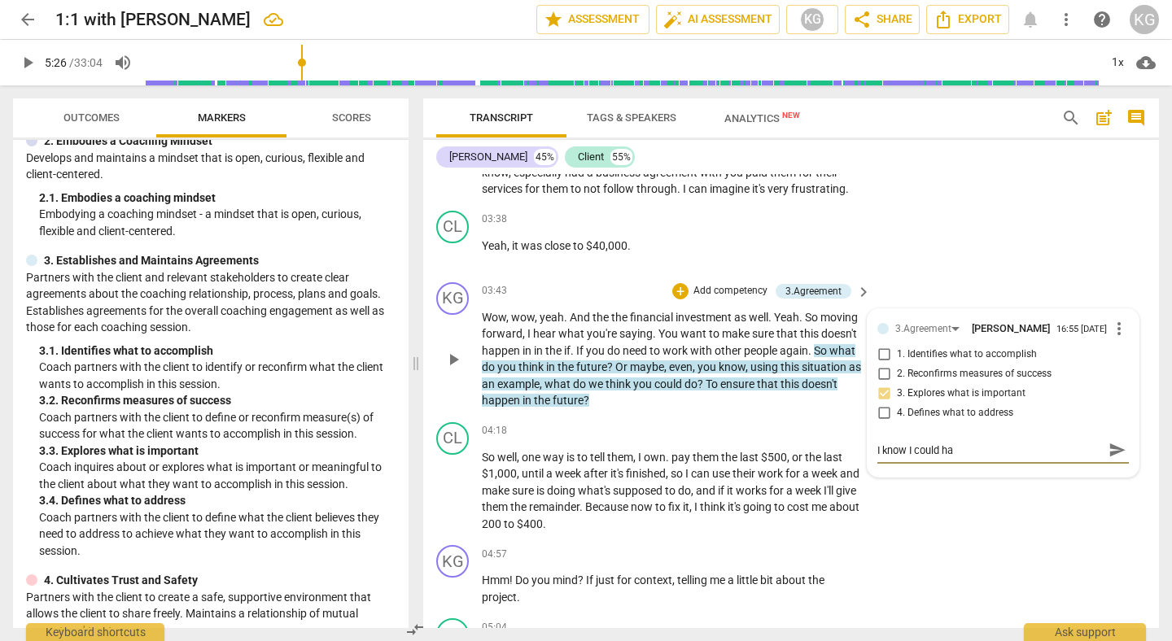
type textarea "I know I could hae"
type textarea "I know I could ha"
type textarea "I know I could hav"
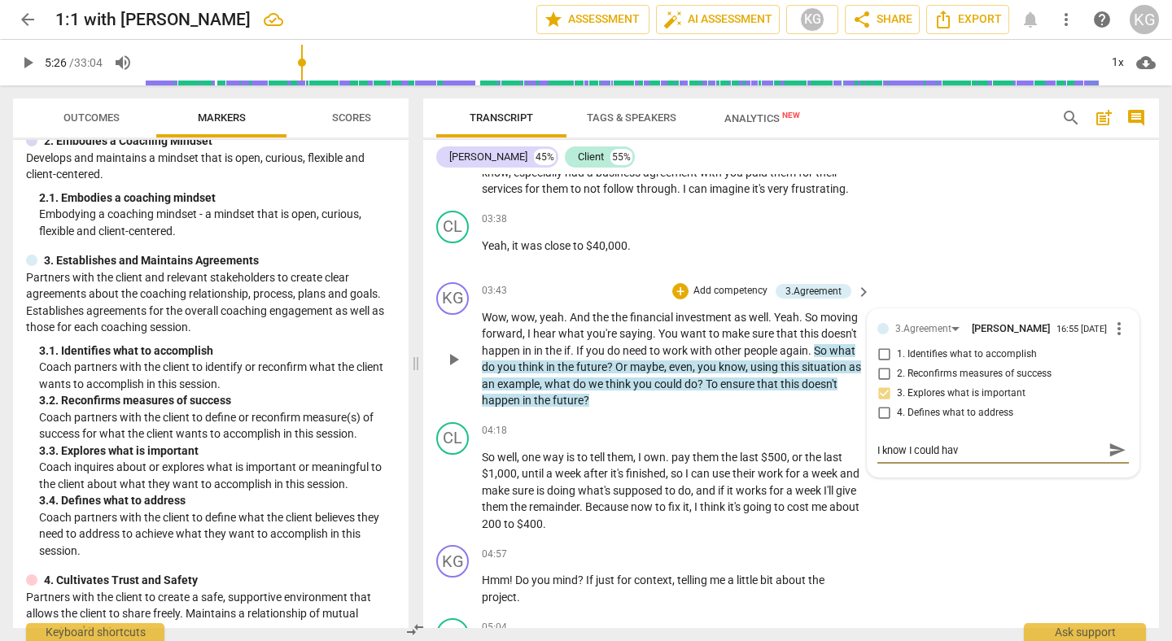
type textarea "I know I could have"
type textarea "I know I could have d"
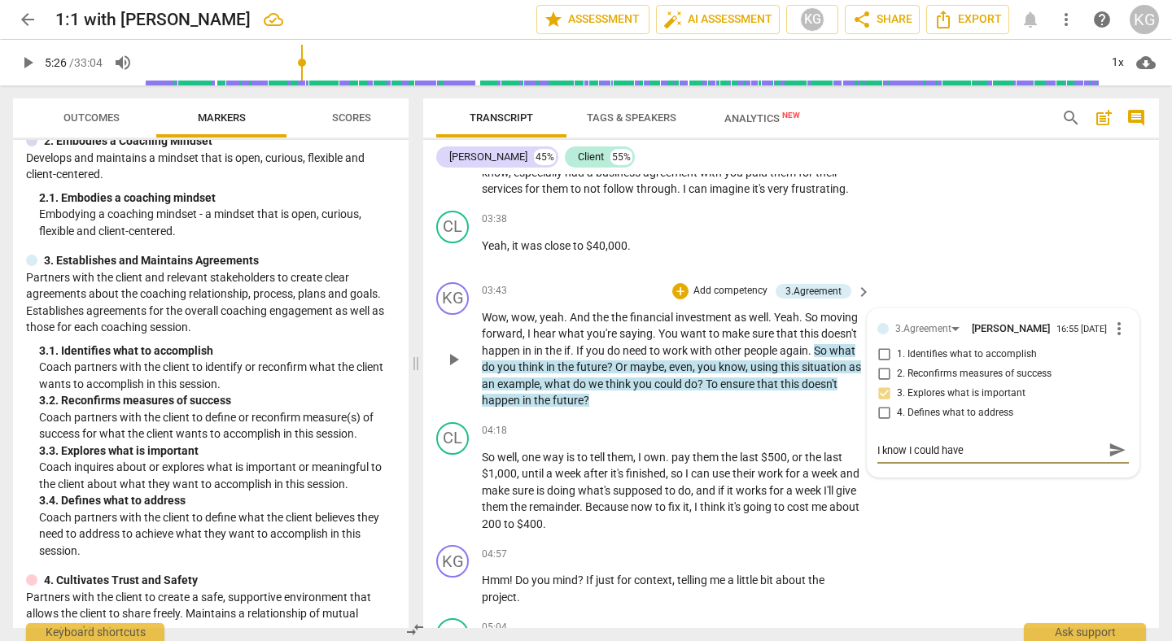
type textarea "I know I could have d"
type textarea "I know I could have do"
type textarea "I know I could have don"
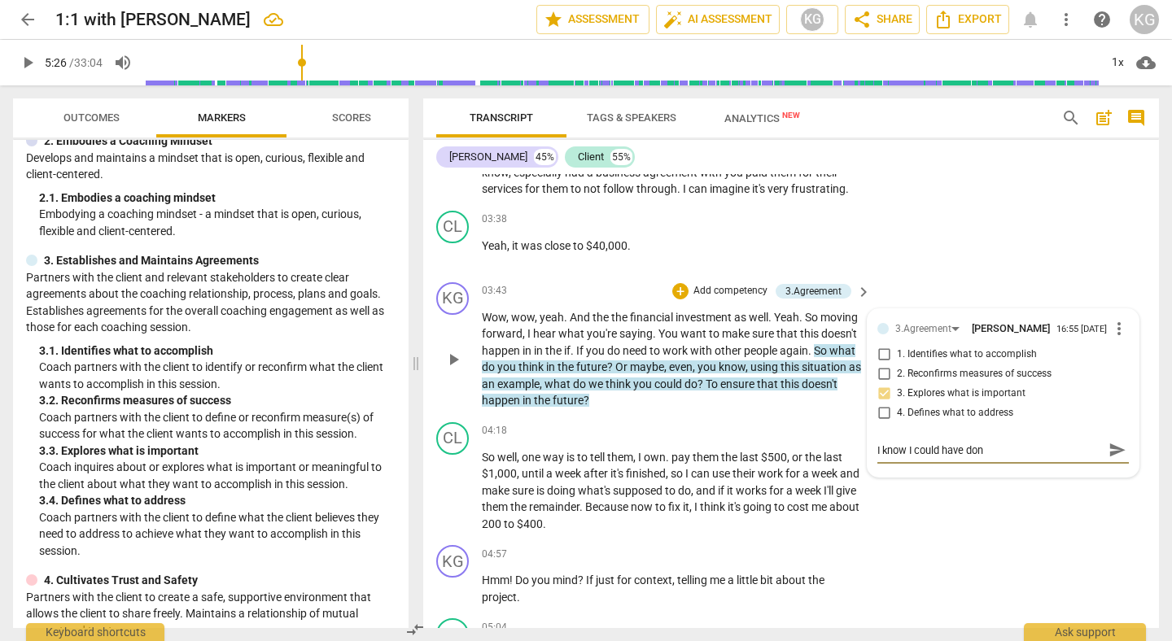
type textarea "I know I could have done"
type textarea "I know I could have done t"
type textarea "I know I could have done th"
type textarea "I know I could have done thi"
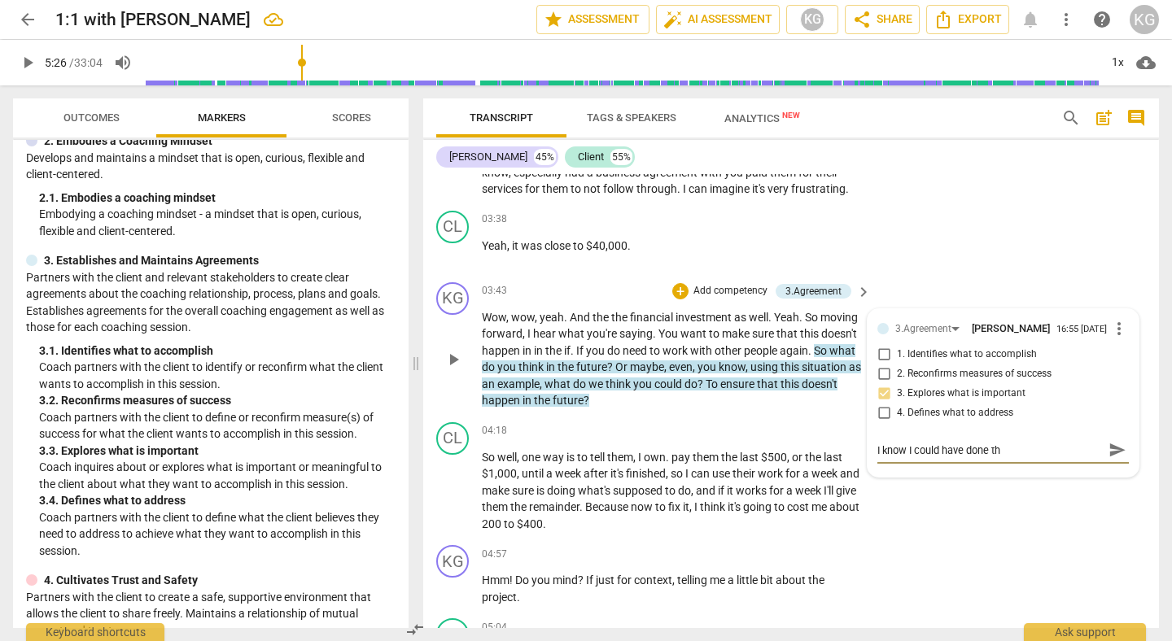
type textarea "I know I could have done thi"
type textarea "I know I could have done this"
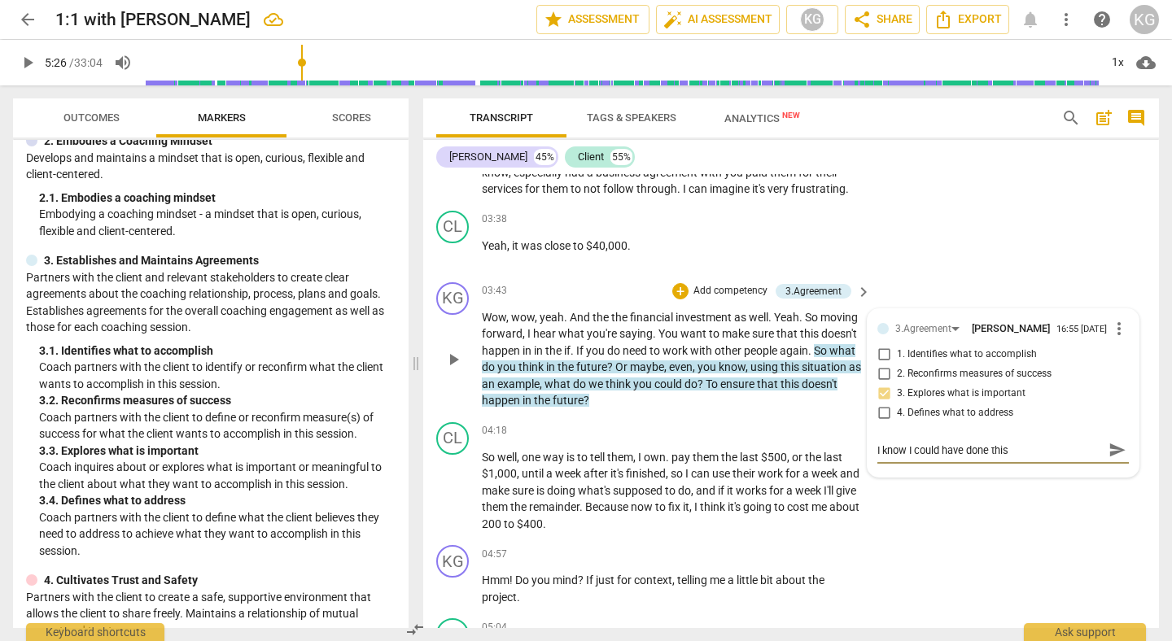
type textarea "I know I could have done this b"
type textarea "I know I could have done this be"
type textarea "I know I could have done this bet"
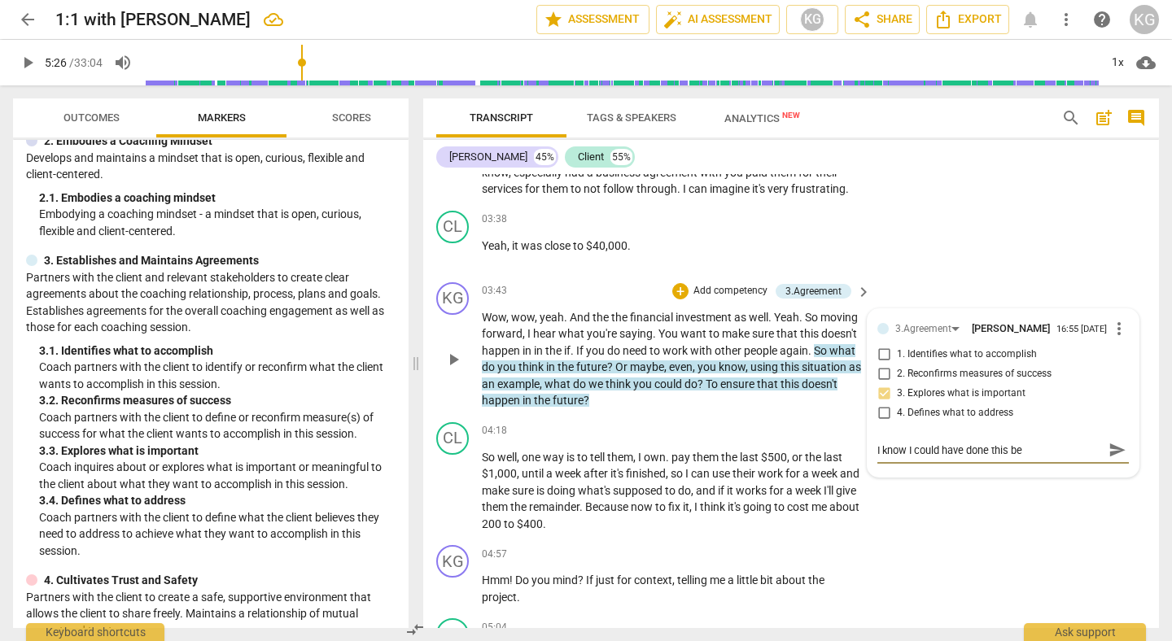
type textarea "I know I could have done this bet"
type textarea "I know I could have done this bett"
type textarea "I know I could have done this [PERSON_NAME]"
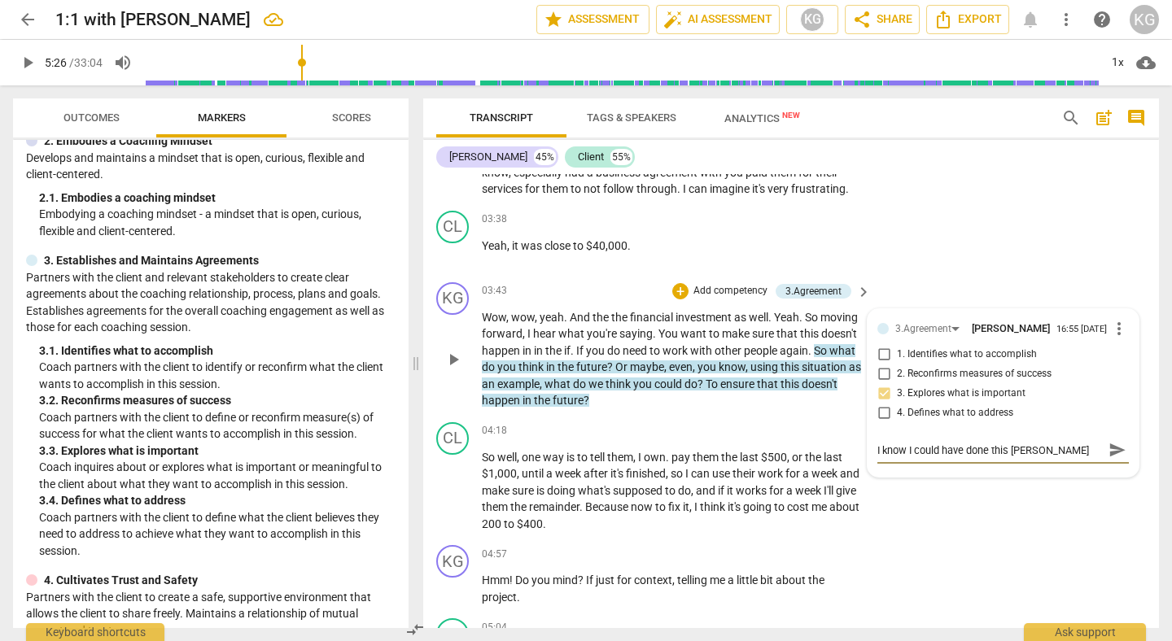
type textarea "I know I could have done this better"
type textarea "I know I could have done this better i"
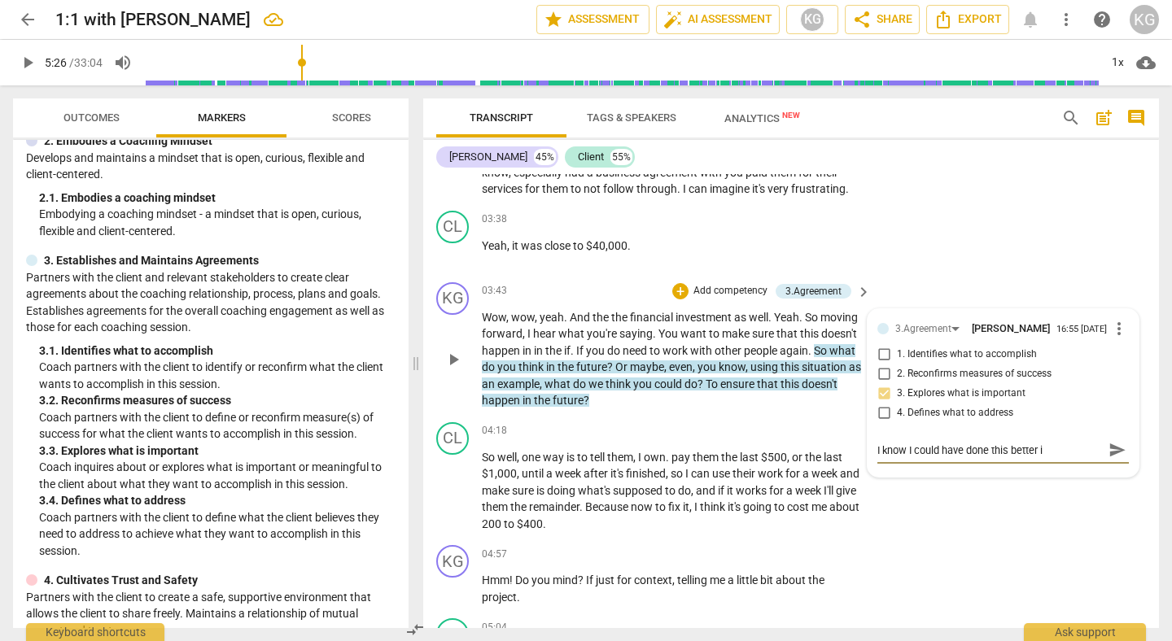
type textarea "I know I could have done this better in"
type textarea "I know I could have done this better in t"
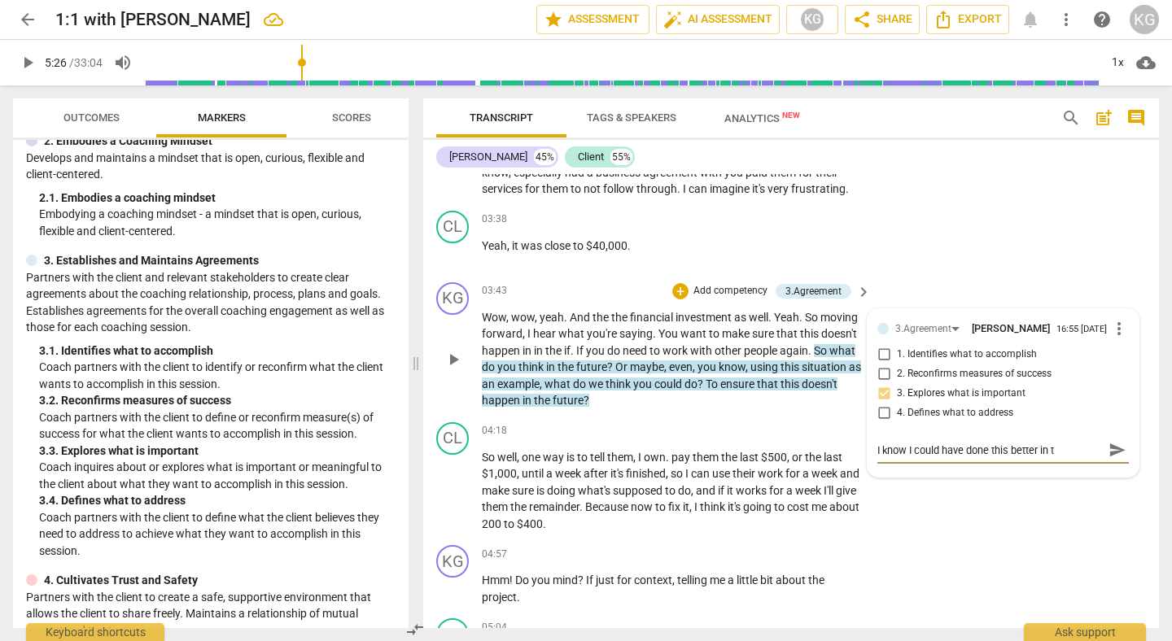
type textarea "I know I could have done this better in tr"
type textarea "I know I could have done this better in try"
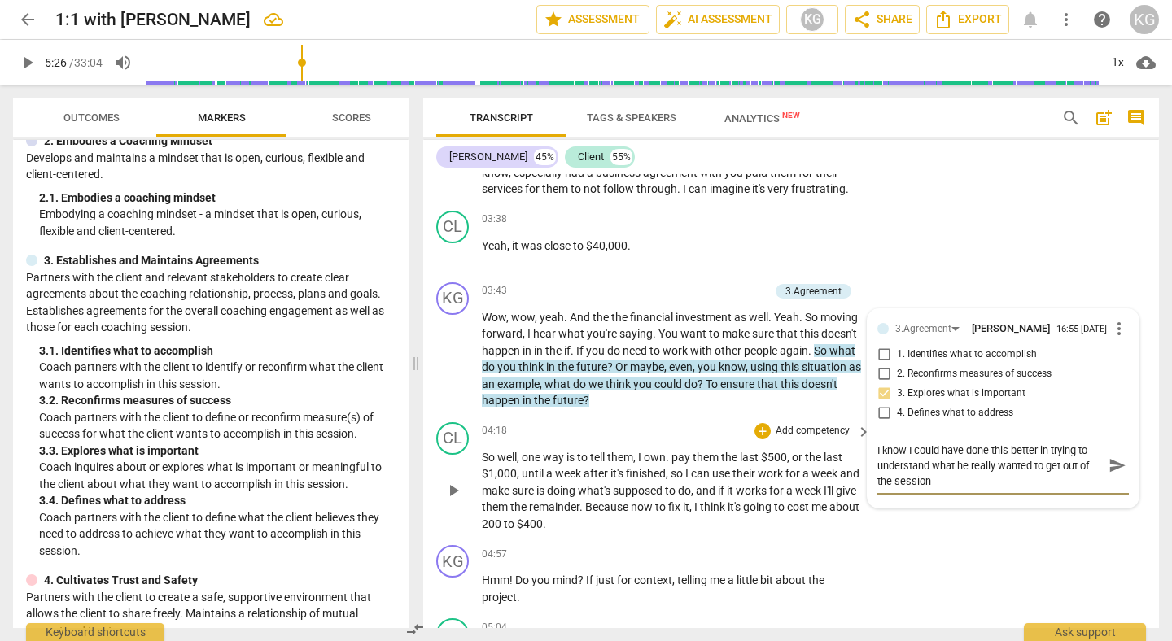
click at [923, 528] on div "CL play_arrow pause 04:18 + Add competency keyboard_arrow_right So well , one w…" at bounding box center [791, 478] width 736 height 124
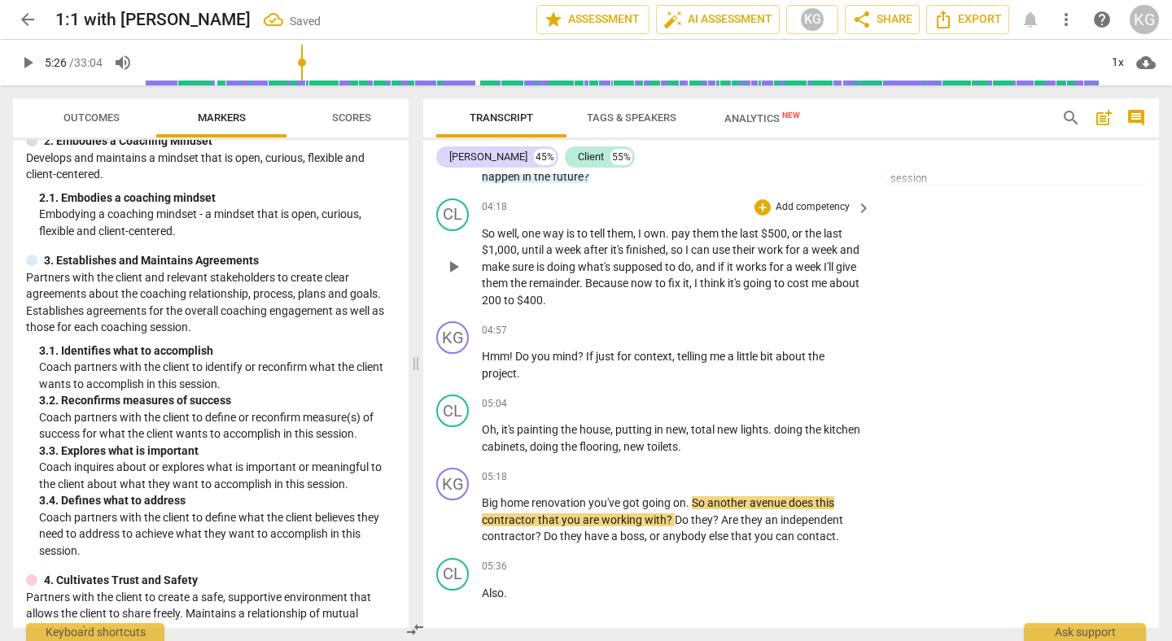
scroll to position [1360, 0]
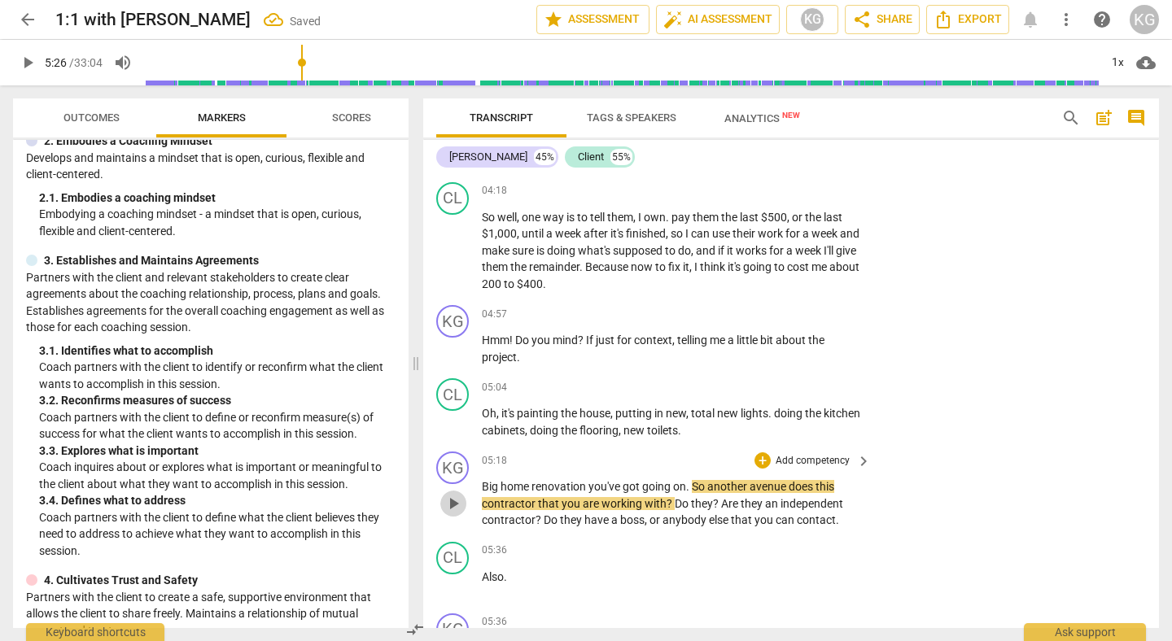
click at [464, 510] on span "play_arrow" at bounding box center [453, 504] width 26 height 20
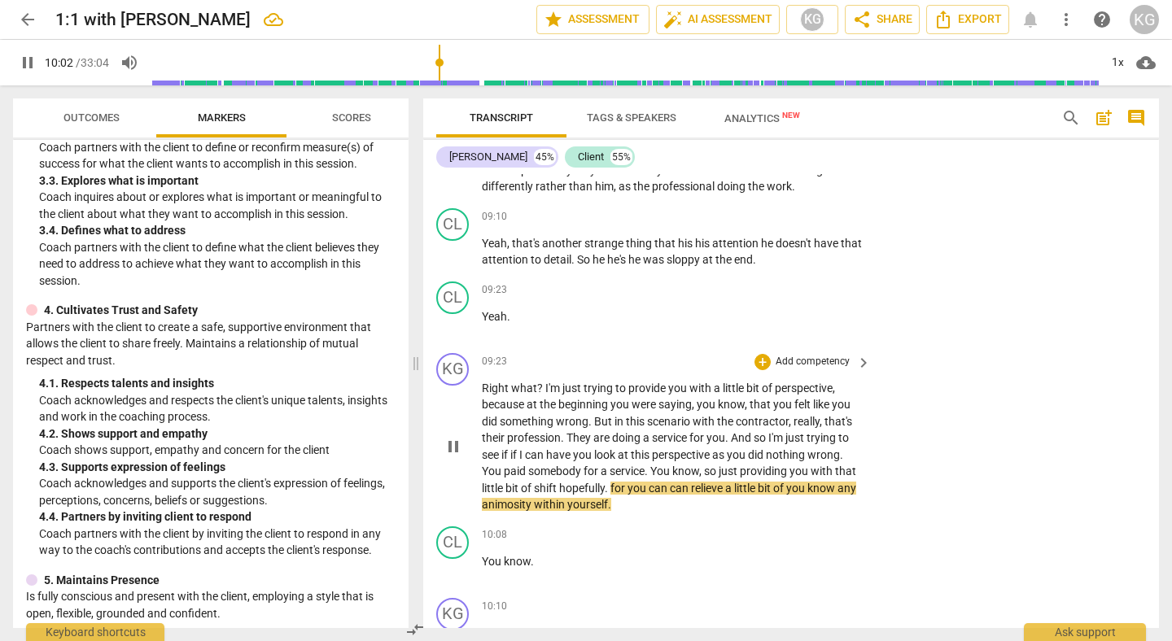
scroll to position [3093, 0]
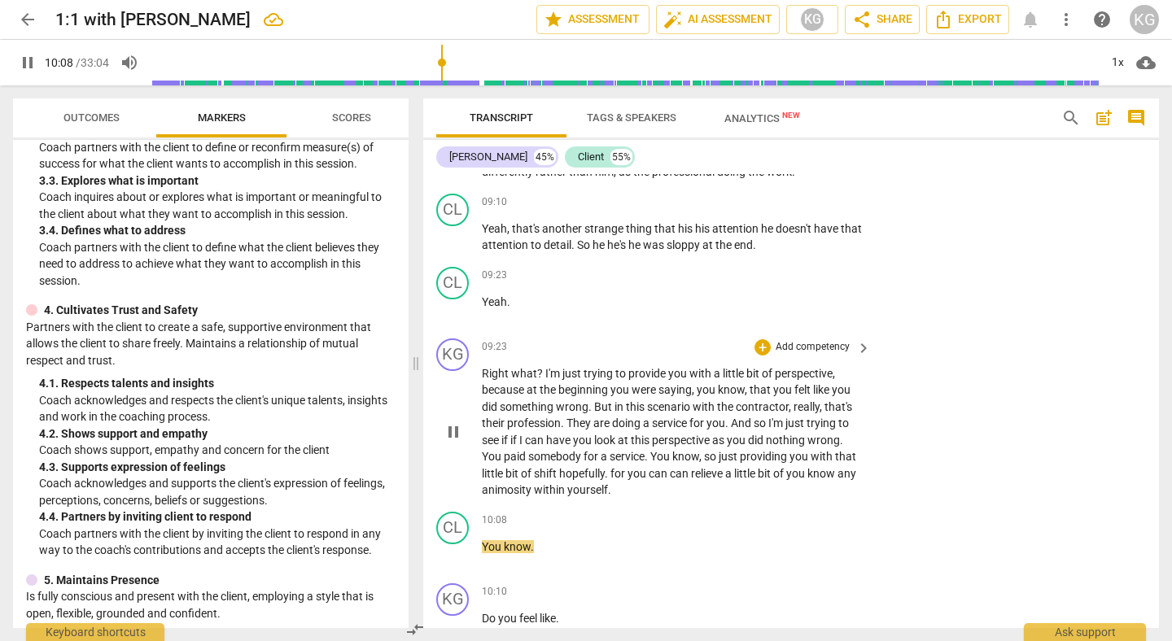
click at [446, 437] on span "pause" at bounding box center [454, 432] width 20 height 20
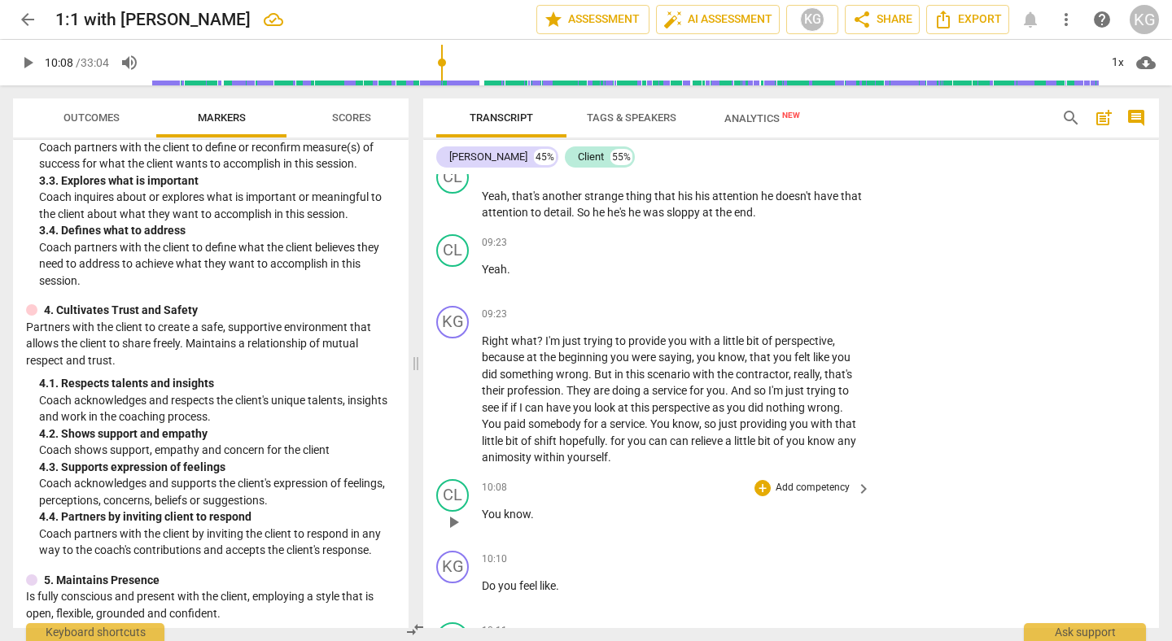
scroll to position [3123, 0]
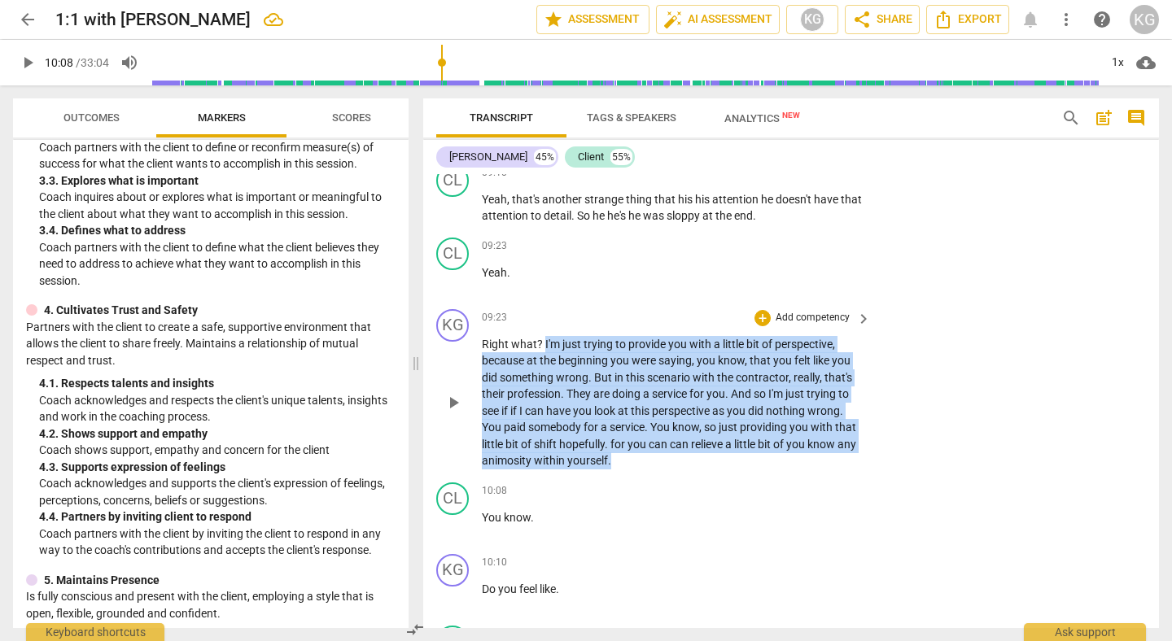
drag, startPoint x: 641, startPoint y: 466, endPoint x: 545, endPoint y: 342, distance: 156.6
click at [545, 342] on p "Right what ? I'm just trying to provide you with a little bit of perspective , …" at bounding box center [672, 402] width 381 height 133
click at [650, 446] on div "+" at bounding box center [646, 440] width 16 height 16
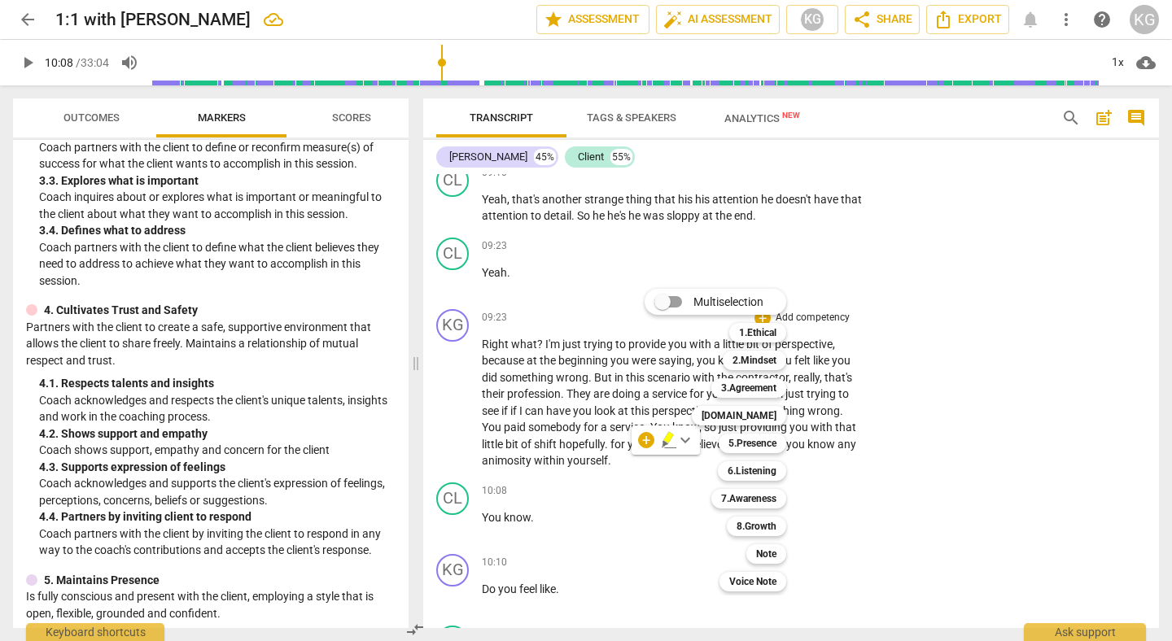
click at [309, 477] on div at bounding box center [586, 320] width 1172 height 641
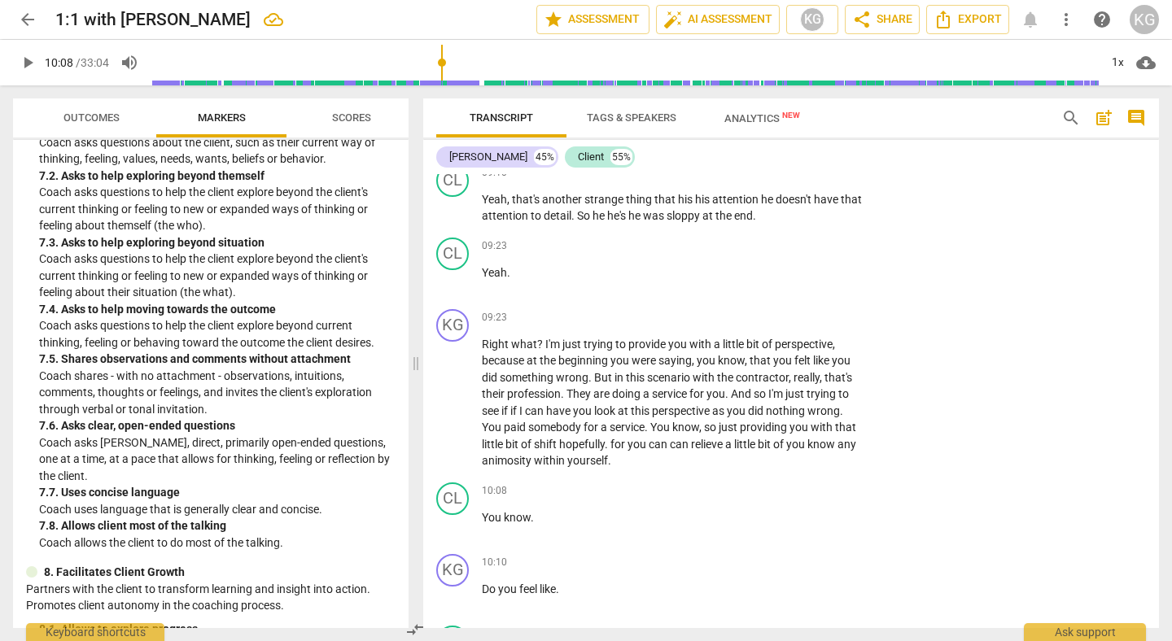
scroll to position [1633, 0]
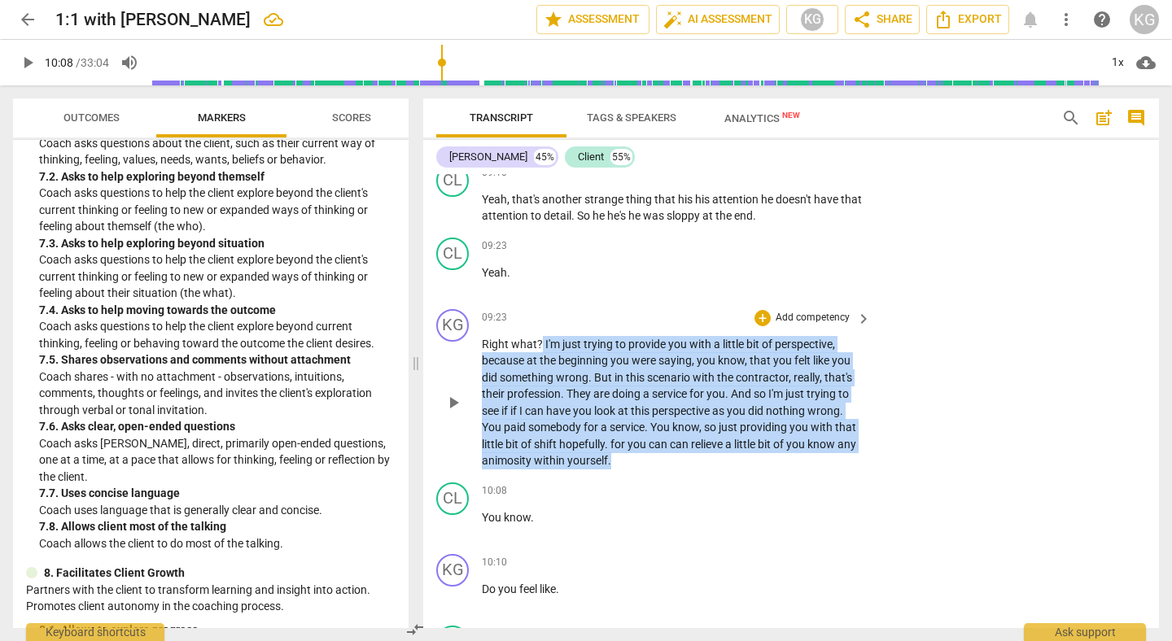
drag, startPoint x: 541, startPoint y: 348, endPoint x: 641, endPoint y: 459, distance: 149.9
click at [641, 459] on p "Right what ? I'm just trying to provide you with a little bit of perspective , …" at bounding box center [672, 402] width 381 height 133
click at [646, 437] on div "+" at bounding box center [646, 440] width 16 height 16
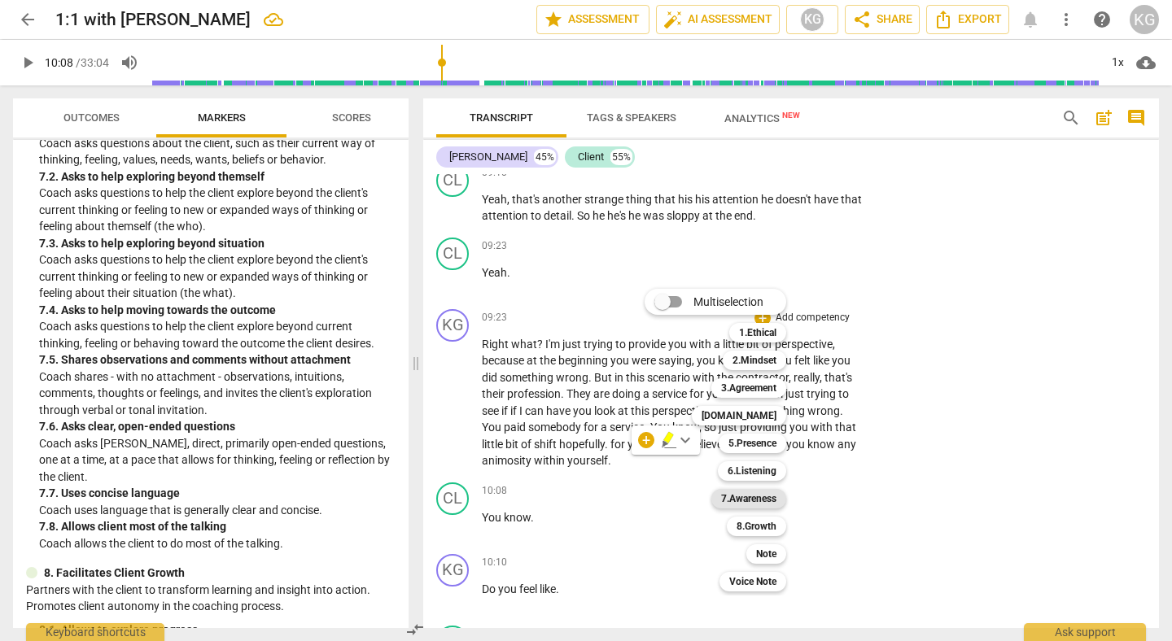
click at [770, 499] on b "7.Awareness" at bounding box center [748, 499] width 55 height 20
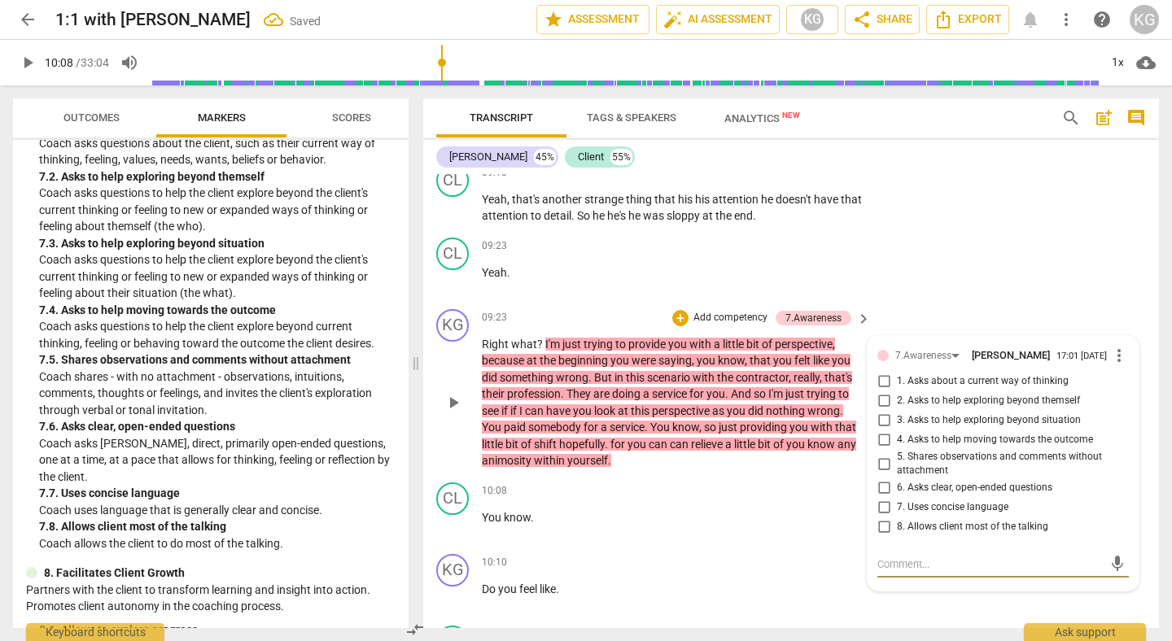
click at [909, 466] on span "5. Shares observations and comments without attachment" at bounding box center [1009, 464] width 225 height 28
click at [897, 466] on input "5. Shares observations and comments without attachment" at bounding box center [884, 464] width 26 height 20
click at [905, 561] on textarea at bounding box center [990, 564] width 225 height 15
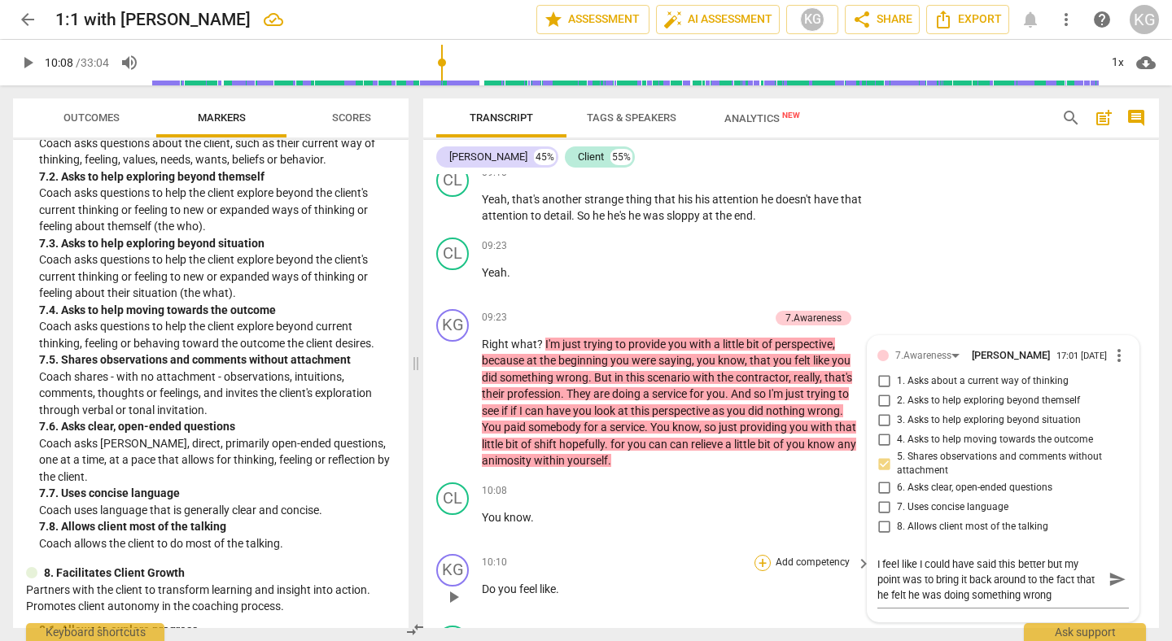
click at [756, 565] on div "+" at bounding box center [763, 563] width 16 height 16
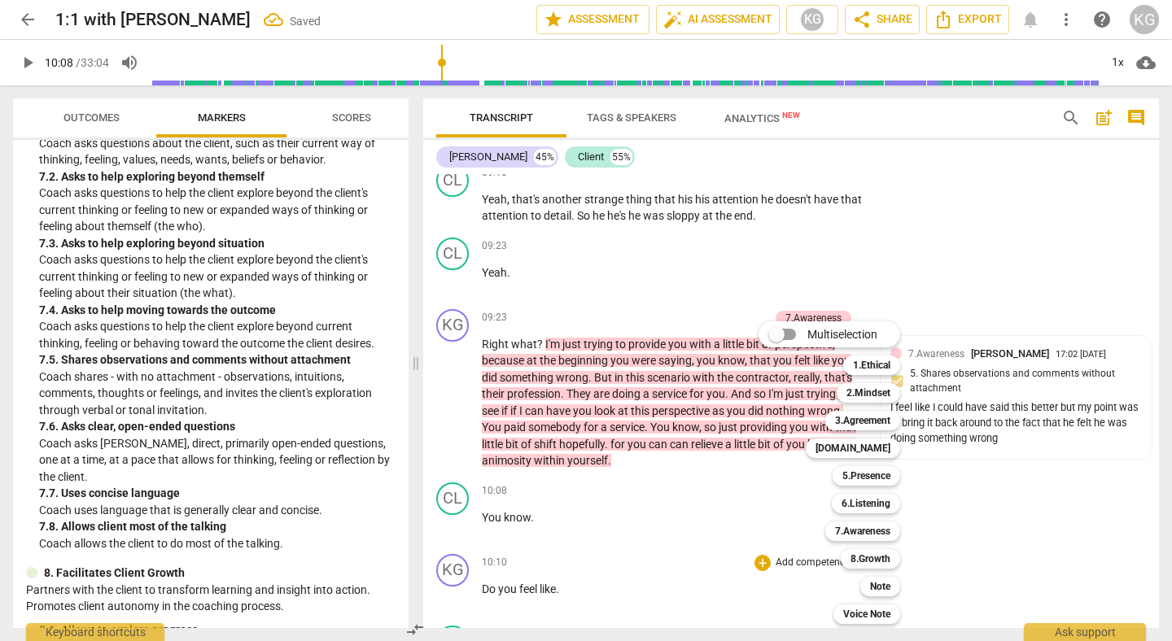
click at [1067, 444] on div at bounding box center [586, 320] width 1172 height 641
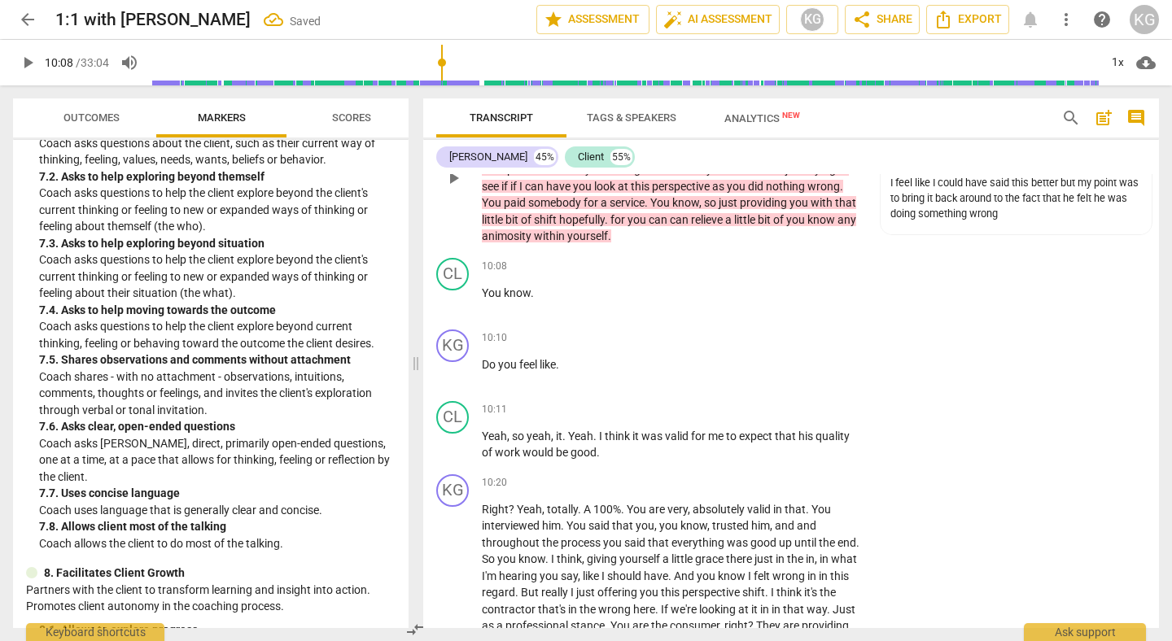
scroll to position [3350, 0]
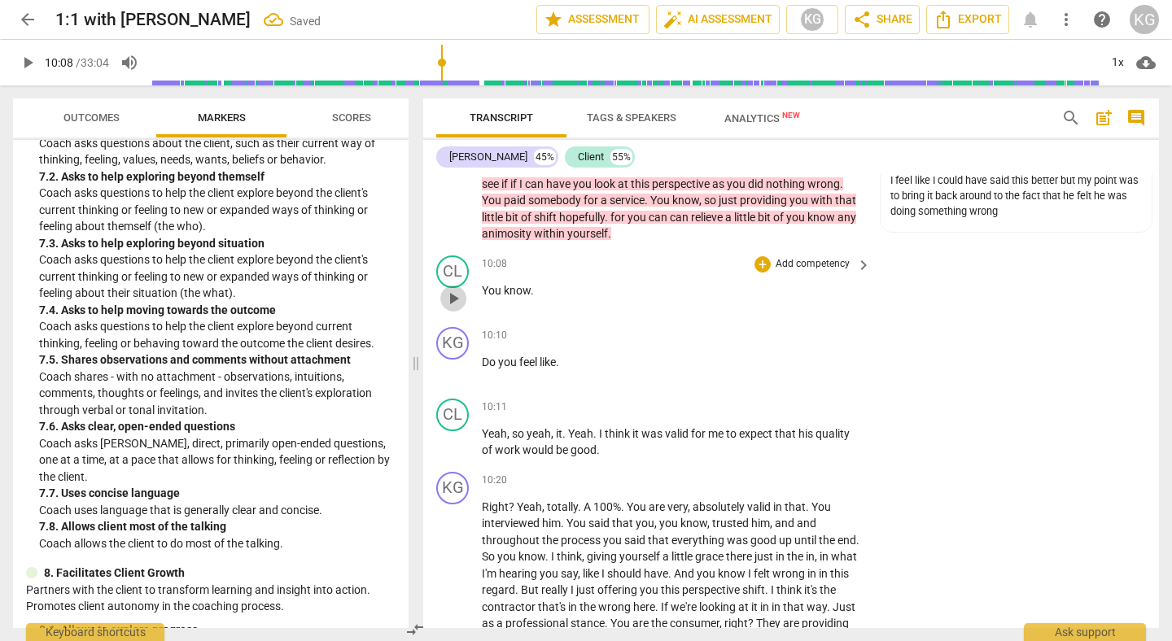
click at [449, 298] on span "play_arrow" at bounding box center [454, 299] width 20 height 20
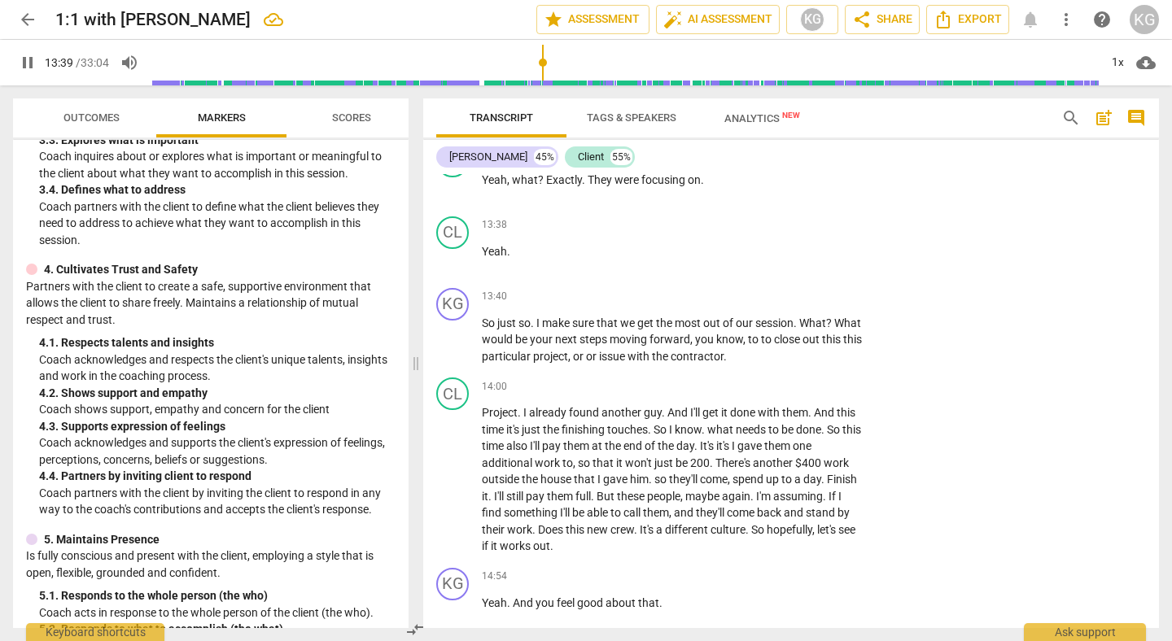
scroll to position [4882, 0]
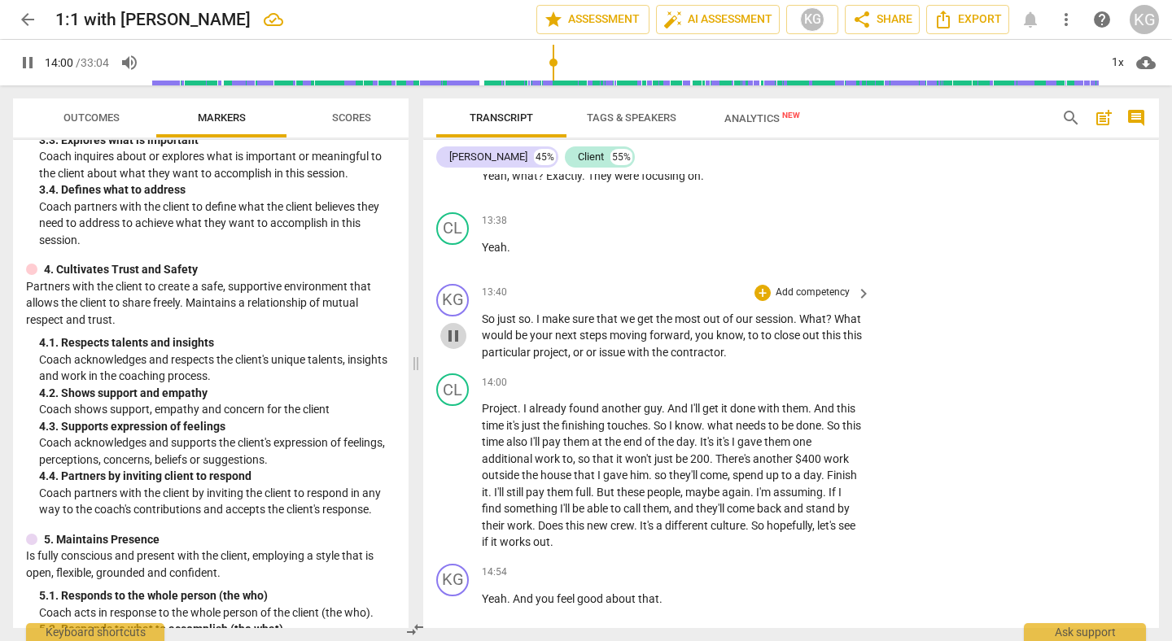
click at [455, 346] on span "pause" at bounding box center [454, 336] width 20 height 20
drag, startPoint x: 481, startPoint y: 352, endPoint x: 790, endPoint y: 377, distance: 309.5
click at [790, 368] on div "KG play_arrow pause 13:40 + Add competency keyboard_arrow_right So just so . I …" at bounding box center [791, 323] width 736 height 90
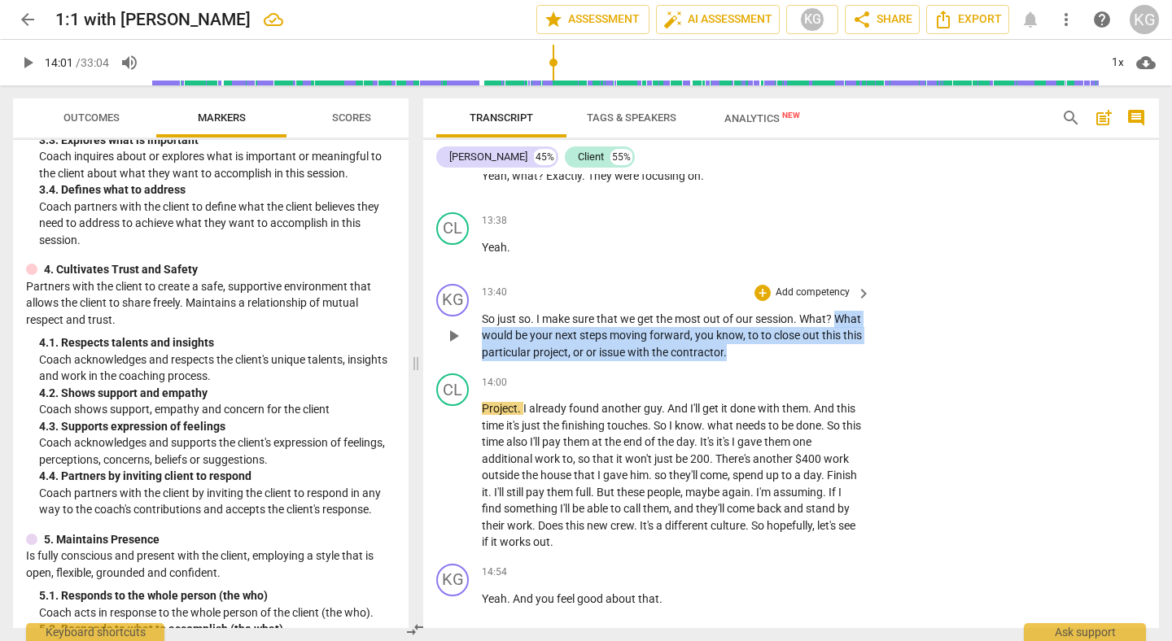
drag, startPoint x: 788, startPoint y: 365, endPoint x: 474, endPoint y: 353, distance: 314.4
click at [474, 353] on div "KG play_arrow pause 13:40 + Add competency keyboard_arrow_right So just so . I …" at bounding box center [791, 323] width 736 height 90
click at [785, 349] on div "+" at bounding box center [785, 348] width 16 height 16
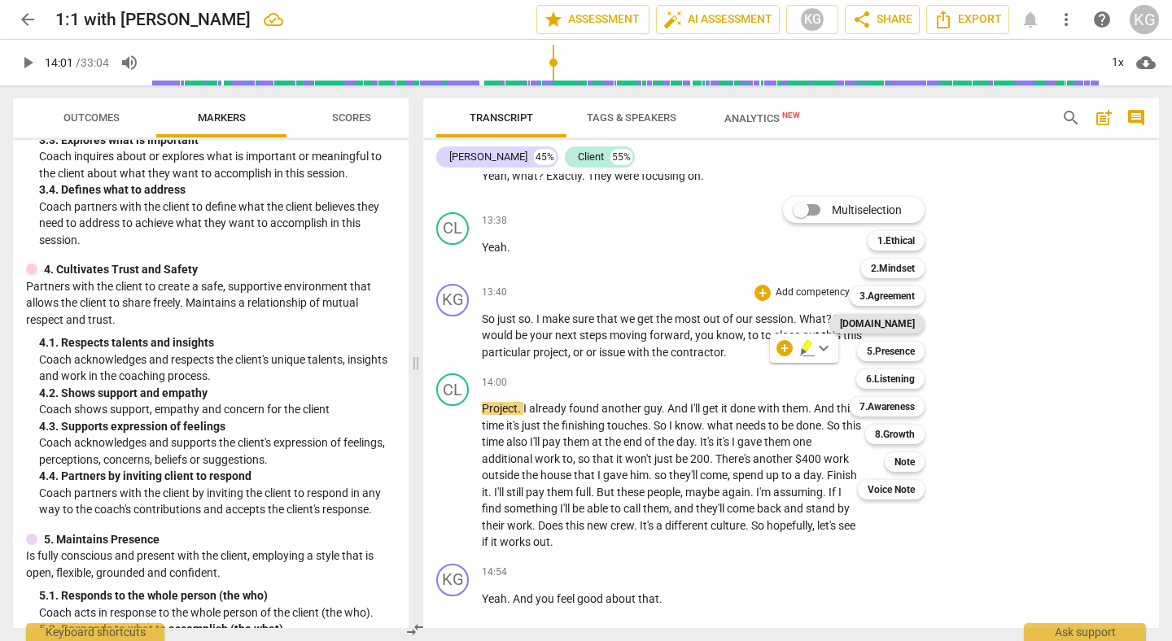
click at [903, 319] on b "[DOMAIN_NAME]" at bounding box center [877, 324] width 75 height 20
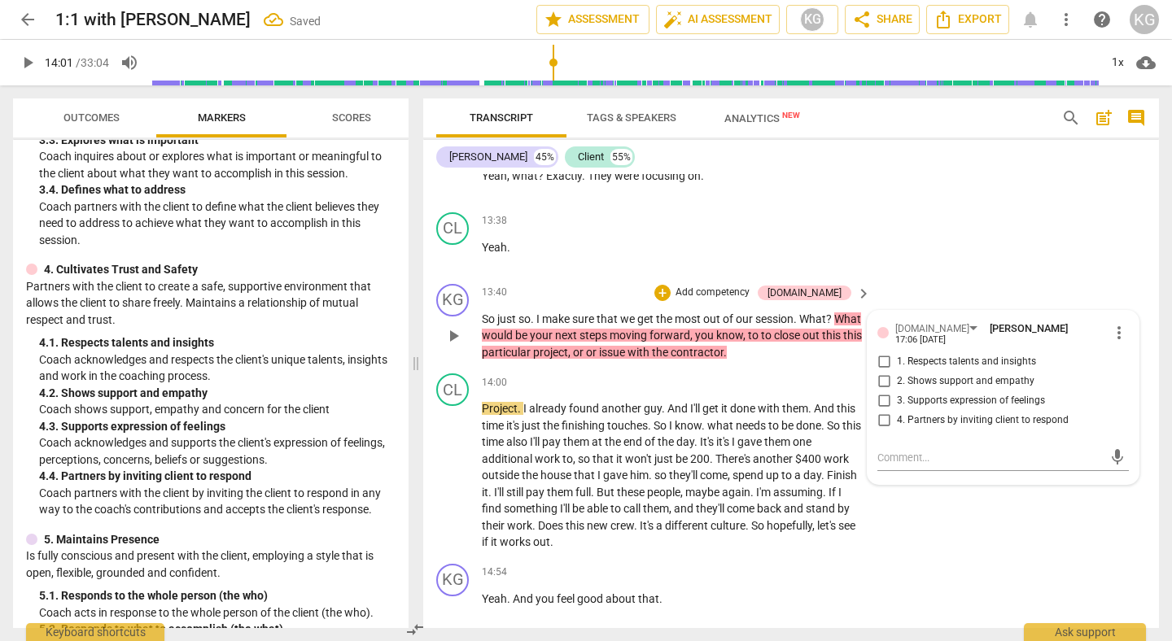
click at [913, 428] on span "4. Partners by inviting client to respond" at bounding box center [983, 421] width 172 height 15
click at [897, 428] on input "4. Partners by inviting client to respond" at bounding box center [884, 421] width 26 height 20
click at [793, 361] on p "So just so . I make sure that we get the most out of our session . What ? What …" at bounding box center [672, 336] width 381 height 50
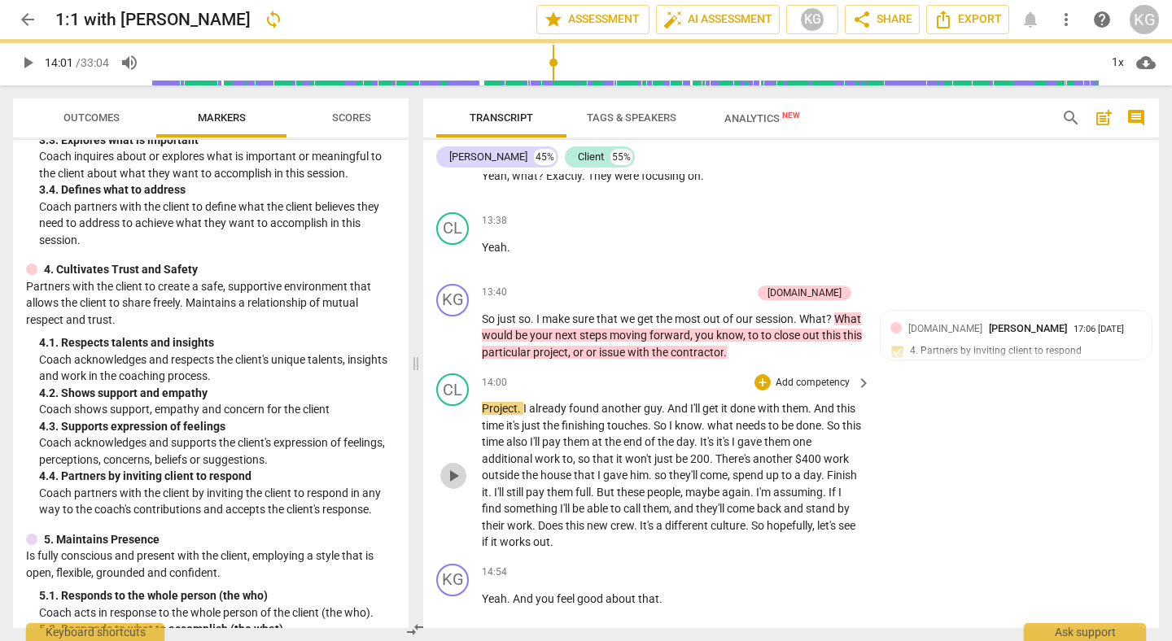
click at [464, 486] on span "play_arrow" at bounding box center [453, 476] width 26 height 20
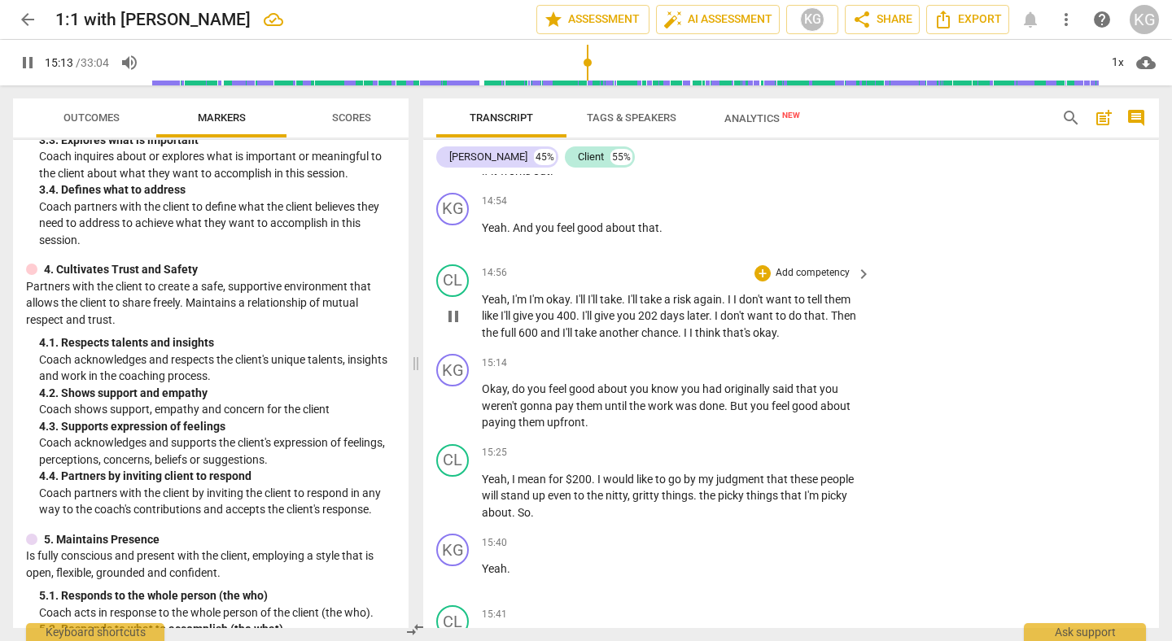
scroll to position [5259, 0]
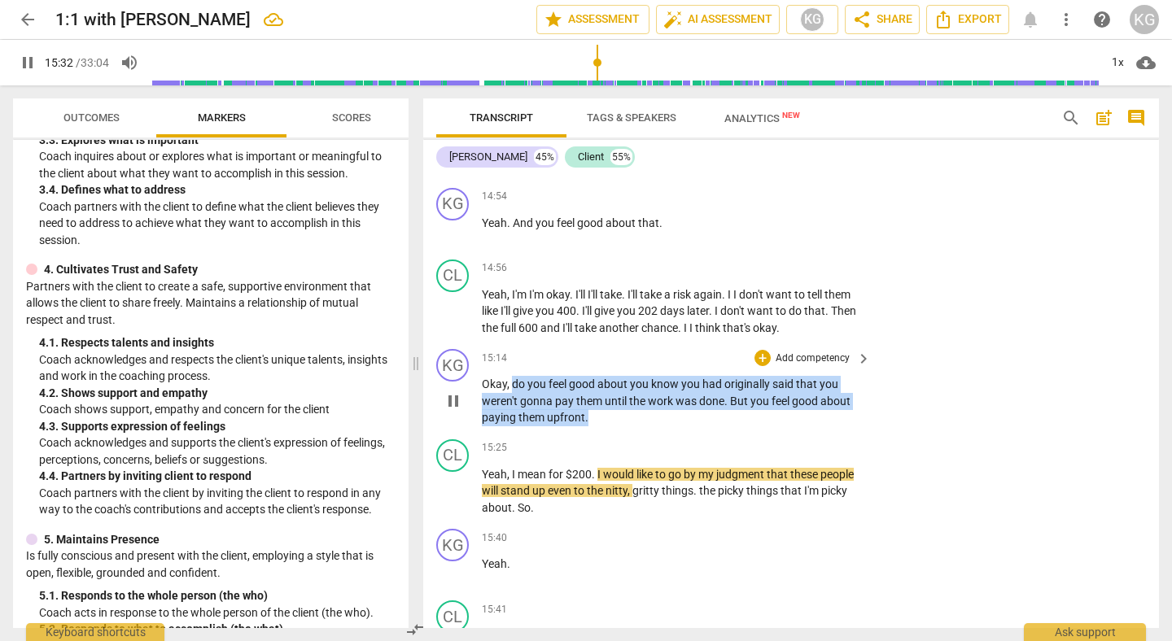
drag, startPoint x: 514, startPoint y: 402, endPoint x: 595, endPoint y: 433, distance: 87.1
click at [595, 427] on p "Okay , do you feel good about you know you had originally said that you weren't…" at bounding box center [672, 401] width 381 height 50
click at [593, 411] on div "+" at bounding box center [601, 413] width 16 height 16
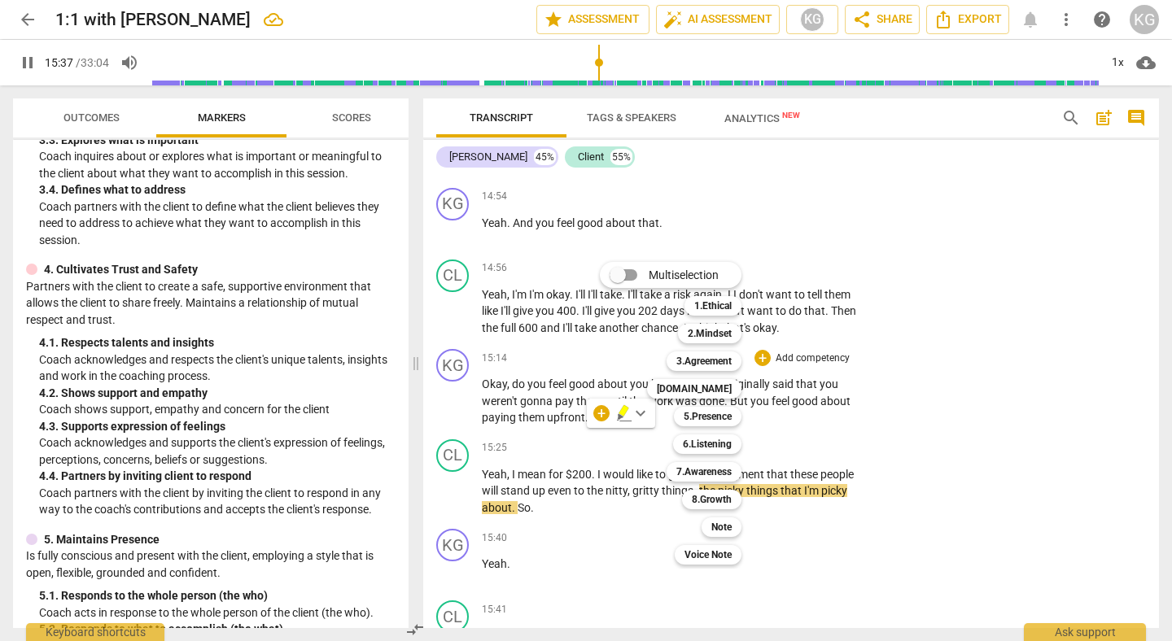
click at [280, 464] on div at bounding box center [586, 320] width 1172 height 641
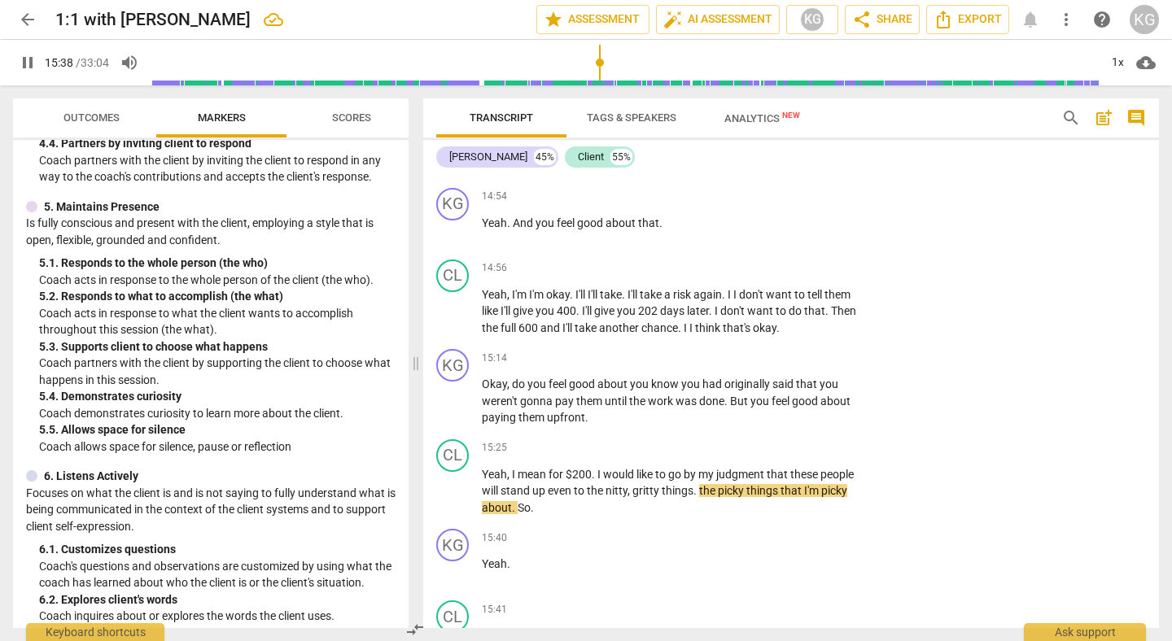
scroll to position [921, 0]
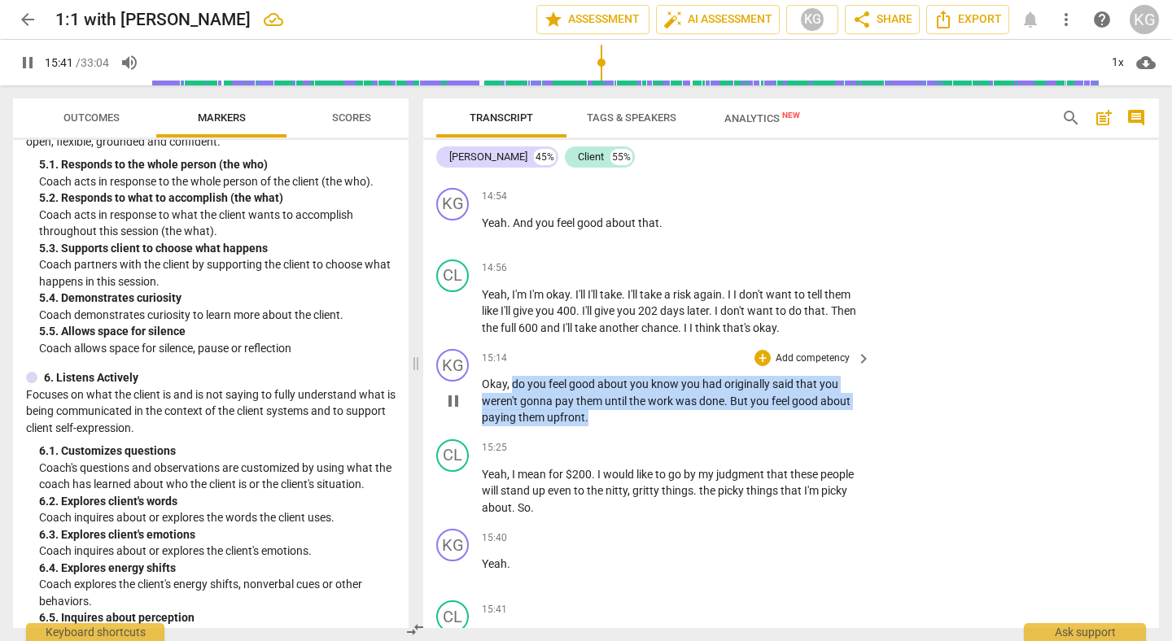
drag, startPoint x: 514, startPoint y: 400, endPoint x: 596, endPoint y: 433, distance: 88.4
click at [596, 433] on div "KG play_arrow pause 00:02 + Add competency 1.Ethical keyboard_arrow_right Okay …" at bounding box center [791, 401] width 736 height 454
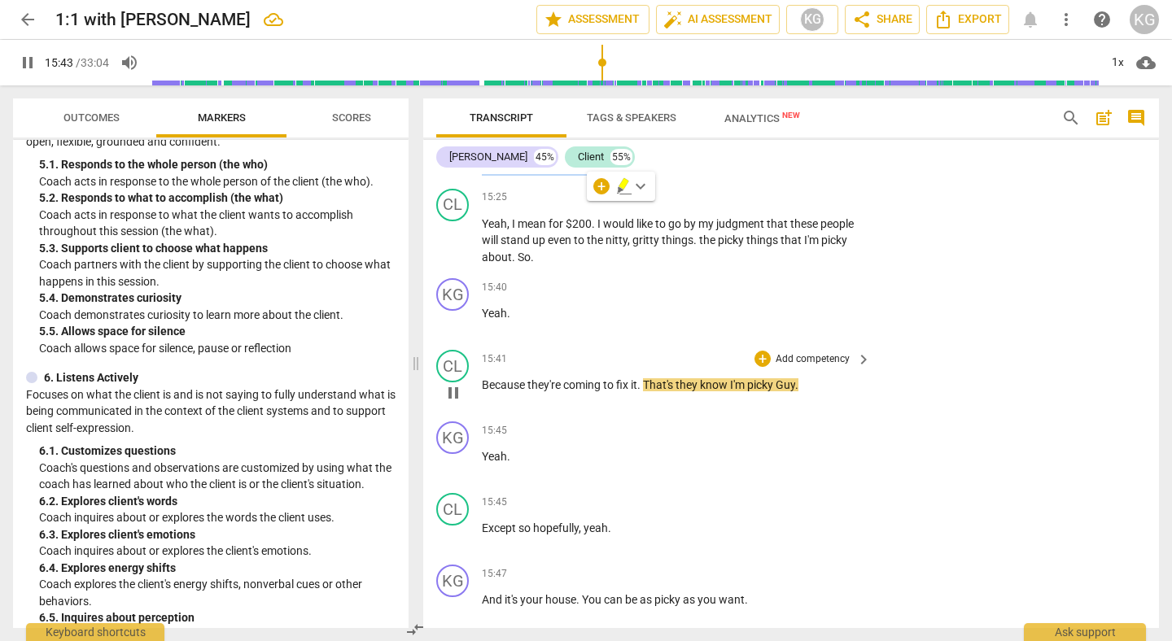
scroll to position [5473, 0]
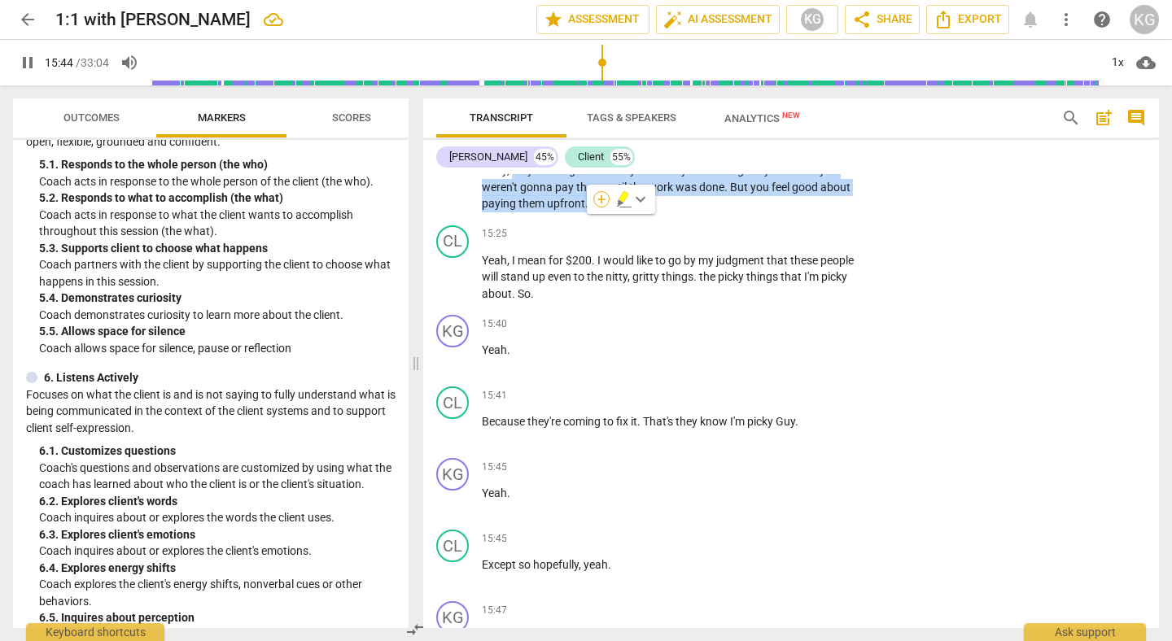
click at [602, 199] on div "+" at bounding box center [601, 199] width 16 height 16
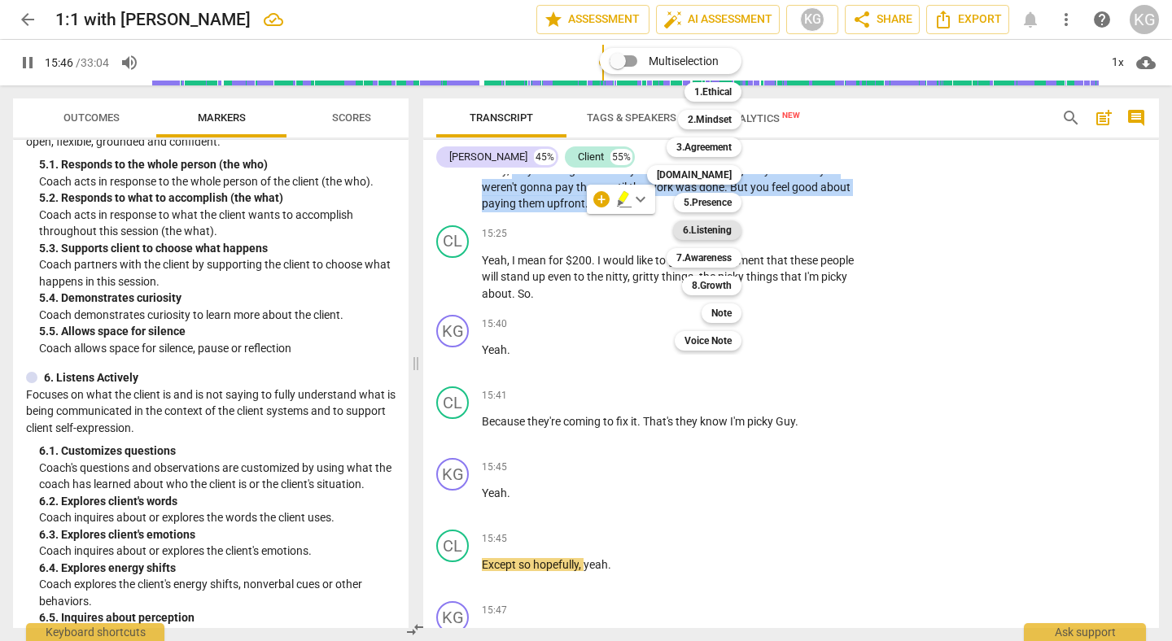
click at [715, 227] on b "6.Listening" at bounding box center [707, 231] width 49 height 20
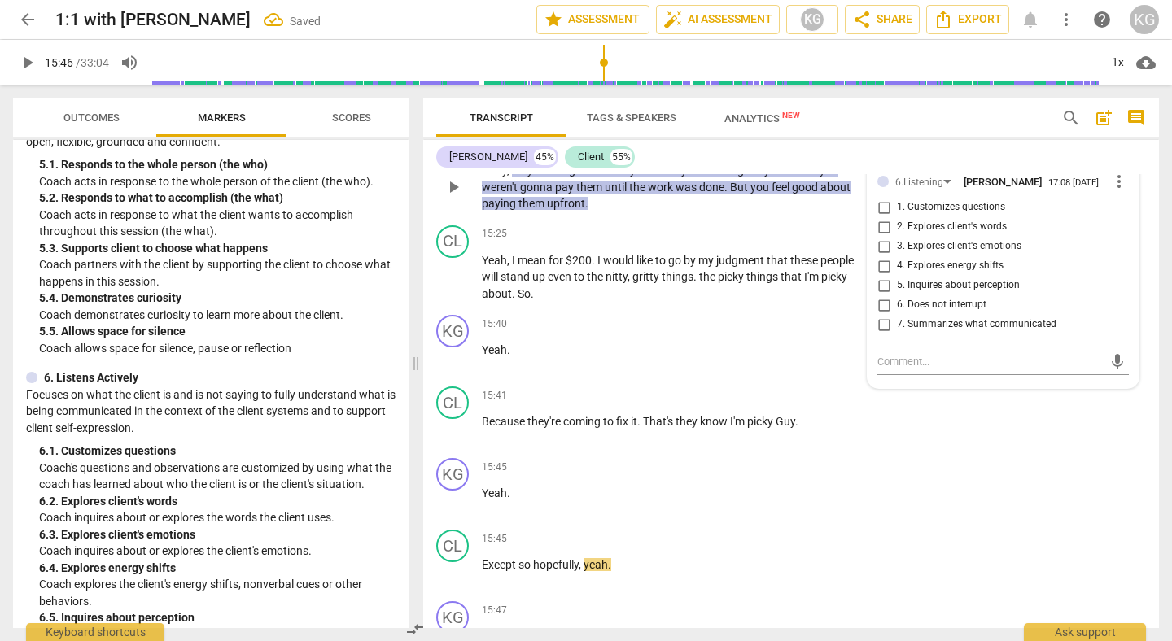
click at [899, 215] on span "1. Customizes questions" at bounding box center [951, 207] width 108 height 15
click at [897, 217] on input "1. Customizes questions" at bounding box center [884, 208] width 26 height 20
click at [737, 212] on p "Okay , do you feel good about you know you had originally said that you weren't…" at bounding box center [672, 187] width 381 height 50
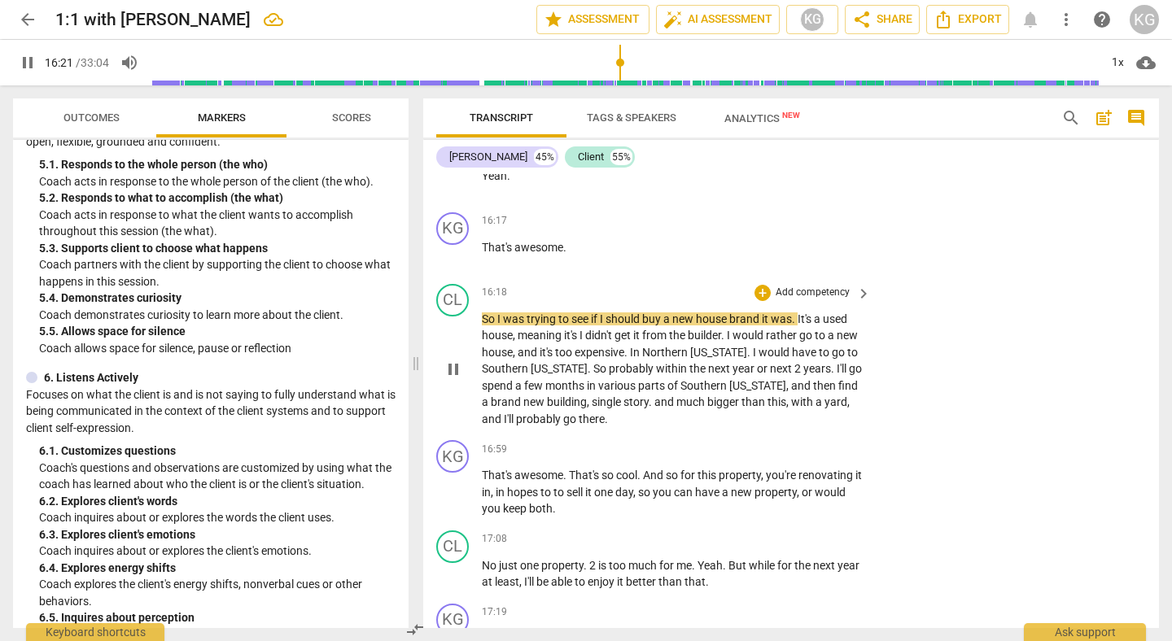
scroll to position [6316, 0]
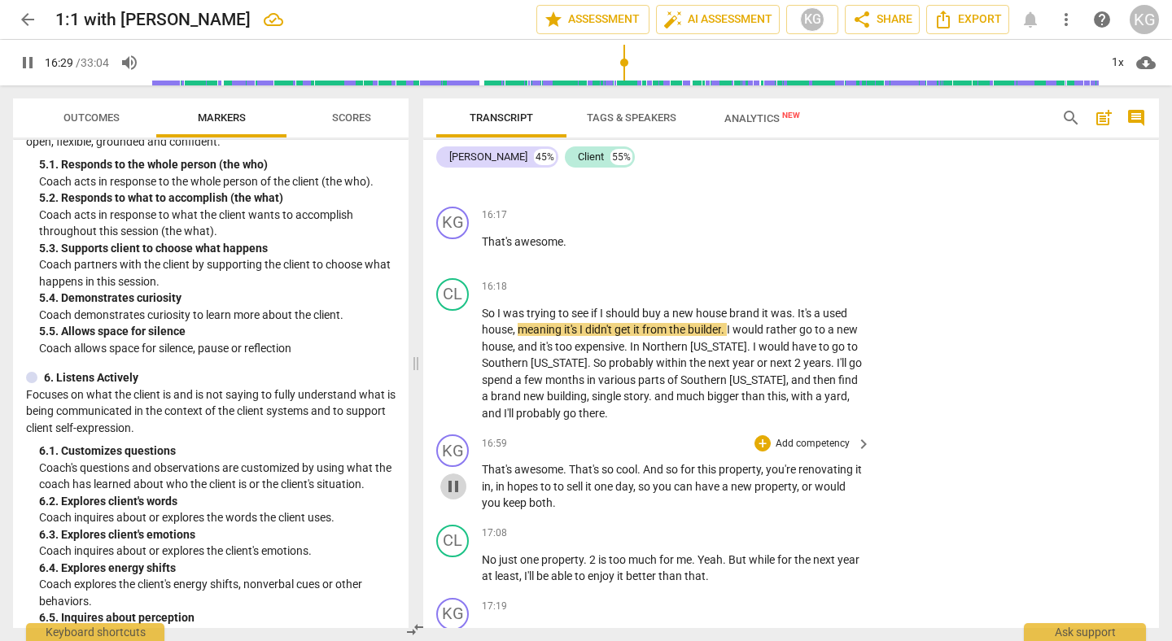
click at [449, 497] on span "pause" at bounding box center [454, 487] width 20 height 20
click at [449, 497] on span "play_arrow" at bounding box center [454, 487] width 20 height 20
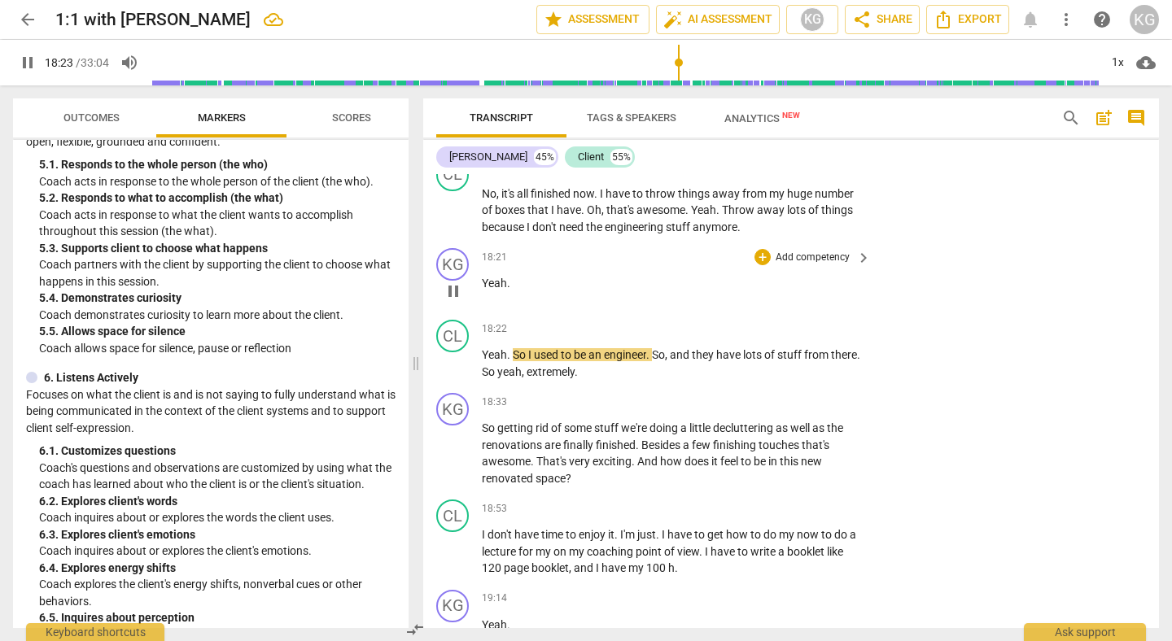
scroll to position [7158, 0]
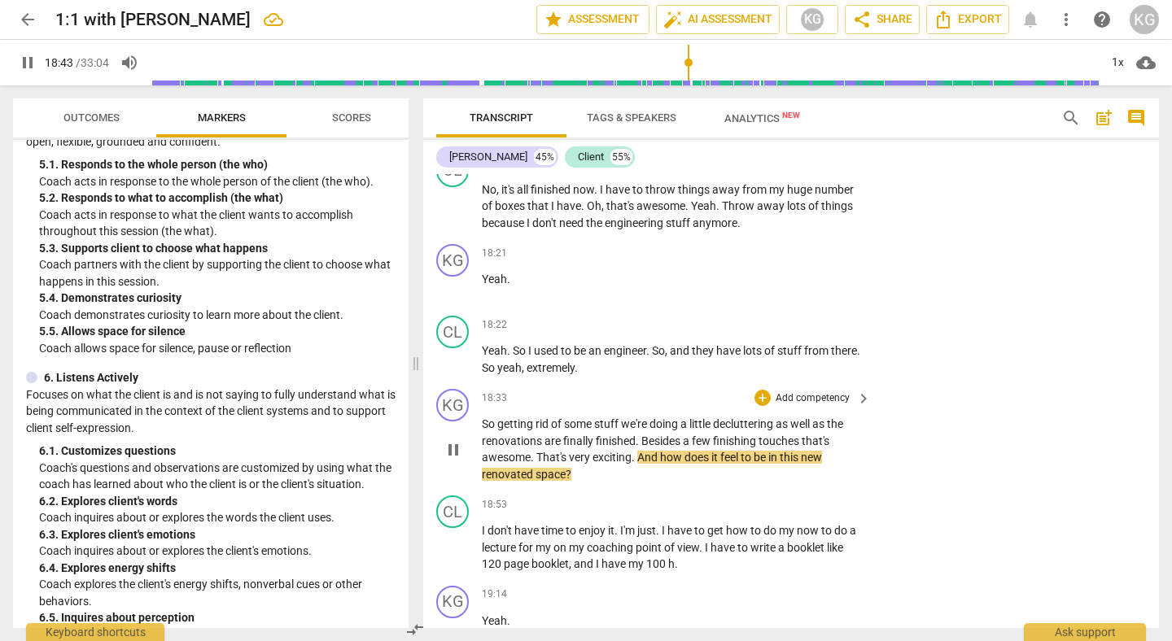
click at [447, 460] on span "pause" at bounding box center [454, 450] width 20 height 20
click at [451, 460] on span "play_arrow" at bounding box center [454, 450] width 20 height 20
click at [452, 460] on span "pause" at bounding box center [454, 450] width 20 height 20
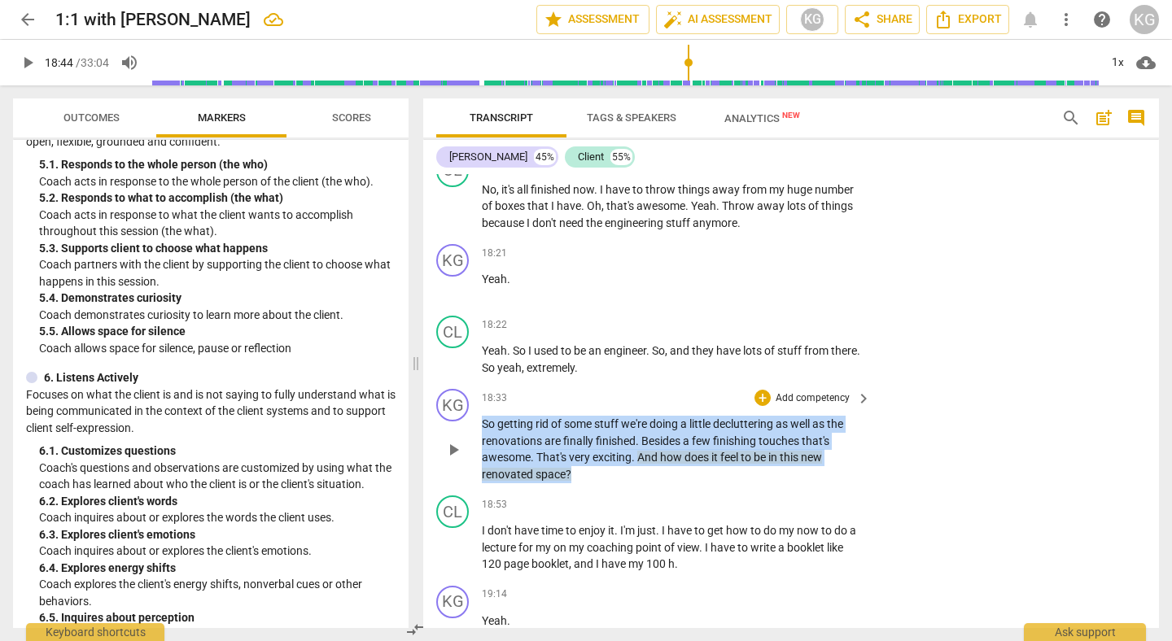
drag, startPoint x: 574, startPoint y: 495, endPoint x: 484, endPoint y: 439, distance: 105.7
click at [484, 439] on p "So getting rid of some stuff we're doing a little decluttering as well as the r…" at bounding box center [672, 449] width 381 height 67
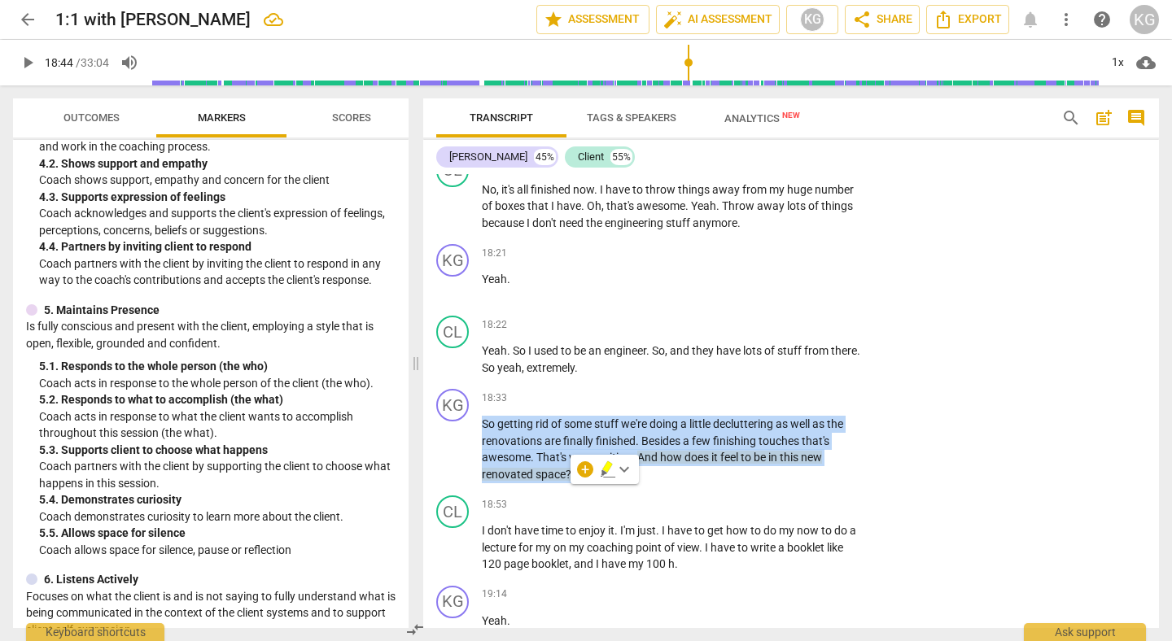
scroll to position [722, 0]
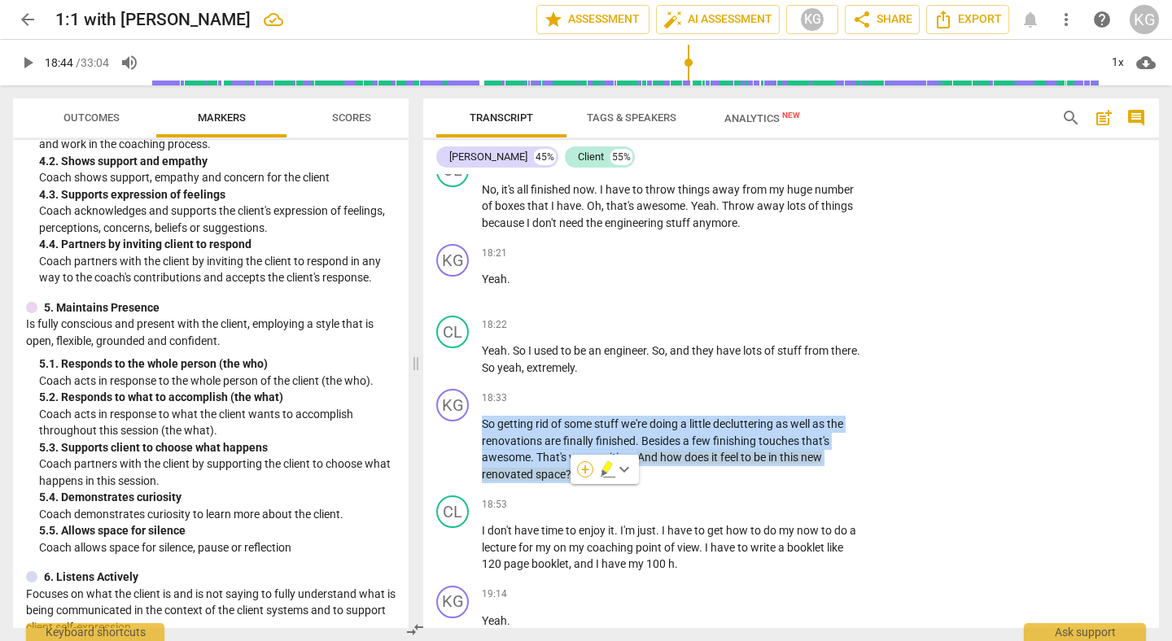
click at [584, 470] on div "+" at bounding box center [585, 470] width 16 height 16
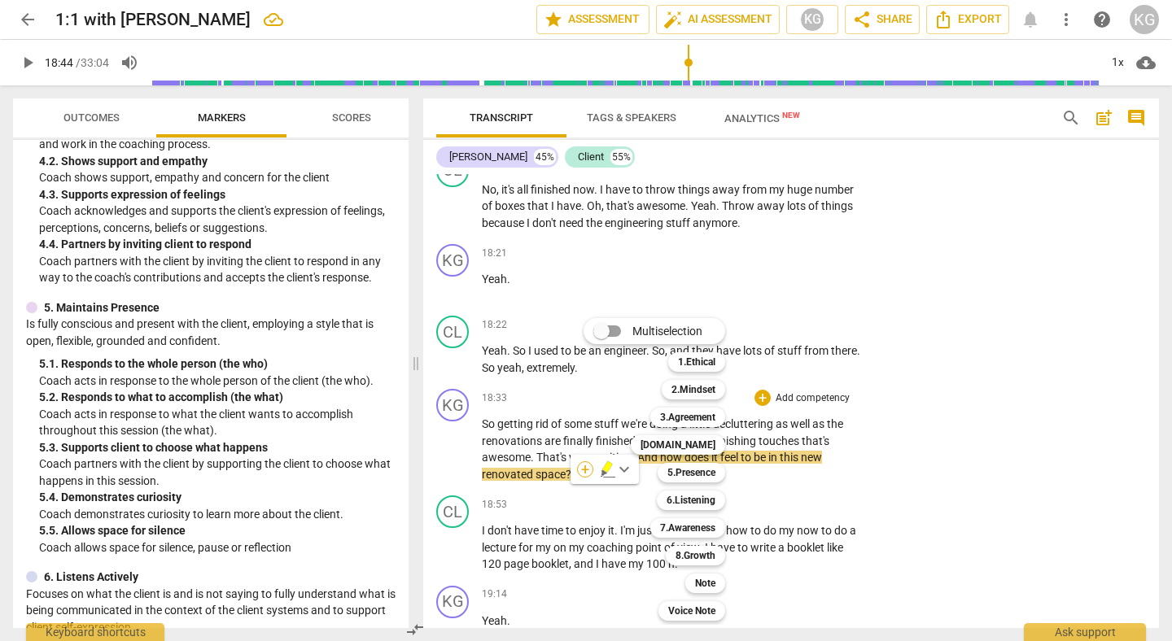
click at [584, 470] on div "Multiselection m 1.Ethical 1 2.Mindset 2 3.Agreement 3 [DOMAIN_NAME] 4 5.Presen…" at bounding box center [666, 469] width 179 height 311
click at [580, 504] on div "Multiselection m 1.Ethical 1 2.Mindset 2 3.Agreement 3 [DOMAIN_NAME] 4 5.Presen…" at bounding box center [666, 469] width 179 height 311
click at [522, 467] on div at bounding box center [586, 320] width 1172 height 641
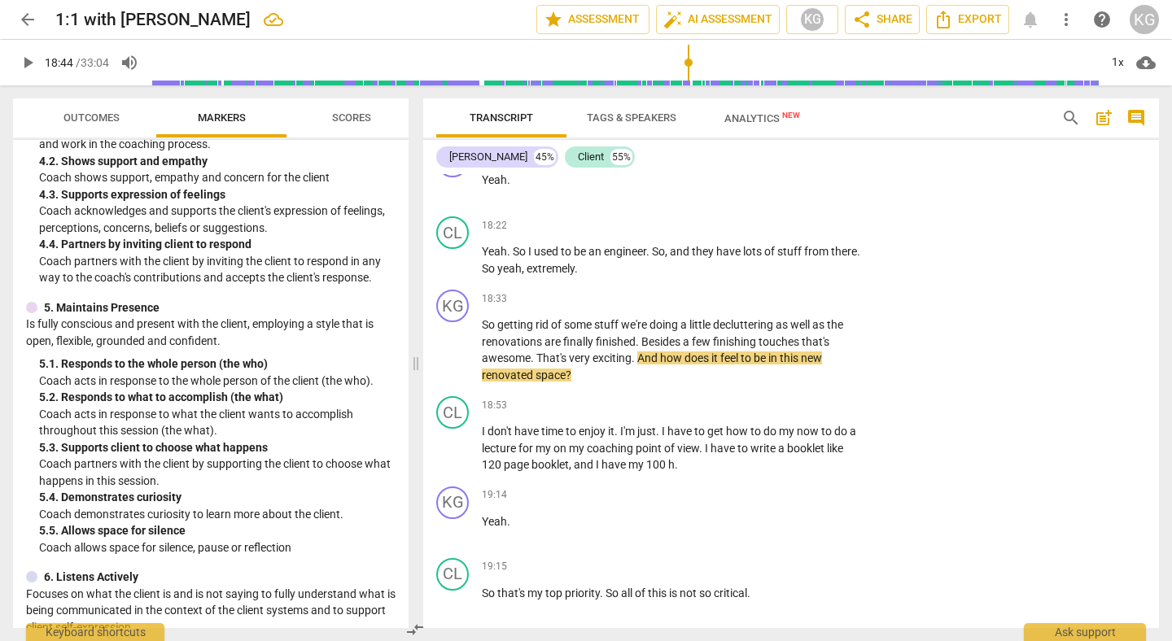
scroll to position [7261, 0]
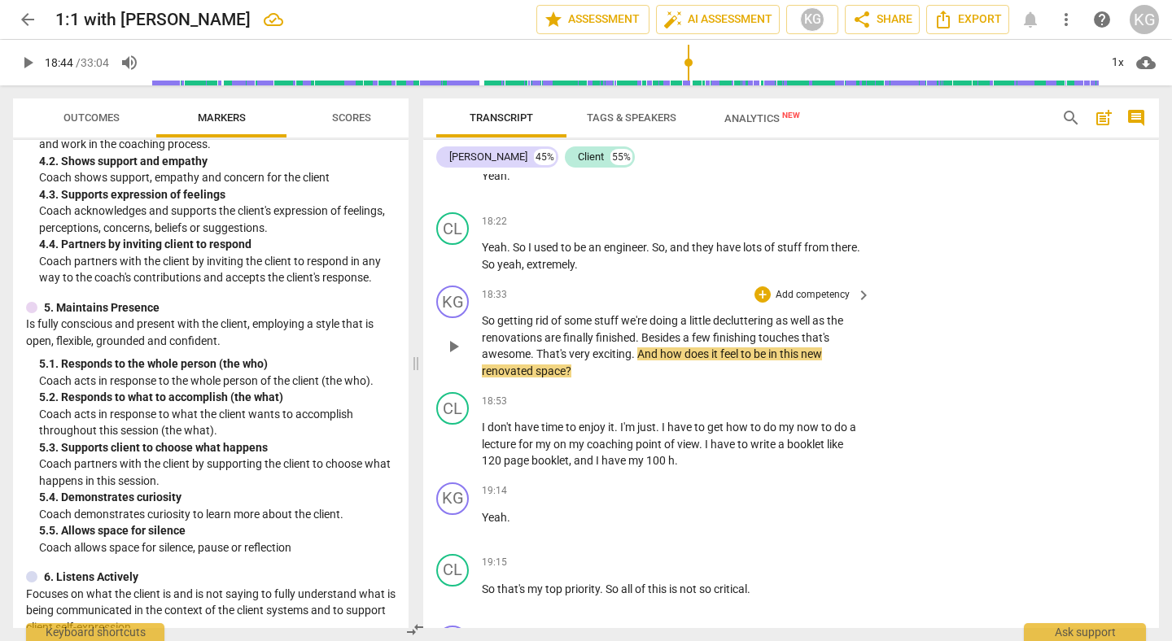
click at [780, 303] on p "Add competency" at bounding box center [812, 295] width 77 height 15
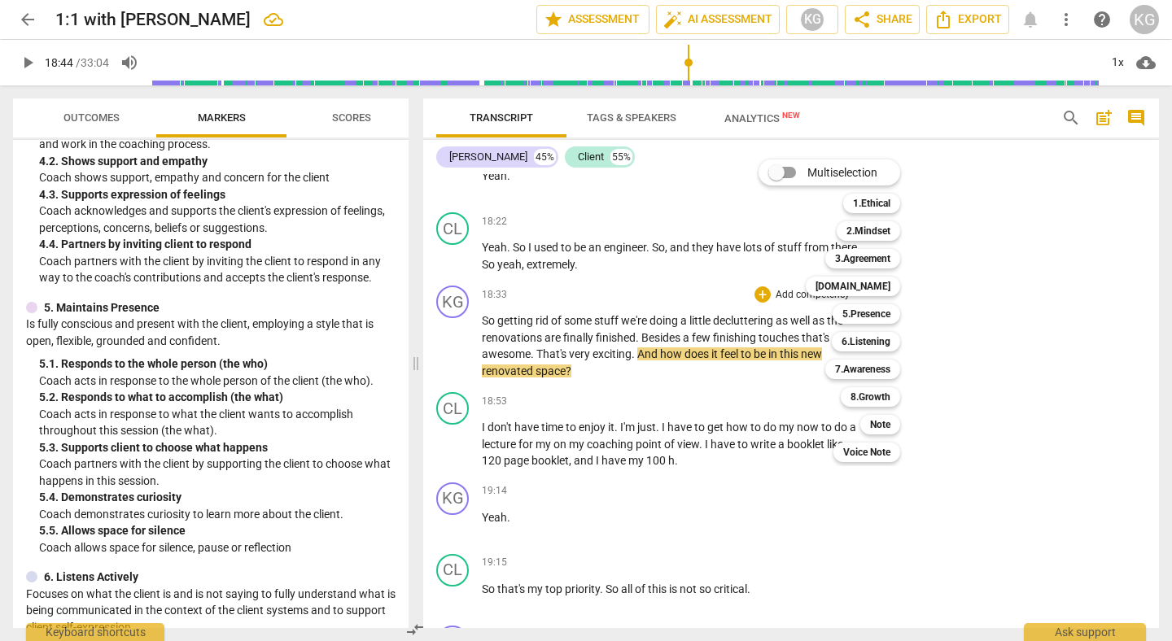
click at [231, 409] on div at bounding box center [586, 320] width 1172 height 641
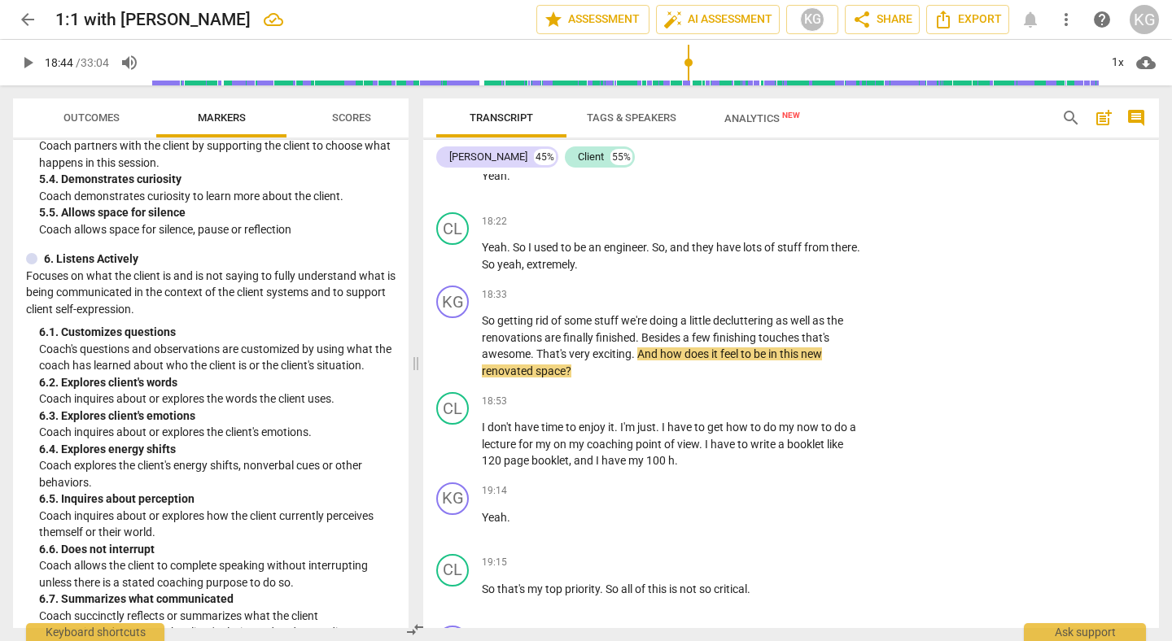
scroll to position [1046, 0]
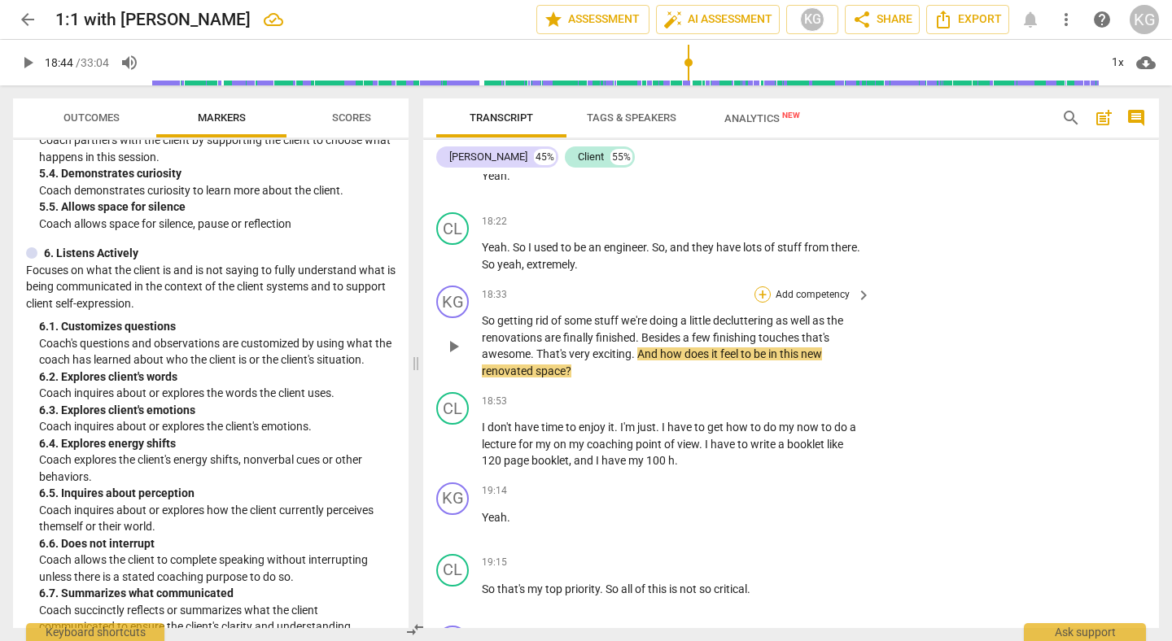
click at [764, 303] on div "+" at bounding box center [763, 295] width 16 height 16
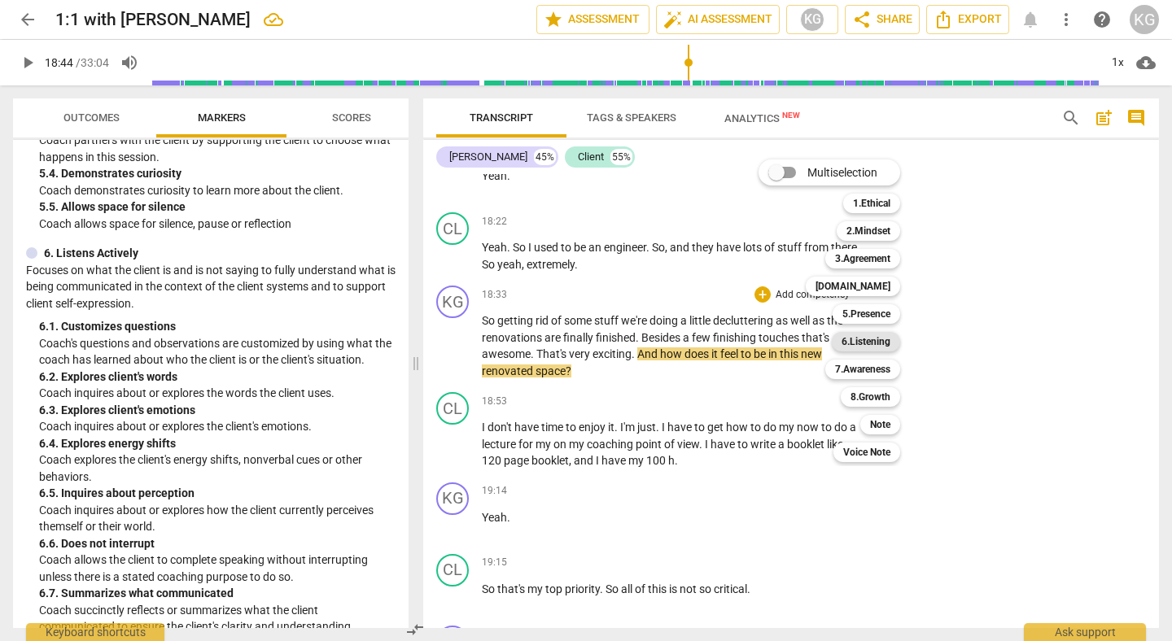
click at [877, 344] on b "6.Listening" at bounding box center [866, 342] width 49 height 20
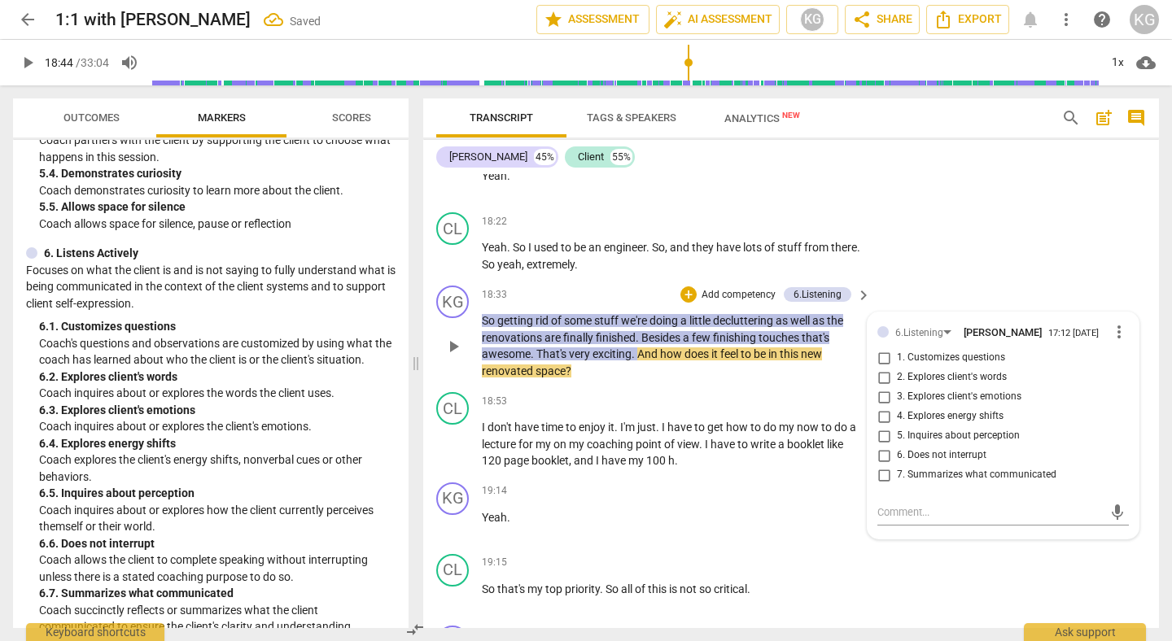
click at [912, 405] on span "3. Explores client's emotions" at bounding box center [959, 397] width 125 height 15
click at [897, 407] on input "3. Explores client's emotions" at bounding box center [884, 397] width 26 height 20
click at [746, 361] on span "to" at bounding box center [747, 354] width 13 height 13
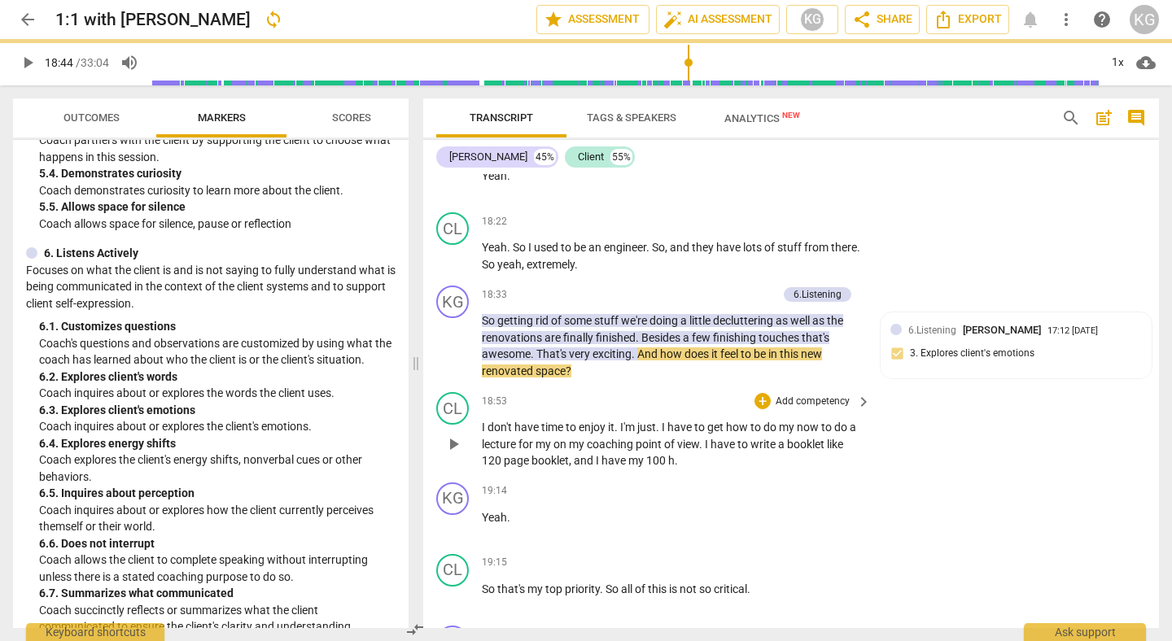
click at [749, 403] on div "CL play_arrow pause 18:53 + Add competency keyboard_arrow_right I don't have ti…" at bounding box center [791, 431] width 736 height 90
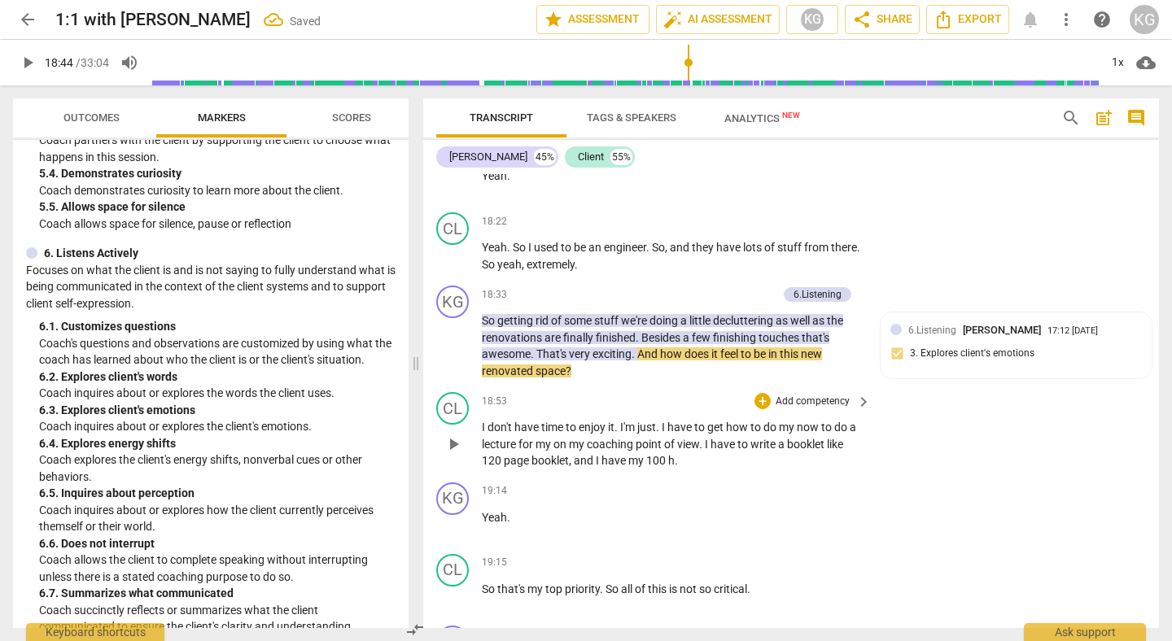
click at [456, 454] on span "play_arrow" at bounding box center [454, 445] width 20 height 20
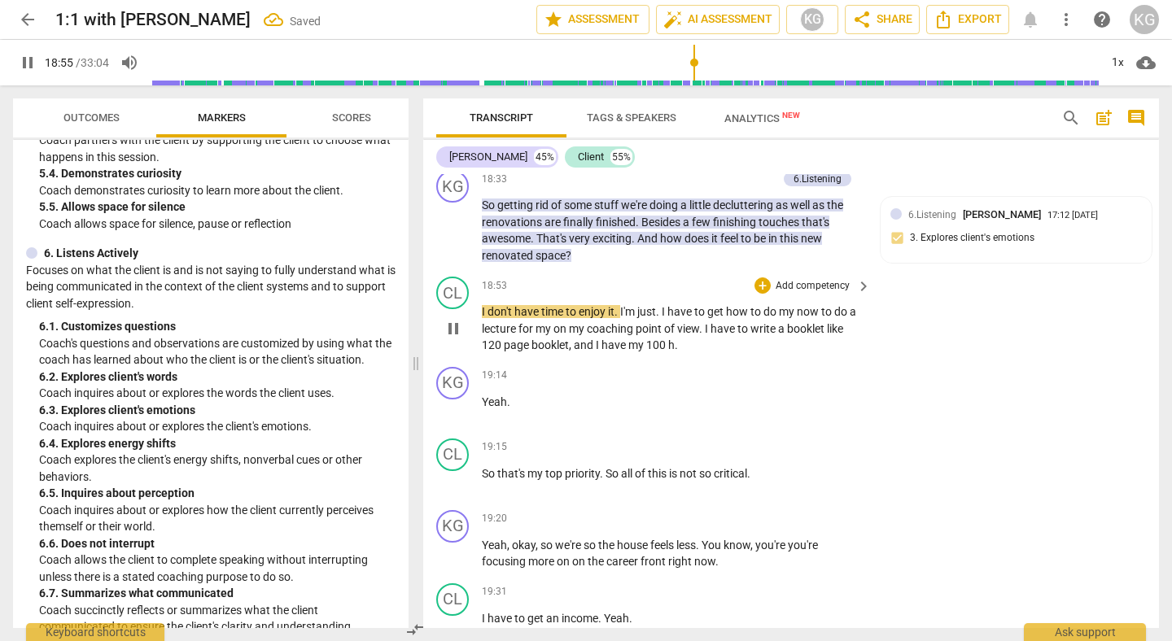
scroll to position [7379, 0]
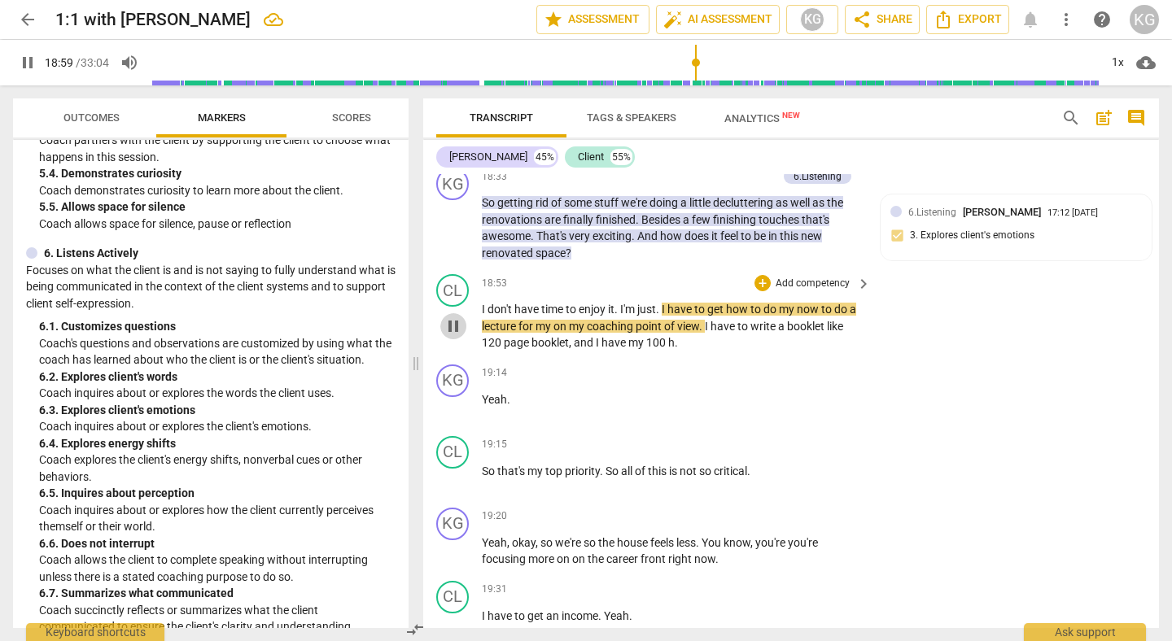
click at [456, 336] on span "pause" at bounding box center [454, 327] width 20 height 20
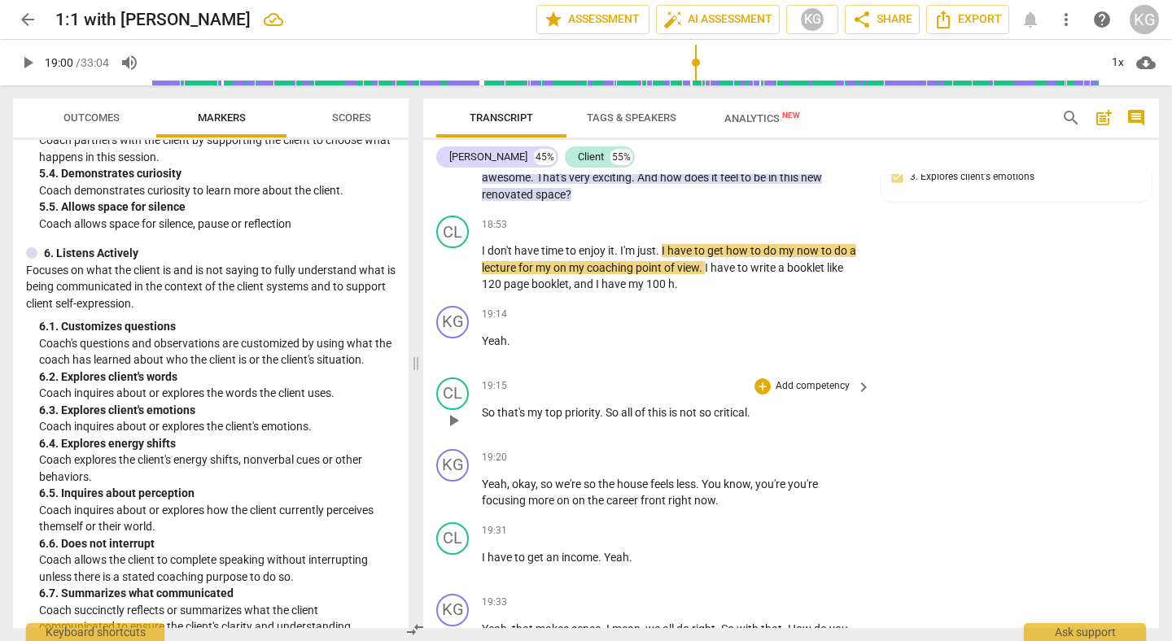
scroll to position [7439, 0]
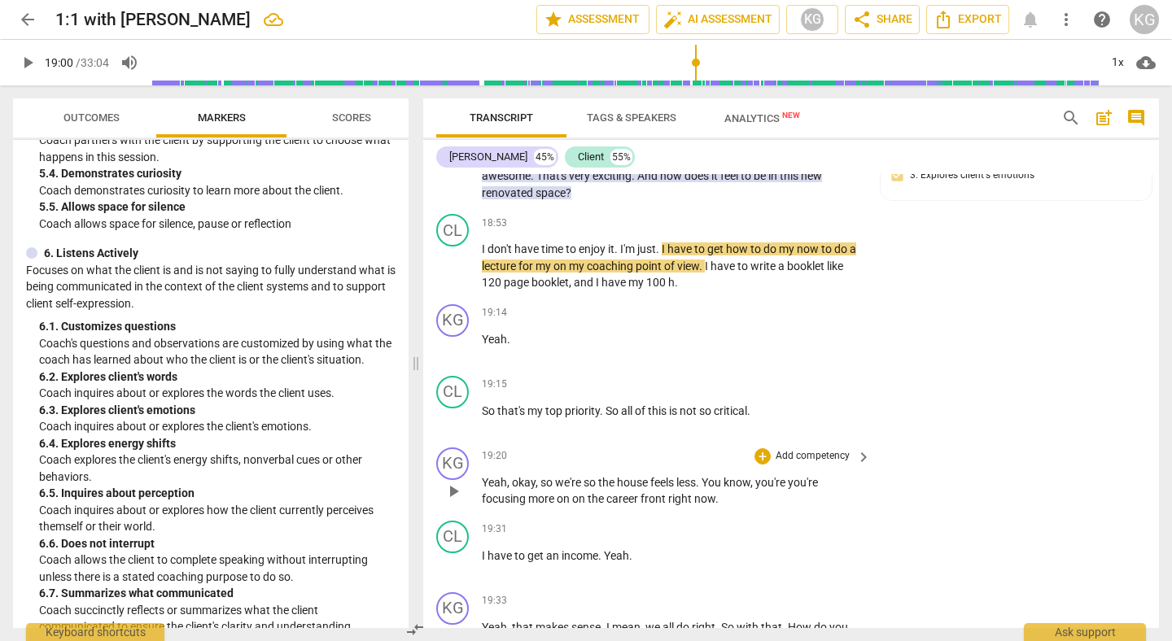
click at [447, 501] on span "play_arrow" at bounding box center [454, 492] width 20 height 20
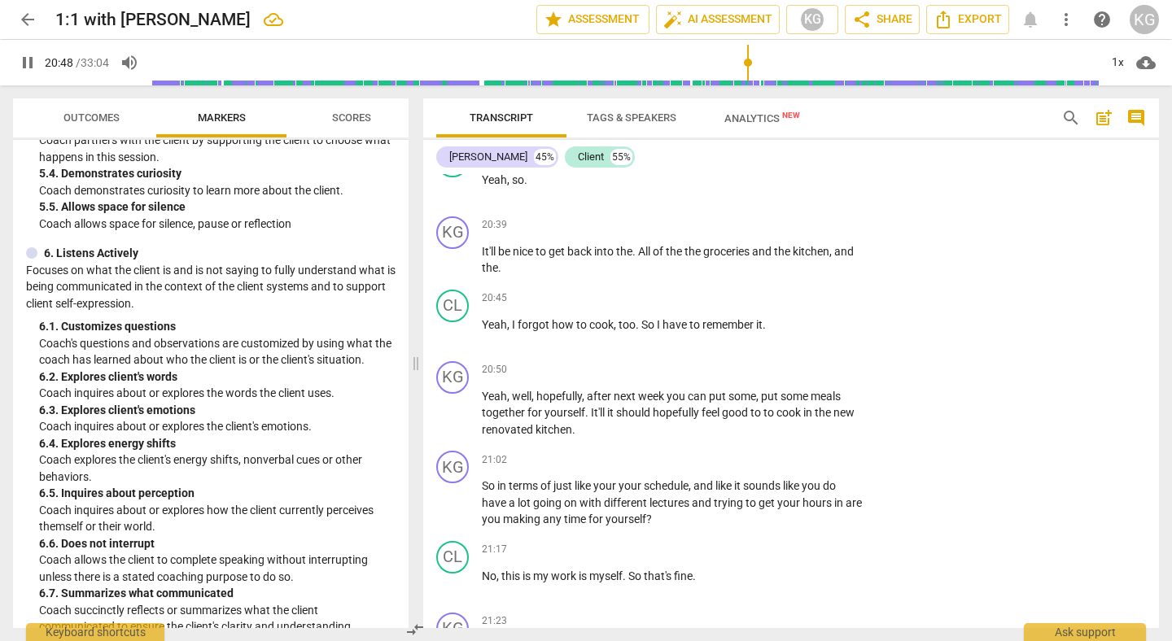
scroll to position [8546, 0]
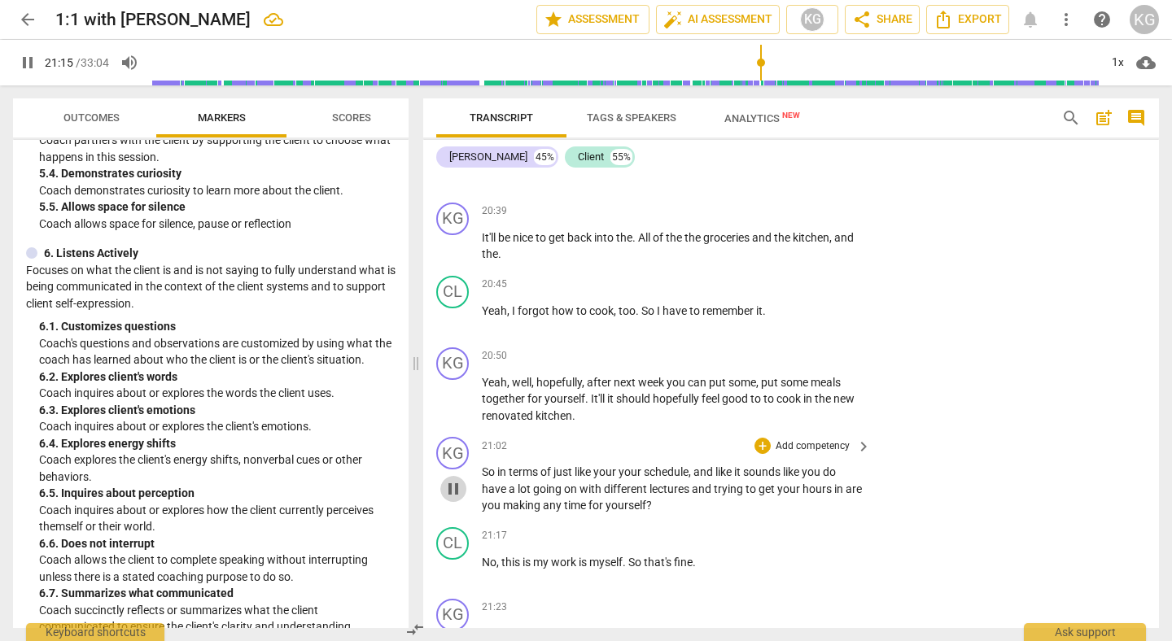
click at [457, 499] on span "pause" at bounding box center [454, 489] width 20 height 20
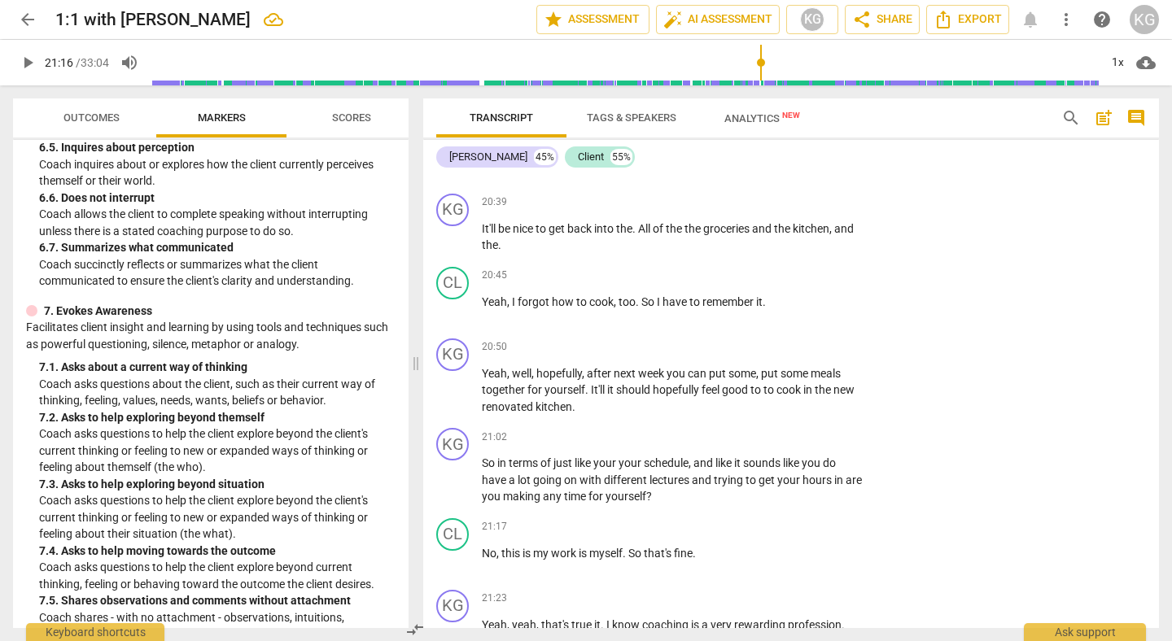
scroll to position [1393, 0]
click at [675, 506] on p "So in terms of just like your your schedule , and like it sounds like you do ha…" at bounding box center [672, 480] width 381 height 50
drag, startPoint x: 672, startPoint y: 519, endPoint x: 483, endPoint y: 517, distance: 189.7
click at [483, 506] on p "So in terms of just like your your schedule , and like it sounds like you do ha…" at bounding box center [672, 480] width 381 height 50
click at [694, 495] on div "+" at bounding box center [686, 492] width 16 height 16
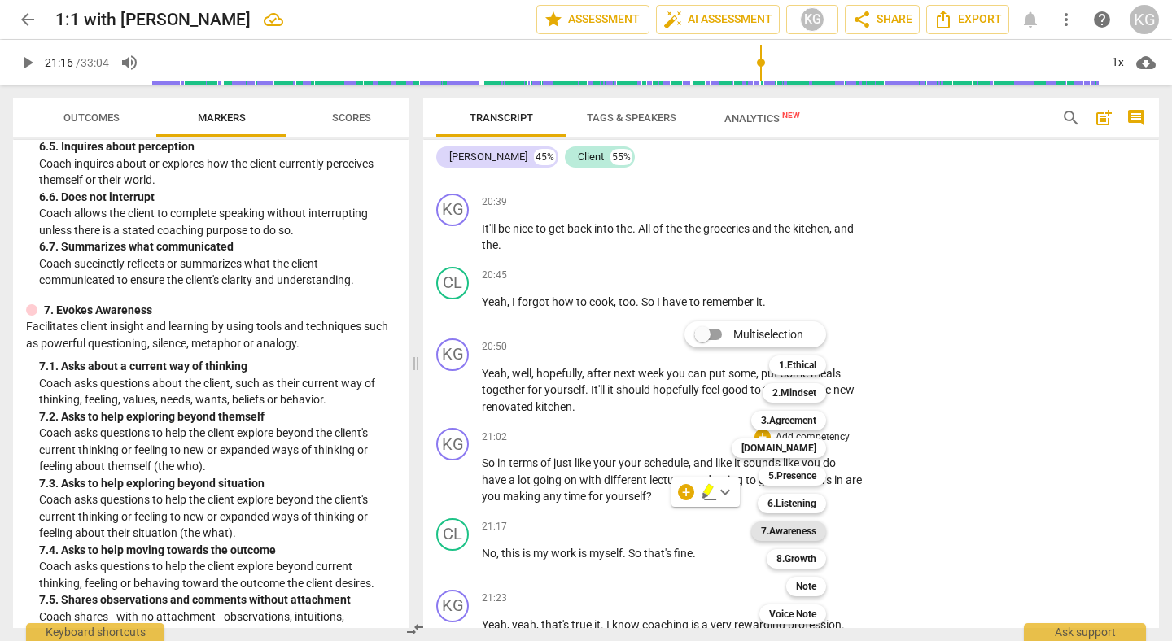
click at [783, 537] on b "7.Awareness" at bounding box center [788, 532] width 55 height 20
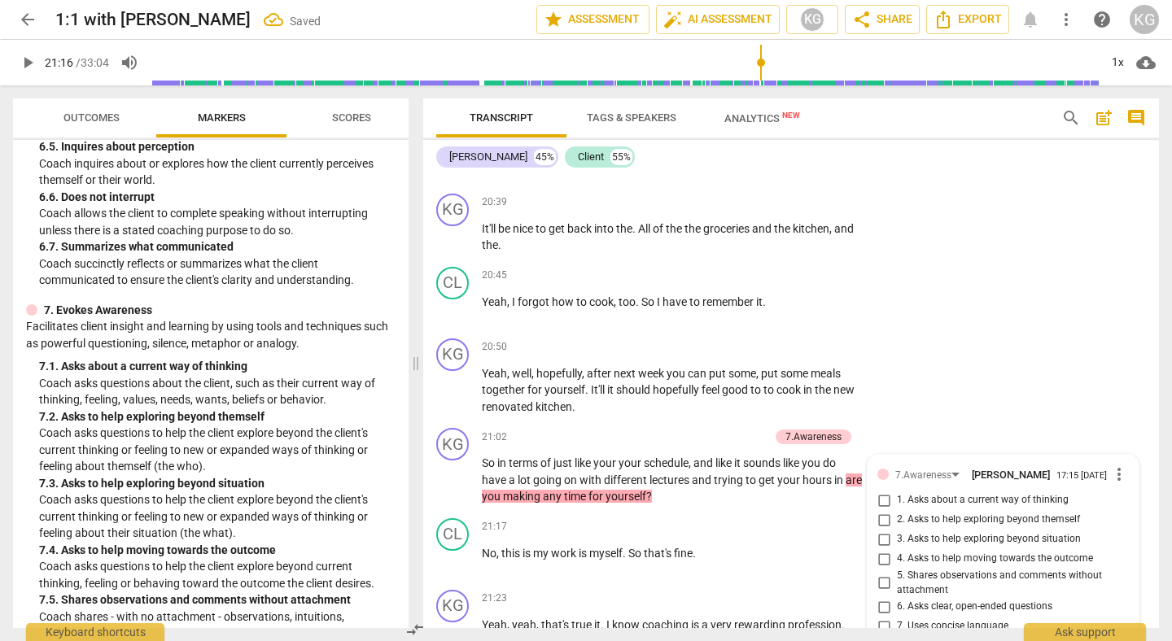
scroll to position [8853, 0]
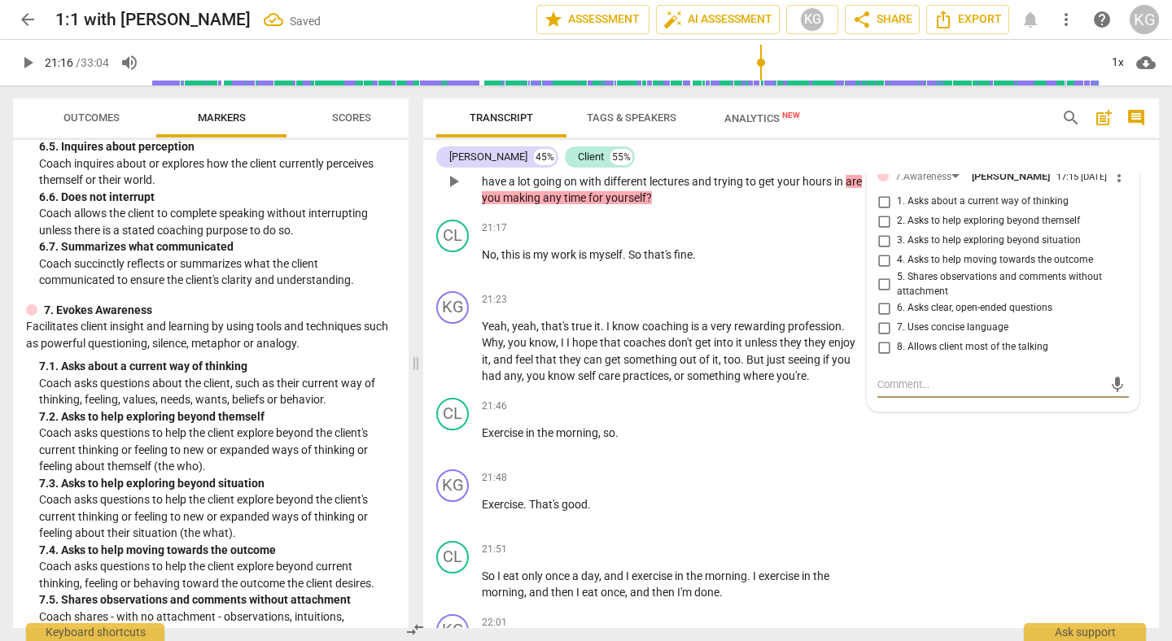
click at [956, 209] on span "1. Asks about a current way of thinking" at bounding box center [983, 202] width 172 height 15
click at [897, 212] on input "1. Asks about a current way of thinking" at bounding box center [884, 202] width 26 height 20
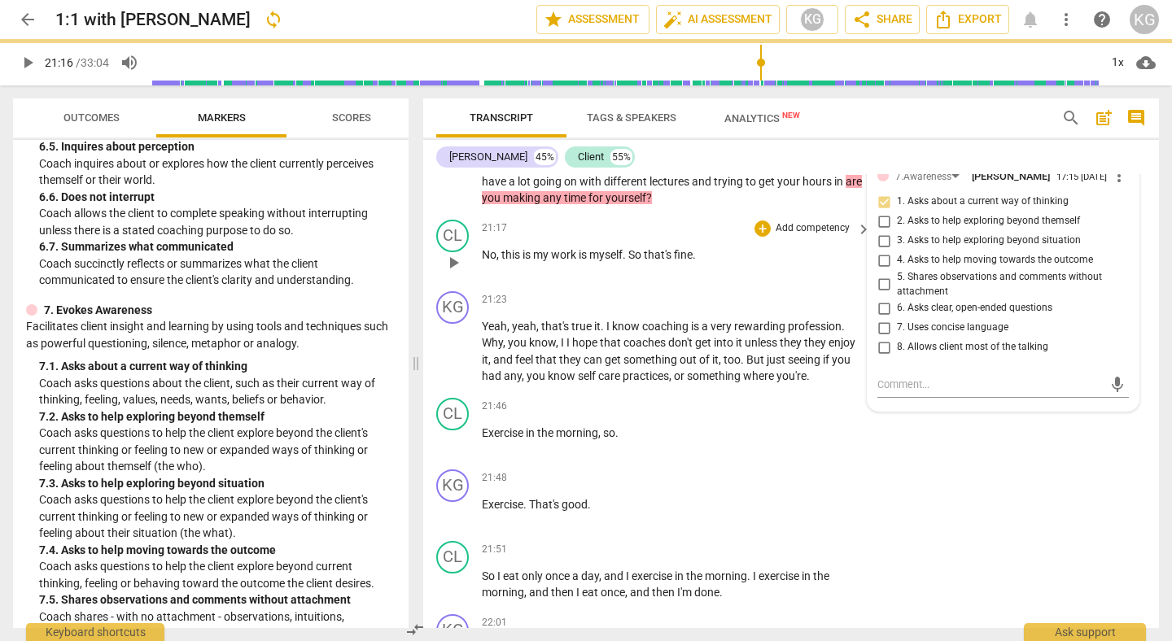
click at [466, 273] on span "play_arrow" at bounding box center [453, 263] width 26 height 20
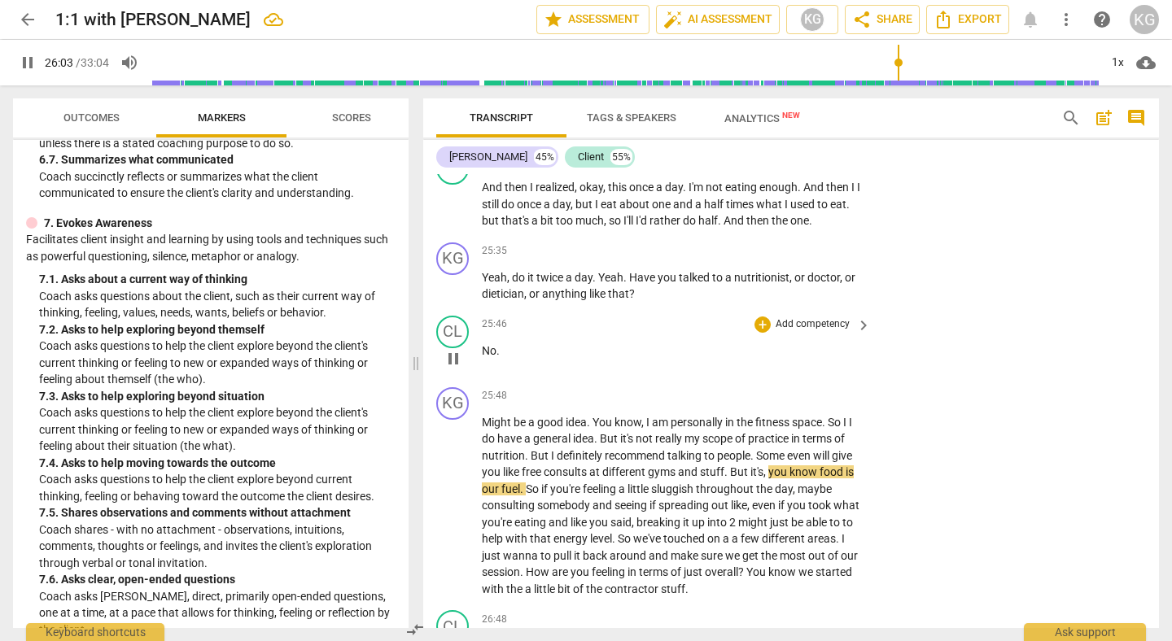
scroll to position [10619, 0]
click at [456, 295] on span "pause" at bounding box center [454, 286] width 20 height 20
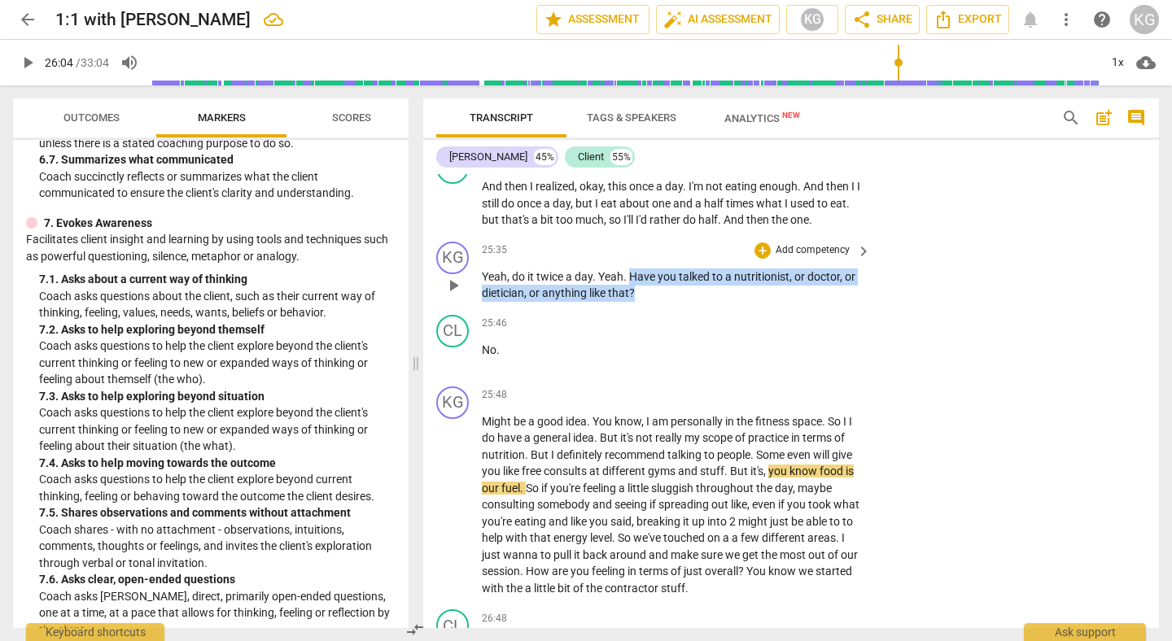
drag, startPoint x: 632, startPoint y: 295, endPoint x: 641, endPoint y: 315, distance: 22.6
click at [641, 302] on p "Yeah , do it twice a day . Yeah . Have you talked to a nutritionist , or doctor…" at bounding box center [672, 285] width 381 height 33
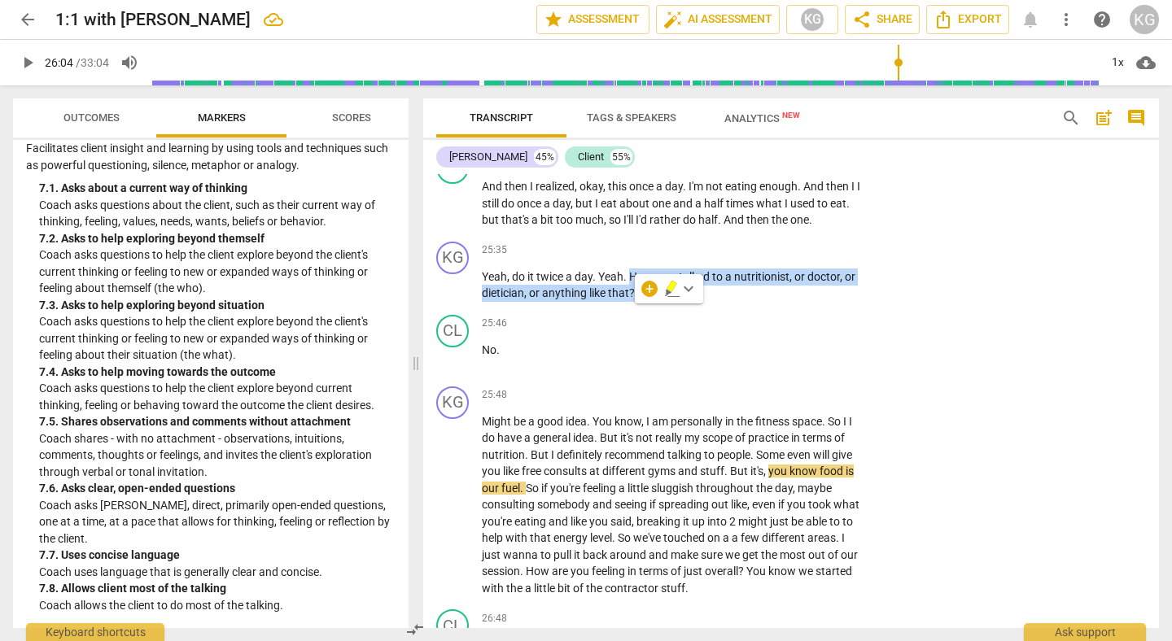
scroll to position [1572, 0]
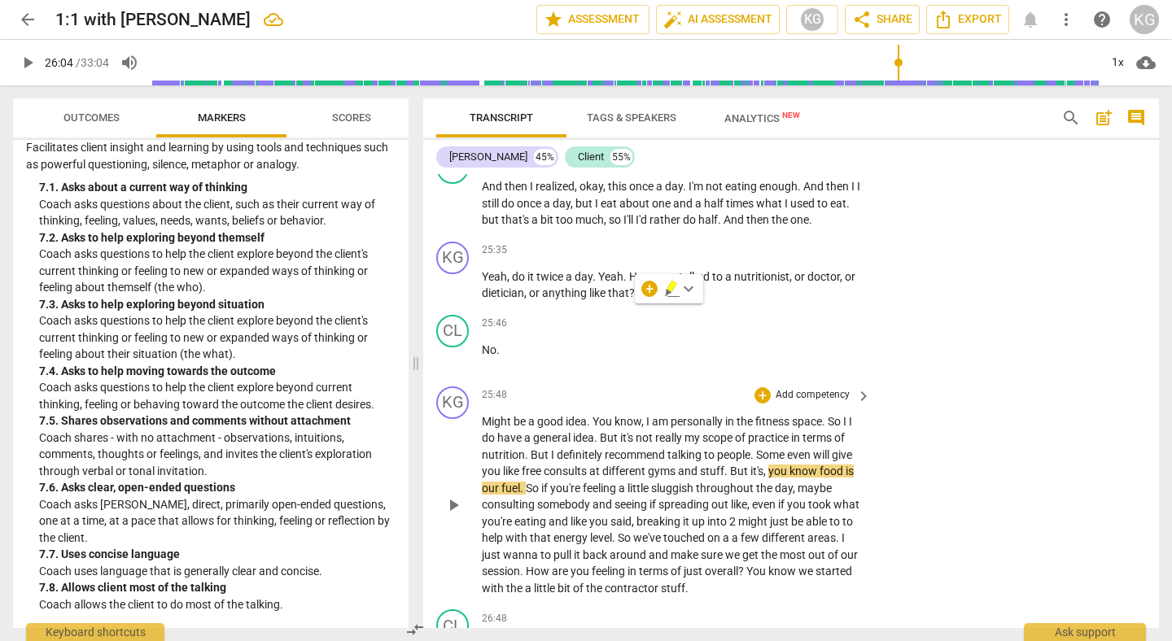
click at [639, 511] on span "seeing" at bounding box center [632, 504] width 35 height 13
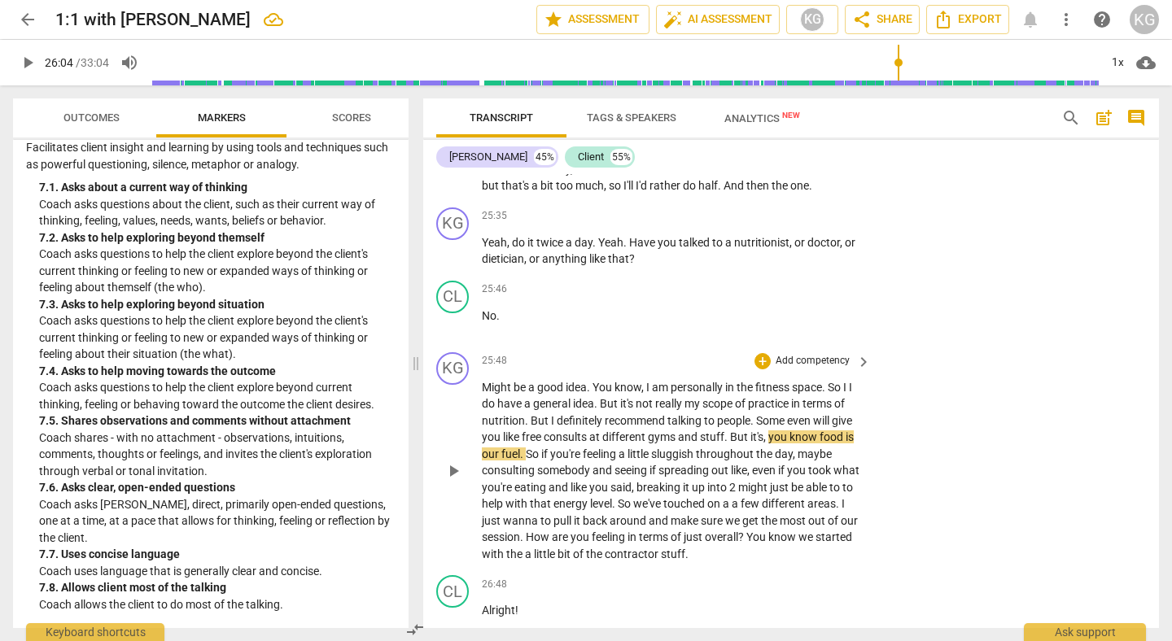
scroll to position [10705, 0]
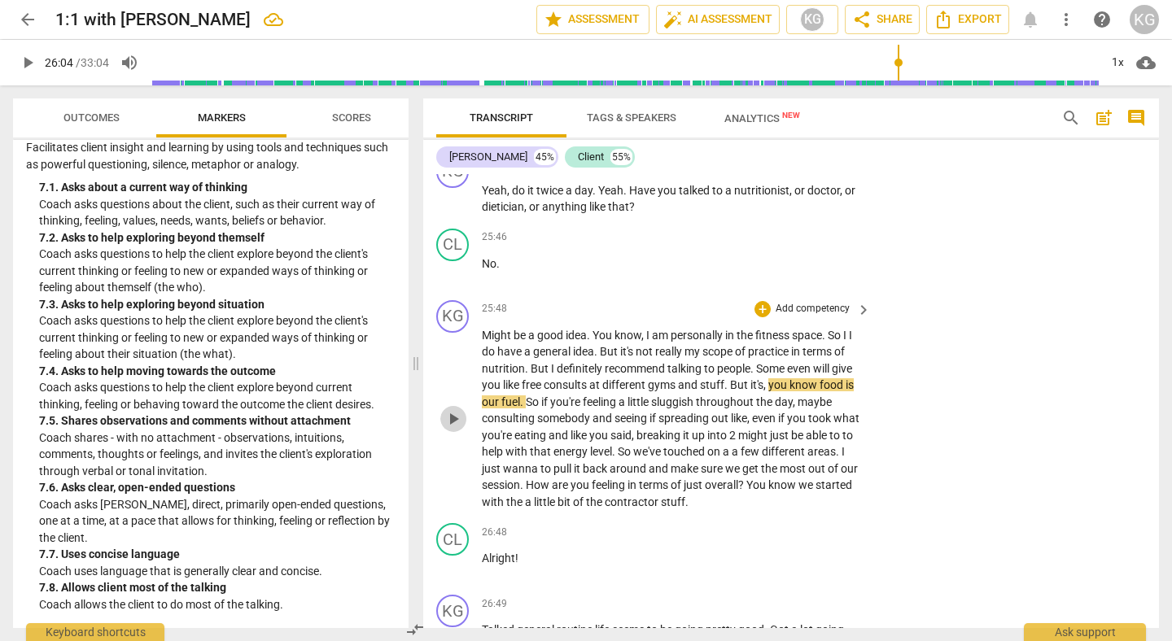
click at [450, 429] on span "play_arrow" at bounding box center [454, 419] width 20 height 20
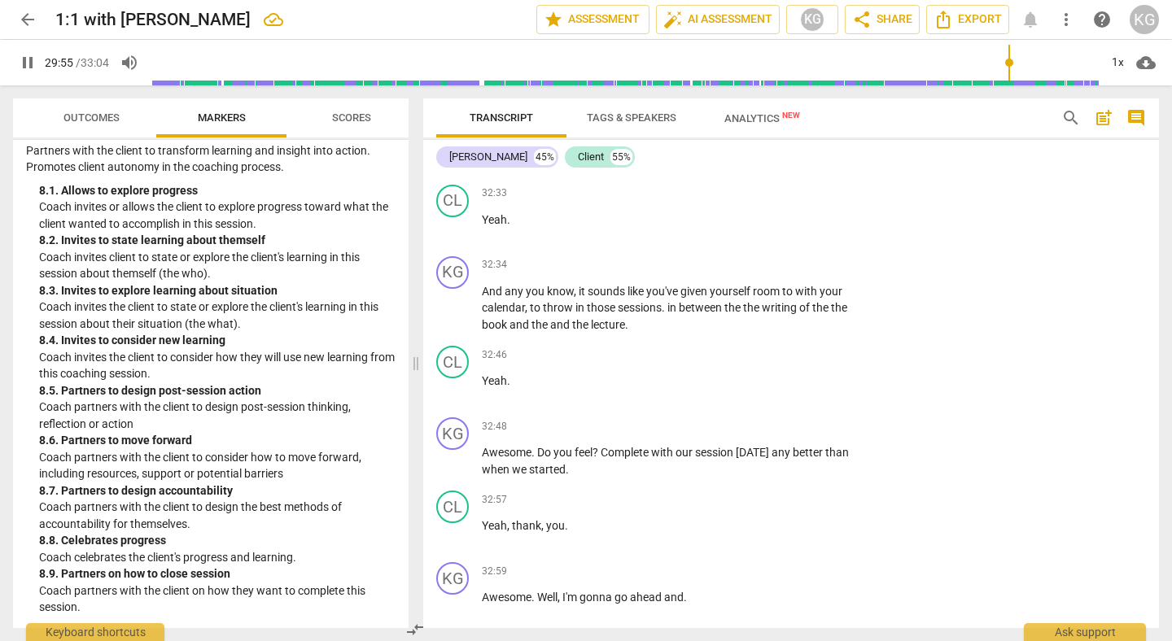
scroll to position [13631, 0]
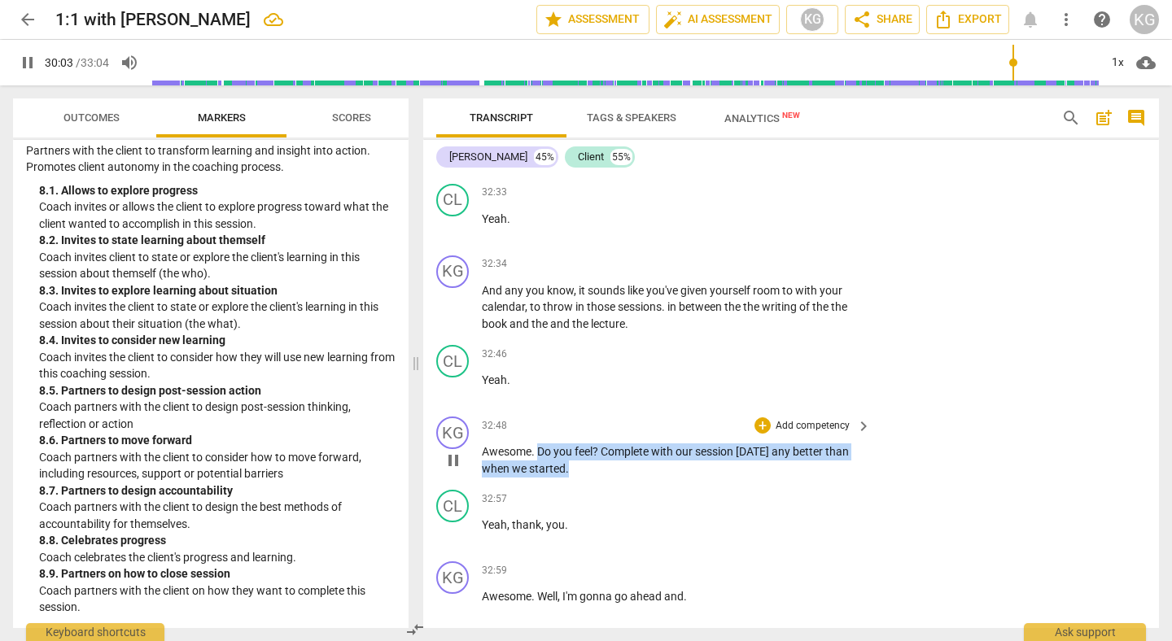
drag, startPoint x: 540, startPoint y: 468, endPoint x: 572, endPoint y: 495, distance: 42.2
click at [572, 484] on div "KG play_arrow pause 32:48 + Add competency keyboard_arrow_right Awesome . Do yo…" at bounding box center [791, 446] width 736 height 73
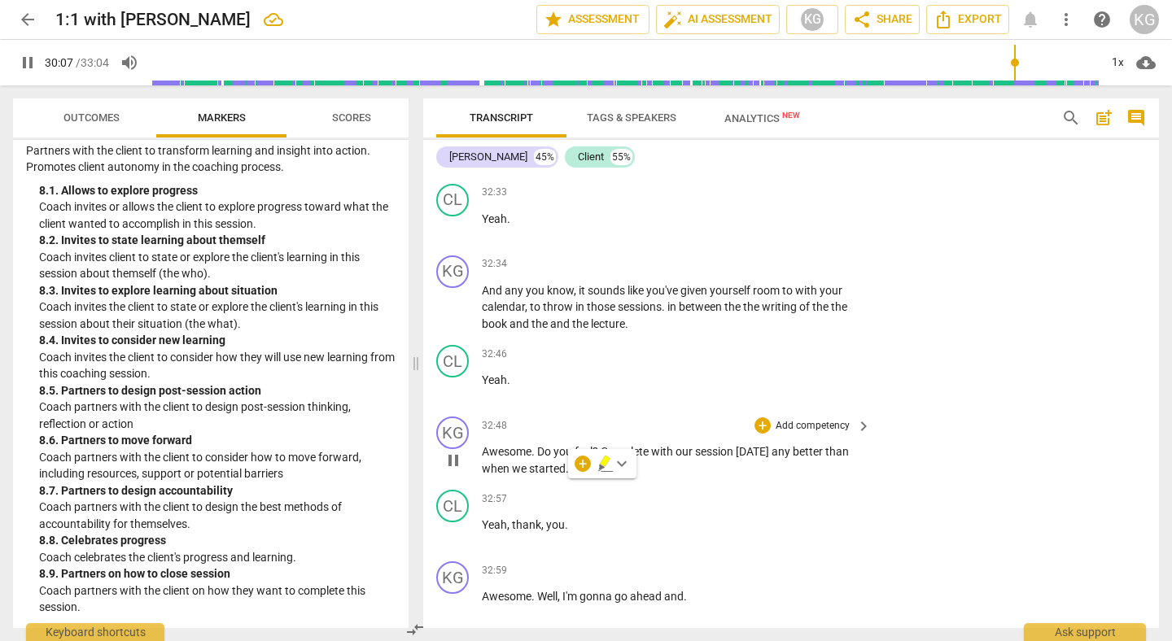
click at [572, 495] on div "KG play_arrow pause 00:02 + Add competency 1.Ethical keyboard_arrow_right Okay …" at bounding box center [791, 401] width 736 height 454
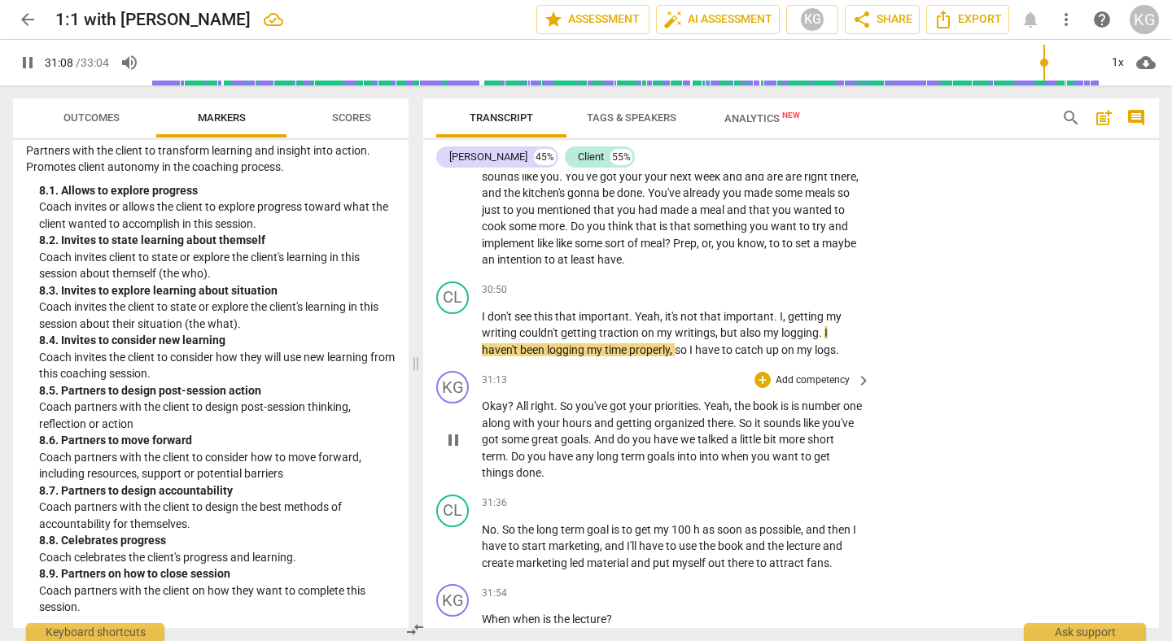
scroll to position [12962, 0]
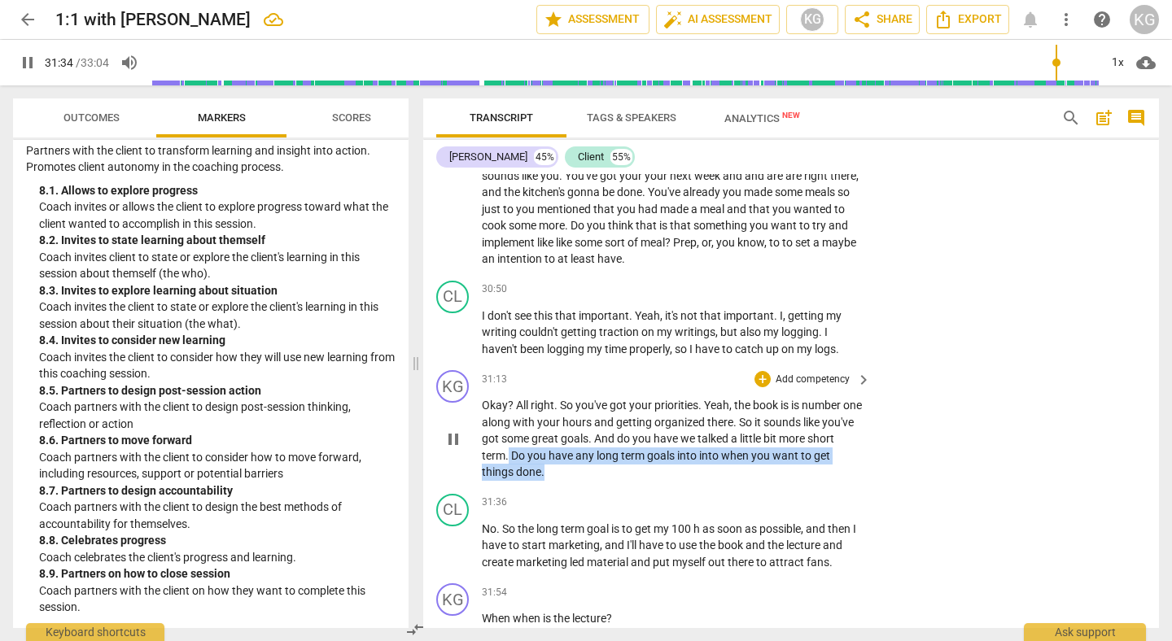
drag, startPoint x: 566, startPoint y: 492, endPoint x: 538, endPoint y: 472, distance: 34.4
click at [538, 472] on p "Okay ? All right . So you've got your priorities . Yeah , the book is is number…" at bounding box center [672, 439] width 381 height 84
click at [581, 471] on div "+" at bounding box center [578, 468] width 16 height 16
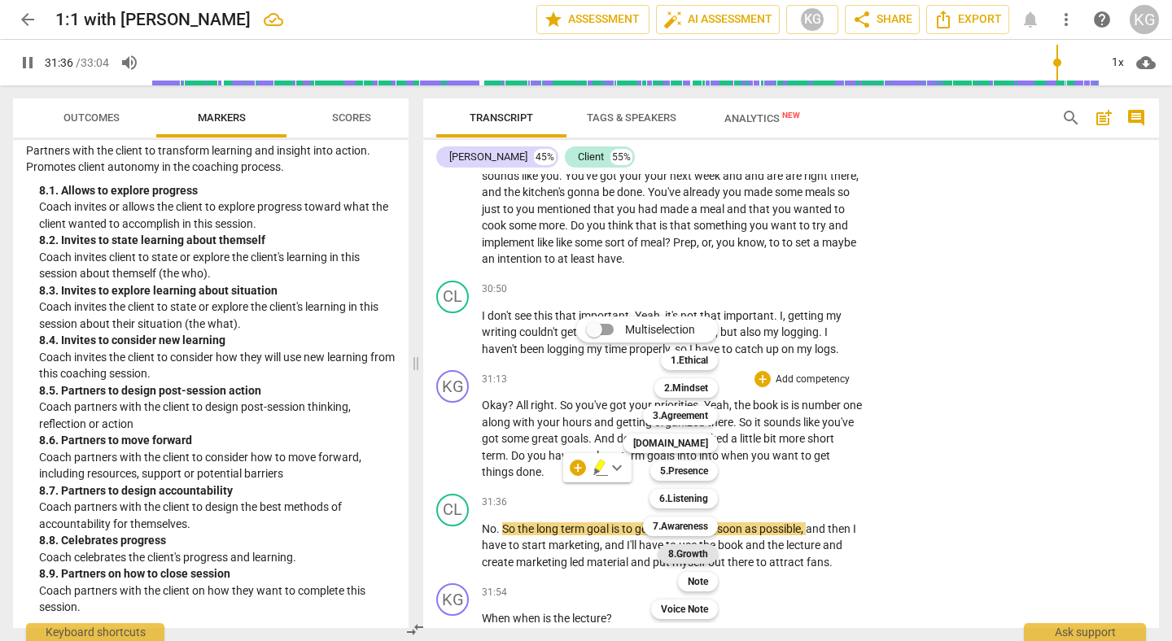
click at [687, 554] on b "8.Growth" at bounding box center [688, 555] width 40 height 20
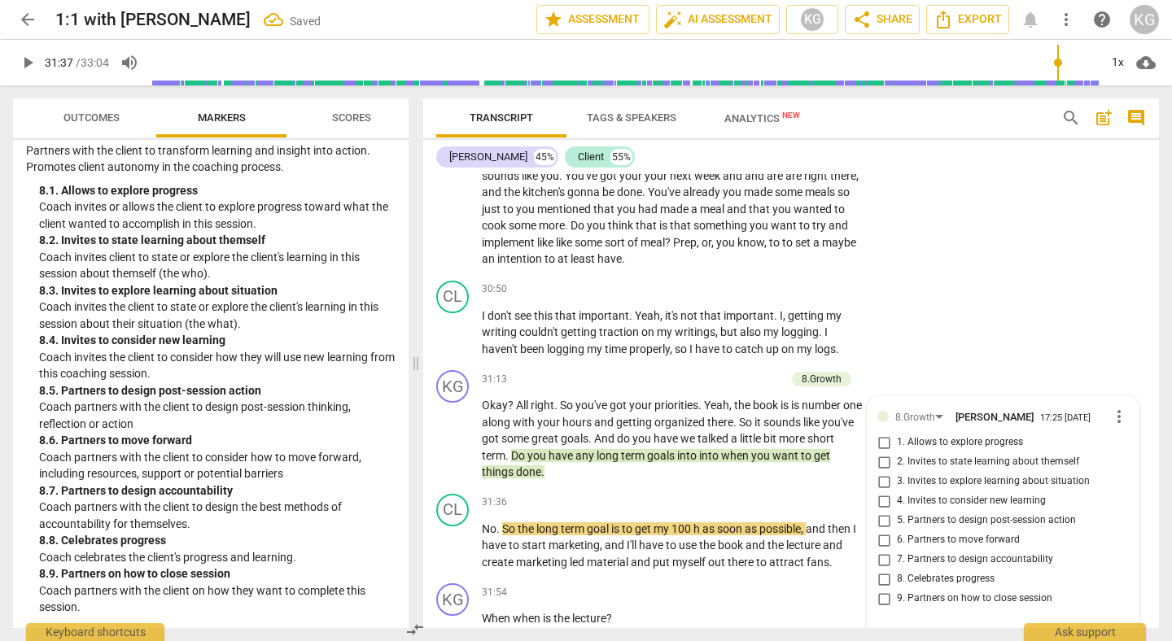
scroll to position [13214, 0]
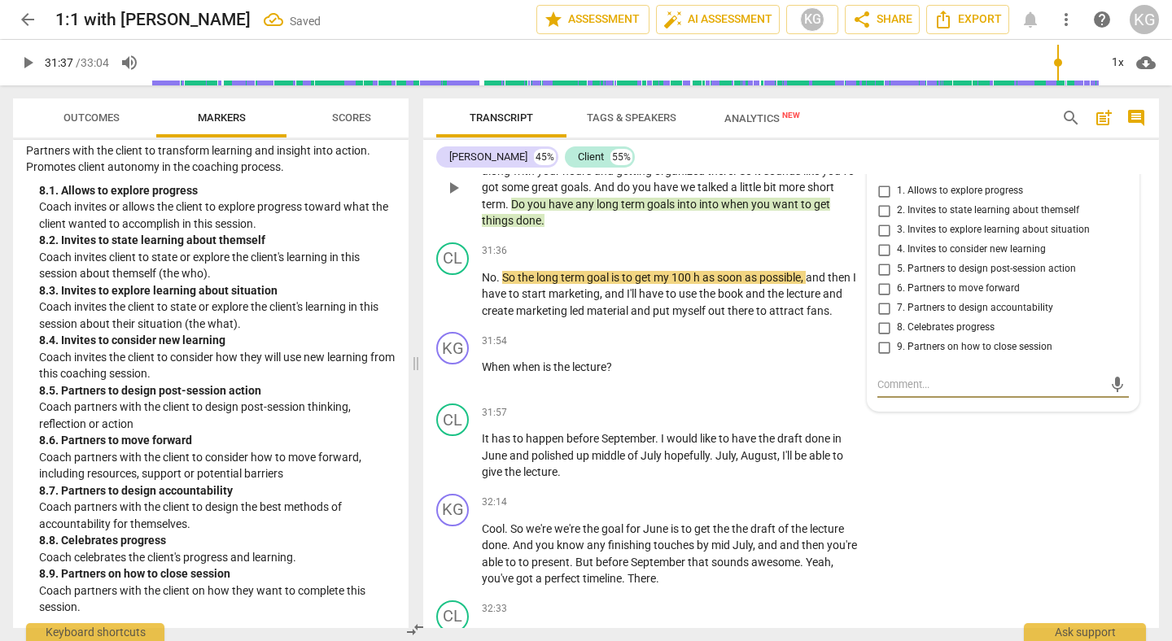
click at [924, 296] on span "6. Partners to move forward" at bounding box center [958, 289] width 123 height 15
click at [897, 299] on input "6. Partners to move forward" at bounding box center [884, 289] width 26 height 20
click at [751, 391] on div "31:54 + Add competency keyboard_arrow_right When when is the lecture ?" at bounding box center [677, 361] width 391 height 59
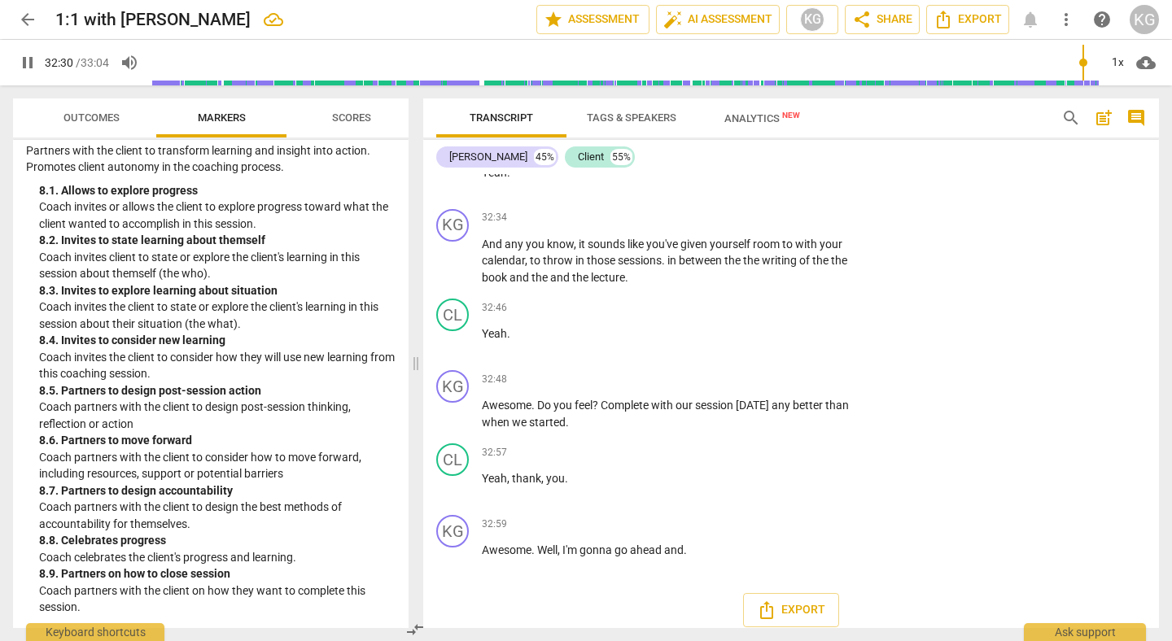
scroll to position [13645, 0]
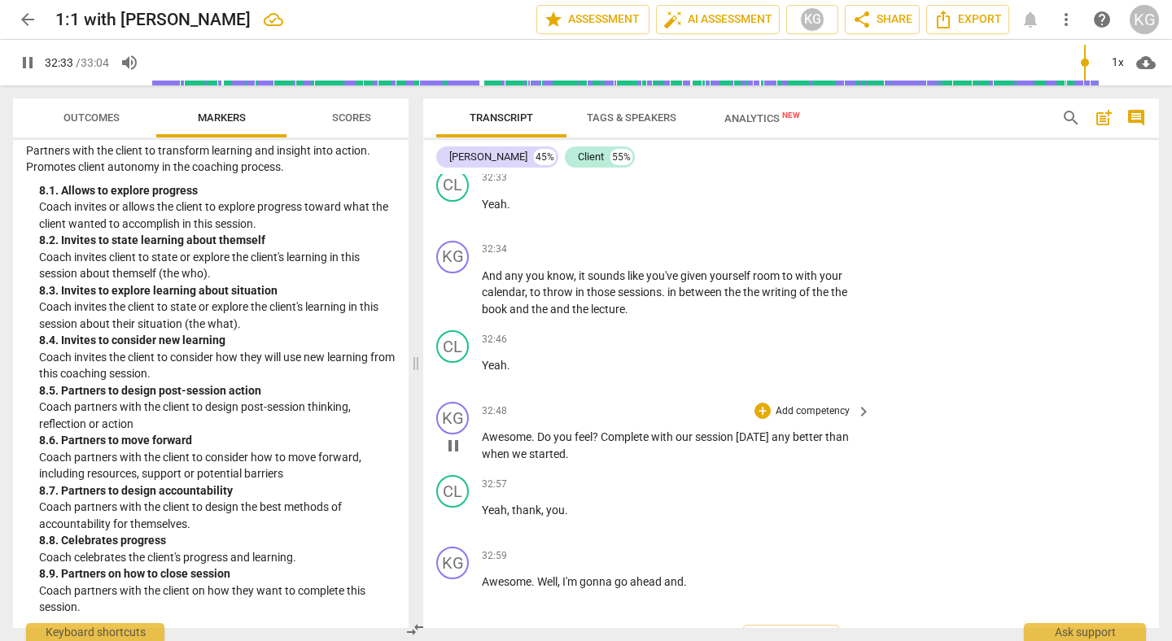
click at [452, 456] on span "pause" at bounding box center [454, 446] width 20 height 20
click at [28, 15] on span "arrow_back" at bounding box center [28, 20] width 20 height 20
